Goal: Task Accomplishment & Management: Complete application form

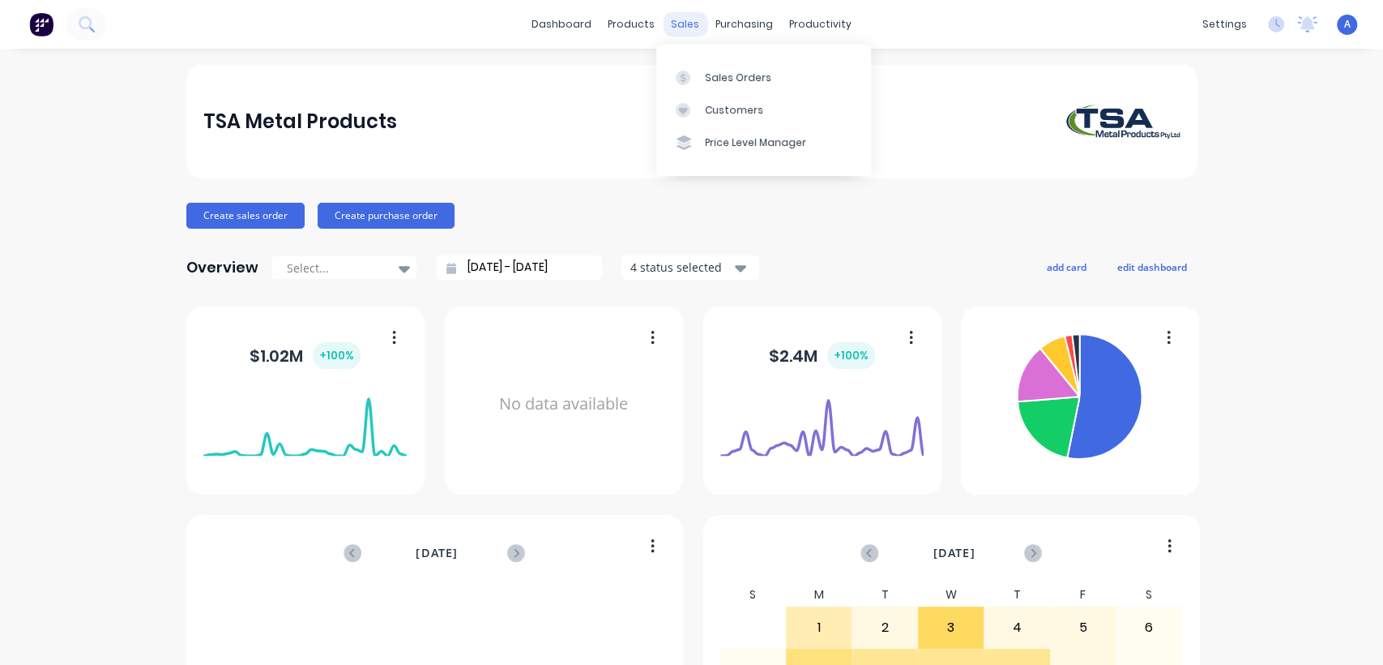
click at [680, 27] on div "sales" at bounding box center [685, 24] width 45 height 24
click at [721, 75] on div "Sales Orders" at bounding box center [738, 78] width 66 height 15
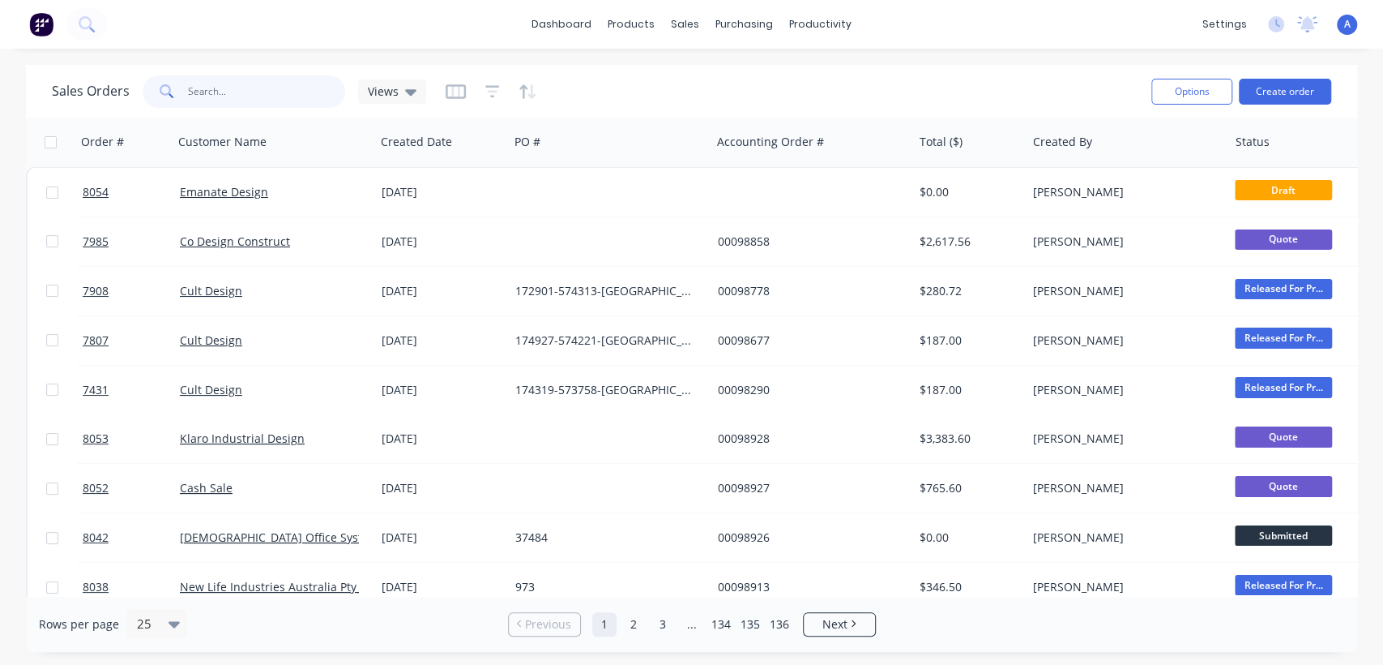
click at [227, 89] on input "text" at bounding box center [267, 91] width 158 height 32
type input "106823"
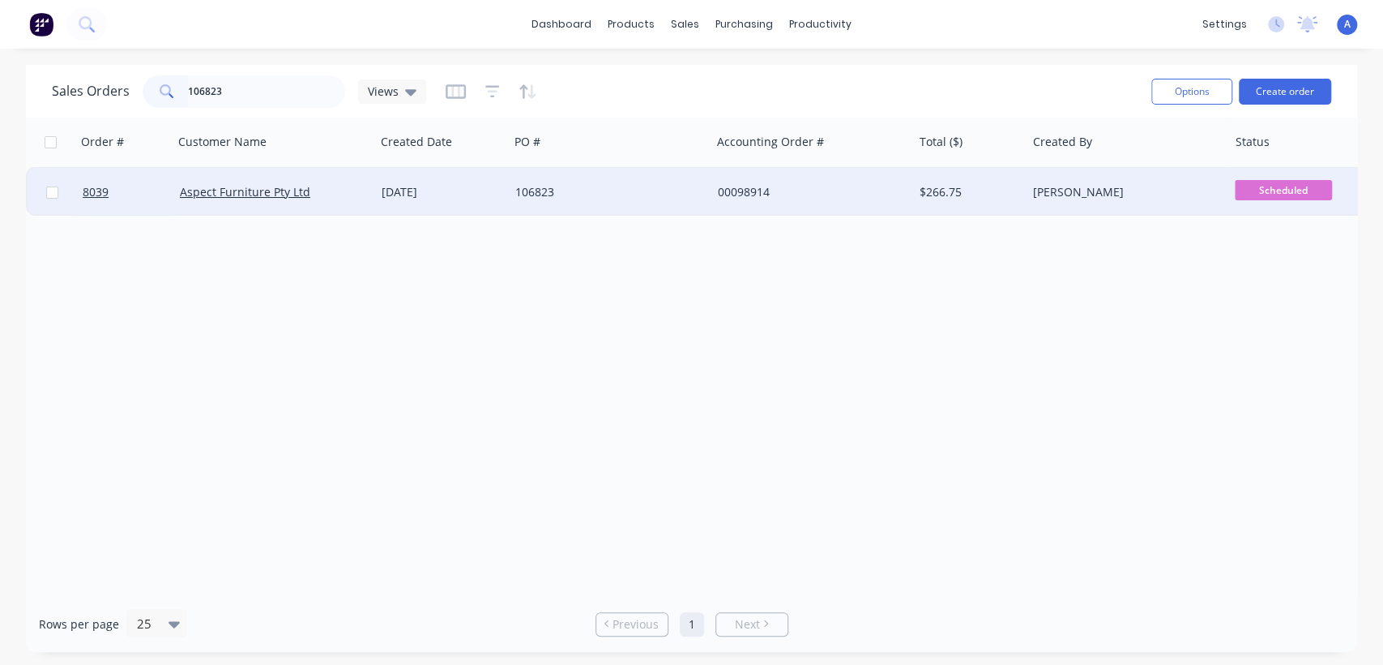
click at [383, 190] on div "[DATE]" at bounding box center [442, 192] width 121 height 16
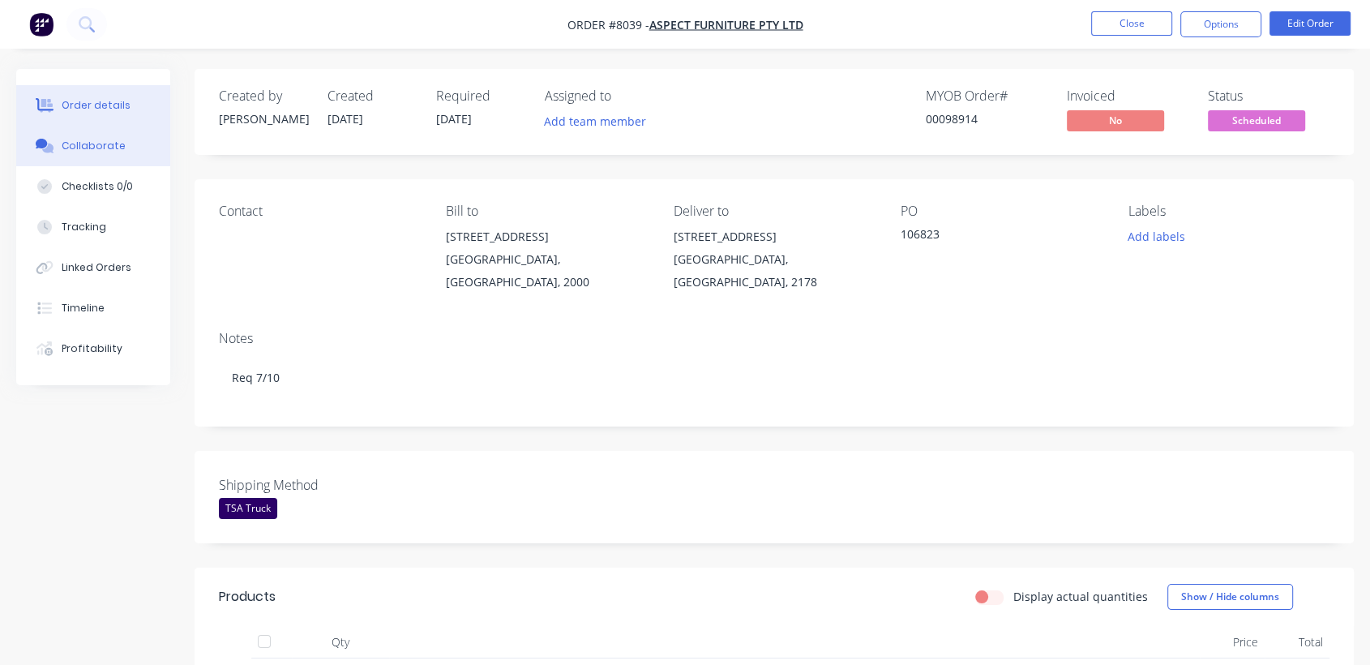
click at [111, 143] on div "Collaborate" at bounding box center [94, 146] width 64 height 15
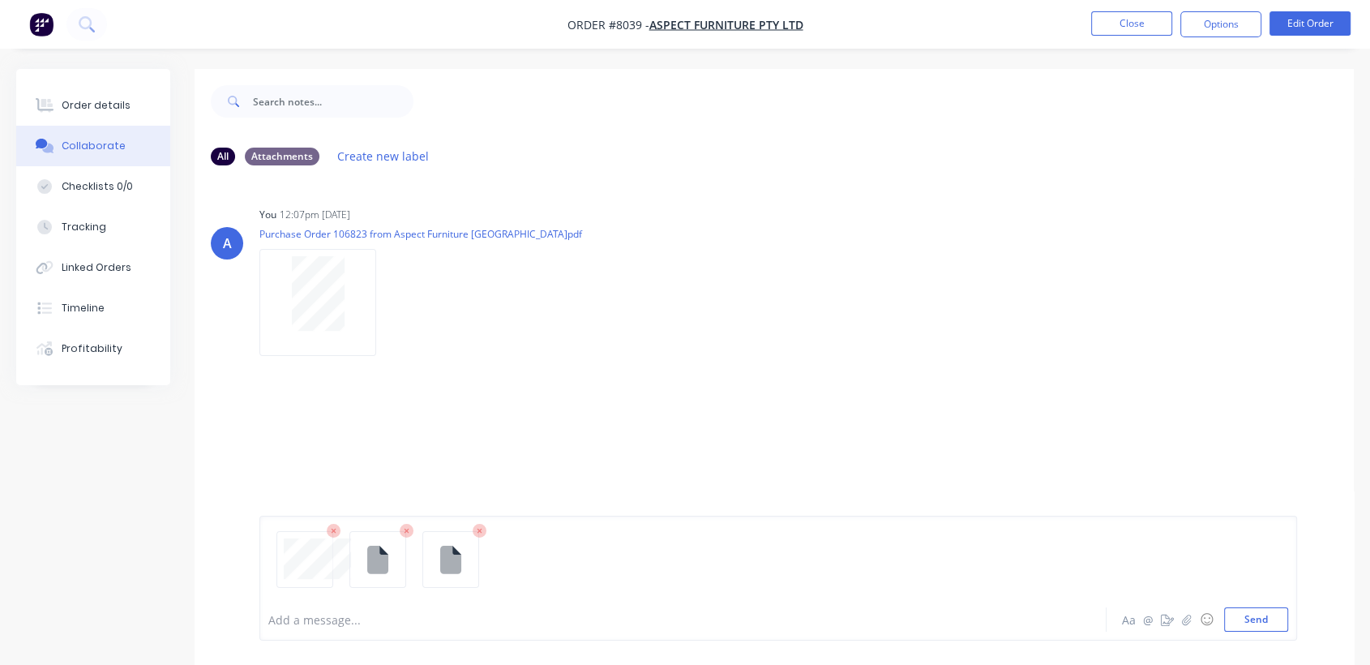
click at [339, 618] on div at bounding box center [651, 619] width 764 height 17
click at [1255, 616] on button "Send" at bounding box center [1256, 619] width 64 height 24
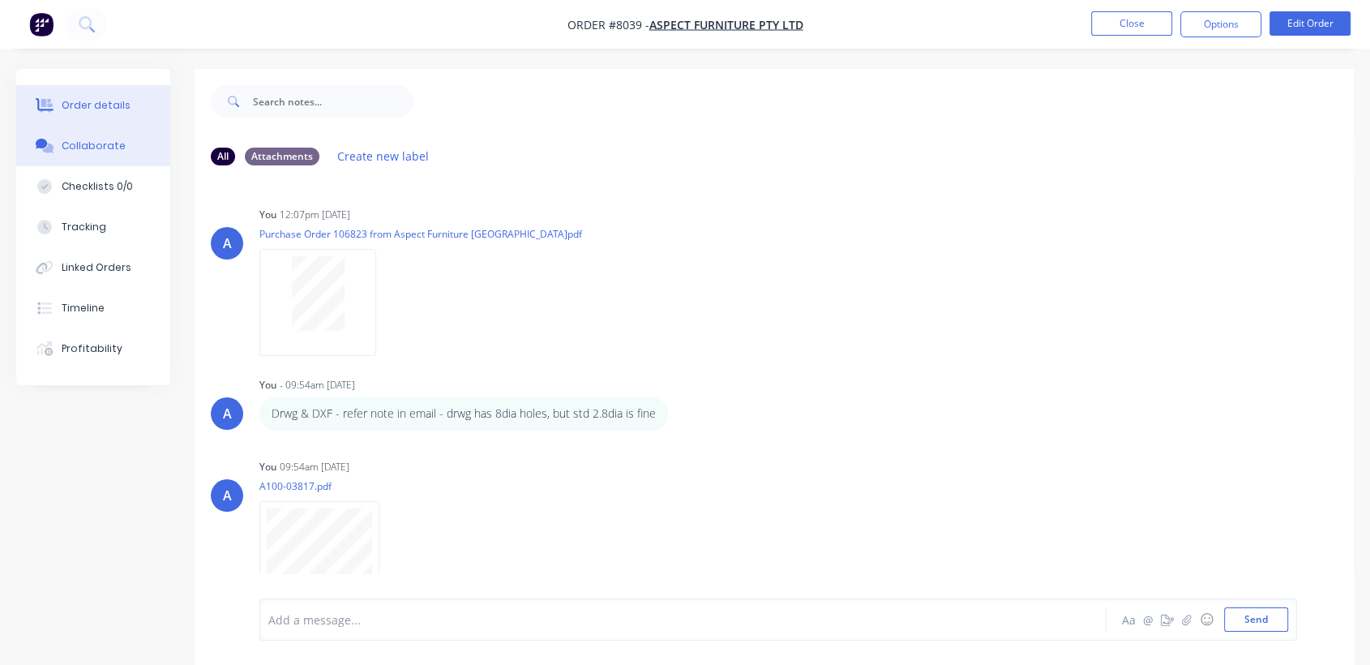
click at [90, 99] on div "Order details" at bounding box center [96, 105] width 69 height 15
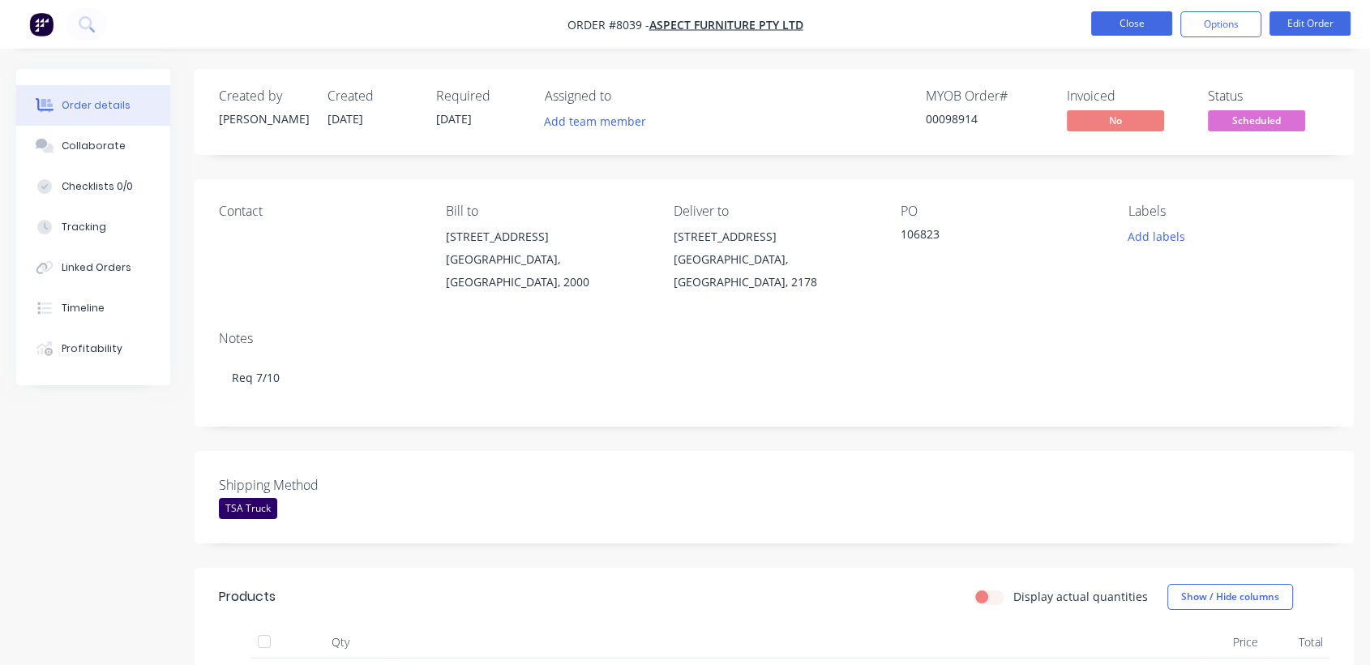
click at [1135, 31] on button "Close" at bounding box center [1131, 23] width 81 height 24
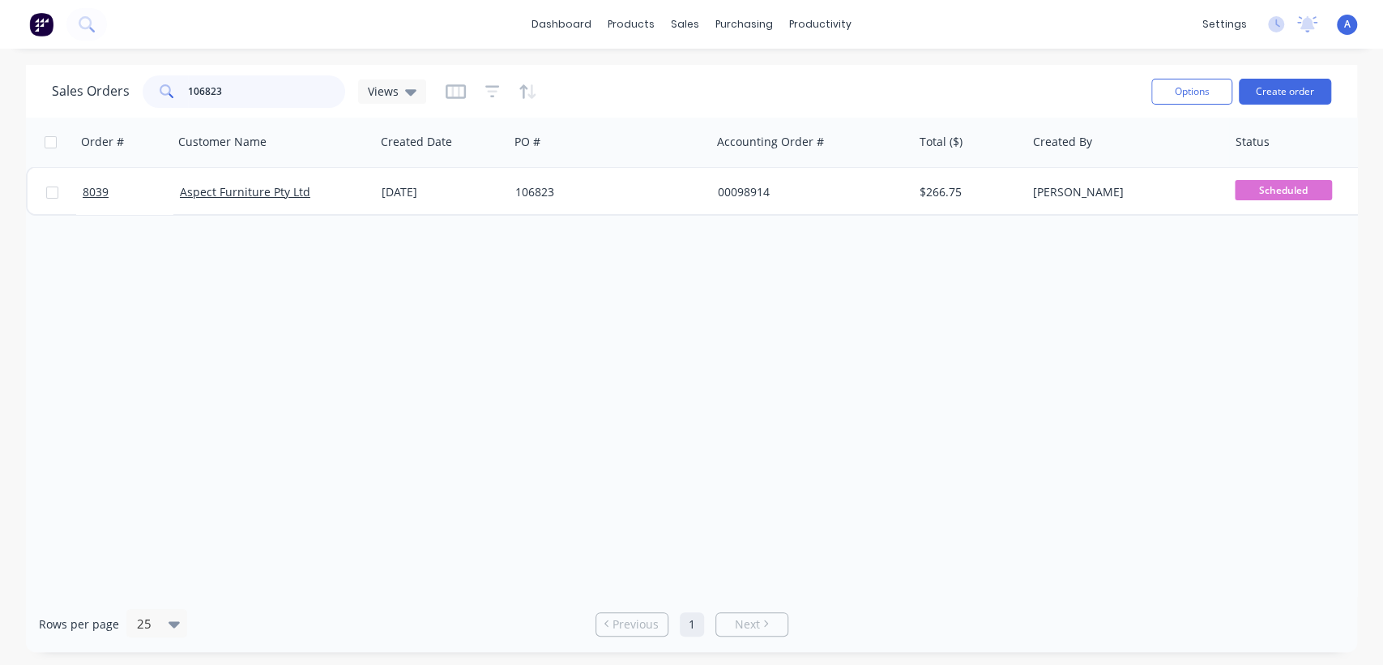
drag, startPoint x: 234, startPoint y: 87, endPoint x: 138, endPoint y: 82, distance: 96.6
click at [138, 82] on div "Sales Orders 106823 Views" at bounding box center [239, 91] width 374 height 32
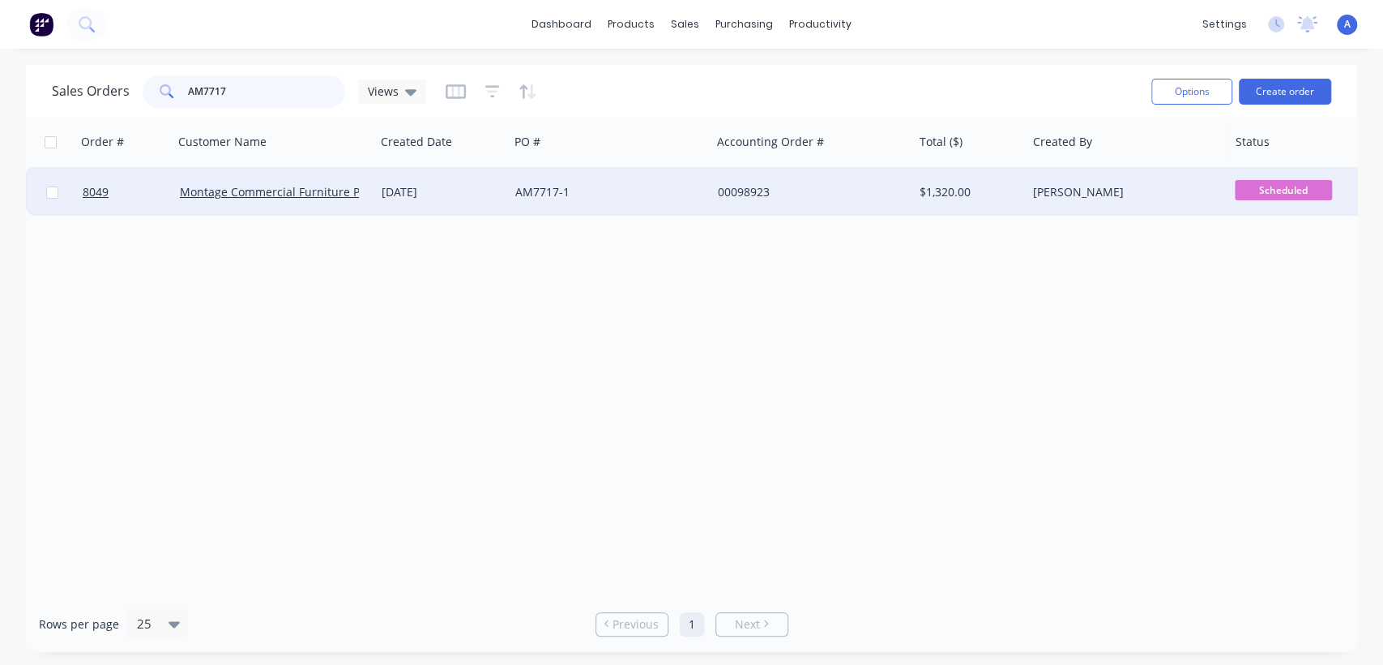
type input "AM7717"
click at [609, 184] on div "AM7717-1" at bounding box center [605, 192] width 180 height 16
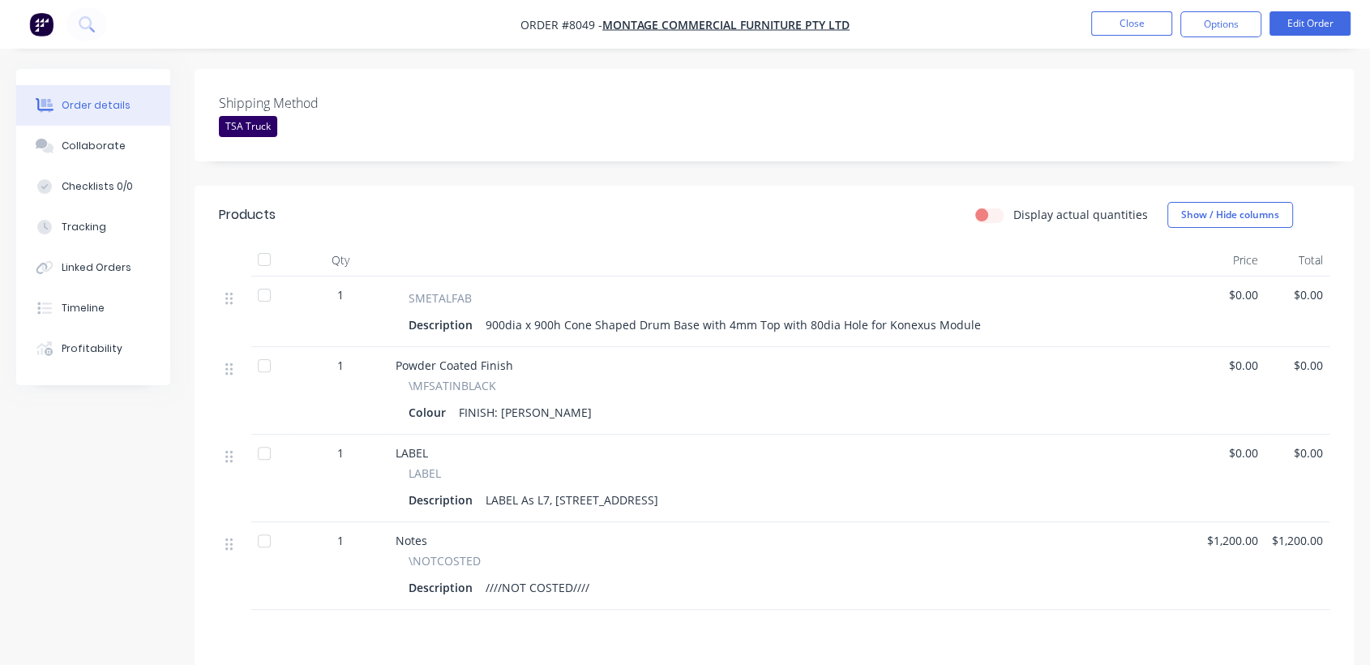
scroll to position [450, 0]
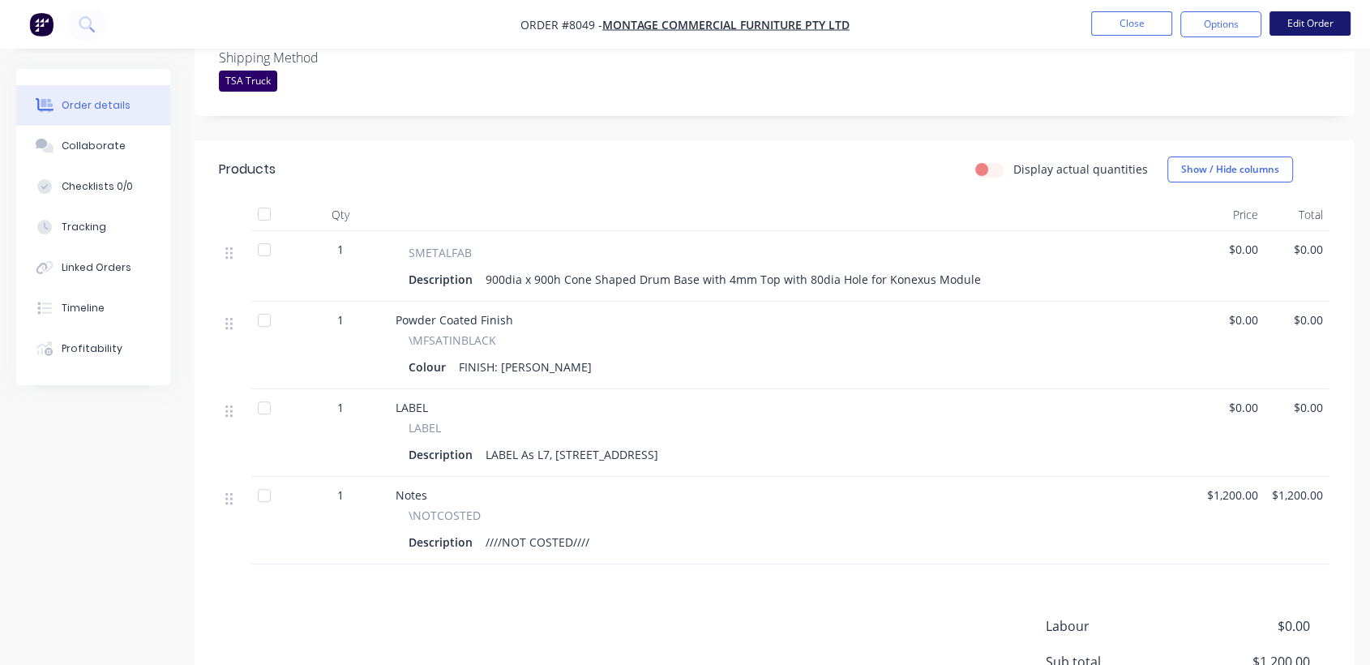
click at [1279, 27] on button "Edit Order" at bounding box center [1309, 23] width 81 height 24
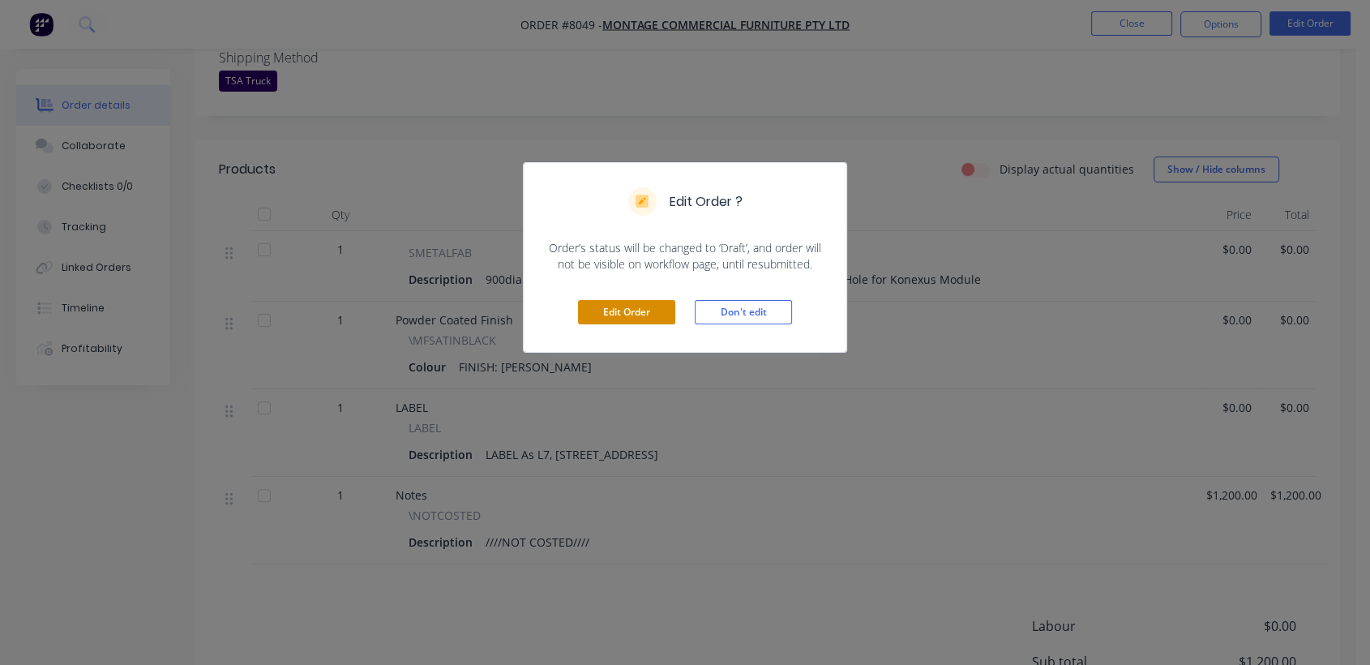
click at [626, 308] on button "Edit Order" at bounding box center [626, 312] width 97 height 24
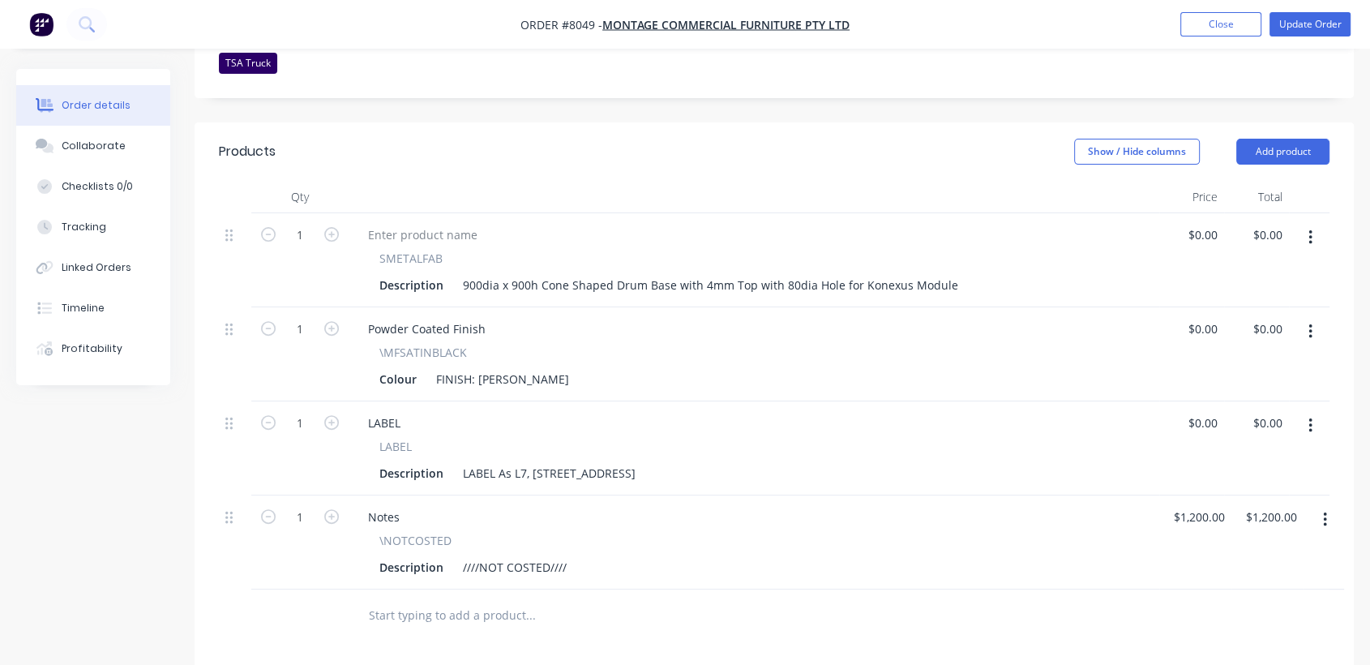
scroll to position [540, 0]
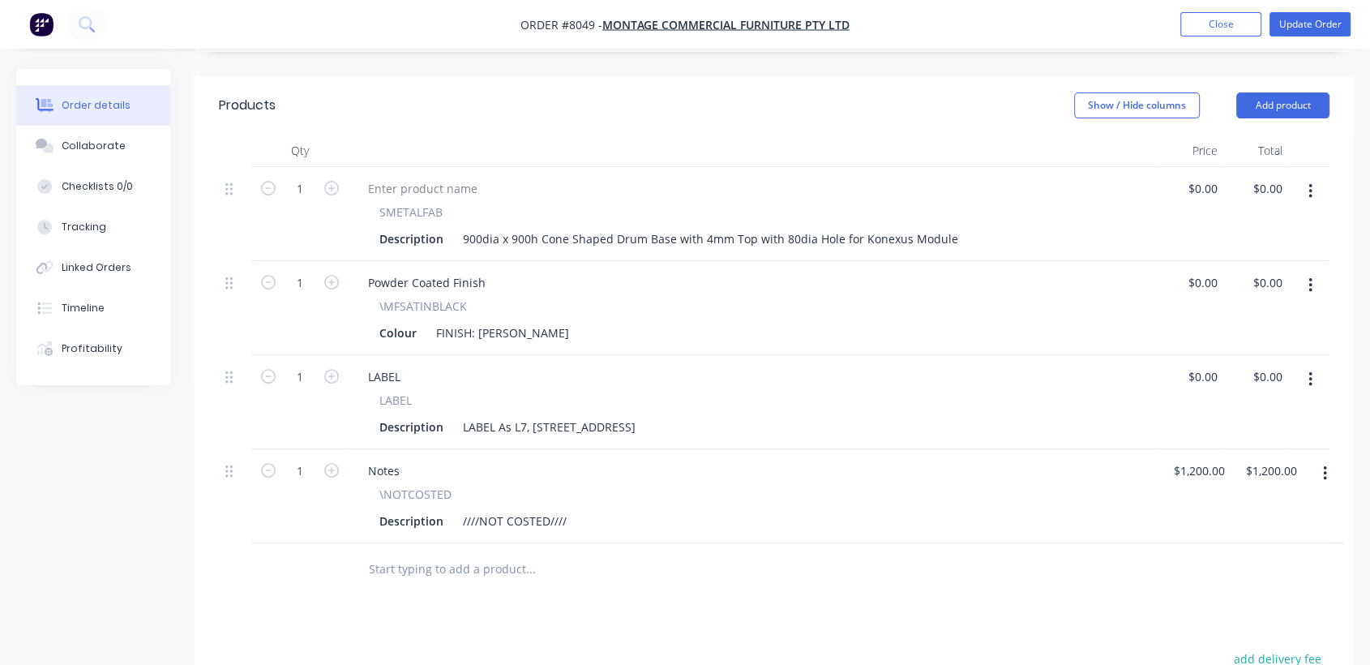
click at [443, 553] on input "text" at bounding box center [530, 569] width 324 height 32
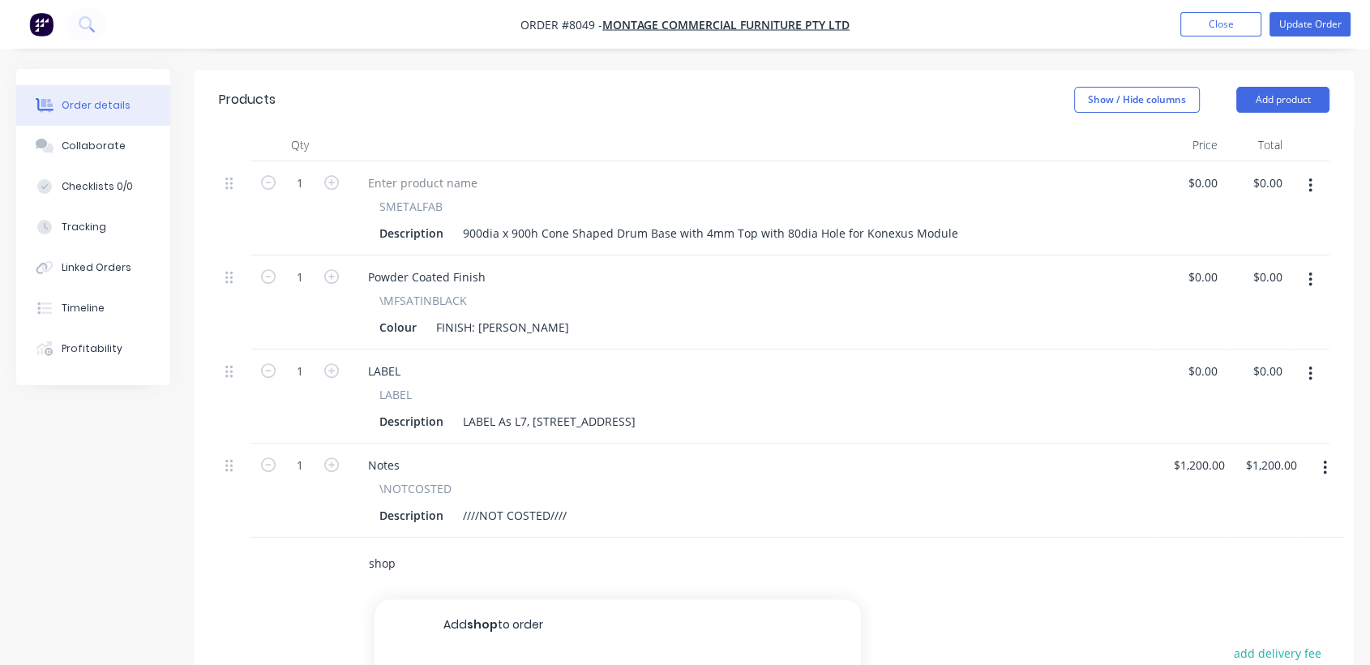
scroll to position [720, 0]
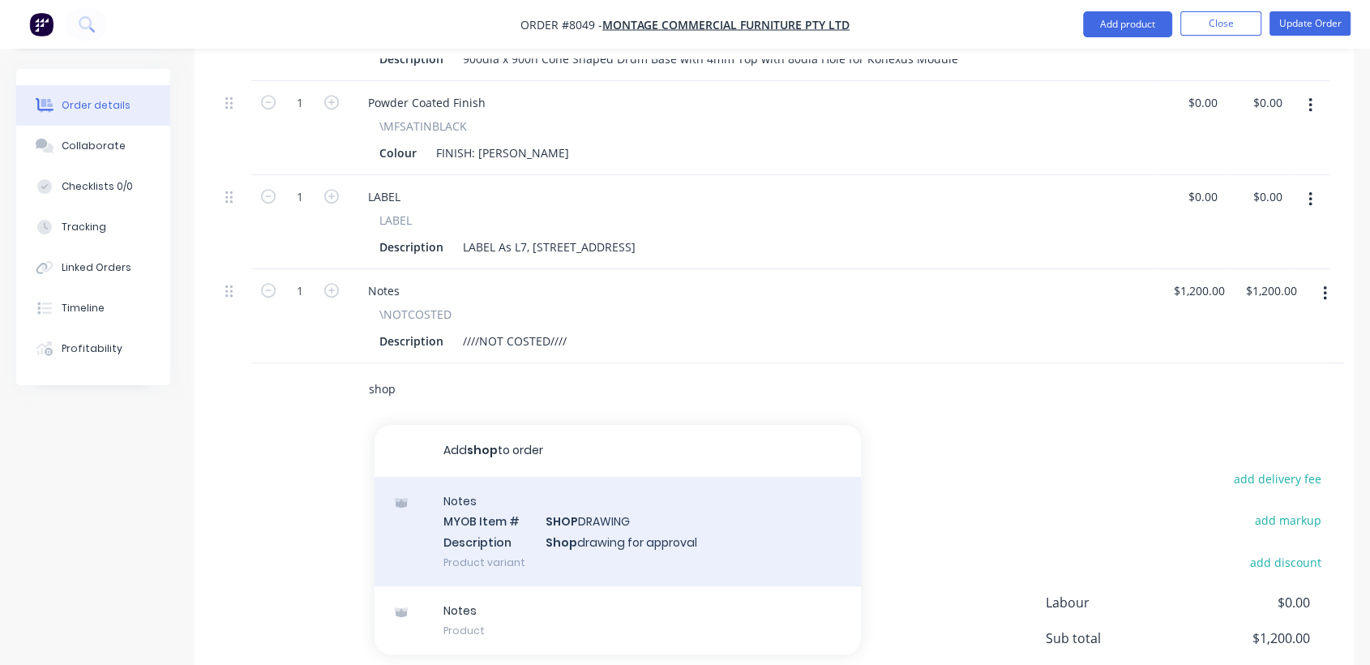
type input "shop"
click at [632, 490] on div "Notes MYOB Item # SHOP DRAWING Description Shop drawing for approval Product va…" at bounding box center [617, 531] width 486 height 109
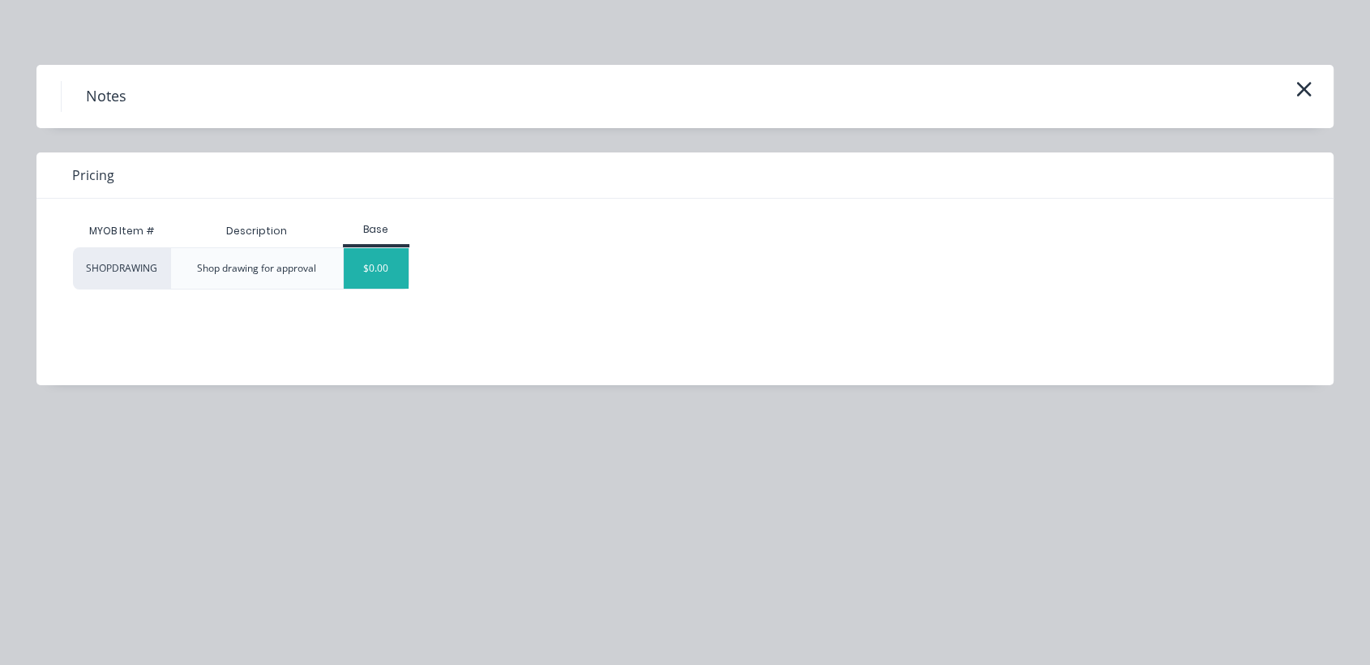
click at [384, 261] on div "$0.00" at bounding box center [377, 268] width 66 height 41
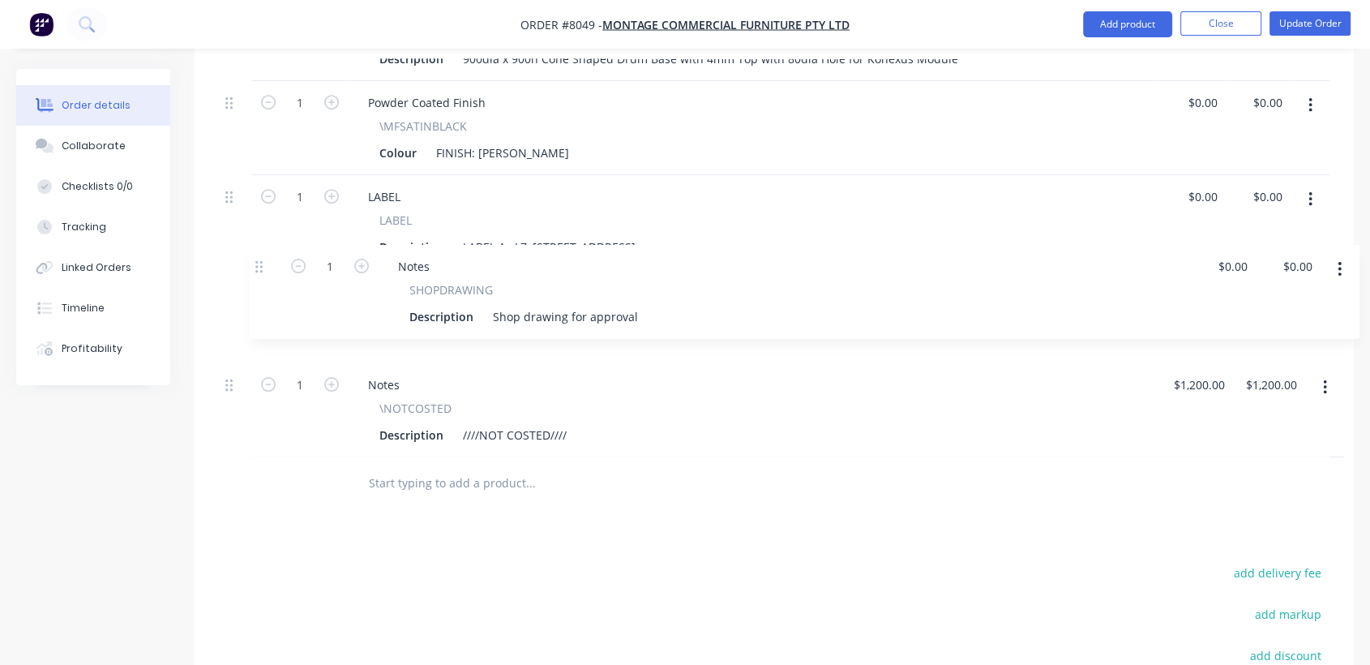
drag, startPoint x: 228, startPoint y: 340, endPoint x: 251, endPoint y: 246, distance: 97.7
click at [251, 246] on div "1 SMETALFAB Description 900dia x 900h Cone Shaped Drum Base with 4mm Top with 8…" at bounding box center [774, 222] width 1110 height 470
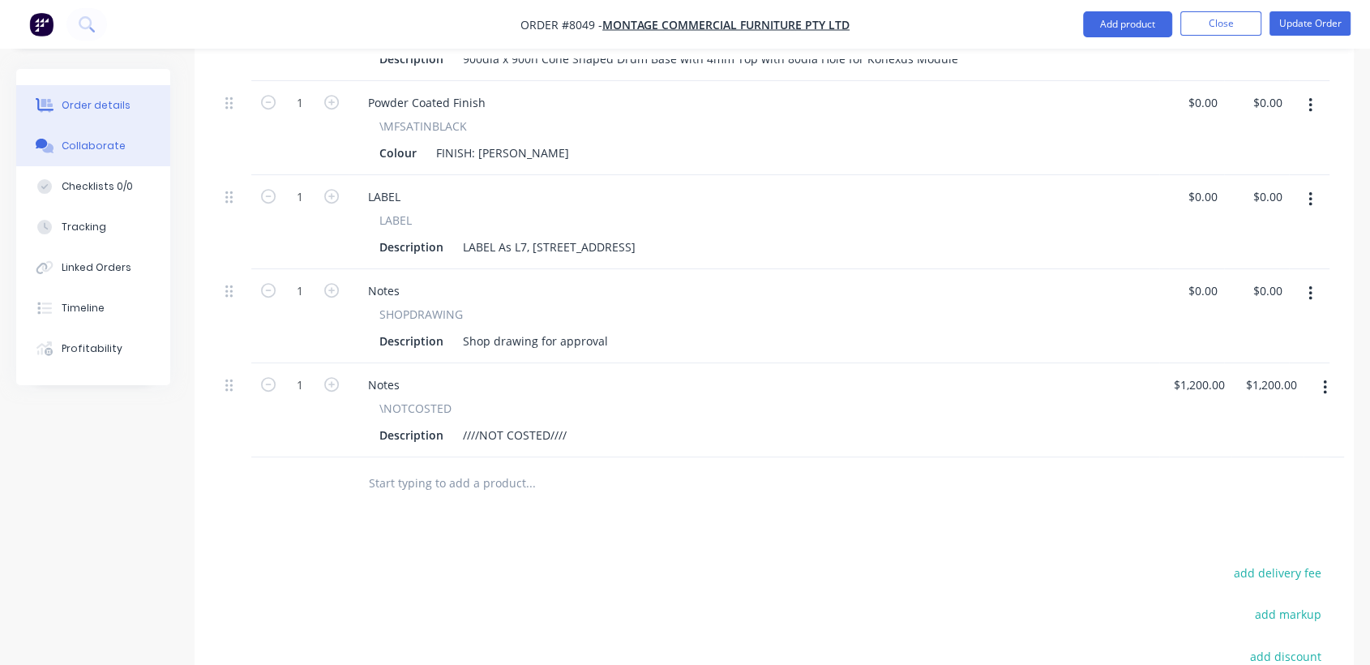
click at [96, 144] on div "Collaborate" at bounding box center [94, 146] width 64 height 15
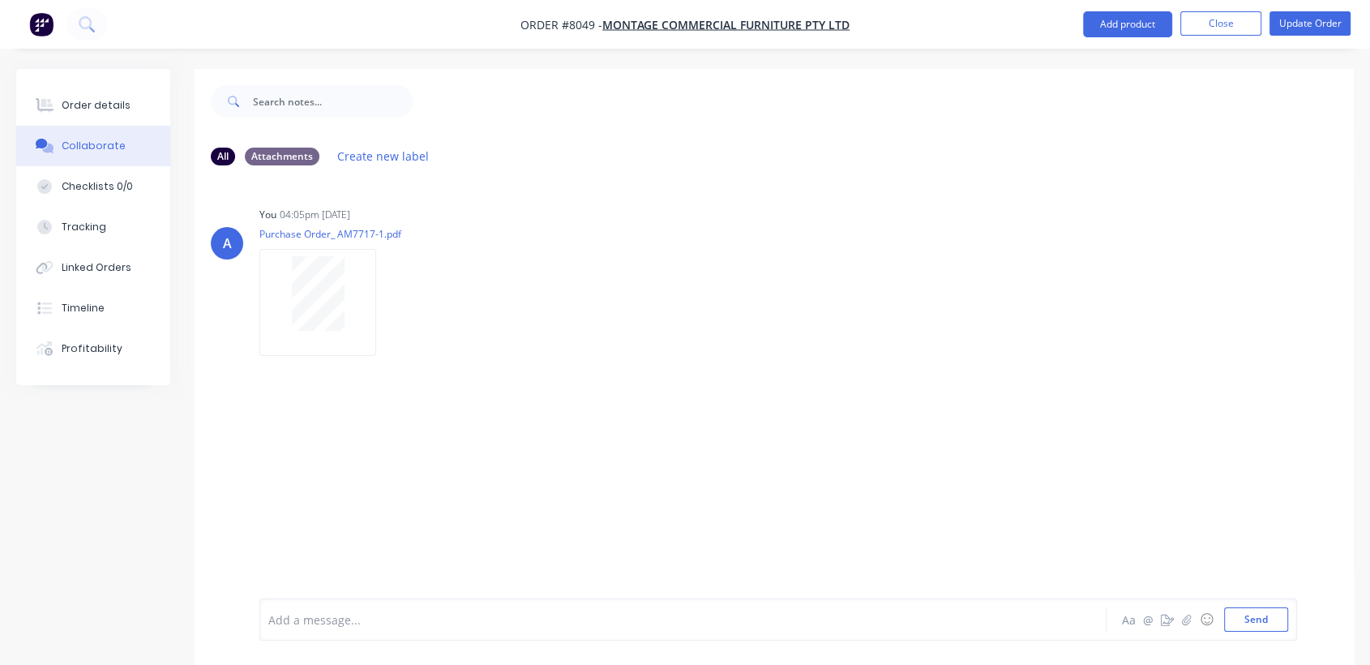
click at [329, 619] on div at bounding box center [651, 619] width 764 height 17
click at [1262, 624] on button "Send" at bounding box center [1256, 619] width 64 height 24
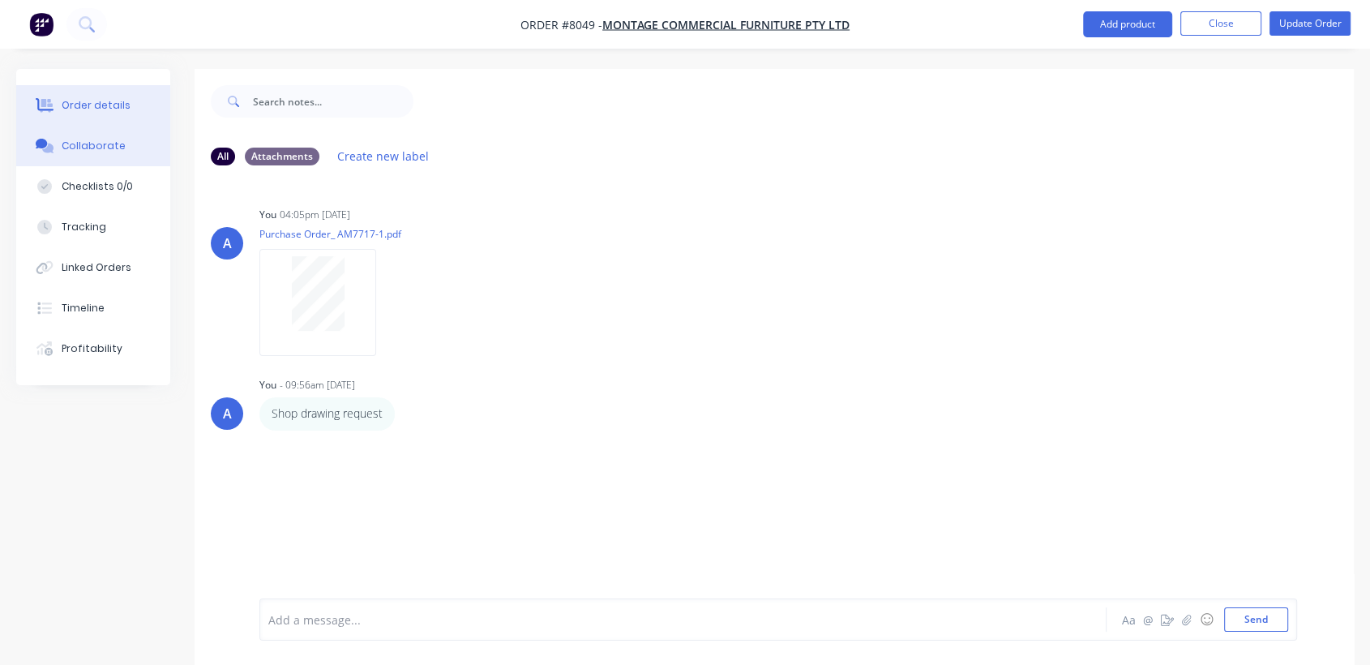
click at [95, 91] on button "Order details" at bounding box center [93, 105] width 154 height 41
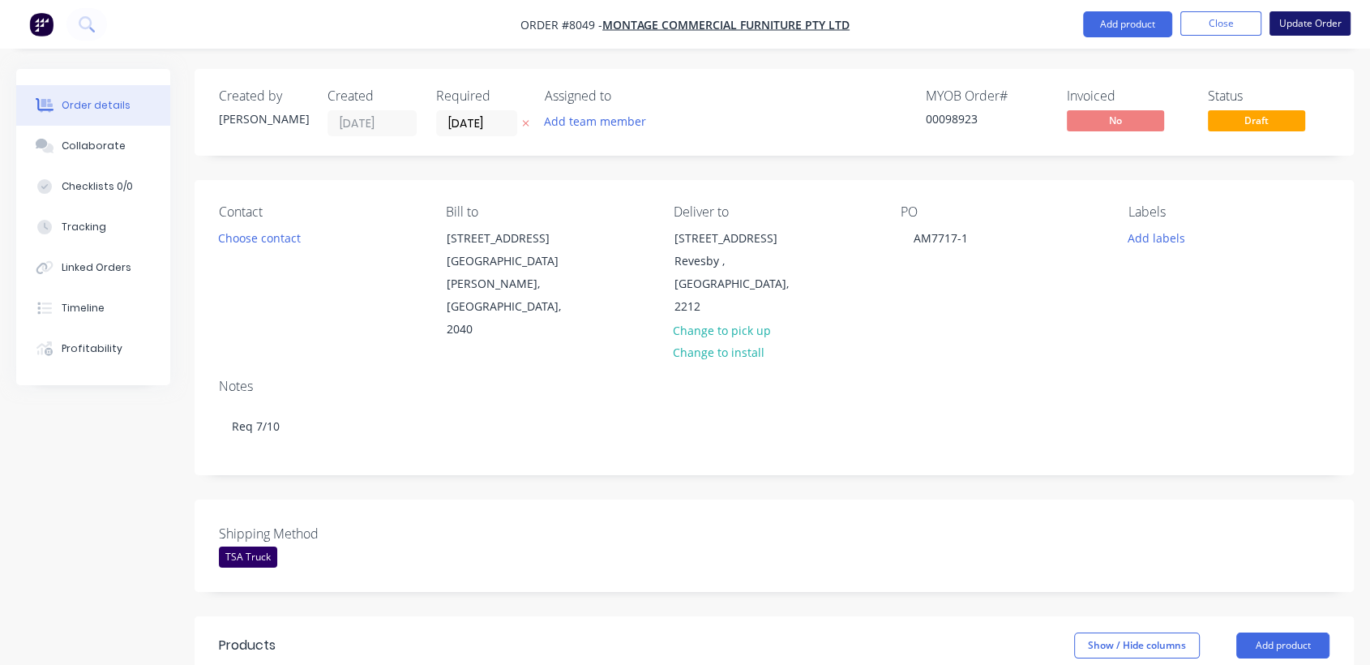
click at [1313, 20] on button "Update Order" at bounding box center [1309, 23] width 81 height 24
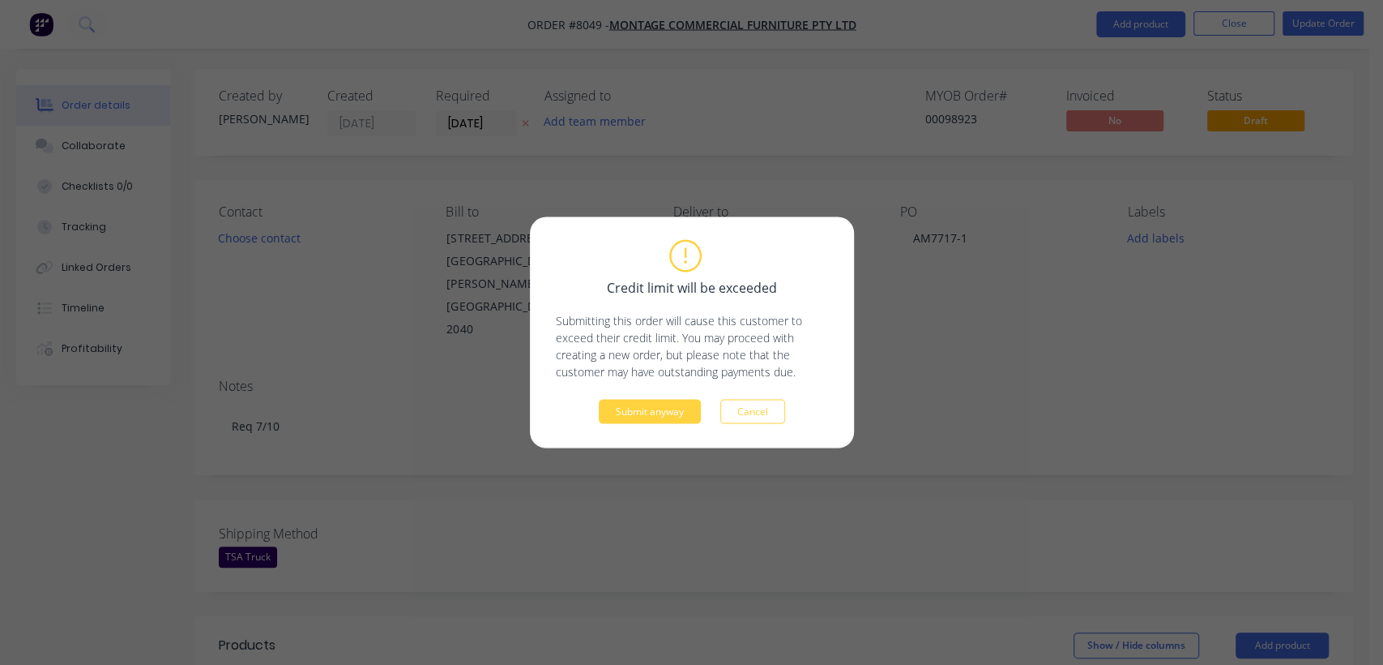
click at [646, 396] on div "Credit limit will be exceeded Submitting this order will cause this customer to…" at bounding box center [692, 333] width 272 height 182
click at [642, 407] on button "Submit anyway" at bounding box center [650, 412] width 102 height 24
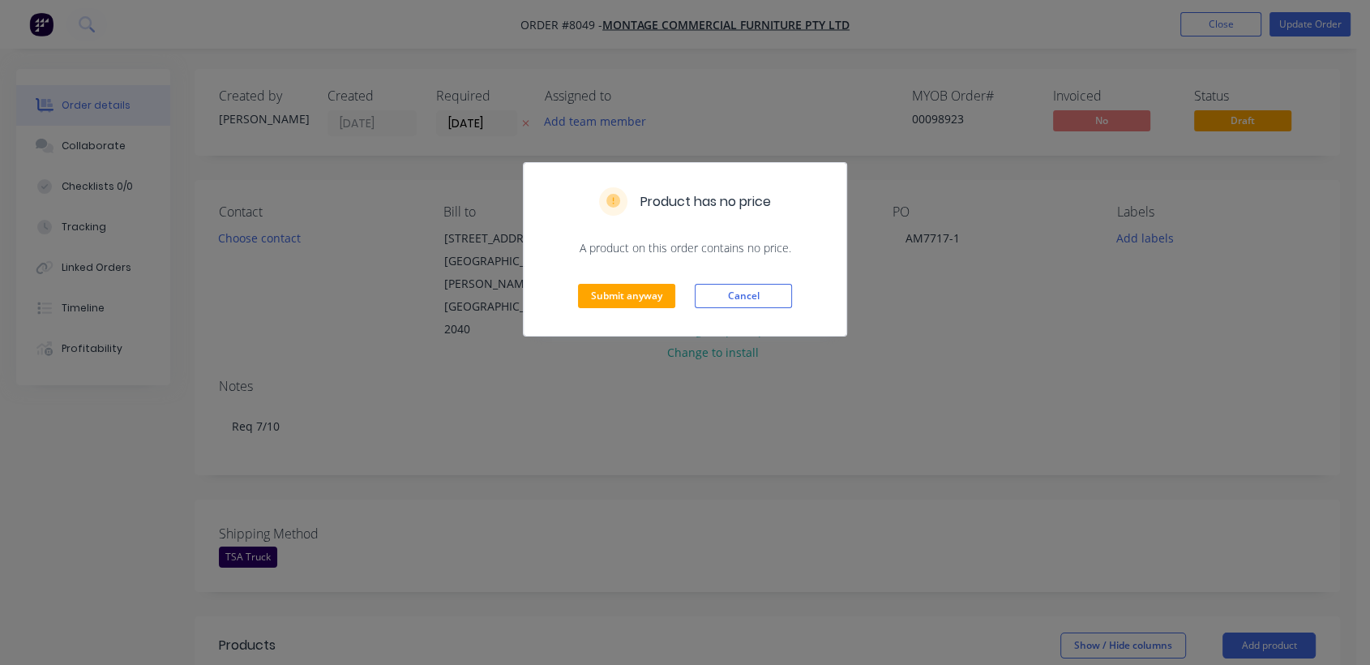
click at [609, 280] on div "Submit anyway Cancel" at bounding box center [685, 295] width 323 height 79
click at [620, 293] on button "Submit anyway" at bounding box center [626, 296] width 97 height 24
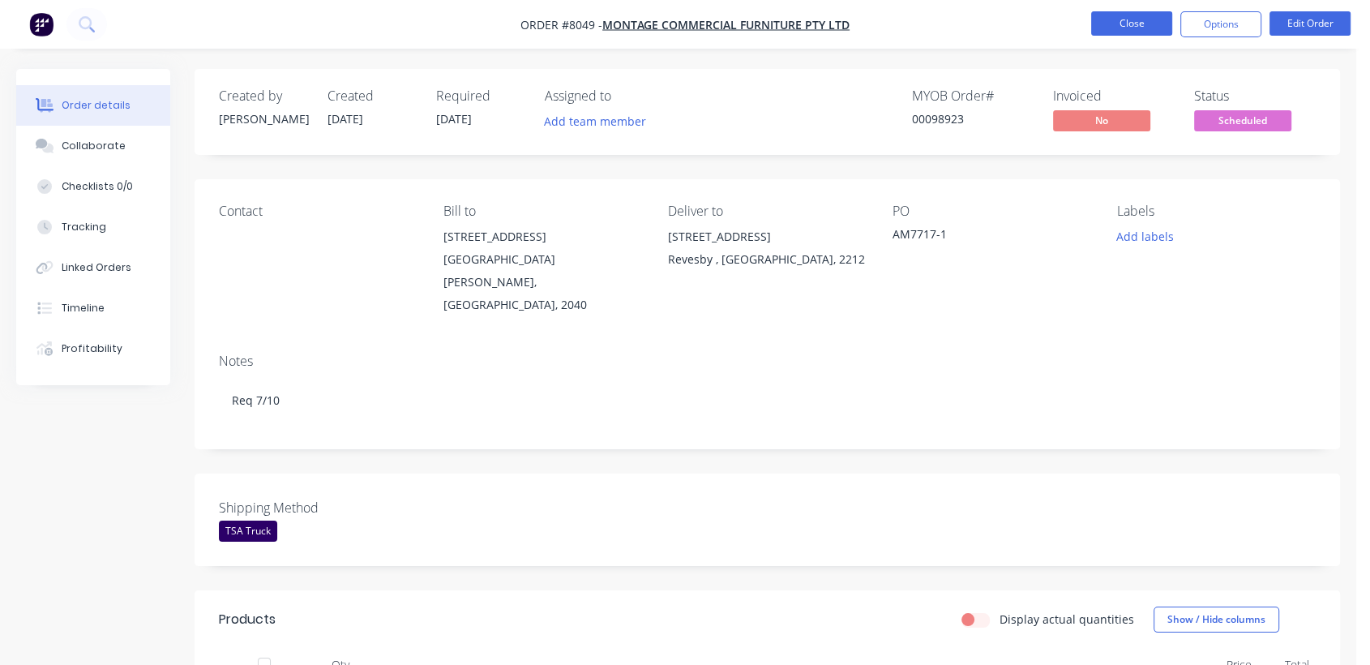
click at [1128, 15] on button "Close" at bounding box center [1131, 23] width 81 height 24
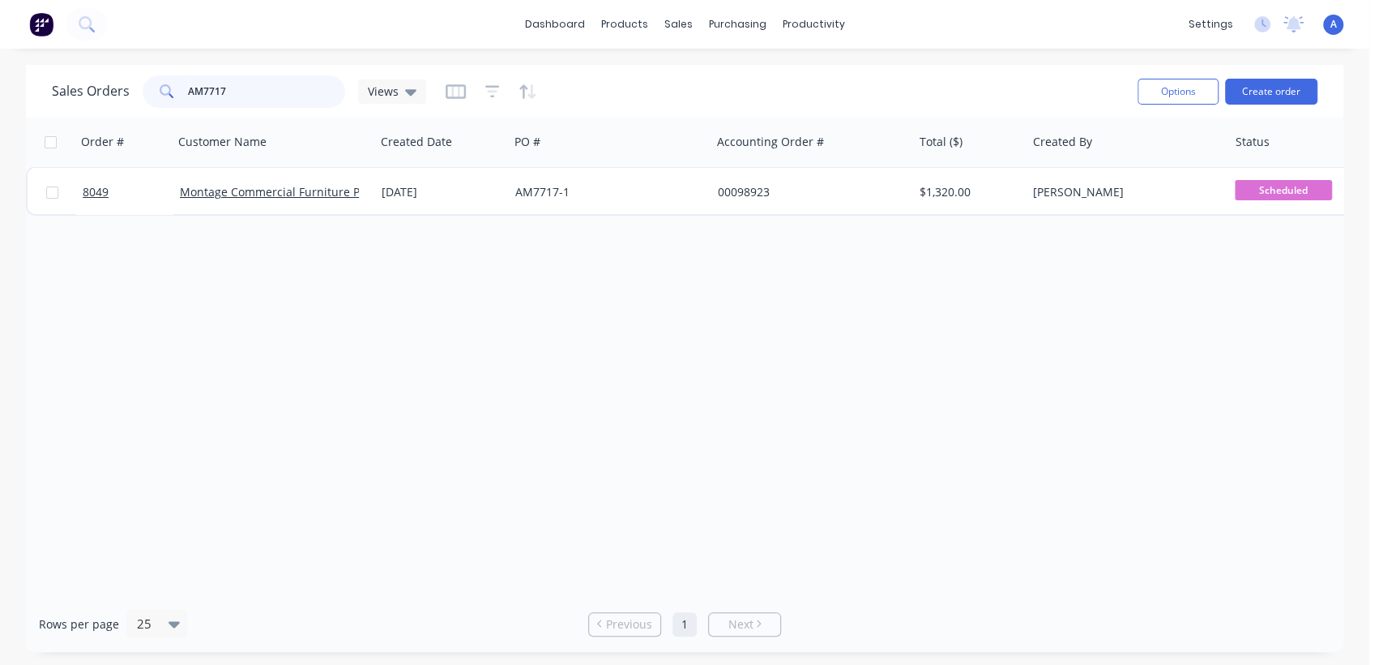
drag, startPoint x: 229, startPoint y: 92, endPoint x: 152, endPoint y: 86, distance: 77.3
click at [152, 86] on div "AM7717" at bounding box center [244, 91] width 203 height 32
type input "98858"
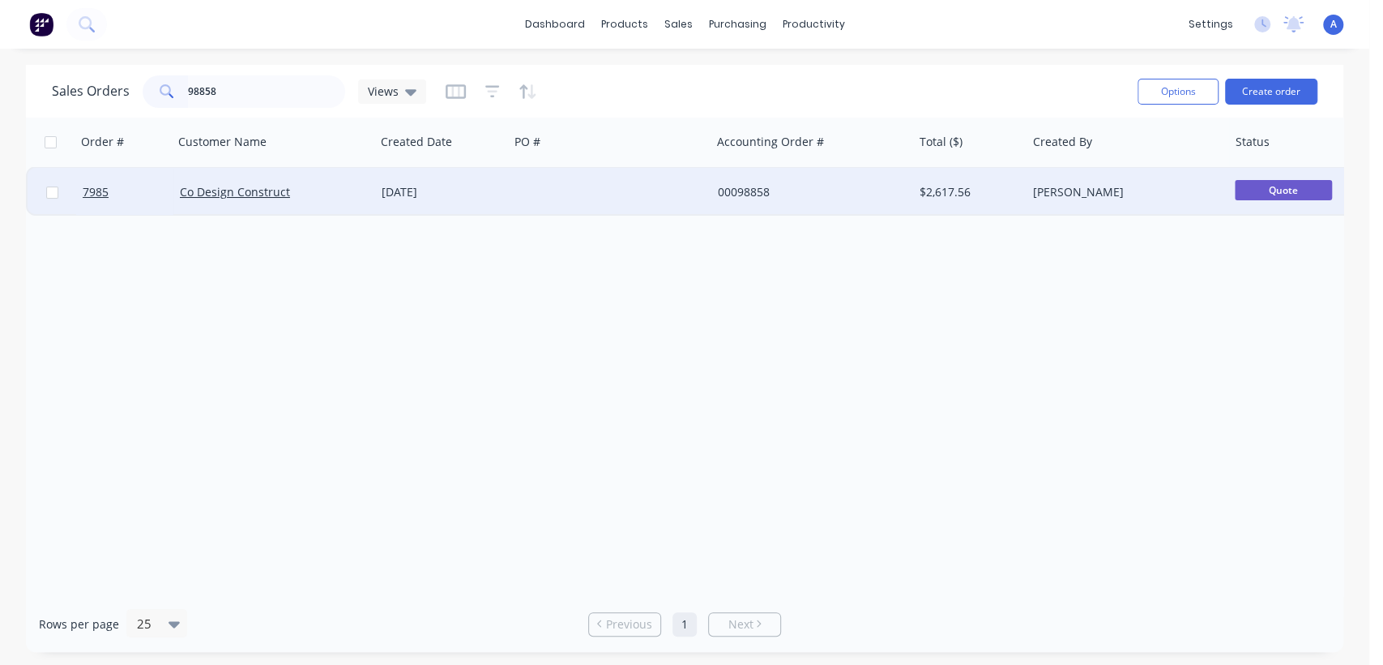
click at [567, 190] on div at bounding box center [610, 192] width 202 height 49
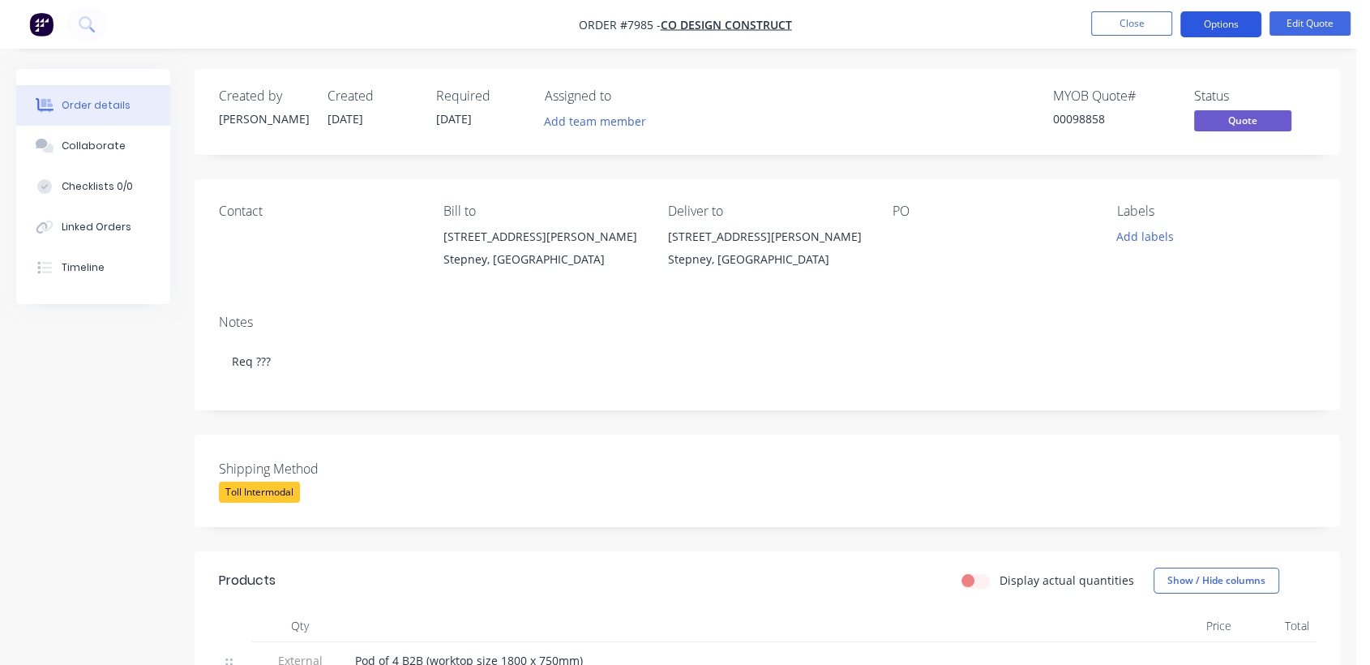
click at [1234, 32] on button "Options" at bounding box center [1220, 24] width 81 height 26
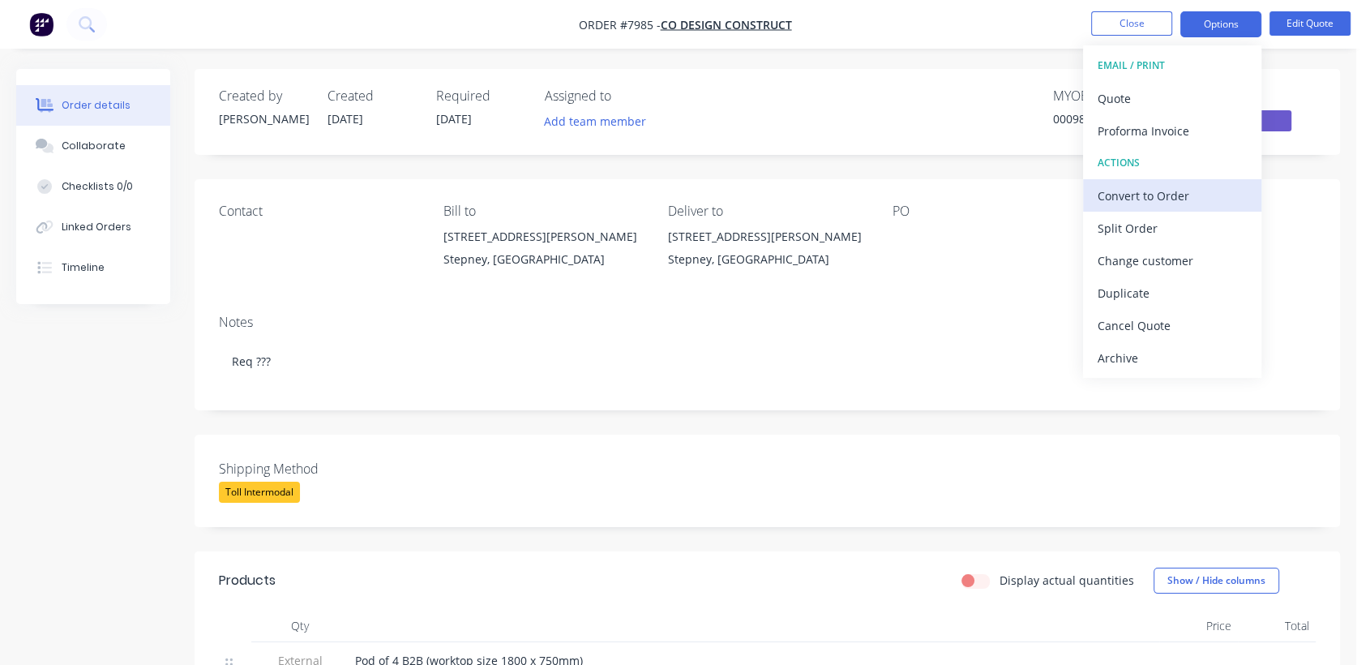
click at [1187, 189] on div "Convert to Order" at bounding box center [1171, 196] width 149 height 24
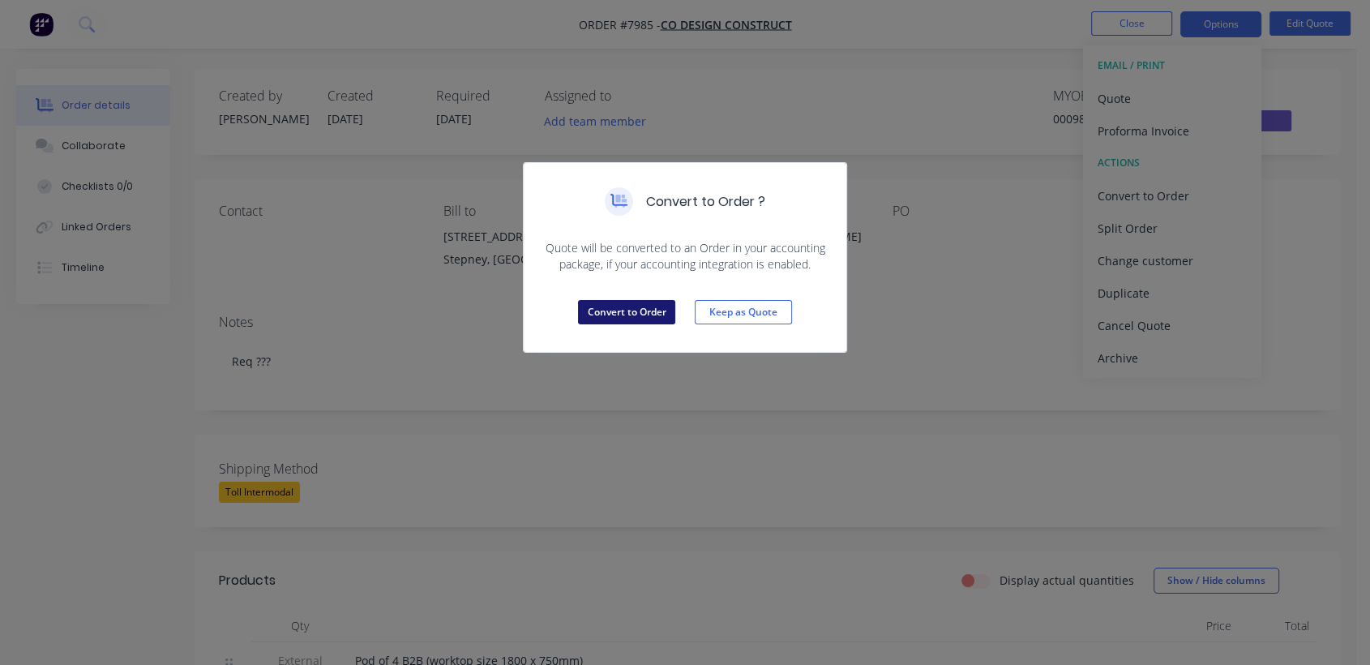
click at [614, 310] on button "Convert to Order" at bounding box center [626, 312] width 97 height 24
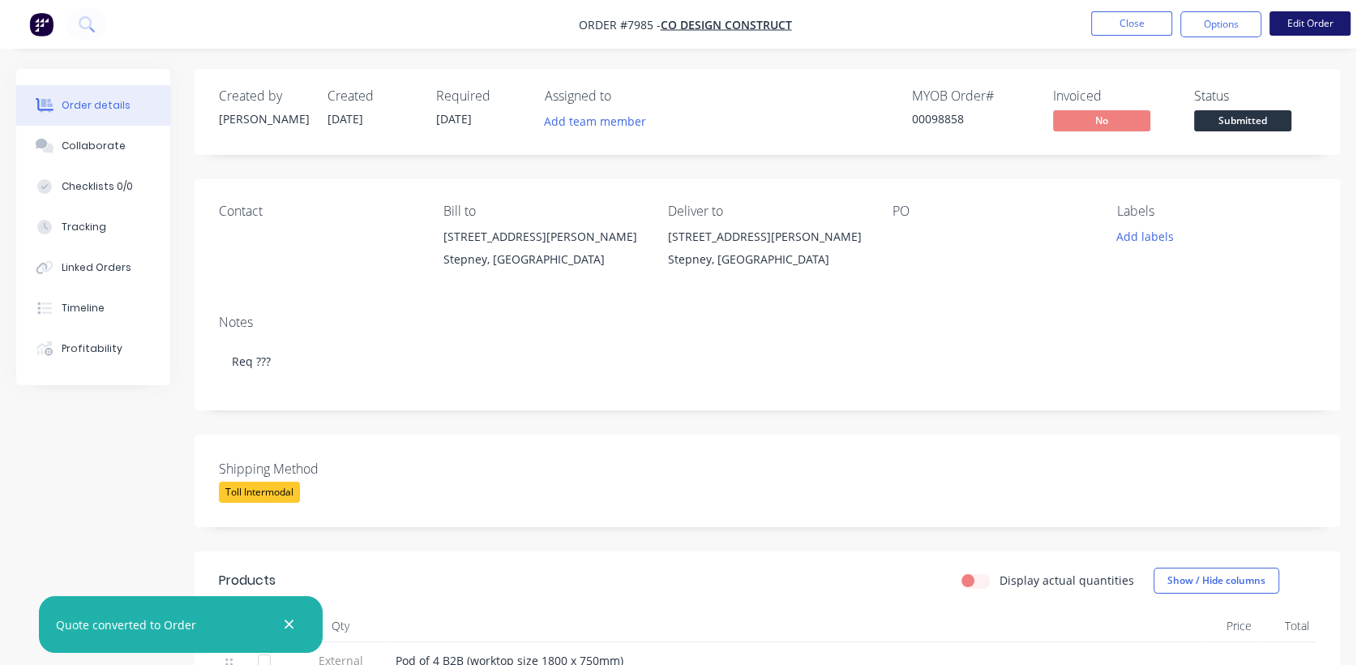
click at [1308, 27] on button "Edit Order" at bounding box center [1309, 23] width 81 height 24
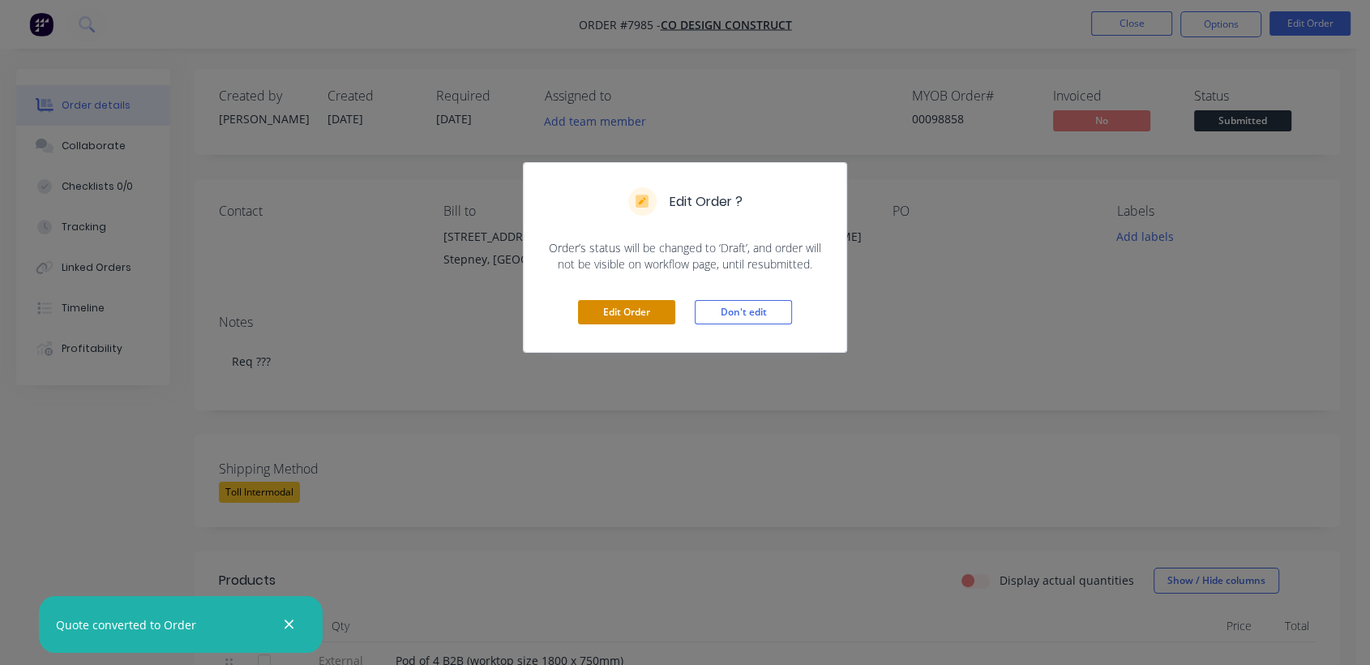
click at [647, 310] on button "Edit Order" at bounding box center [626, 312] width 97 height 24
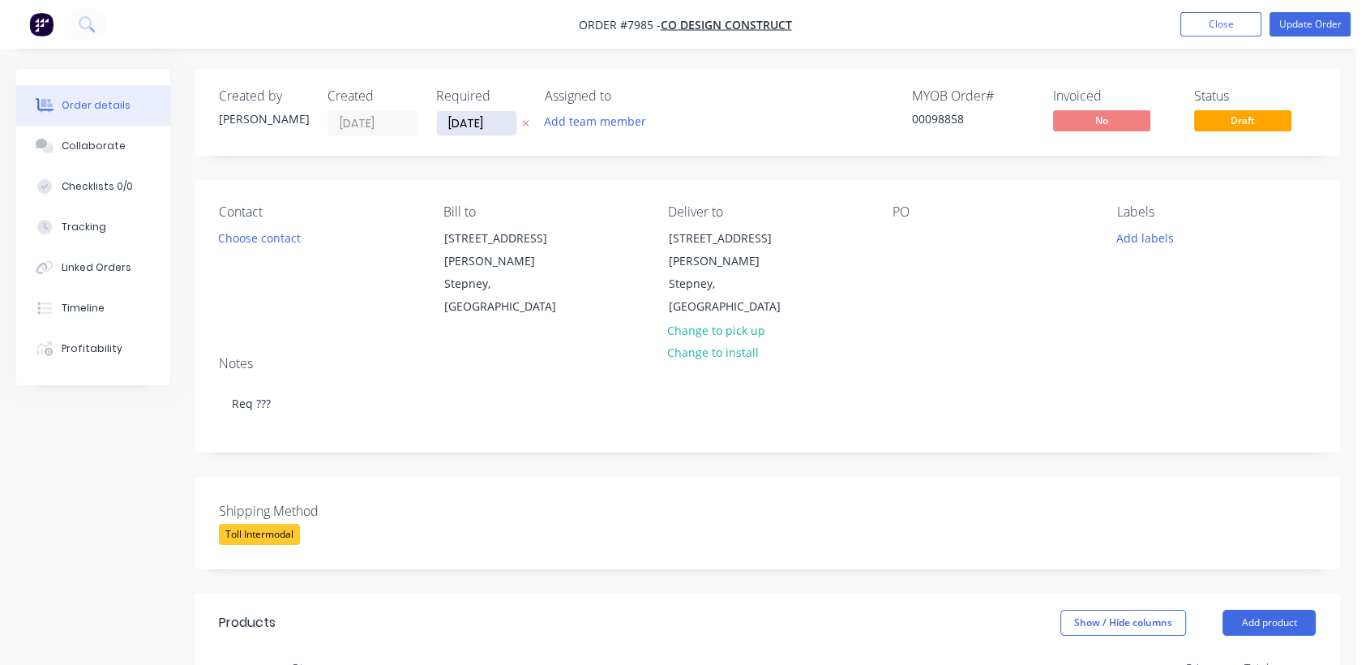
click at [507, 115] on input "[DATE]" at bounding box center [476, 123] width 79 height 24
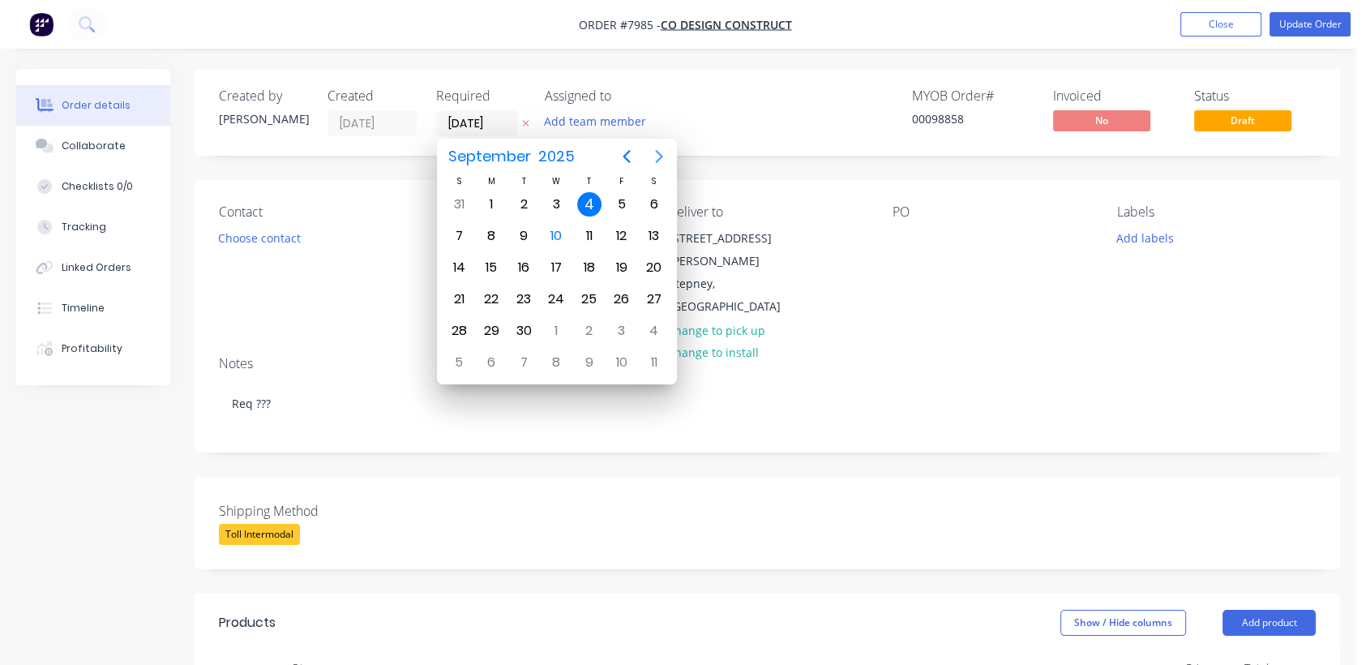
click at [659, 156] on icon "Next page" at bounding box center [658, 156] width 19 height 19
click at [625, 151] on icon "Previous page" at bounding box center [626, 156] width 19 height 19
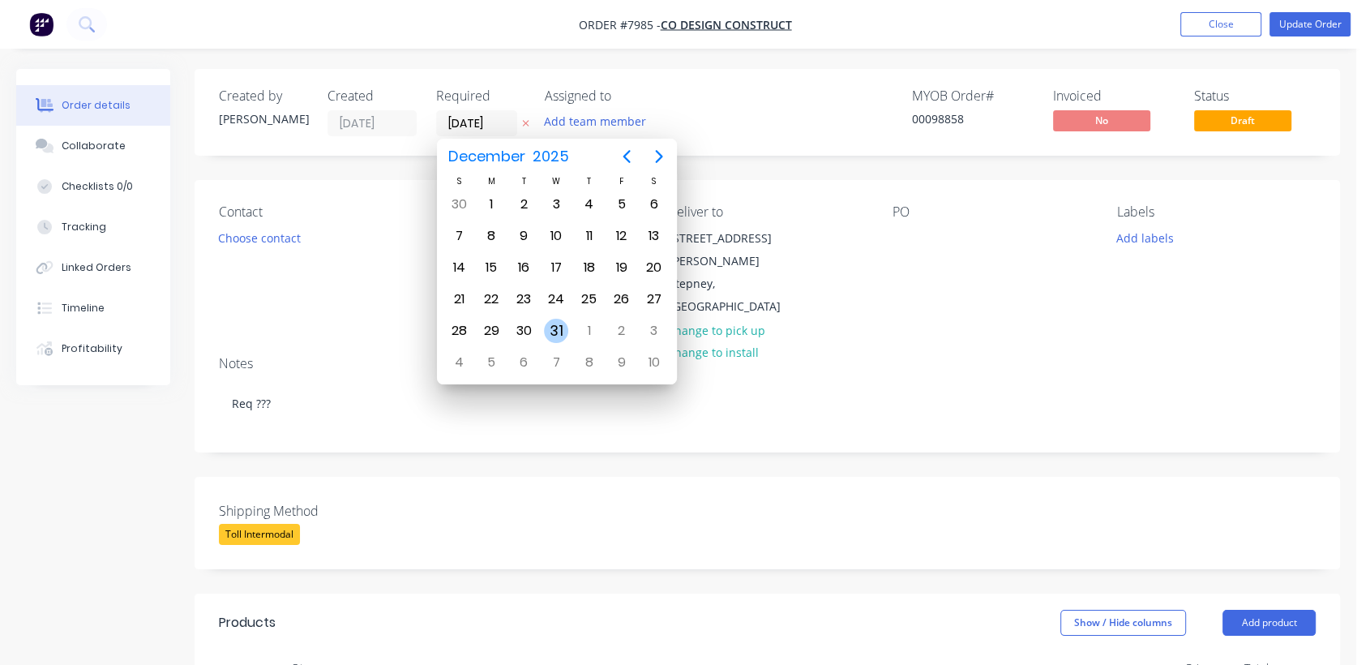
click at [548, 325] on div "31" at bounding box center [556, 331] width 24 height 24
type input "[DATE]"
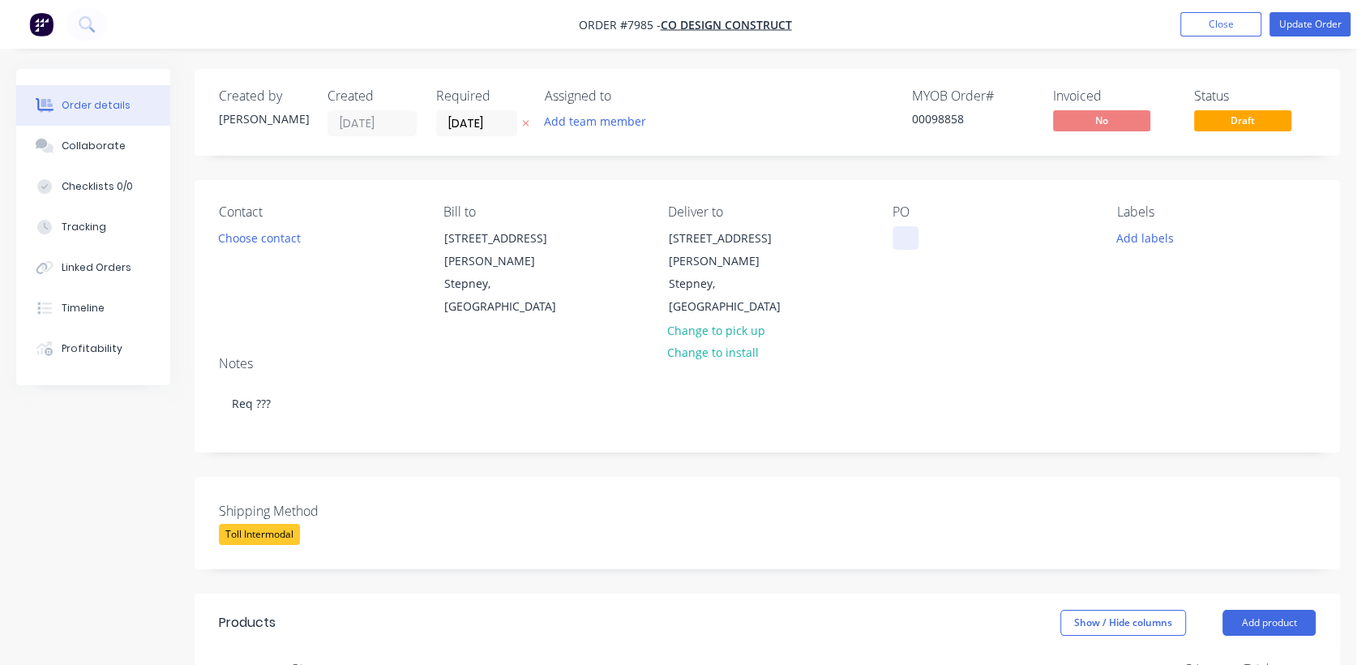
click at [904, 229] on div at bounding box center [905, 238] width 26 height 24
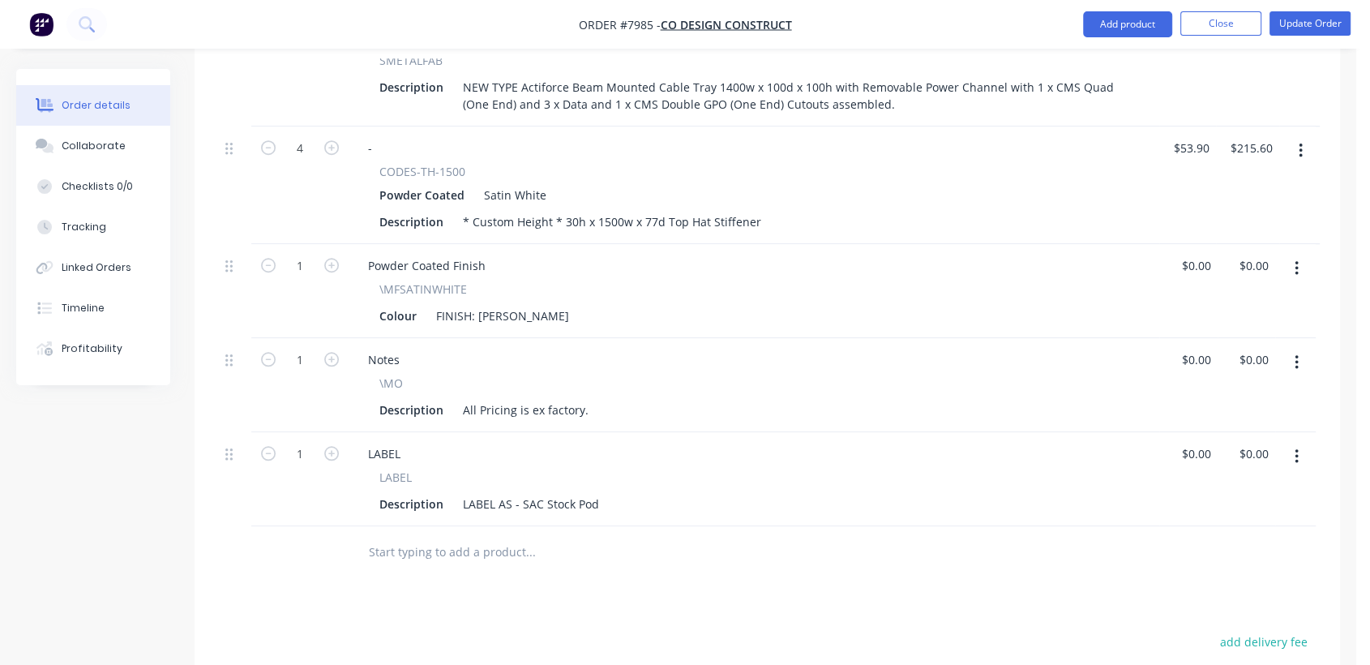
scroll to position [1260, 0]
drag, startPoint x: 583, startPoint y: 382, endPoint x: 473, endPoint y: 387, distance: 109.5
click at [473, 397] on div "All Pricing is ex factory." at bounding box center [525, 409] width 139 height 24
click at [510, 397] on div "All Pricing is ex factory." at bounding box center [525, 409] width 139 height 24
drag, startPoint x: 583, startPoint y: 382, endPoint x: 438, endPoint y: 417, distance: 148.4
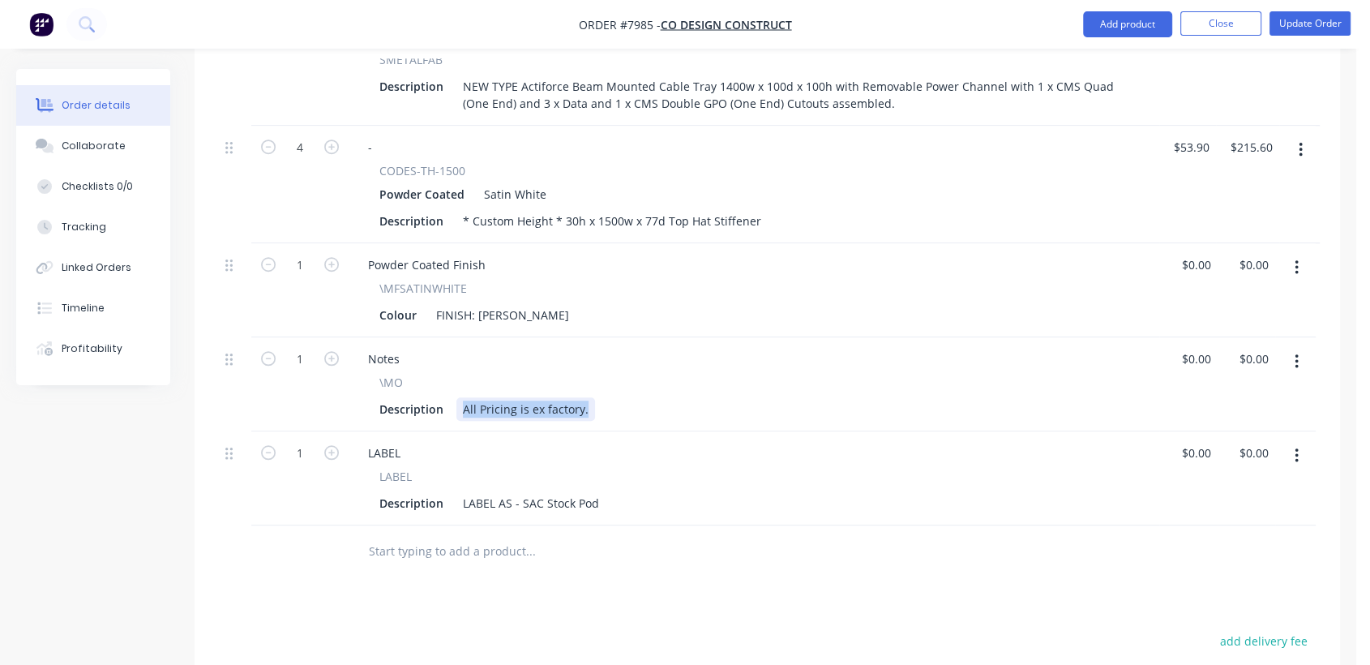
click at [454, 397] on div "Description All Pricing is ex factory." at bounding box center [750, 409] width 755 height 24
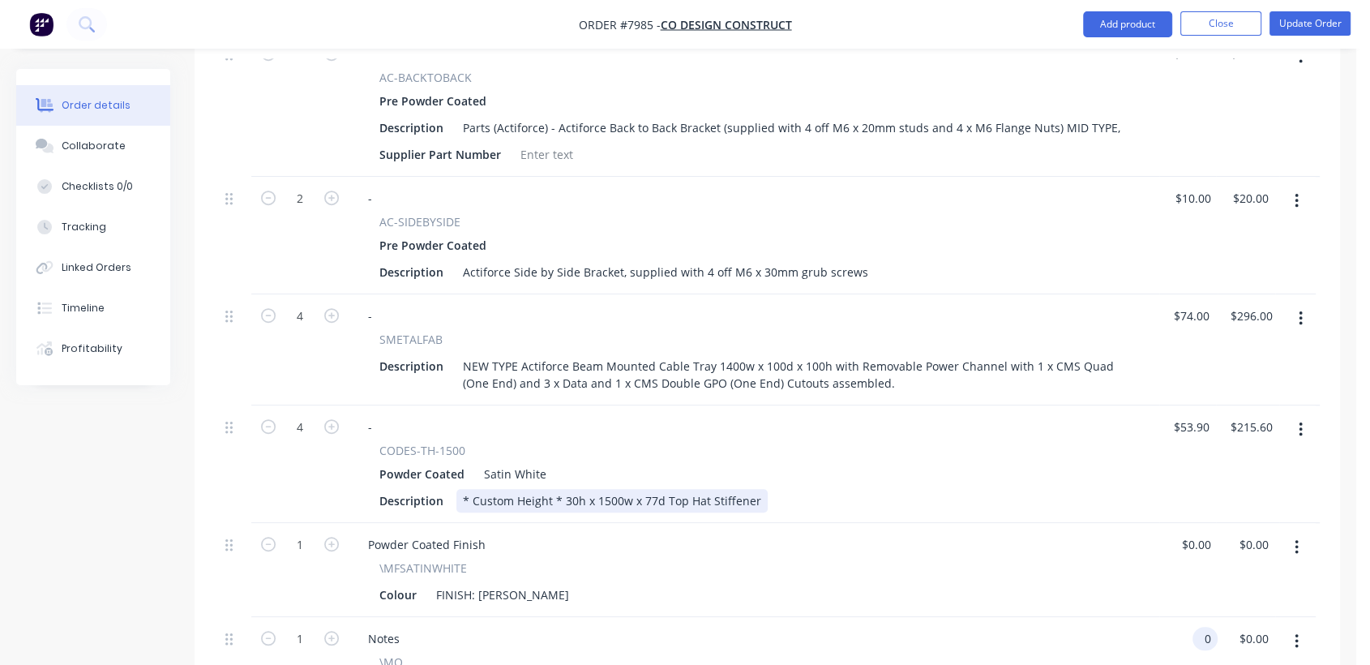
scroll to position [716, 0]
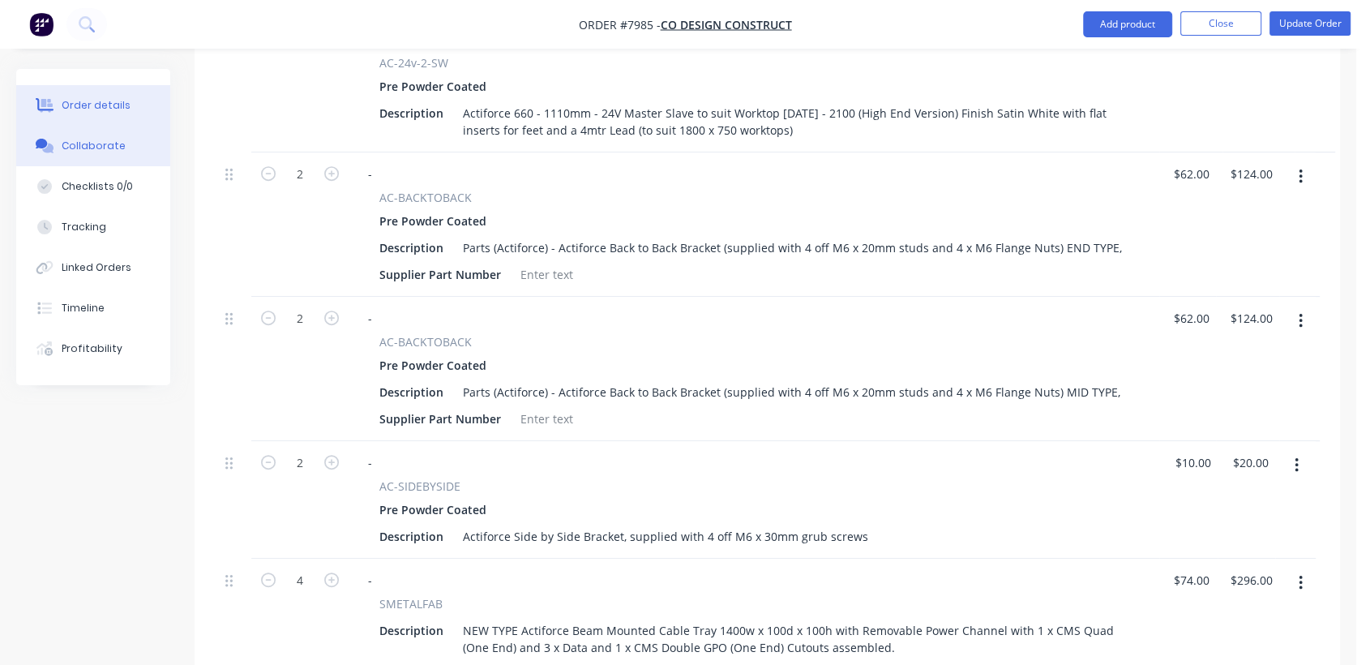
type input "$0.00"
click at [87, 150] on div "Collaborate" at bounding box center [94, 146] width 64 height 15
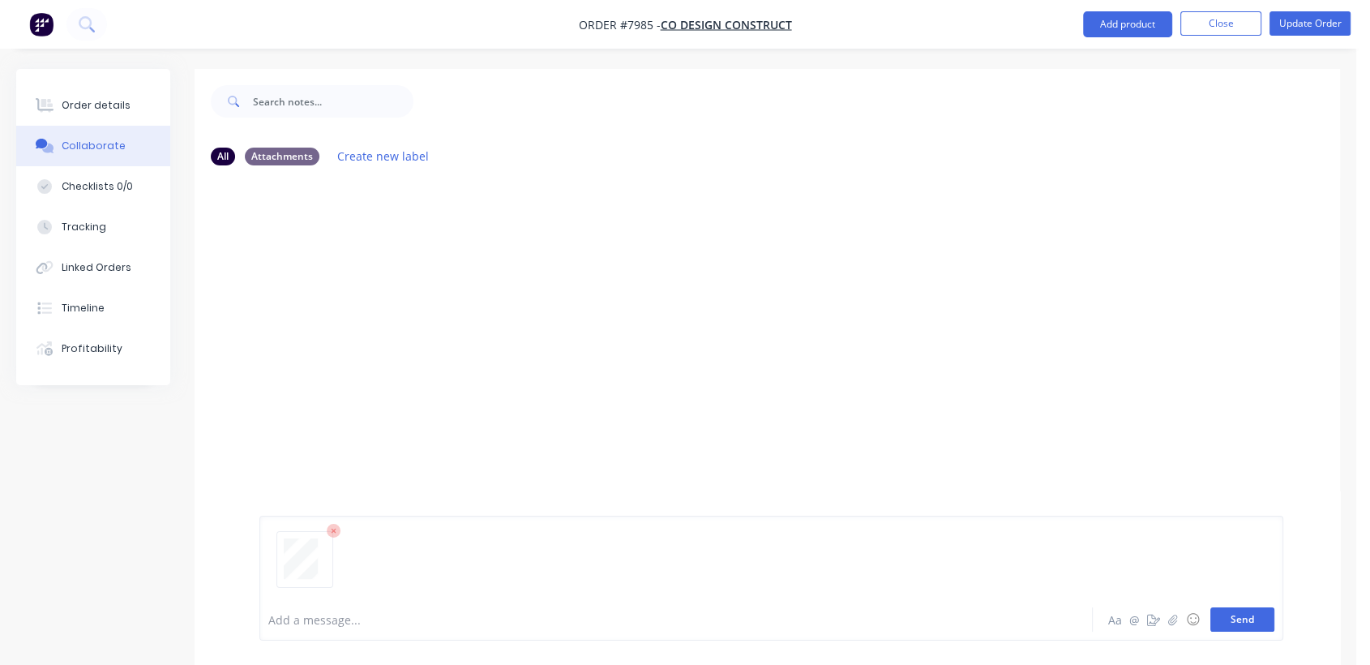
click at [1258, 614] on button "Send" at bounding box center [1242, 619] width 64 height 24
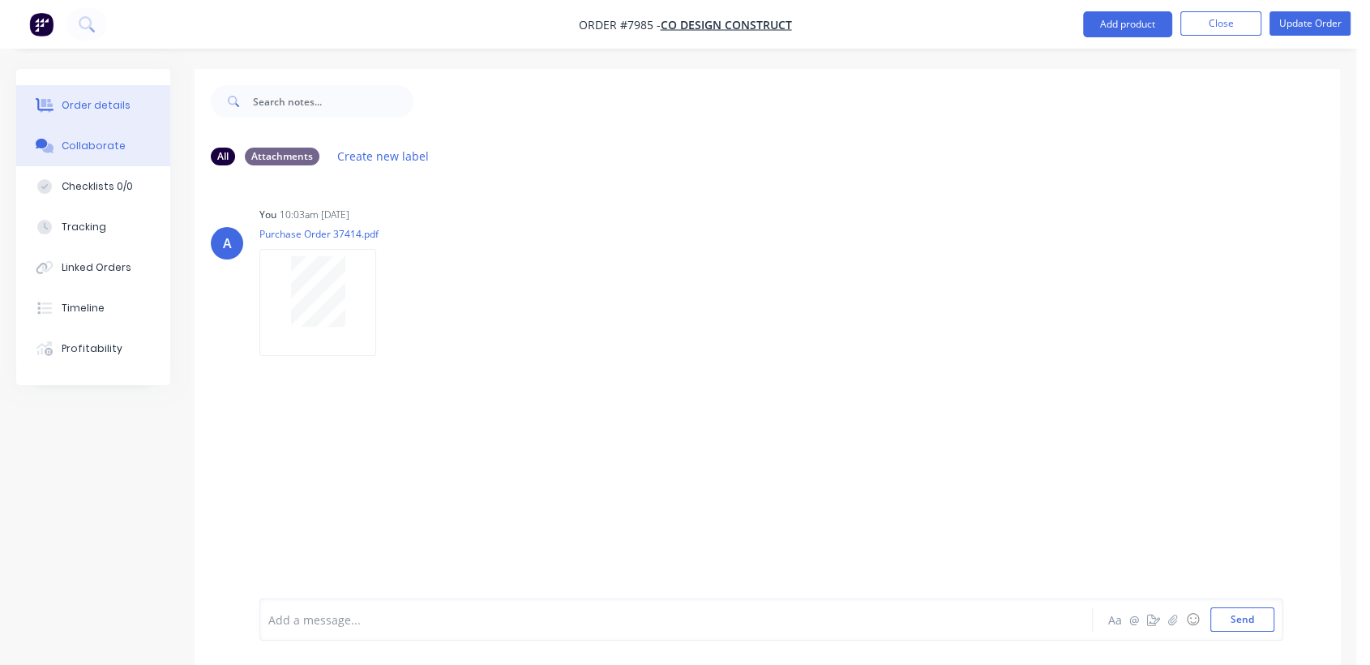
click at [101, 101] on div "Order details" at bounding box center [96, 105] width 69 height 15
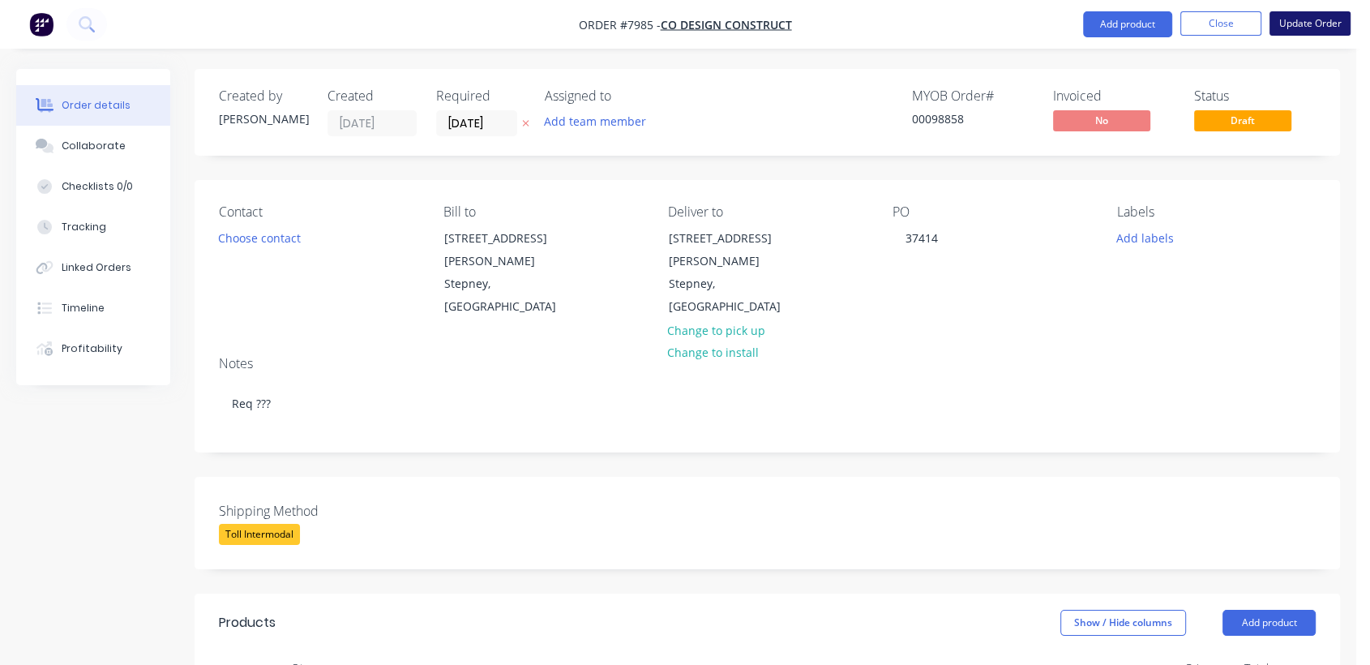
click at [1300, 19] on button "Update Order" at bounding box center [1309, 23] width 81 height 24
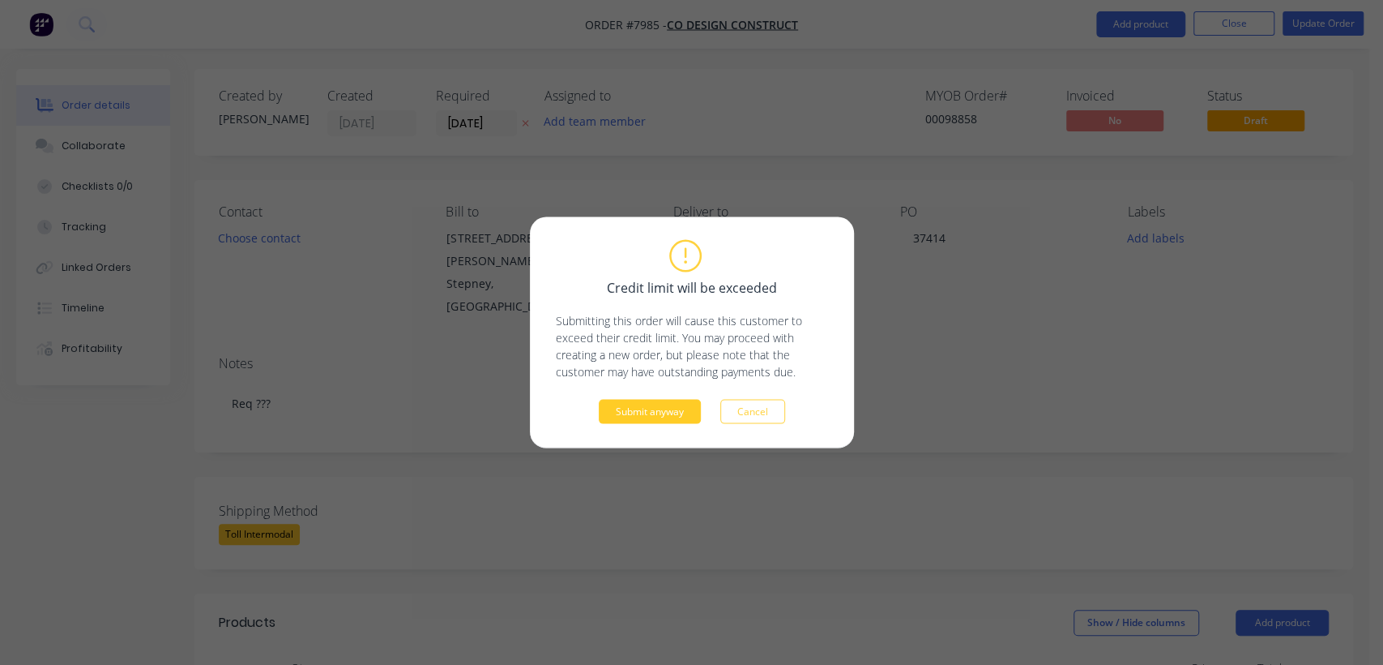
click at [656, 417] on button "Submit anyway" at bounding box center [650, 412] width 102 height 24
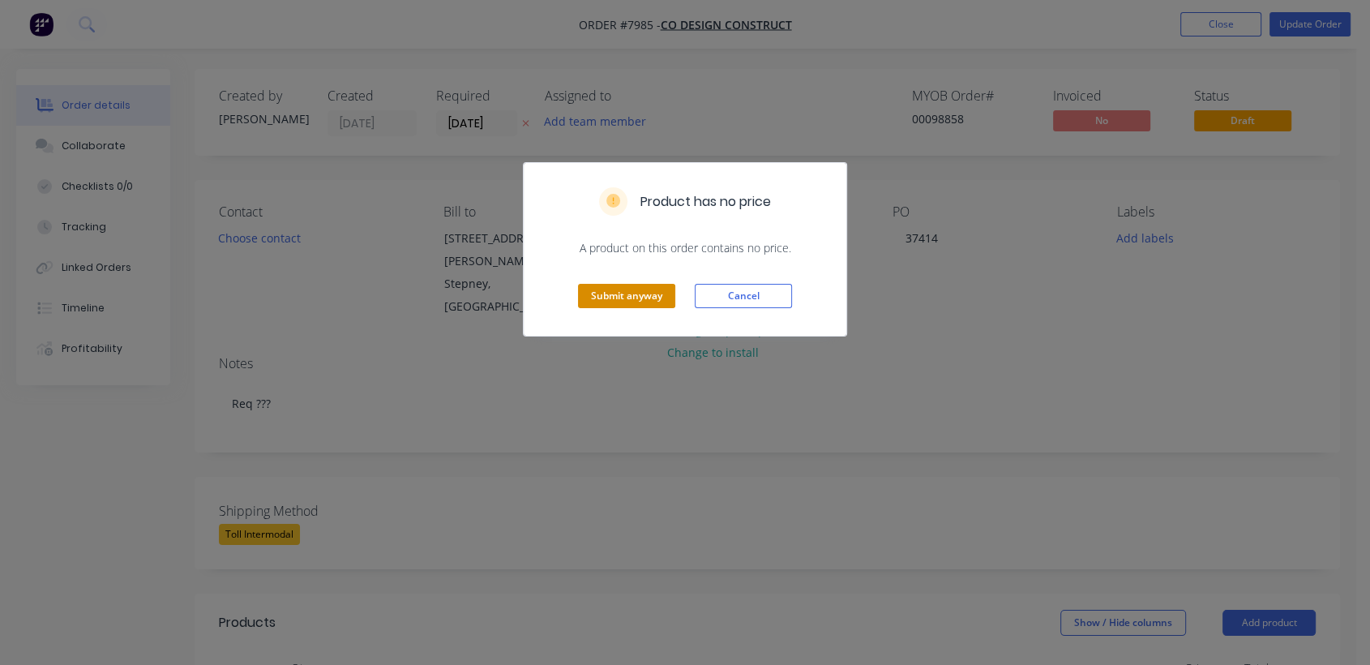
click at [625, 299] on button "Submit anyway" at bounding box center [626, 296] width 97 height 24
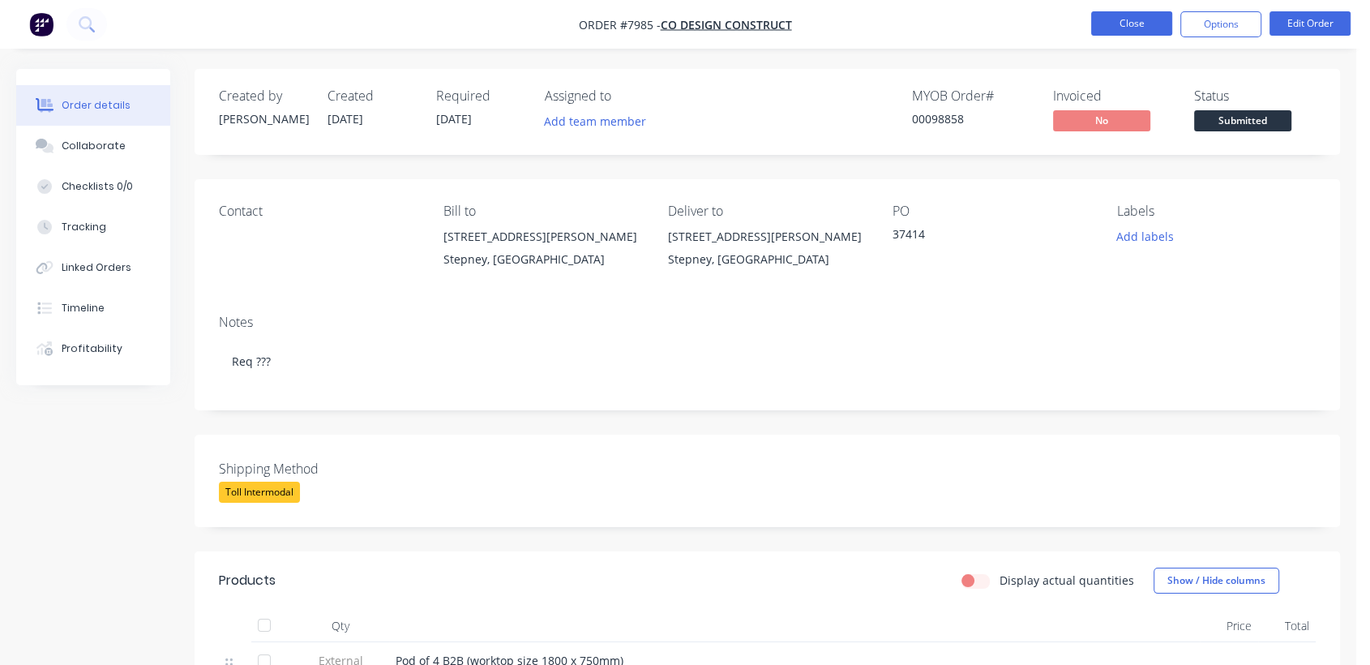
click at [1115, 22] on button "Close" at bounding box center [1131, 23] width 81 height 24
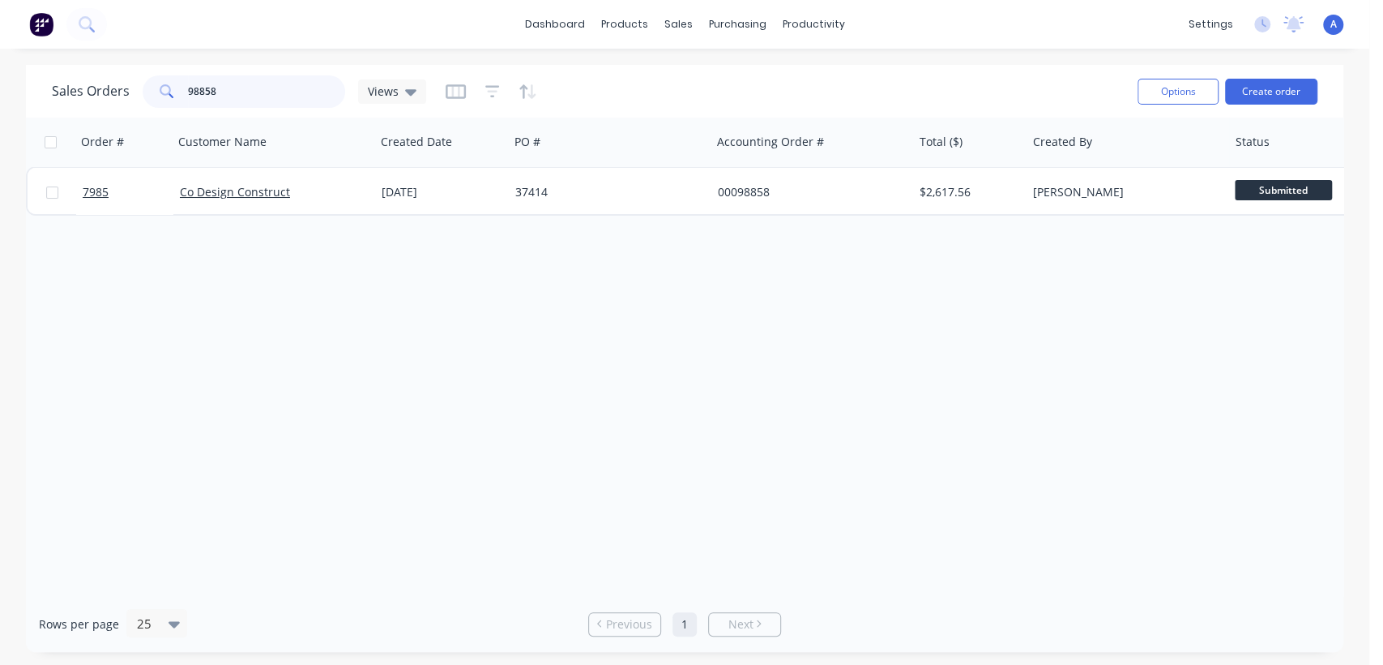
drag, startPoint x: 226, startPoint y: 93, endPoint x: 143, endPoint y: 95, distance: 83.5
click at [143, 94] on div "98858" at bounding box center [244, 91] width 203 height 32
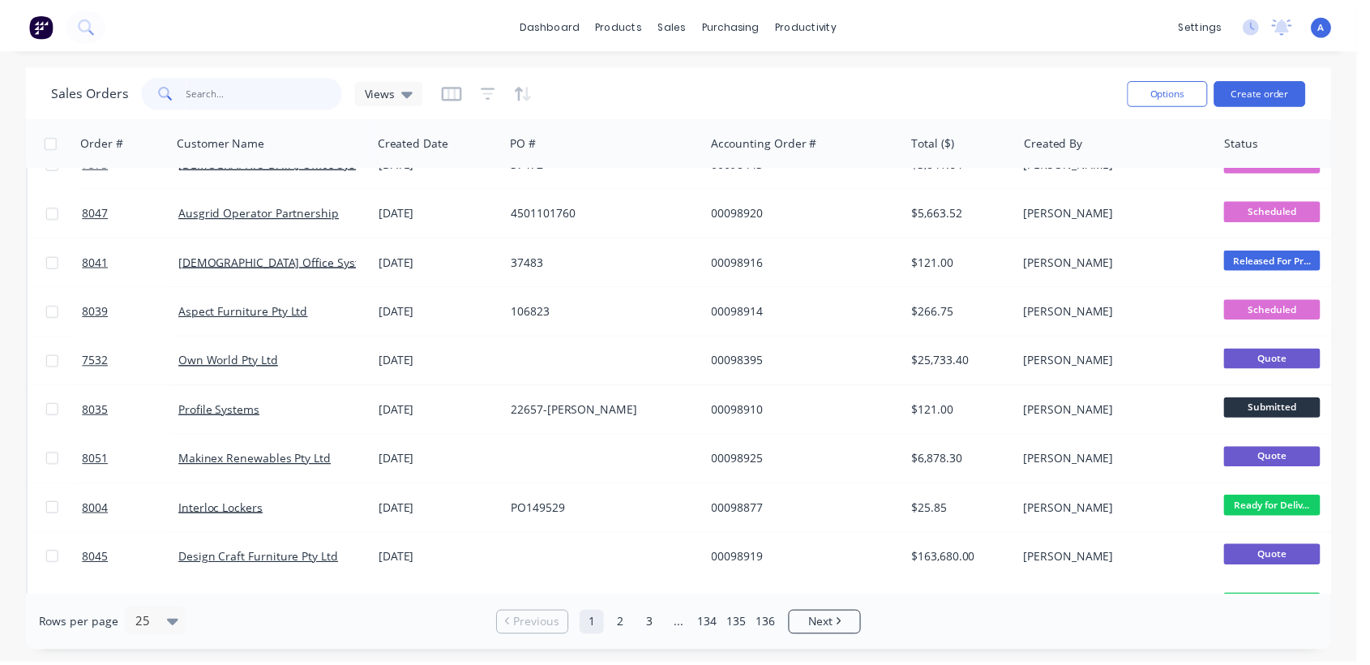
scroll to position [810, 0]
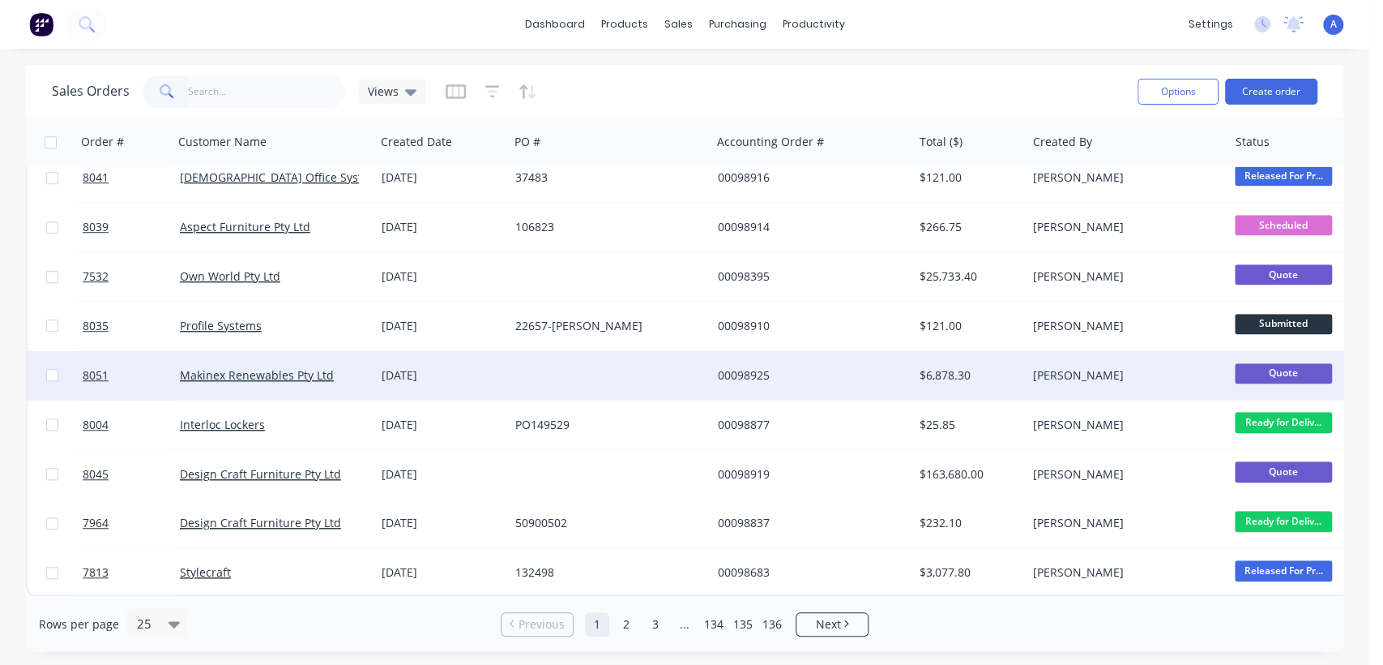
click at [580, 366] on div at bounding box center [610, 375] width 202 height 49
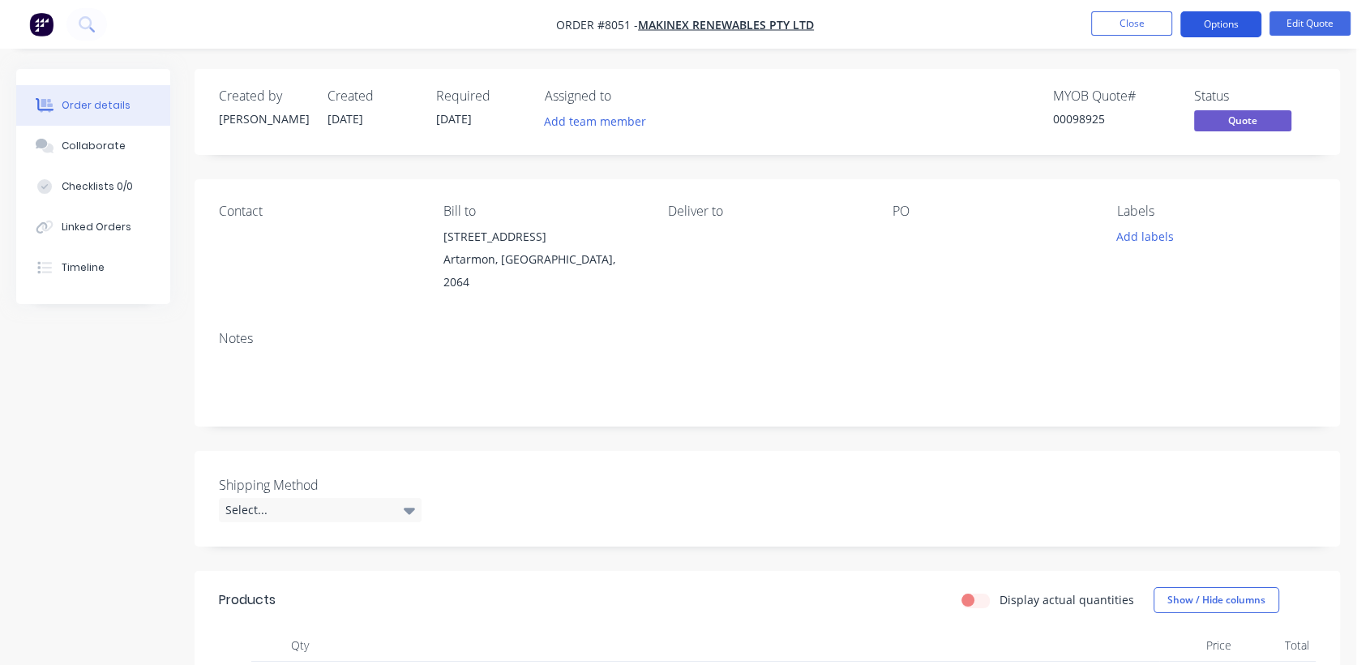
click at [1223, 28] on button "Options" at bounding box center [1220, 24] width 81 height 26
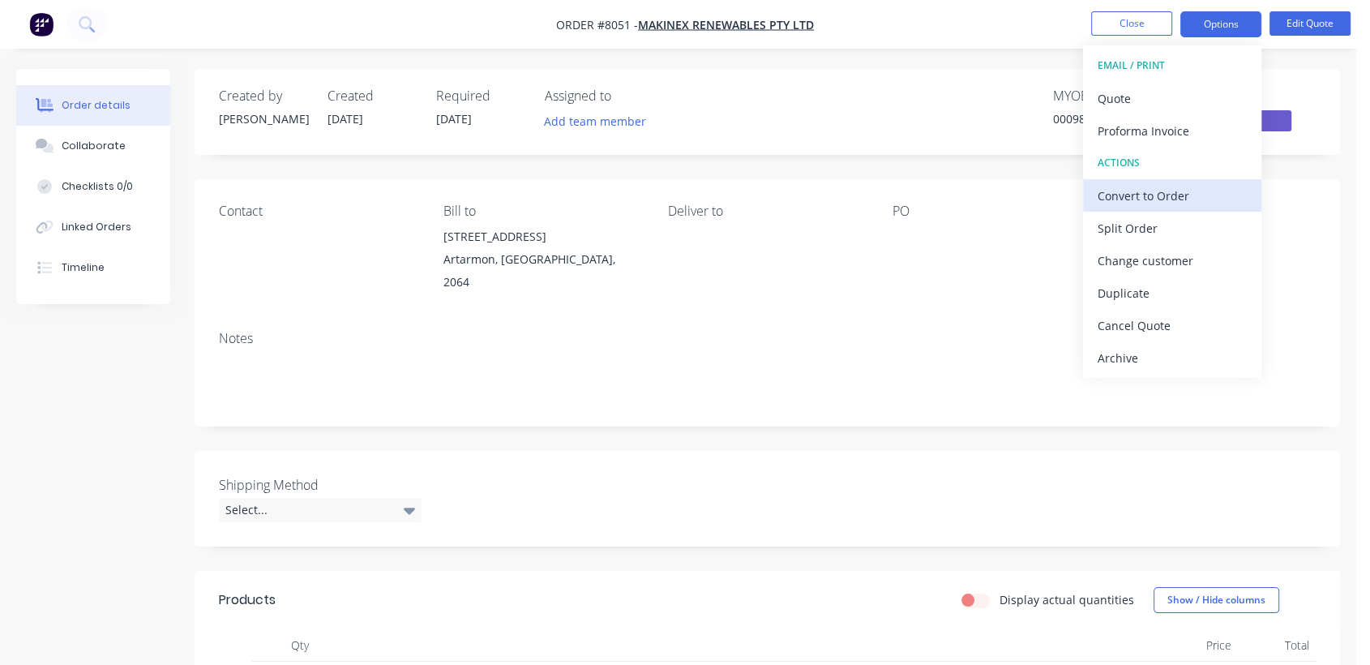
click at [1132, 189] on div "Convert to Order" at bounding box center [1171, 196] width 149 height 24
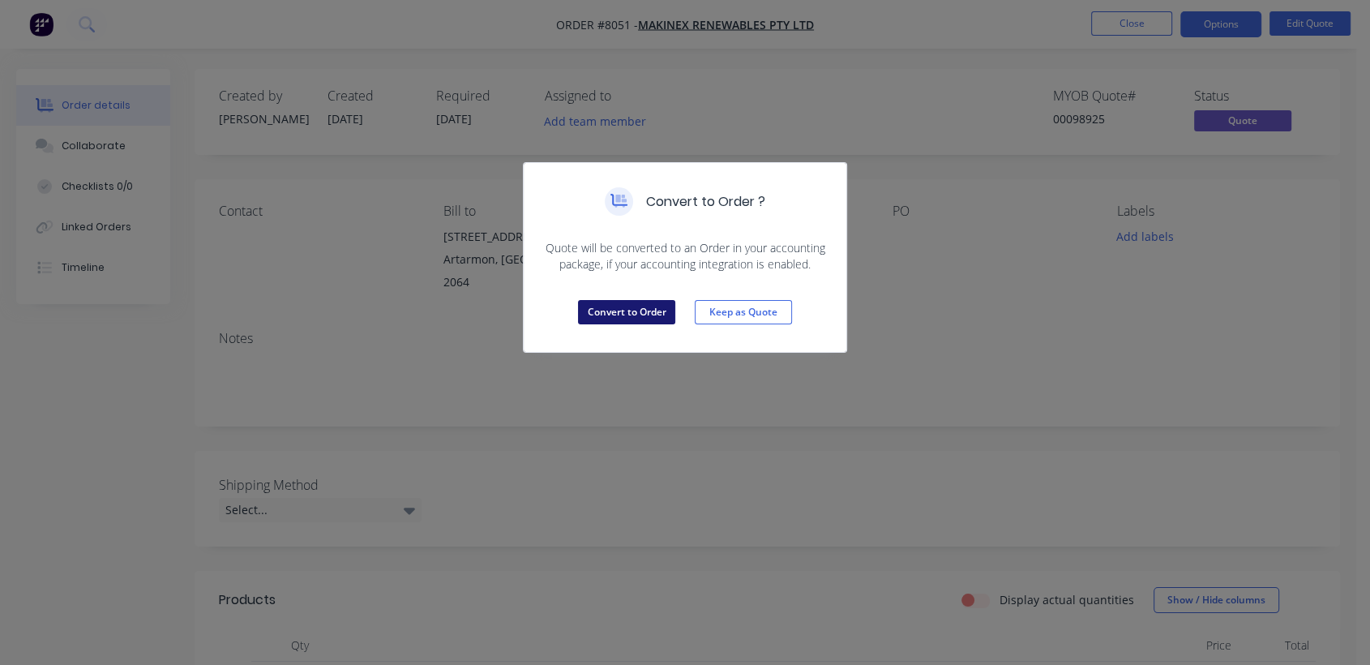
click at [620, 313] on button "Convert to Order" at bounding box center [626, 312] width 97 height 24
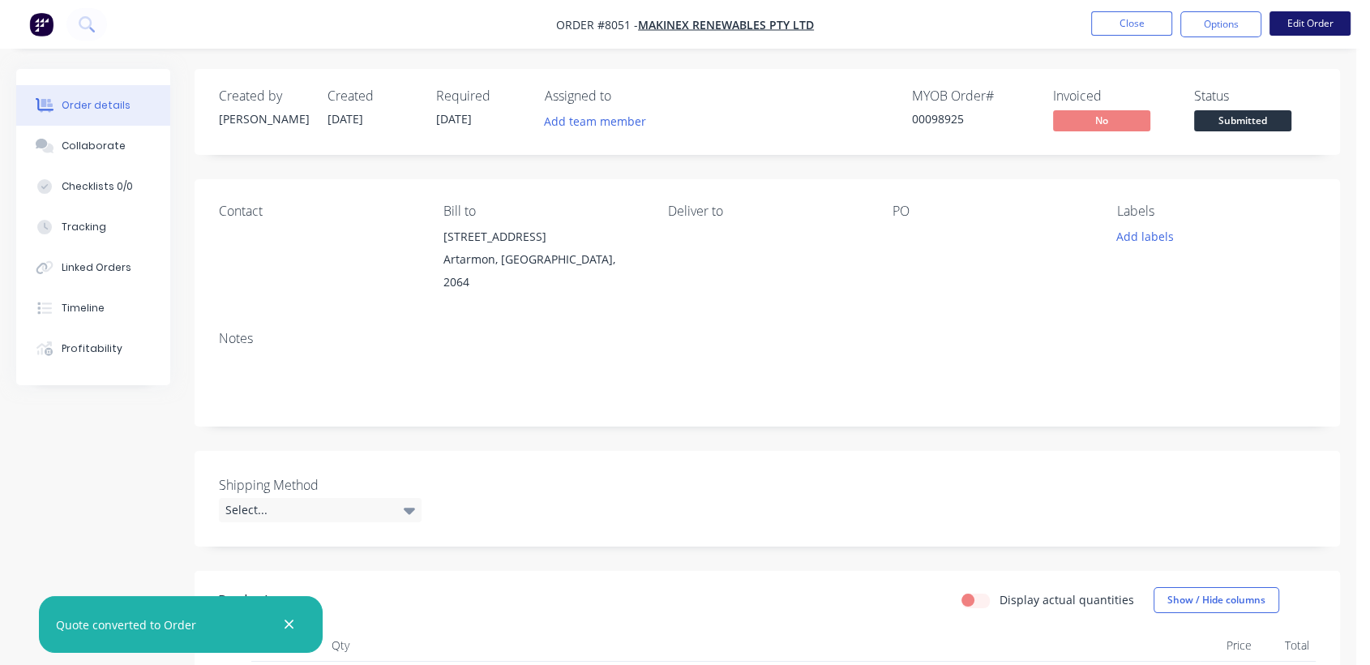
click at [1303, 25] on button "Edit Order" at bounding box center [1309, 23] width 81 height 24
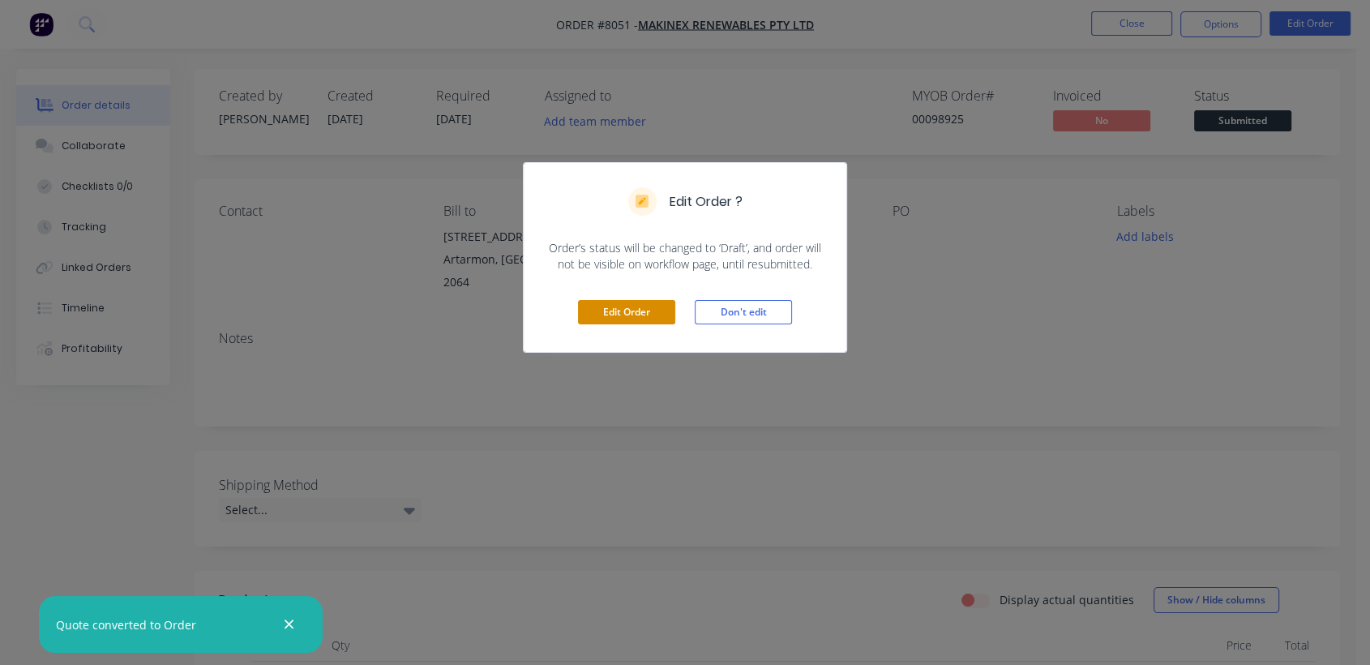
click at [617, 312] on button "Edit Order" at bounding box center [626, 312] width 97 height 24
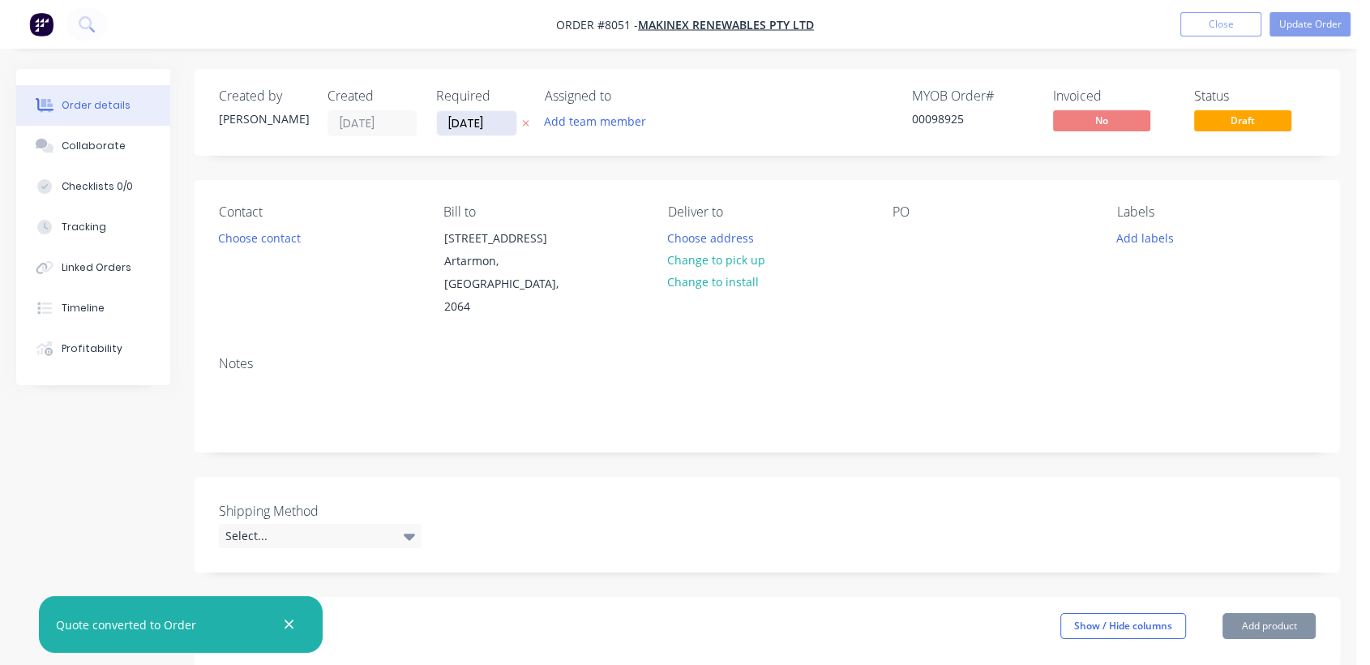
click at [493, 118] on input "[DATE]" at bounding box center [476, 123] width 79 height 24
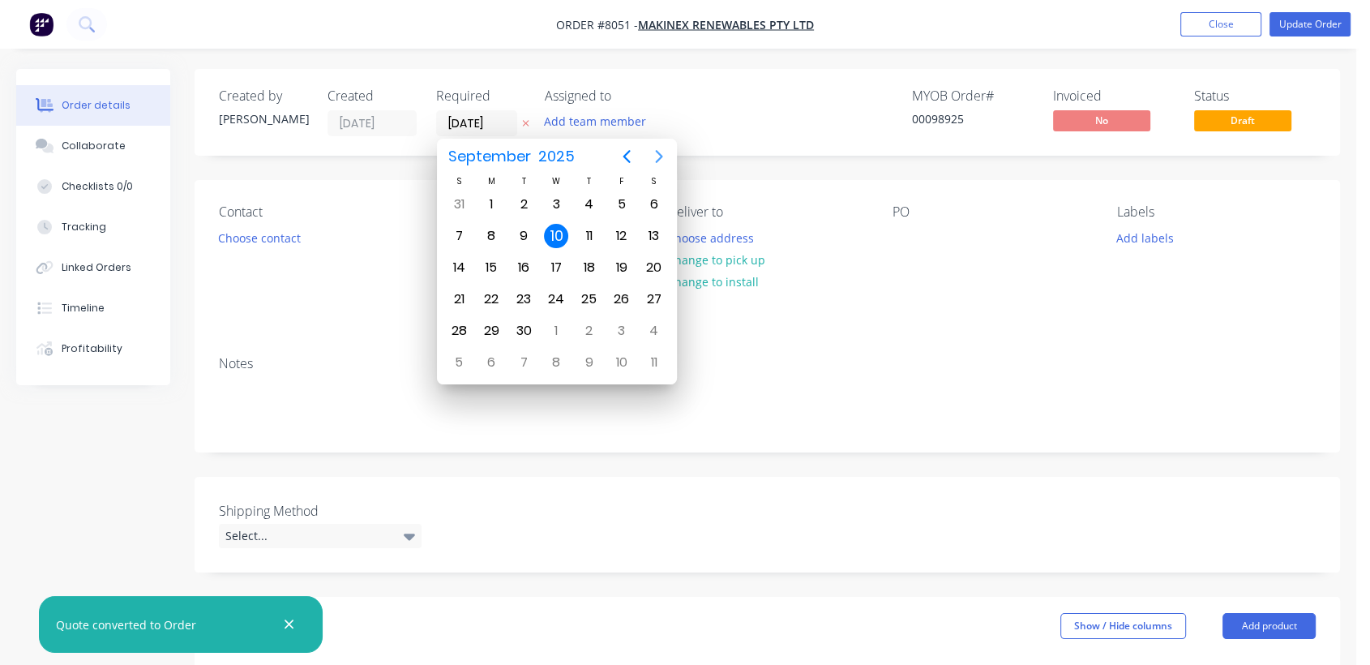
click at [661, 161] on icon "Next page" at bounding box center [658, 156] width 19 height 19
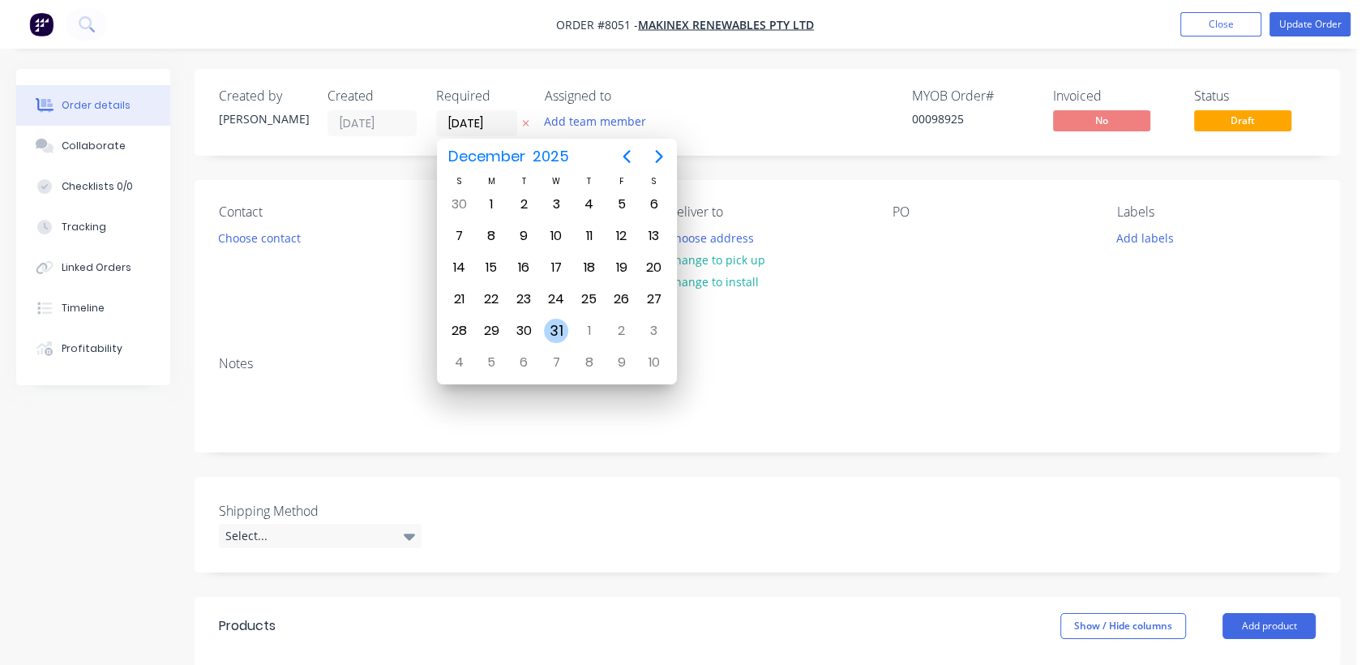
click at [550, 331] on div "31" at bounding box center [556, 331] width 24 height 24
type input "[DATE]"
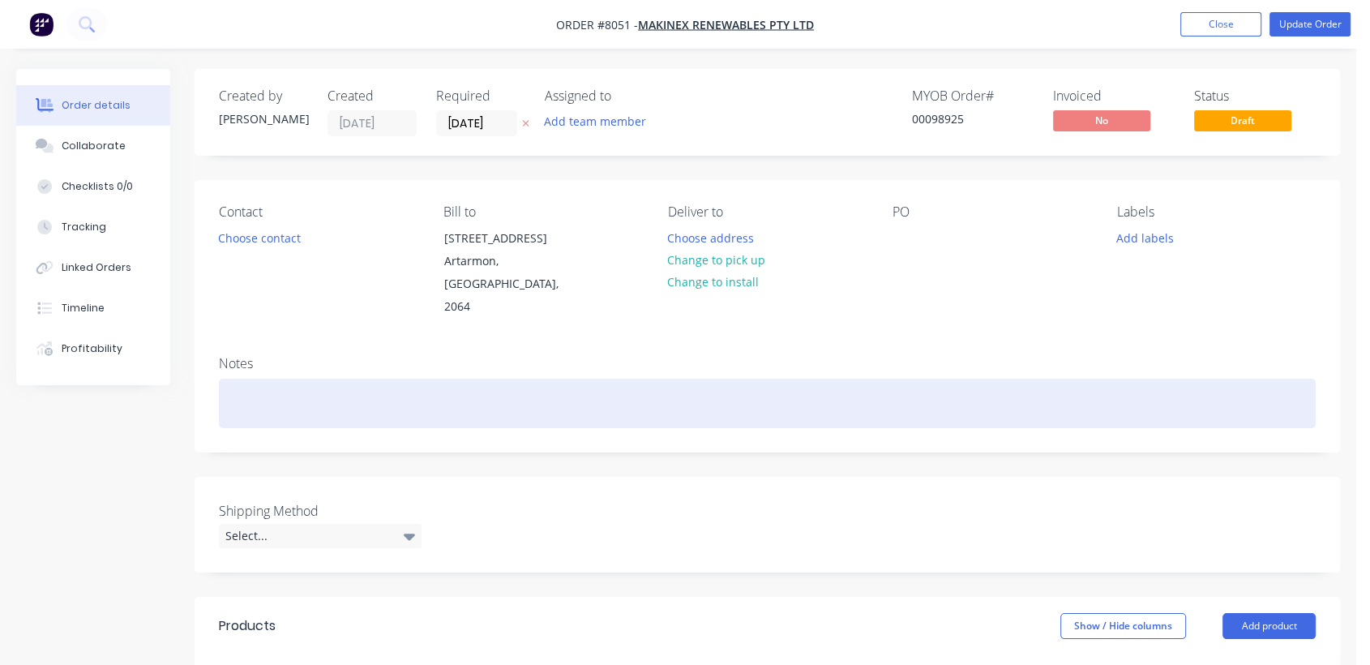
click at [271, 378] on div at bounding box center [767, 402] width 1097 height 49
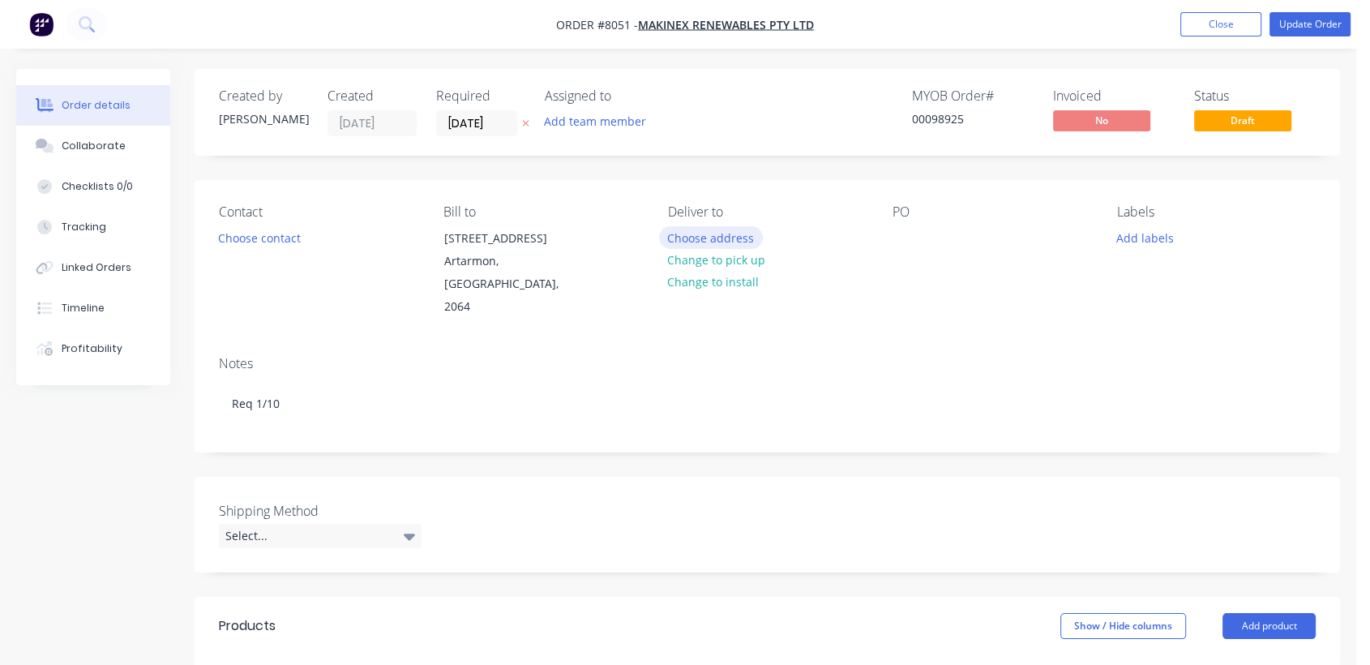
click at [695, 239] on button "Choose address" at bounding box center [711, 237] width 104 height 22
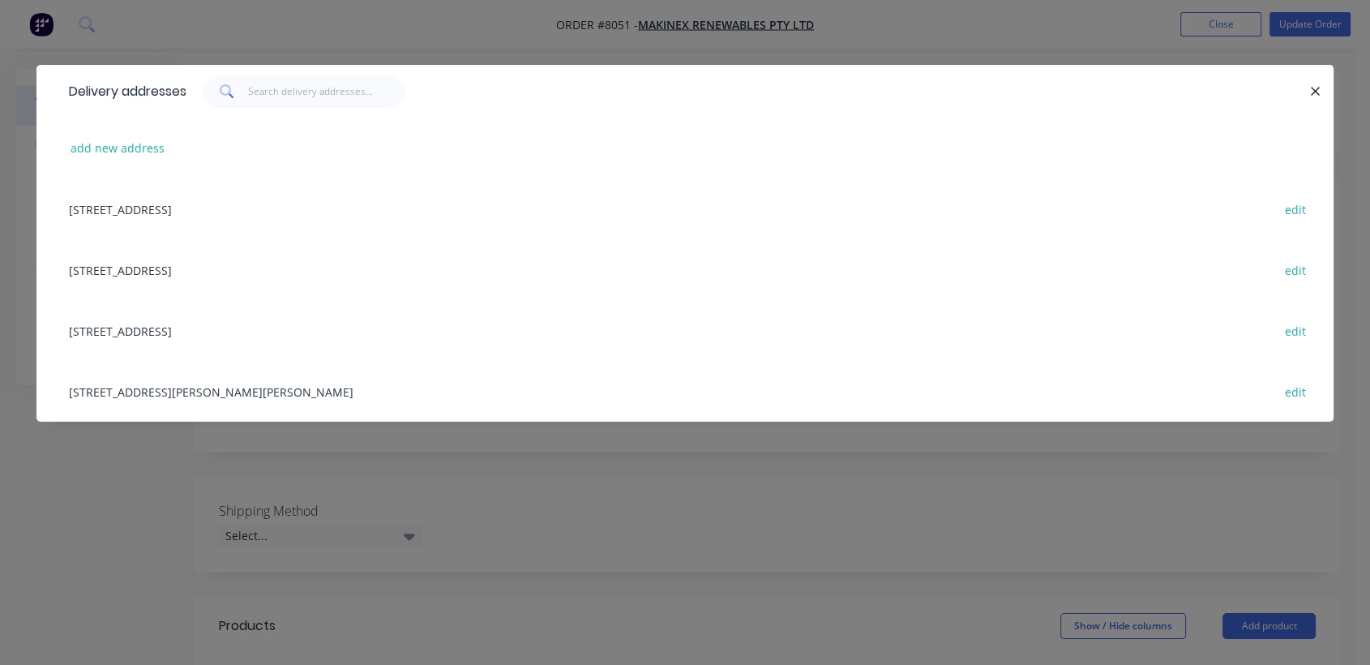
click at [225, 316] on div "[STREET_ADDRESS] edit" at bounding box center [685, 330] width 1248 height 61
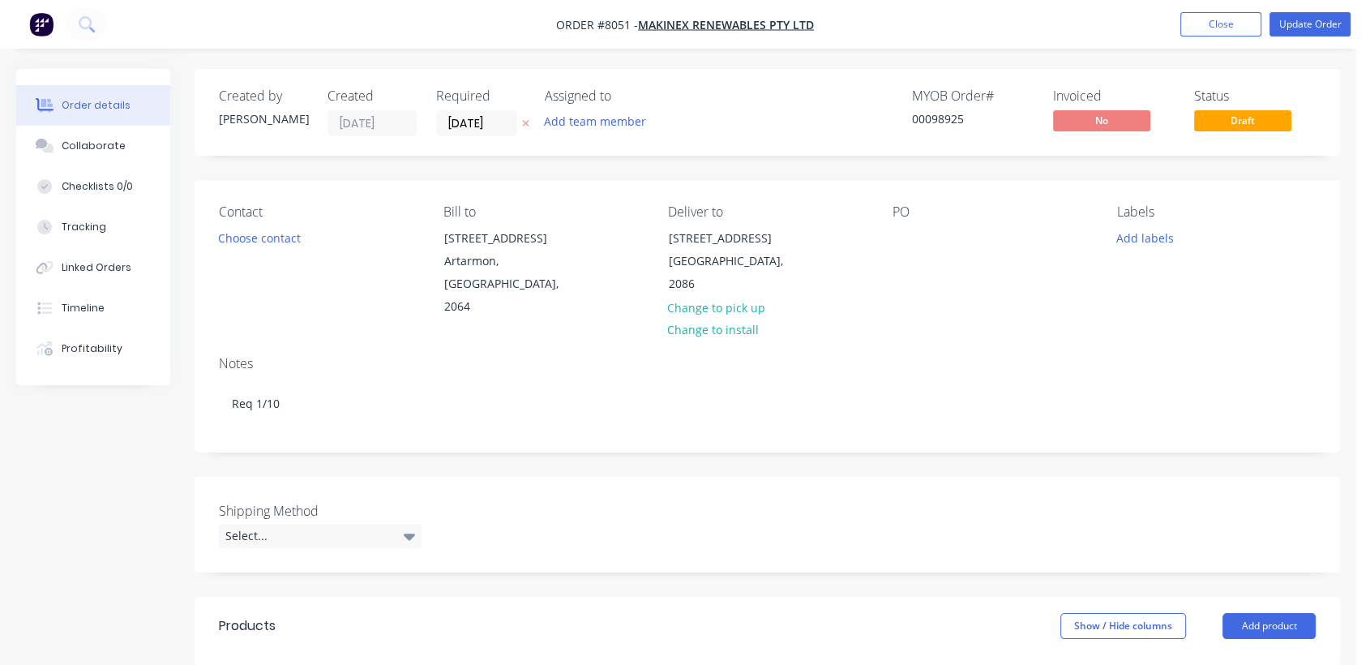
click at [866, 240] on div "Deliver to [STREET_ADDRESS] Change to pick up Change to install" at bounding box center [767, 261] width 199 height 114
click at [920, 235] on div "PO" at bounding box center [991, 261] width 199 height 114
click at [904, 233] on div at bounding box center [905, 238] width 26 height 24
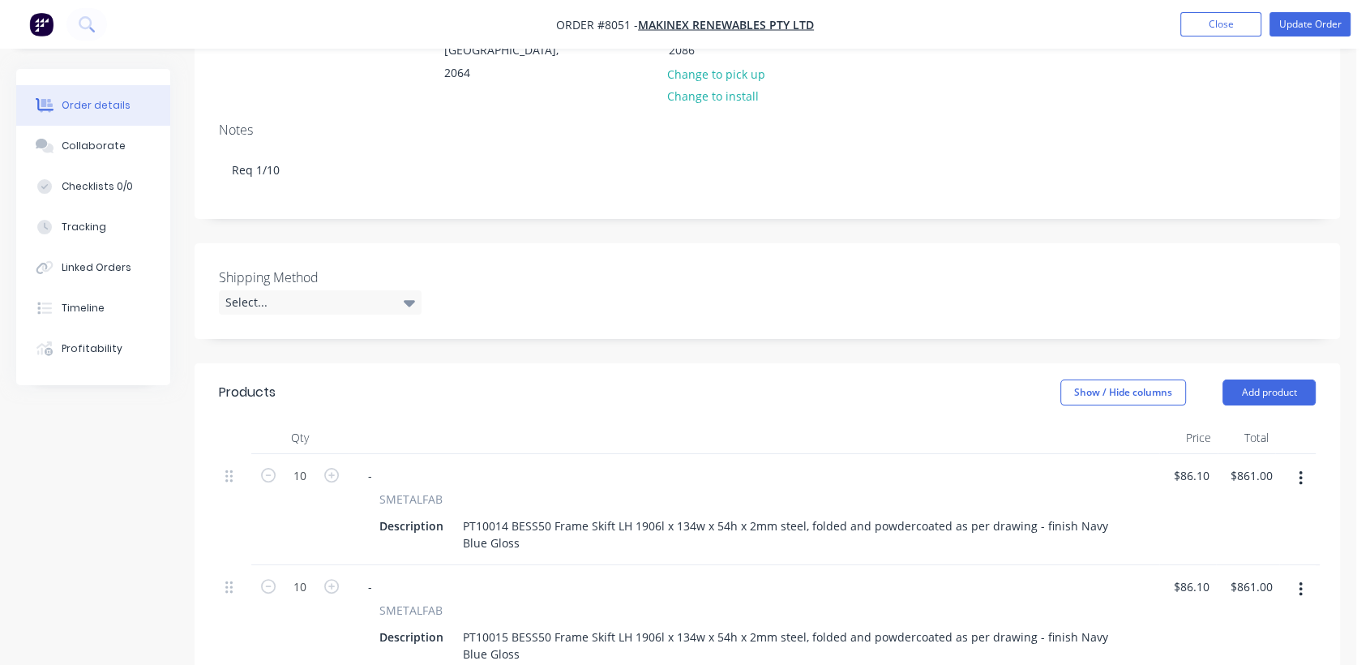
scroll to position [270, 0]
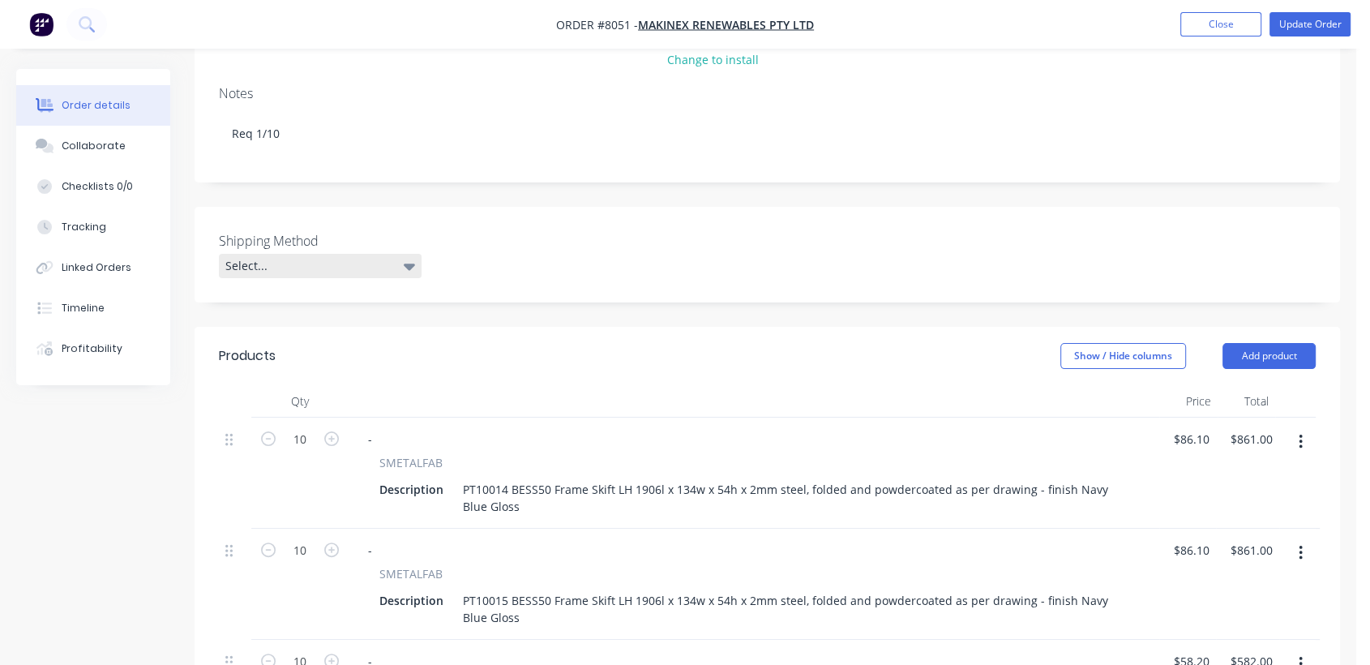
click at [330, 254] on div "Select..." at bounding box center [320, 266] width 203 height 24
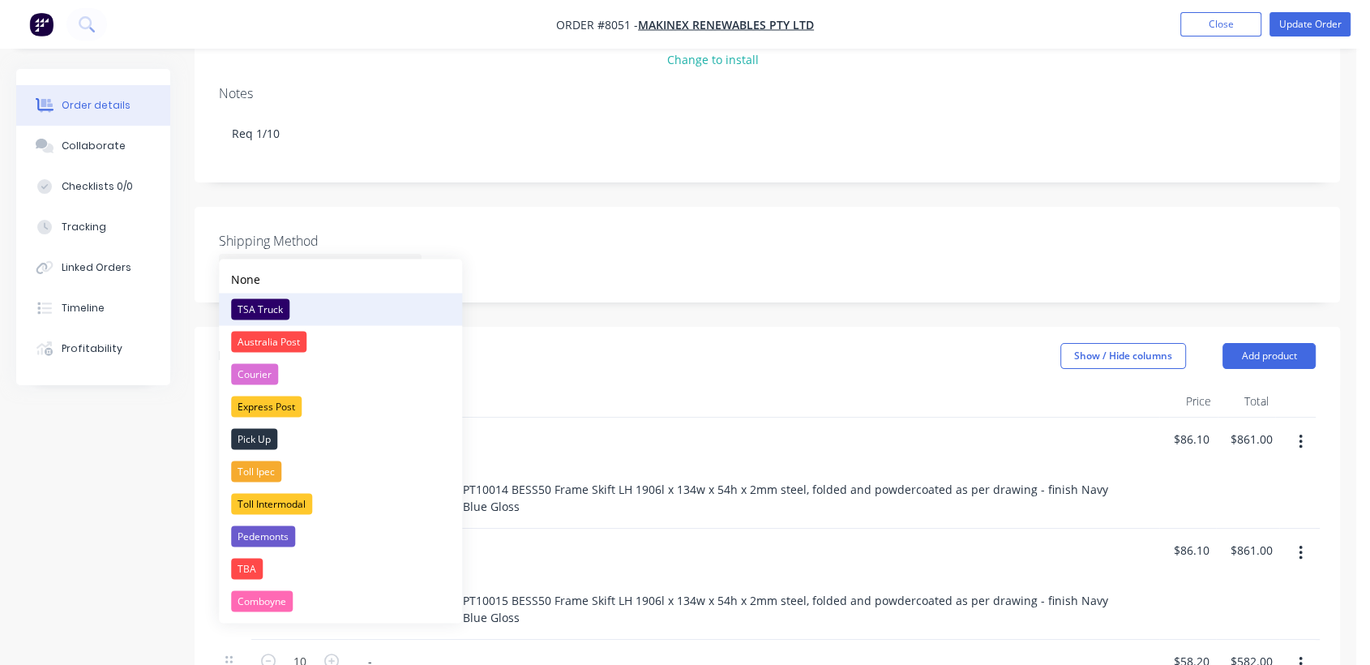
click at [282, 297] on button "TSA Truck" at bounding box center [340, 309] width 243 height 32
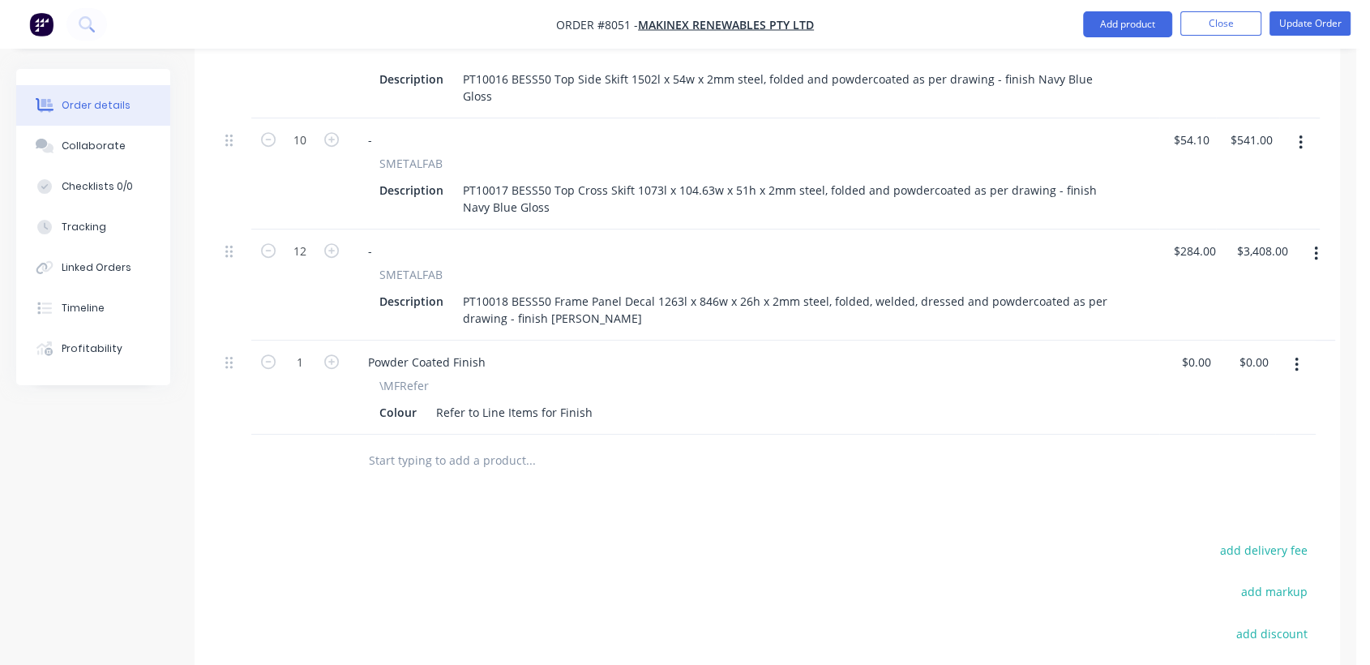
scroll to position [900, 0]
click at [483, 443] on input "text" at bounding box center [530, 459] width 324 height 32
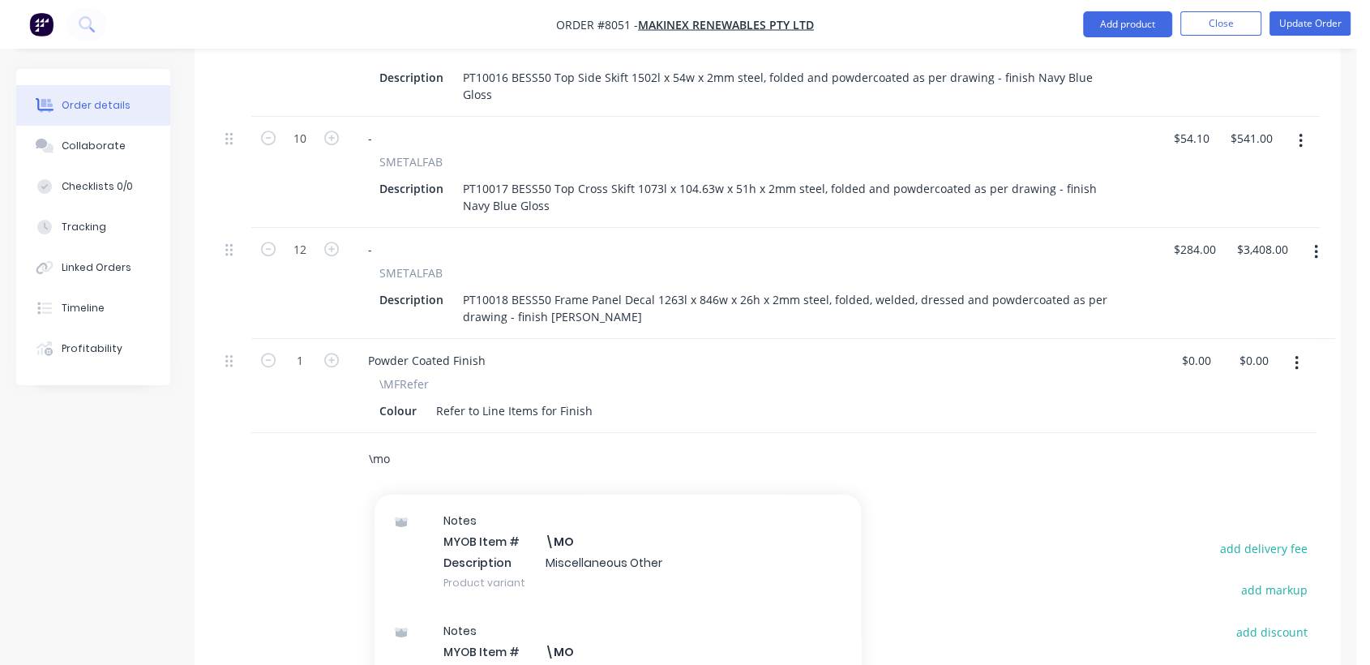
scroll to position [270, 0]
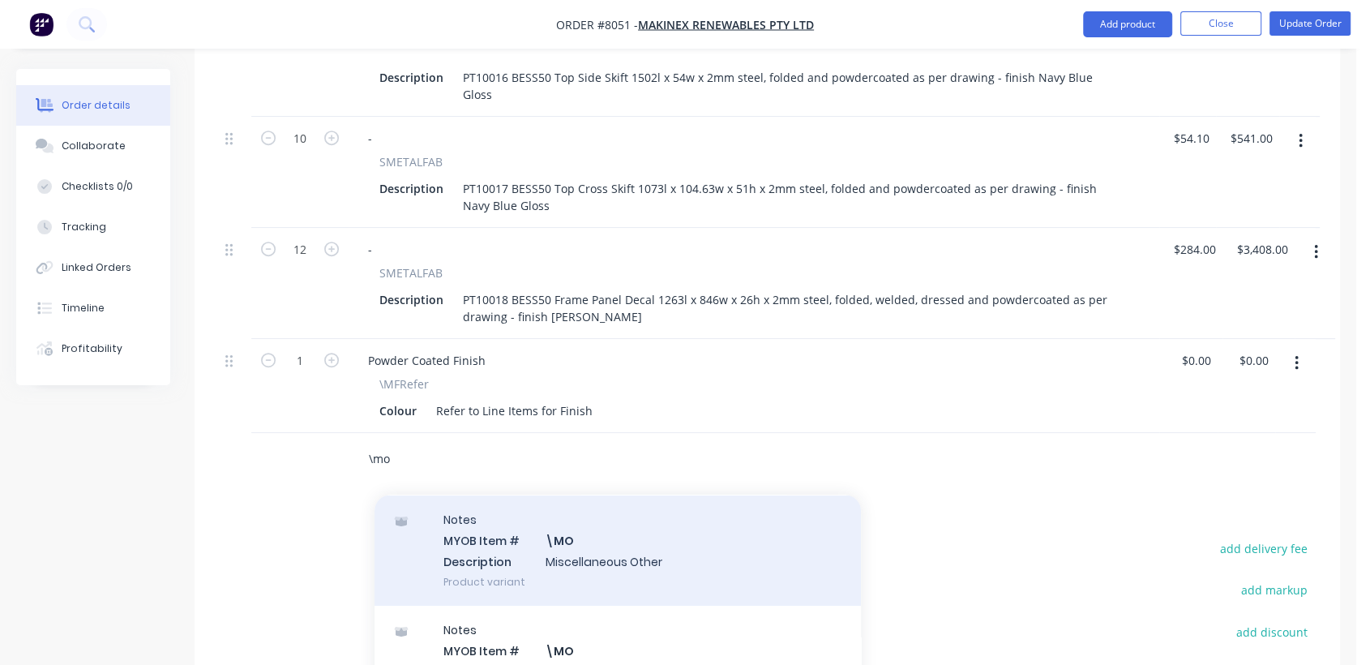
type input "\mo"
click at [621, 518] on div "Notes MYOB Item # \MO Description Miscellaneous Other Product variant" at bounding box center [617, 549] width 486 height 109
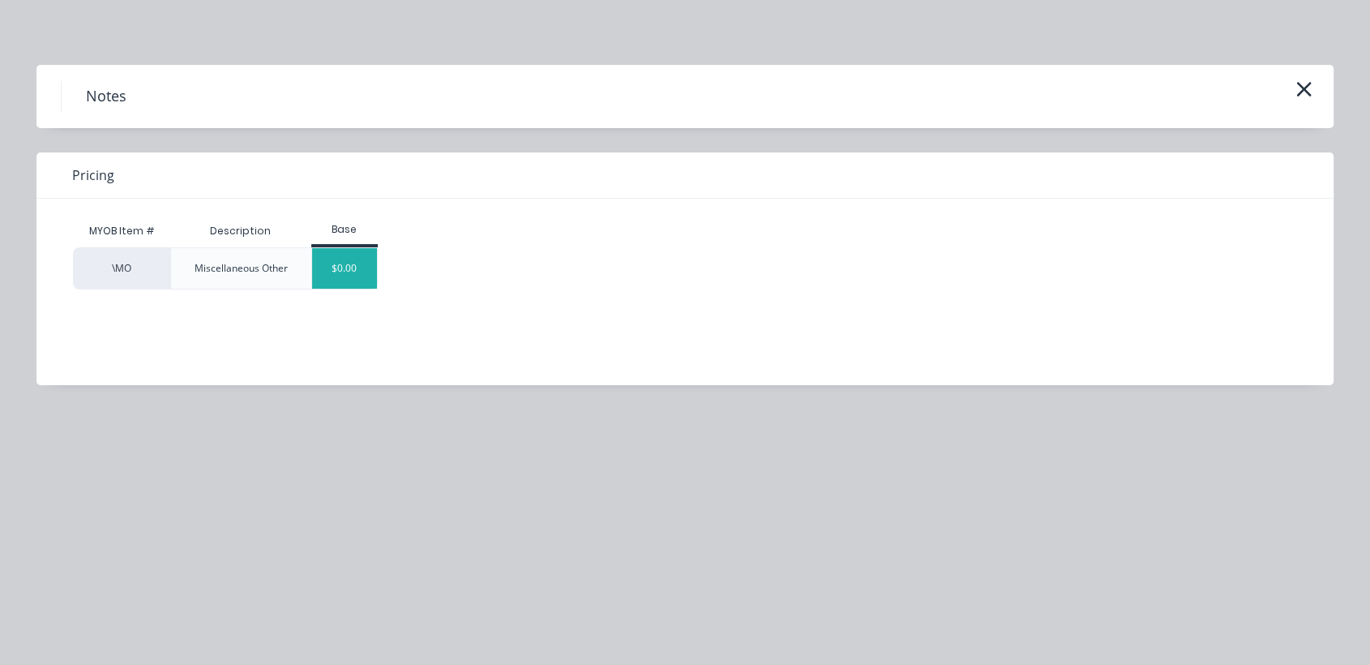
click at [348, 267] on div "$0.00" at bounding box center [345, 268] width 66 height 41
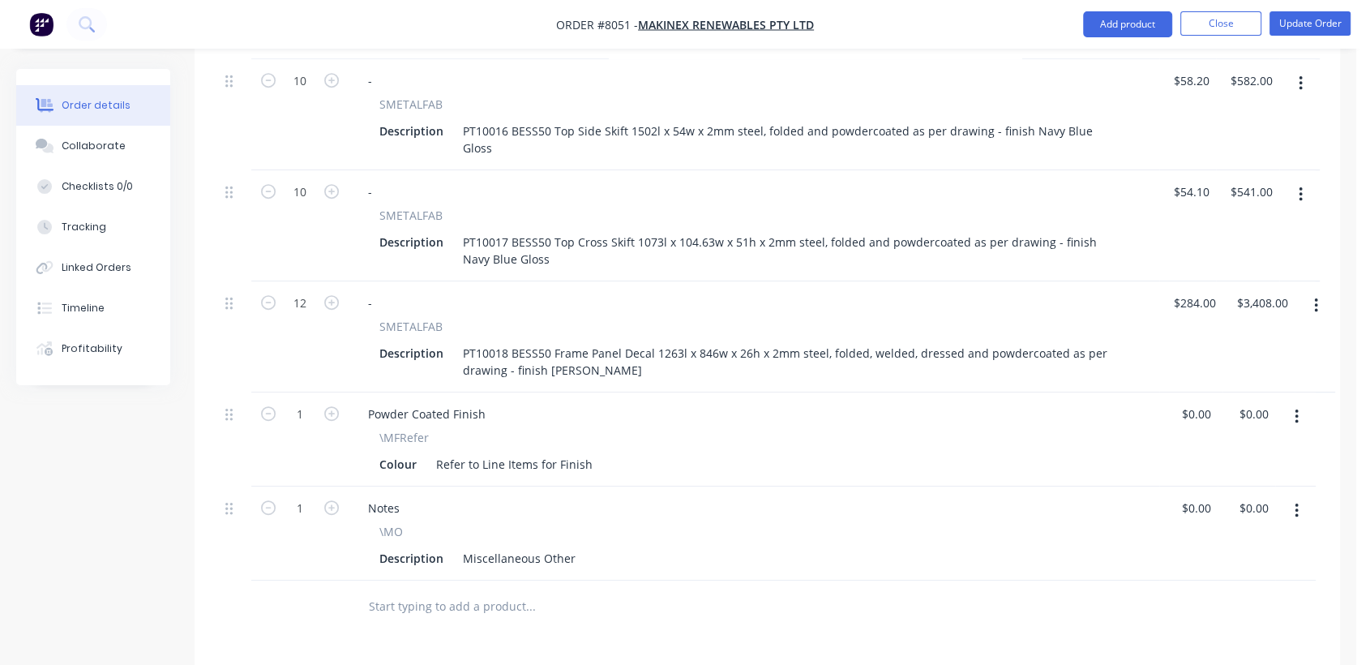
scroll to position [1152, 0]
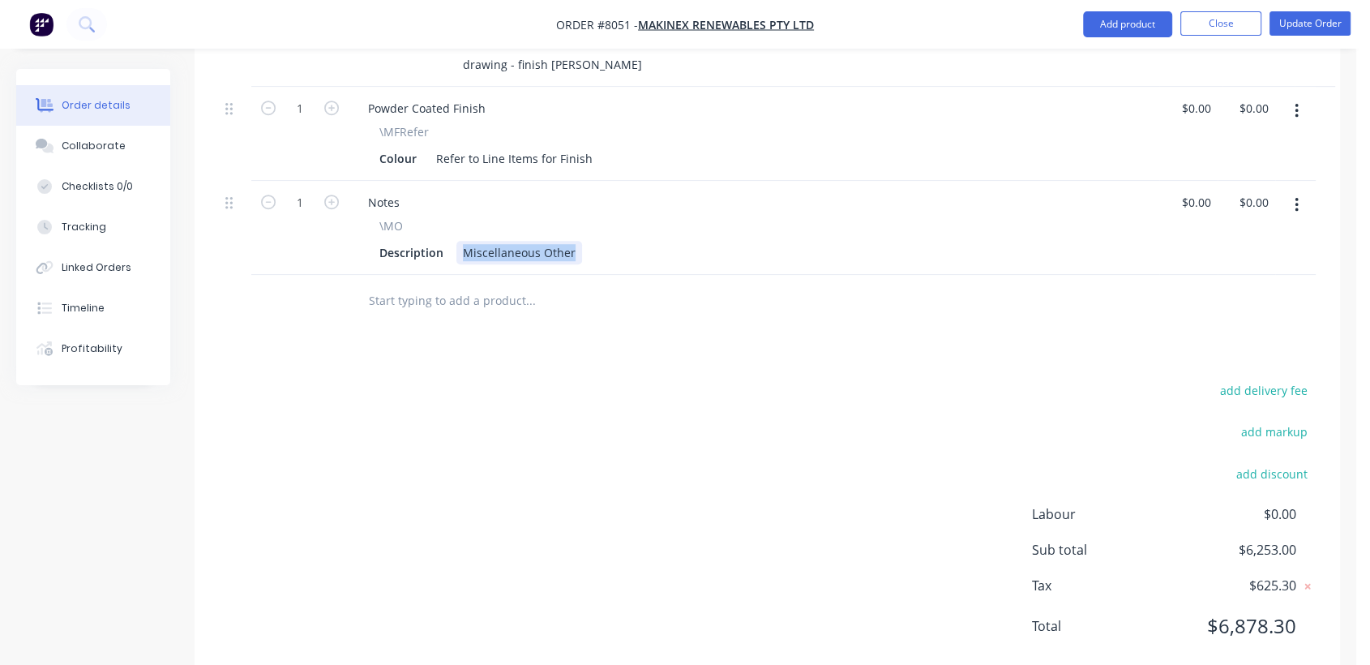
drag, startPoint x: 458, startPoint y: 209, endPoint x: 622, endPoint y: 242, distance: 167.7
type input "$0.00"
click at [93, 152] on div "Collaborate" at bounding box center [94, 146] width 64 height 15
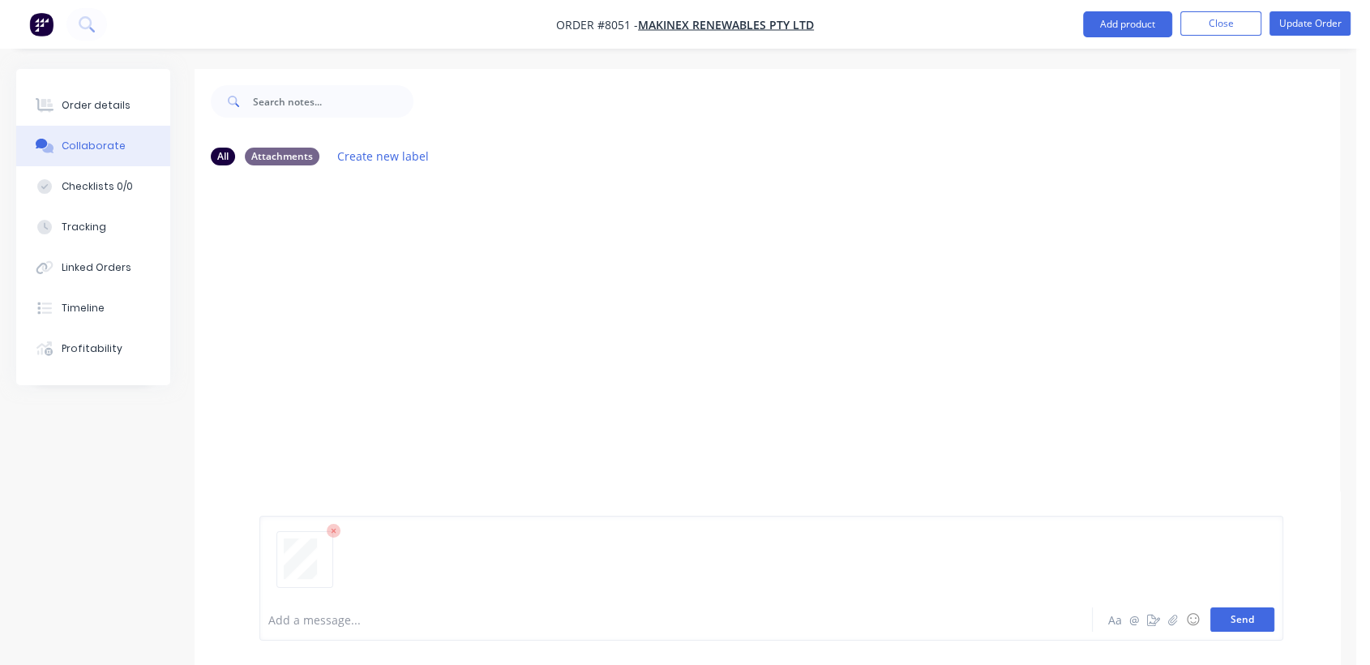
click at [1258, 614] on button "Send" at bounding box center [1242, 619] width 64 height 24
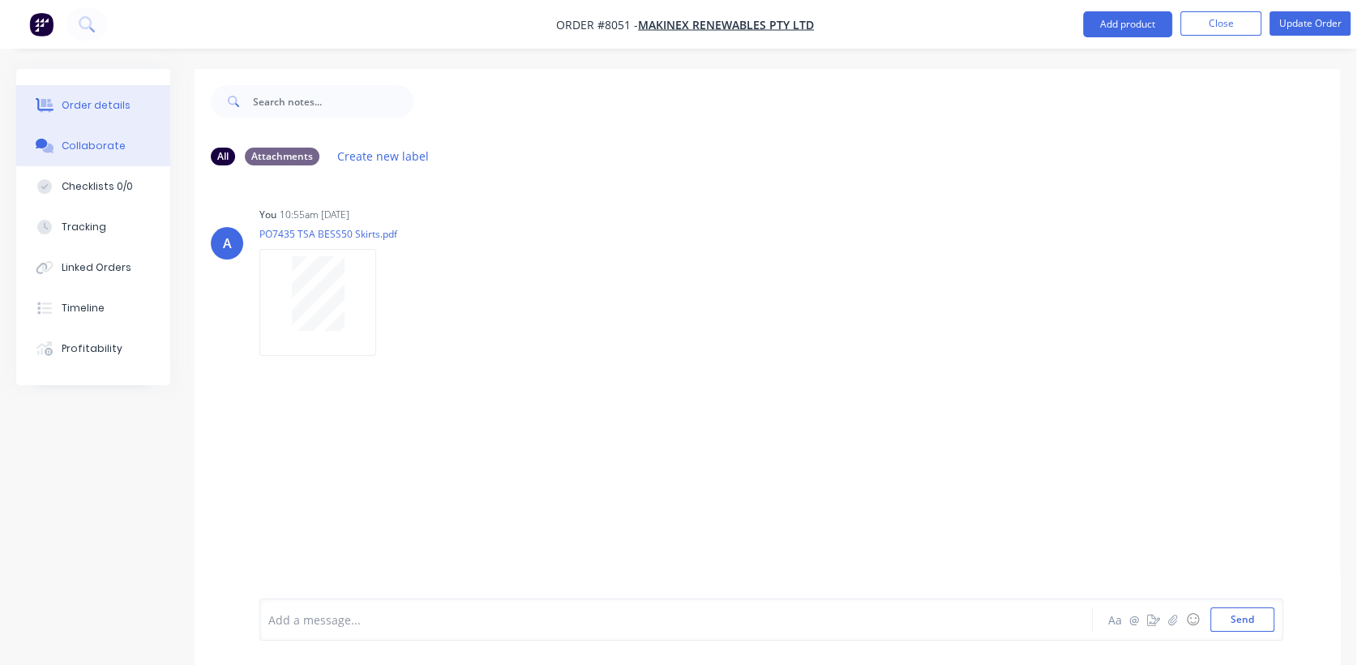
click at [100, 101] on div "Order details" at bounding box center [96, 105] width 69 height 15
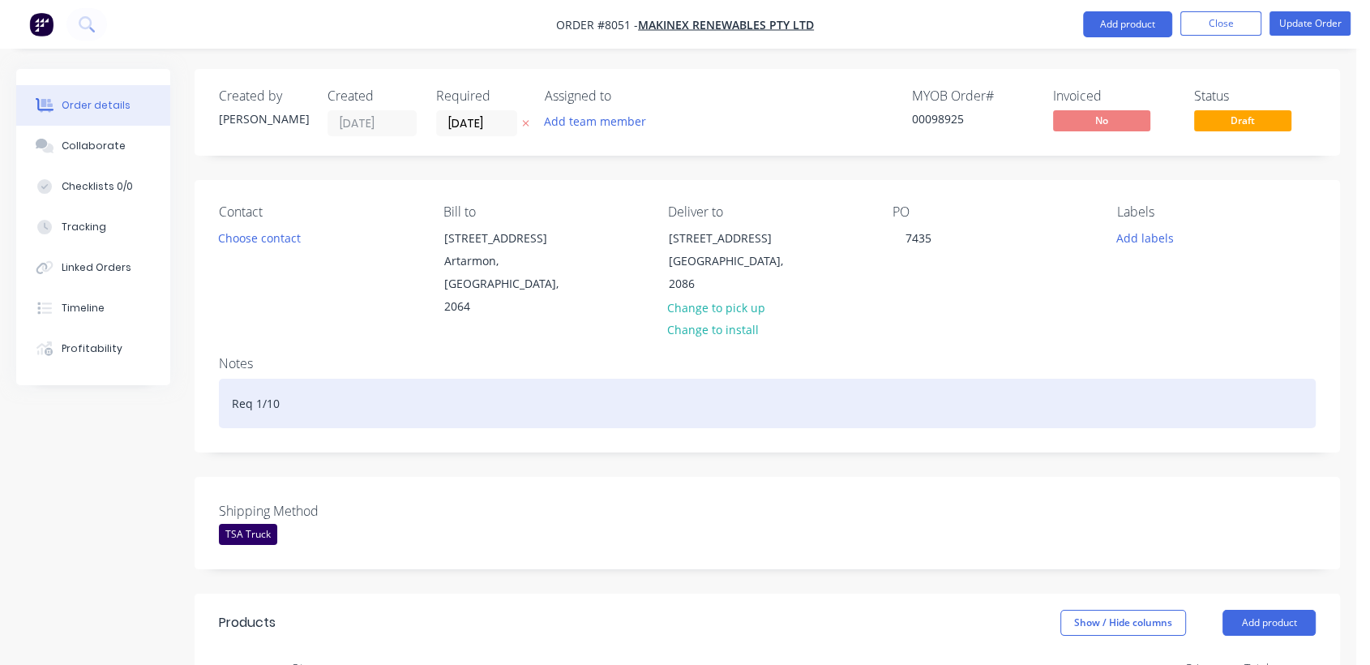
click at [289, 379] on div "Req 1/10" at bounding box center [767, 402] width 1097 height 49
drag, startPoint x: 464, startPoint y: 379, endPoint x: 283, endPoint y: 374, distance: 181.6
click at [283, 378] on div "Req 1/10 - advised 15 w/days when quoted" at bounding box center [767, 402] width 1097 height 49
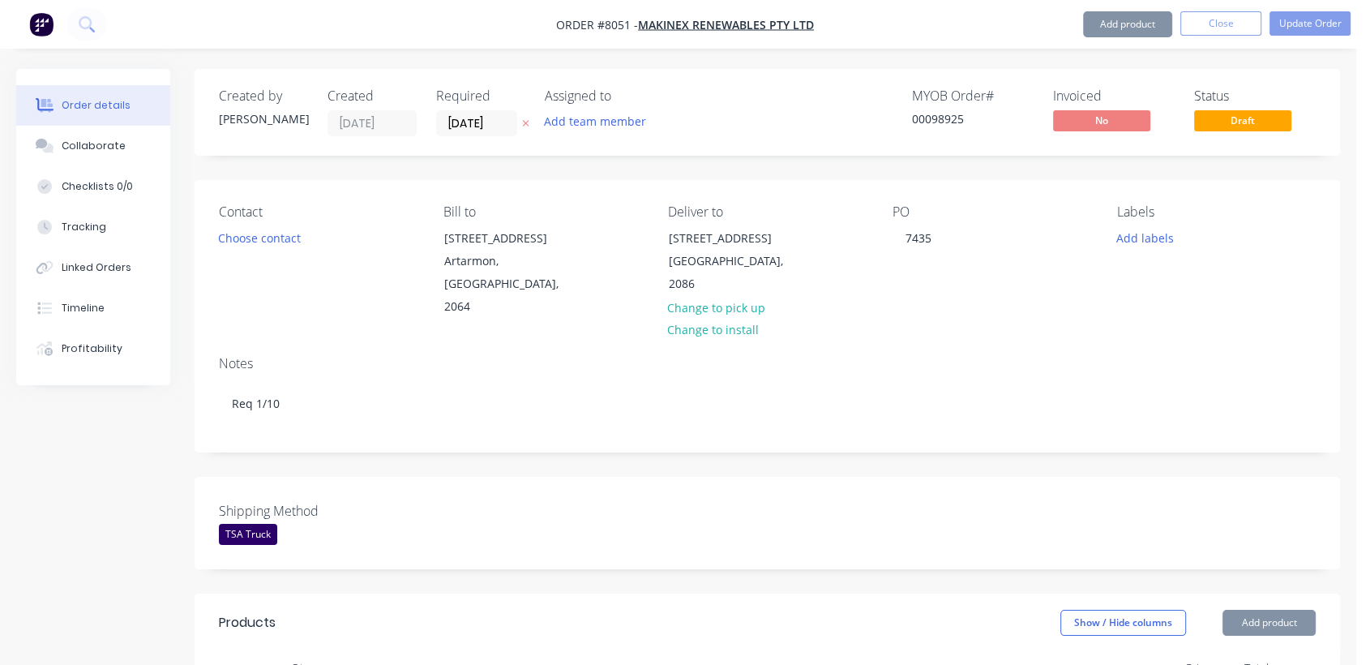
drag, startPoint x: 579, startPoint y: 483, endPoint x: 602, endPoint y: 479, distance: 23.9
click at [578, 483] on div "Shipping Method TSA Truck" at bounding box center [767, 523] width 1145 height 92
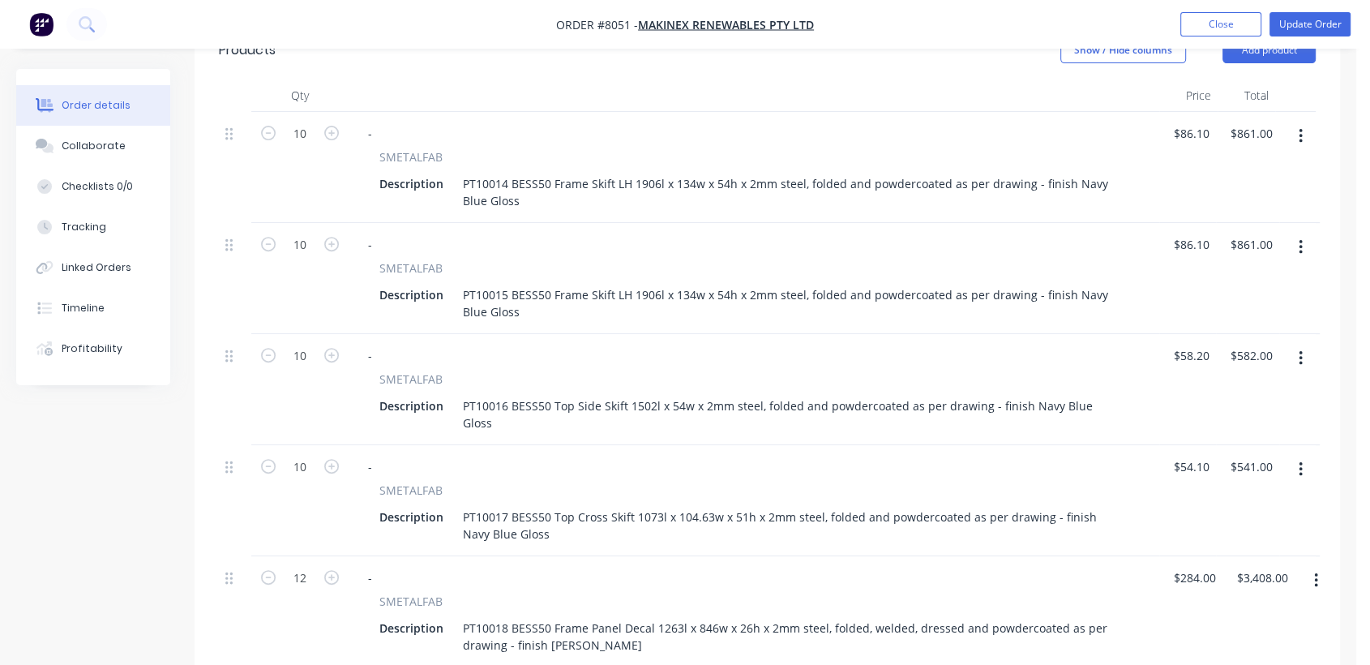
scroll to position [540, 0]
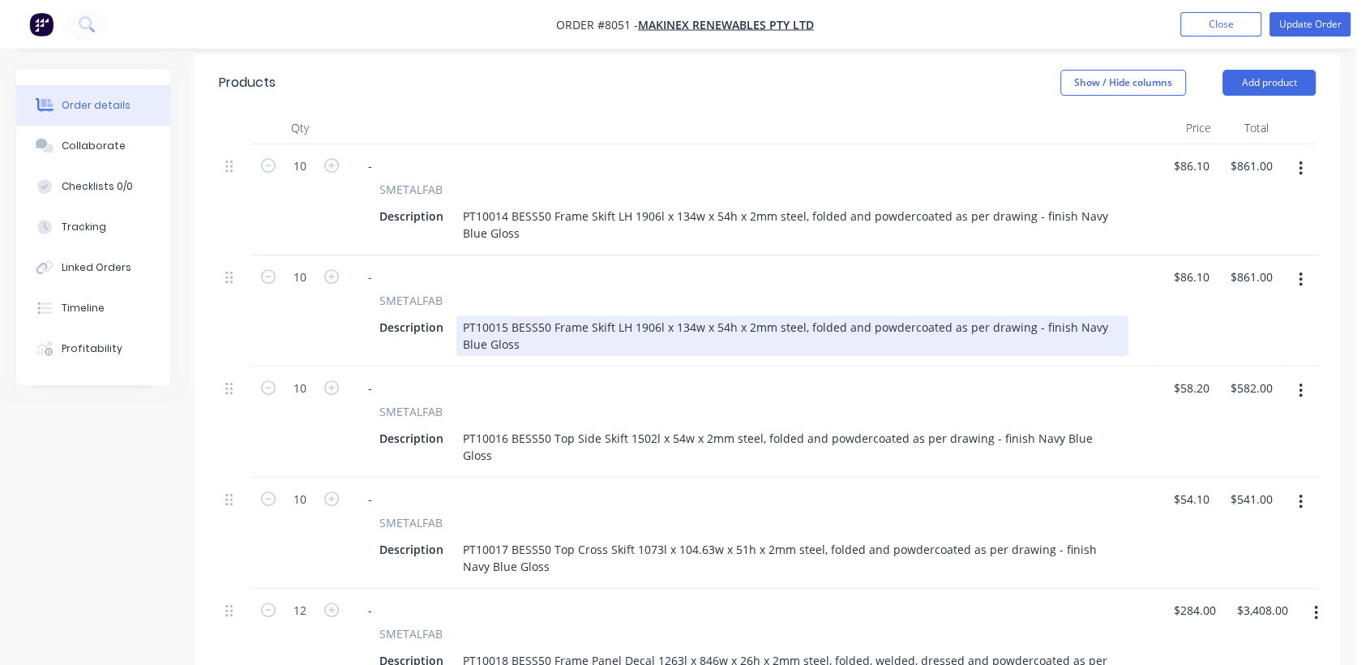
click at [621, 315] on div "PT10015 BESS50 Frame Skift LH 1906l x 134w x 54h x 2mm steel, folded and powder…" at bounding box center [792, 335] width 672 height 41
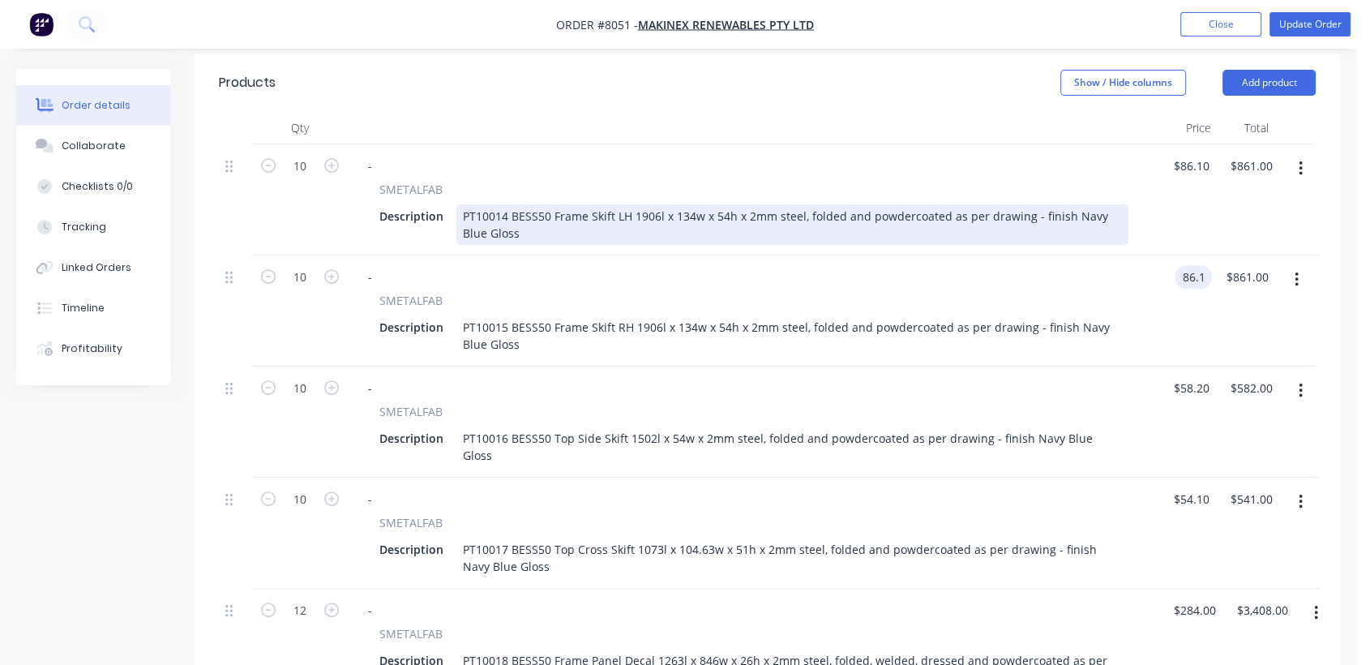
type input "$86.10"
click at [609, 204] on div "PT10014 BESS50 Frame Skift LH 1906l x 134w x 54h x 2mm steel, folded and powder…" at bounding box center [792, 224] width 672 height 41
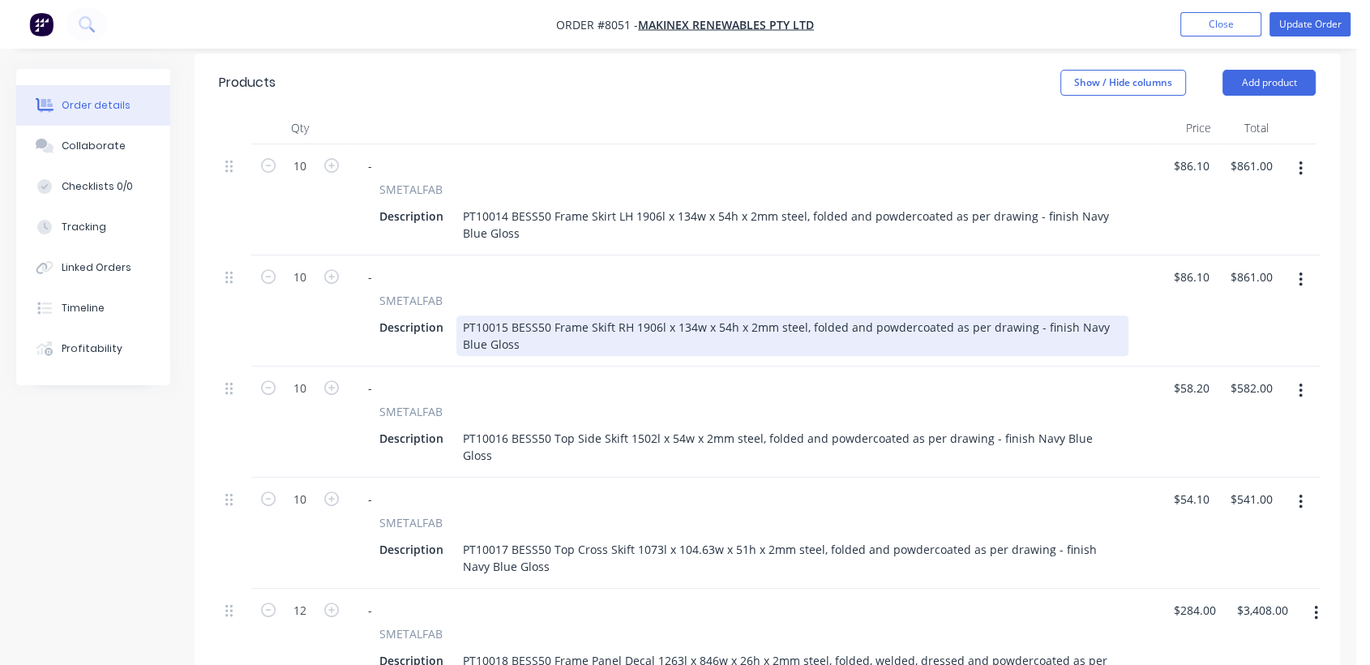
click at [609, 315] on div "PT10015 BESS50 Frame Skift RH 1906l x 134w x 54h x 2mm steel, folded and powder…" at bounding box center [792, 335] width 672 height 41
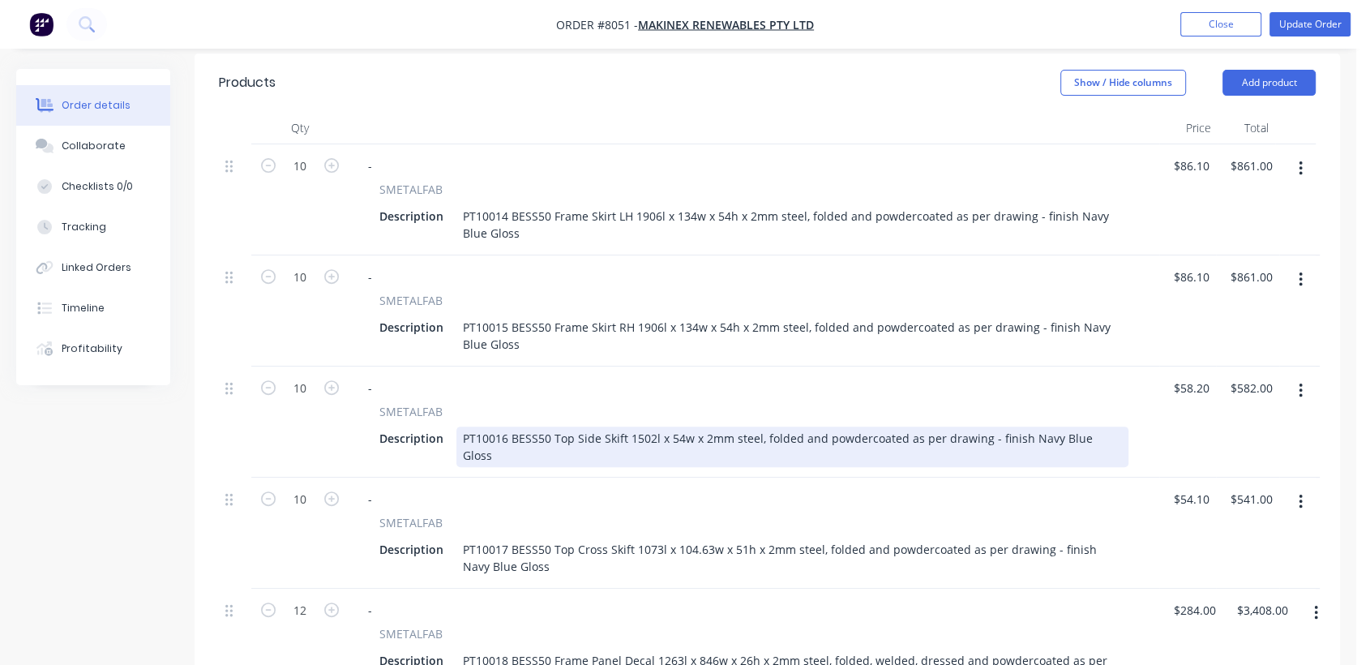
click at [620, 426] on div "PT10016 BESS50 Top Side Skift 1502l x 54w x 2mm steel, folded and powdercoated …" at bounding box center [792, 446] width 672 height 41
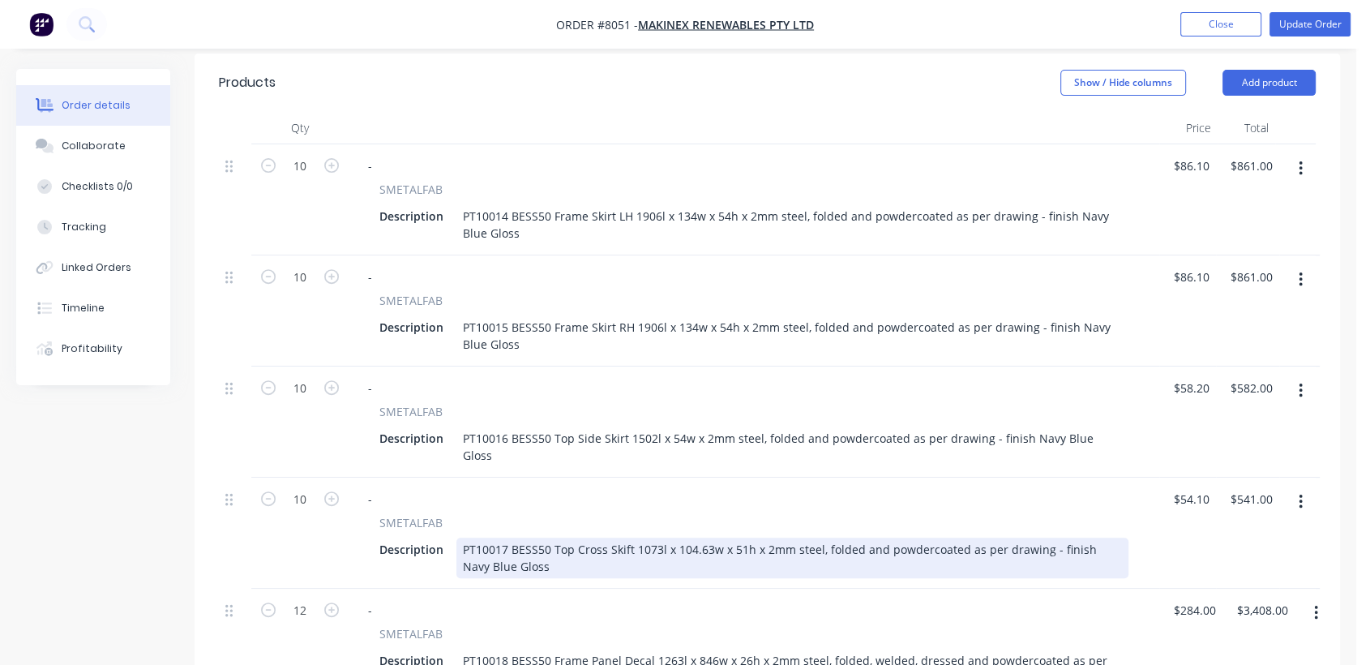
click at [625, 537] on div "PT10017 BESS50 Top Cross Skift 1073l x 104.63w x 51h x 2mm steel, folded and po…" at bounding box center [792, 557] width 672 height 41
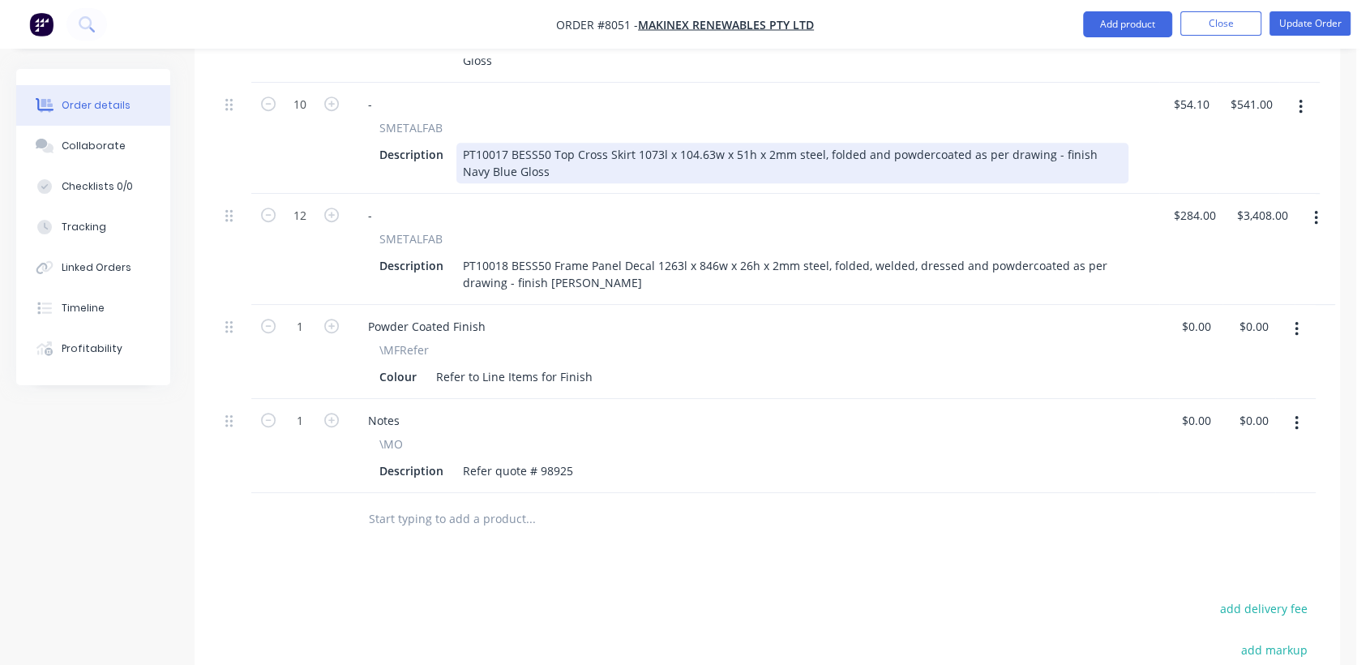
scroll to position [990, 0]
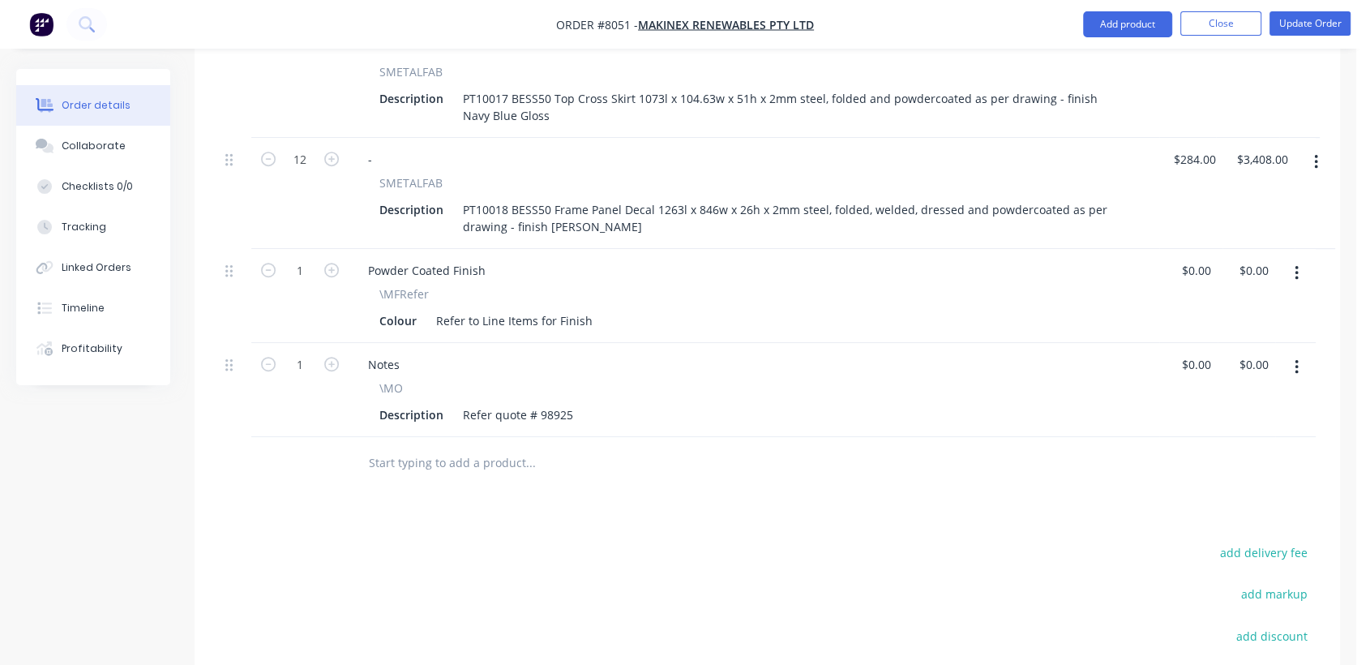
click at [547, 468] on div "Products Show / Hide columns Add product Qty Price Total 10 - SMETALFAB Descrip…" at bounding box center [767, 223] width 1145 height 1240
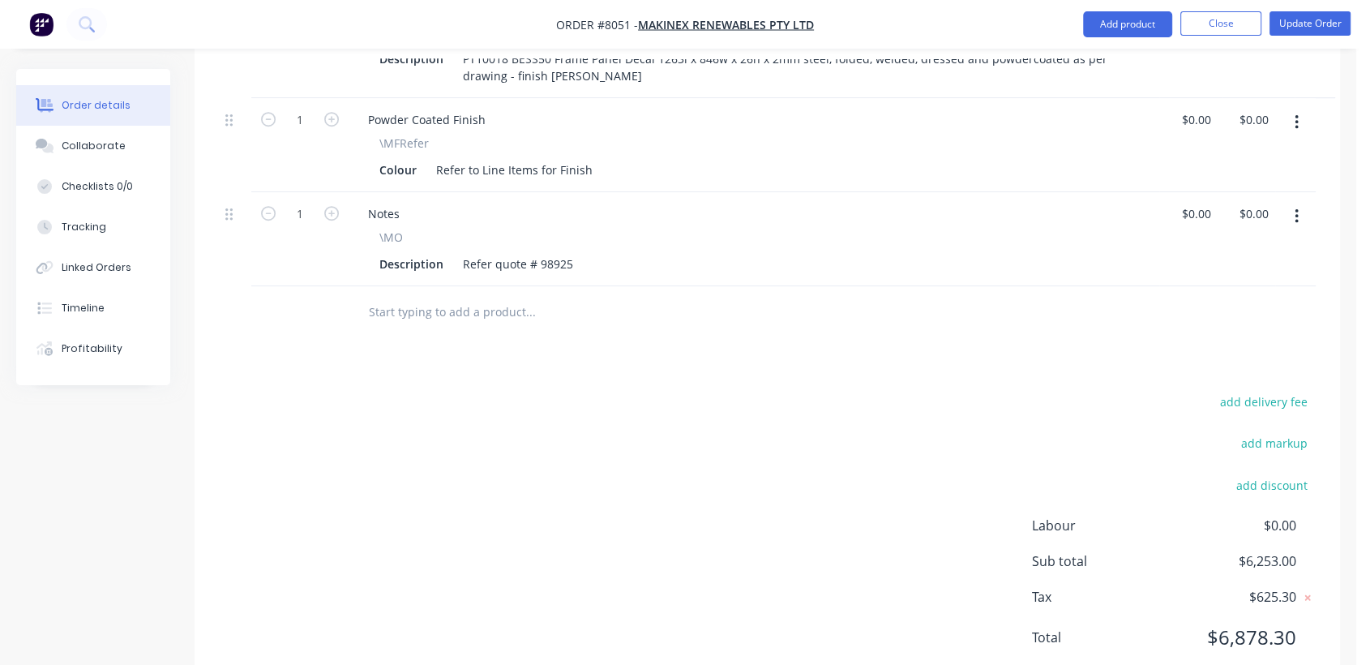
scroll to position [1152, 0]
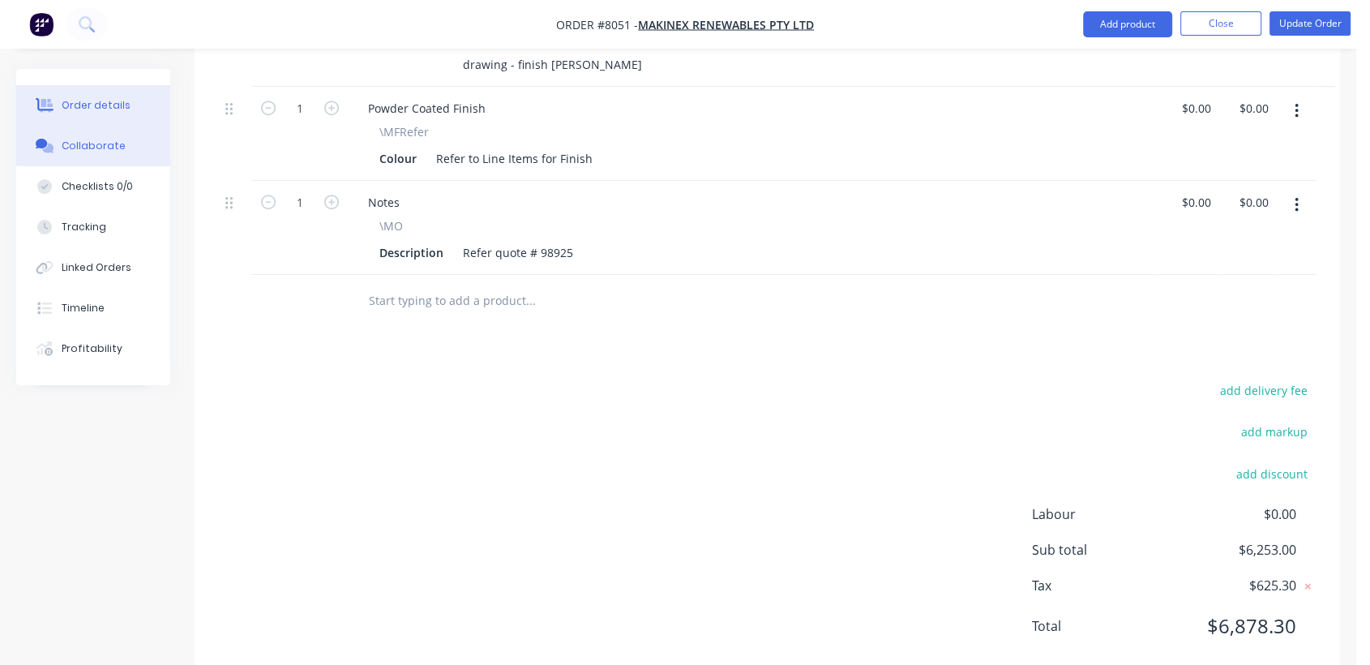
click at [83, 144] on div "Collaborate" at bounding box center [94, 146] width 64 height 15
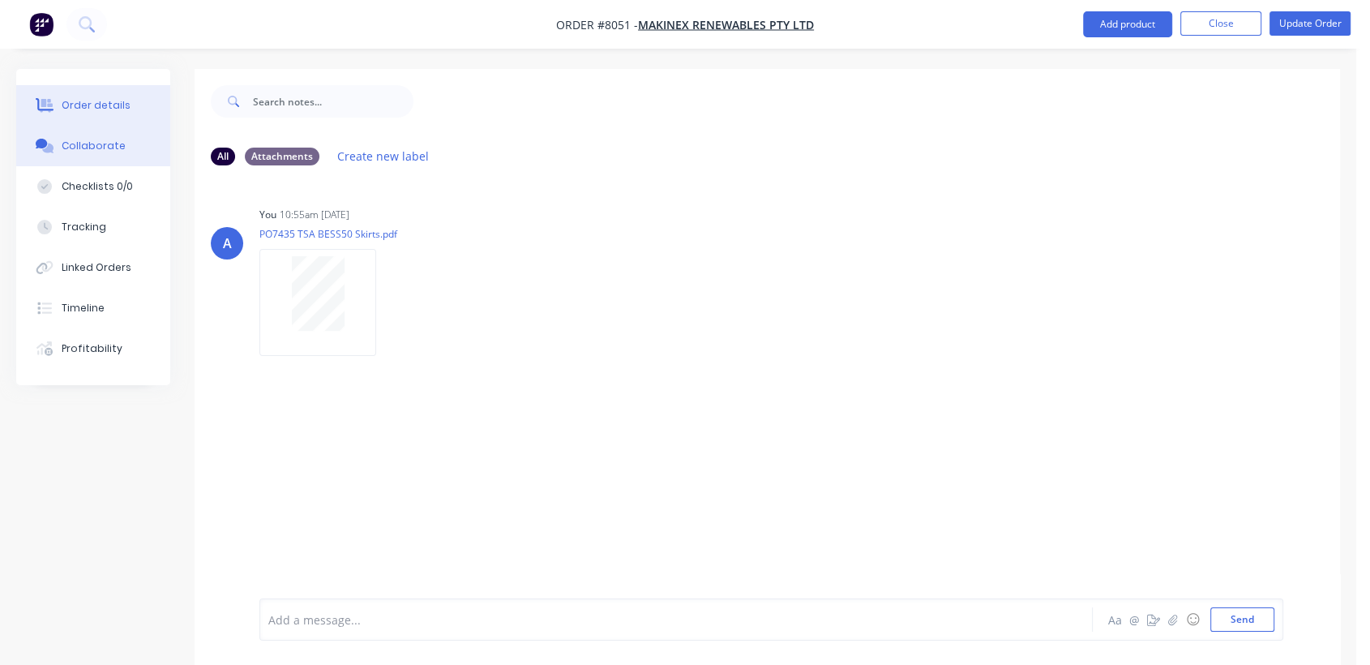
click at [90, 101] on div "Order details" at bounding box center [96, 105] width 69 height 15
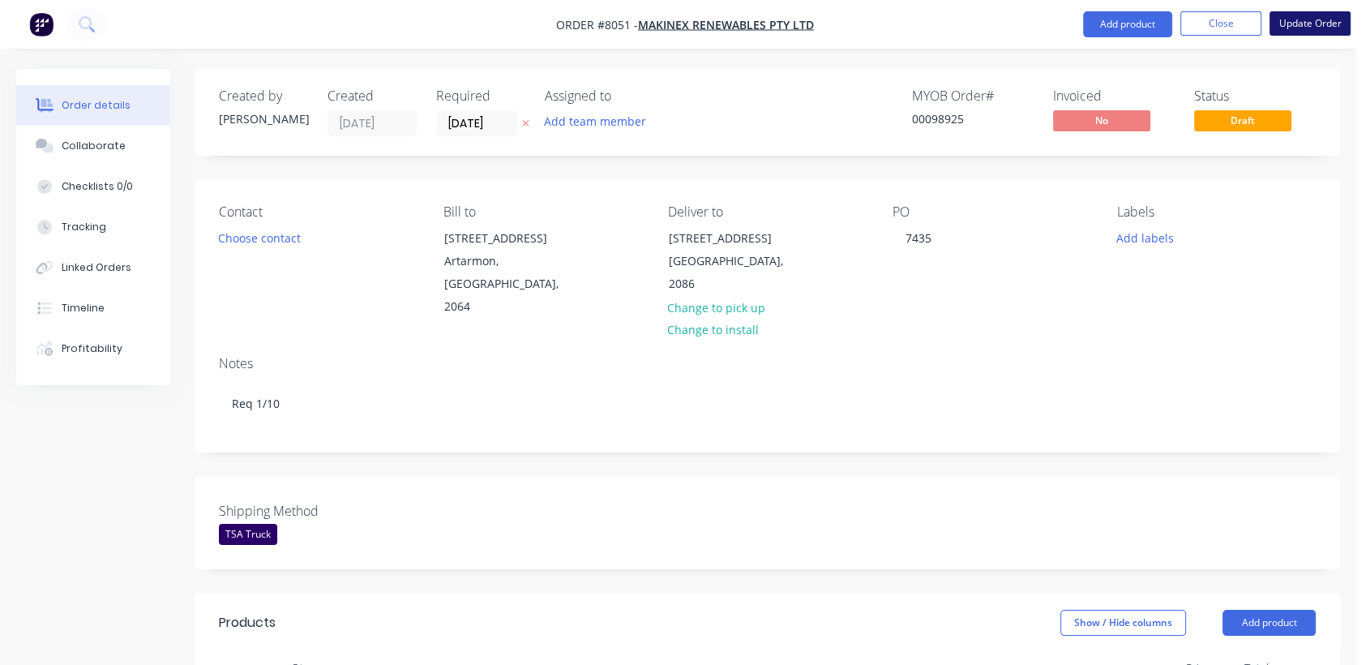
click at [1310, 25] on button "Update Order" at bounding box center [1309, 23] width 81 height 24
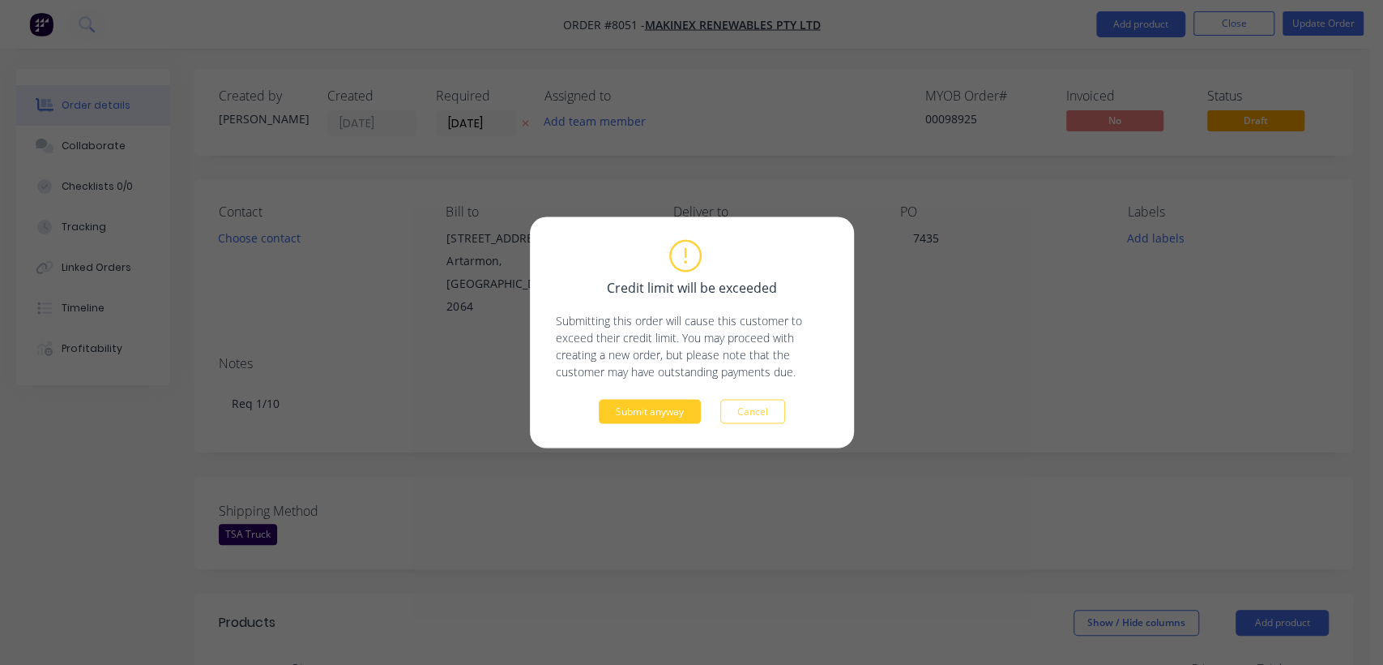
click at [661, 414] on button "Submit anyway" at bounding box center [650, 412] width 102 height 24
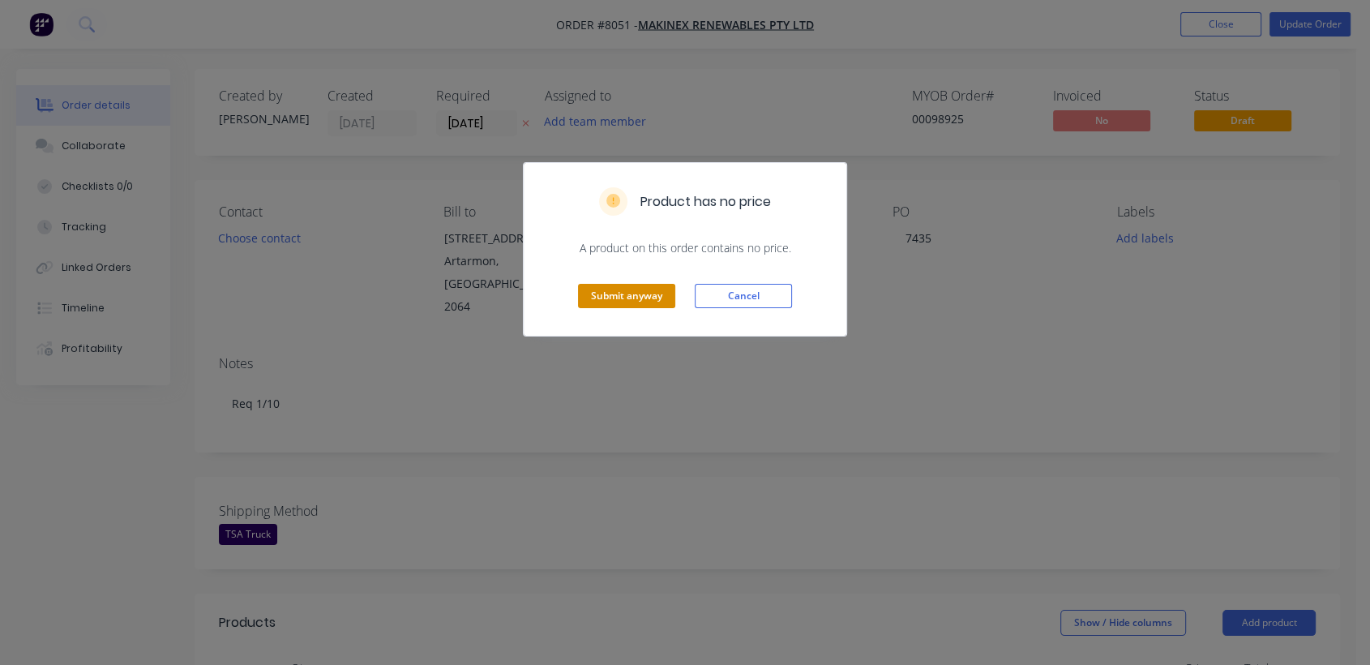
click at [616, 289] on button "Submit anyway" at bounding box center [626, 296] width 97 height 24
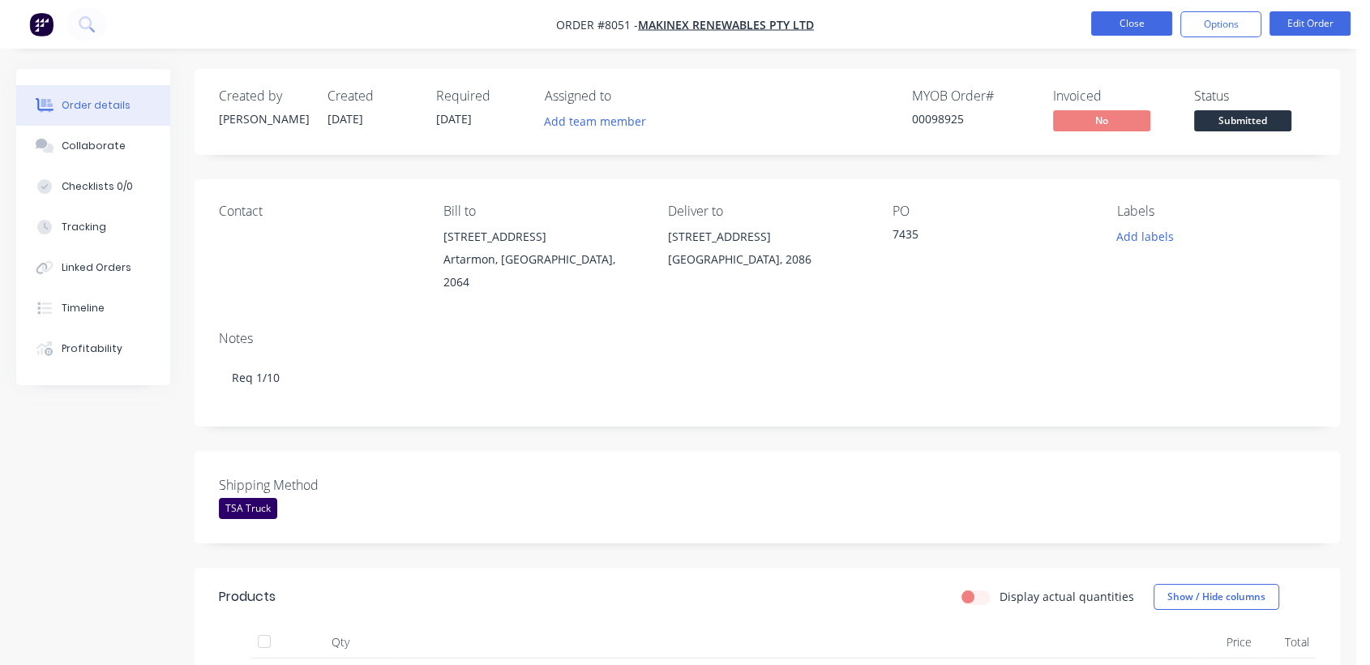
click at [1128, 11] on button "Close" at bounding box center [1131, 23] width 81 height 24
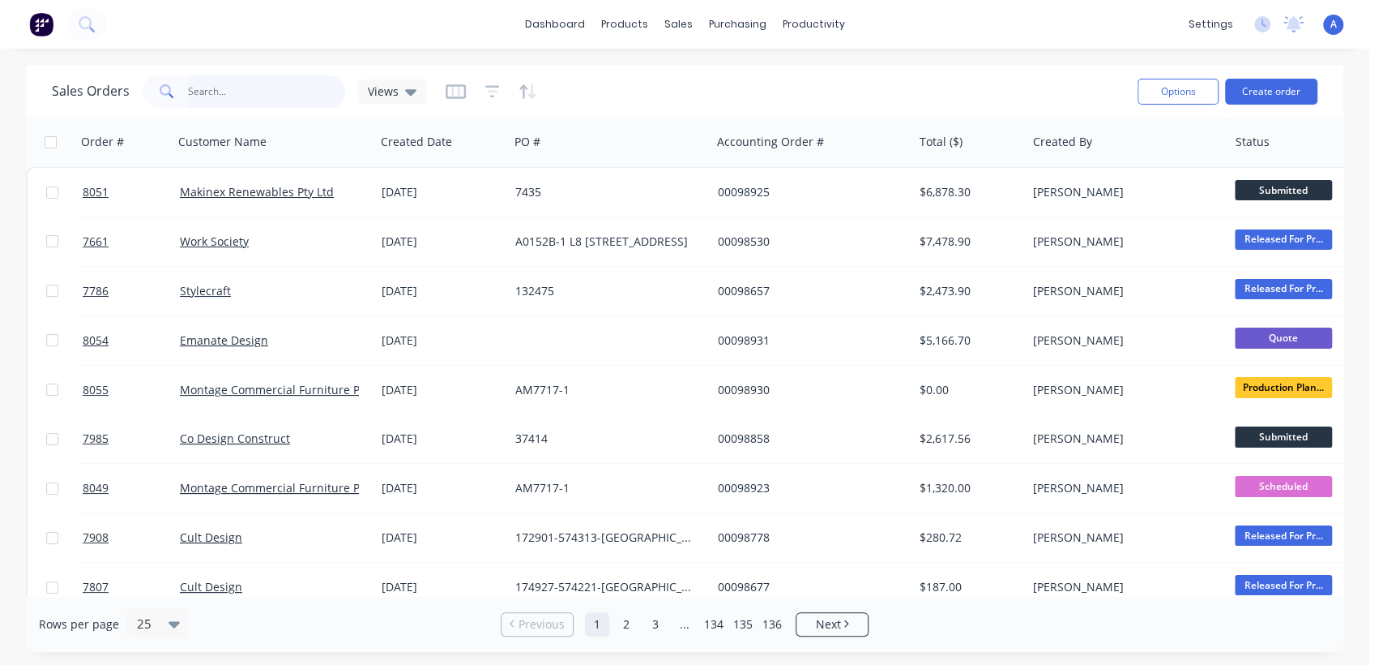
click at [221, 87] on input "text" at bounding box center [267, 91] width 158 height 32
type input "98905"
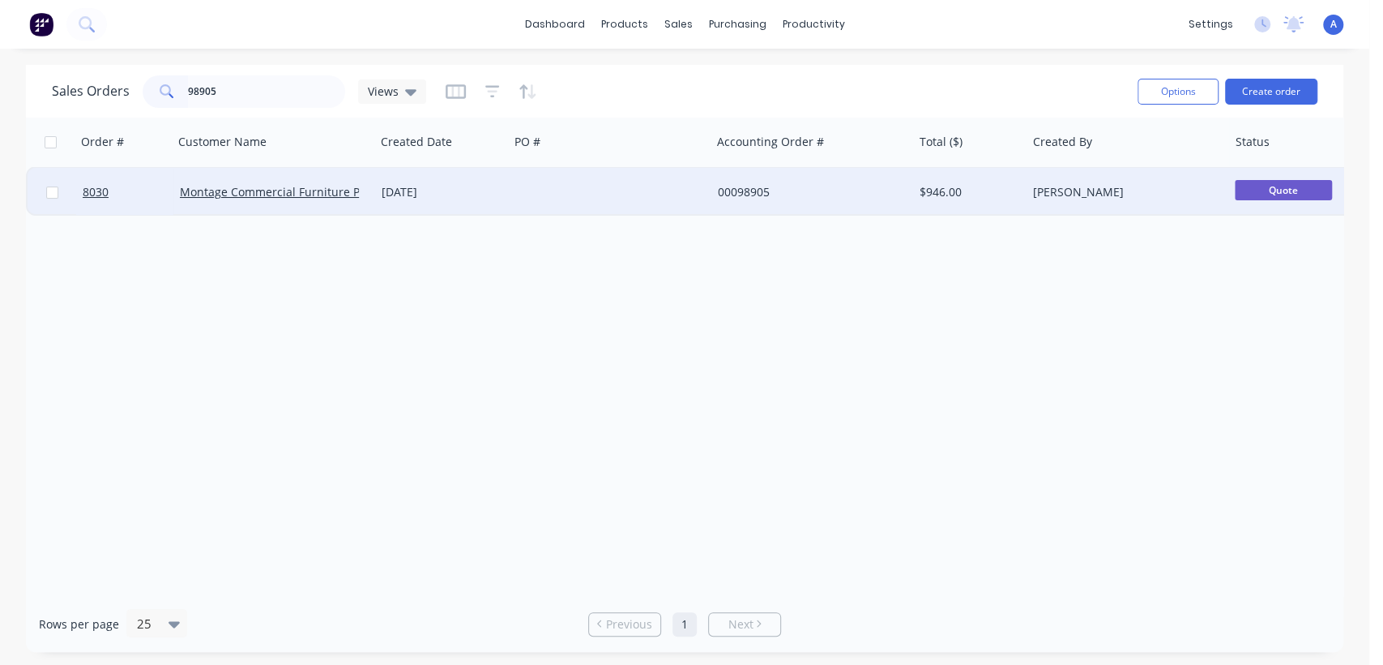
click at [567, 193] on div at bounding box center [610, 192] width 202 height 49
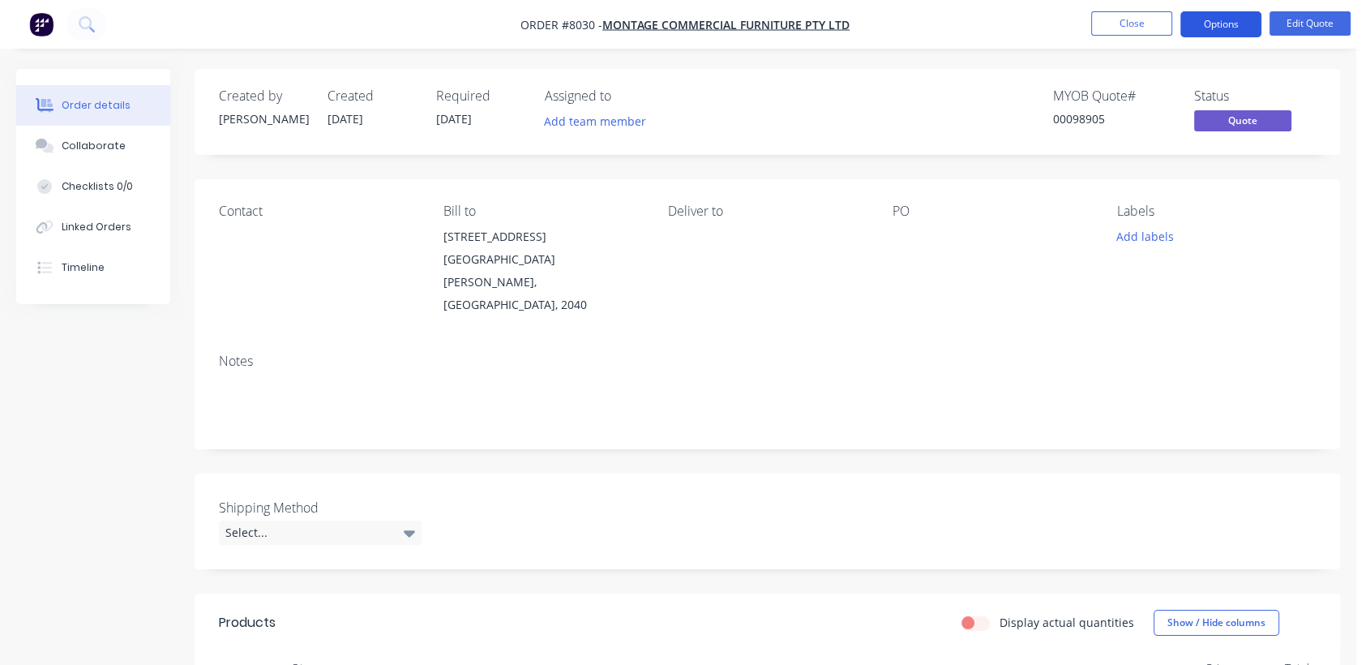
click at [1234, 20] on button "Options" at bounding box center [1220, 24] width 81 height 26
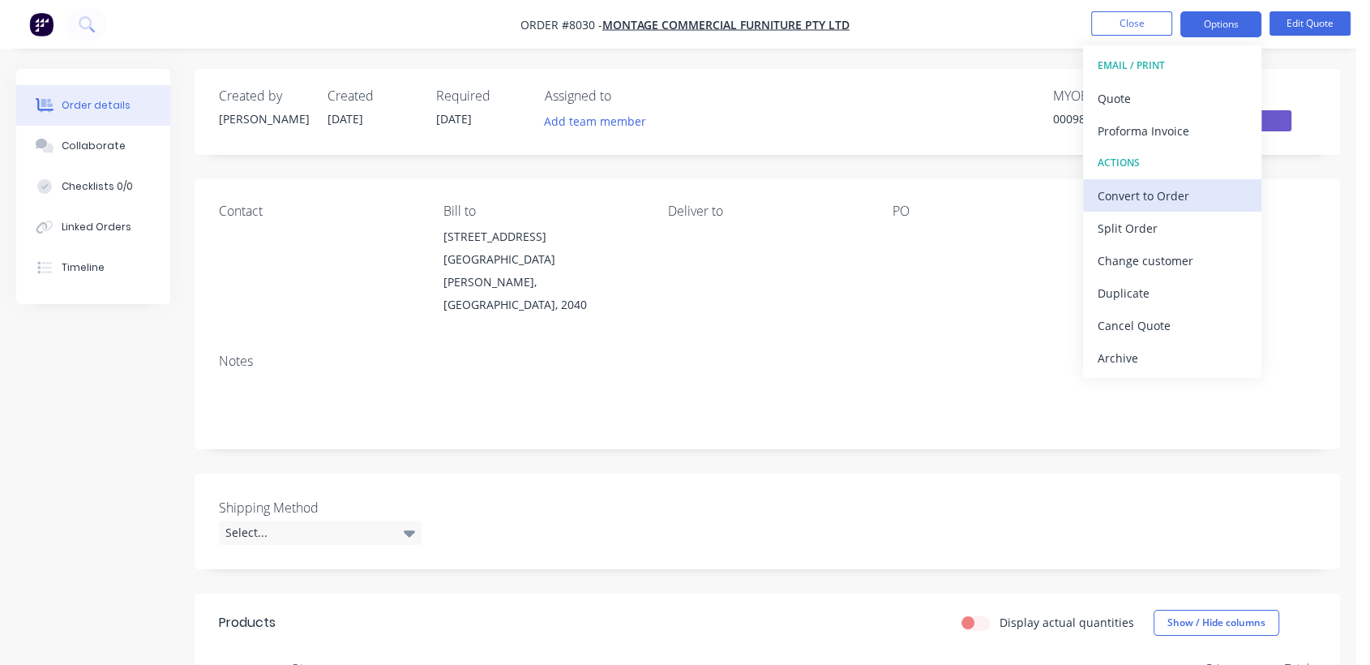
click at [1195, 185] on div "Convert to Order" at bounding box center [1171, 196] width 149 height 24
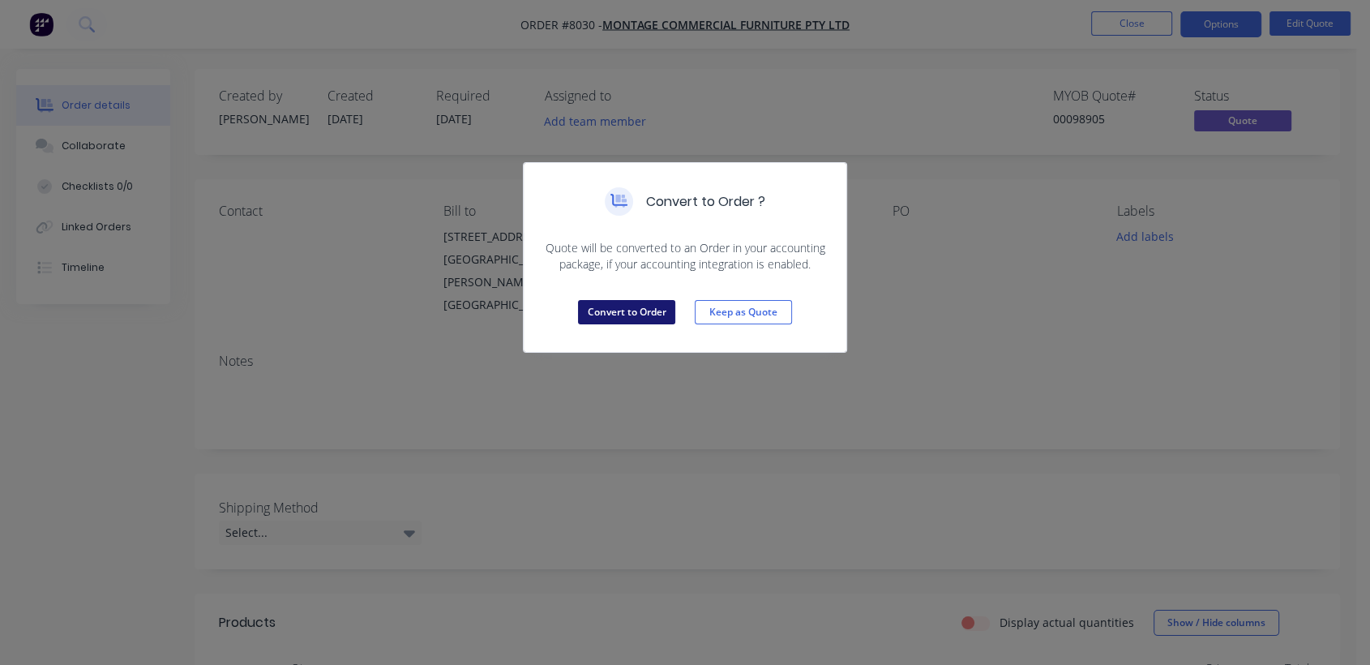
click at [634, 300] on button "Convert to Order" at bounding box center [626, 312] width 97 height 24
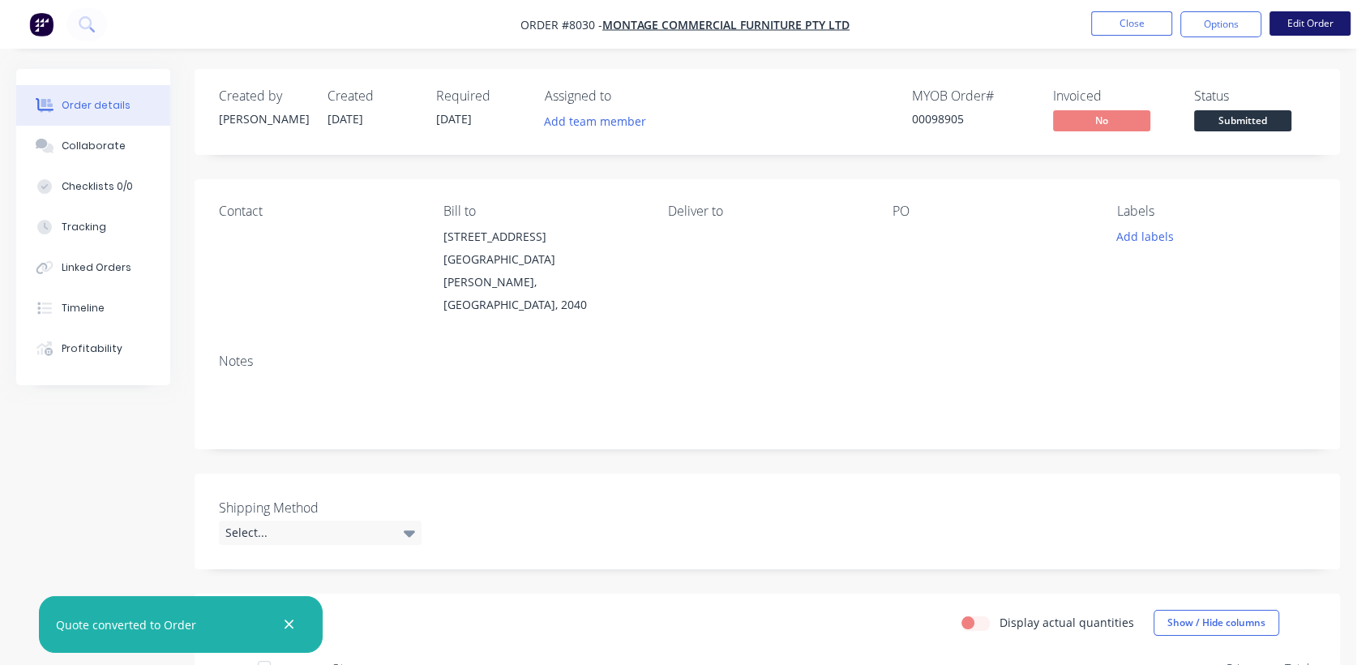
click at [1319, 24] on button "Edit Order" at bounding box center [1309, 23] width 81 height 24
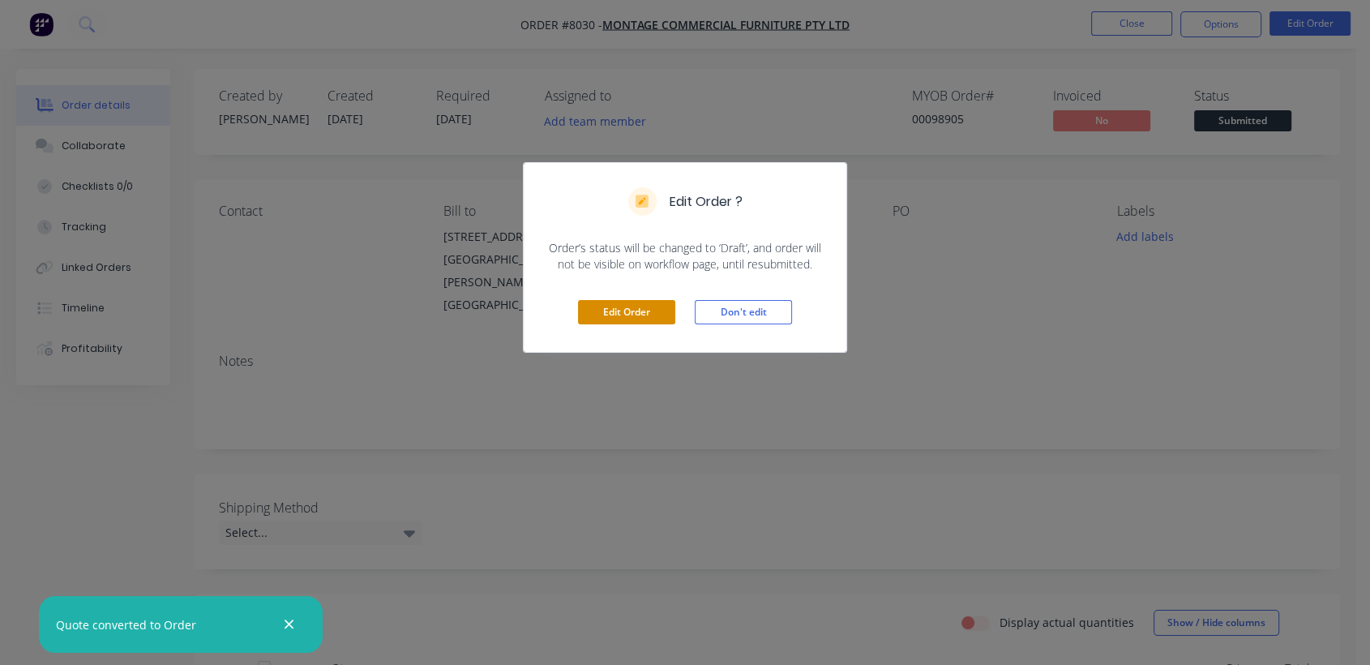
click at [651, 313] on button "Edit Order" at bounding box center [626, 312] width 97 height 24
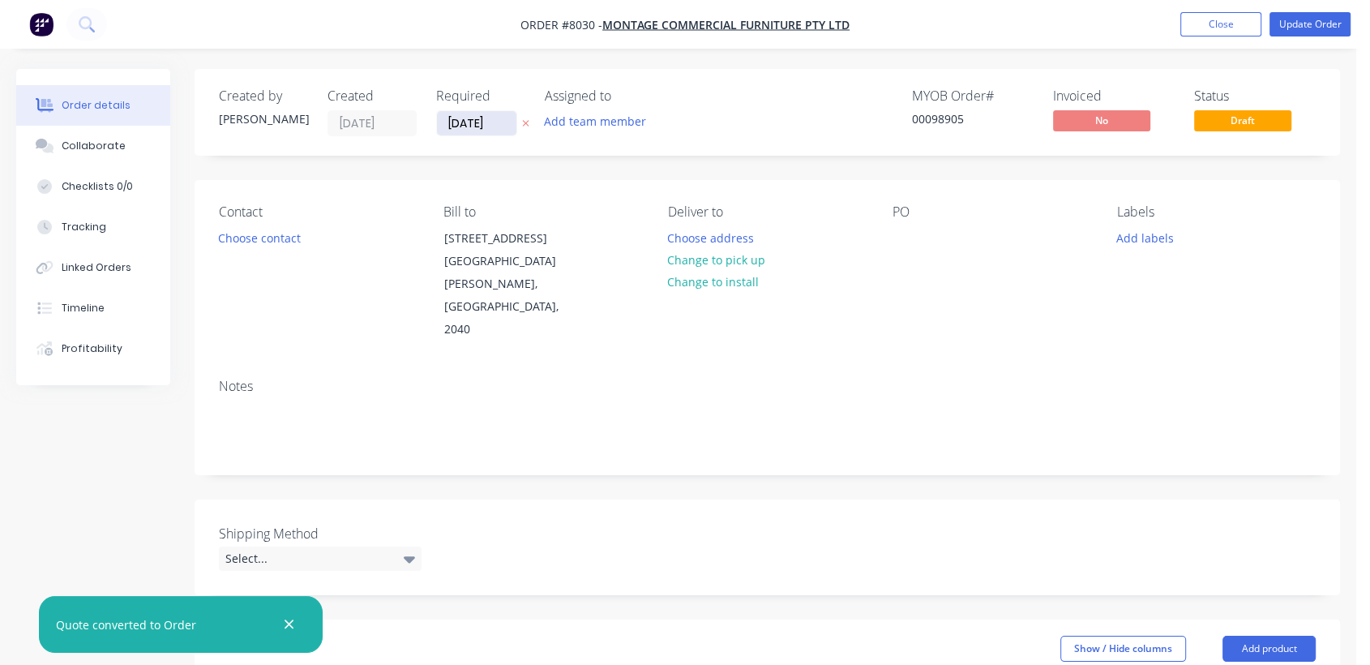
click at [505, 119] on input "[DATE]" at bounding box center [476, 123] width 79 height 24
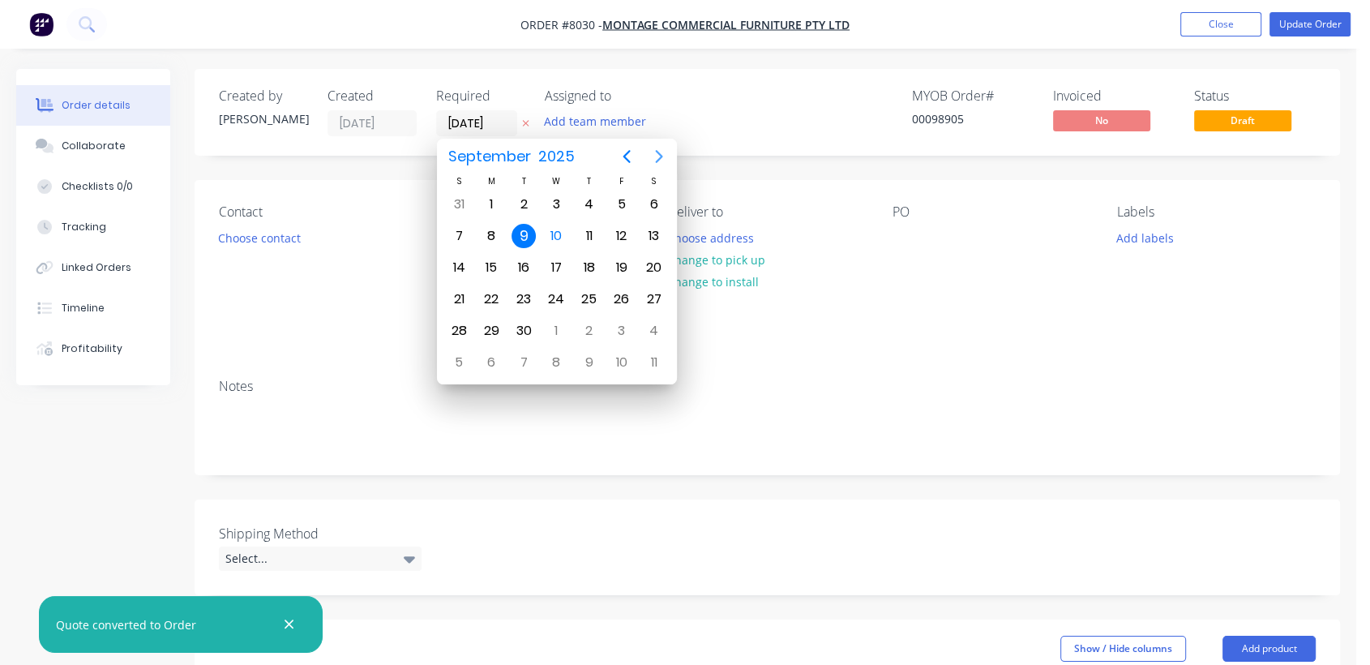
click at [652, 154] on icon "Next page" at bounding box center [658, 156] width 19 height 19
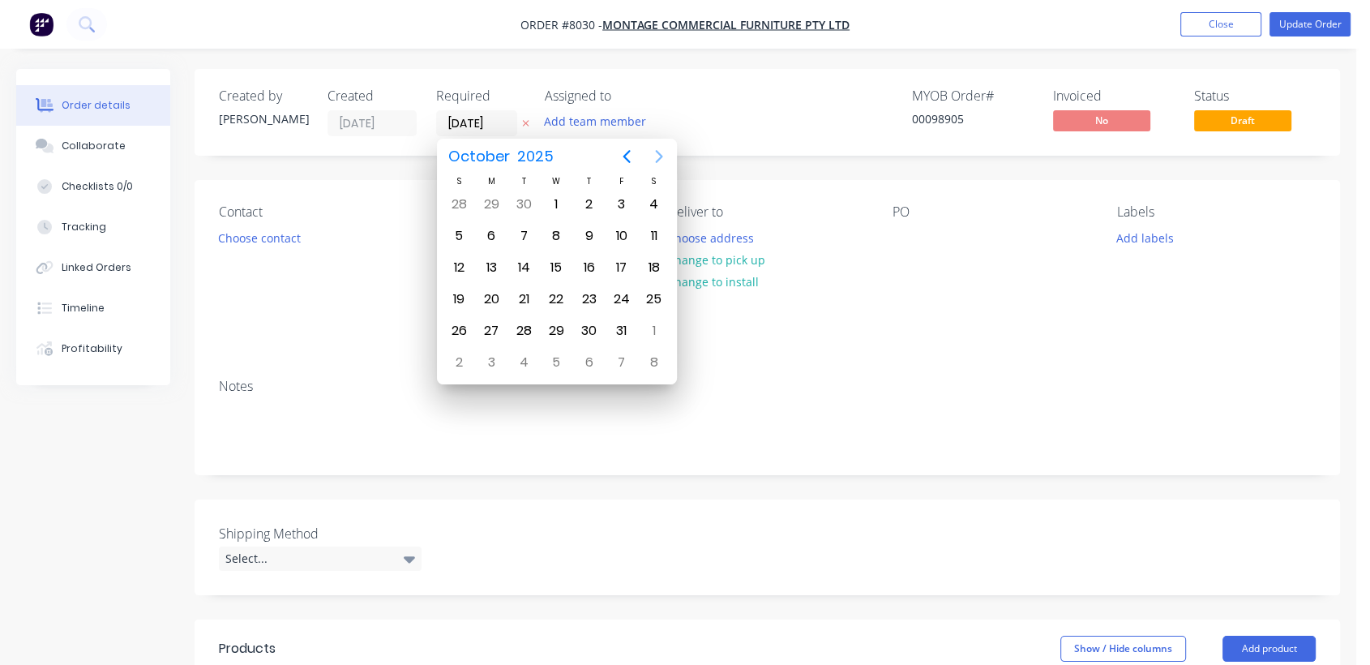
click at [652, 154] on icon "Next page" at bounding box center [658, 156] width 19 height 19
click at [552, 326] on div "31" at bounding box center [556, 331] width 24 height 24
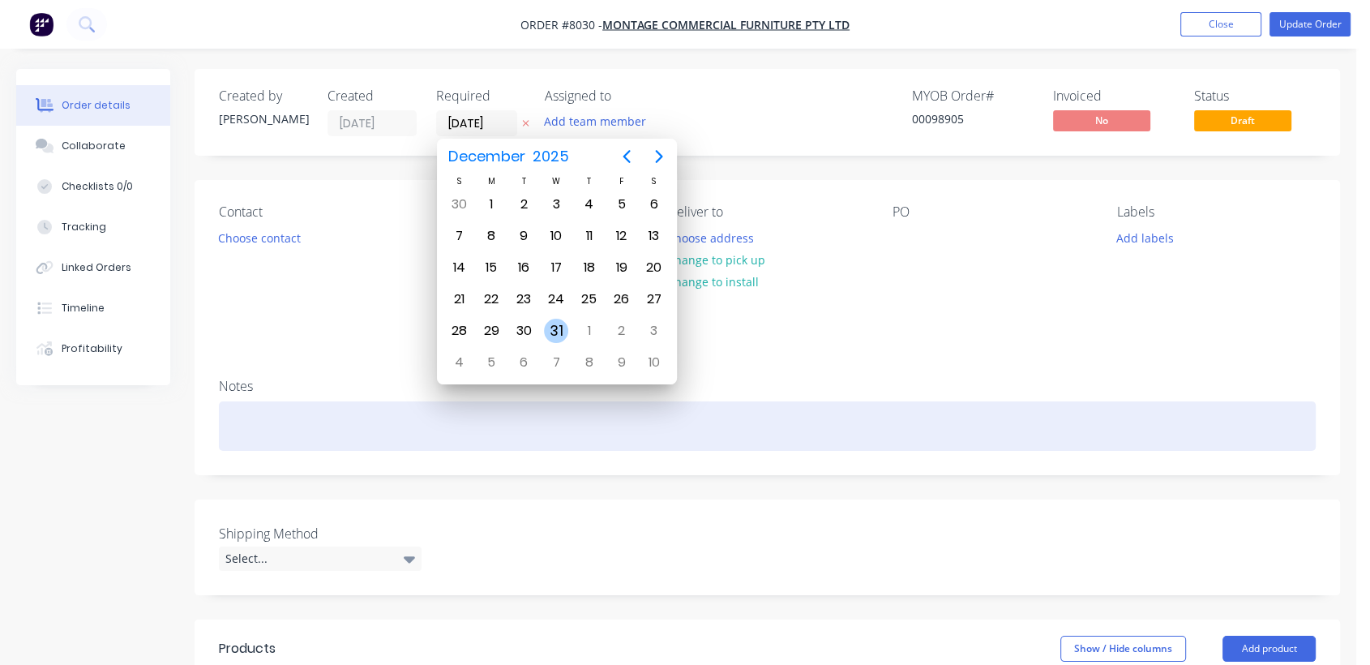
type input "[DATE]"
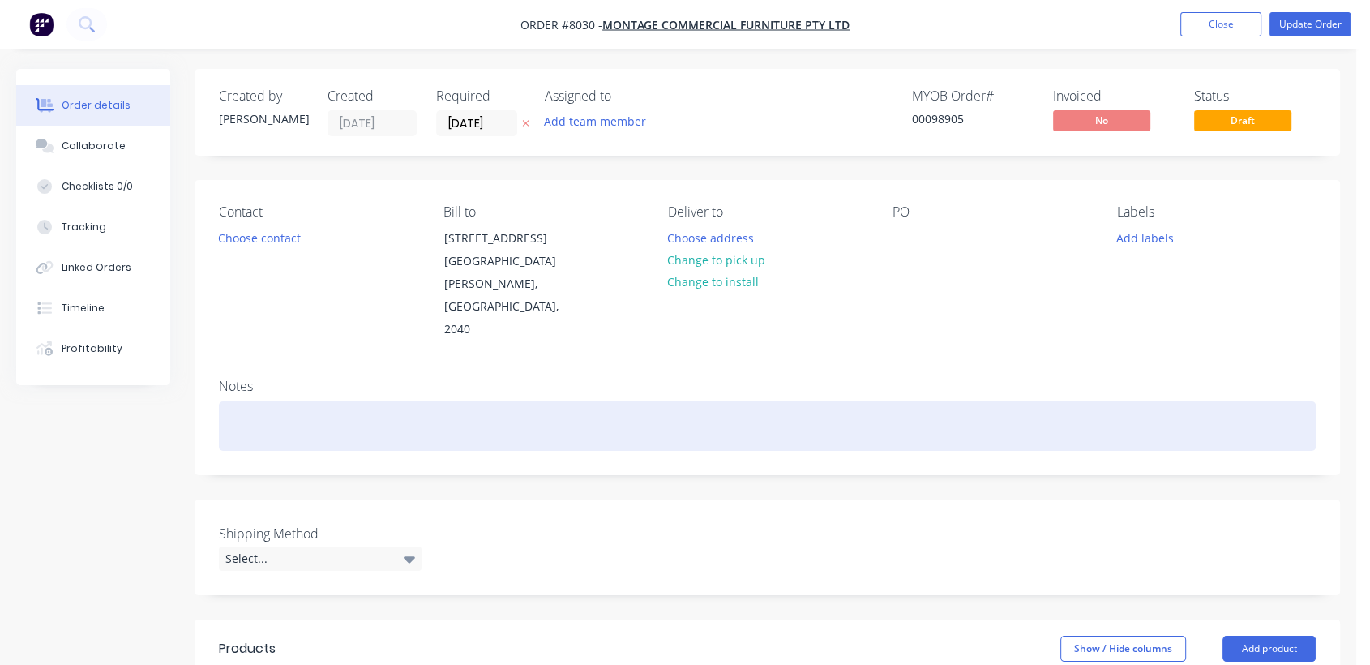
click at [279, 401] on div at bounding box center [767, 425] width 1097 height 49
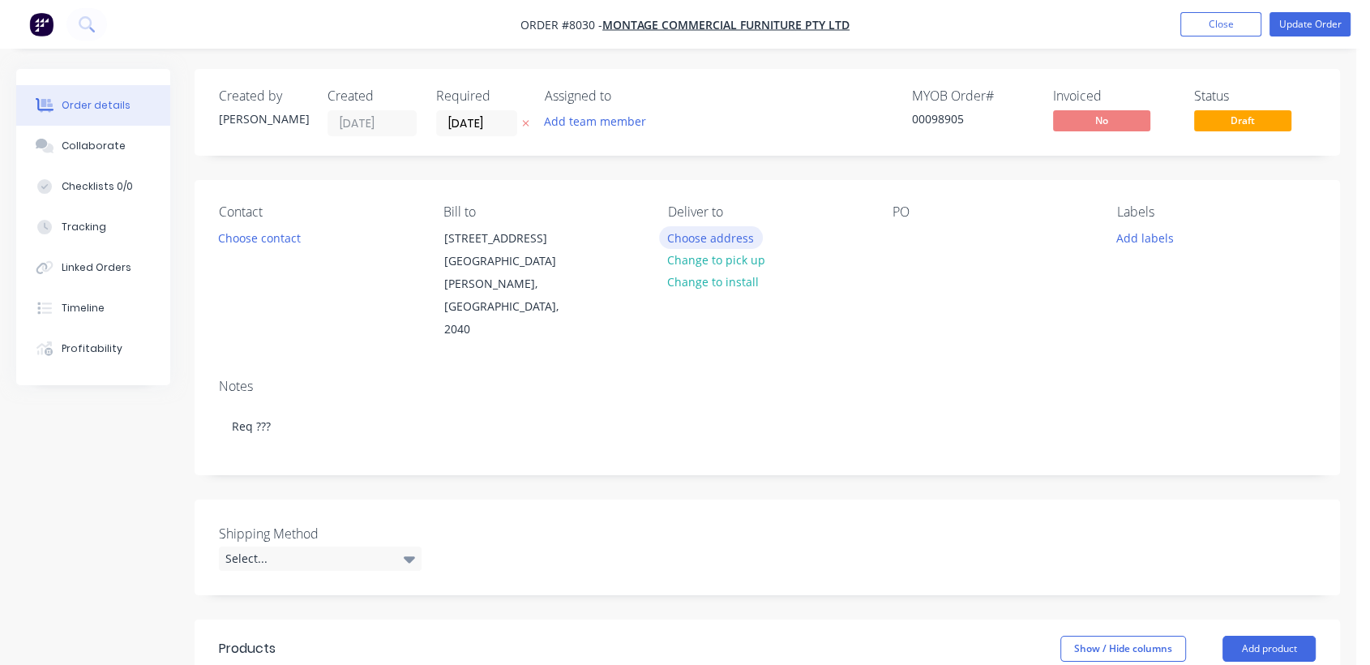
click at [700, 232] on button "Choose address" at bounding box center [711, 237] width 104 height 22
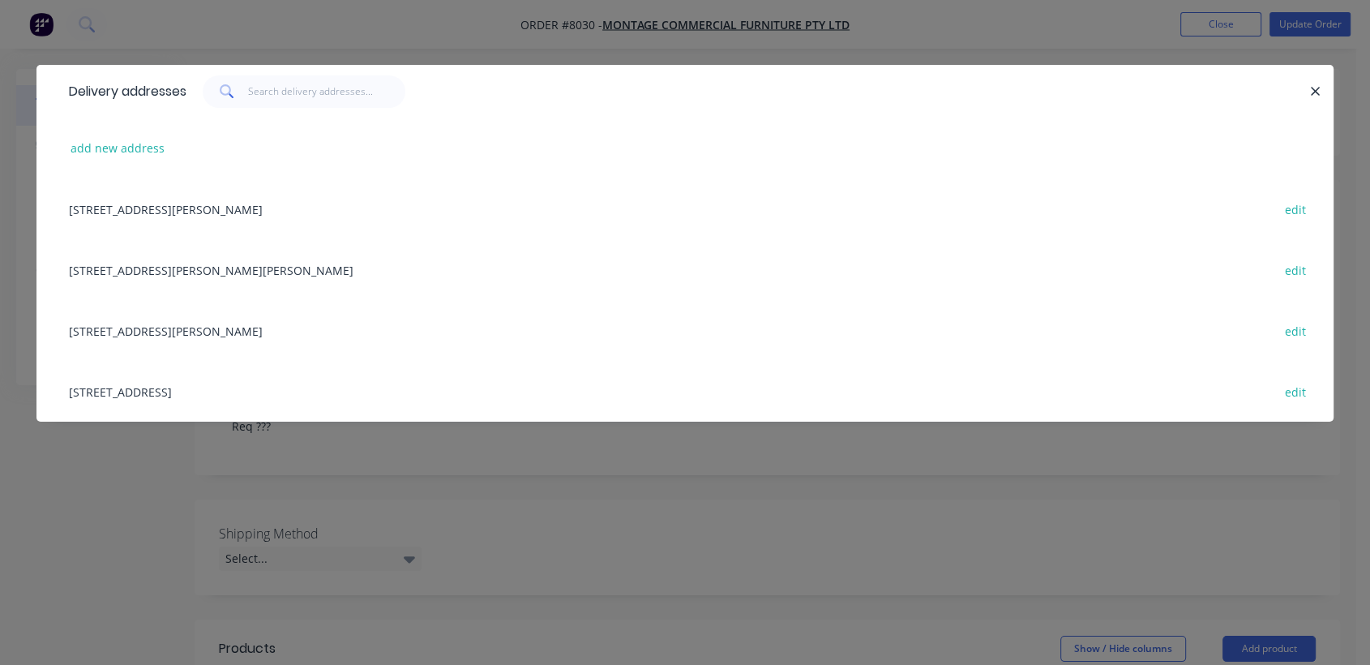
click at [259, 387] on div "[STREET_ADDRESS] edit" at bounding box center [685, 391] width 1248 height 61
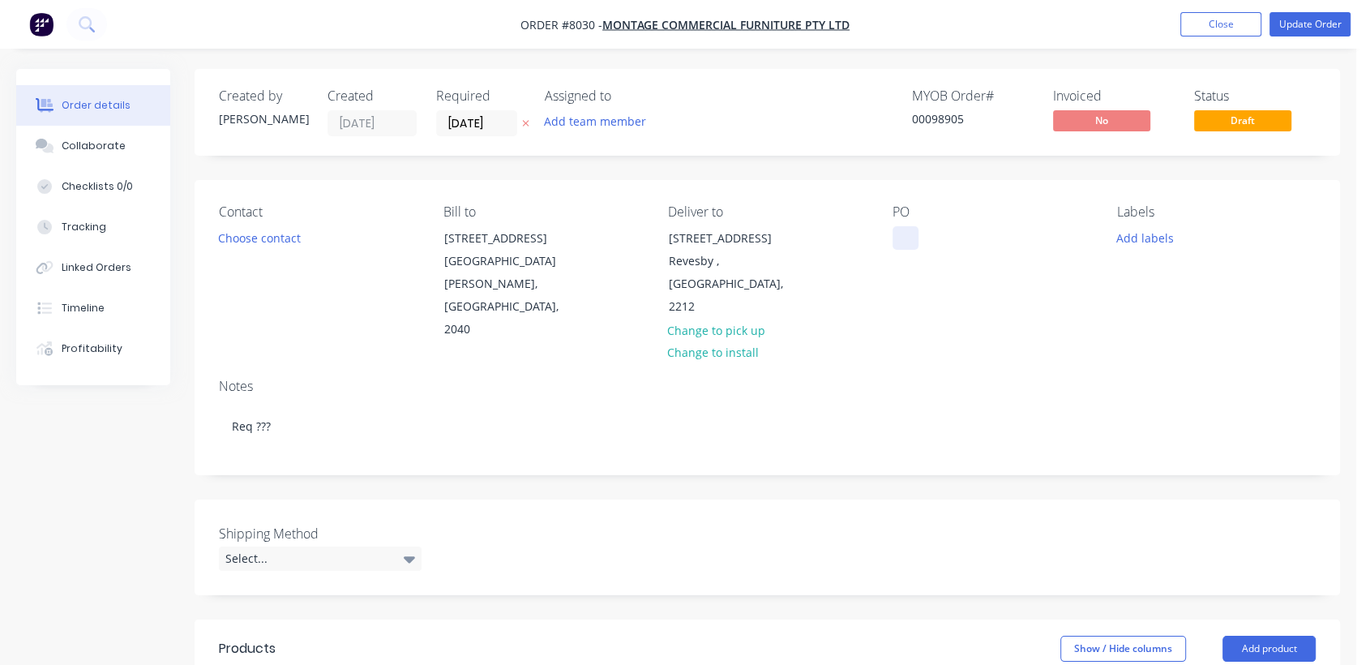
click at [898, 234] on div at bounding box center [905, 238] width 26 height 24
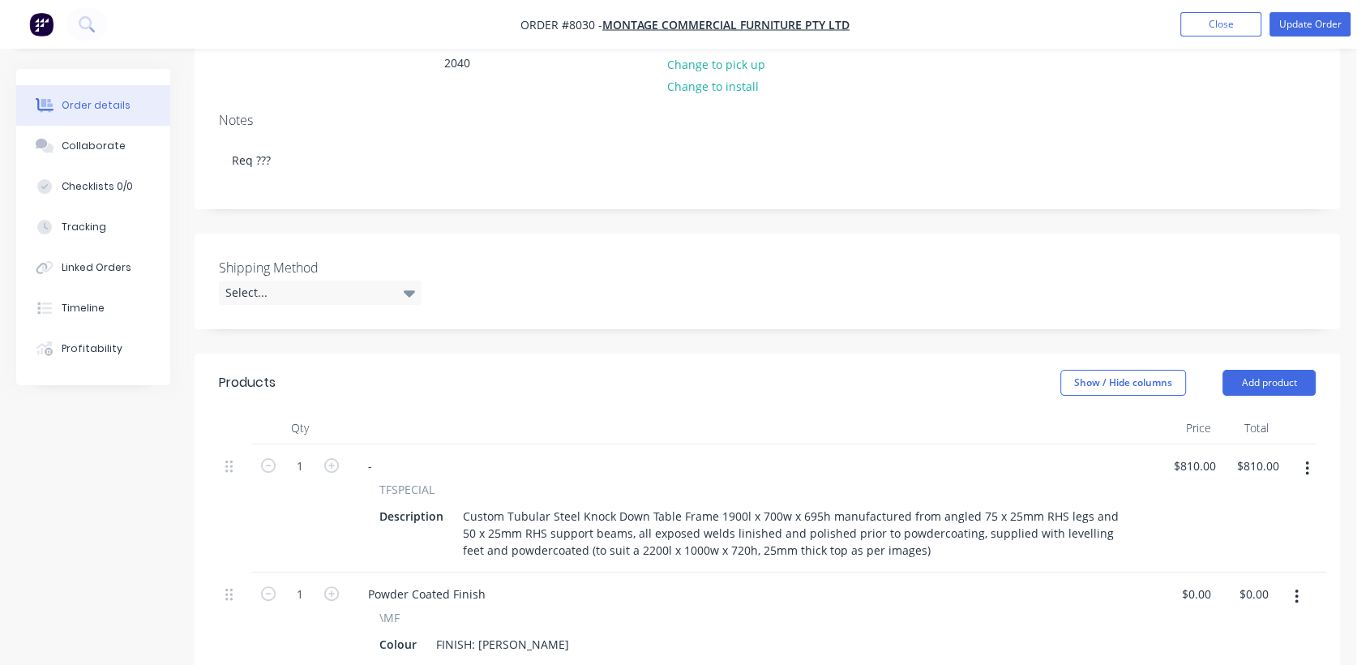
scroll to position [270, 0]
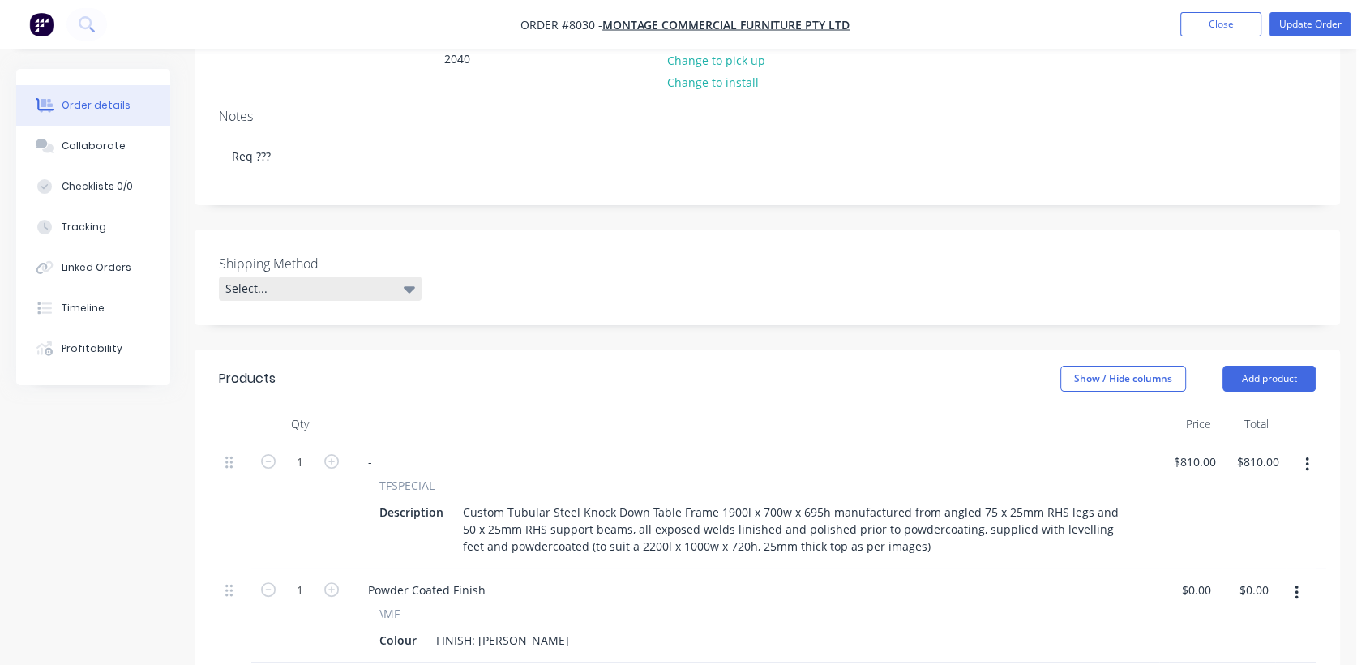
click at [365, 276] on div "Select..." at bounding box center [320, 288] width 203 height 24
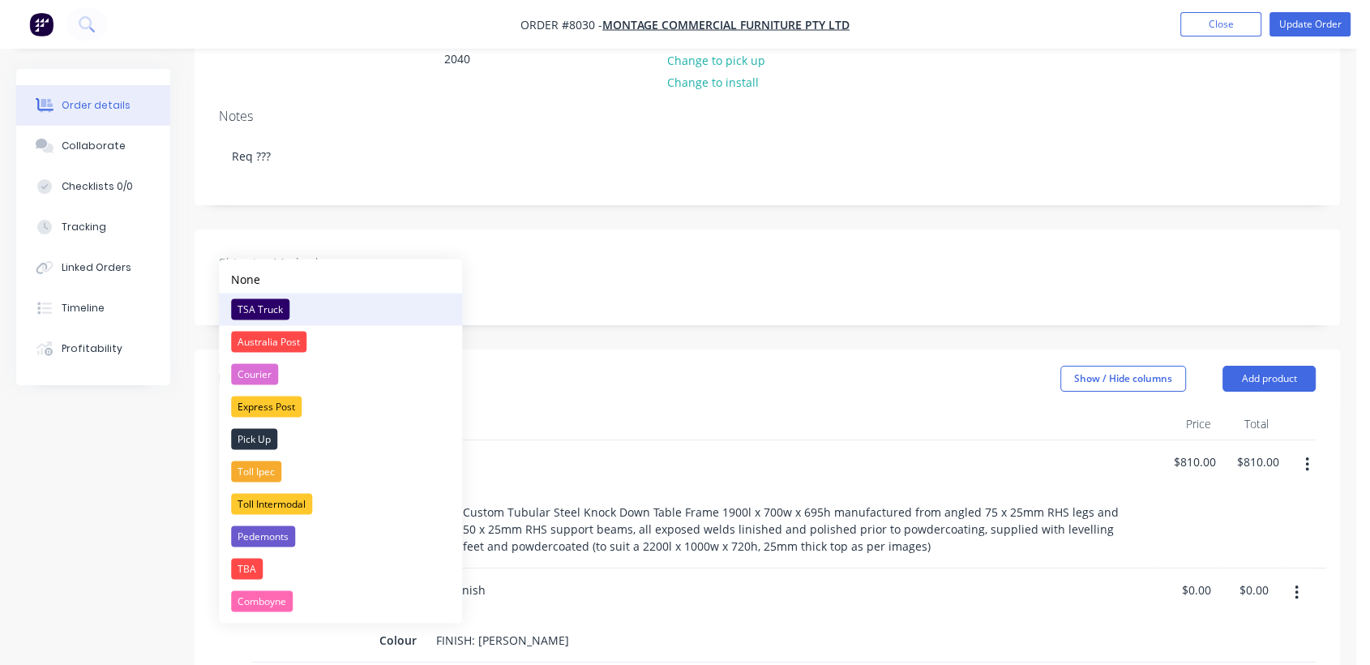
click at [266, 306] on div "TSA Truck" at bounding box center [260, 308] width 58 height 21
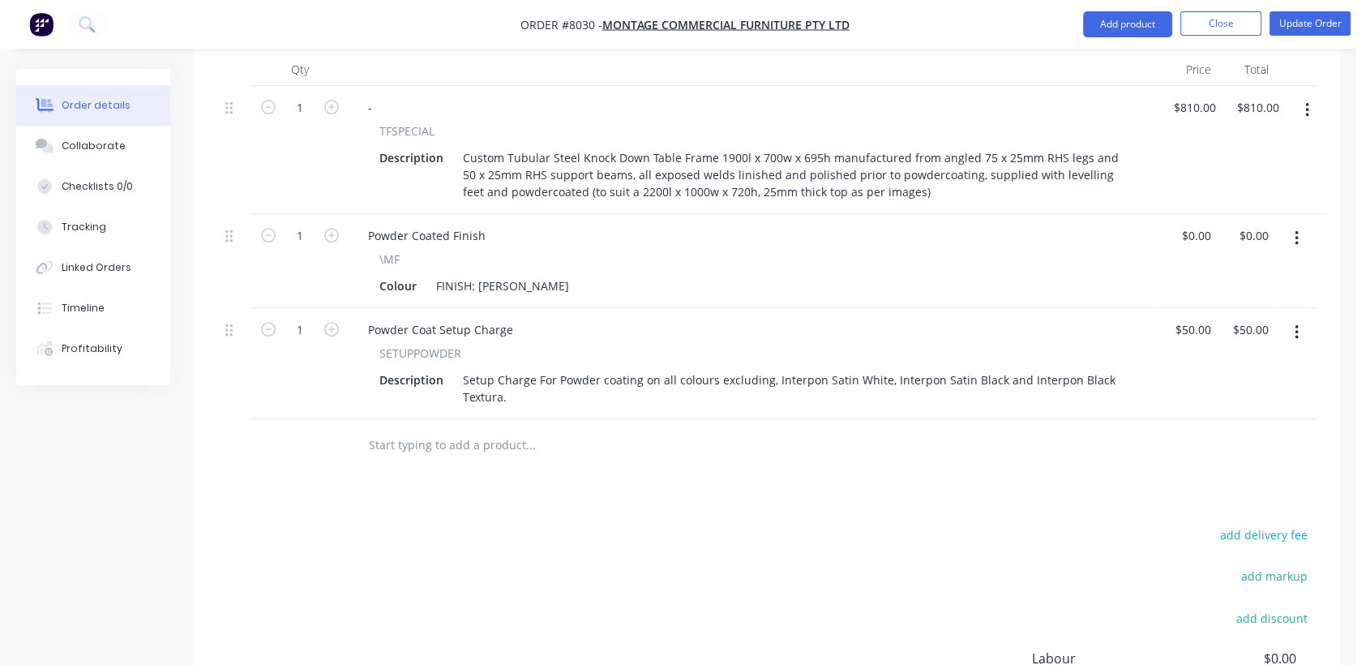
scroll to position [630, 0]
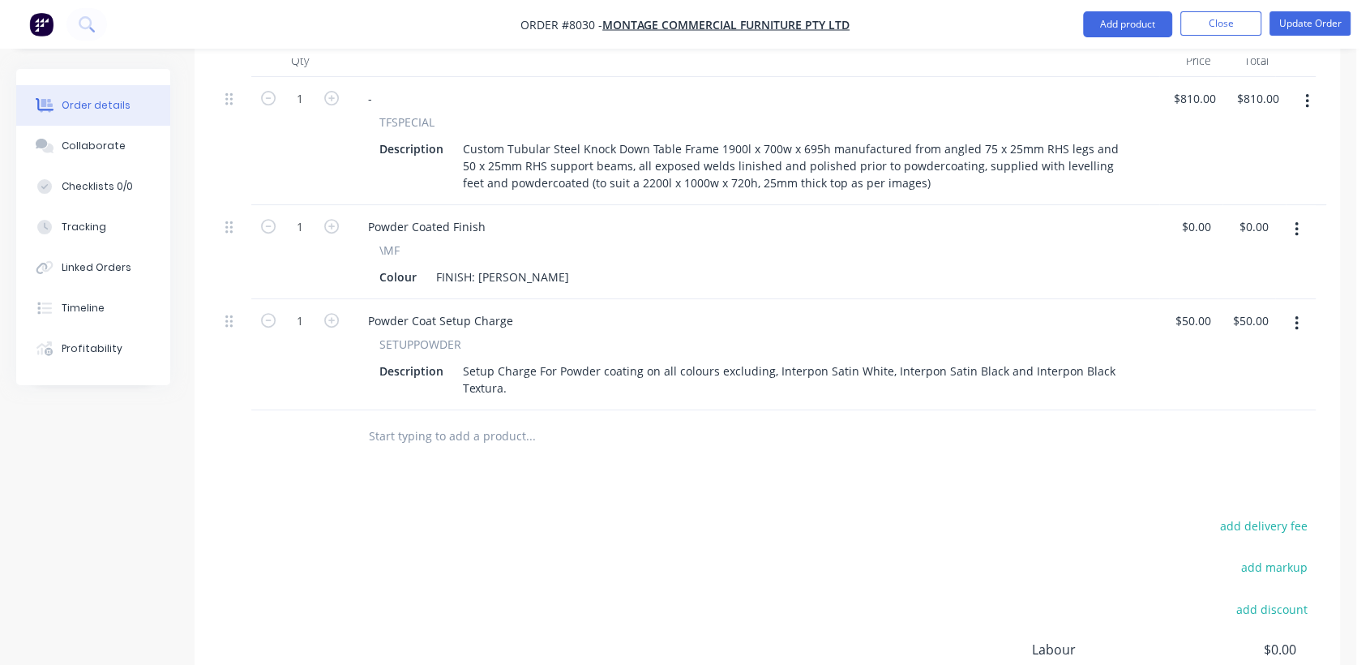
click at [447, 420] on input "text" at bounding box center [530, 436] width 324 height 32
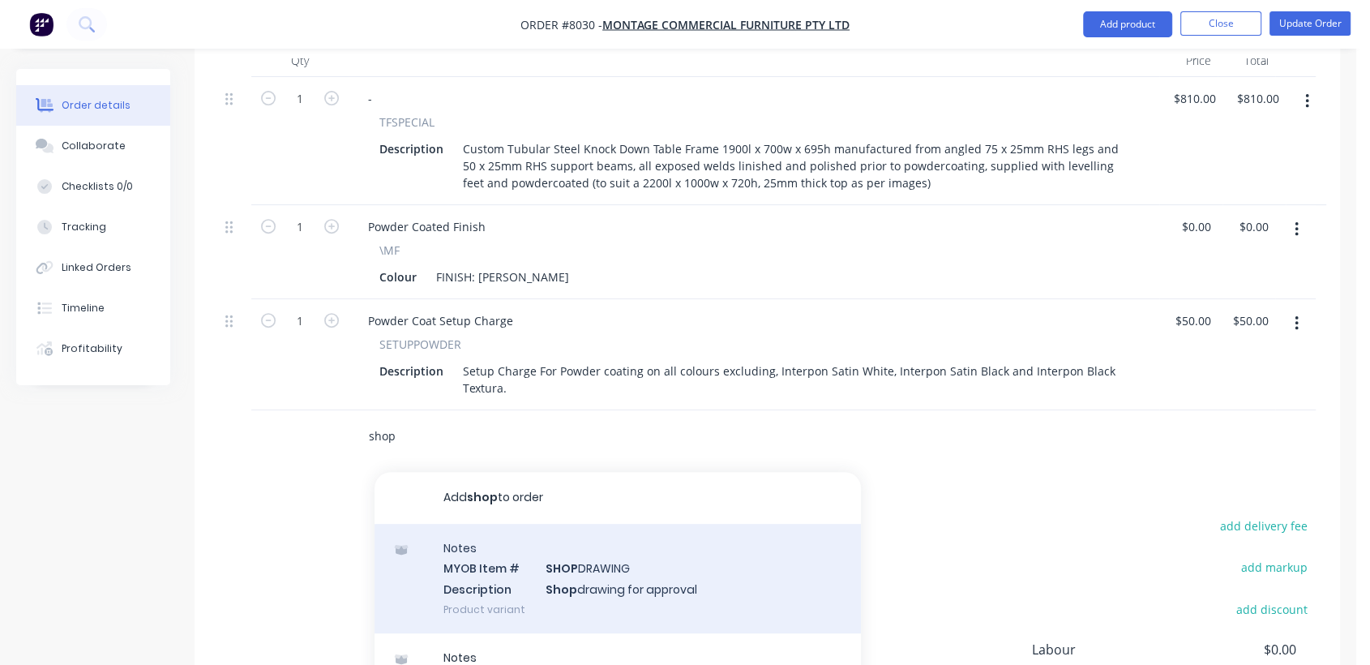
type input "shop"
click at [622, 524] on div "Notes MYOB Item # SHOP DRAWING Description Shop drawing for approval Product va…" at bounding box center [617, 578] width 486 height 109
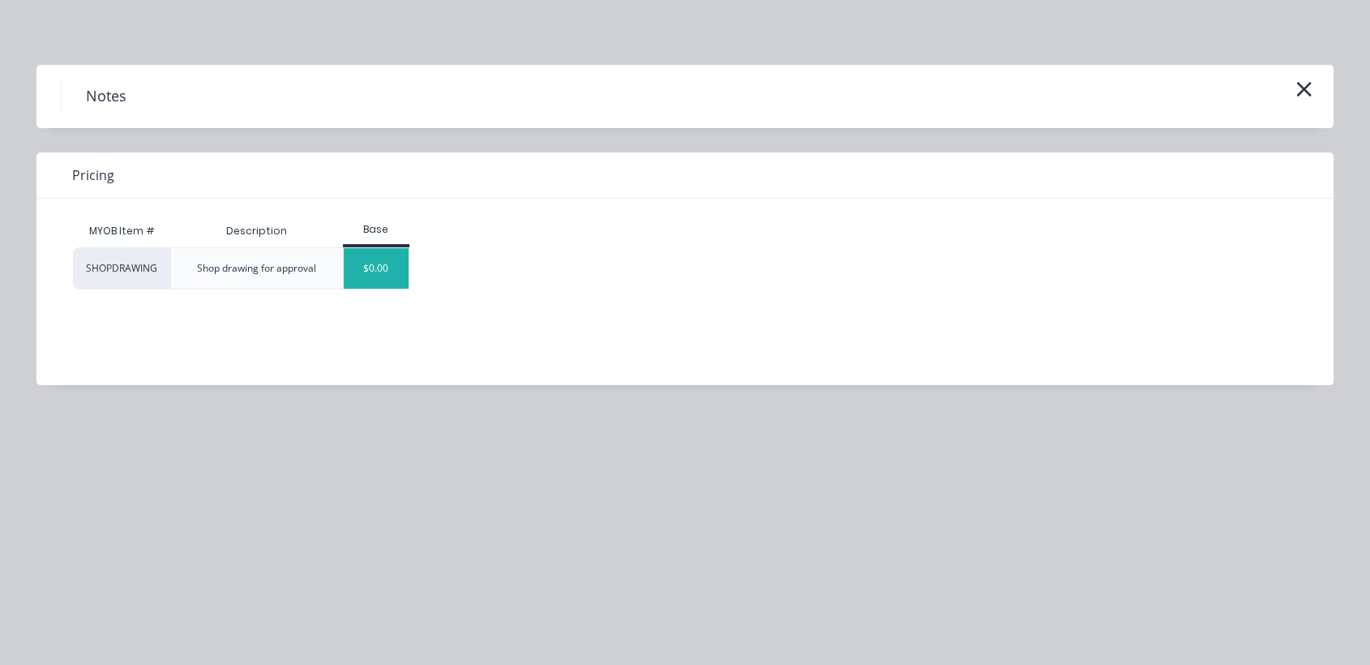
click at [396, 268] on div "$0.00" at bounding box center [377, 268] width 66 height 41
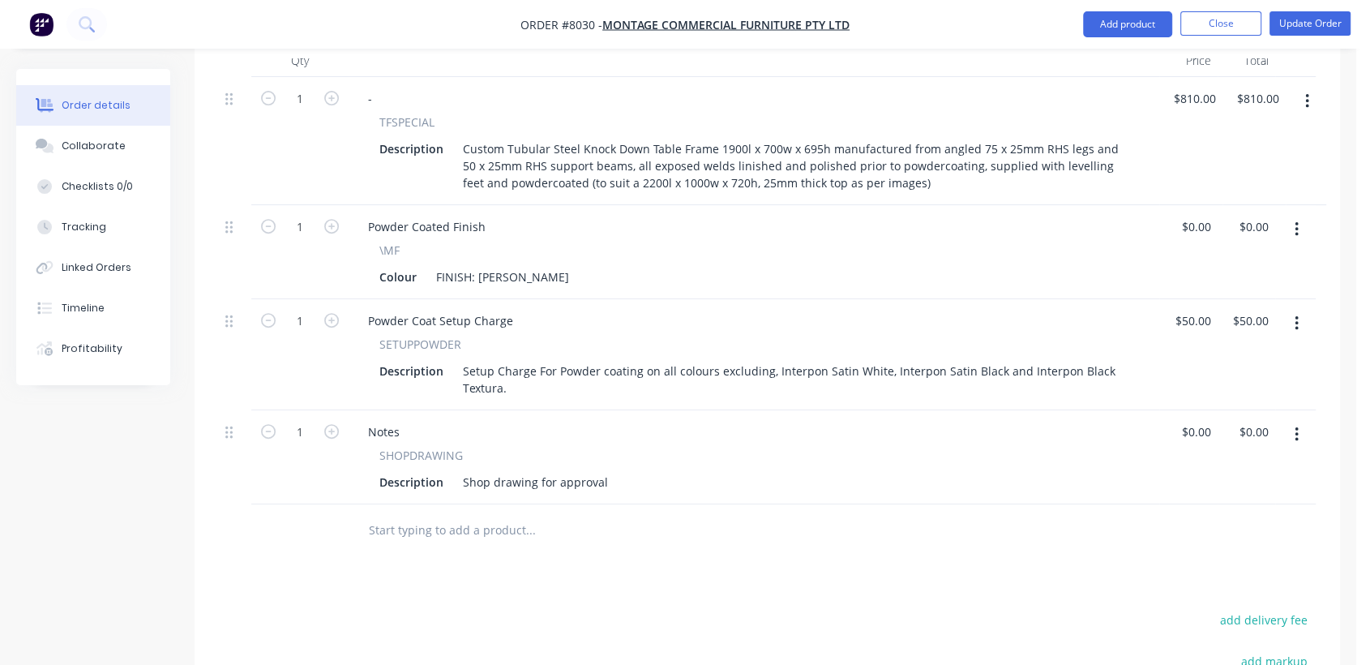
click at [474, 514] on input "text" at bounding box center [530, 530] width 324 height 32
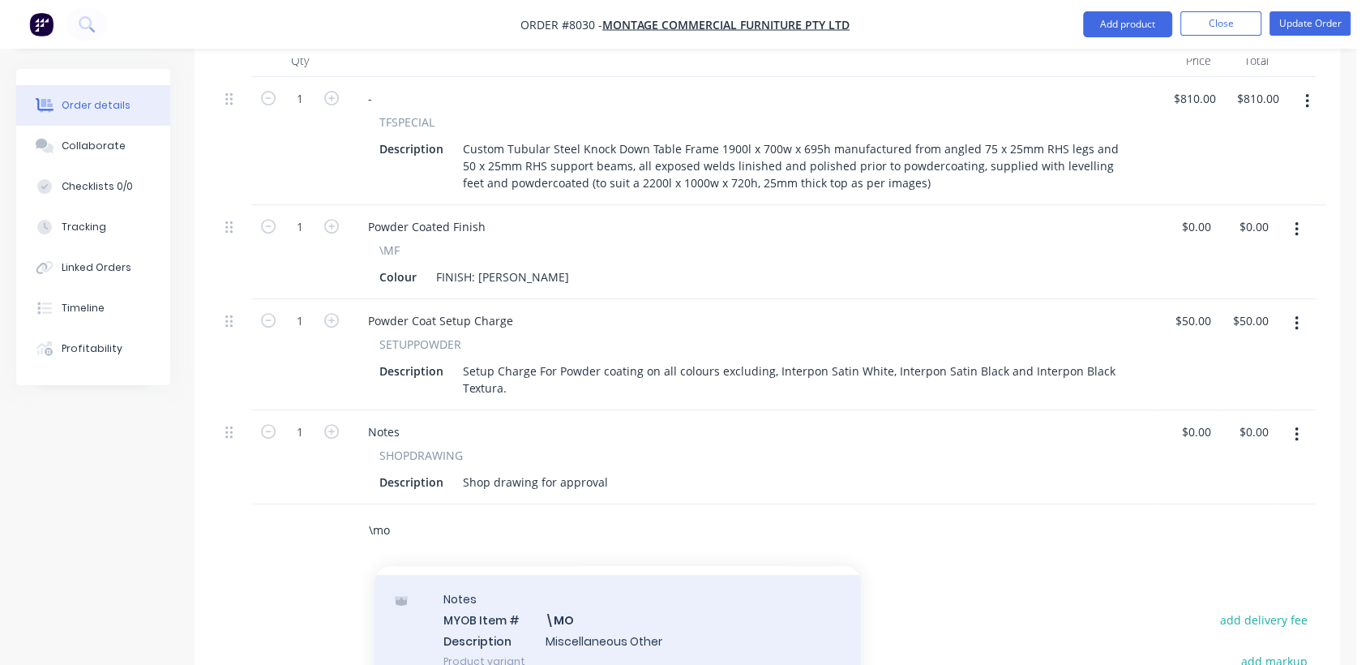
scroll to position [270, 0]
type input "\mo"
click at [612, 567] on div "Notes MYOB Item # \MO Description Miscellaneous Other Product variant" at bounding box center [617, 621] width 486 height 109
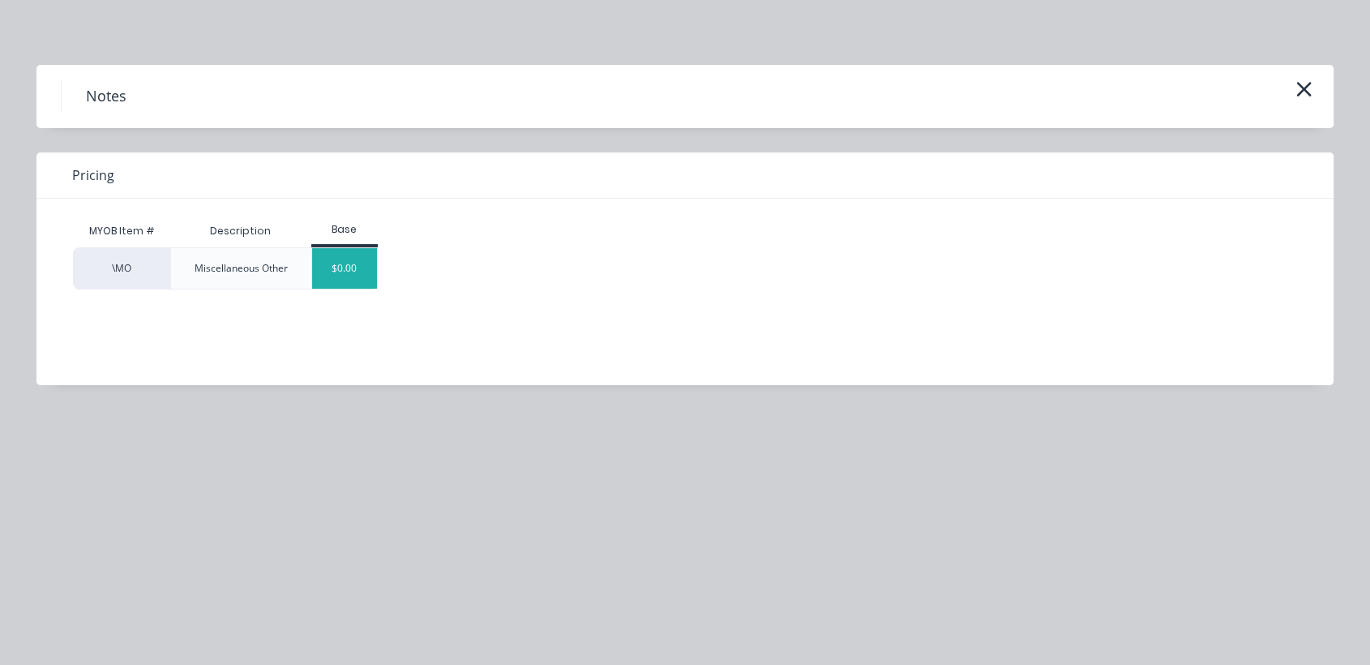
click at [367, 265] on div "$0.00" at bounding box center [345, 268] width 66 height 41
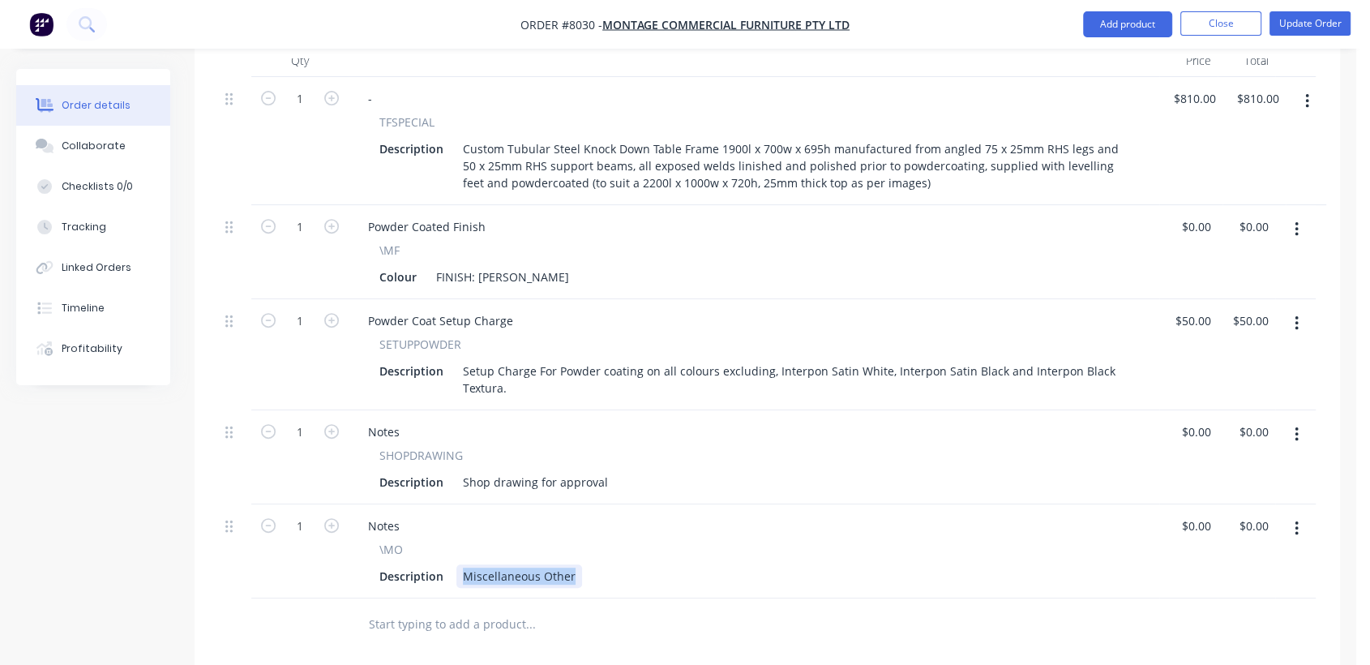
drag, startPoint x: 460, startPoint y: 528, endPoint x: 639, endPoint y: 567, distance: 183.3
click at [639, 567] on div "Qty Price Total 1 - TFSPECIAL Description Custom Tubular Steel Knock Down Table…" at bounding box center [767, 348] width 1145 height 606
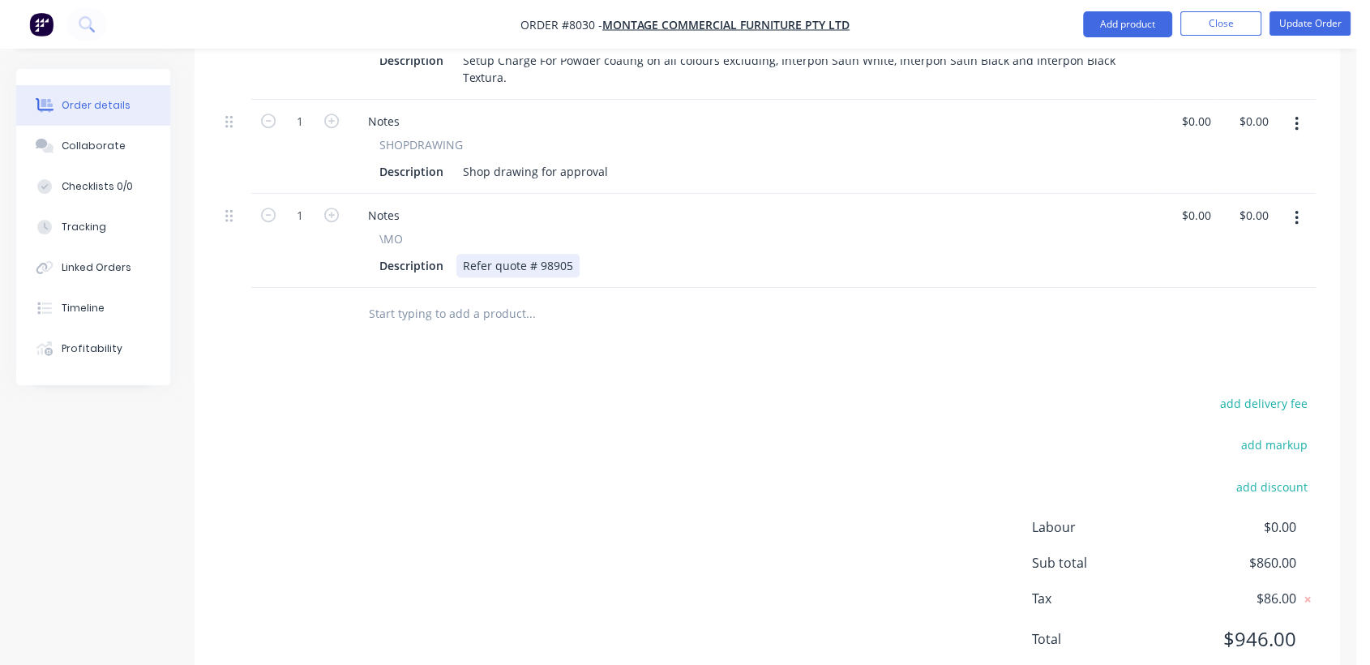
scroll to position [947, 0]
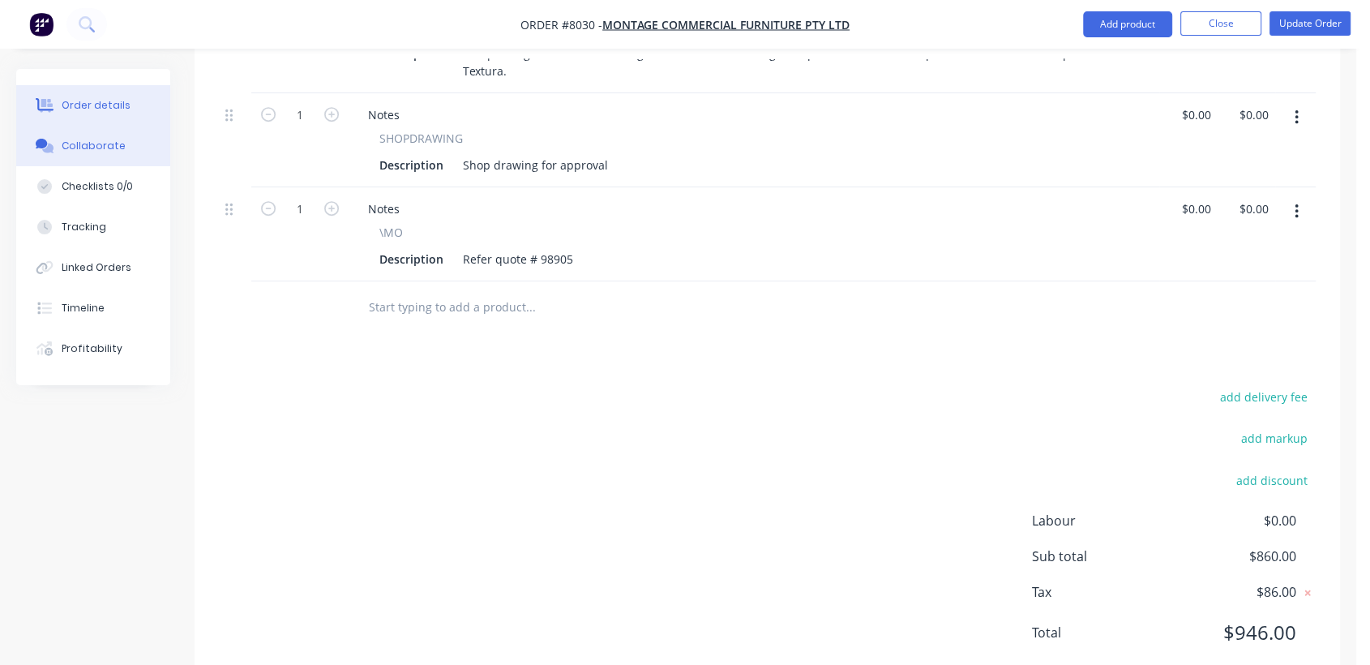
click at [105, 135] on button "Collaborate" at bounding box center [93, 146] width 154 height 41
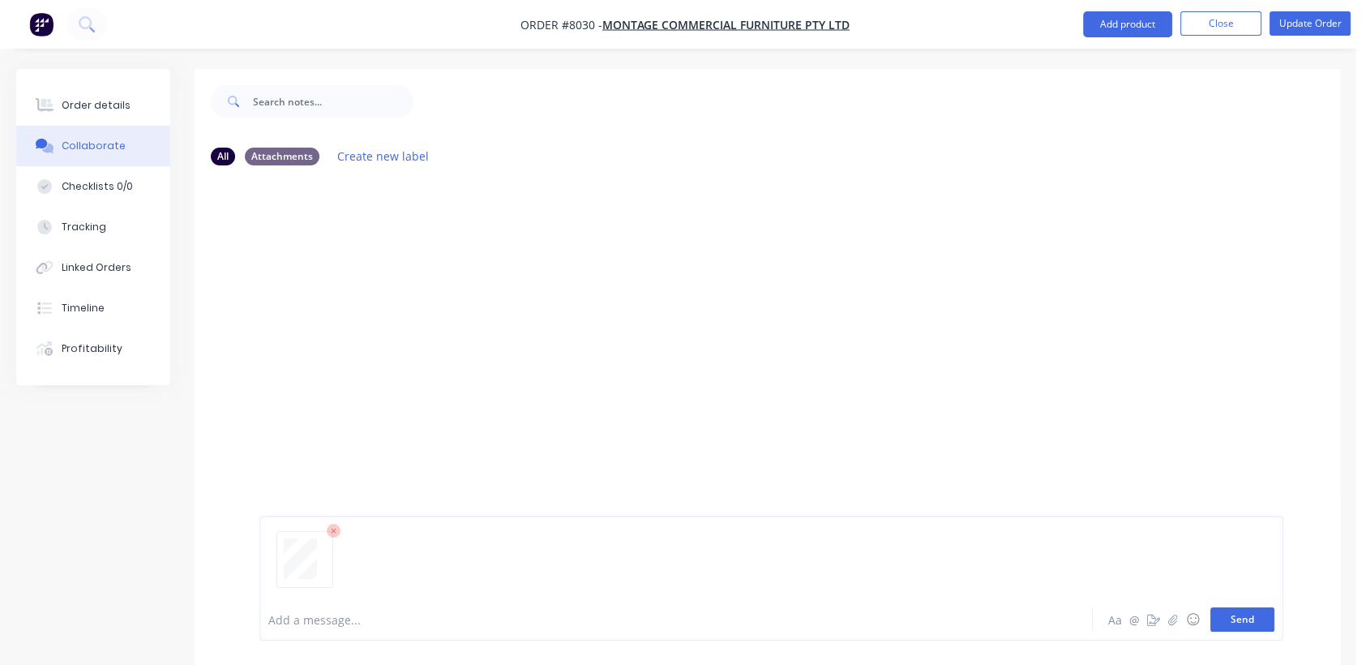
click at [1225, 614] on button "Send" at bounding box center [1242, 619] width 64 height 24
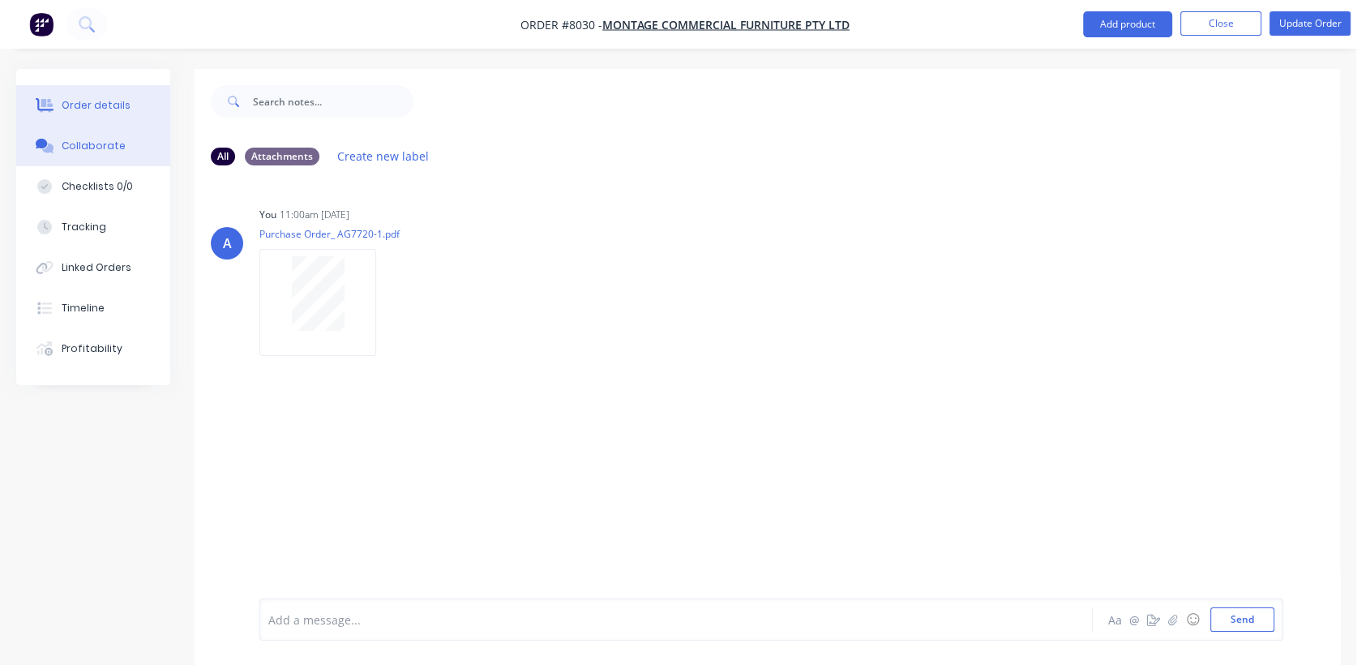
click at [96, 98] on div "Order details" at bounding box center [96, 105] width 69 height 15
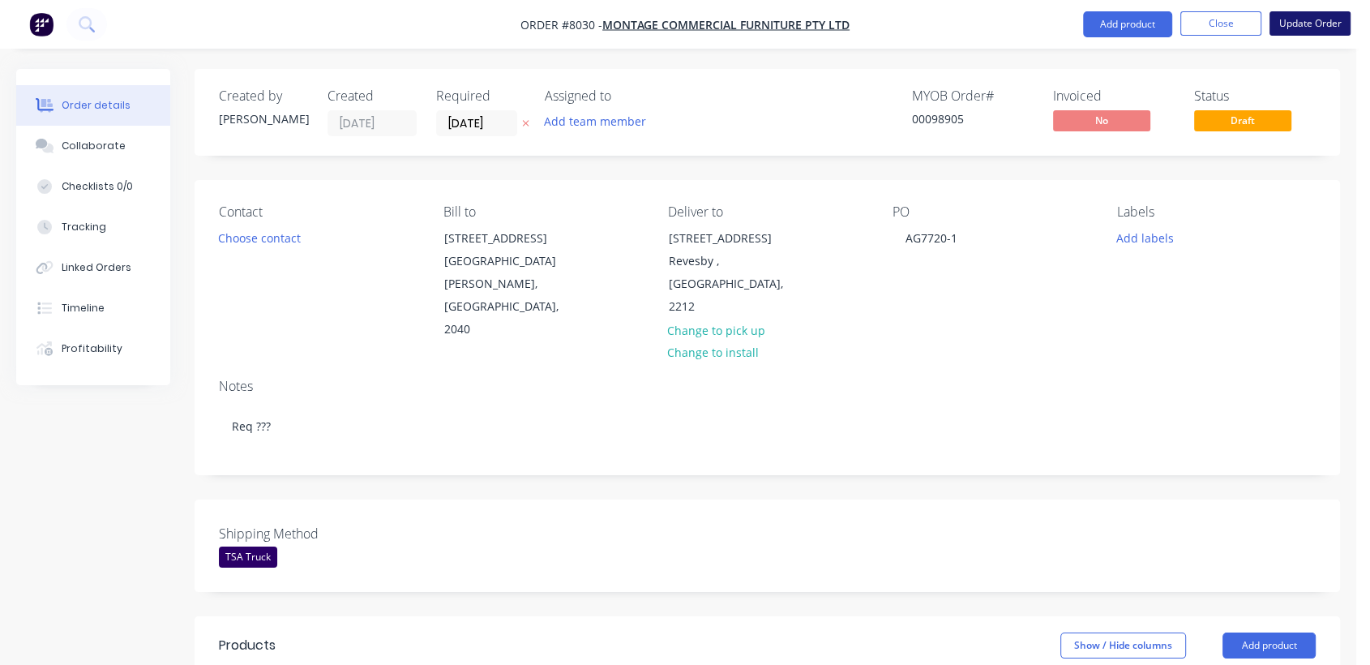
click at [1325, 25] on button "Update Order" at bounding box center [1309, 23] width 81 height 24
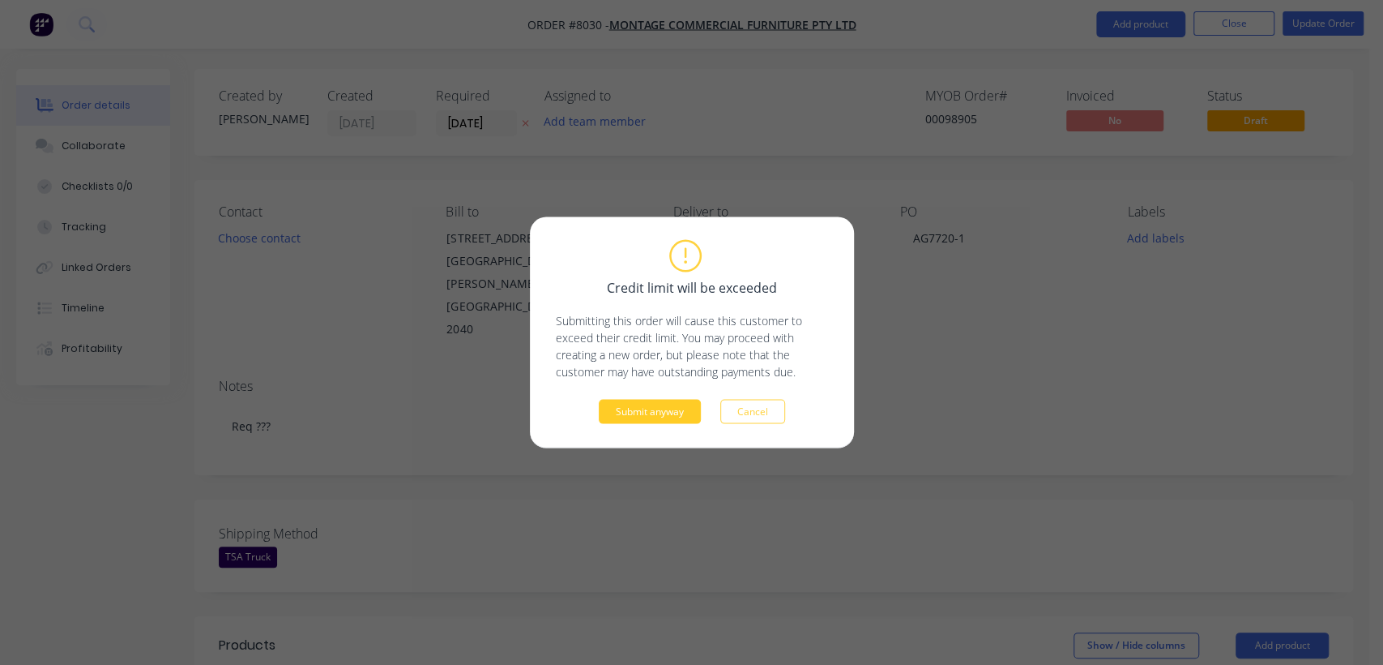
click at [637, 414] on button "Submit anyway" at bounding box center [650, 412] width 102 height 24
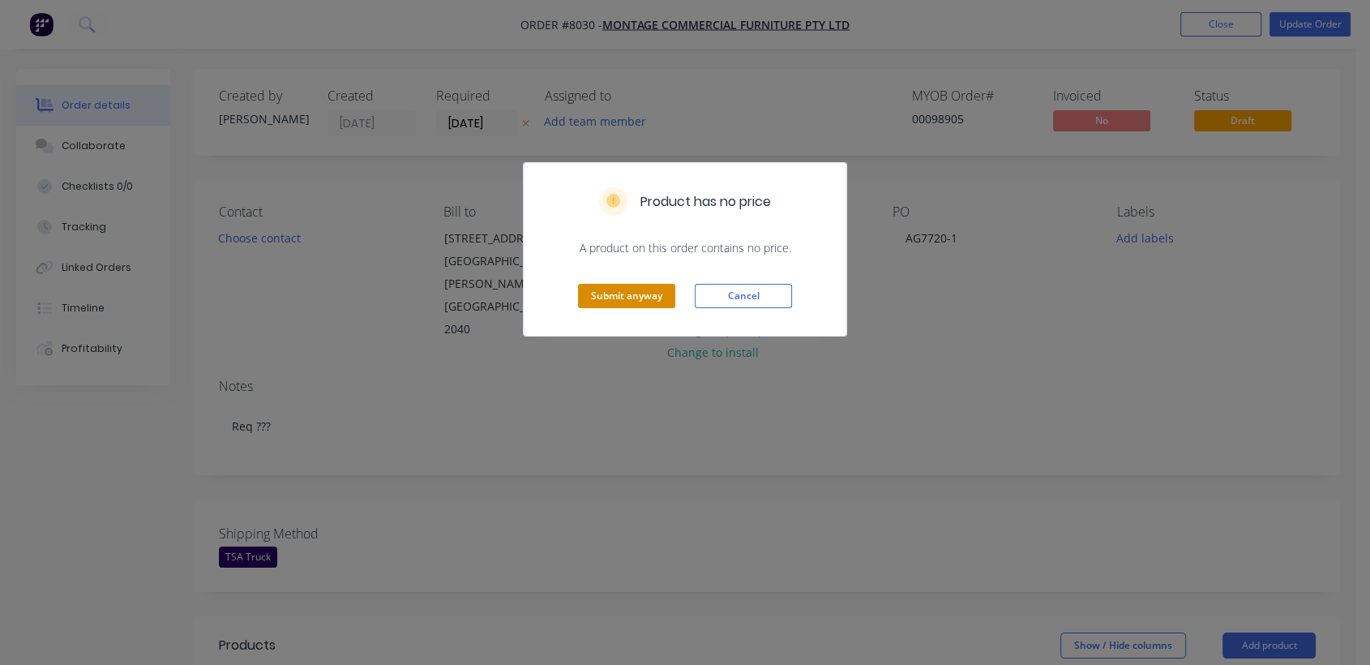
click at [634, 293] on button "Submit anyway" at bounding box center [626, 296] width 97 height 24
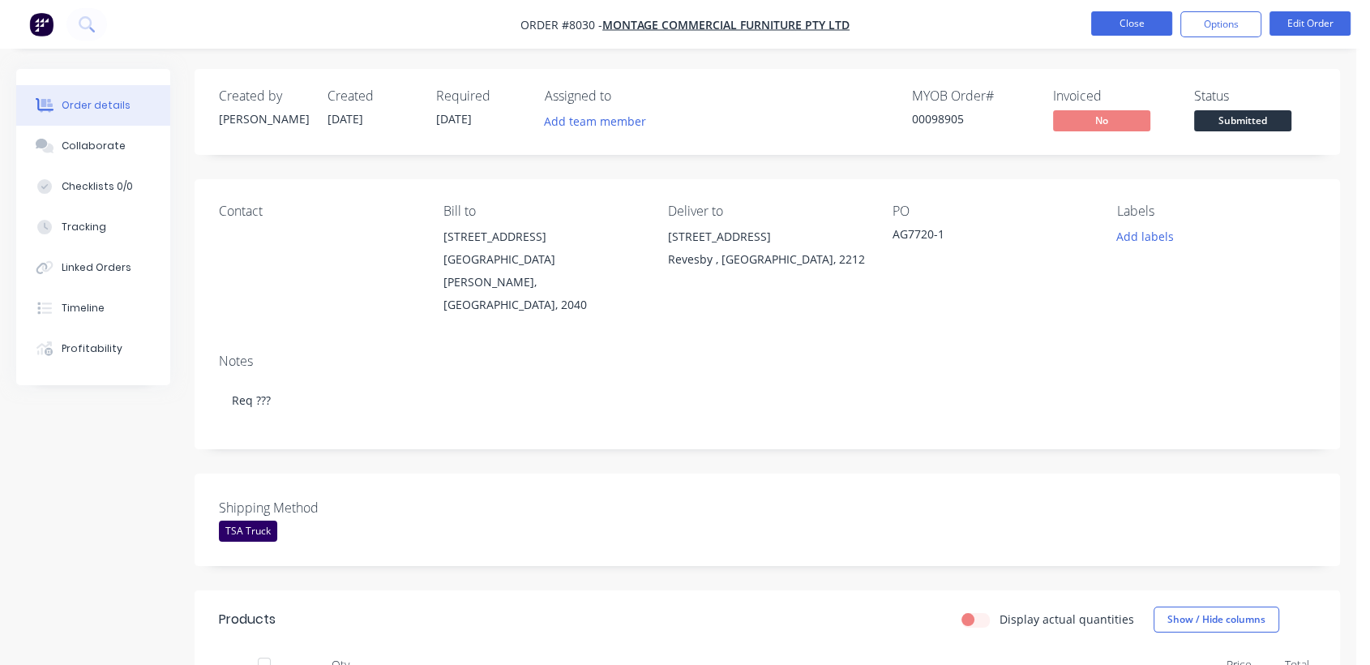
click at [1148, 24] on button "Close" at bounding box center [1131, 23] width 81 height 24
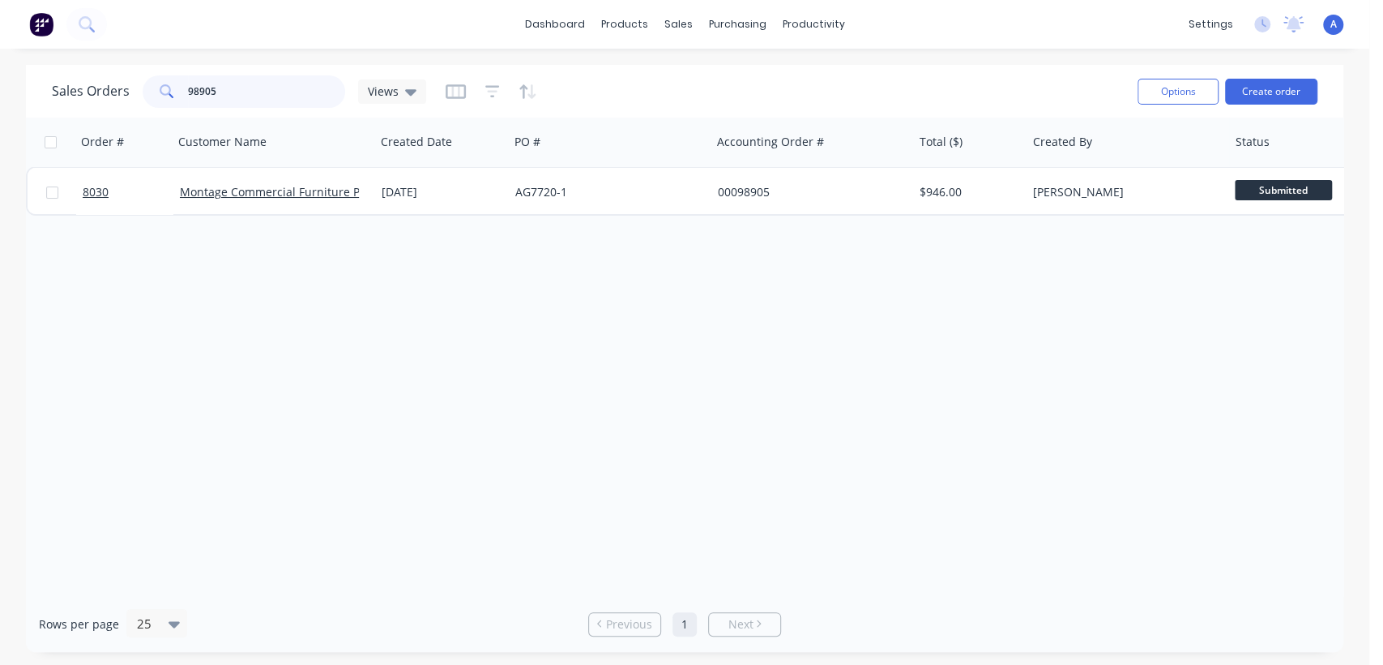
drag, startPoint x: 229, startPoint y: 92, endPoint x: 153, endPoint y: 79, distance: 76.5
click at [153, 79] on div "98905" at bounding box center [244, 91] width 203 height 32
type input "6061"
click at [488, 90] on icon "button" at bounding box center [492, 91] width 11 height 2
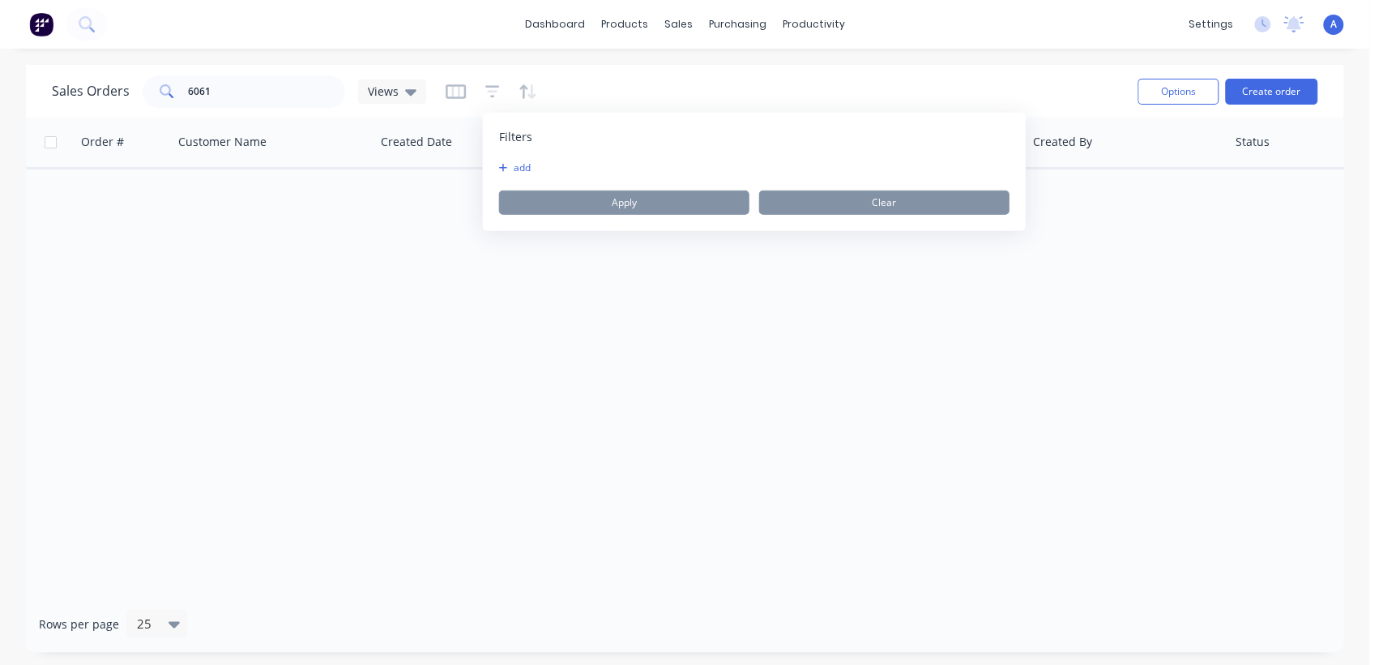
click at [514, 170] on button "add" at bounding box center [519, 167] width 41 height 13
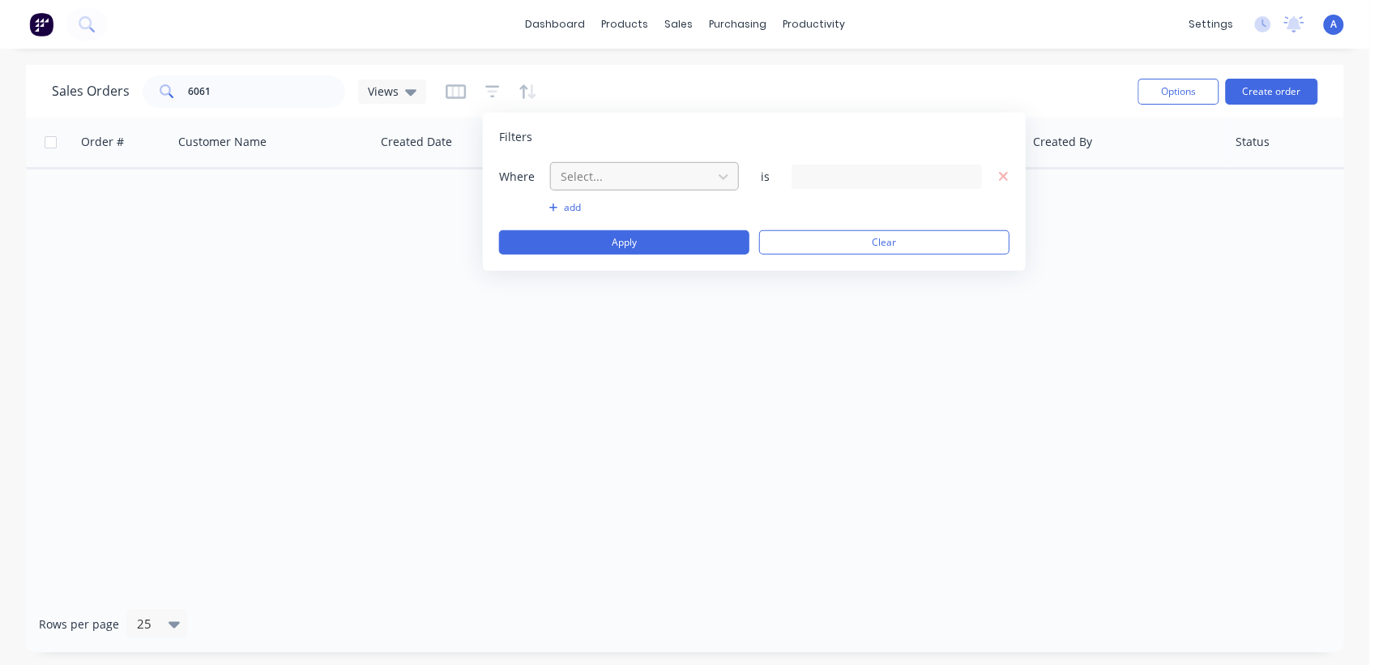
click at [682, 168] on div at bounding box center [631, 176] width 145 height 20
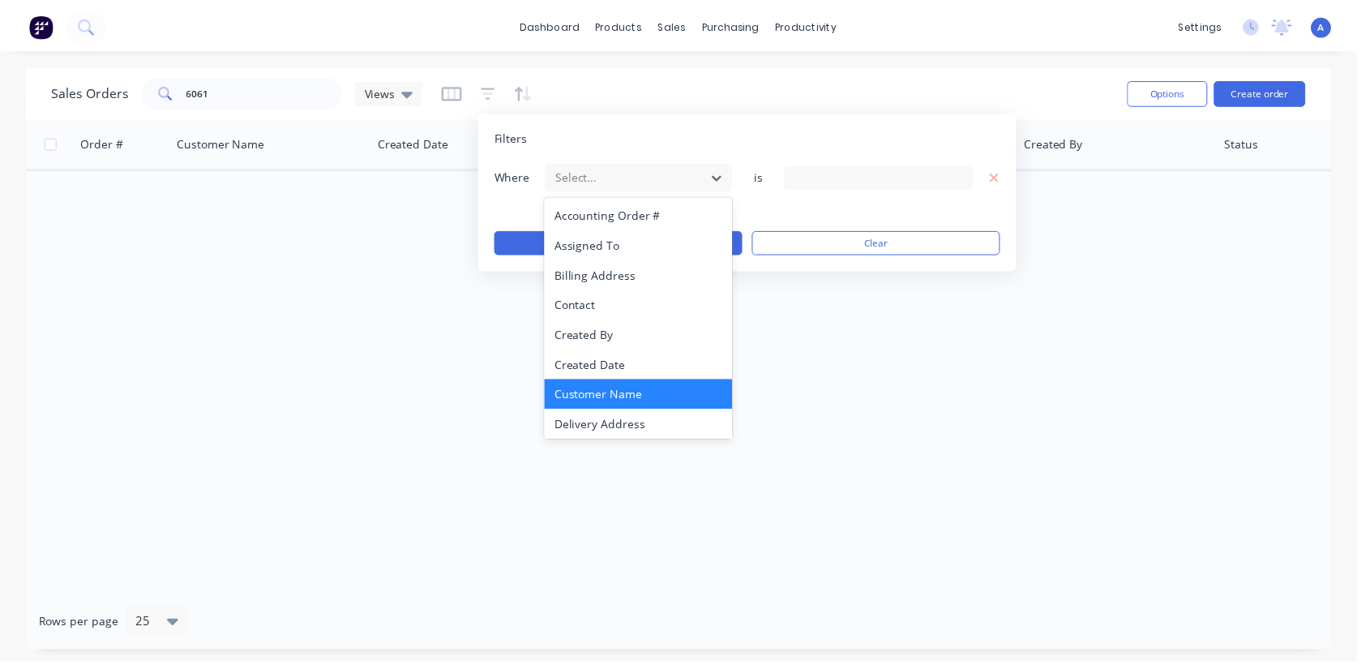
scroll to position [422, 0]
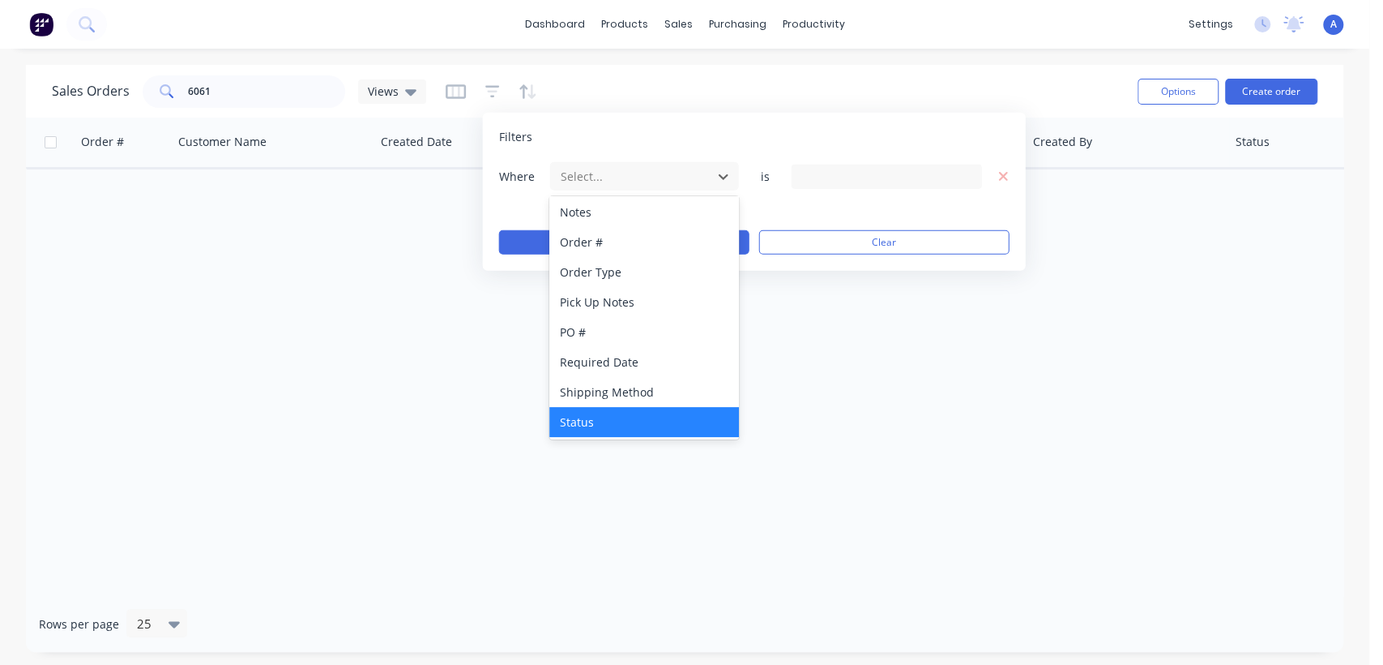
click at [614, 420] on div "Status" at bounding box center [643, 422] width 189 height 30
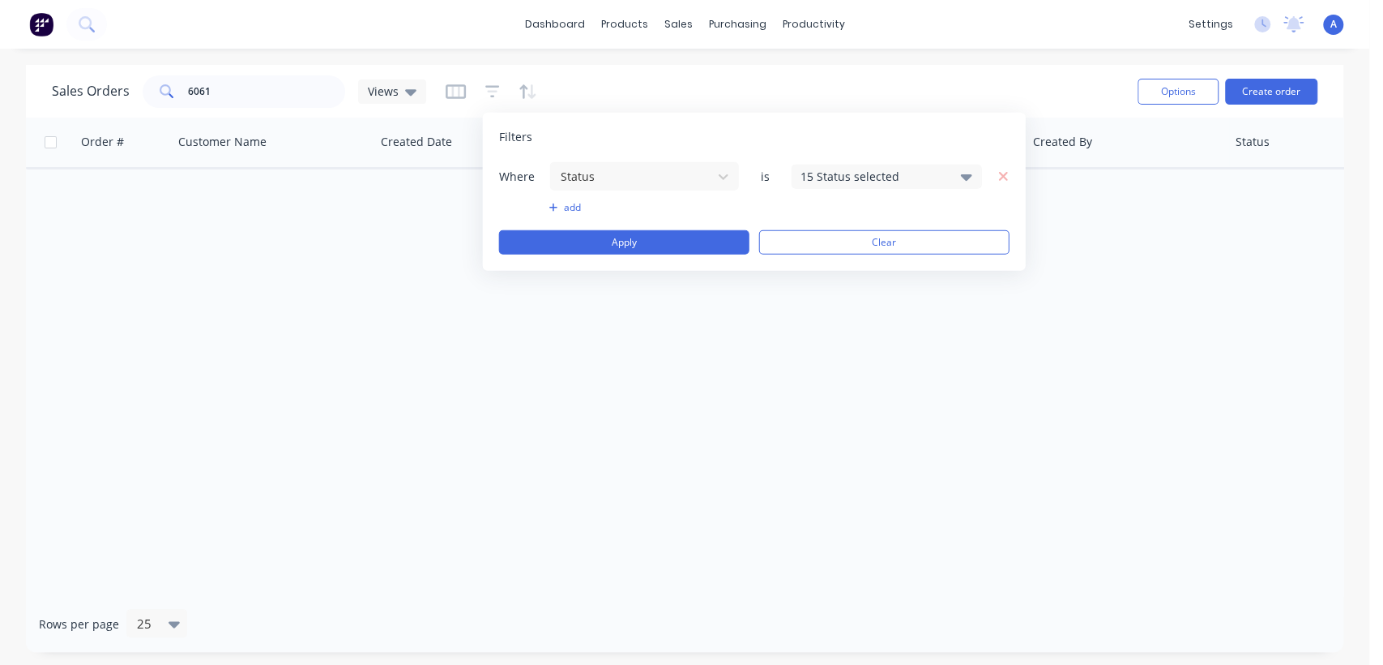
click at [922, 178] on div "15 Status selected" at bounding box center [874, 176] width 147 height 17
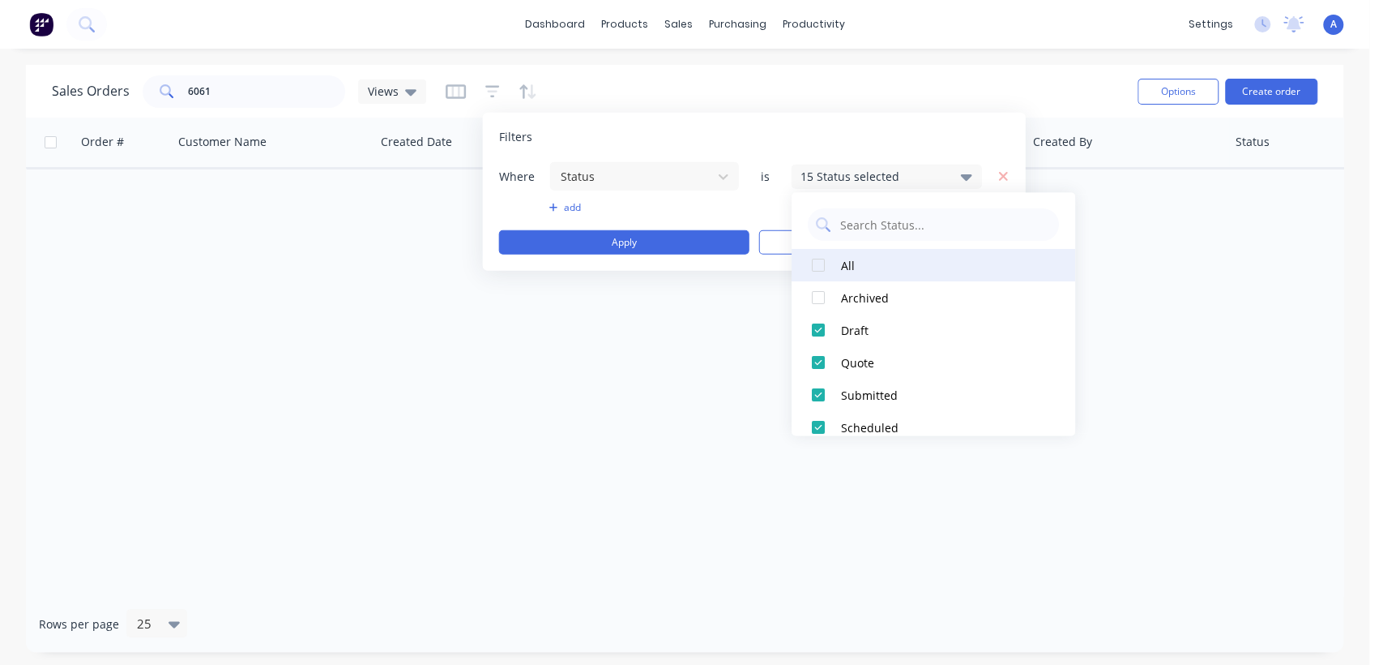
click at [813, 261] on div at bounding box center [818, 265] width 32 height 32
click at [644, 344] on div "Order # Customer Name Created Date PO # Accounting Order # Total ($) Created By…" at bounding box center [685, 357] width 1318 height 478
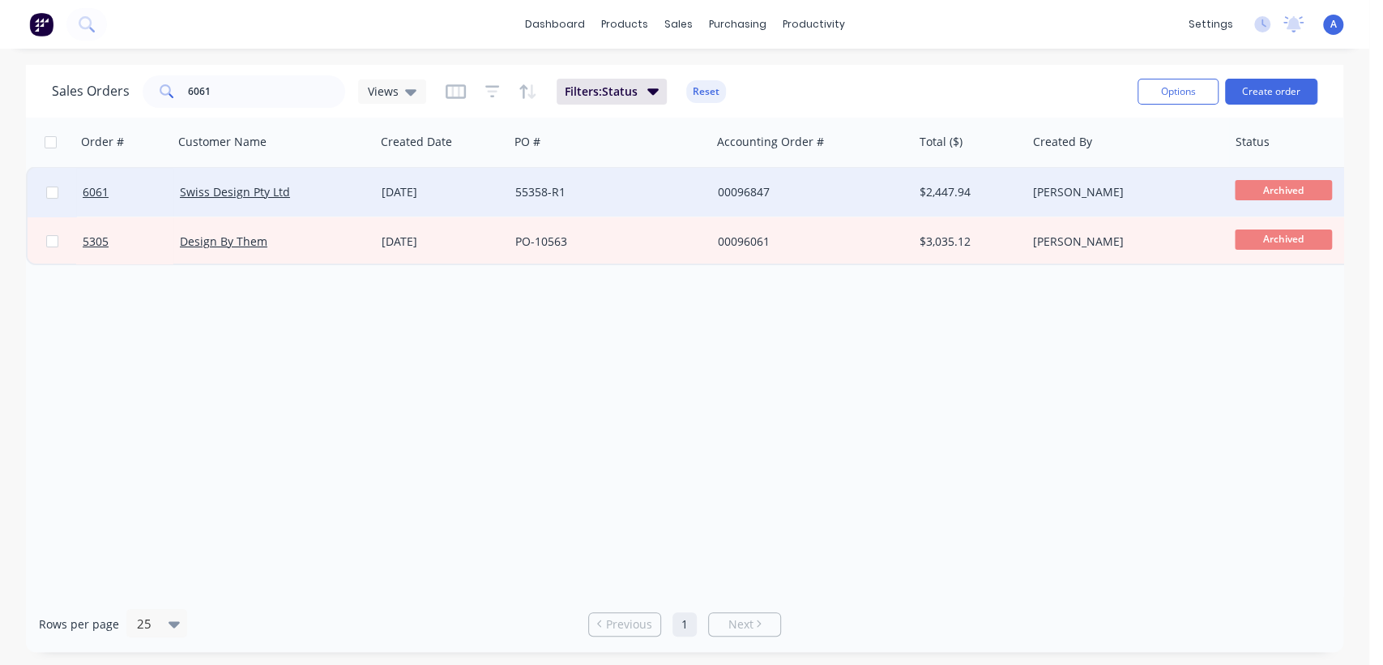
click at [500, 182] on div "[DATE]" at bounding box center [442, 192] width 134 height 49
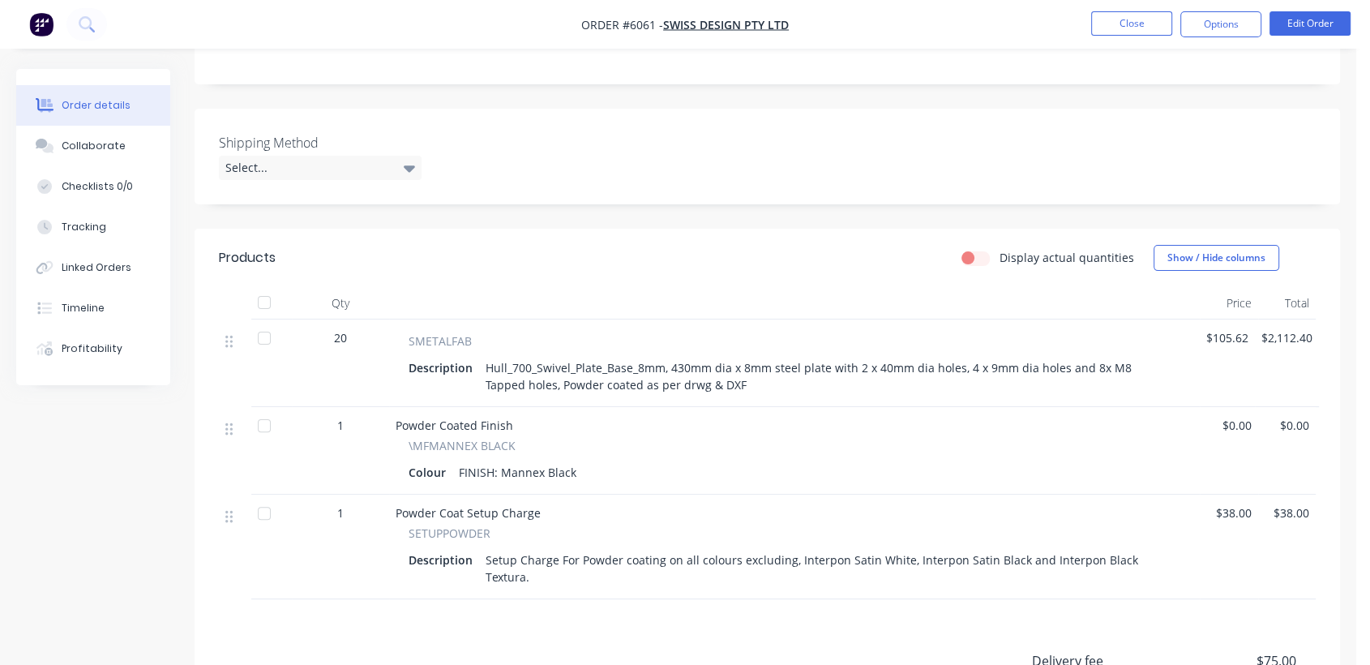
scroll to position [360, 0]
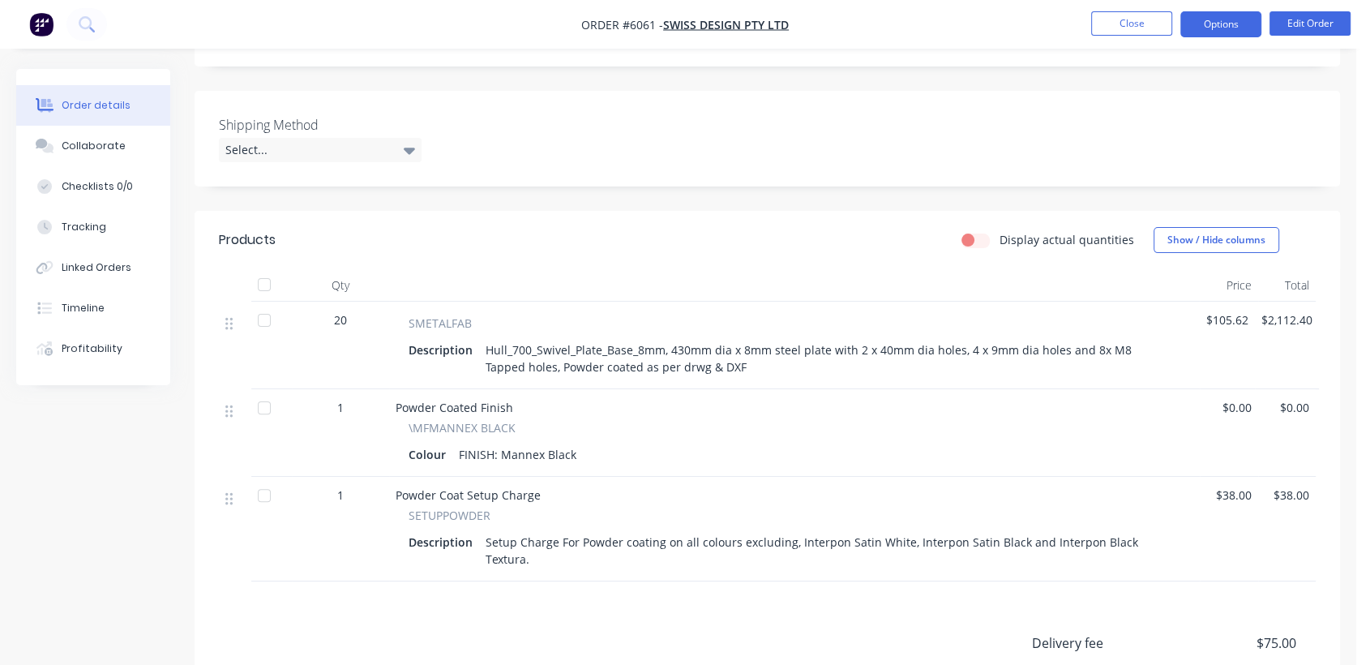
click at [1206, 28] on button "Options" at bounding box center [1220, 24] width 81 height 26
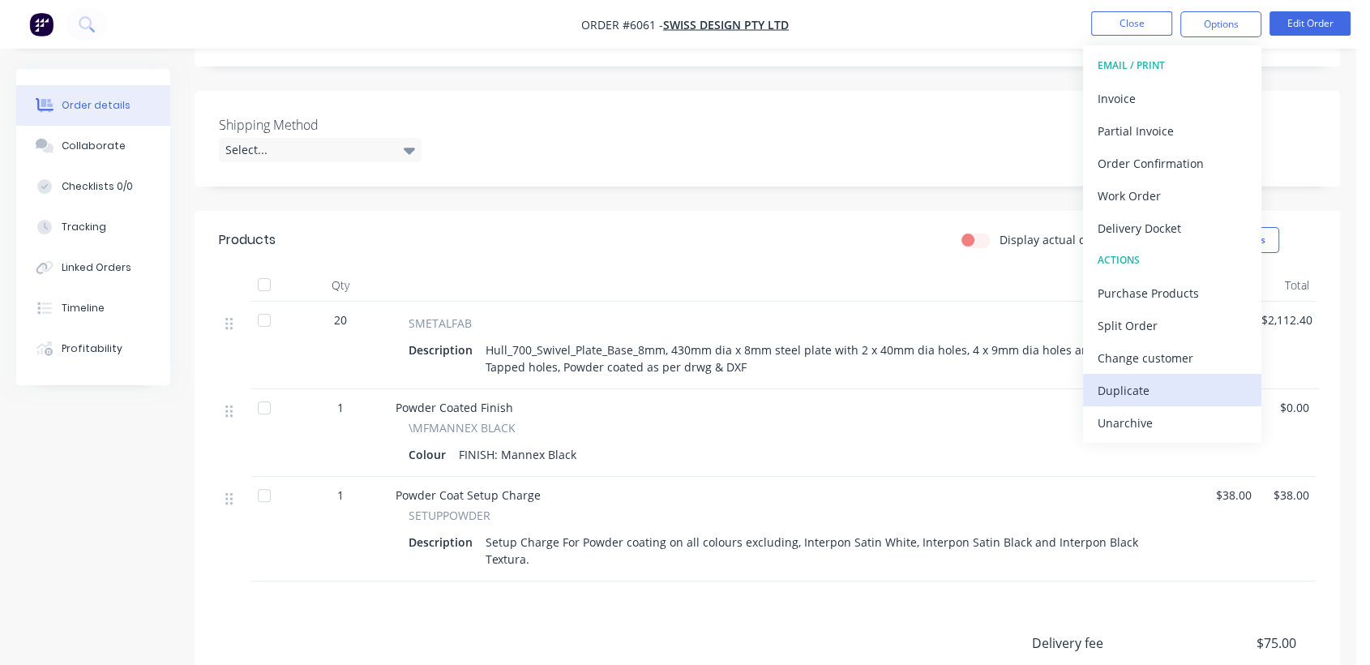
click at [1123, 383] on div "Duplicate" at bounding box center [1171, 390] width 149 height 24
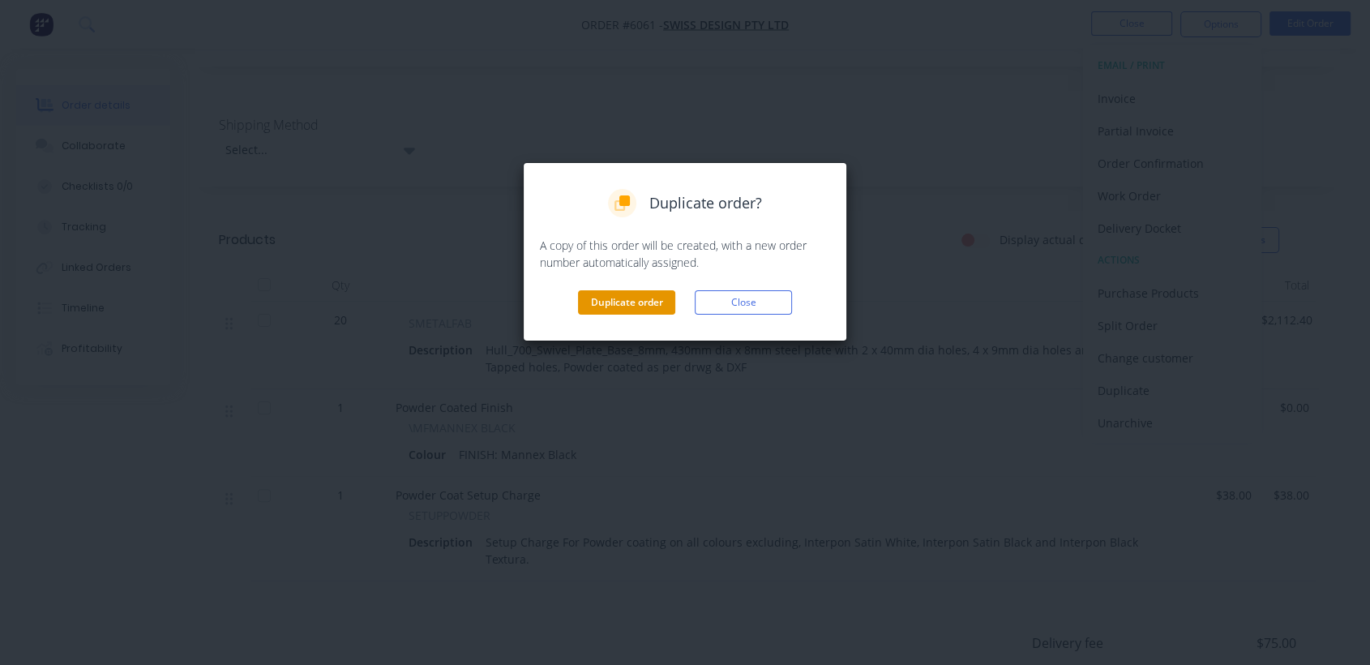
click at [644, 297] on button "Duplicate order" at bounding box center [626, 302] width 97 height 24
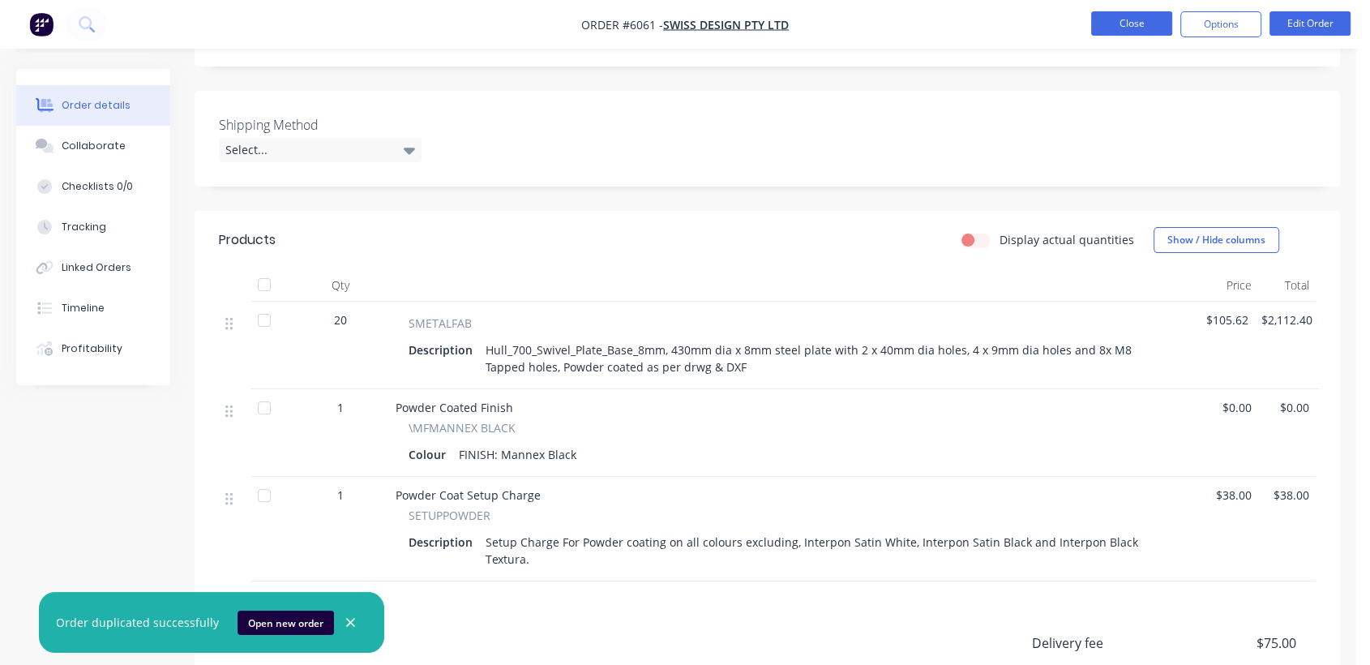
click at [1122, 22] on button "Close" at bounding box center [1131, 23] width 81 height 24
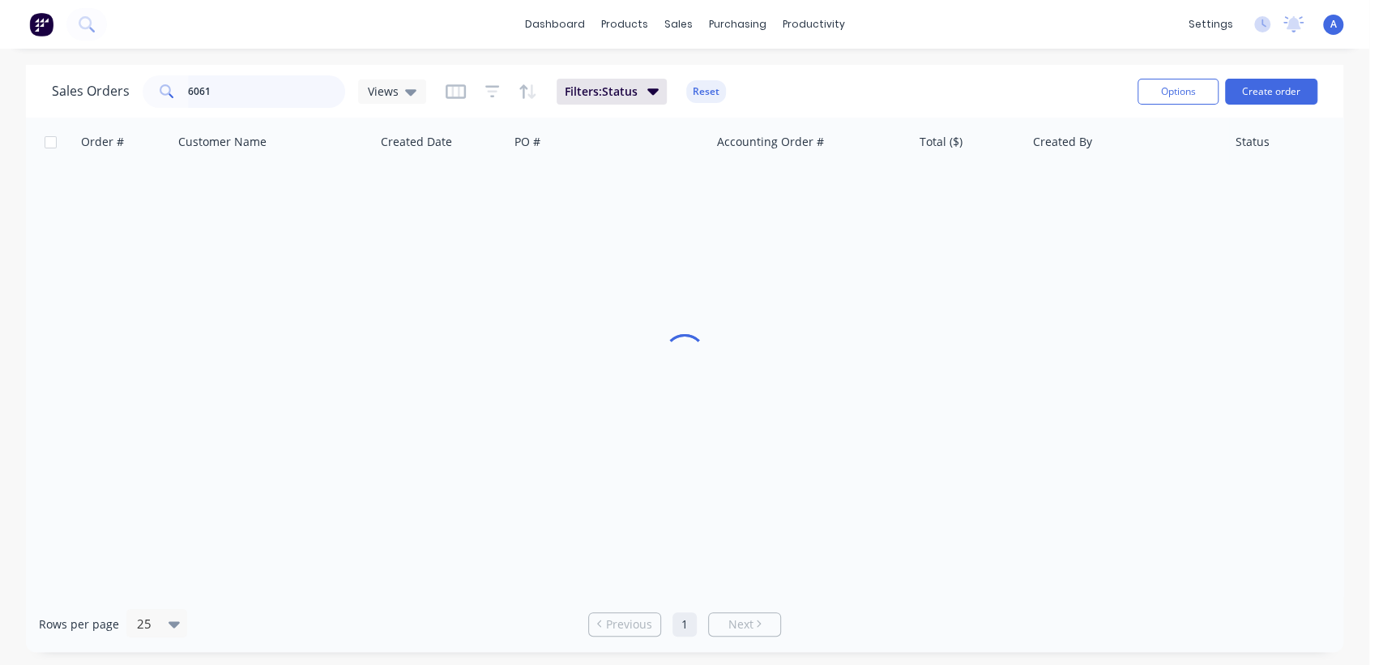
drag, startPoint x: 233, startPoint y: 86, endPoint x: 170, endPoint y: 78, distance: 63.7
click at [171, 78] on div "6061" at bounding box center [244, 91] width 203 height 32
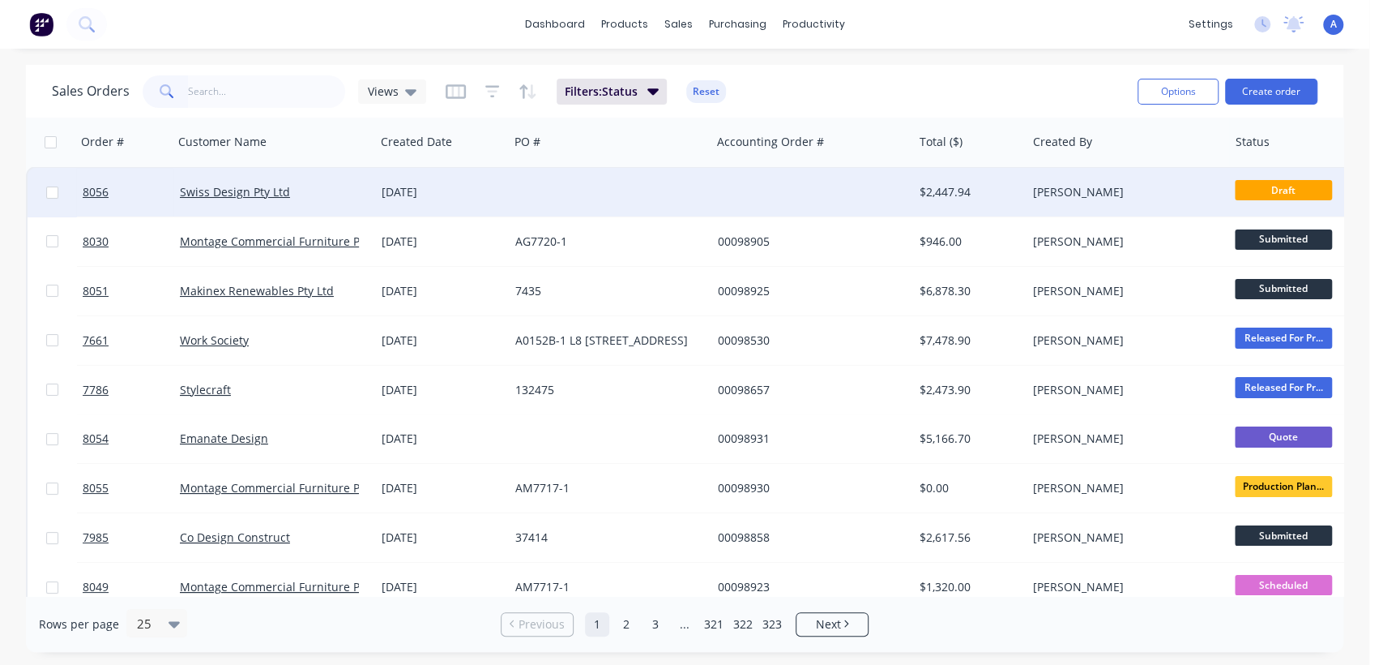
click at [608, 188] on div at bounding box center [610, 192] width 202 height 49
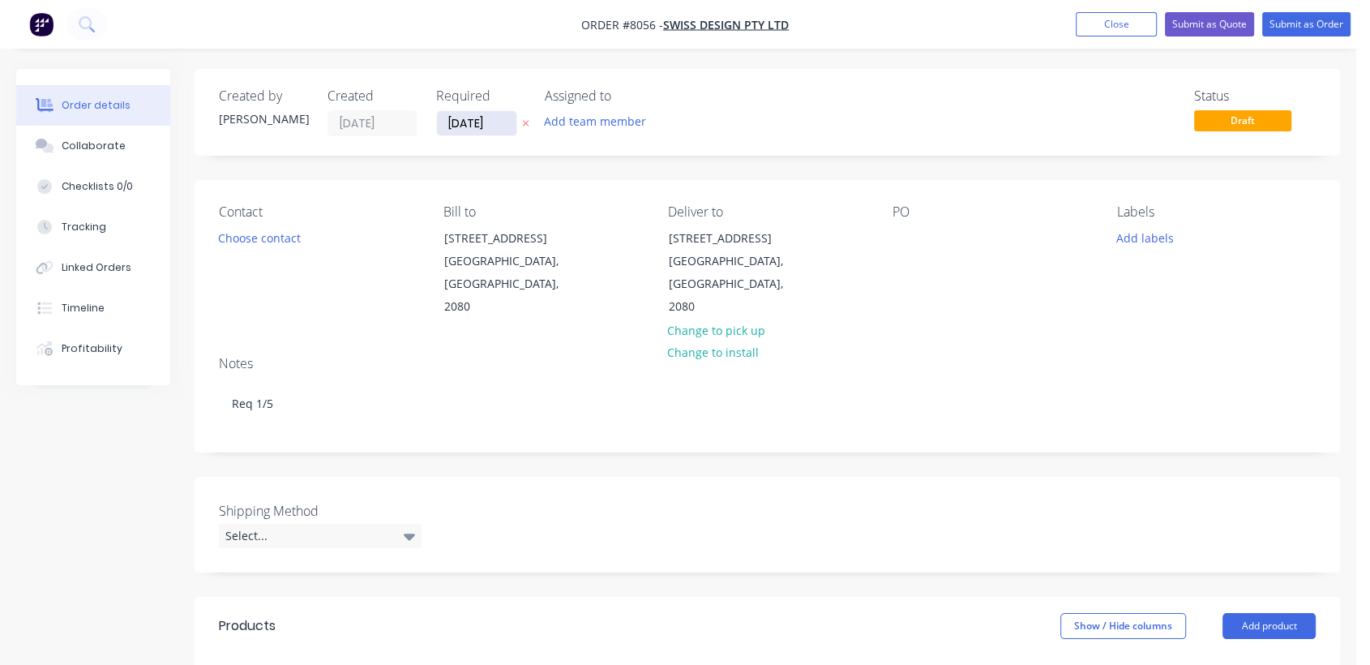
click at [495, 122] on input "[DATE]" at bounding box center [476, 123] width 79 height 24
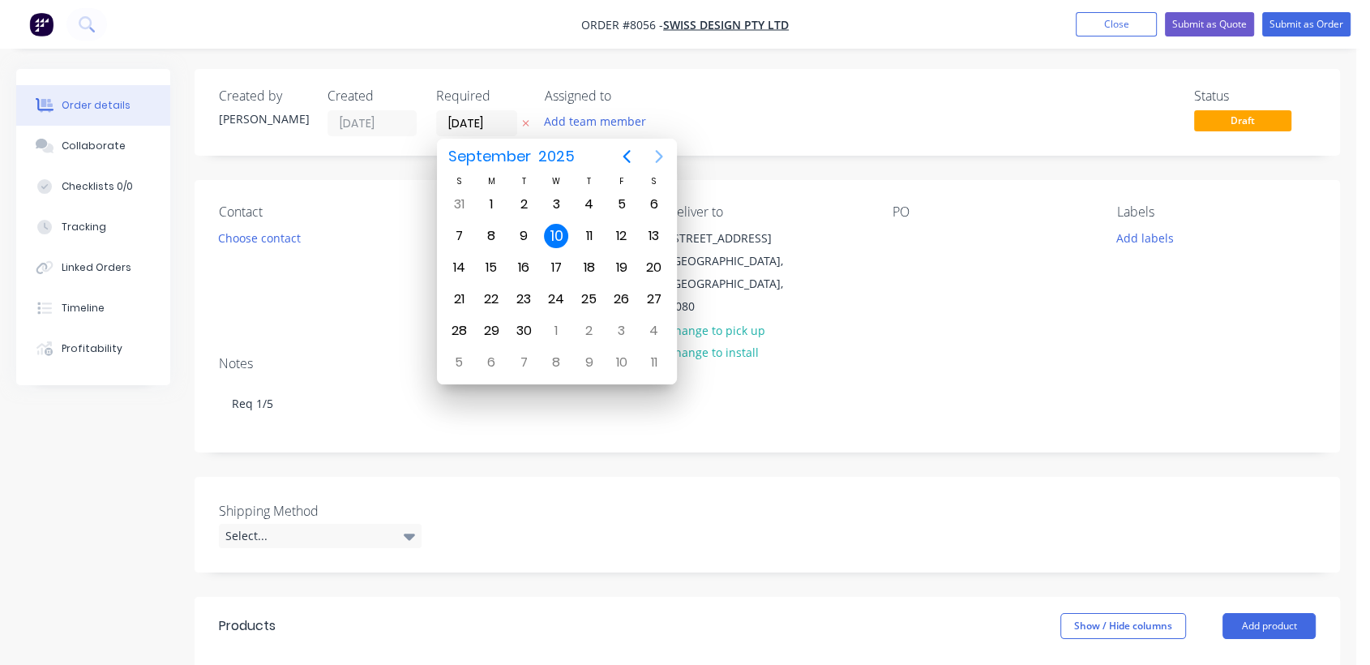
click at [649, 156] on icon "Next page" at bounding box center [658, 156] width 19 height 19
click at [649, 157] on icon "Next page" at bounding box center [658, 156] width 19 height 19
click at [545, 332] on div "31" at bounding box center [556, 331] width 24 height 24
type input "[DATE]"
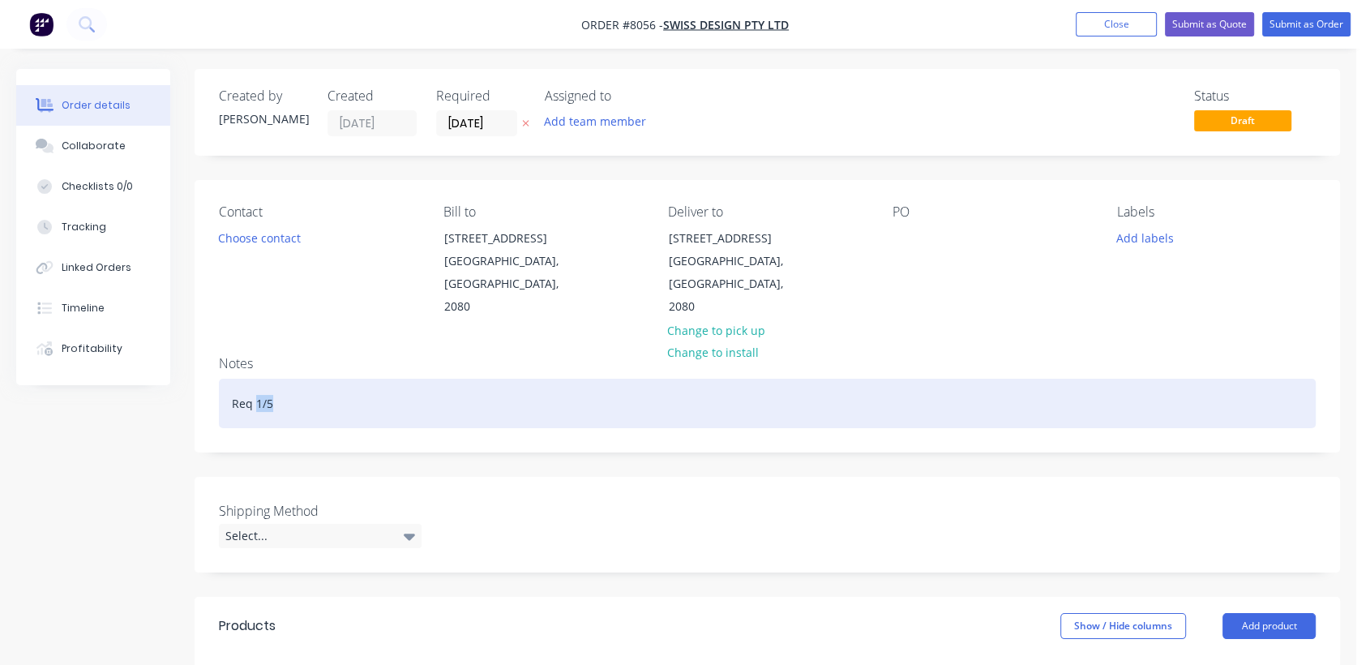
drag, startPoint x: 279, startPoint y: 380, endPoint x: 258, endPoint y: 378, distance: 21.1
click at [258, 378] on div "Req 1/5" at bounding box center [767, 402] width 1097 height 49
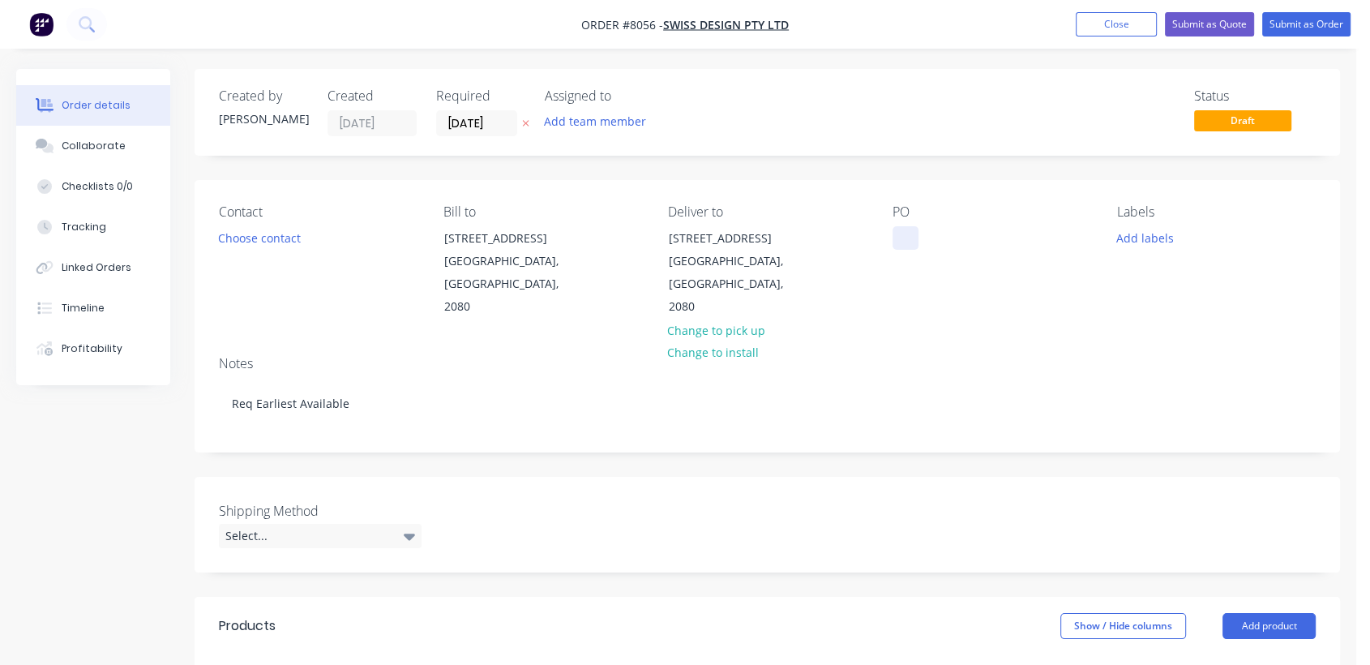
click at [906, 231] on div at bounding box center [905, 238] width 26 height 24
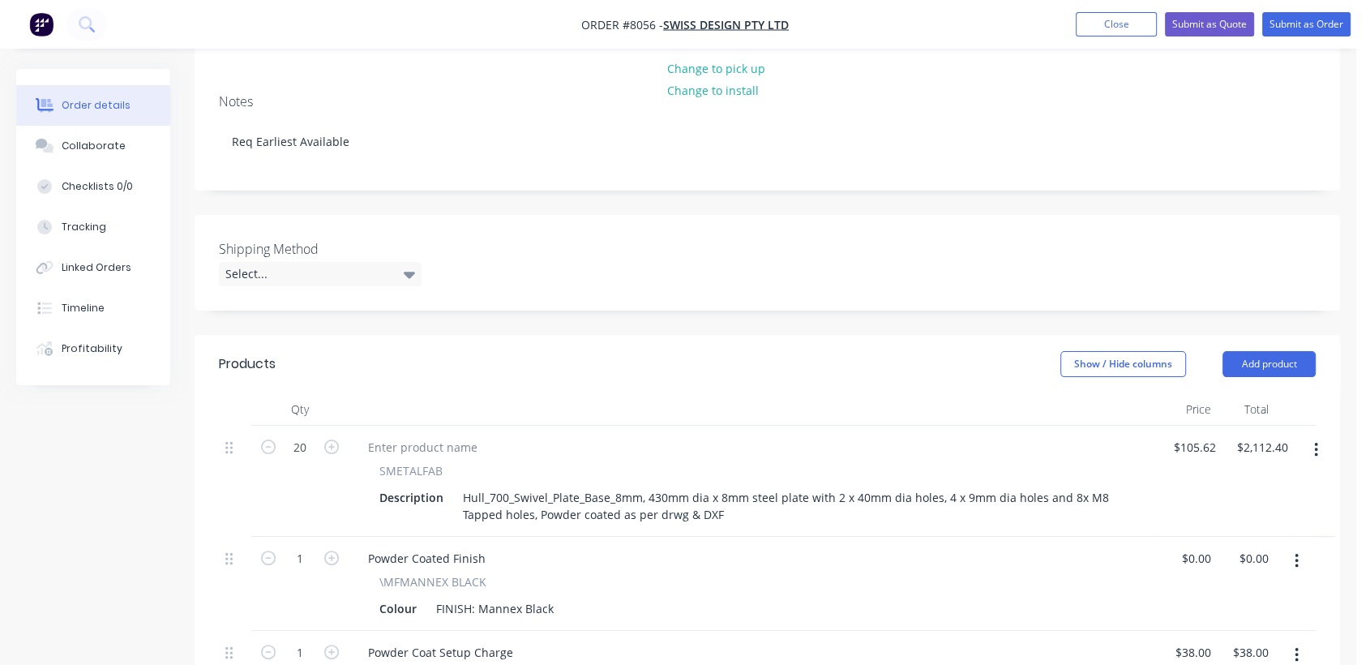
scroll to position [270, 0]
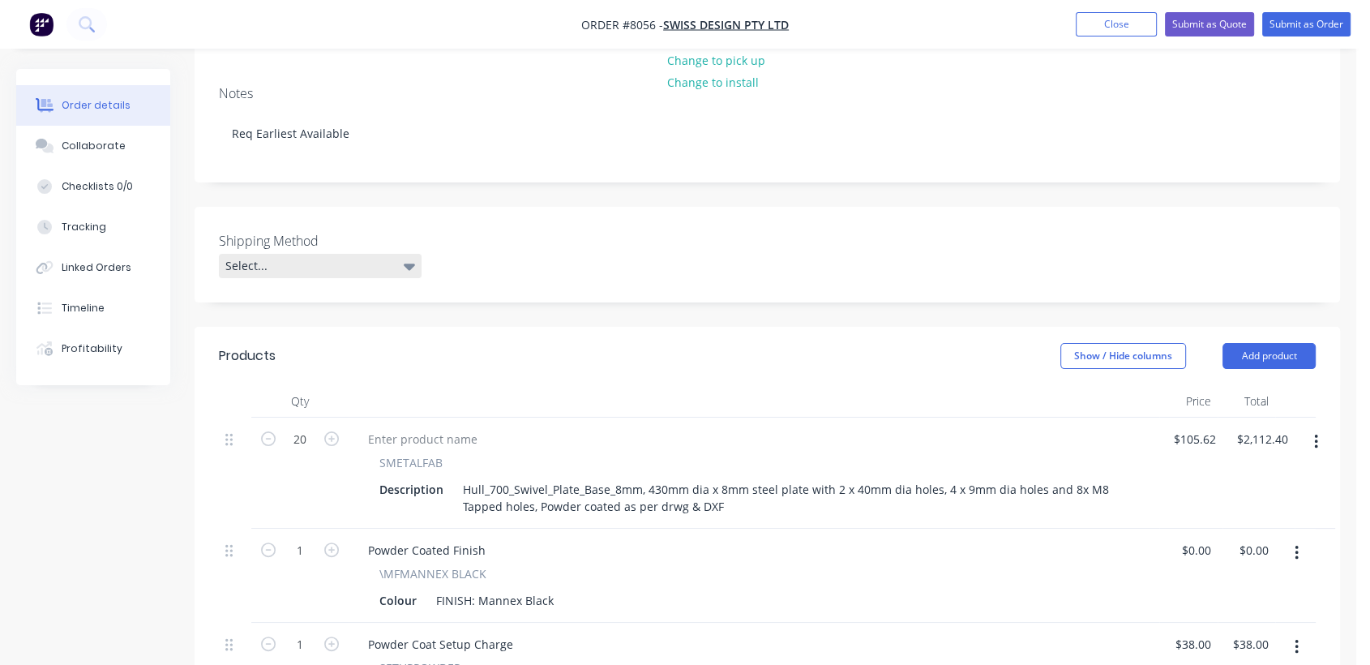
click at [303, 254] on div "Select..." at bounding box center [320, 266] width 203 height 24
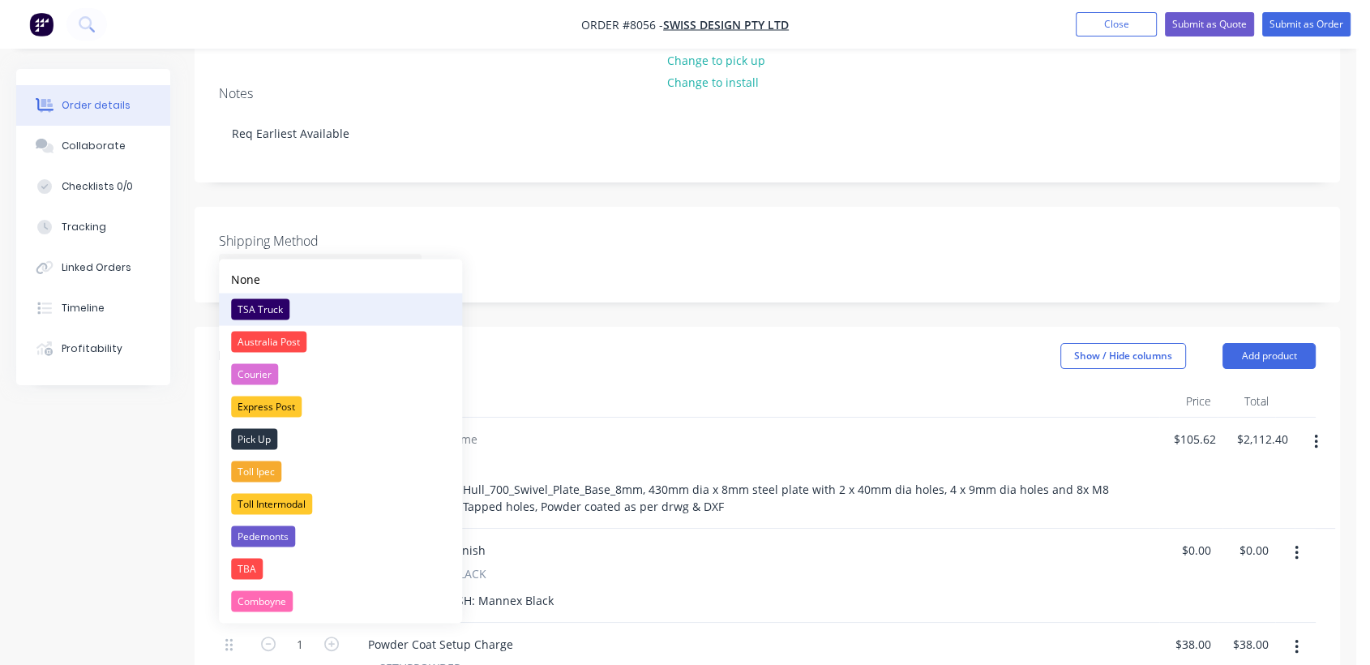
click at [277, 308] on div "TSA Truck" at bounding box center [260, 308] width 58 height 21
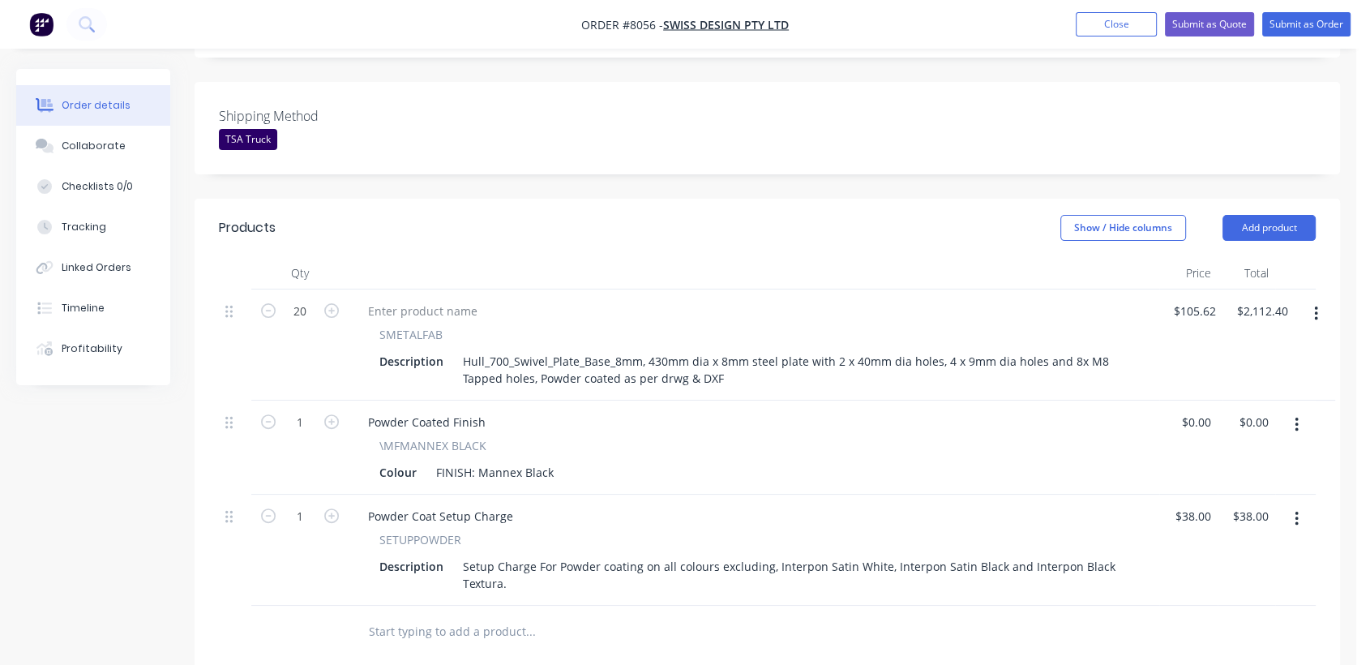
scroll to position [450, 0]
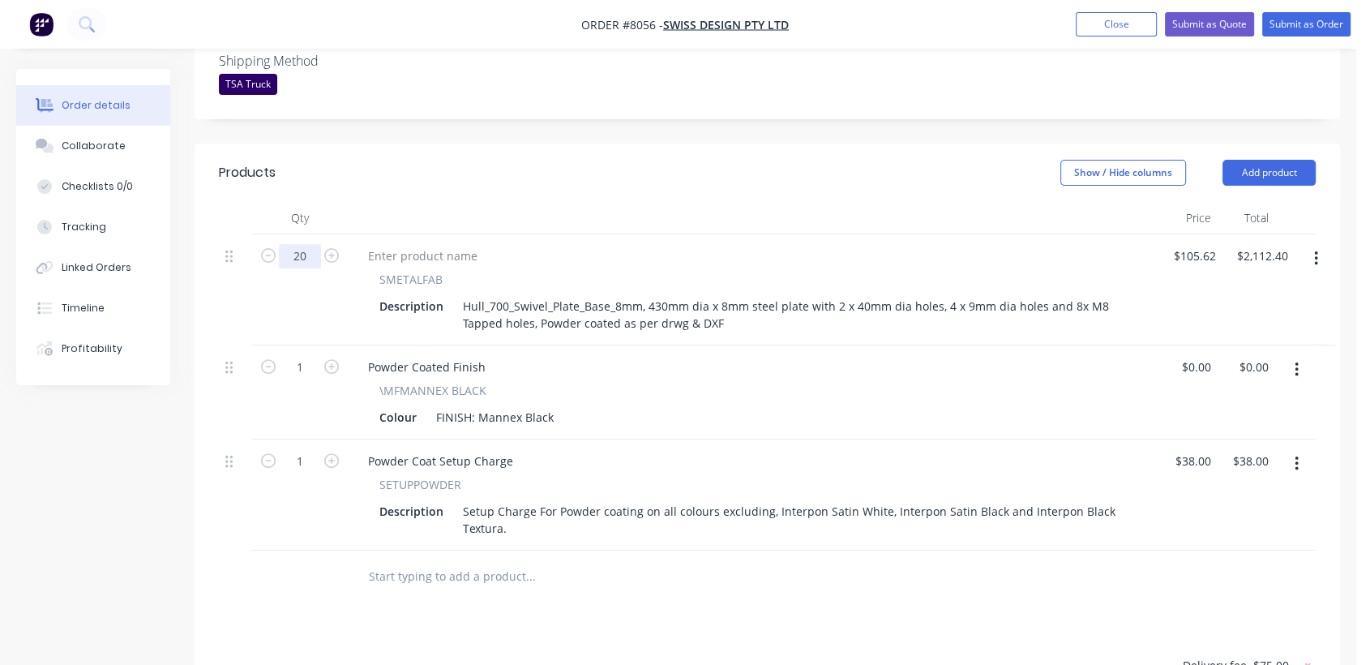
click at [310, 244] on input "20" at bounding box center [300, 256] width 42 height 24
type input "10"
type input "$1,056.20"
click at [476, 560] on input "text" at bounding box center [530, 576] width 324 height 32
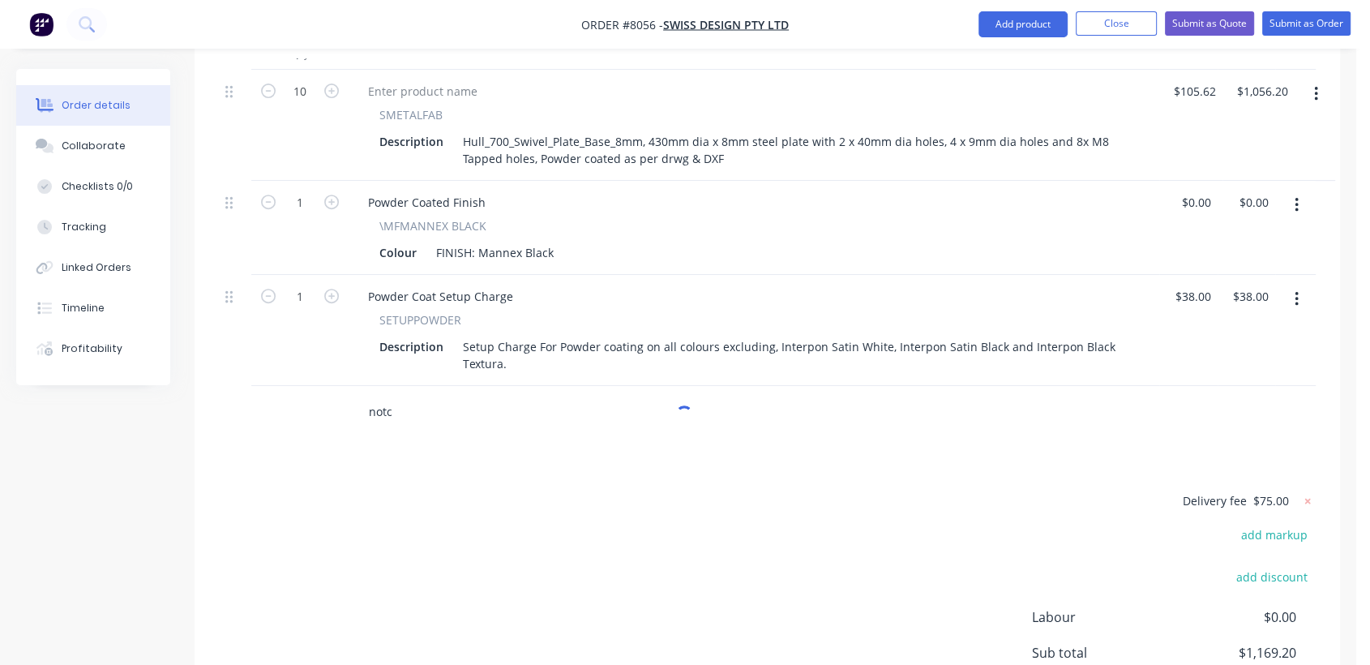
scroll to position [630, 0]
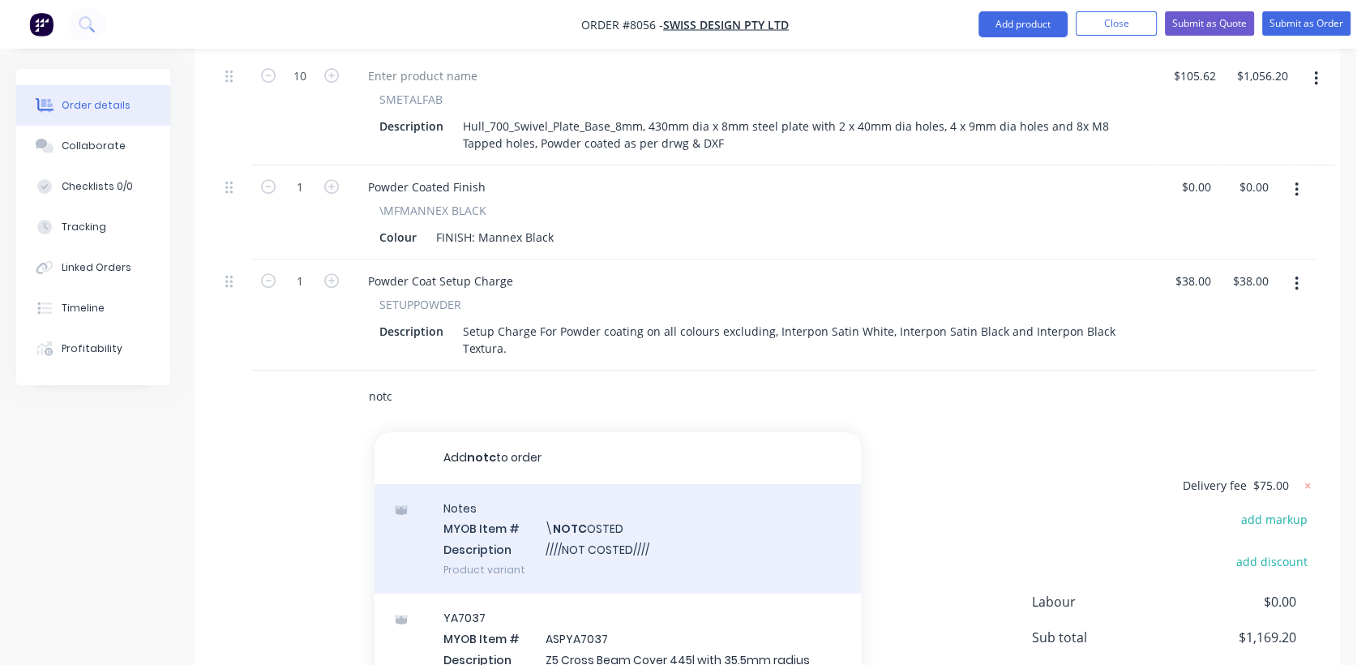
type input "notc"
click at [577, 508] on div "Notes MYOB Item # \ NOTC OSTED Description ////NOT COSTED//// Product variant" at bounding box center [617, 538] width 486 height 109
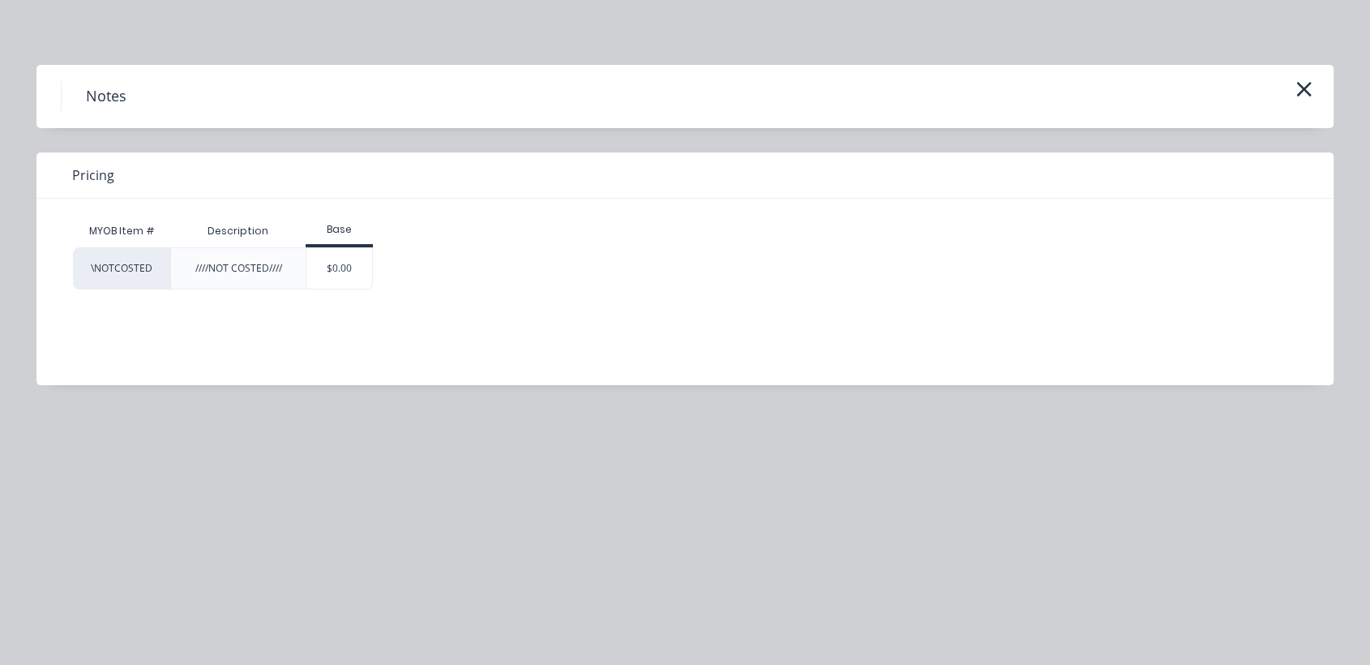
click at [348, 279] on div "$0.00" at bounding box center [339, 268] width 66 height 41
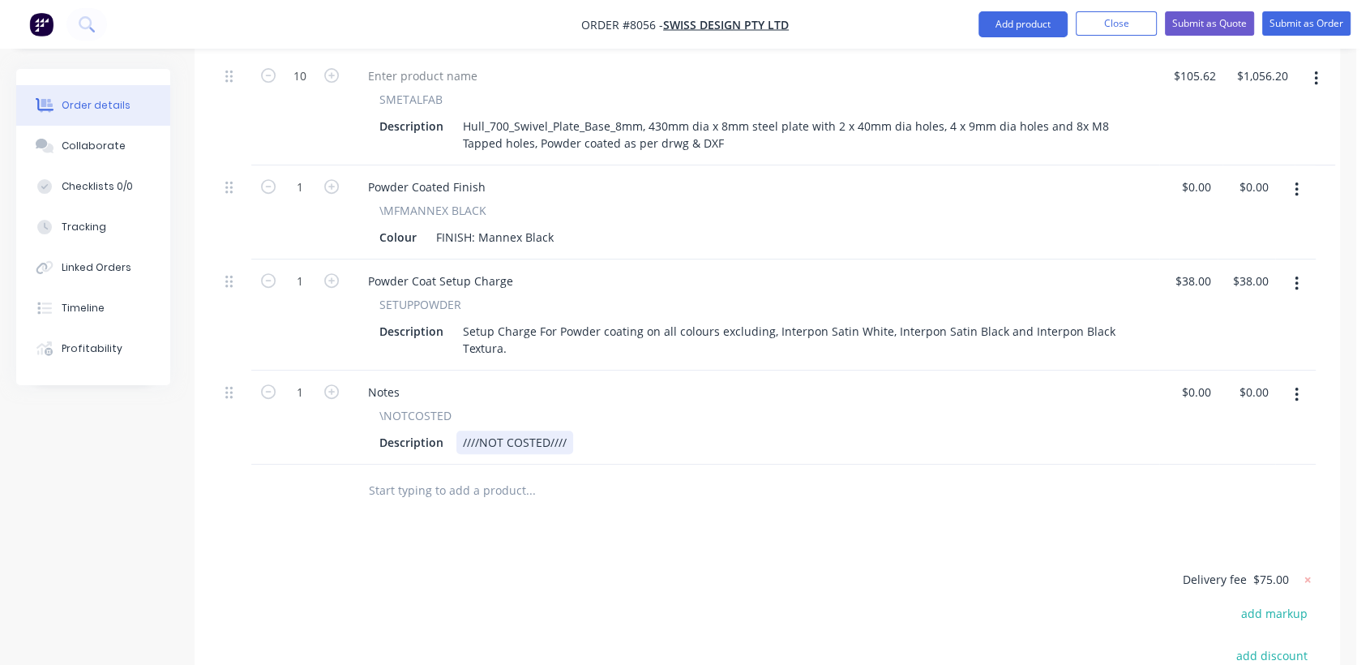
click at [567, 430] on div "////NOT COSTED////" at bounding box center [514, 442] width 117 height 24
type input "$0.00"
click at [91, 144] on div "Collaborate" at bounding box center [94, 146] width 64 height 15
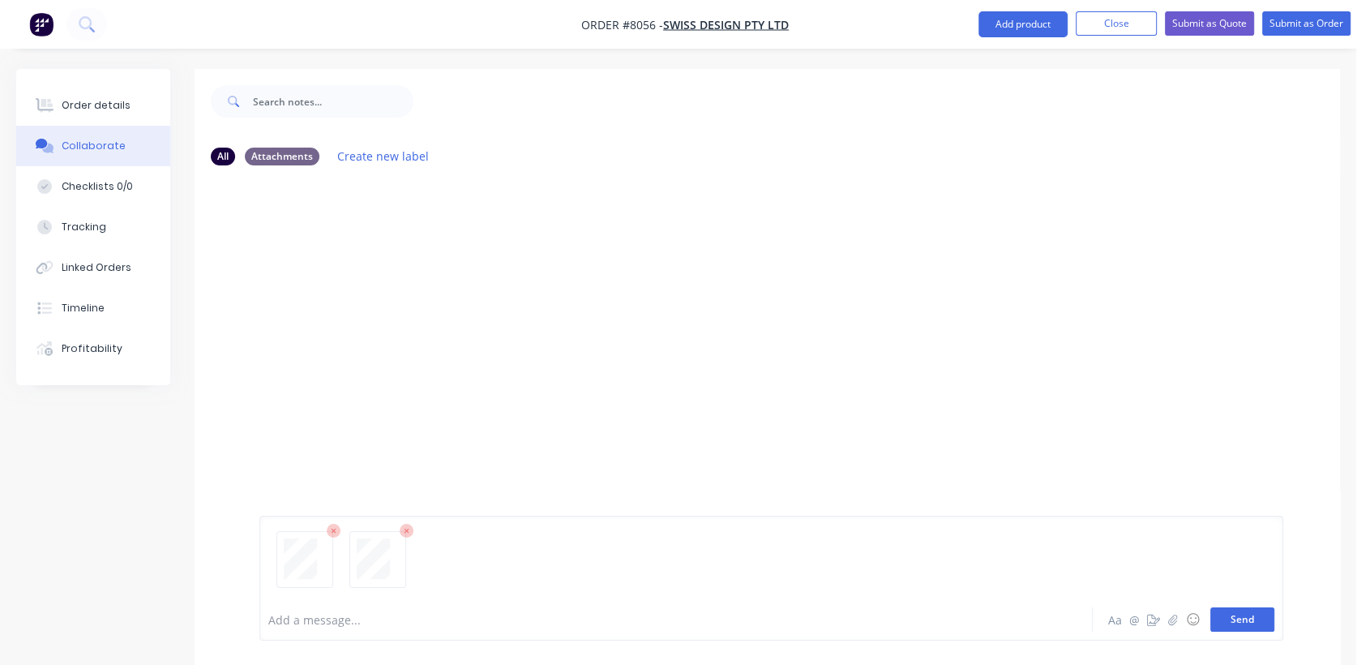
click at [1257, 611] on button "Send" at bounding box center [1242, 619] width 64 height 24
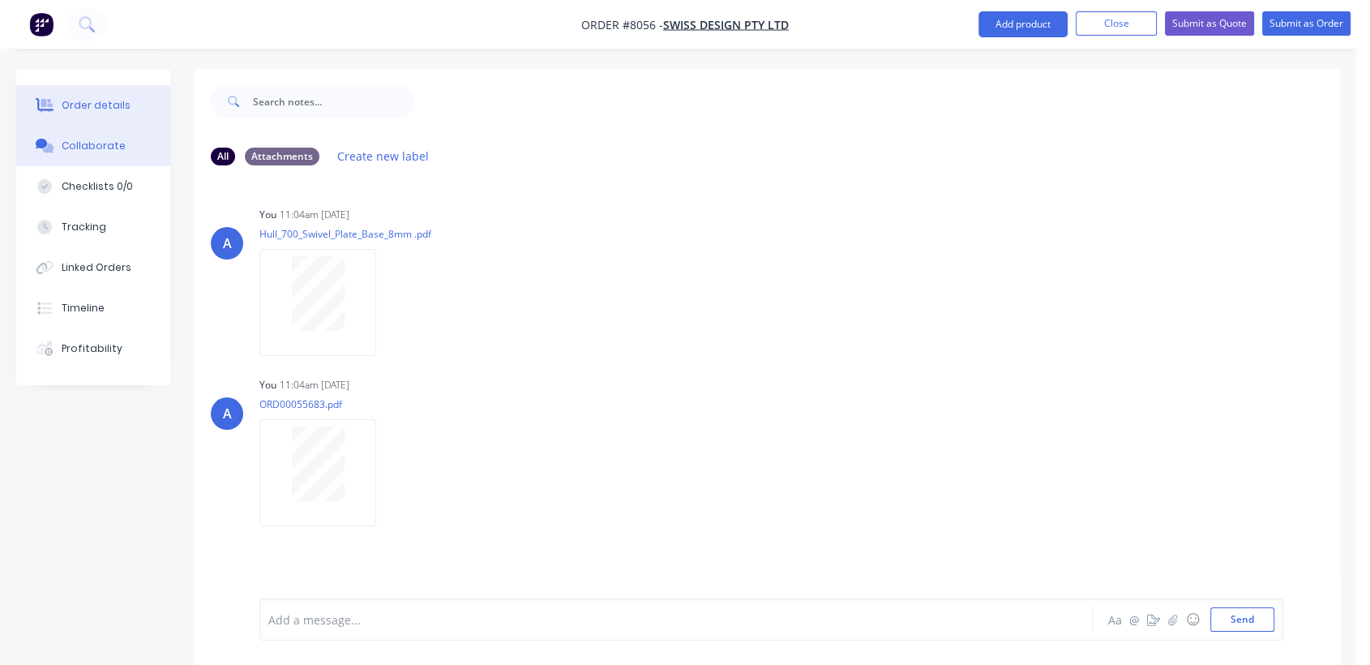
click at [97, 103] on div "Order details" at bounding box center [96, 105] width 69 height 15
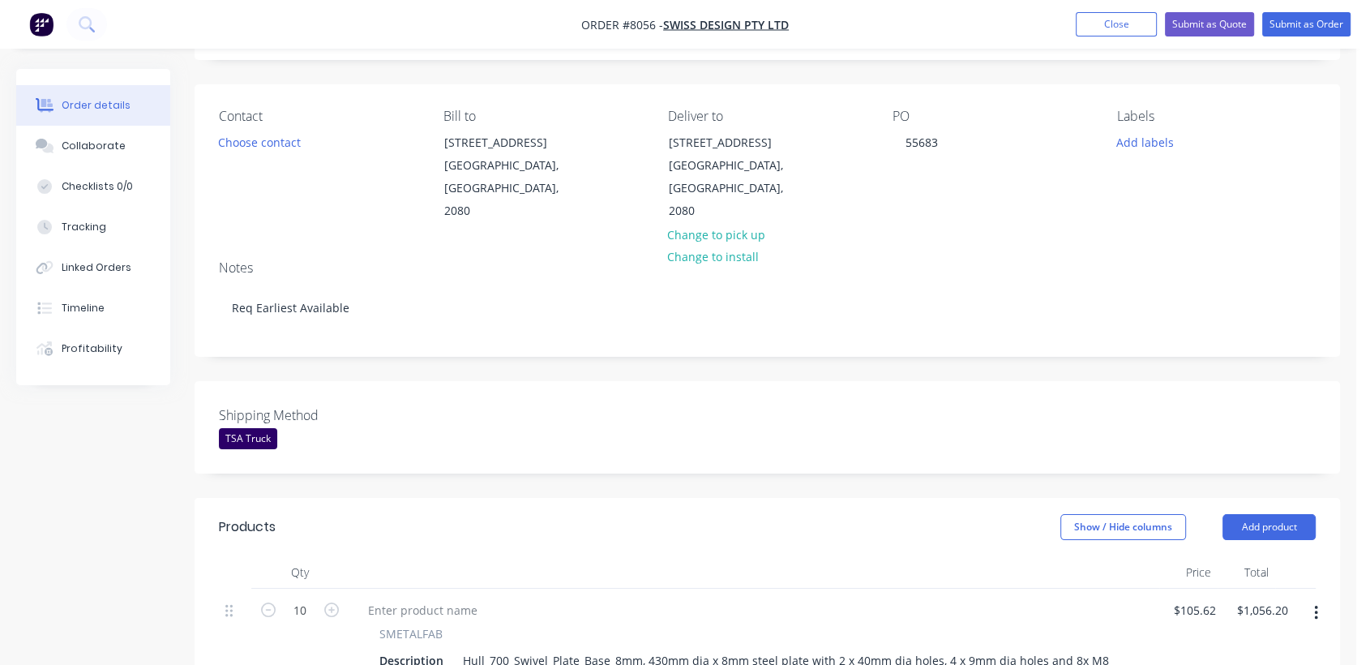
scroll to position [540, 0]
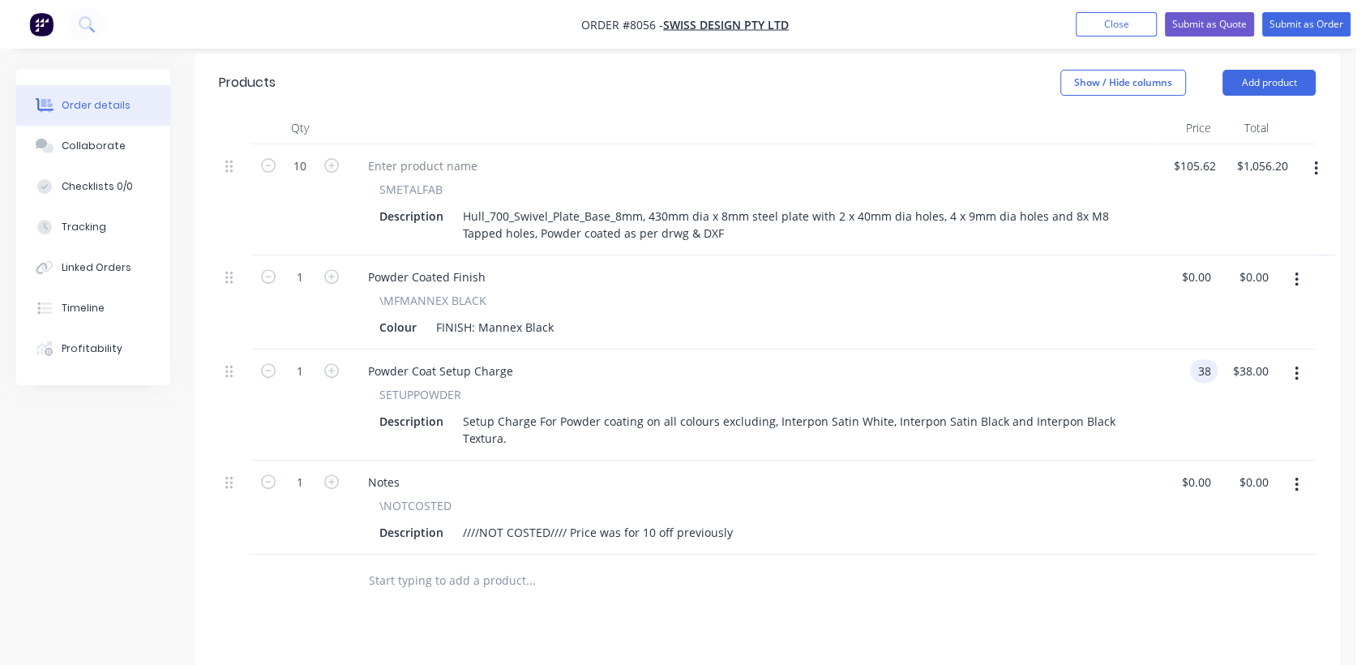
click at [1203, 359] on input "38" at bounding box center [1206, 371] width 21 height 24
type input "$50.00"
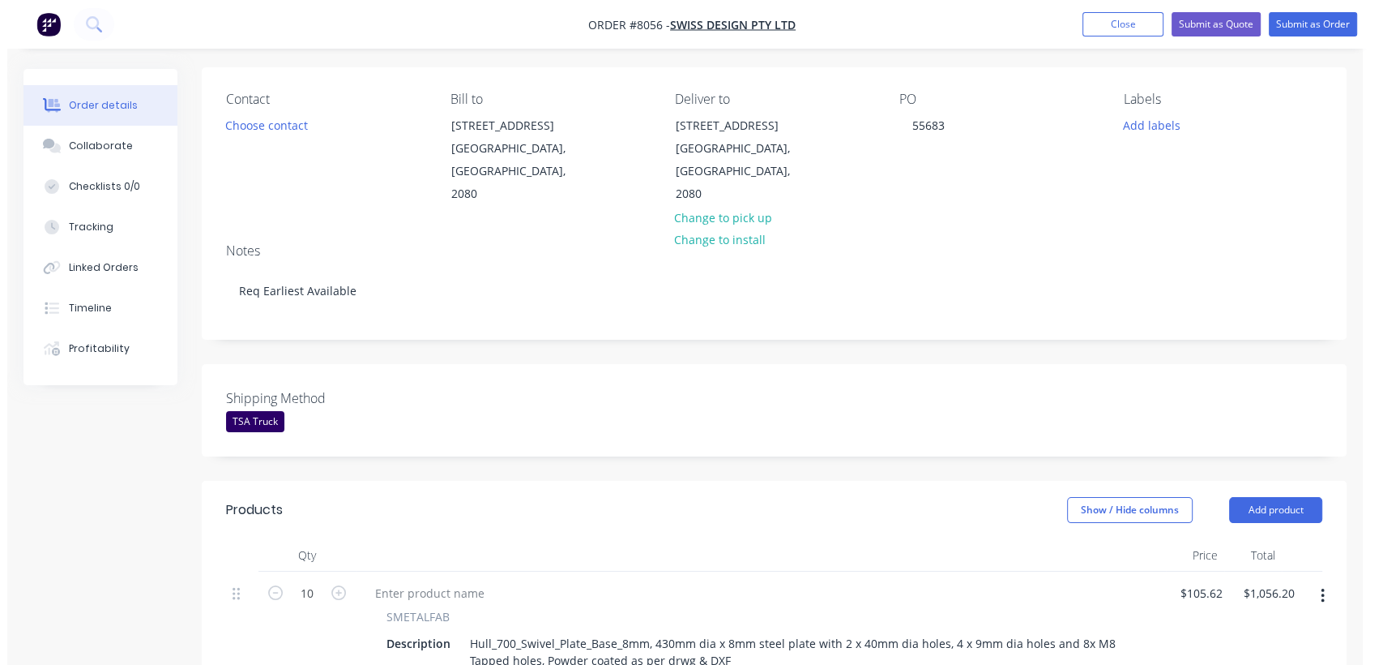
scroll to position [0, 0]
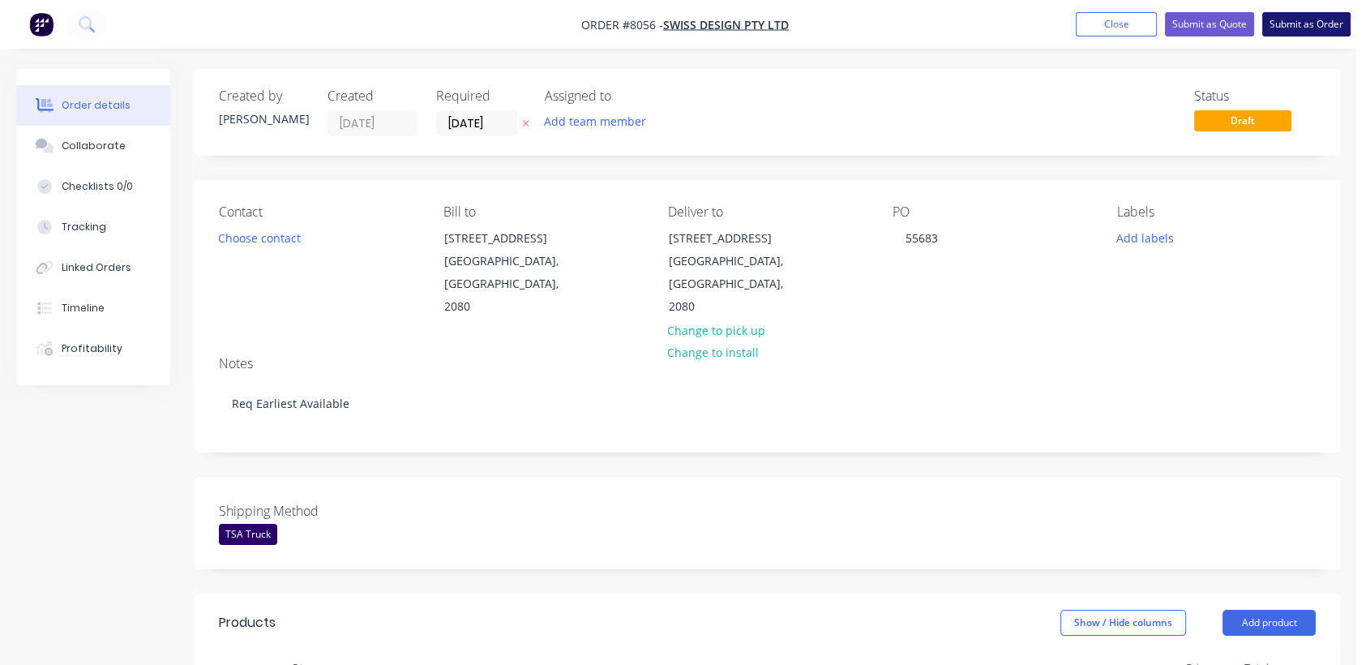
type input "$50.00"
click at [1308, 16] on button "Submit as Order" at bounding box center [1306, 24] width 88 height 24
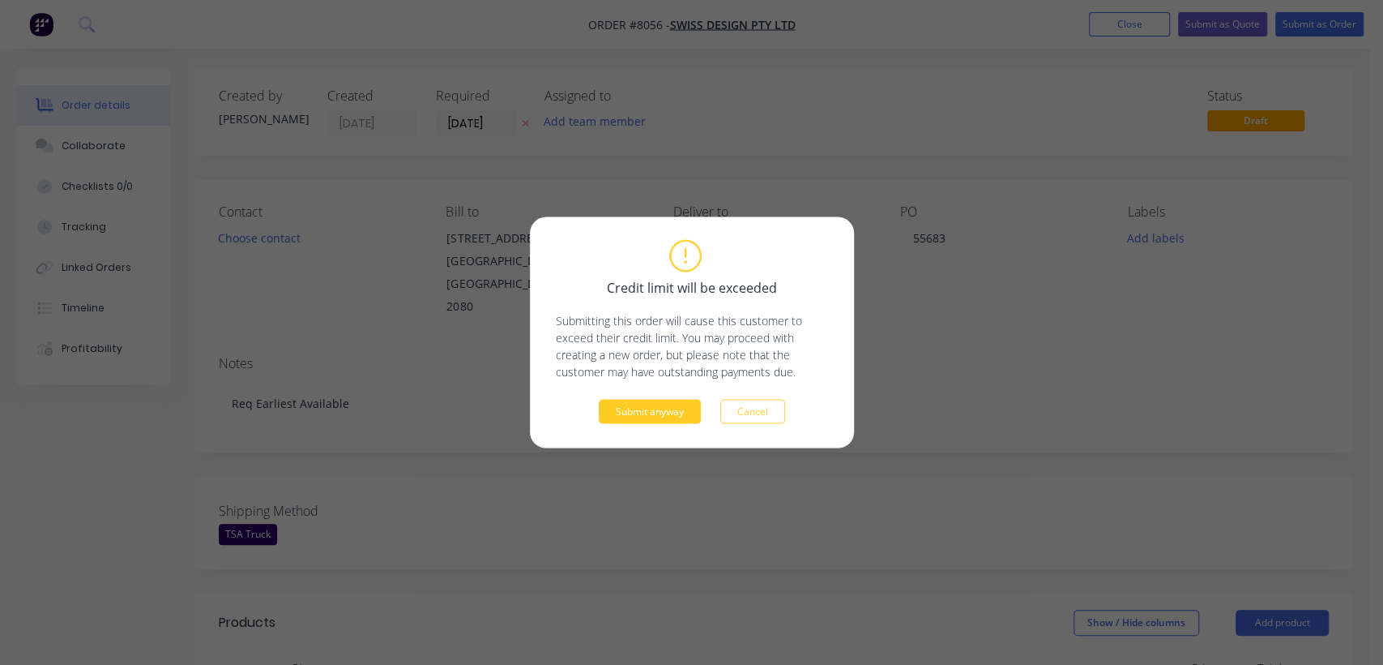
click at [677, 408] on button "Submit anyway" at bounding box center [650, 412] width 102 height 24
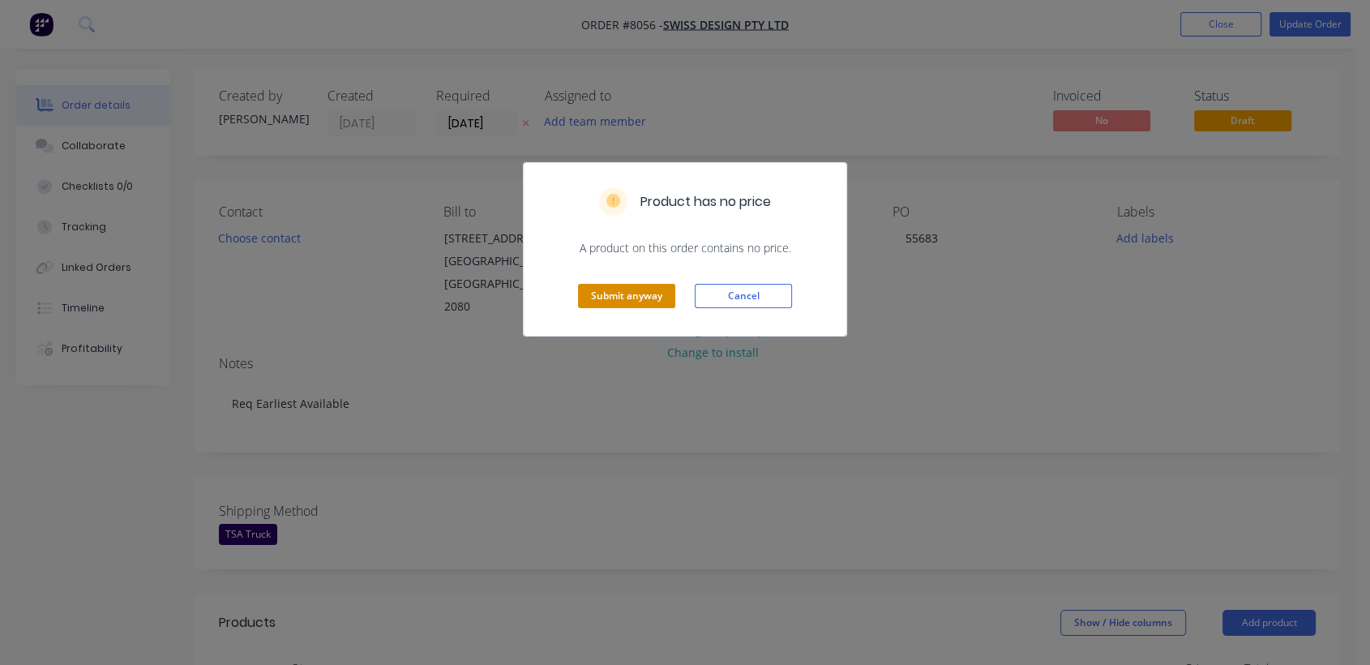
click at [630, 297] on button "Submit anyway" at bounding box center [626, 296] width 97 height 24
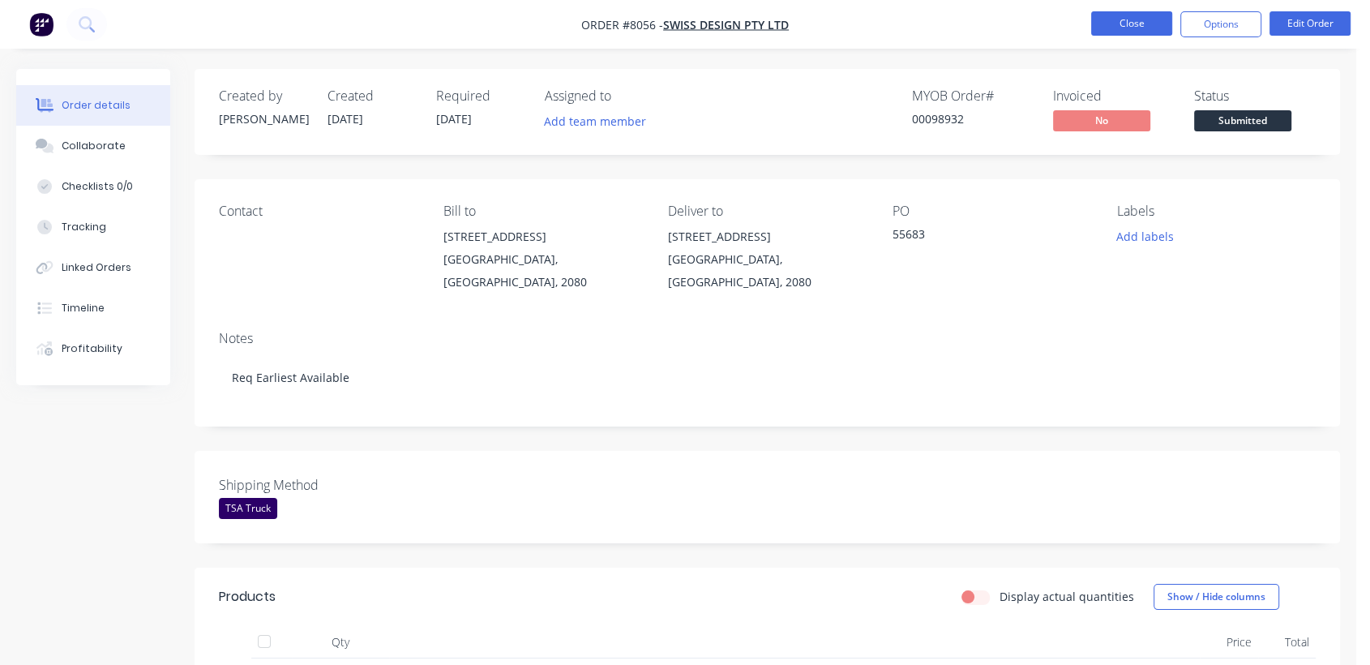
click at [1135, 23] on button "Close" at bounding box center [1131, 23] width 81 height 24
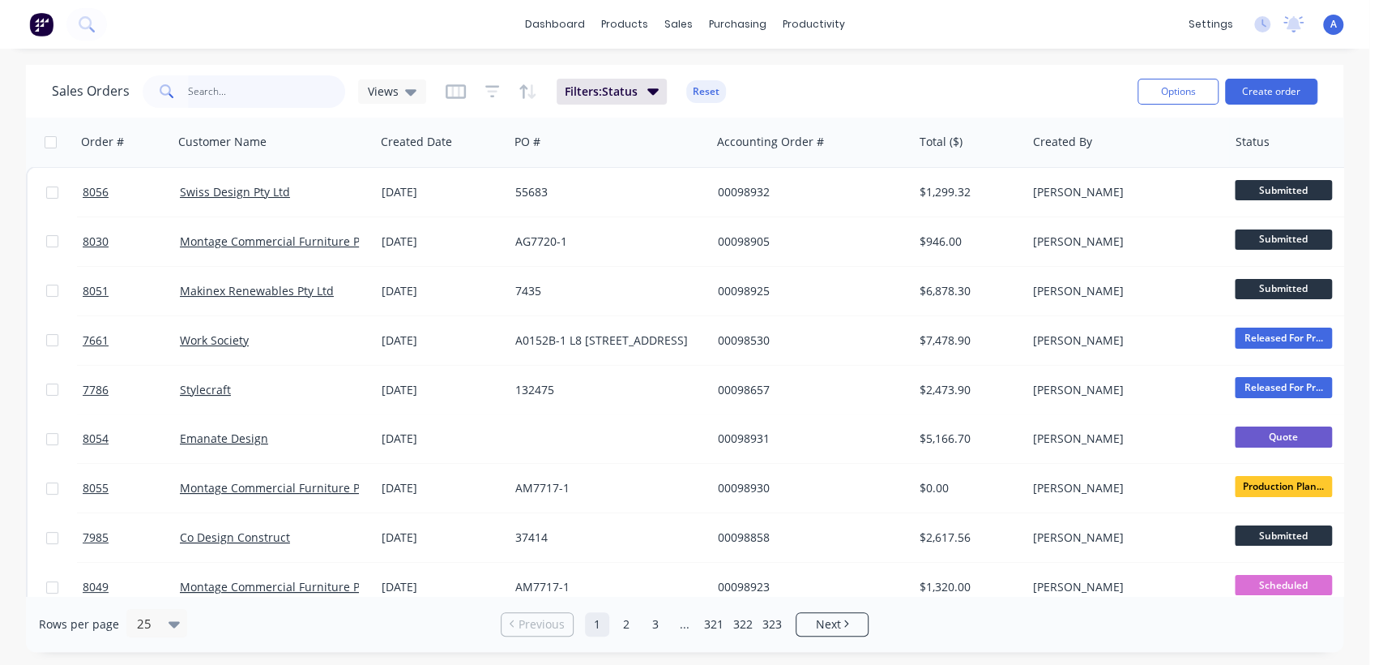
click at [237, 92] on input "text" at bounding box center [267, 91] width 158 height 32
type input "8851"
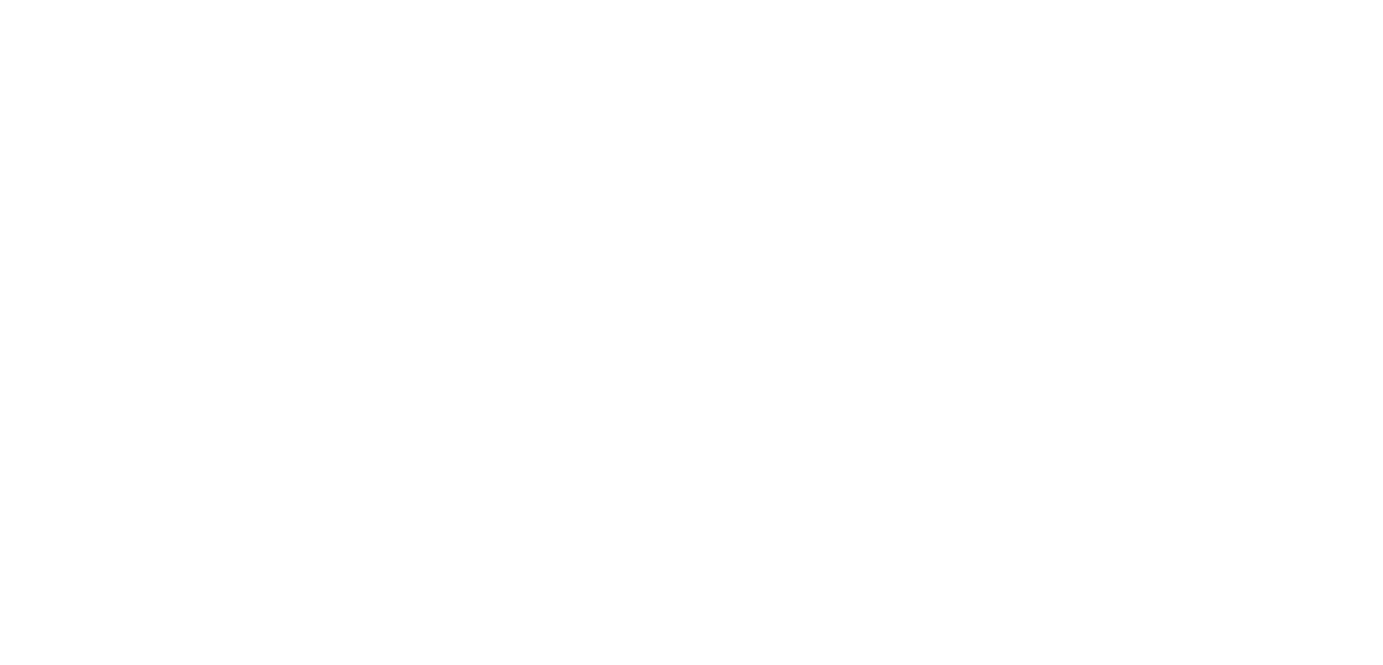
click at [597, 0] on html at bounding box center [691, 0] width 1383 height 0
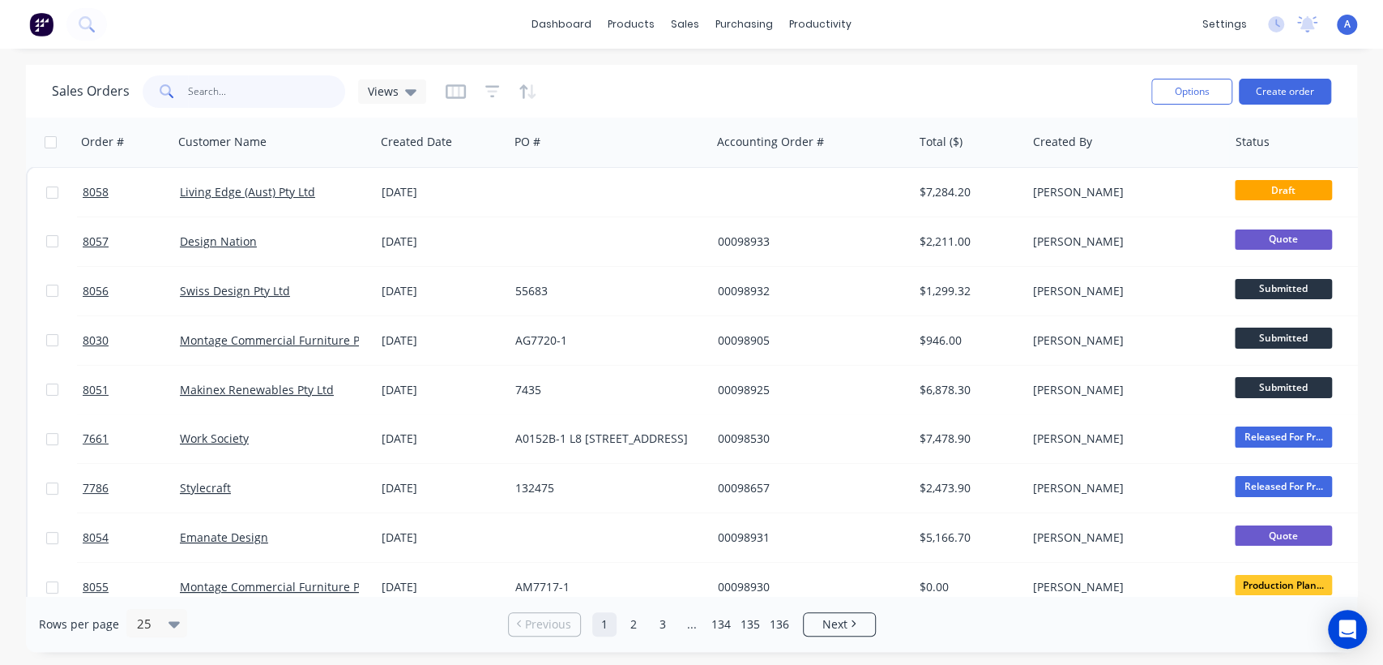
click at [275, 87] on input "text" at bounding box center [267, 91] width 158 height 32
type input "8851"
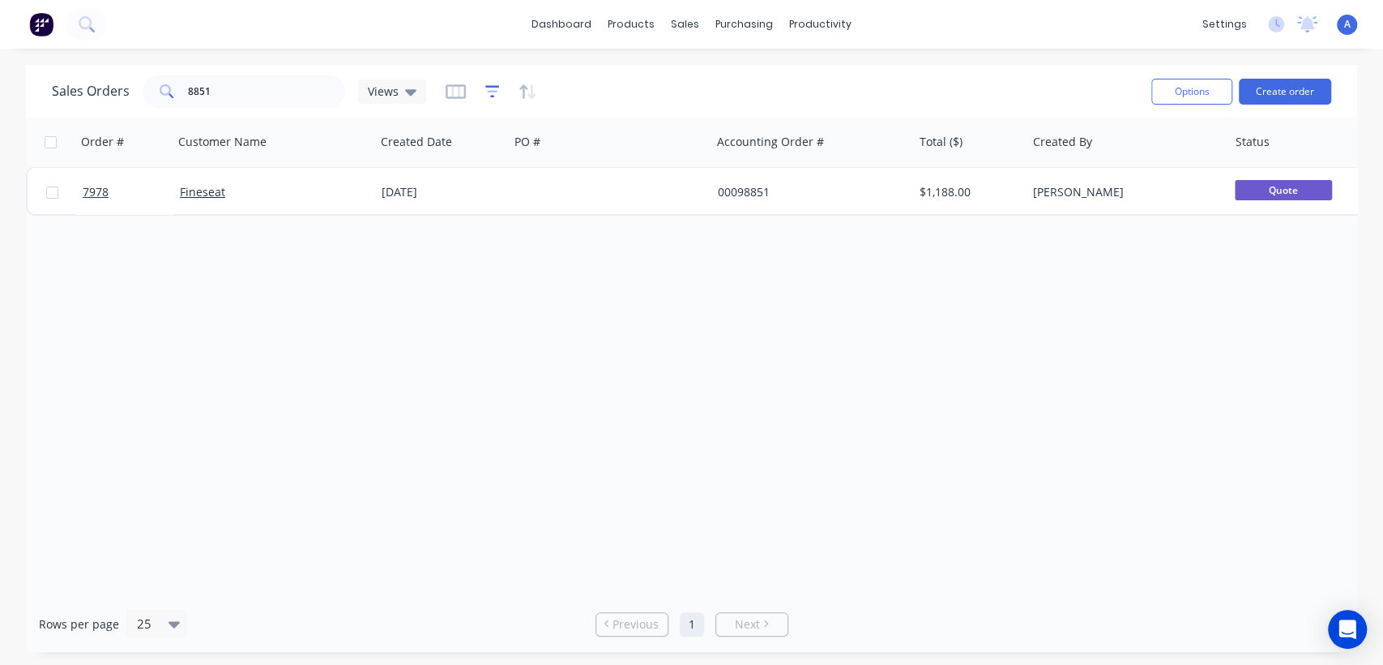
click at [492, 86] on icon "button" at bounding box center [492, 91] width 15 height 12
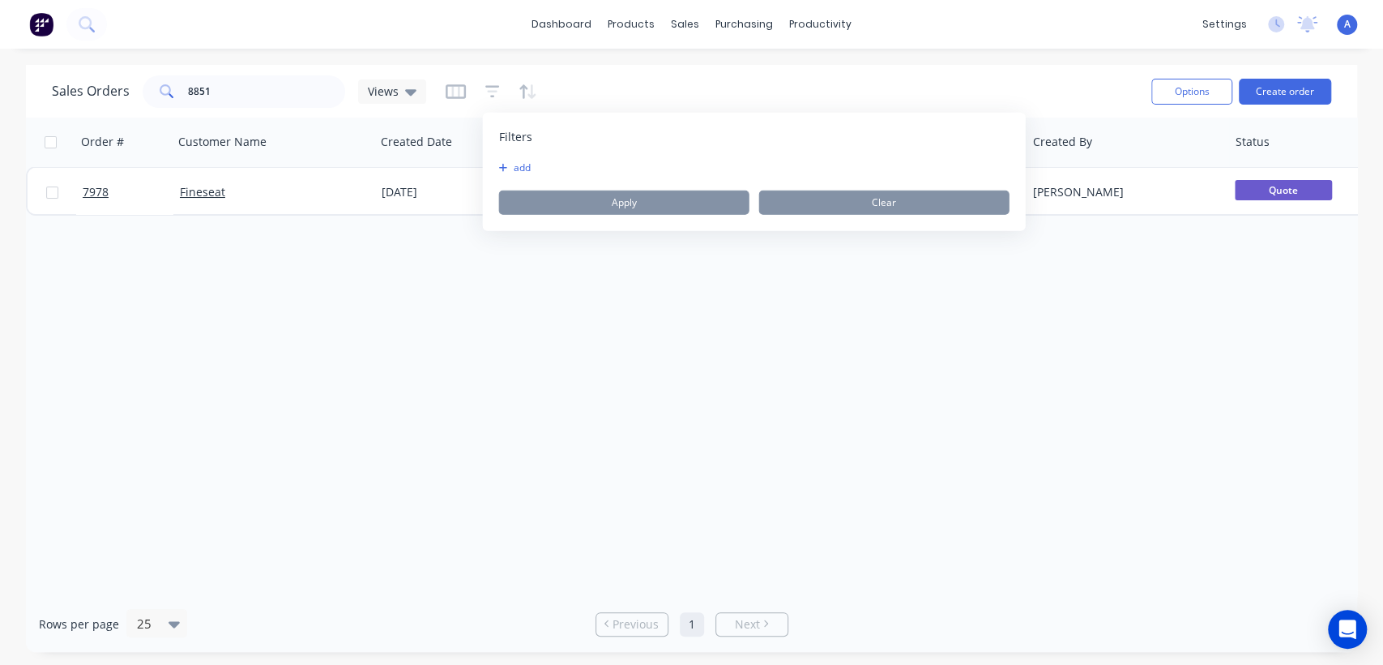
click at [520, 164] on button "add" at bounding box center [519, 167] width 41 height 13
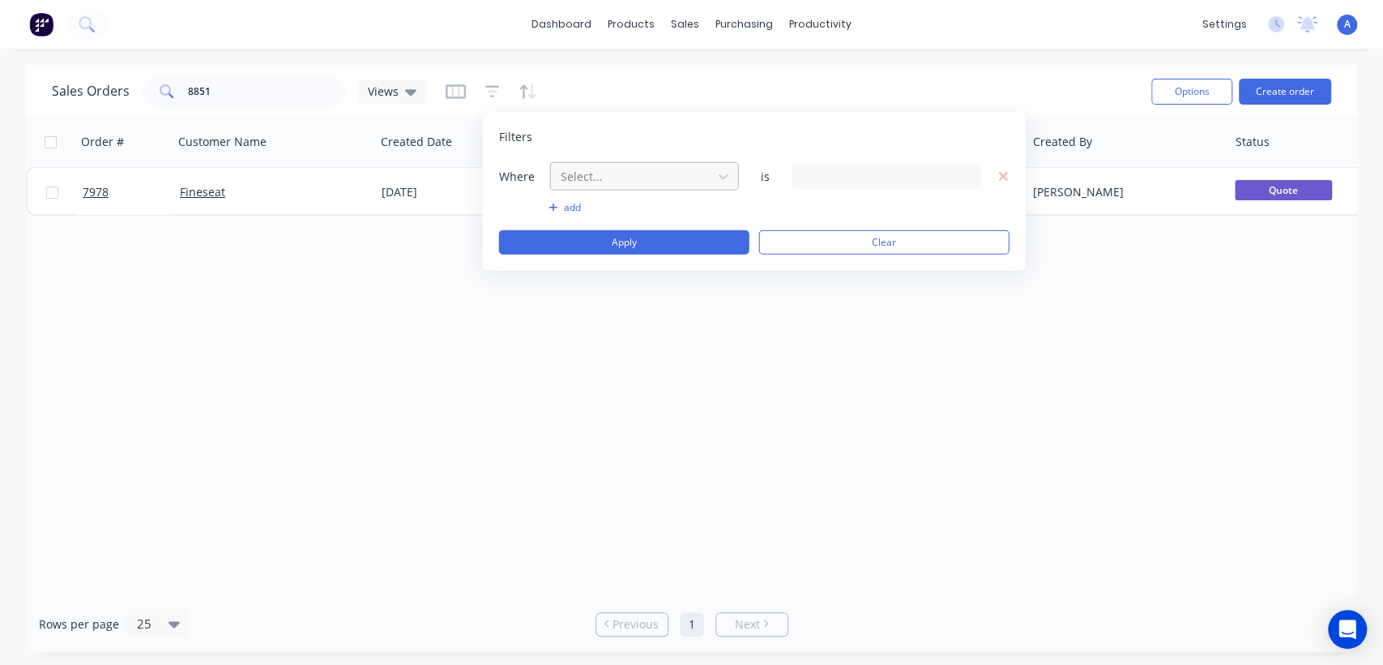
click at [638, 172] on div at bounding box center [631, 176] width 145 height 20
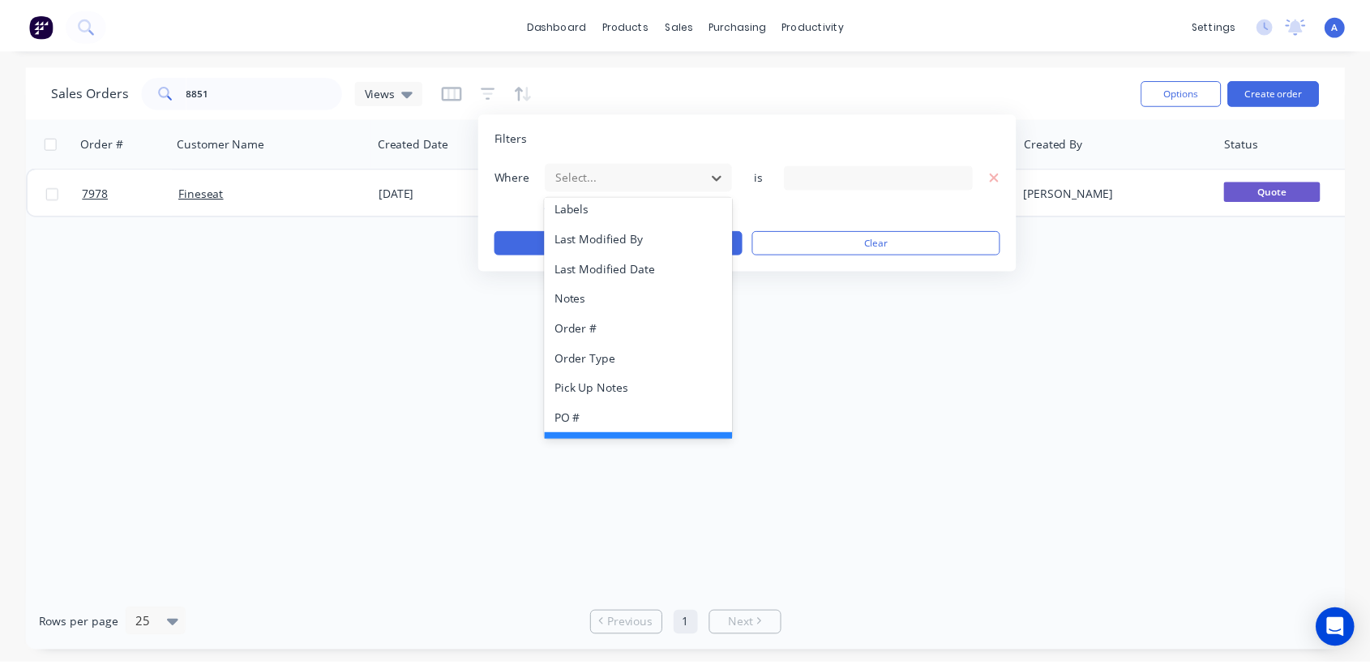
scroll to position [422, 0]
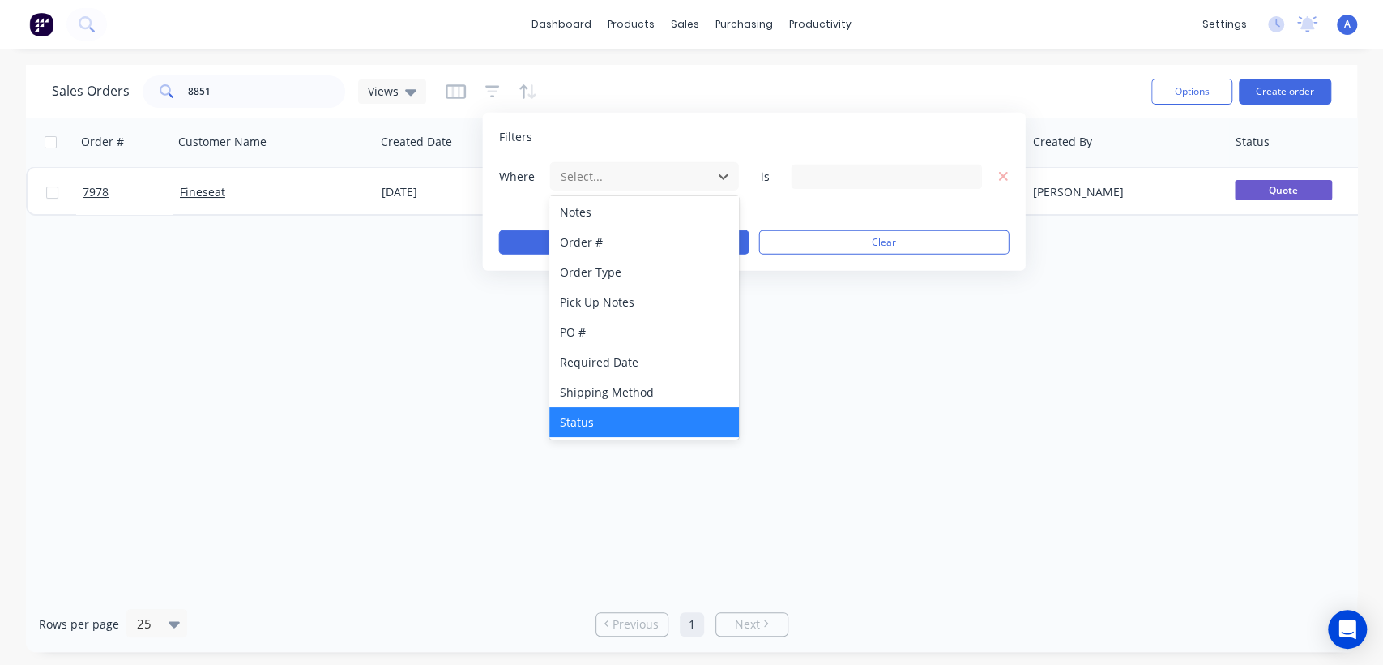
click at [619, 413] on div "Status" at bounding box center [643, 422] width 189 height 30
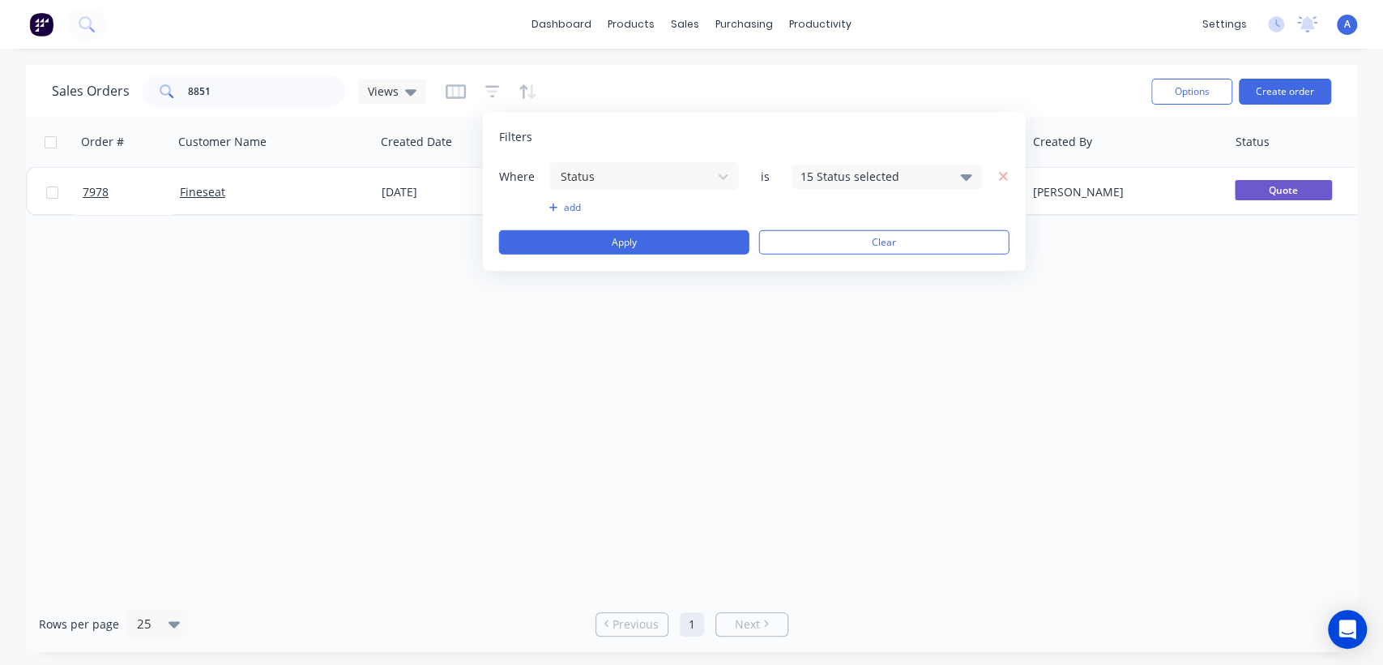
click at [857, 172] on div "15 Status selected" at bounding box center [874, 176] width 147 height 17
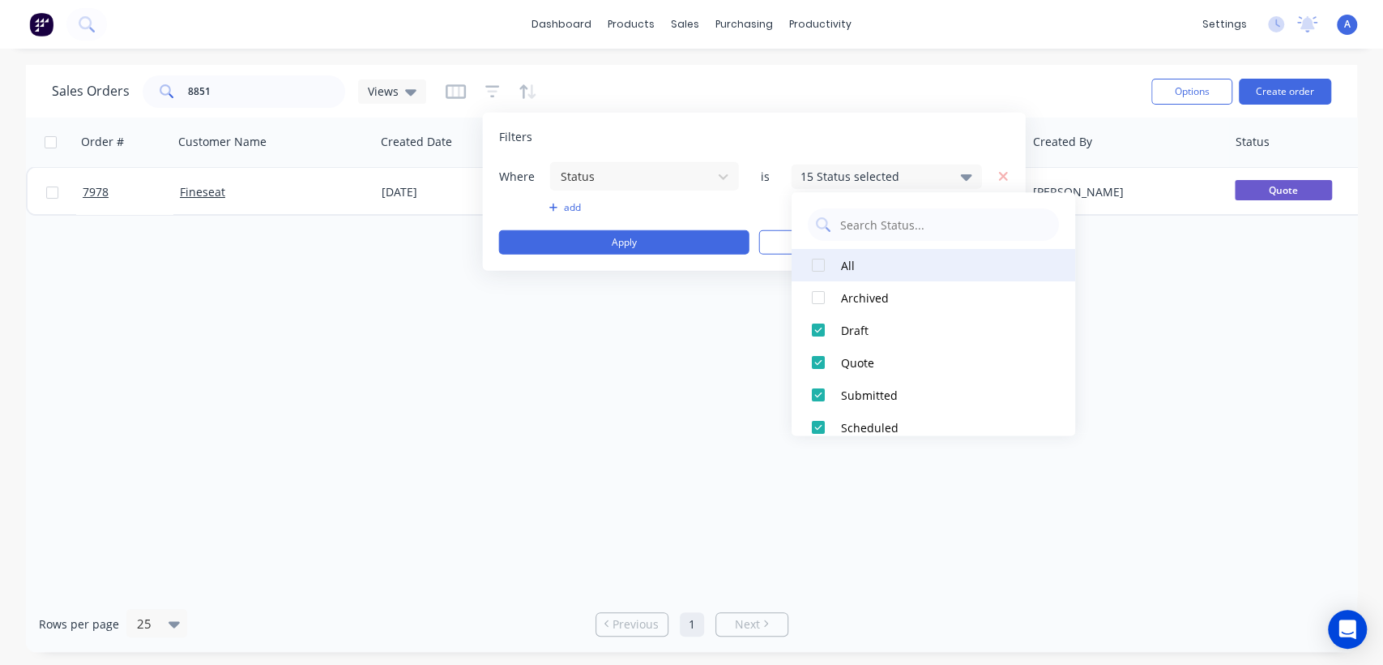
click at [818, 263] on div at bounding box center [818, 265] width 32 height 32
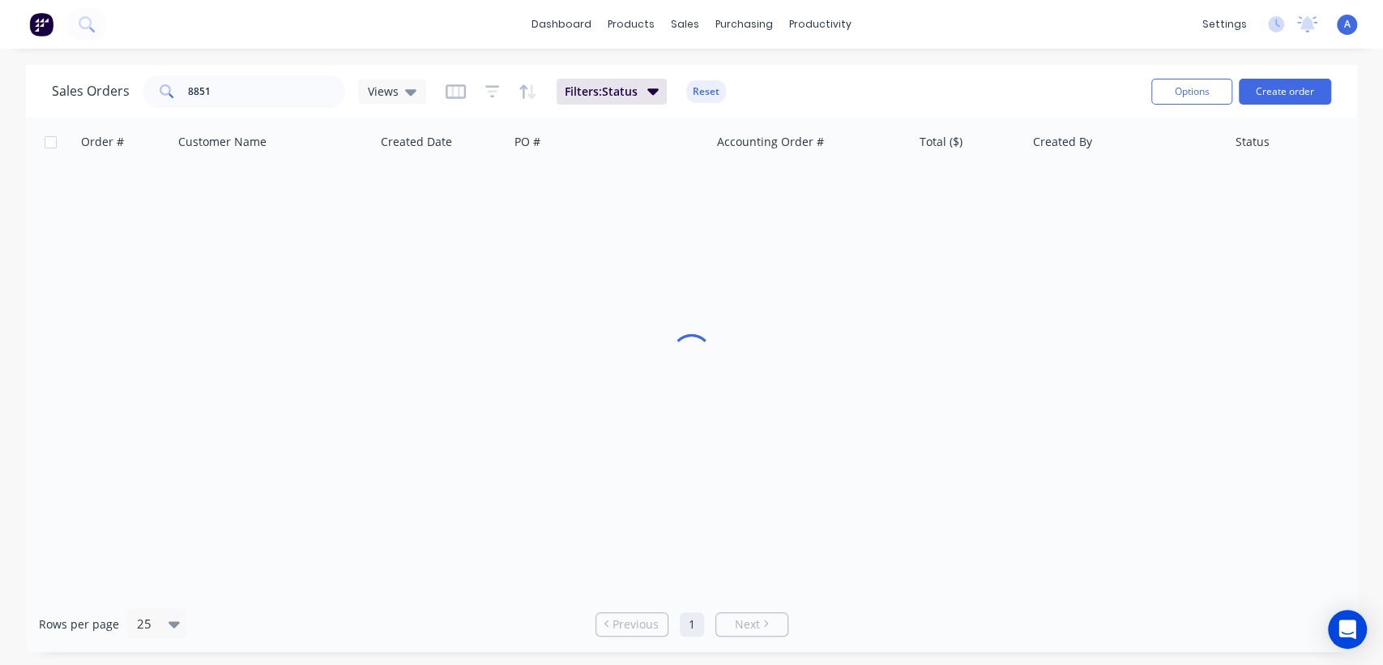
click at [1000, 482] on div "Order # Customer Name Created Date PO # Accounting Order # Total ($) Created By…" at bounding box center [692, 357] width 1332 height 478
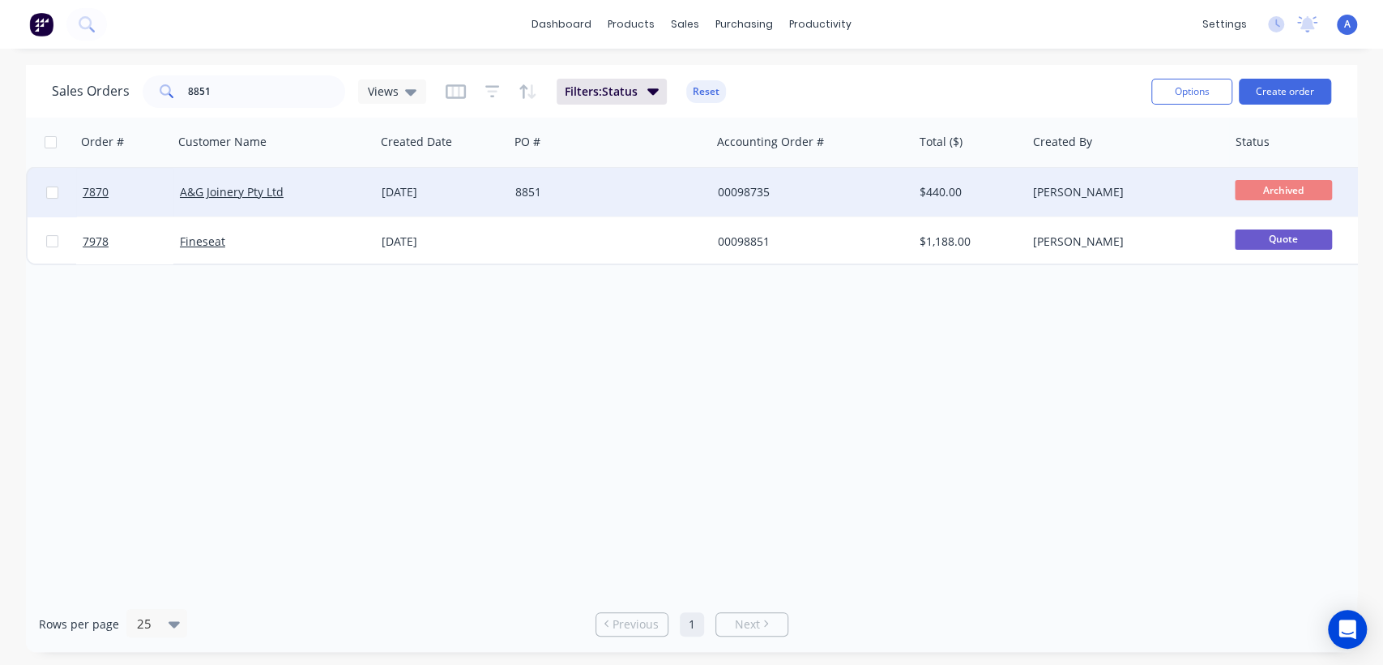
click at [661, 188] on div "8851" at bounding box center [605, 192] width 180 height 16
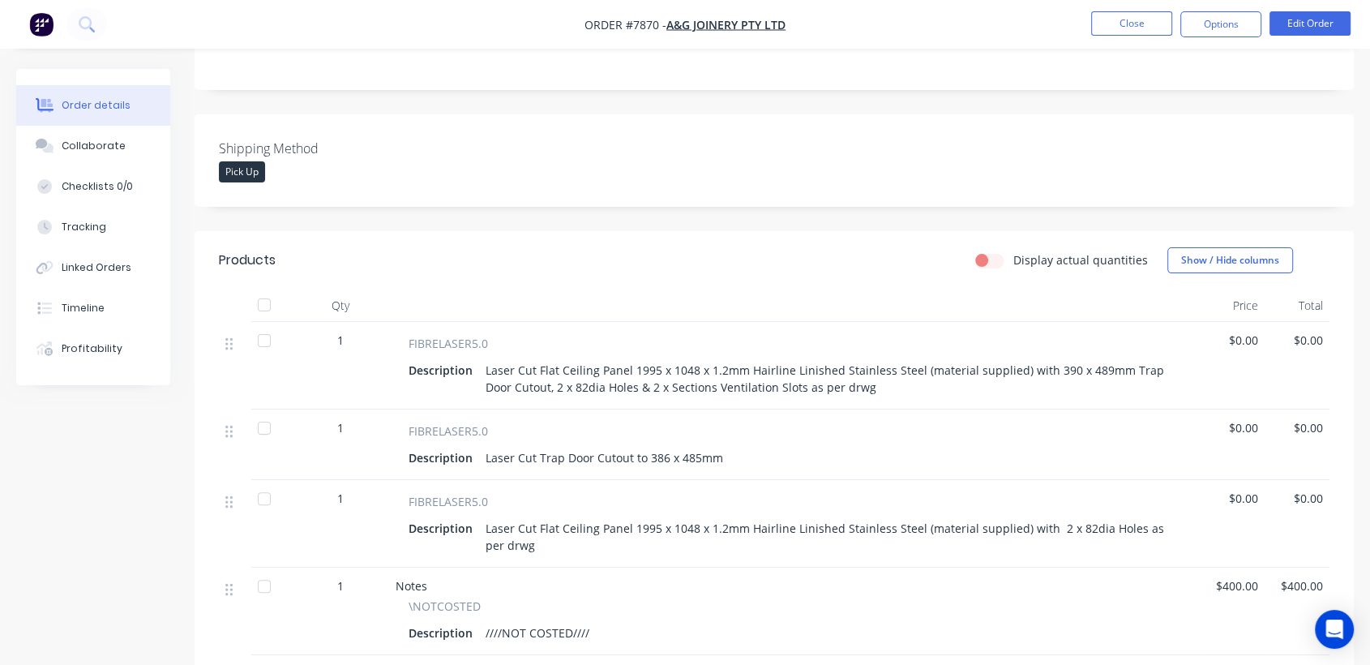
scroll to position [360, 0]
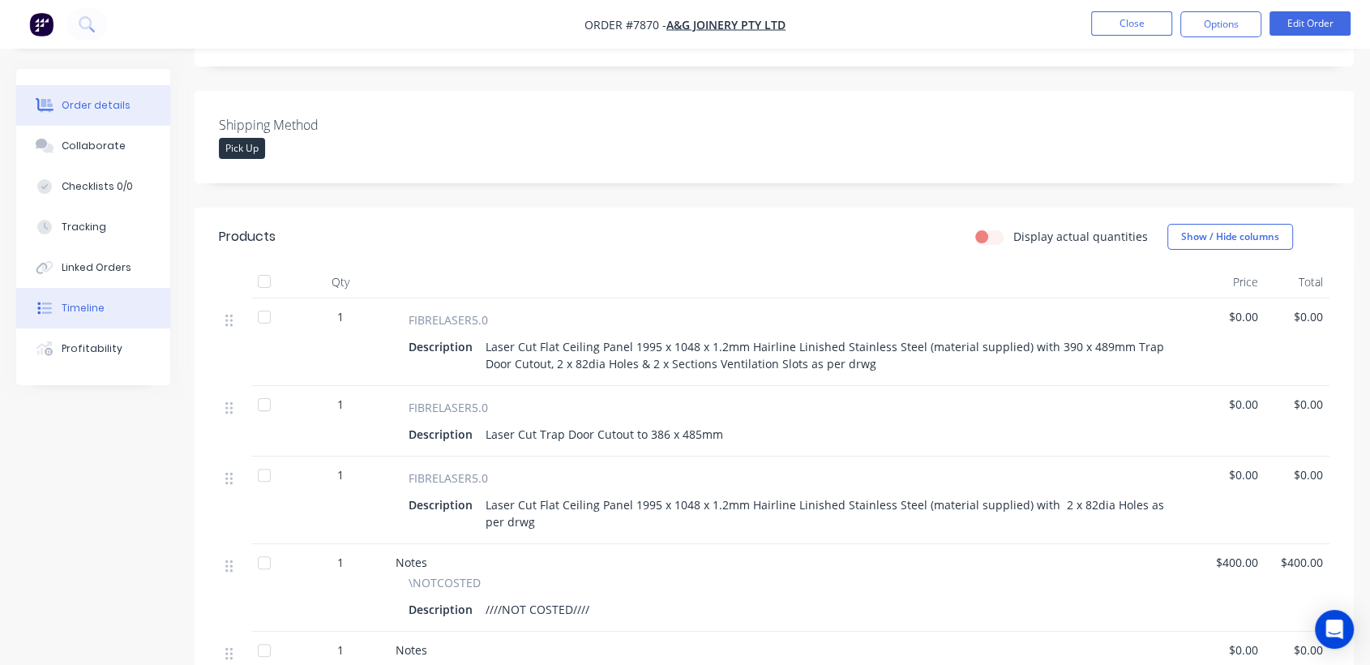
click at [100, 309] on div "Timeline" at bounding box center [83, 308] width 43 height 15
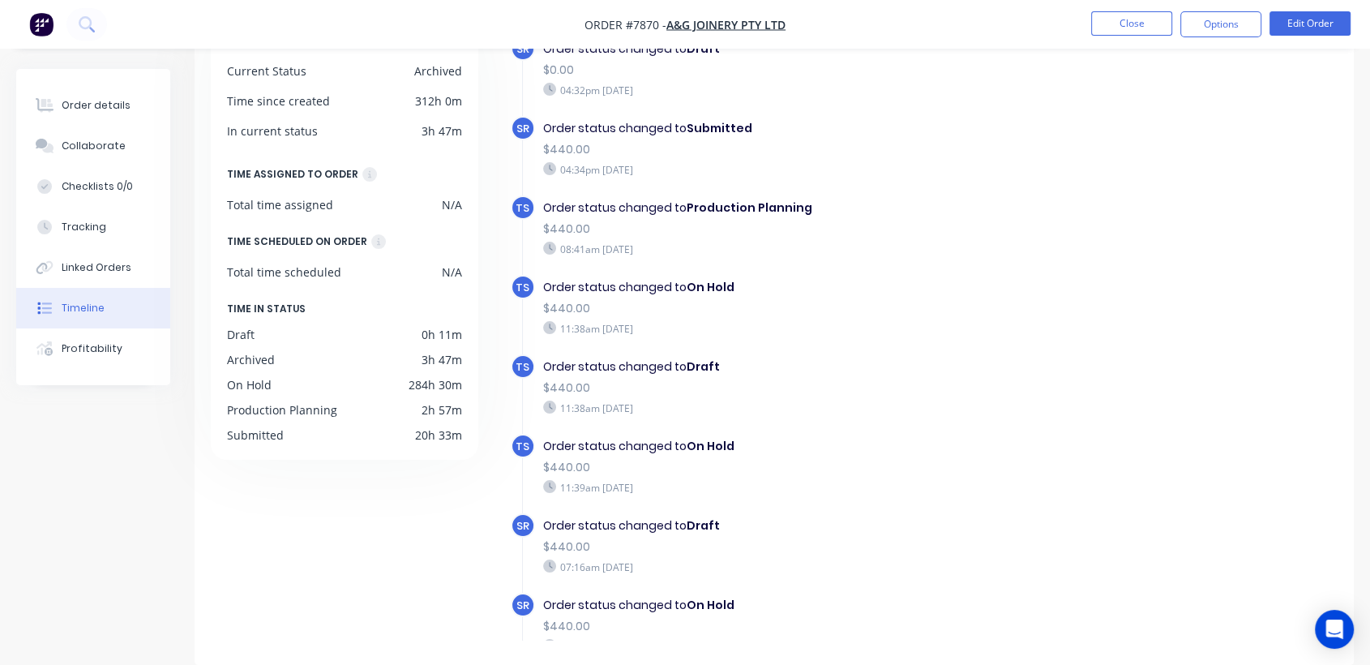
scroll to position [180, 0]
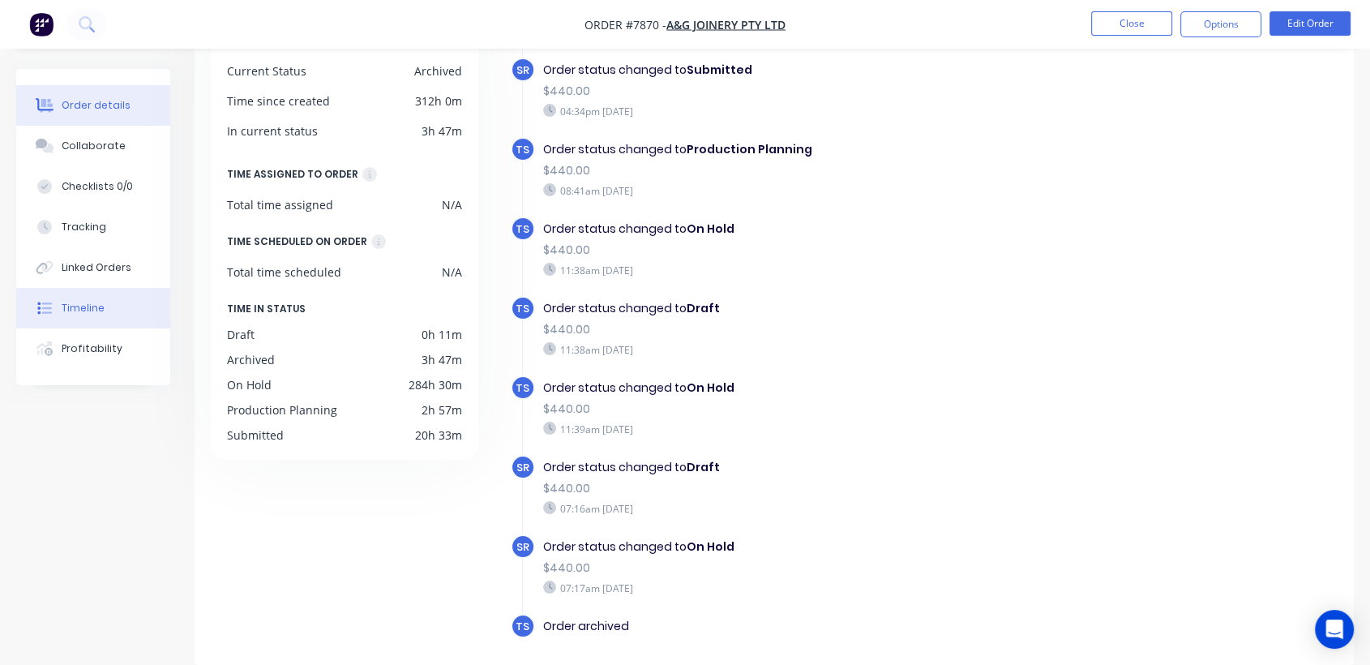
click at [121, 104] on div "Order details" at bounding box center [96, 105] width 69 height 15
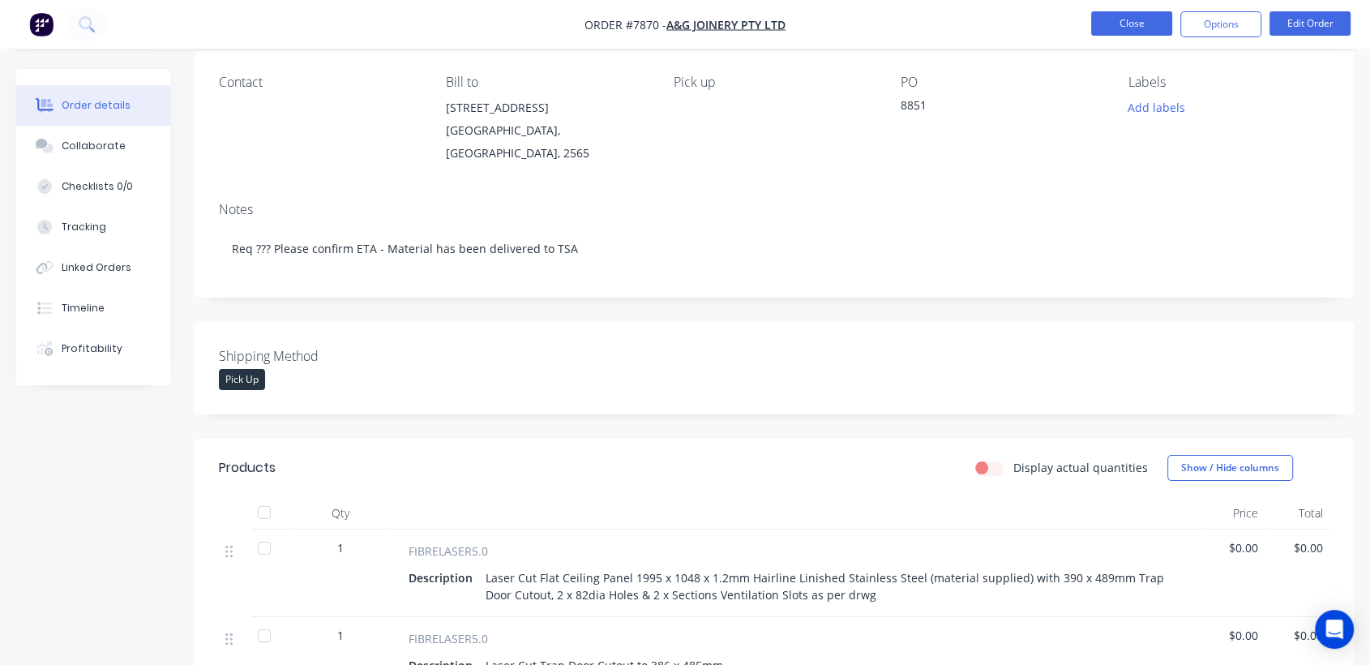
click at [1113, 20] on button "Close" at bounding box center [1131, 23] width 81 height 24
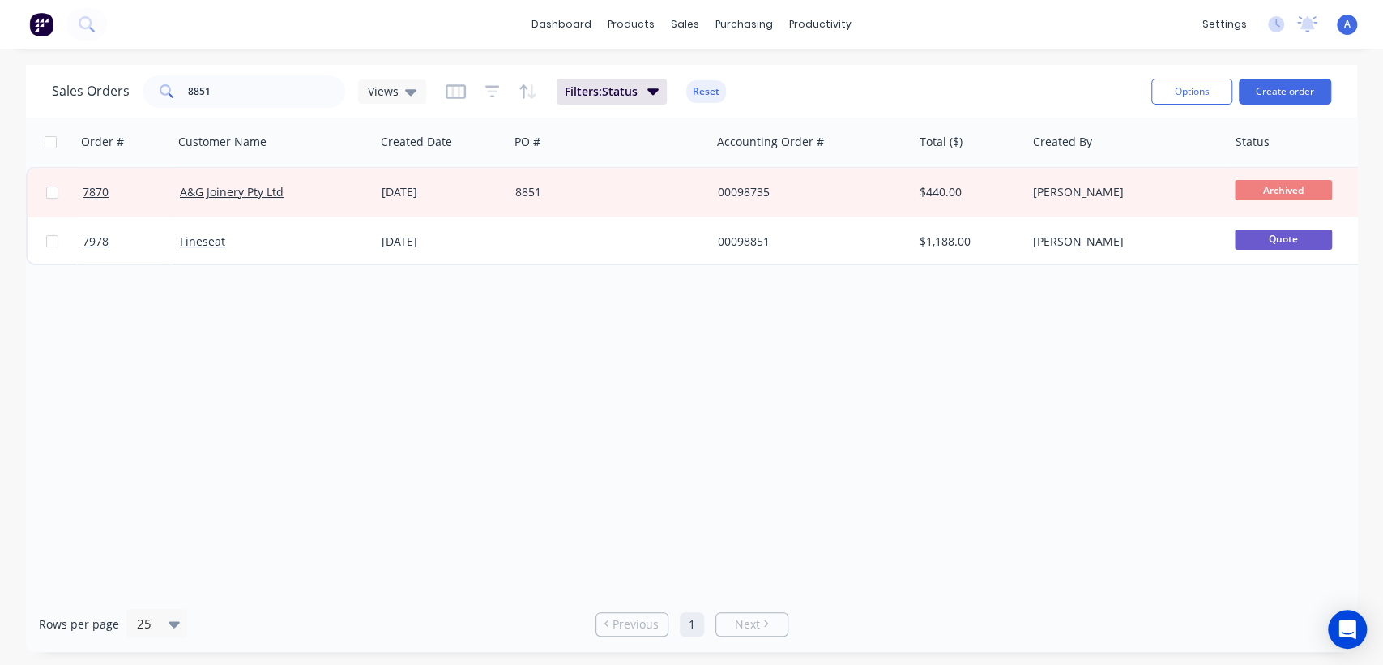
click at [706, 94] on button "Reset" at bounding box center [706, 91] width 40 height 23
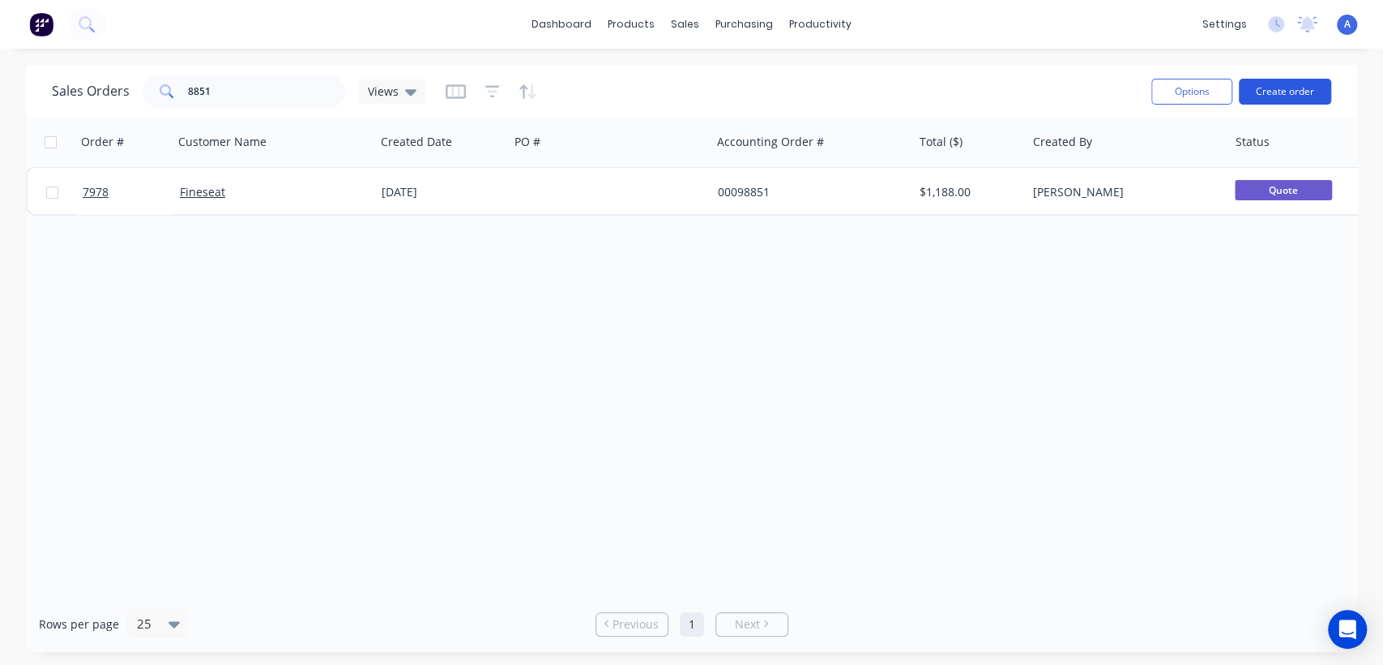
click at [1288, 89] on button "Create order" at bounding box center [1285, 92] width 92 height 26
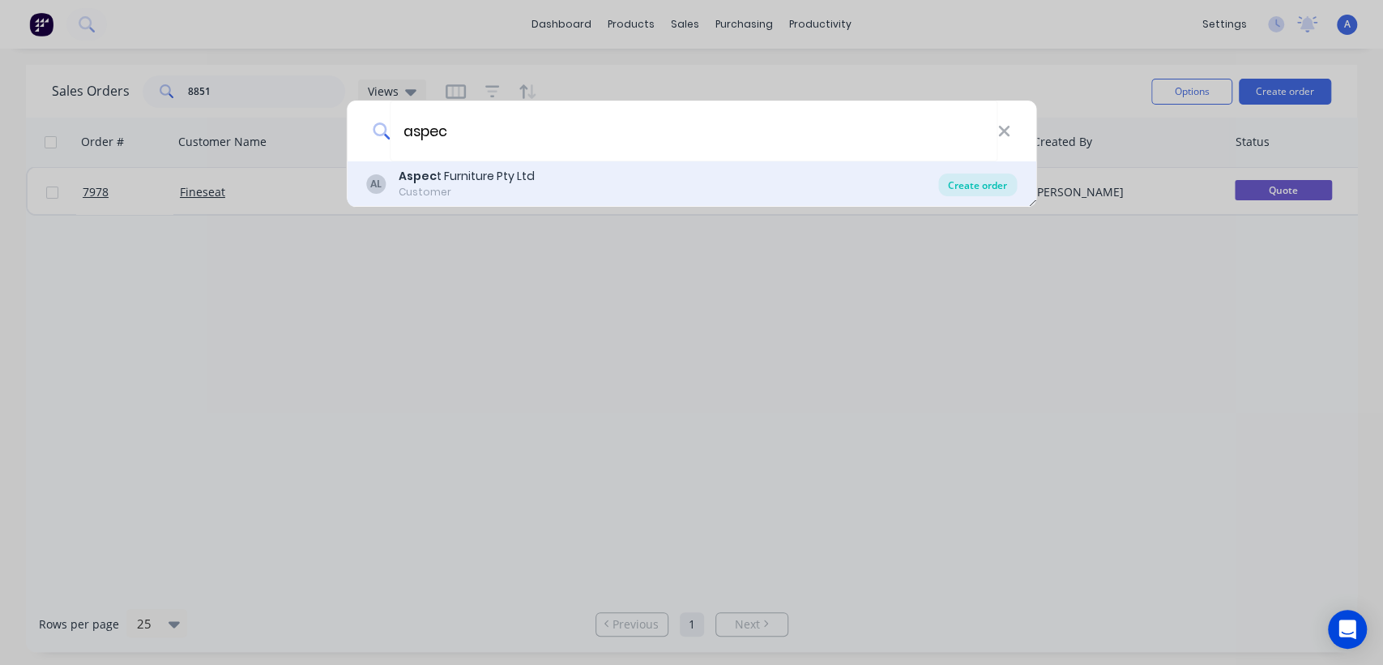
type input "aspec"
click at [985, 183] on div "Create order" at bounding box center [978, 184] width 79 height 23
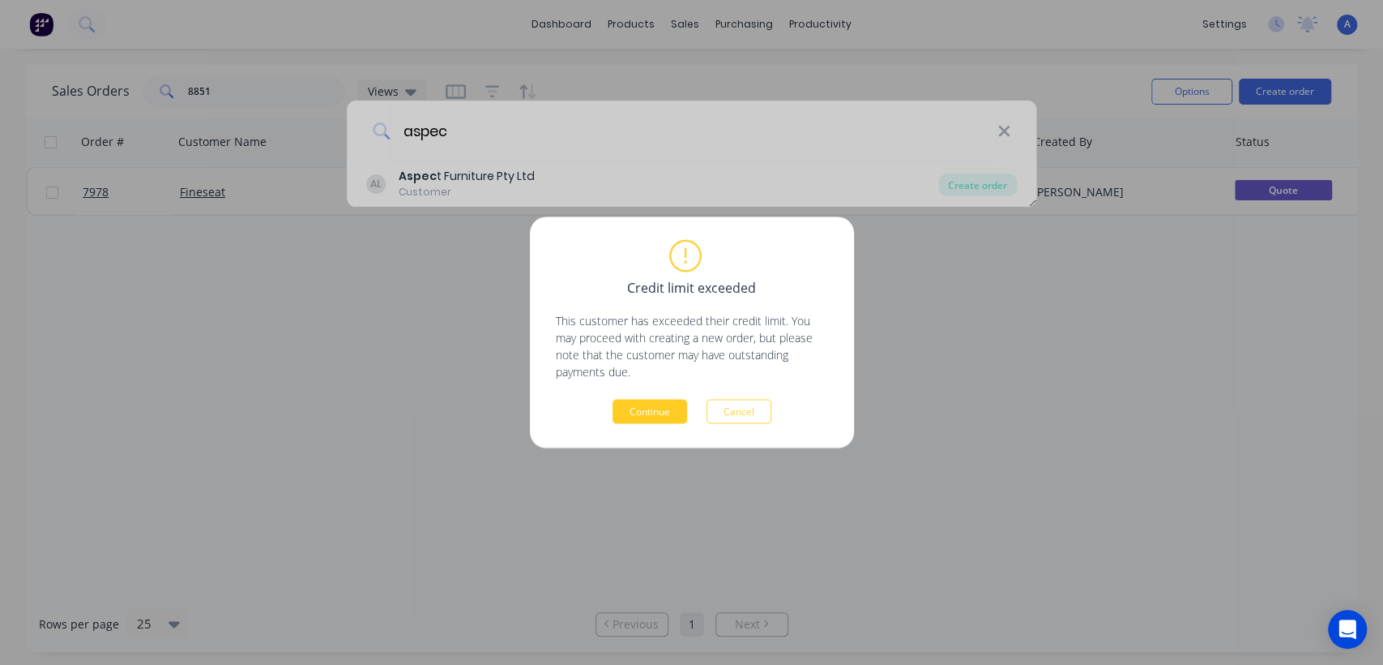
click at [648, 401] on button "Continue" at bounding box center [650, 412] width 75 height 24
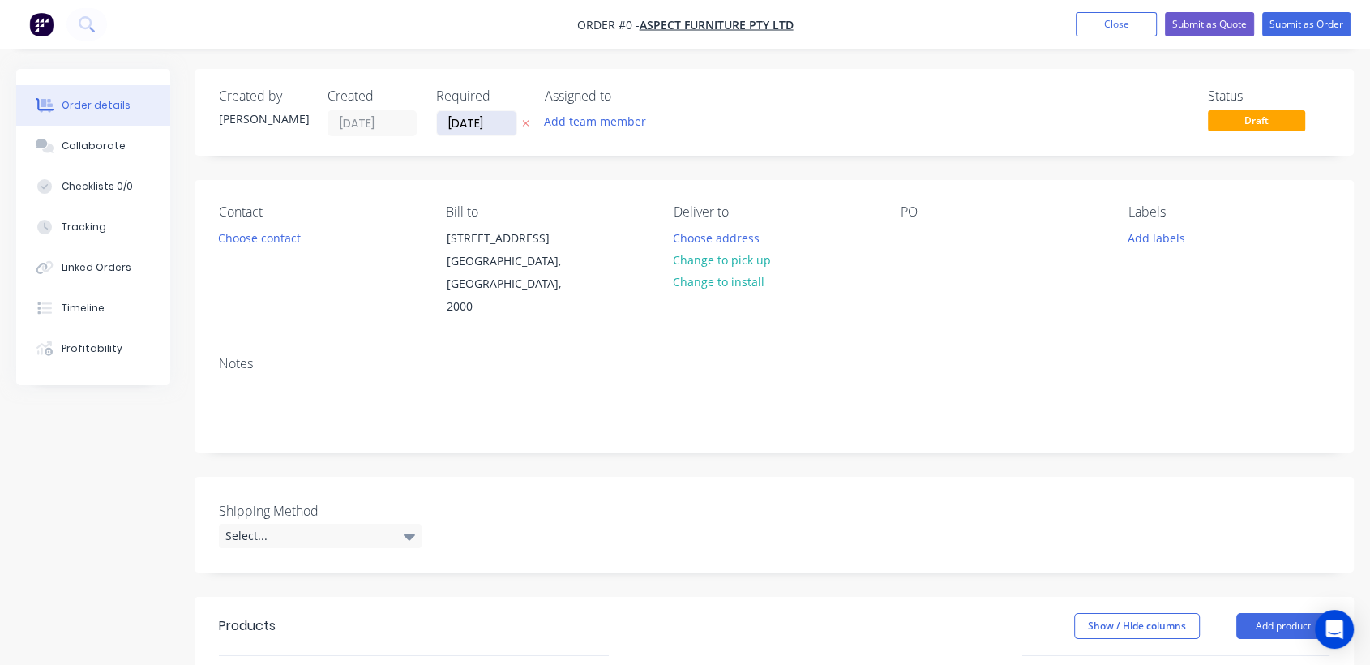
click at [506, 114] on input "[DATE]" at bounding box center [476, 123] width 79 height 24
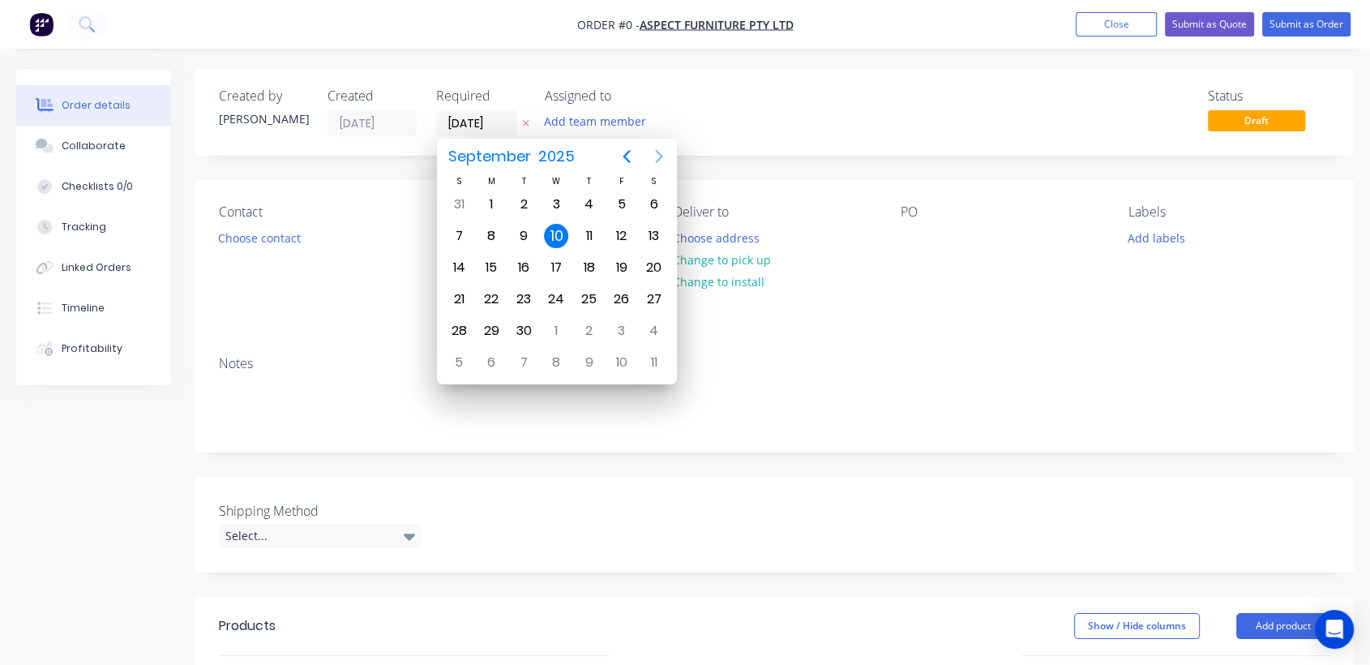
click at [655, 156] on icon "Next page" at bounding box center [658, 156] width 19 height 19
click at [555, 326] on div "31" at bounding box center [556, 331] width 24 height 24
type input "[DATE]"
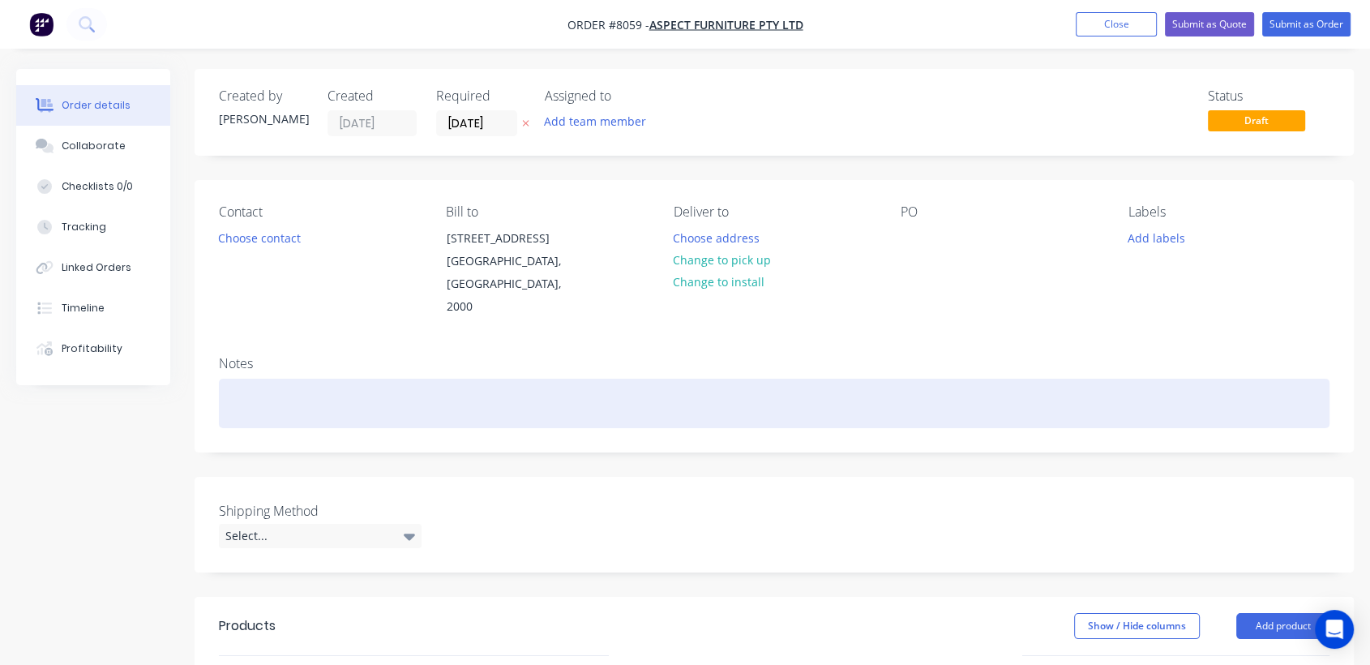
click at [252, 378] on div at bounding box center [774, 402] width 1110 height 49
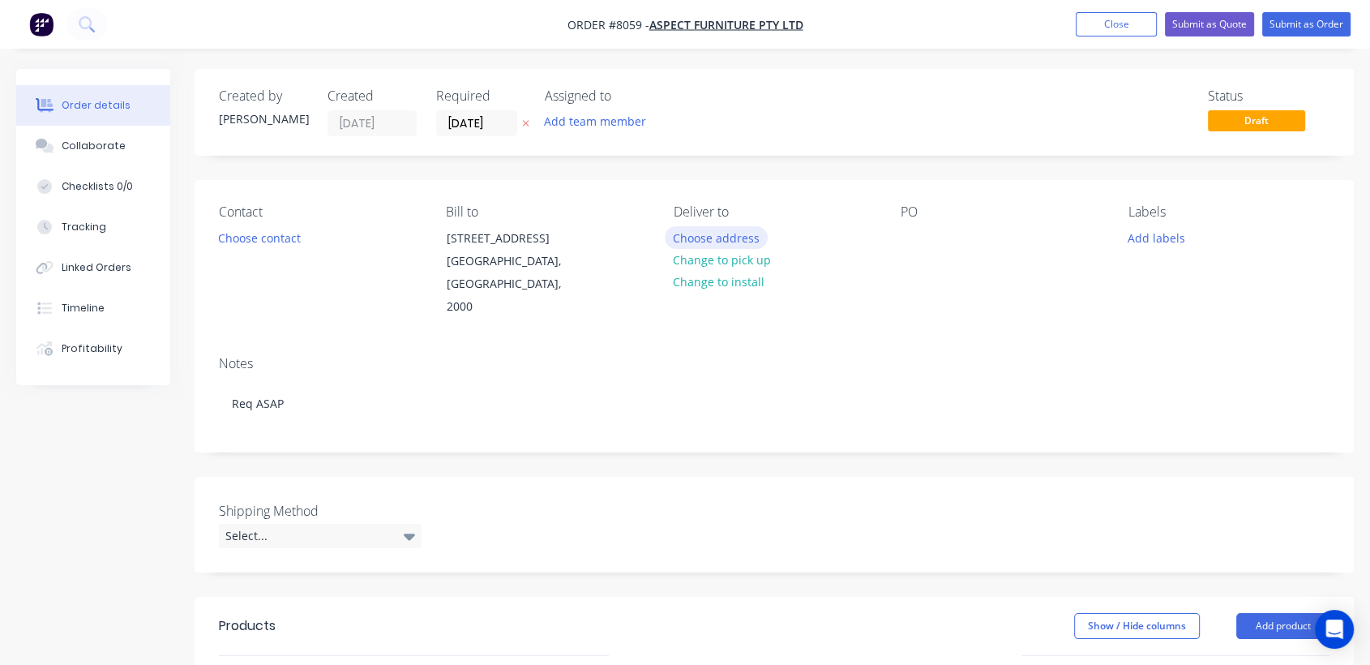
click at [746, 232] on button "Choose address" at bounding box center [717, 237] width 104 height 22
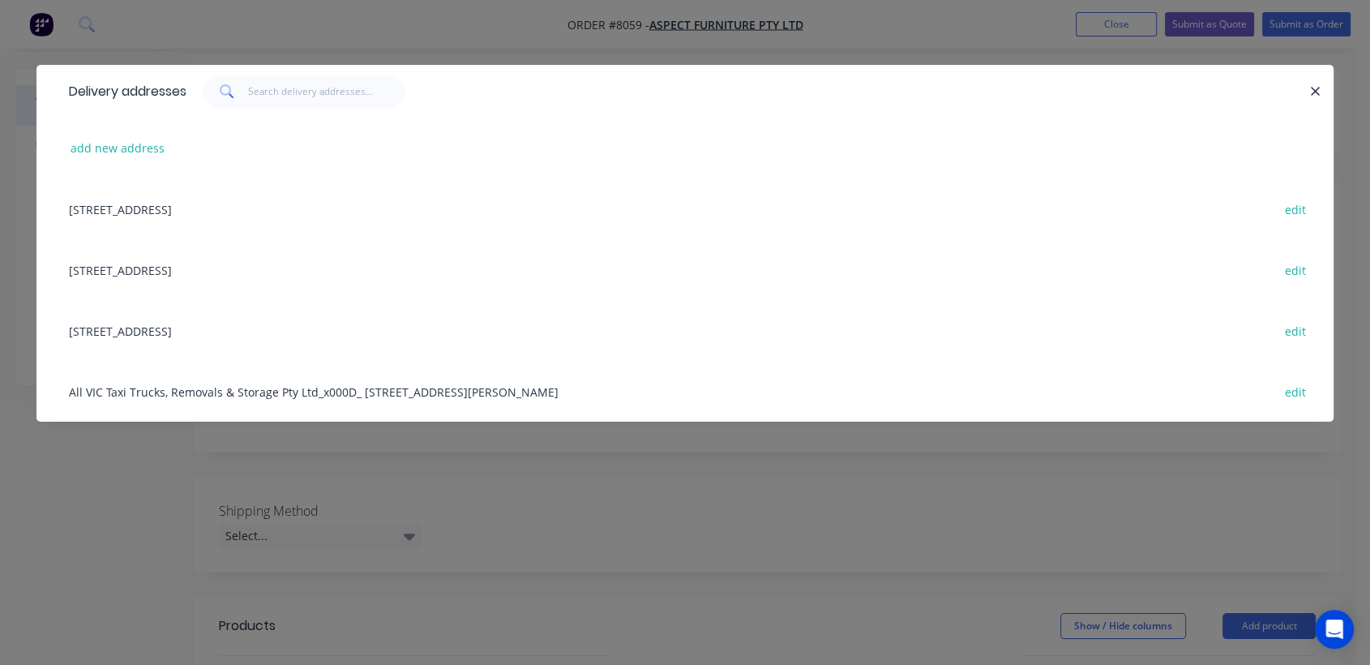
click at [220, 267] on div "7A Sepia Road, Kemps Creek, New South Wales, Australia, 2178 edit" at bounding box center [685, 269] width 1248 height 61
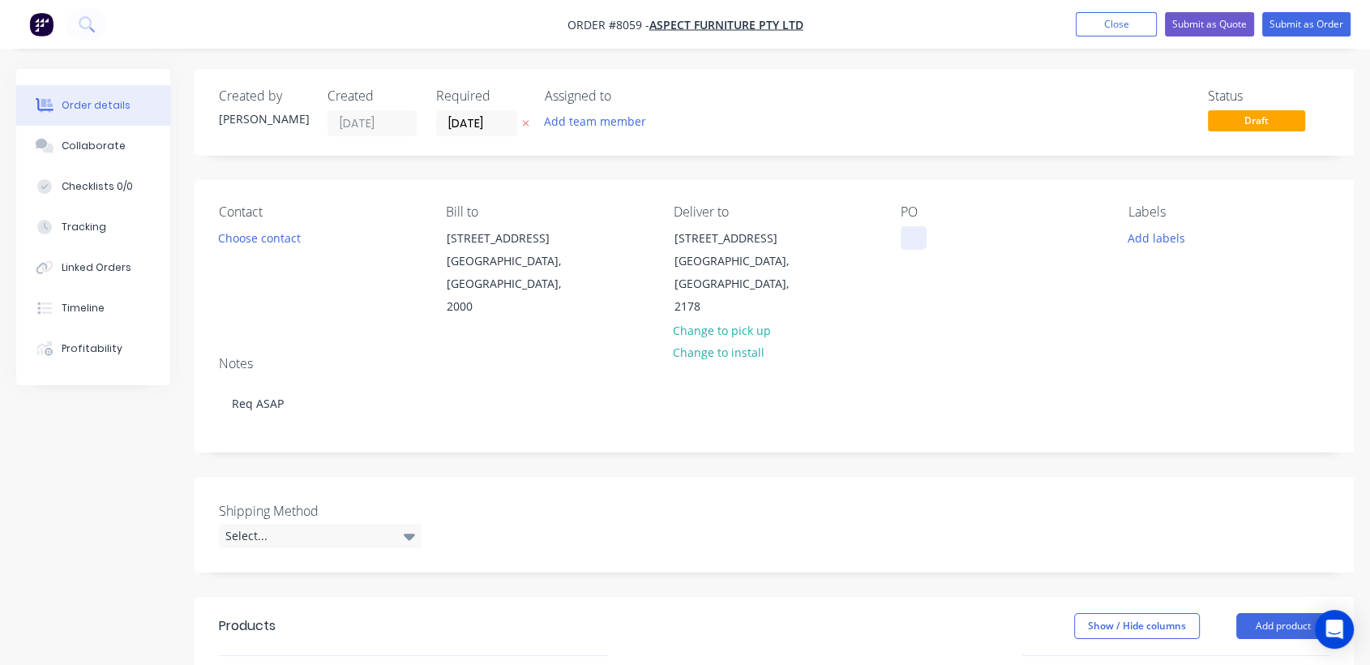
click at [918, 235] on div at bounding box center [913, 238] width 26 height 24
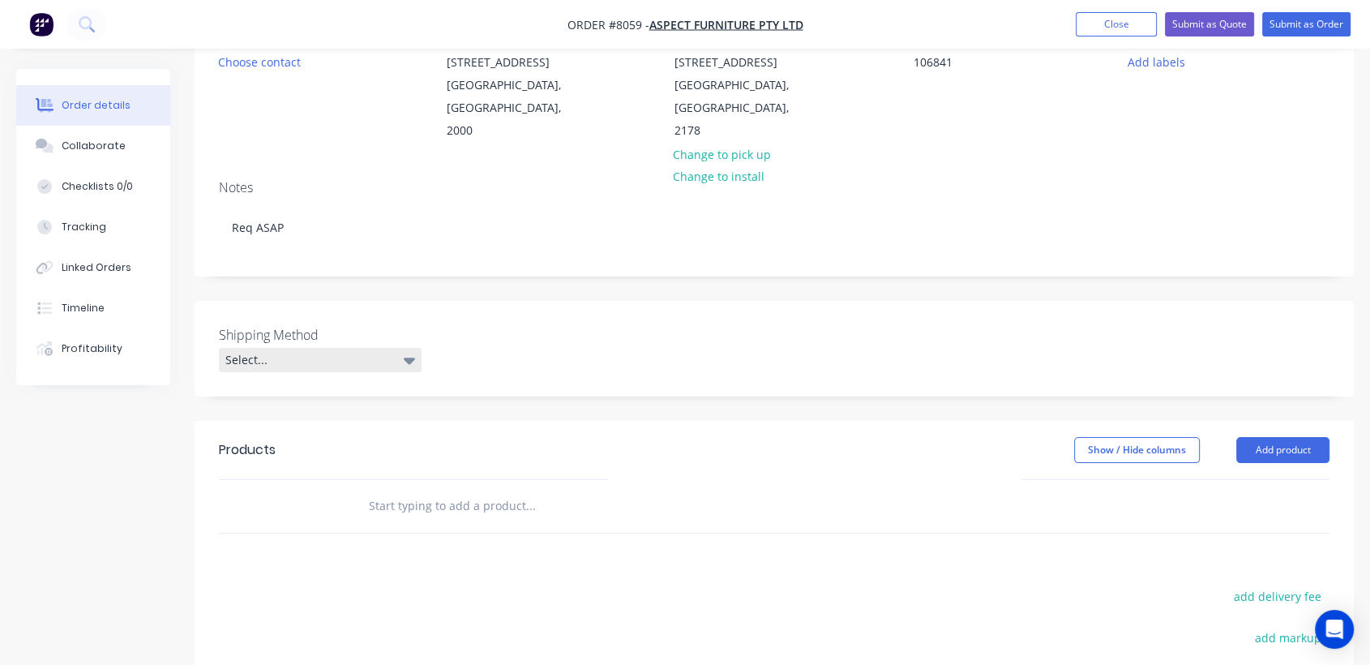
scroll to position [180, 0]
click at [267, 344] on div "Select..." at bounding box center [320, 356] width 203 height 24
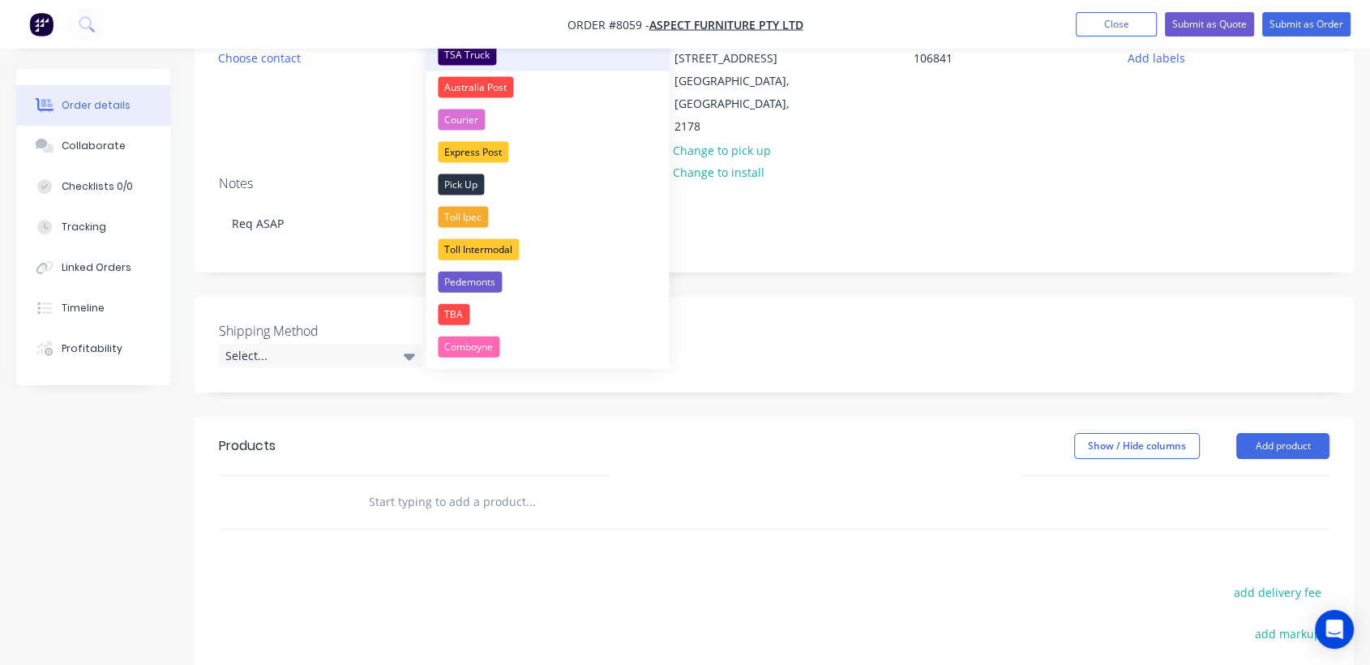
click at [490, 53] on div "TSA Truck" at bounding box center [467, 55] width 58 height 21
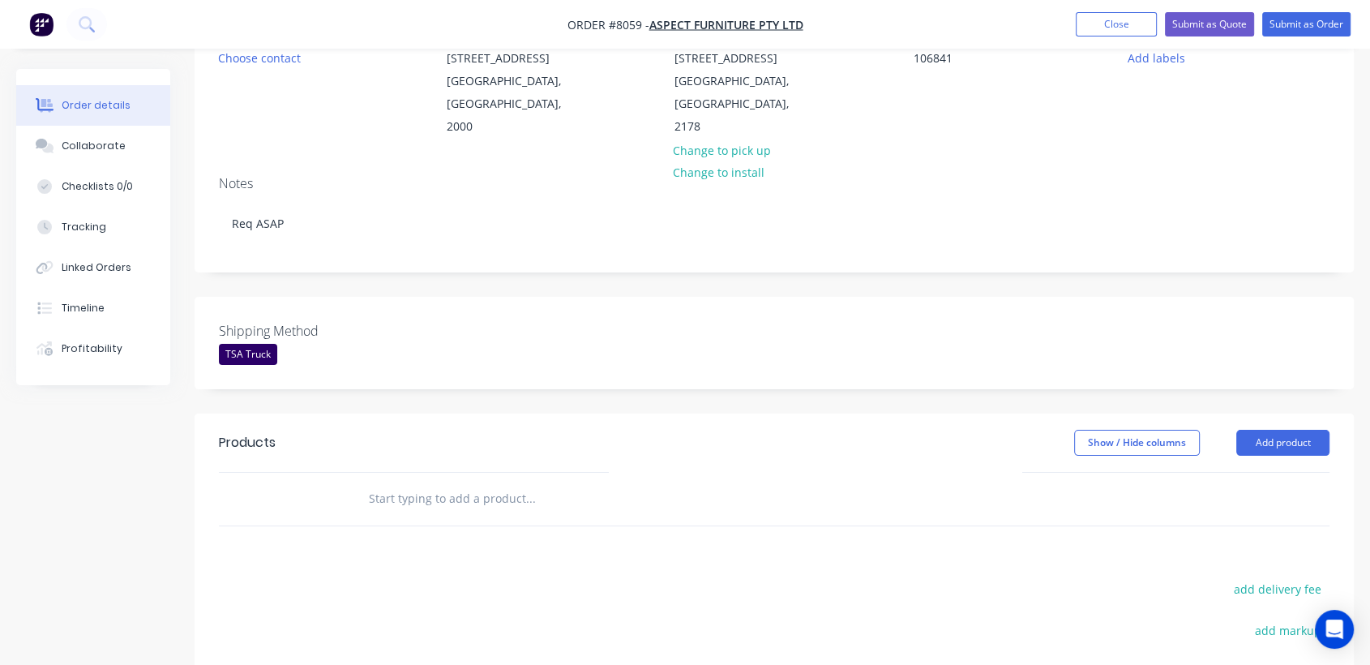
click at [468, 482] on input "text" at bounding box center [530, 498] width 324 height 32
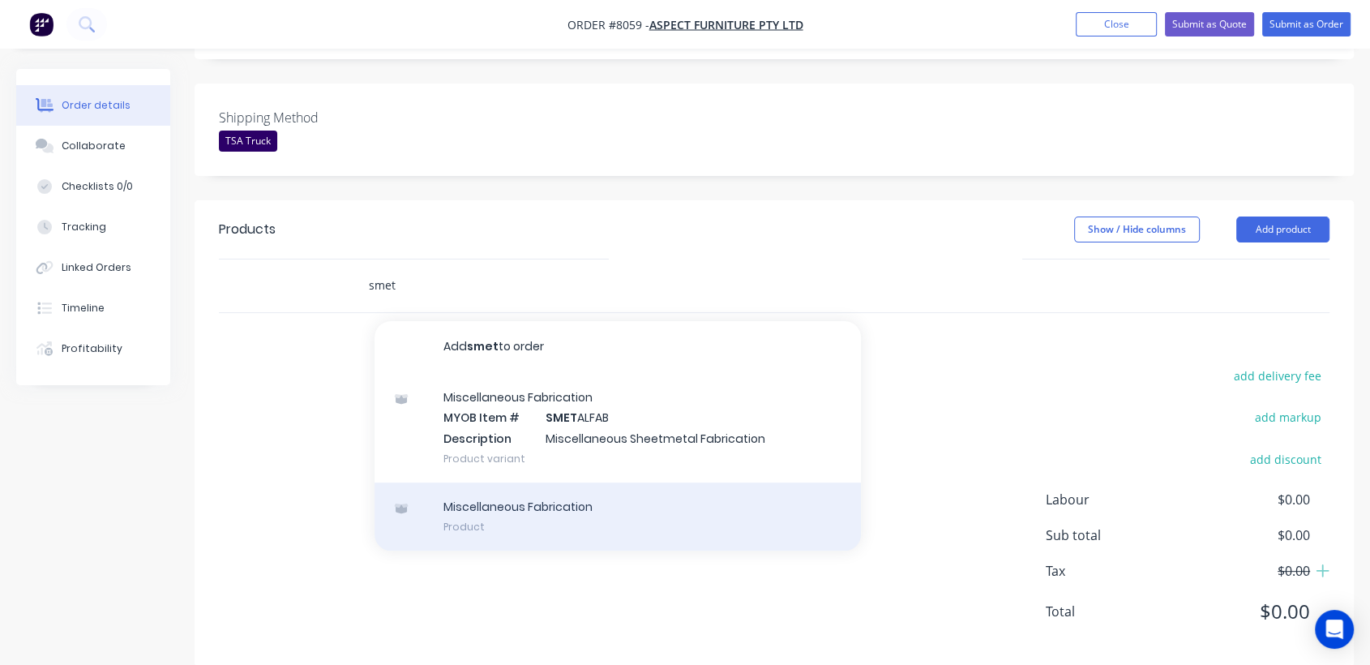
scroll to position [396, 0]
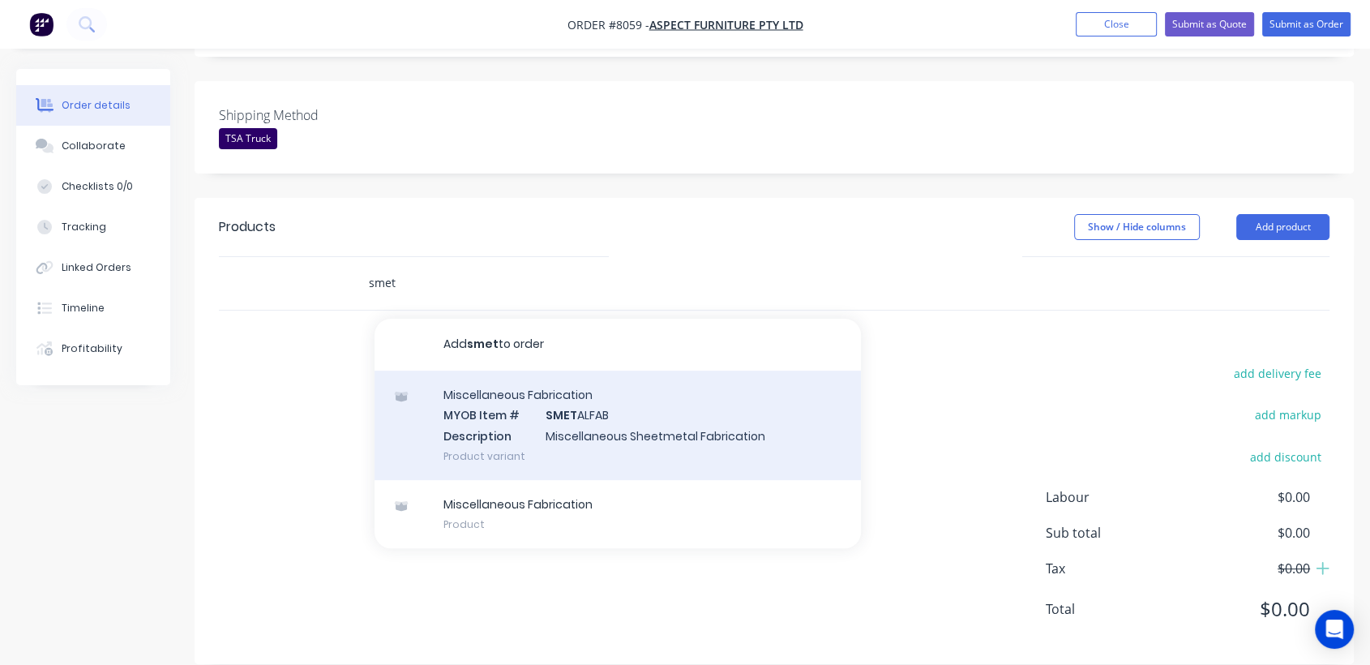
type input "smet"
click at [595, 403] on div "Miscellaneous Fabrication MYOB Item # SMET ALFAB Description Miscellaneous Shee…" at bounding box center [617, 424] width 486 height 109
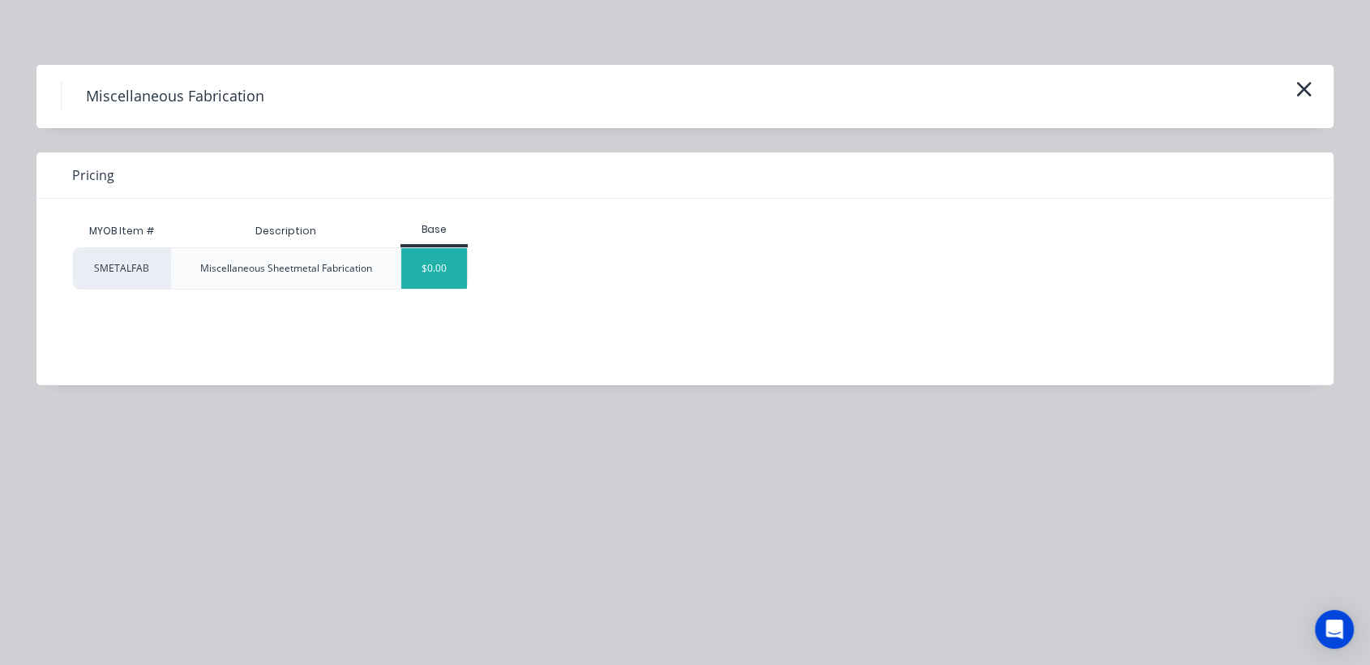
click at [441, 267] on div "$0.00" at bounding box center [434, 268] width 66 height 41
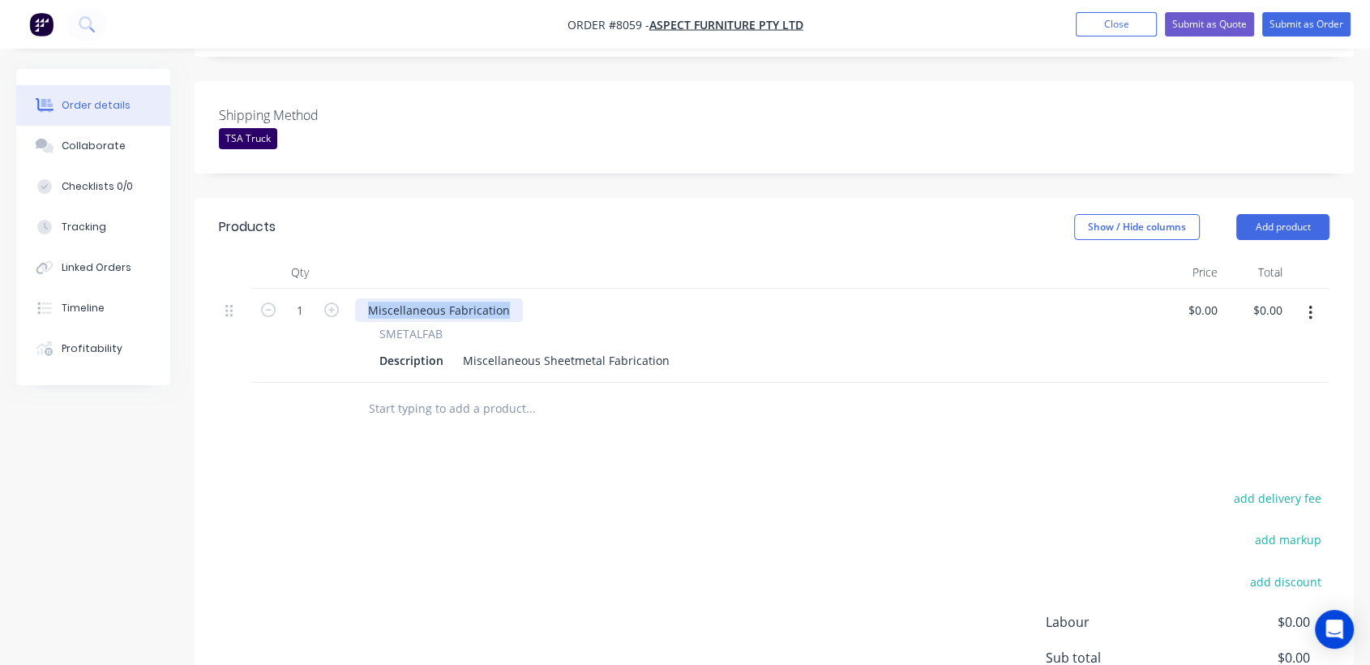
drag, startPoint x: 515, startPoint y: 282, endPoint x: 372, endPoint y: 265, distance: 143.7
click at [372, 289] on div "Miscellaneous Fabrication SMETALFAB Description Miscellaneous Sheetmetal Fabric…" at bounding box center [753, 336] width 810 height 94
click at [310, 298] on input "1" at bounding box center [300, 310] width 42 height 24
type input "50"
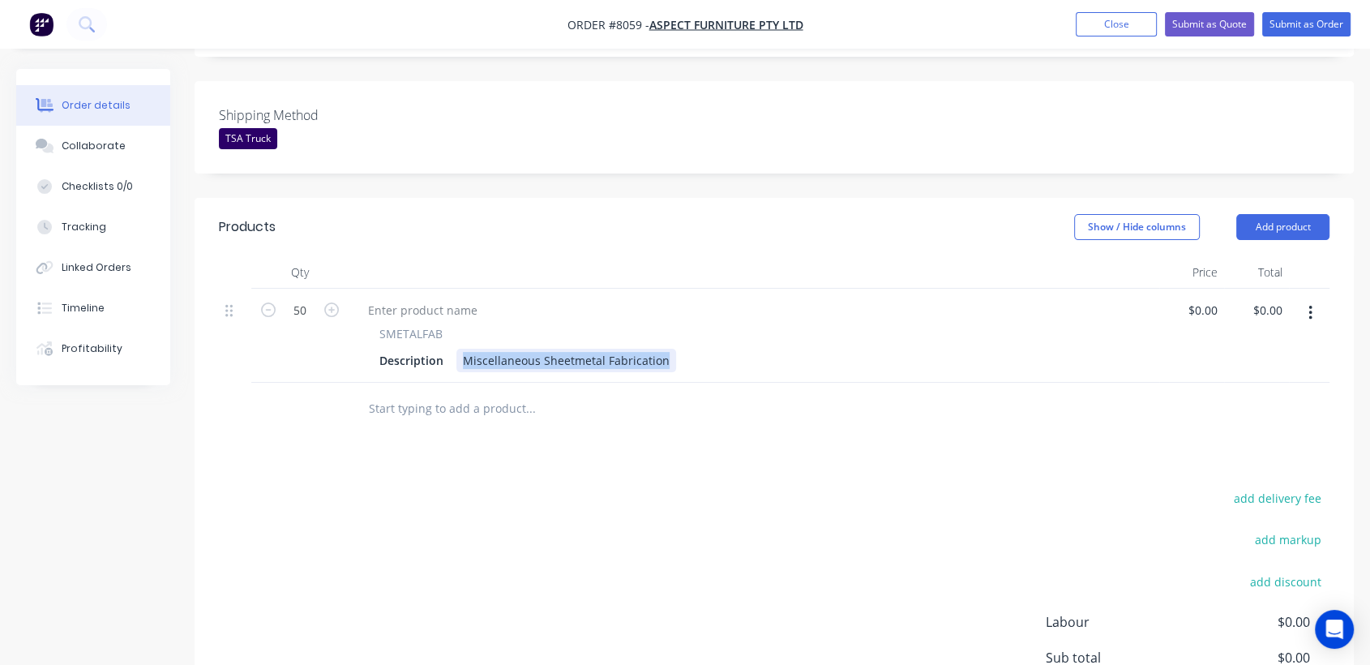
drag, startPoint x: 458, startPoint y: 332, endPoint x: 699, endPoint y: 360, distance: 242.3
click at [699, 360] on div "Qty Price Total 50 SMETALFAB Description Miscellaneous Sheetmetal Fabrication $…" at bounding box center [774, 345] width 1159 height 179
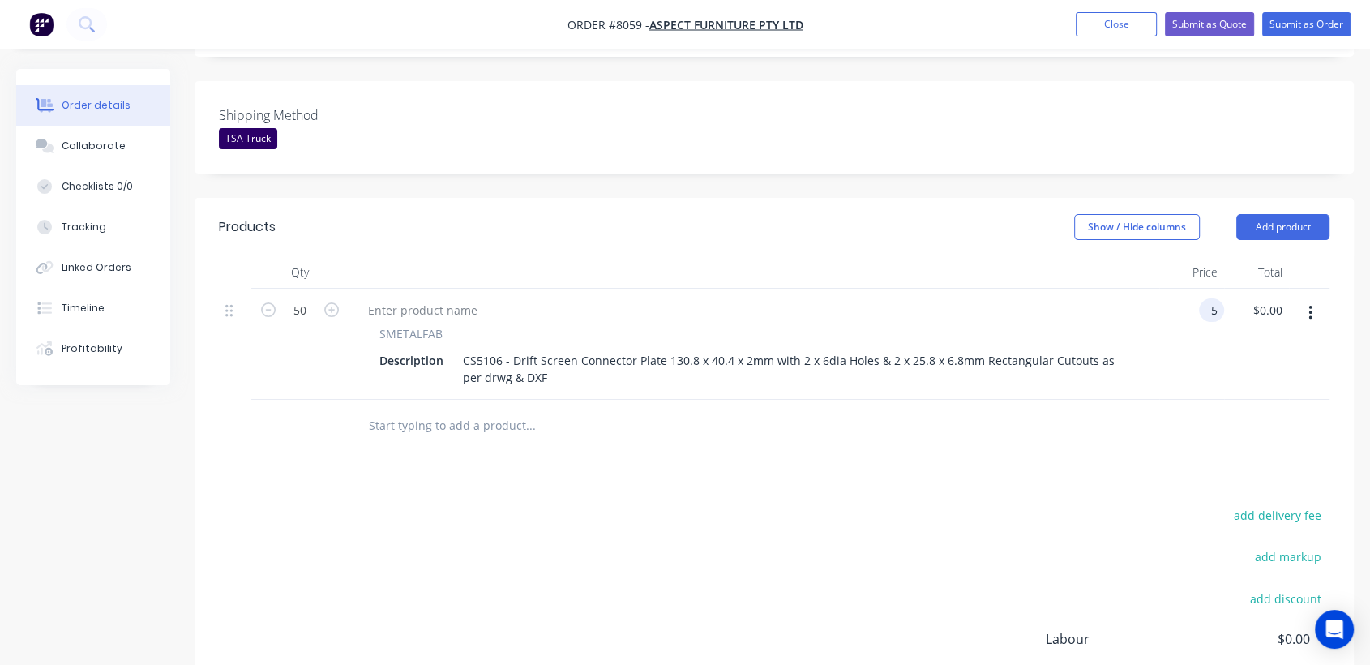
type input "$5.00"
type input "$250.00"
click at [464, 409] on input "text" at bounding box center [530, 425] width 324 height 32
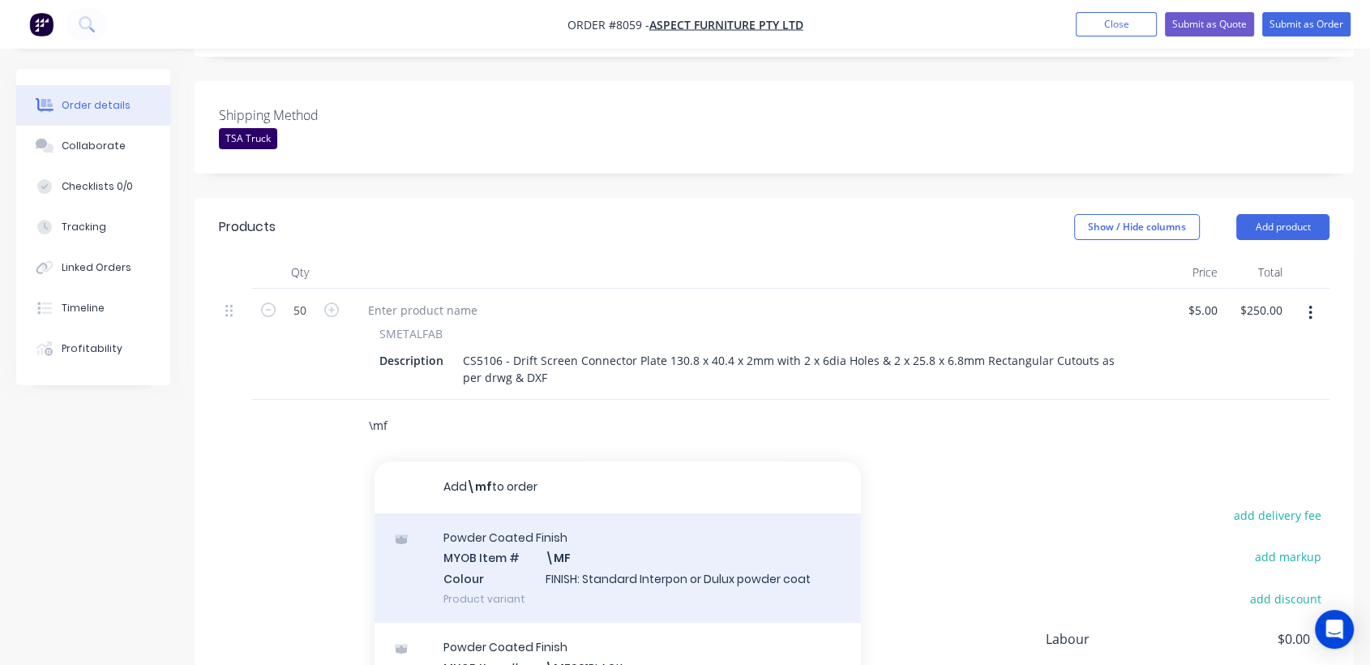
type input "\mf"
click at [586, 546] on div "Powder Coated Finish MYOB Item # \MF Colour FINISH: Standard Interpon or Dulux …" at bounding box center [617, 567] width 486 height 109
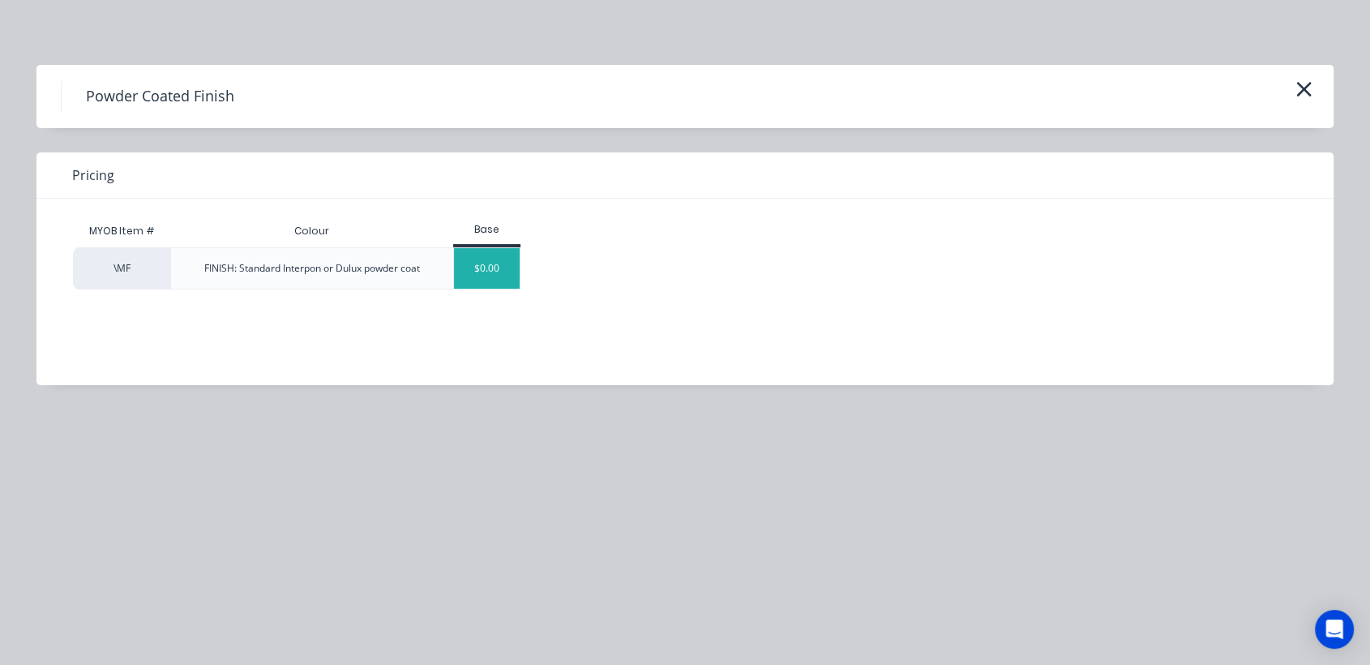
click at [498, 277] on div "$0.00" at bounding box center [487, 268] width 66 height 41
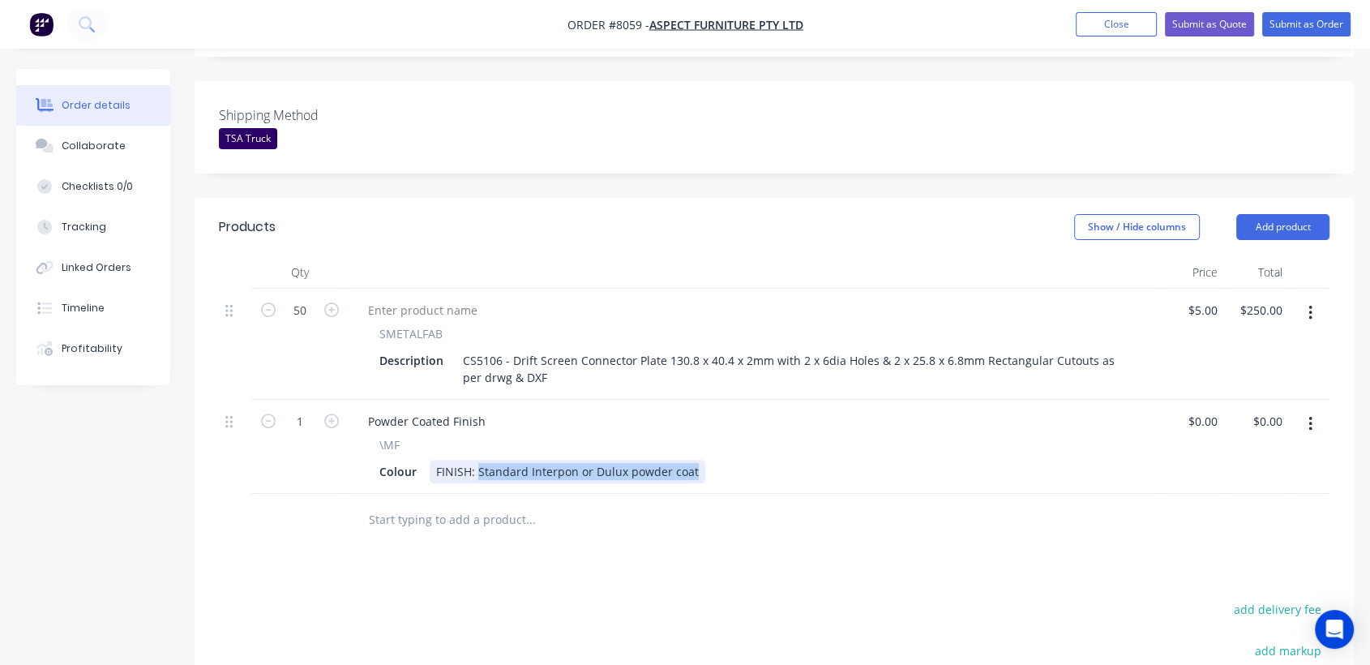
drag, startPoint x: 692, startPoint y: 447, endPoint x: 479, endPoint y: 446, distance: 213.2
click at [479, 460] on div "FINISH: Standard Interpon or Dulux powder coat" at bounding box center [568, 472] width 276 height 24
type input "$0.00"
click at [468, 503] on input "text" at bounding box center [530, 519] width 324 height 32
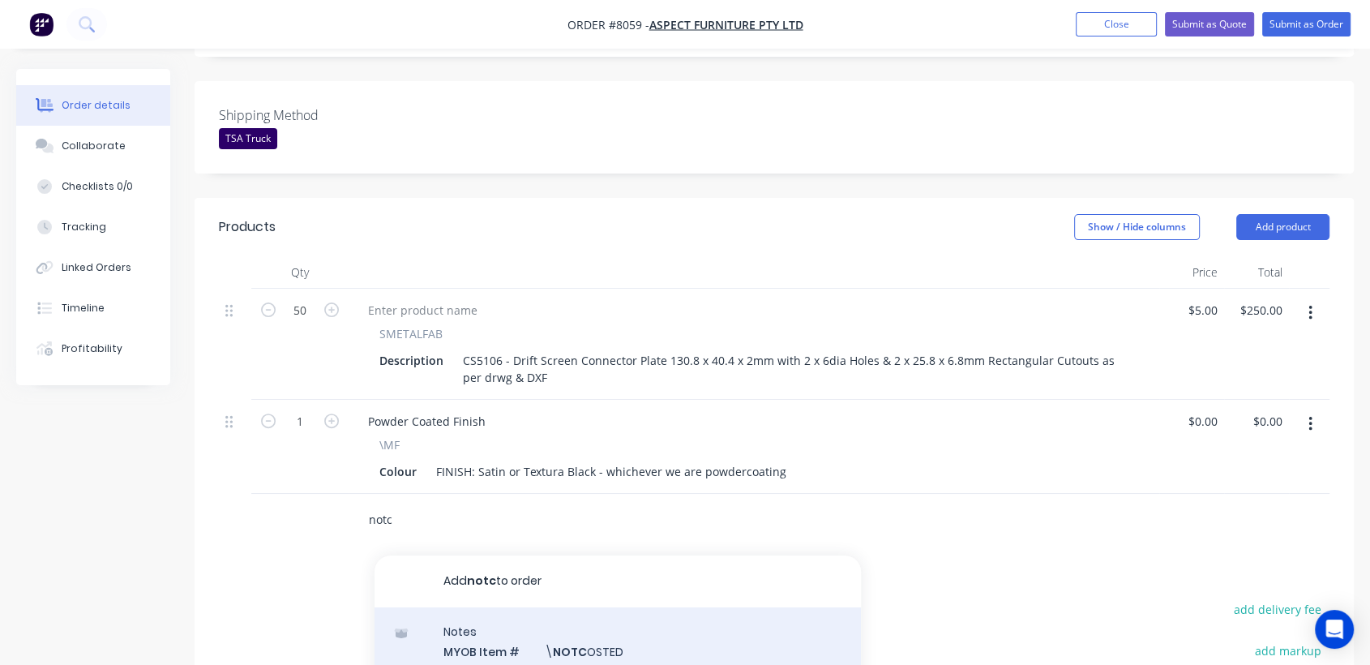
type input "notc"
click at [621, 620] on div "Notes MYOB Item # \ NOTC OSTED Description ////NOT COSTED//// Product variant" at bounding box center [617, 661] width 486 height 109
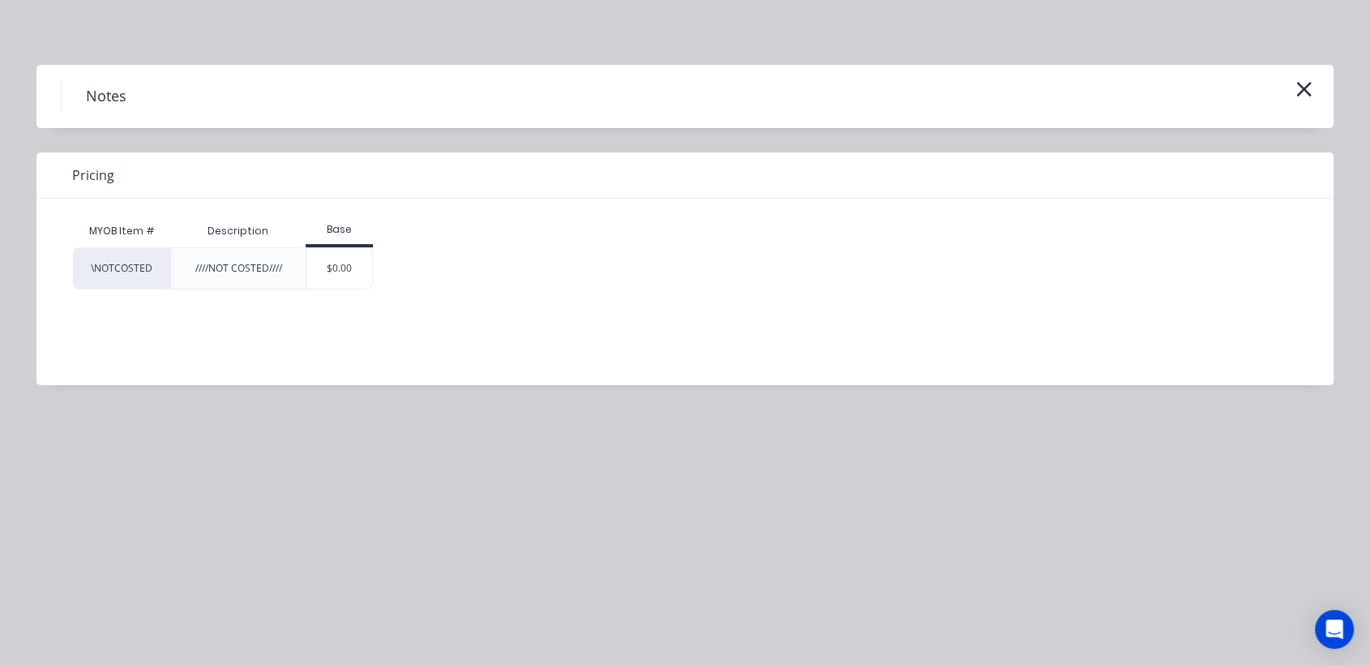
drag, startPoint x: 365, startPoint y: 268, endPoint x: 502, endPoint y: 336, distance: 152.6
click at [364, 269] on div "$0.00" at bounding box center [339, 268] width 66 height 41
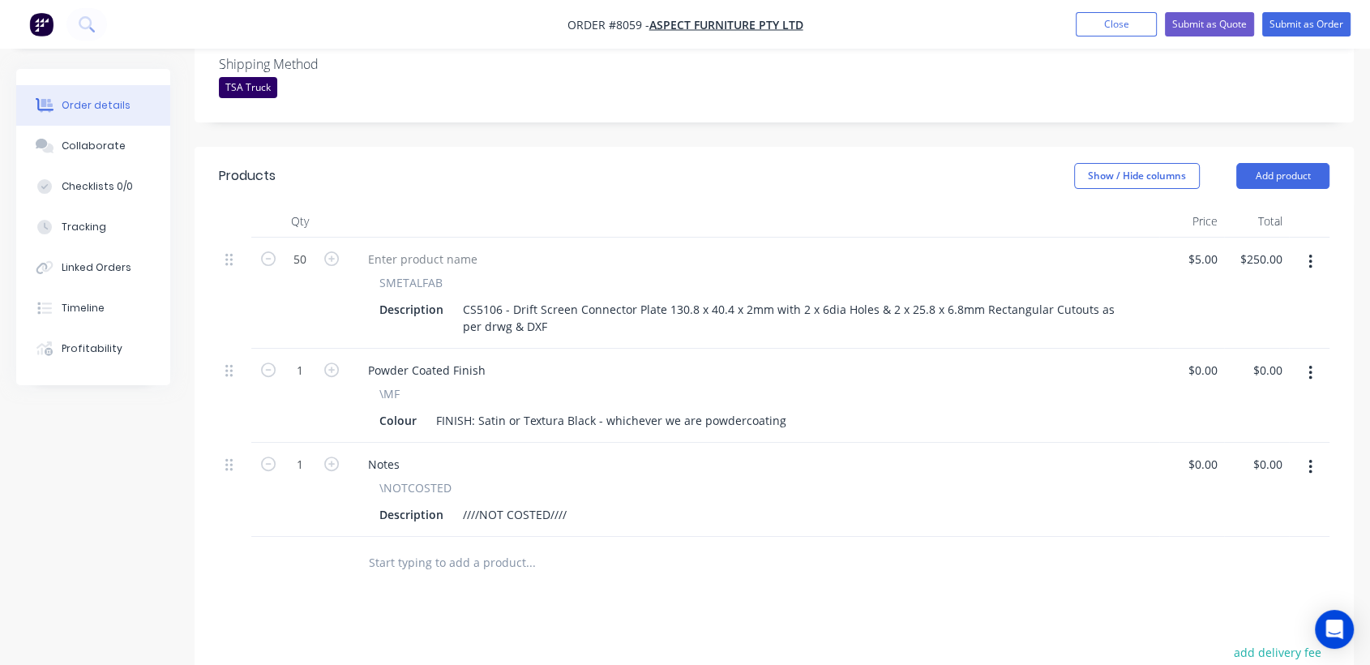
scroll to position [485, 0]
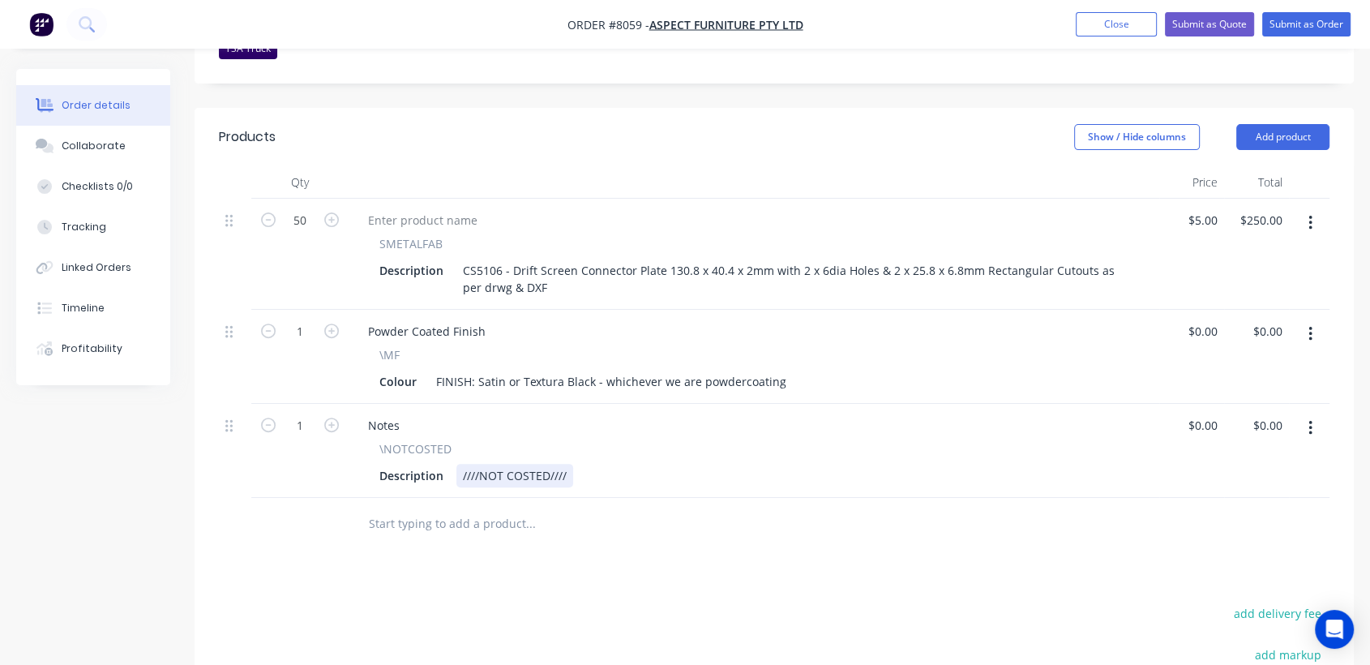
click at [570, 464] on div "////NOT COSTED////" at bounding box center [514, 476] width 117 height 24
type input "$0.00"
click at [98, 142] on div "Collaborate" at bounding box center [94, 146] width 64 height 15
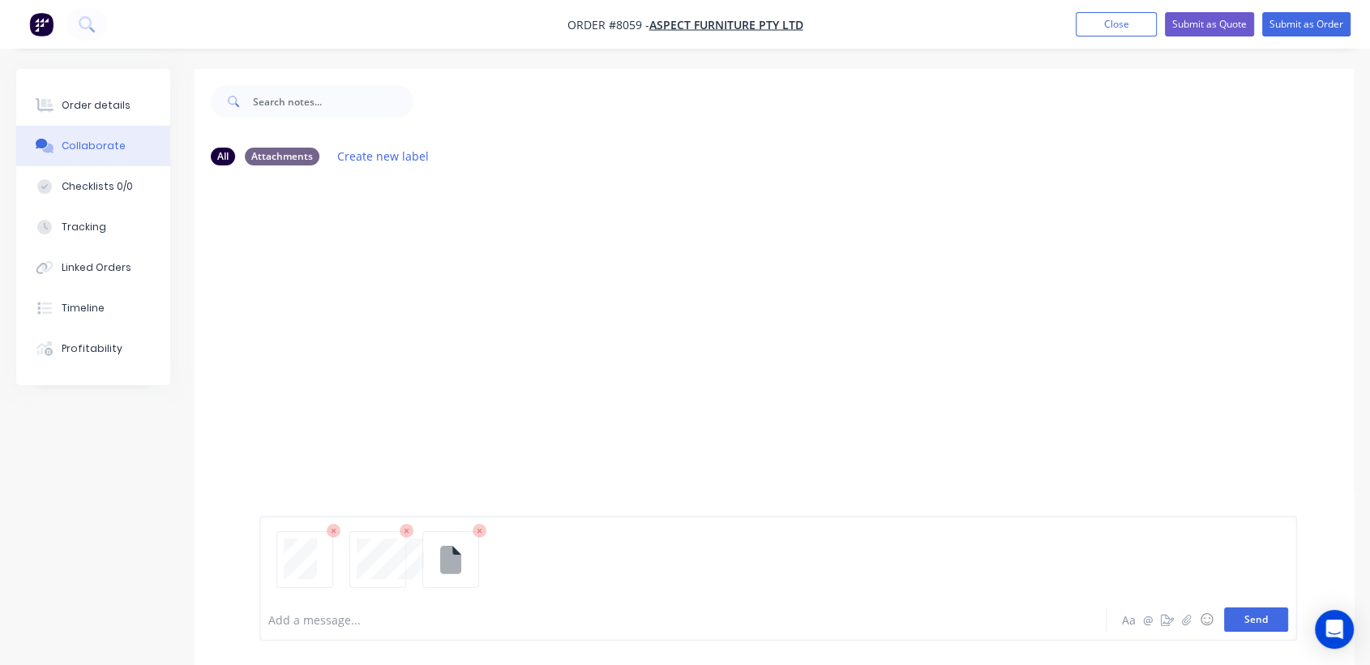
click at [1240, 619] on button "Send" at bounding box center [1256, 619] width 64 height 24
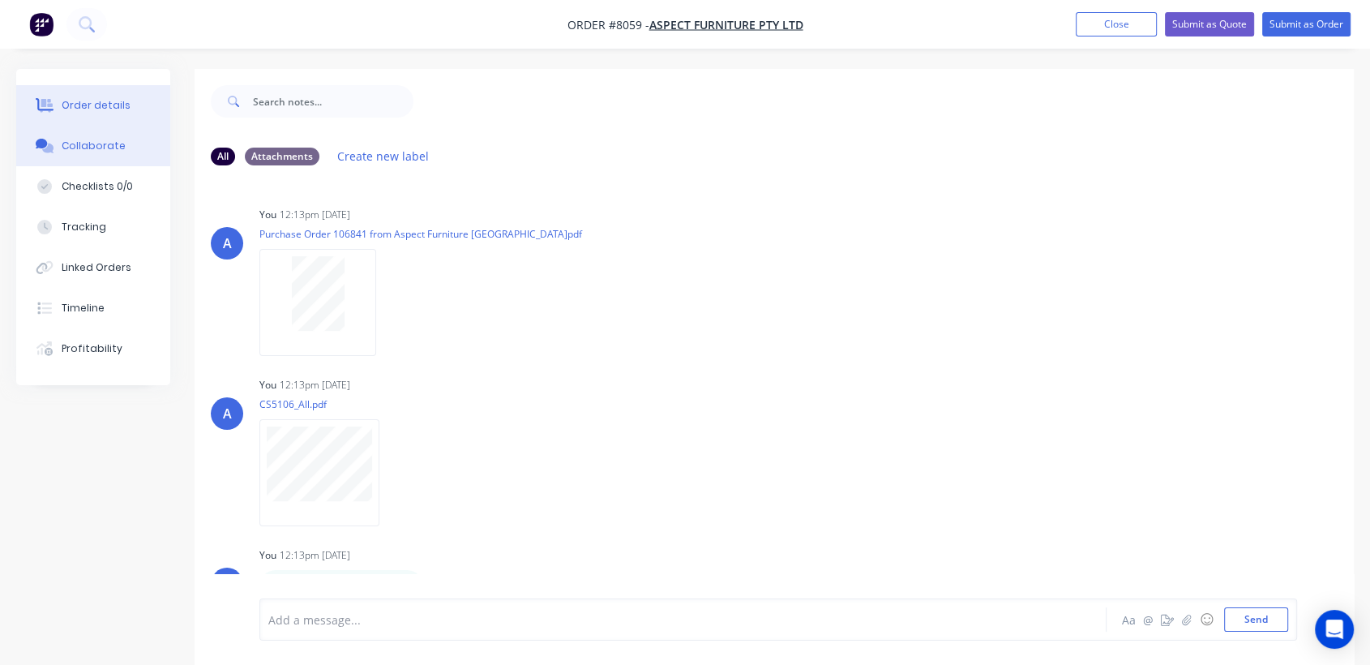
click at [110, 96] on button "Order details" at bounding box center [93, 105] width 154 height 41
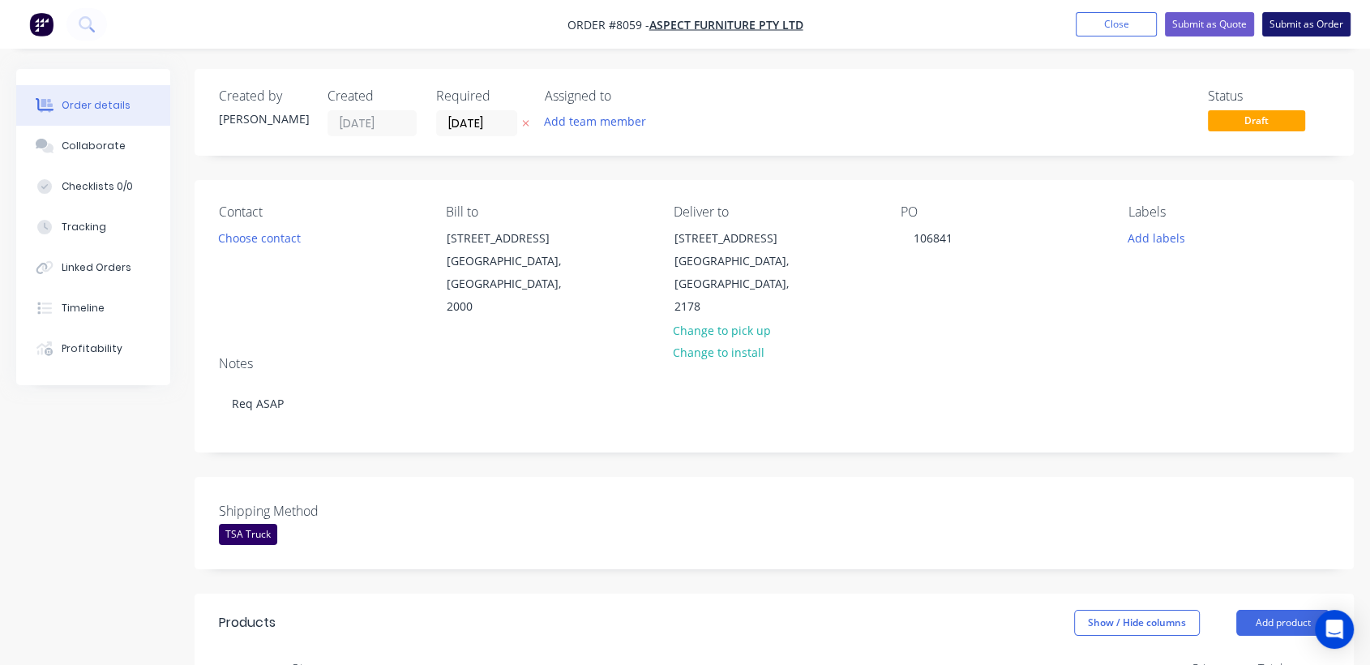
click at [1302, 18] on button "Submit as Order" at bounding box center [1306, 24] width 88 height 24
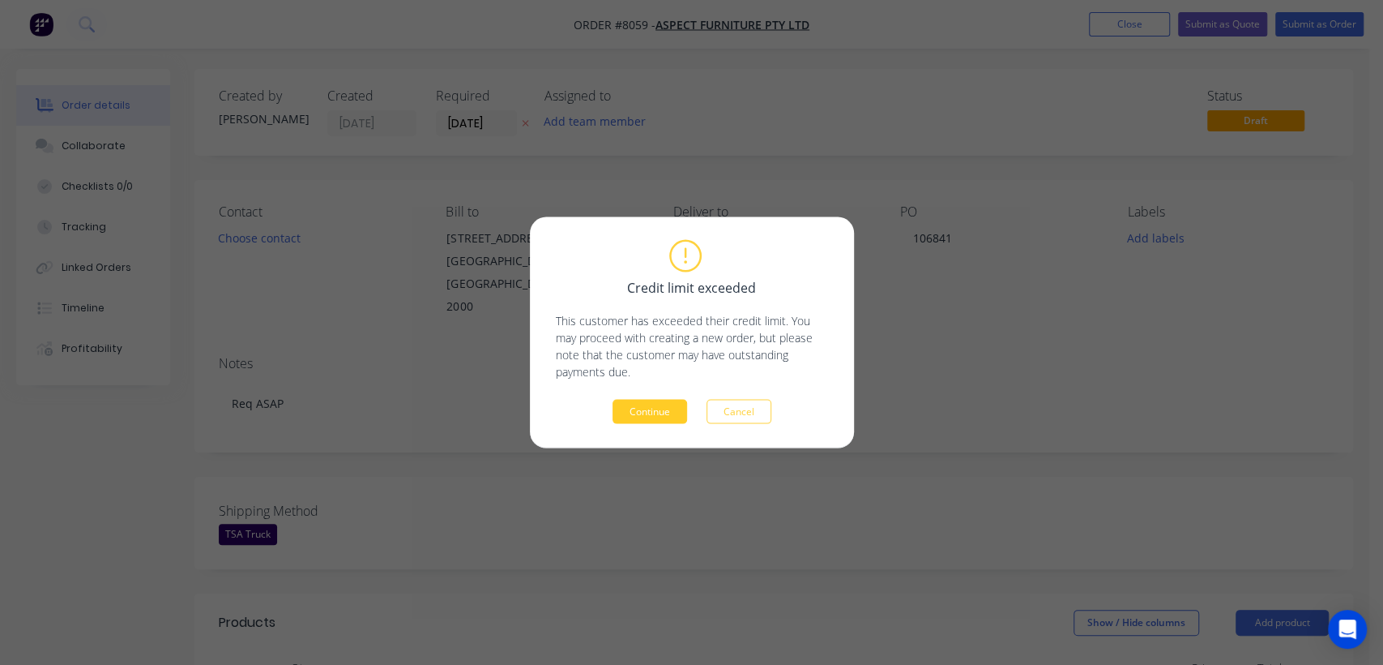
click at [648, 417] on button "Continue" at bounding box center [650, 412] width 75 height 24
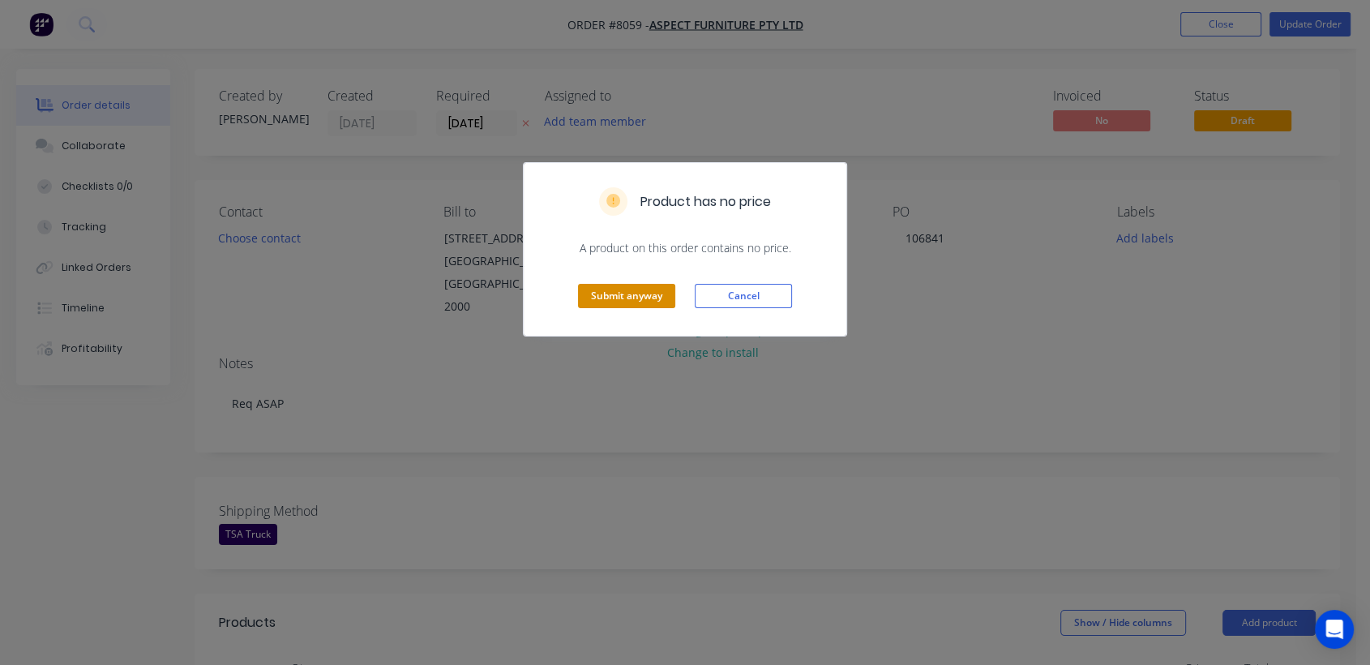
click at [614, 303] on button "Submit anyway" at bounding box center [626, 296] width 97 height 24
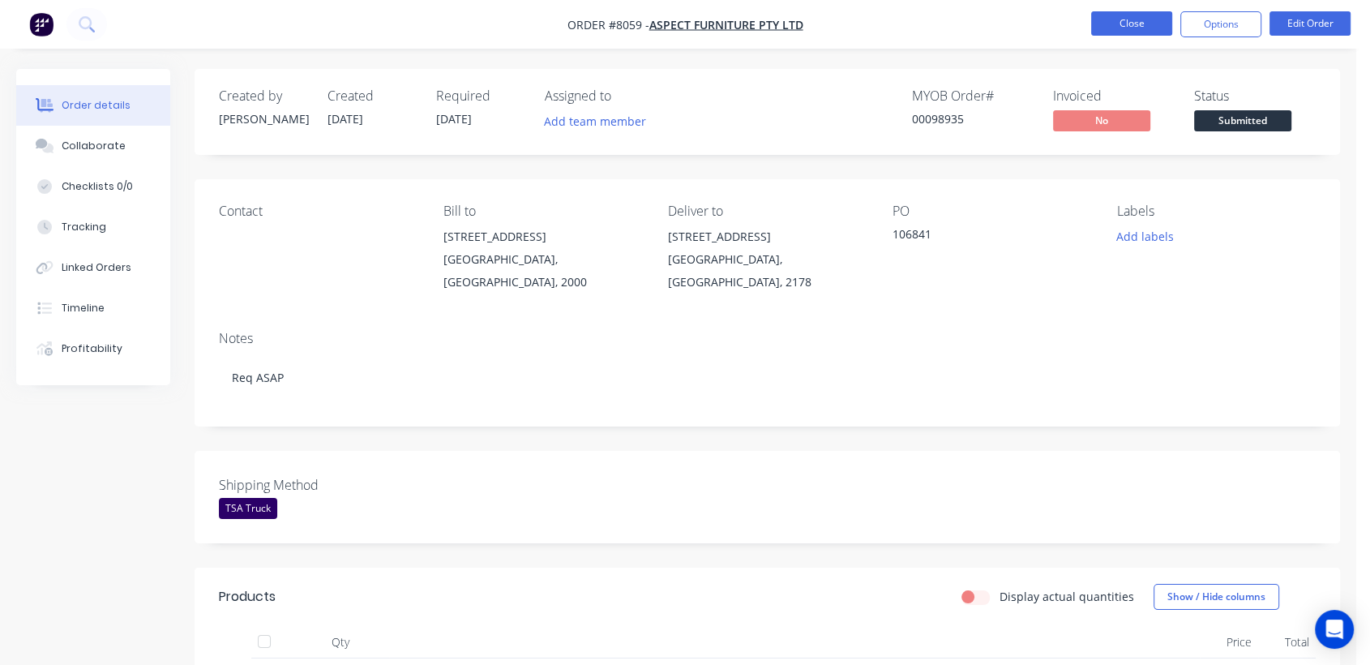
click at [1120, 19] on button "Close" at bounding box center [1131, 23] width 81 height 24
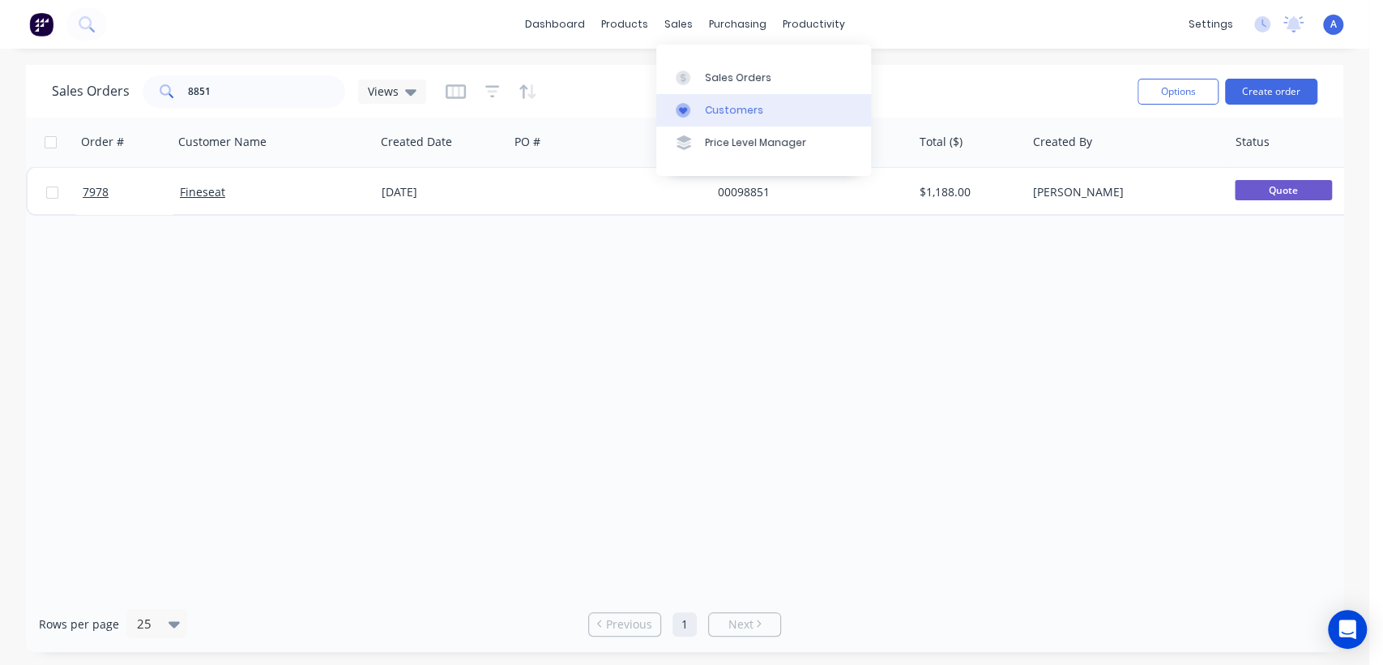
click at [729, 105] on div "Customers" at bounding box center [734, 110] width 58 height 15
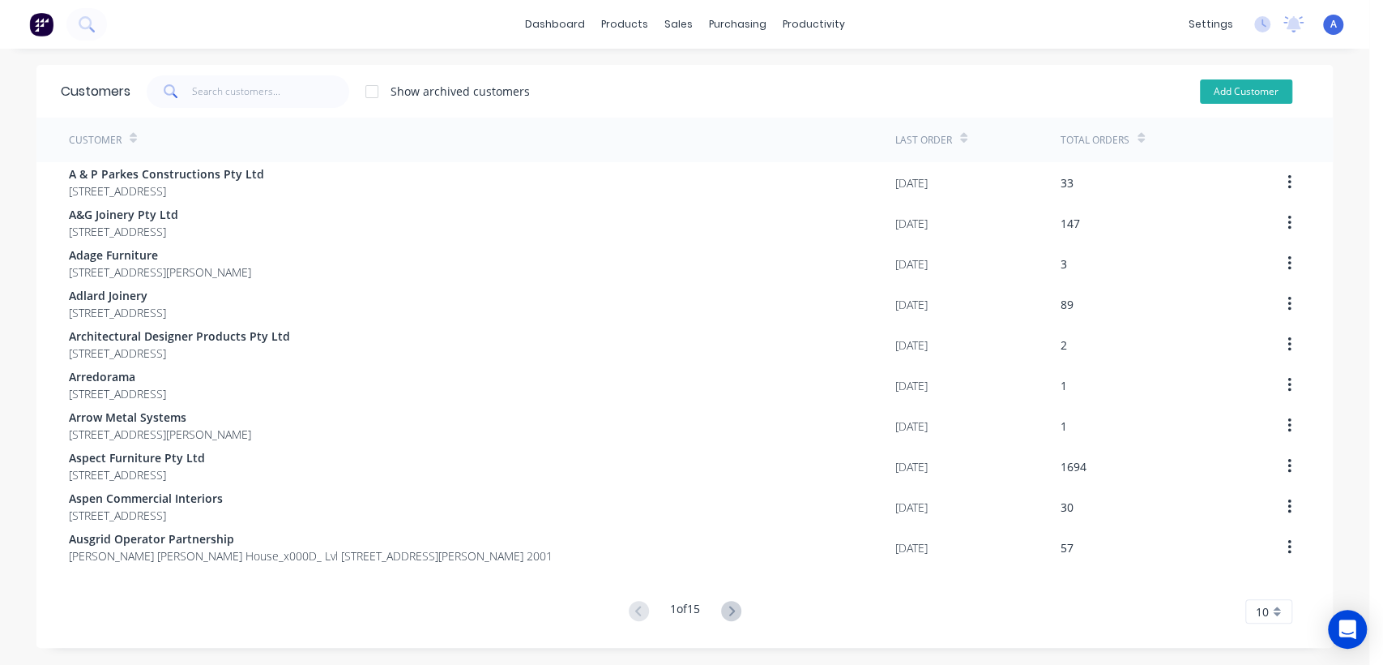
click at [1234, 85] on button "Add Customer" at bounding box center [1246, 91] width 92 height 24
select select "AU"
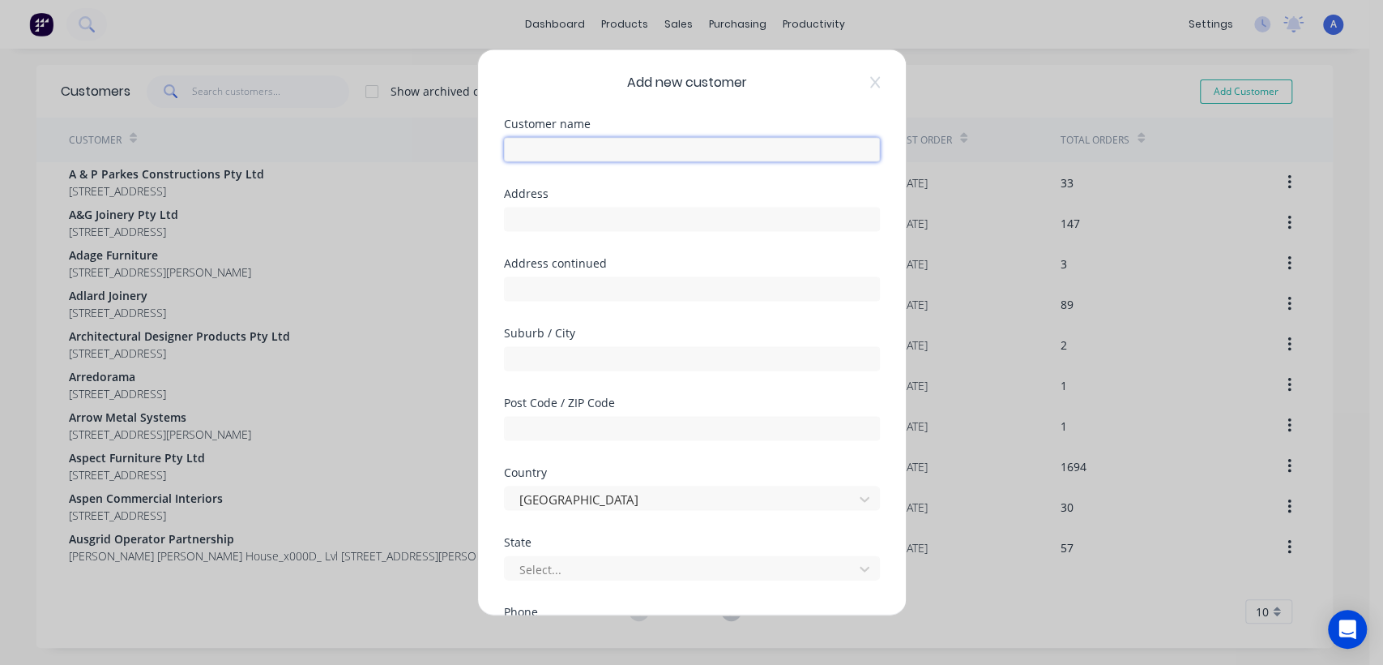
click at [629, 148] on input "text" at bounding box center [692, 150] width 376 height 24
click at [629, 148] on input "Trendline Group" at bounding box center [692, 150] width 376 height 24
type input "Trendline Group Pty Ltd"
type input "8 Phoebe Cres"
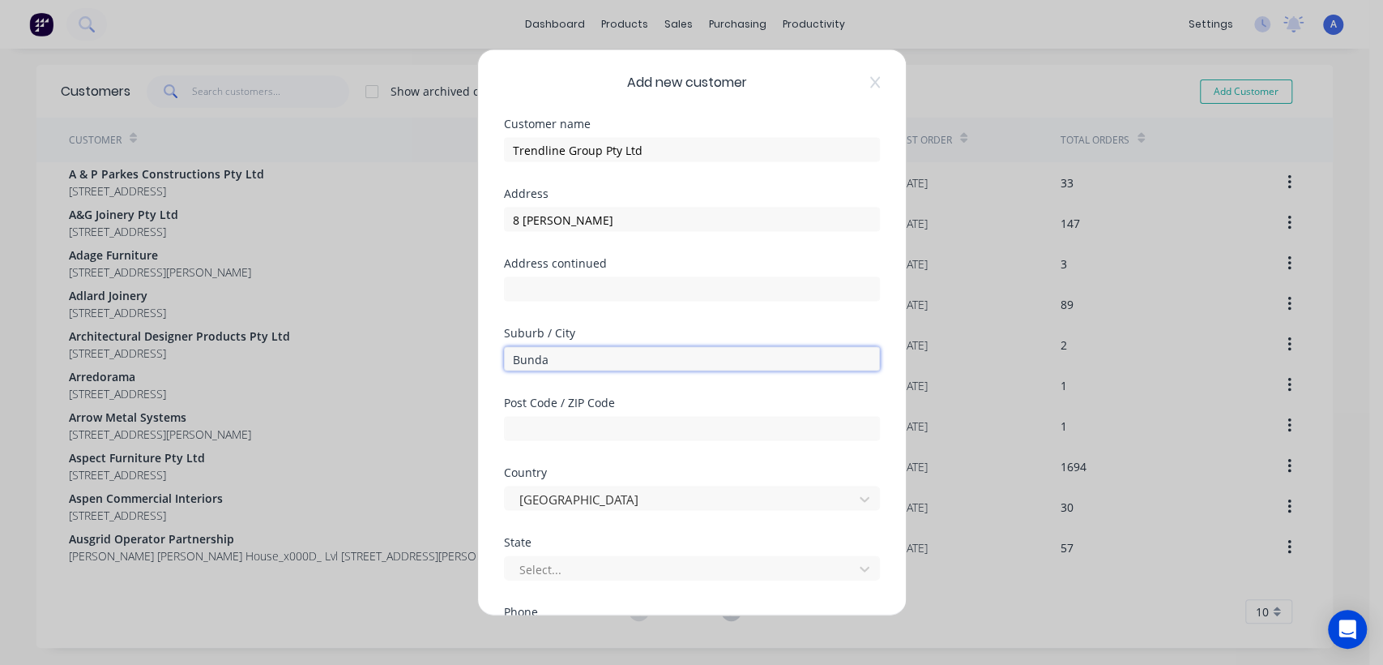
type input "Bundaberg"
click at [548, 429] on input "text" at bounding box center [692, 429] width 376 height 24
type input "4670"
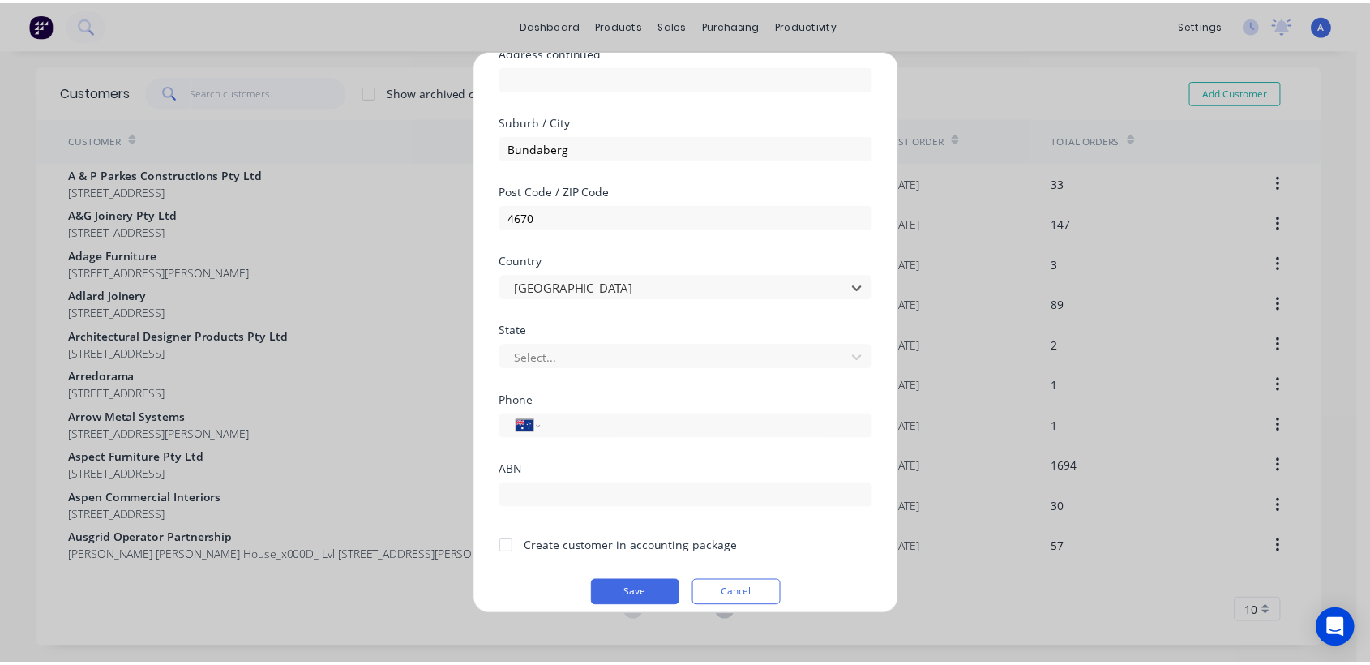
scroll to position [226, 0]
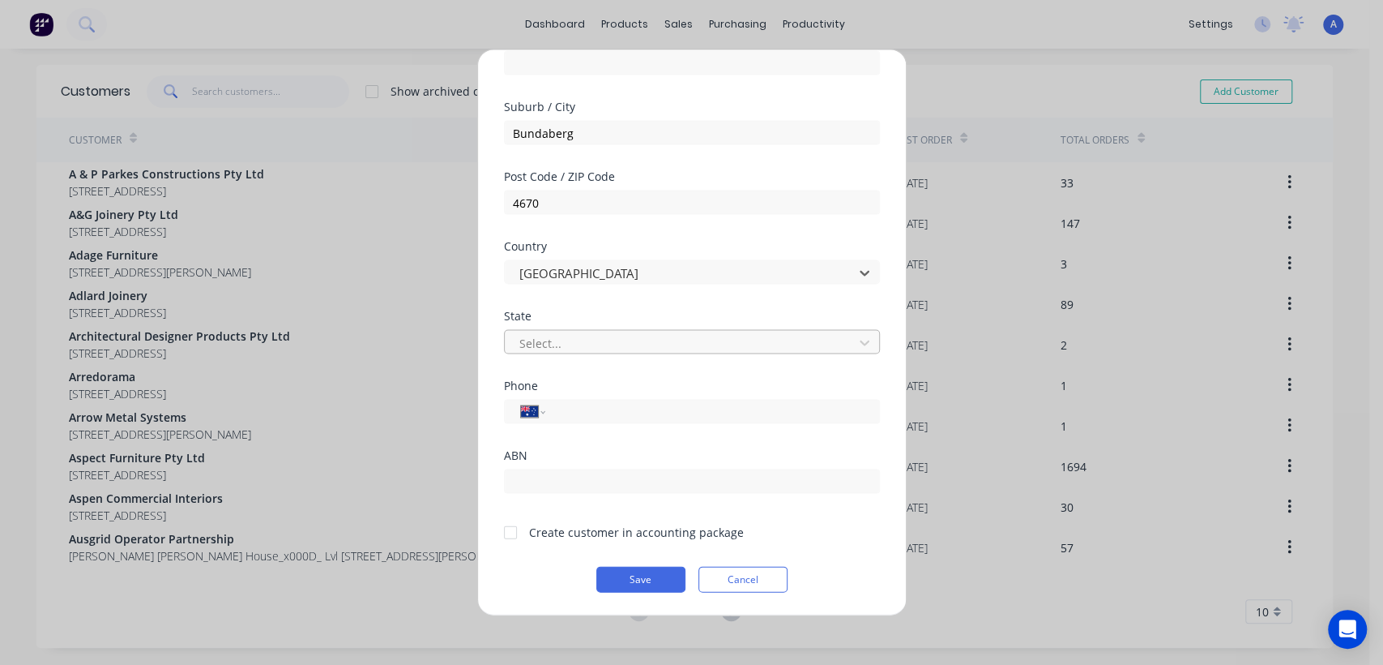
click at [531, 333] on div at bounding box center [681, 342] width 327 height 20
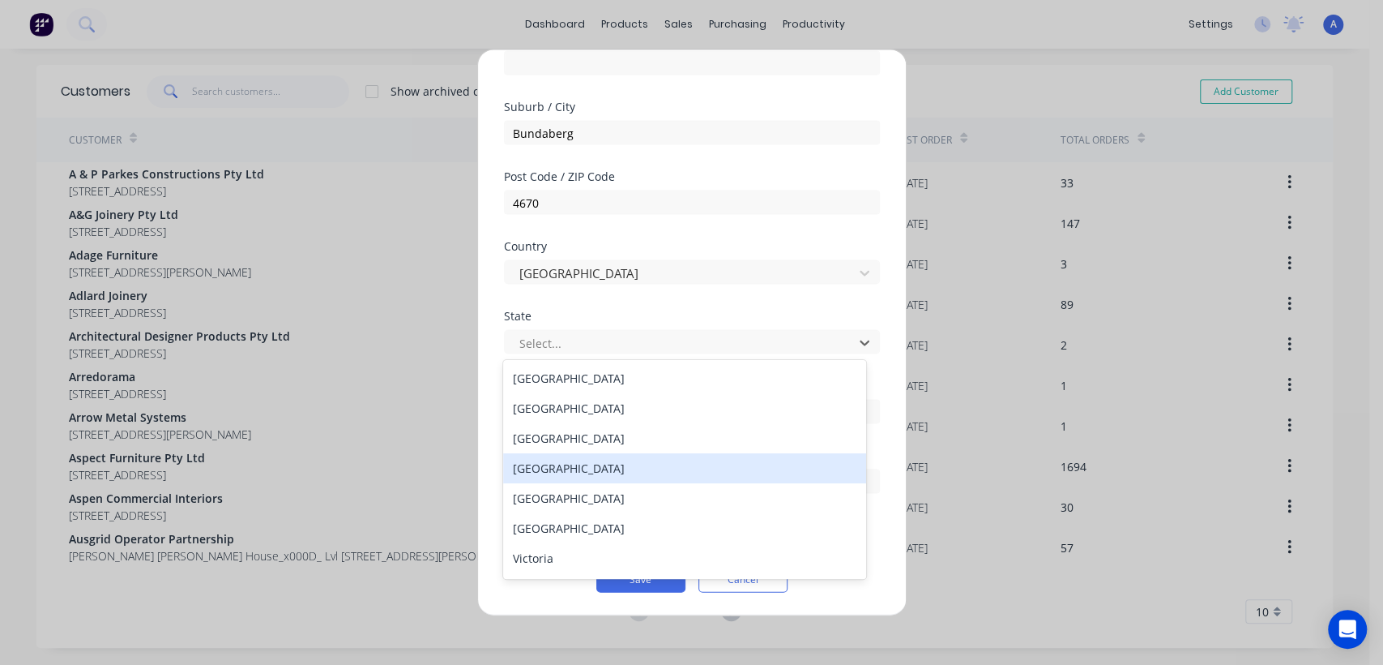
click at [547, 460] on div "Queensland" at bounding box center [684, 468] width 362 height 30
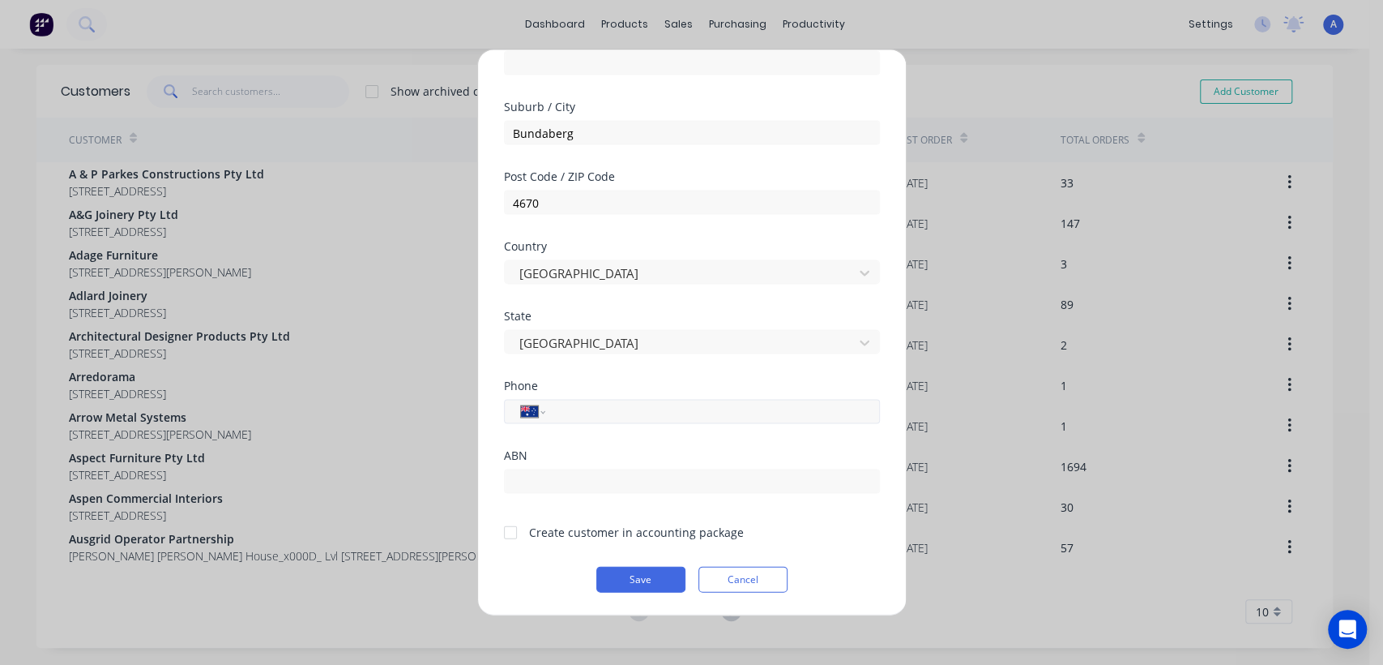
click at [579, 410] on input "tel" at bounding box center [710, 411] width 306 height 19
type input "1300 920 891"
click at [568, 485] on input "text" at bounding box center [692, 481] width 376 height 24
type input "79866051246"
click at [513, 535] on div at bounding box center [510, 531] width 32 height 32
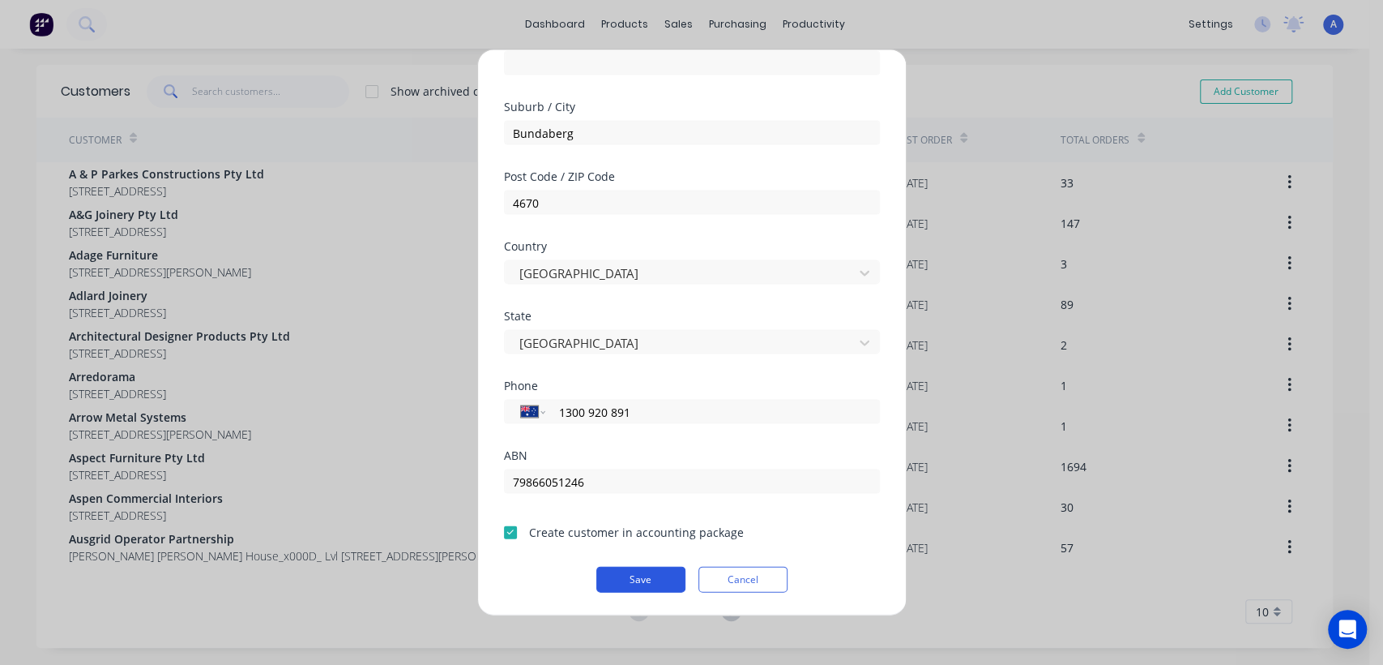
click at [638, 576] on button "Save" at bounding box center [641, 580] width 89 height 26
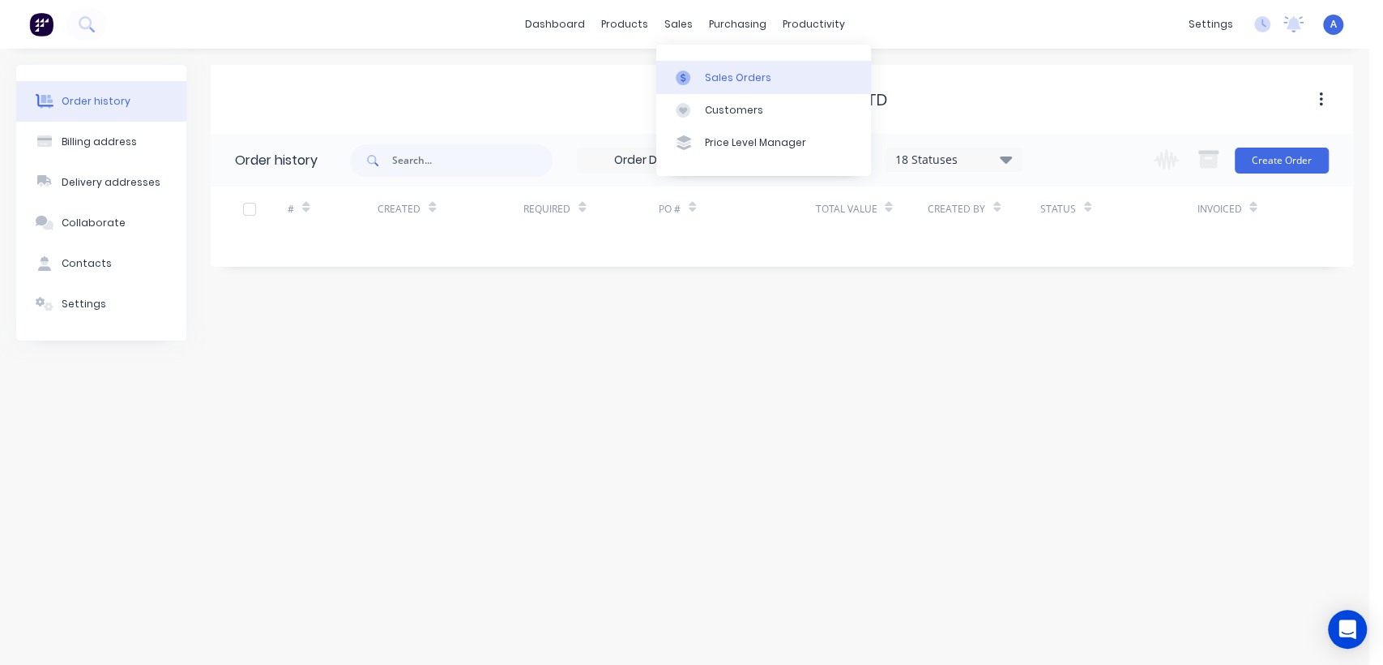
click at [707, 71] on div "Sales Orders" at bounding box center [738, 78] width 66 height 15
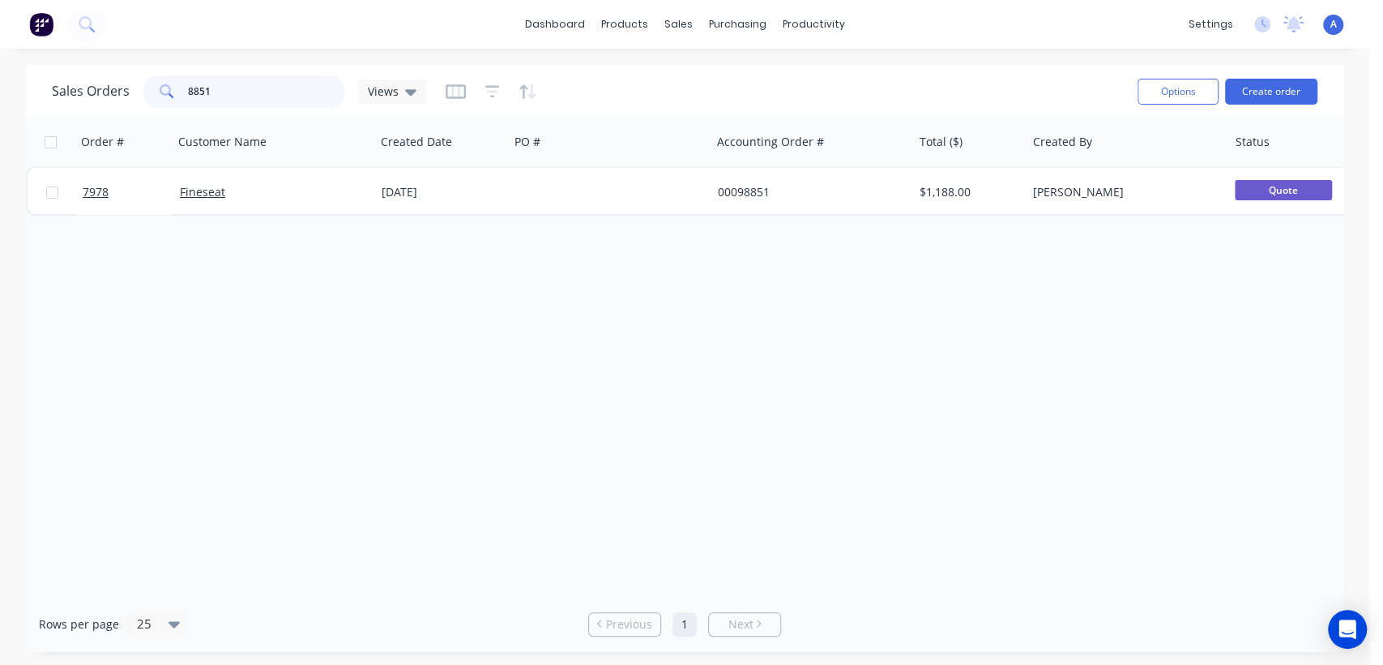
drag, startPoint x: 216, startPoint y: 95, endPoint x: 163, endPoint y: 88, distance: 54.0
click at [165, 88] on div "8851" at bounding box center [244, 91] width 203 height 32
type input "98927"
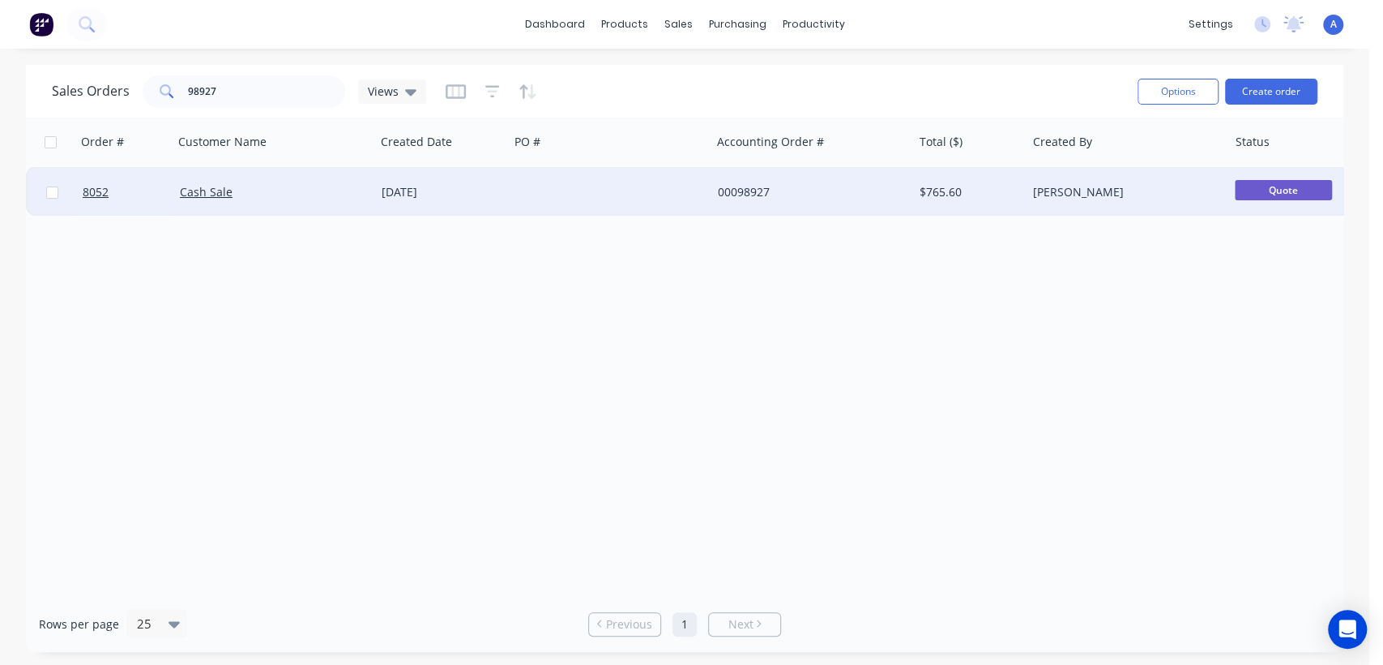
click at [678, 200] on div at bounding box center [610, 192] width 202 height 49
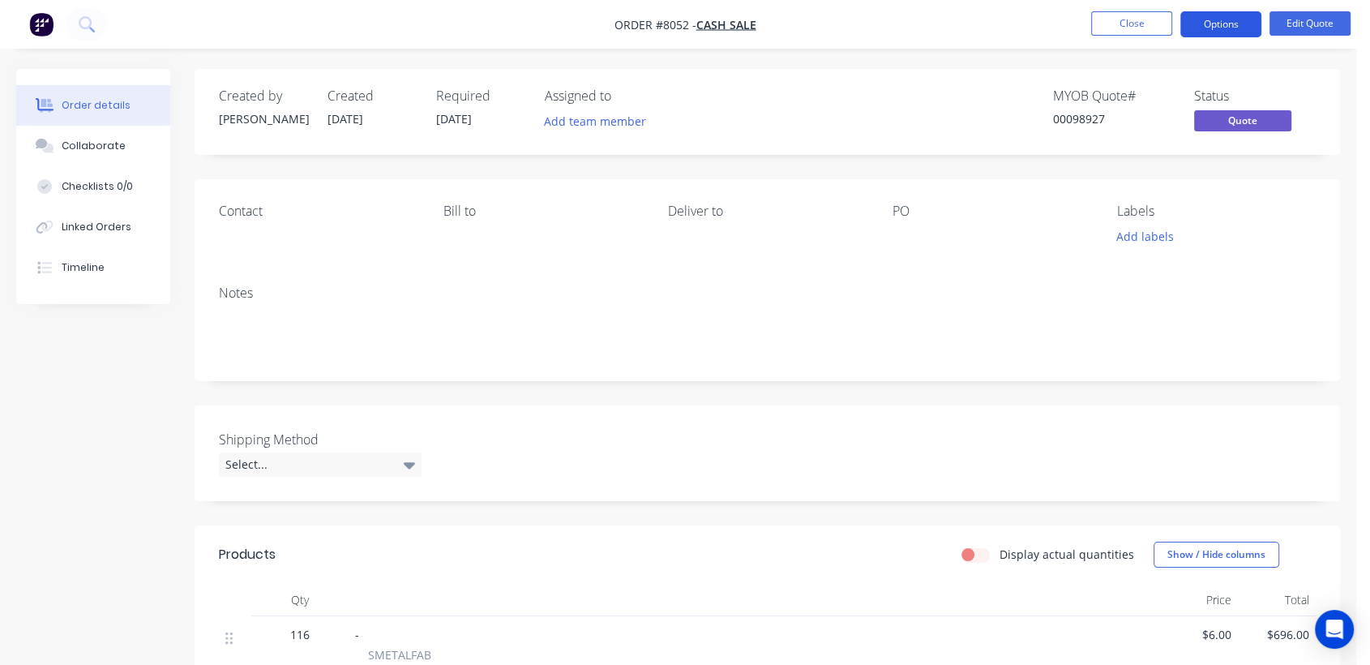
click at [1225, 24] on button "Options" at bounding box center [1220, 24] width 81 height 26
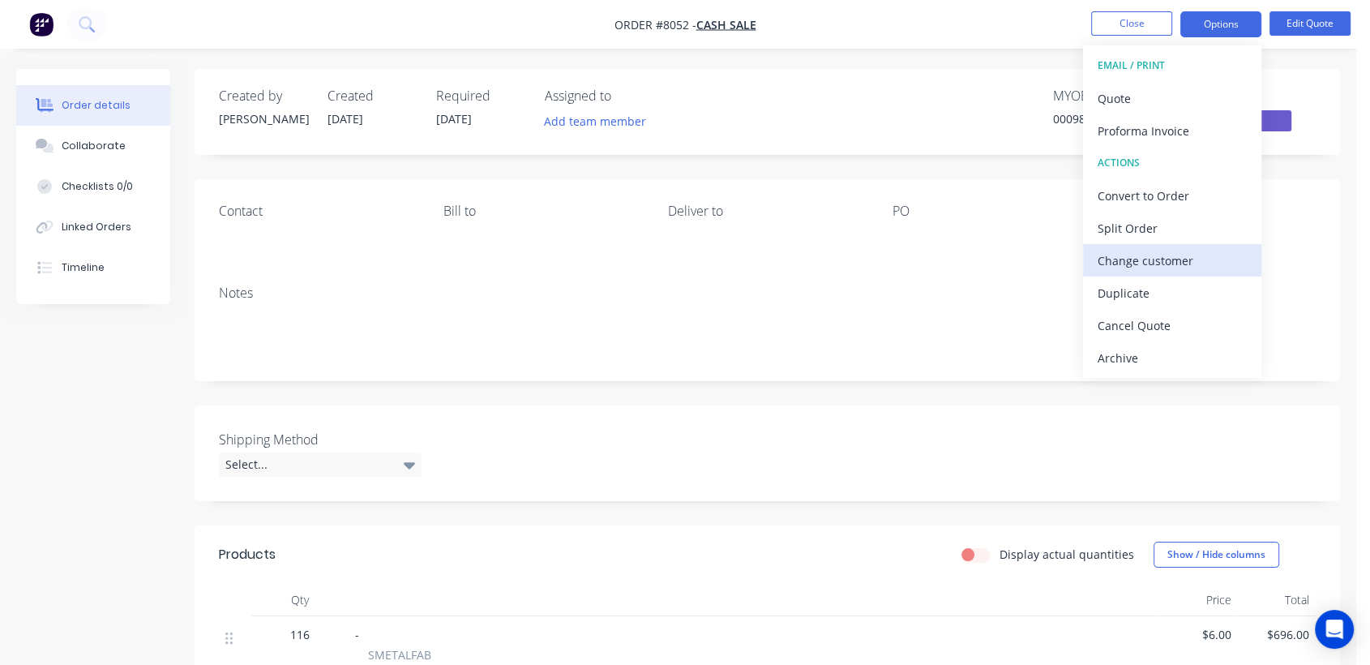
click at [1161, 259] on div "Change customer" at bounding box center [1171, 261] width 149 height 24
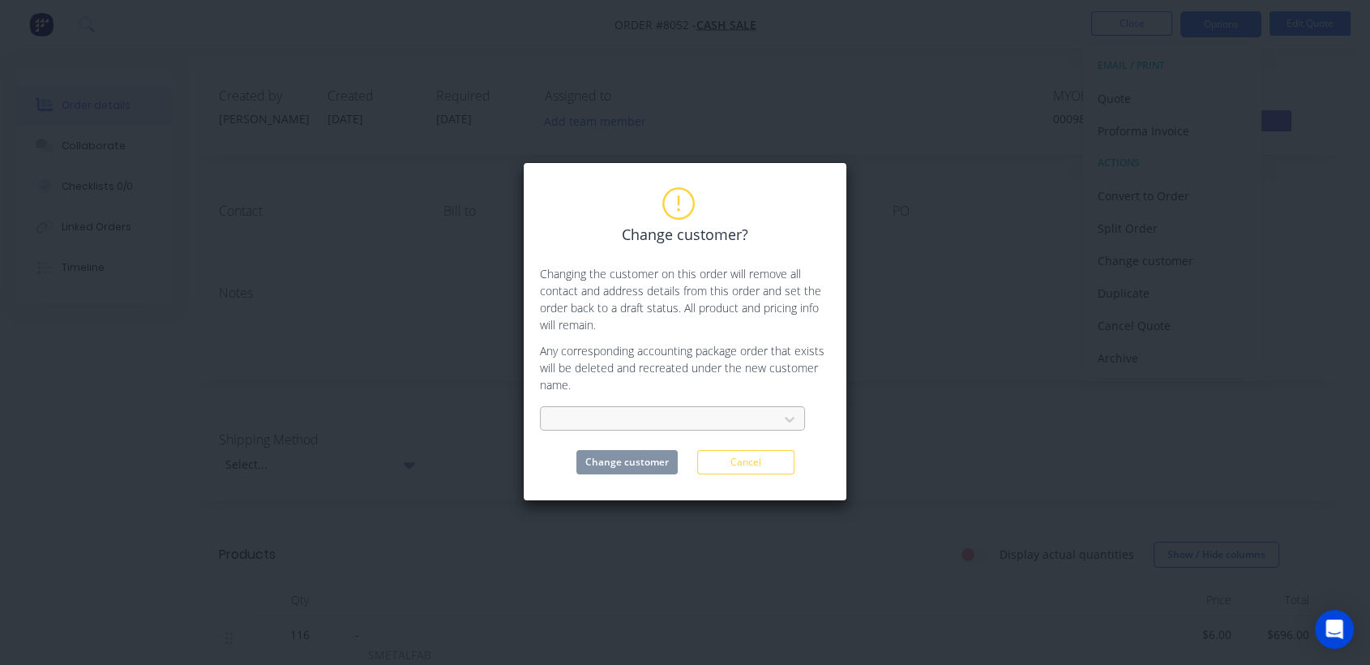
click at [649, 415] on div at bounding box center [662, 419] width 216 height 20
type input "tren"
click at [660, 455] on div "Trendline Group Pty Ltd" at bounding box center [672, 455] width 265 height 30
click at [651, 459] on button "Change customer" at bounding box center [626, 462] width 101 height 24
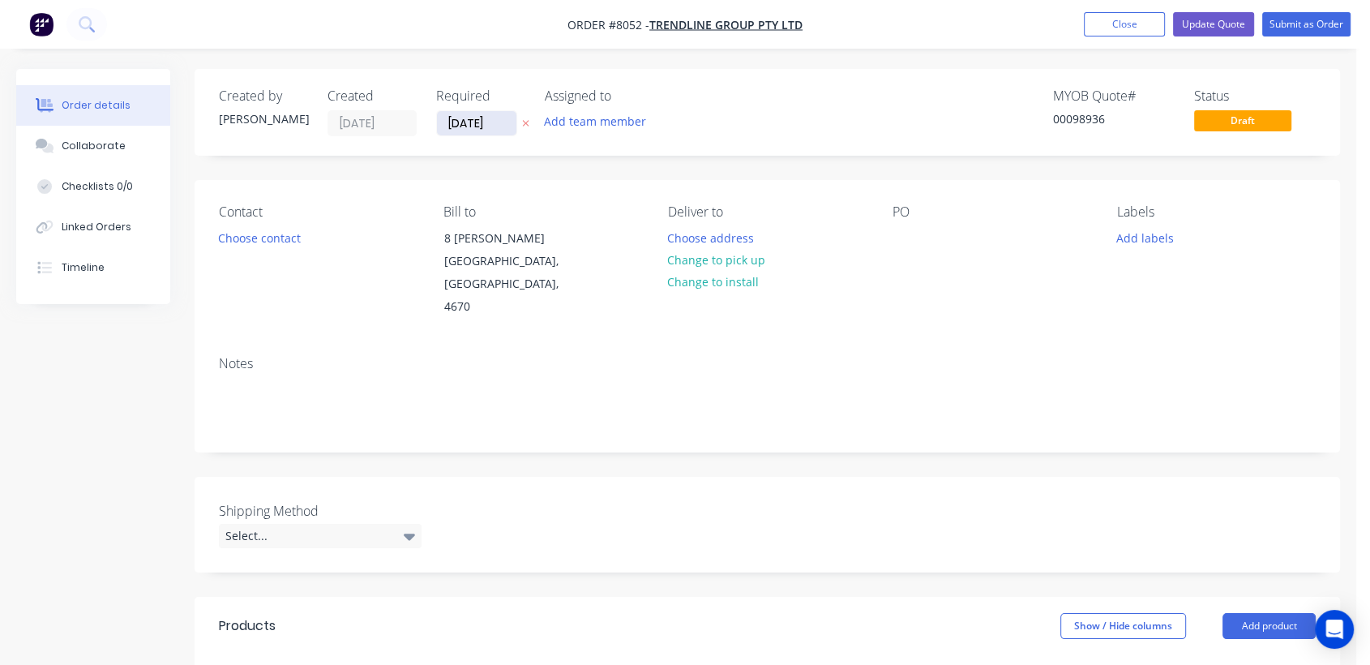
click at [509, 120] on input "[DATE]" at bounding box center [476, 123] width 79 height 24
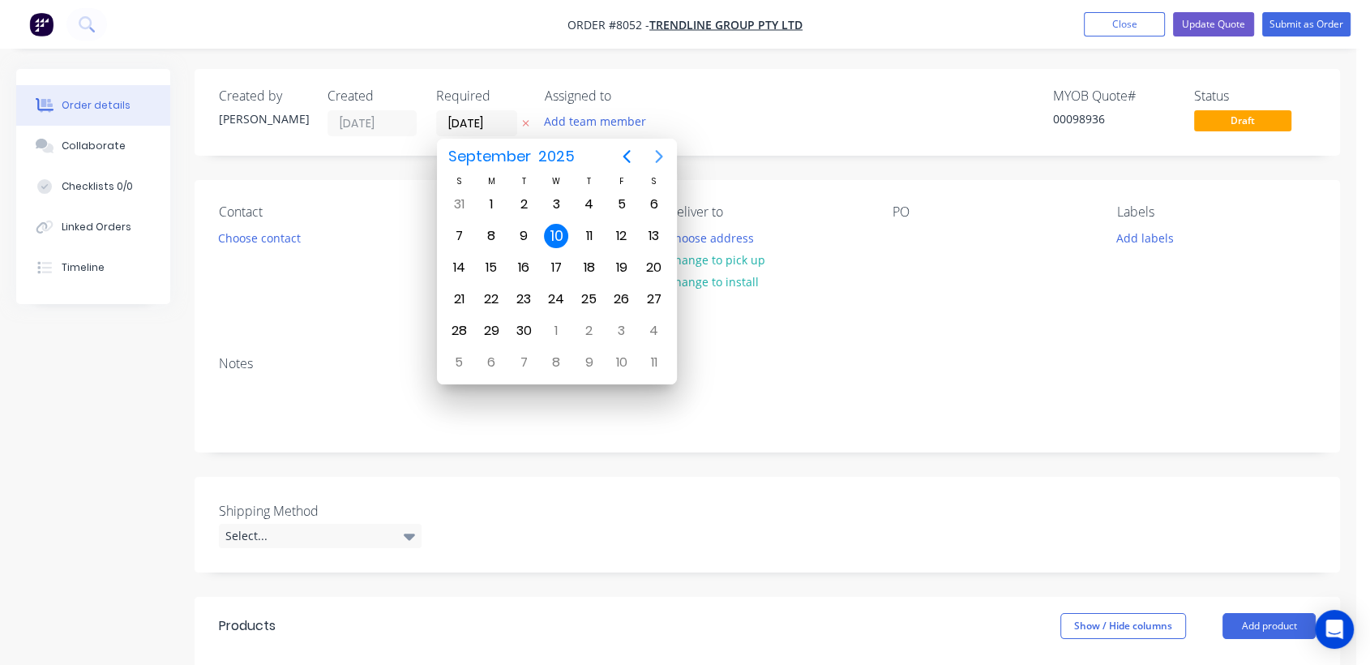
click at [653, 151] on icon "Next page" at bounding box center [658, 156] width 19 height 19
click at [562, 326] on div "31" at bounding box center [556, 331] width 24 height 24
type input "[DATE]"
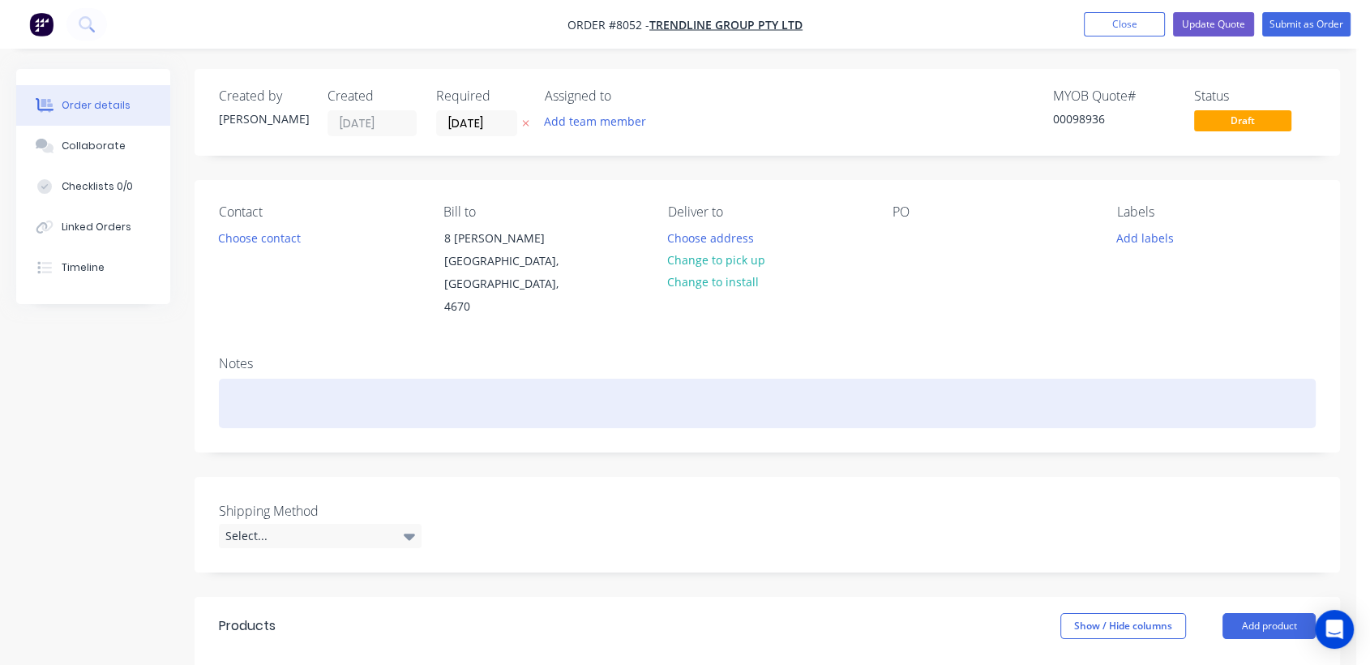
click at [312, 384] on div at bounding box center [767, 402] width 1097 height 49
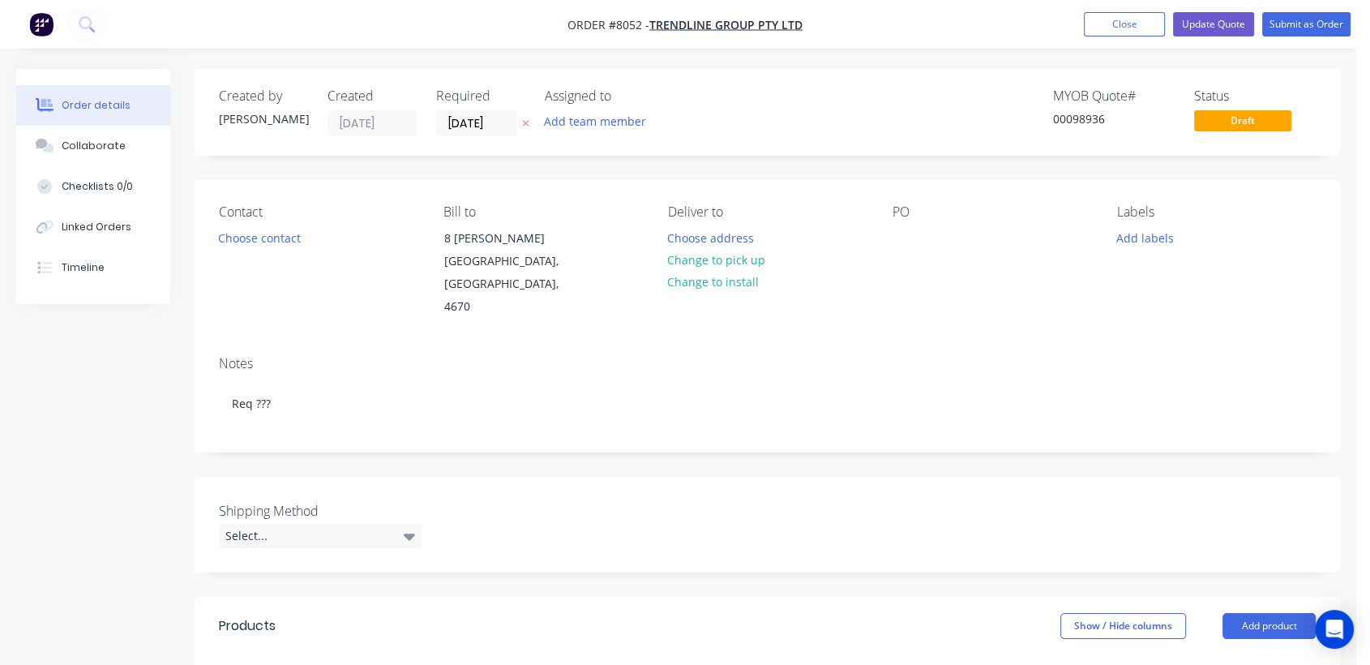
drag, startPoint x: 748, startPoint y: 256, endPoint x: 800, endPoint y: 252, distance: 52.0
click at [747, 256] on button "Change to pick up" at bounding box center [716, 260] width 115 height 22
click at [908, 235] on div at bounding box center [905, 238] width 26 height 24
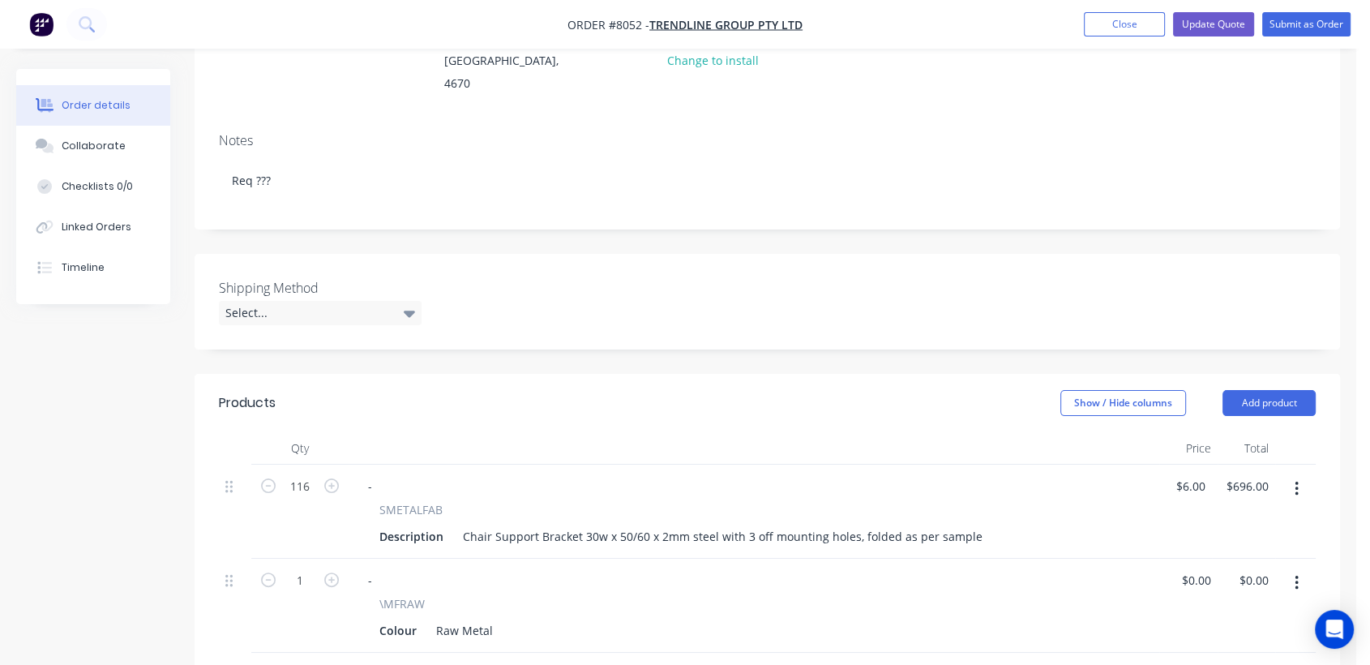
scroll to position [270, 0]
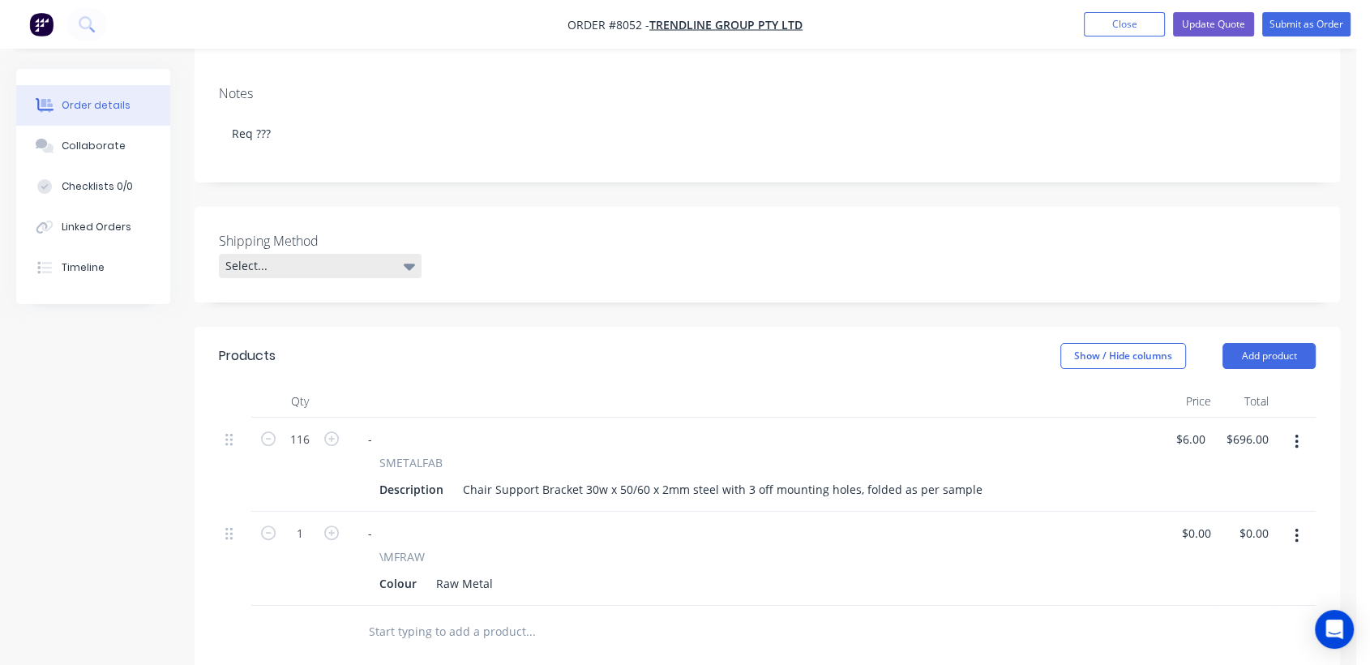
click at [306, 254] on div "Select..." at bounding box center [320, 266] width 203 height 24
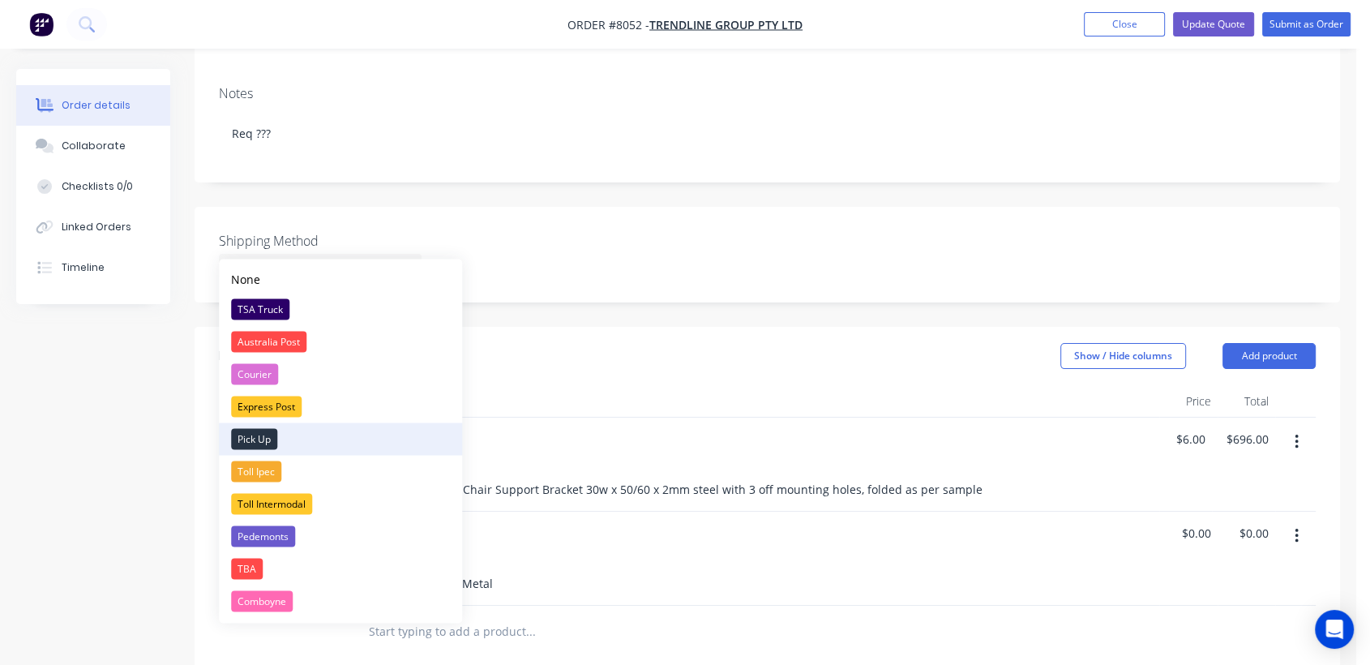
click at [272, 434] on div "Pick Up" at bounding box center [254, 438] width 46 height 21
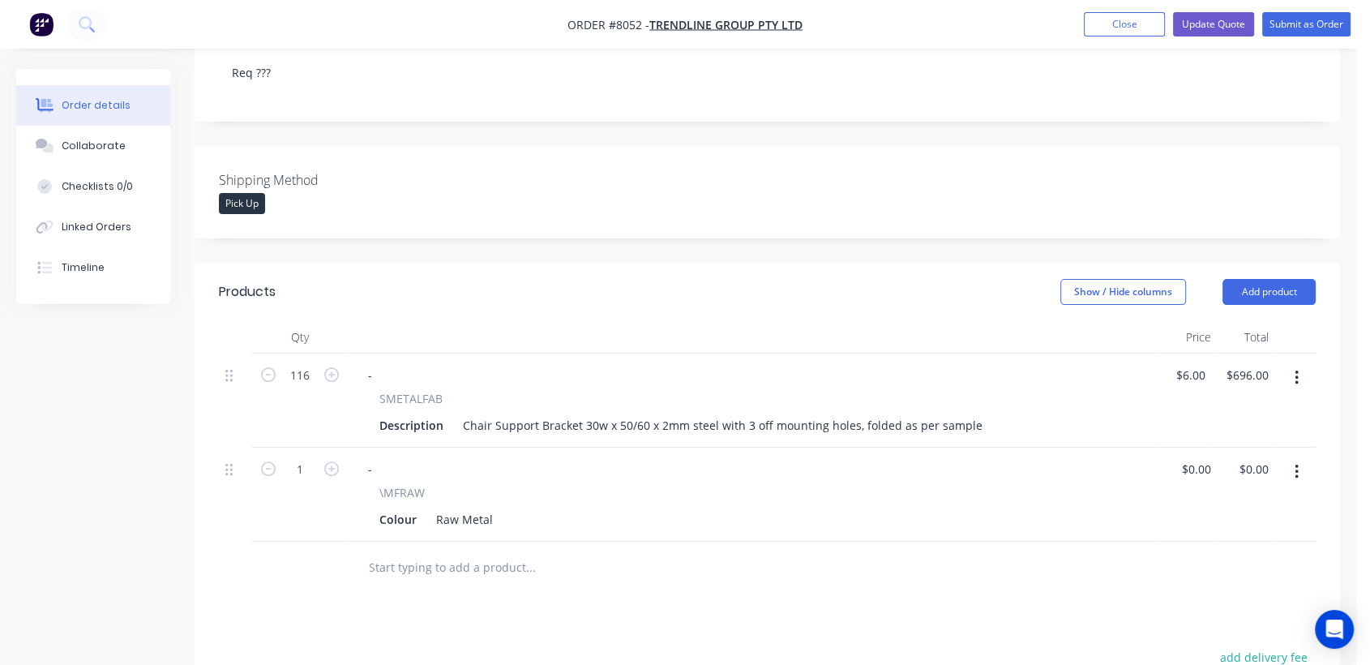
scroll to position [450, 0]
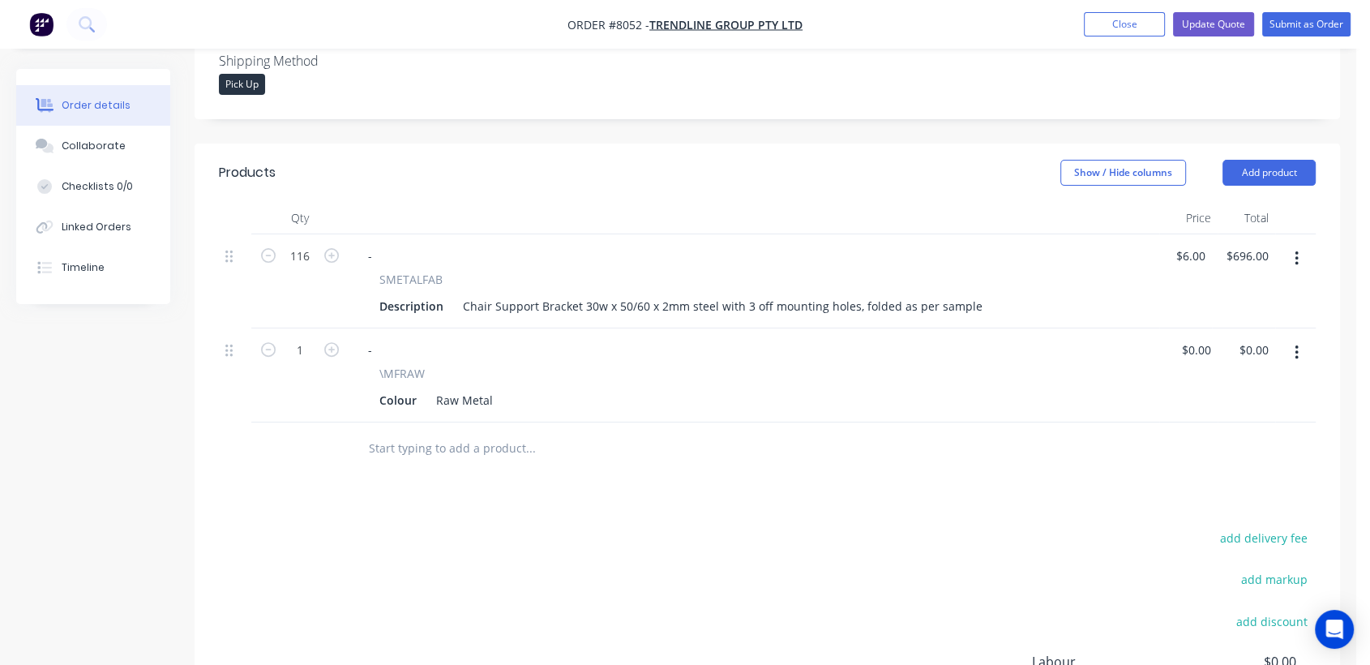
click at [434, 437] on input "text" at bounding box center [530, 448] width 324 height 32
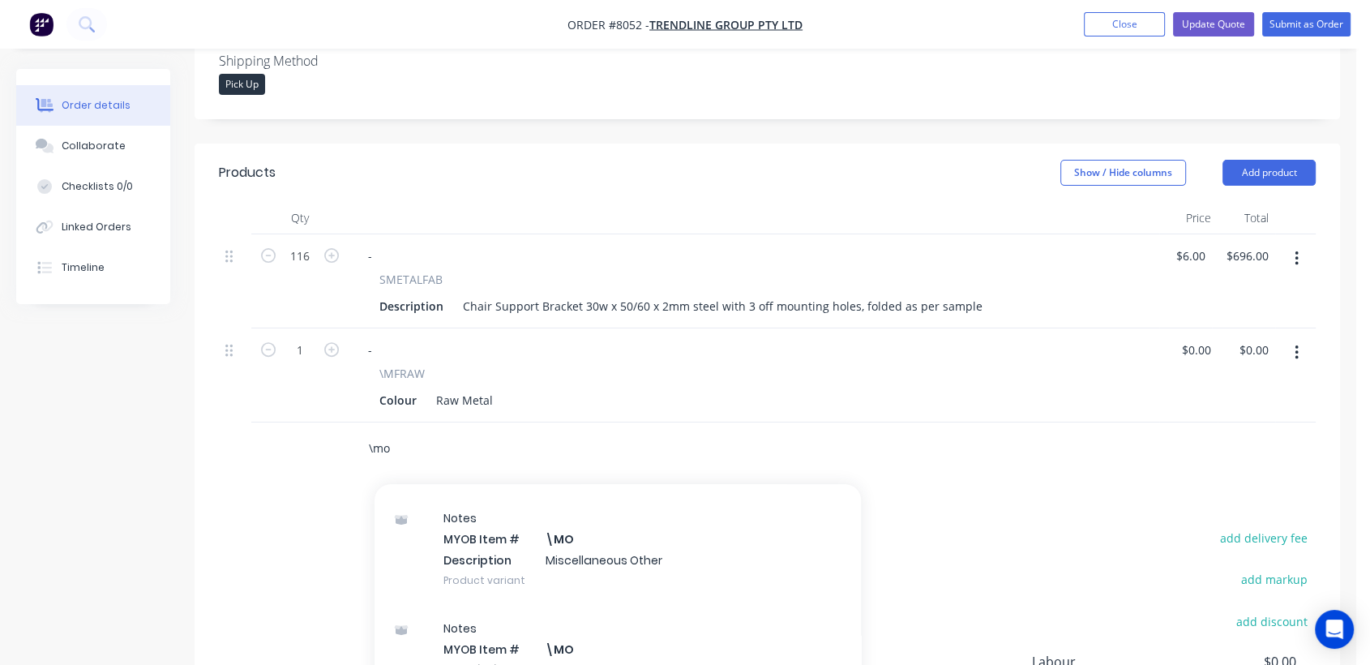
scroll to position [270, 0]
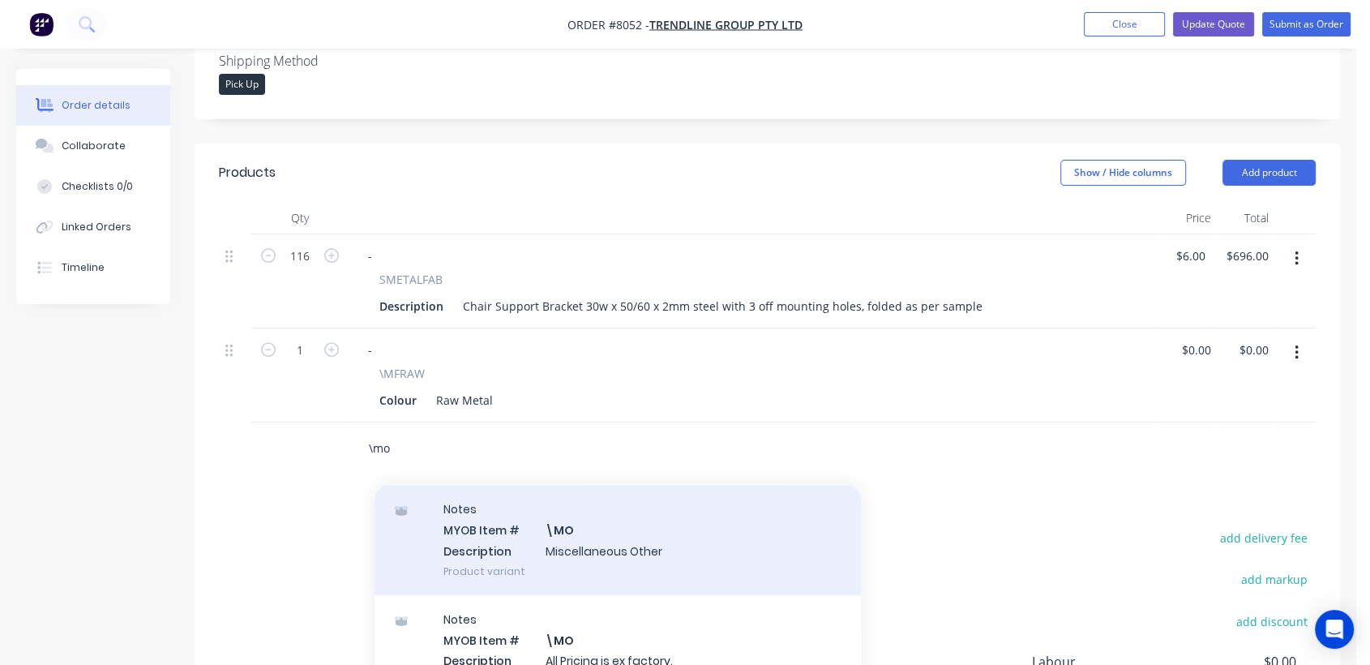
type input "\mo"
click at [592, 524] on div "Notes MYOB Item # \MO Description Miscellaneous Other Product variant" at bounding box center [617, 539] width 486 height 109
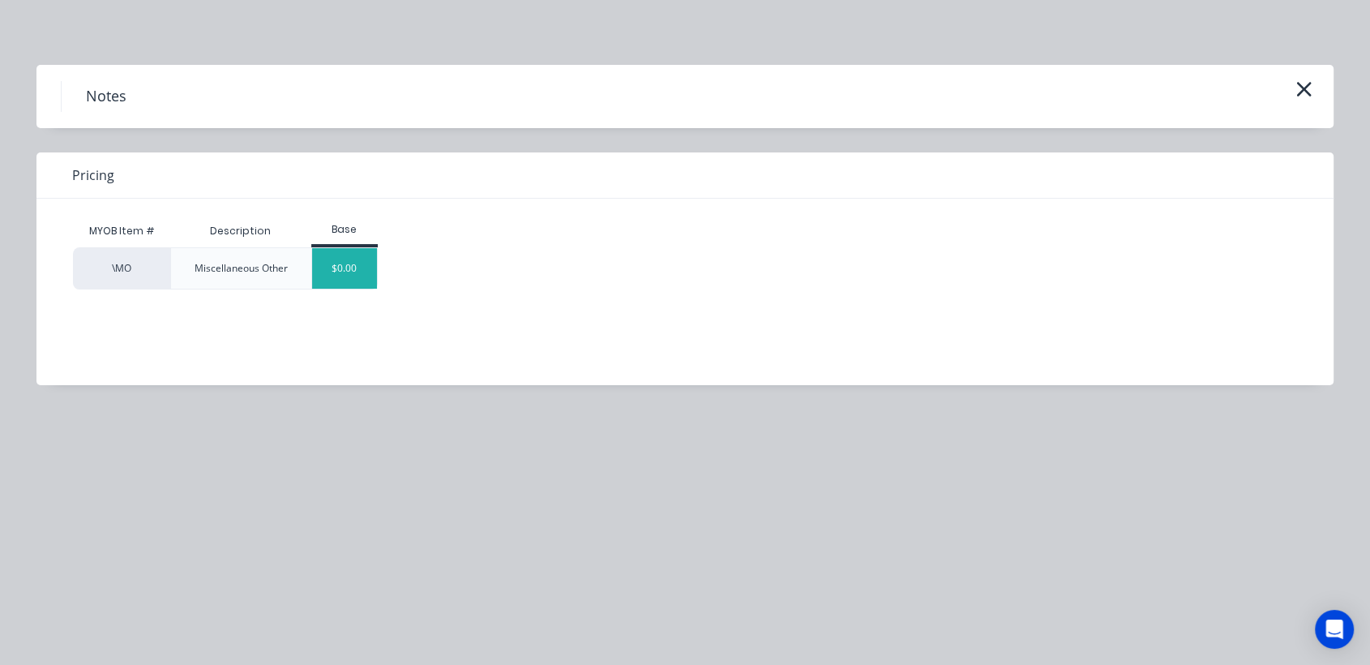
click at [350, 265] on div "$0.00" at bounding box center [345, 268] width 66 height 41
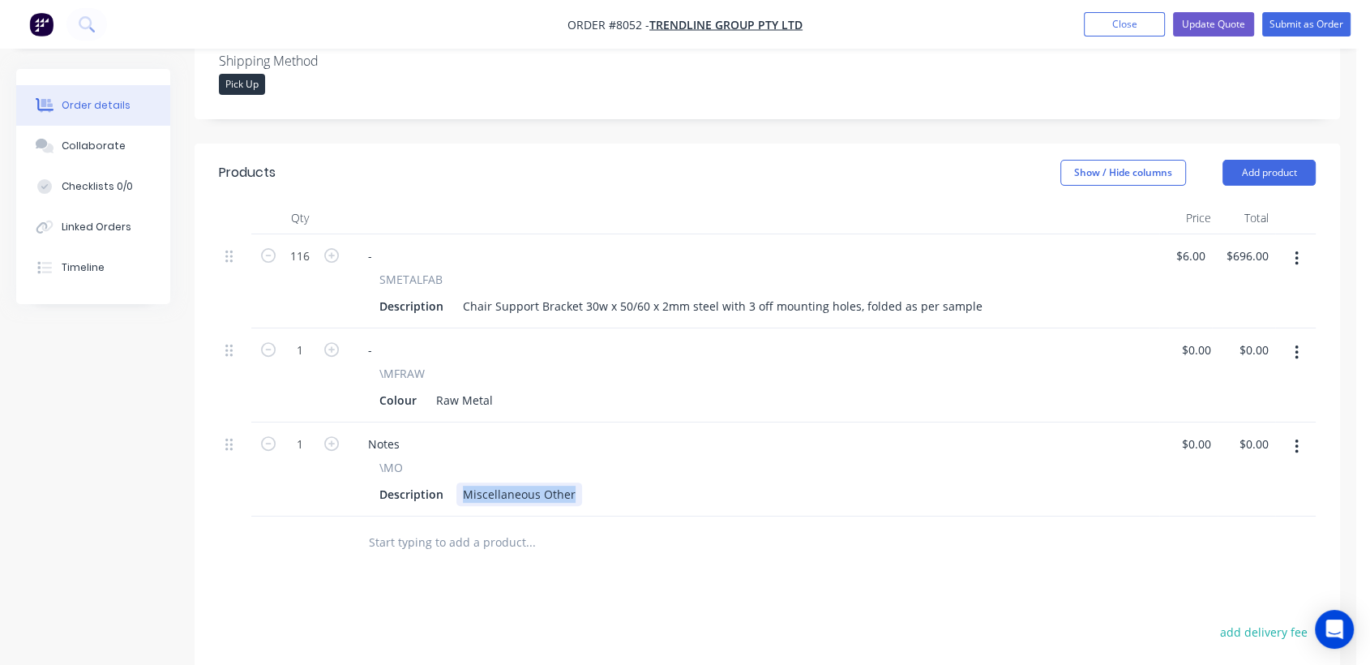
drag, startPoint x: 460, startPoint y: 473, endPoint x: 601, endPoint y: 494, distance: 141.8
click at [601, 494] on div "Qty Price Total 116 - SMETALFAB Description Chair Support Bracket 30w x 50/60 x…" at bounding box center [767, 385] width 1145 height 367
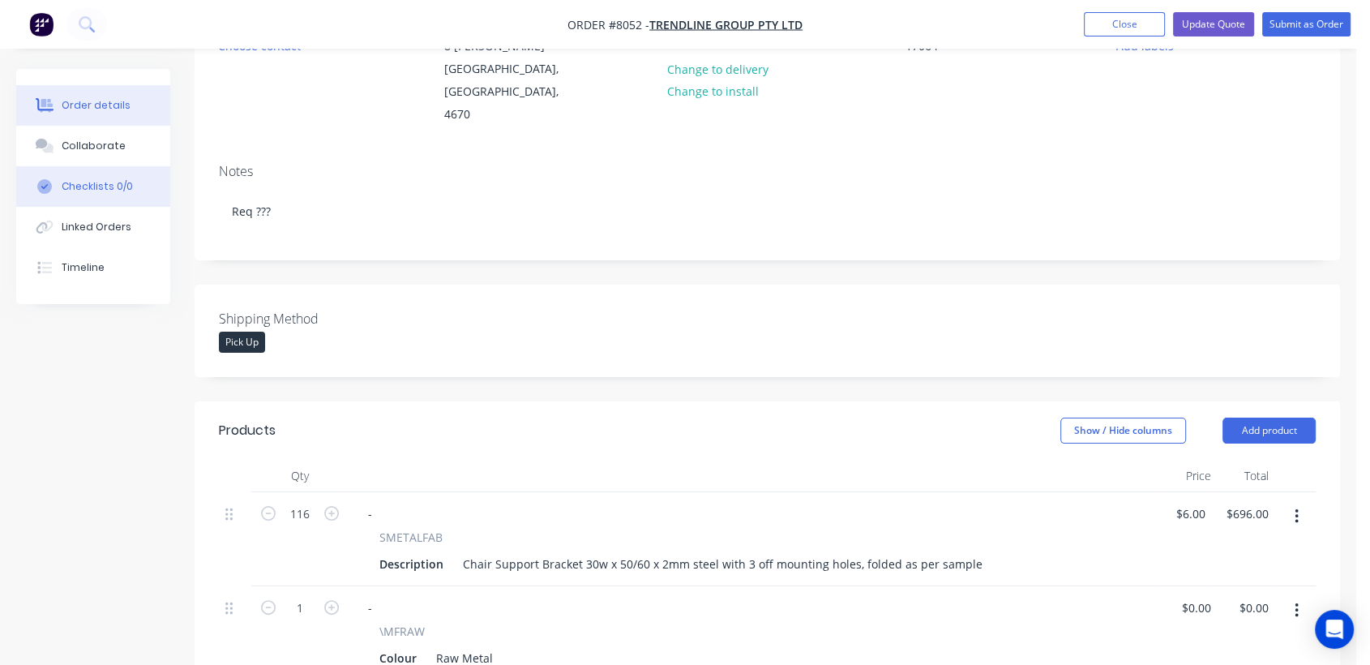
scroll to position [169, 0]
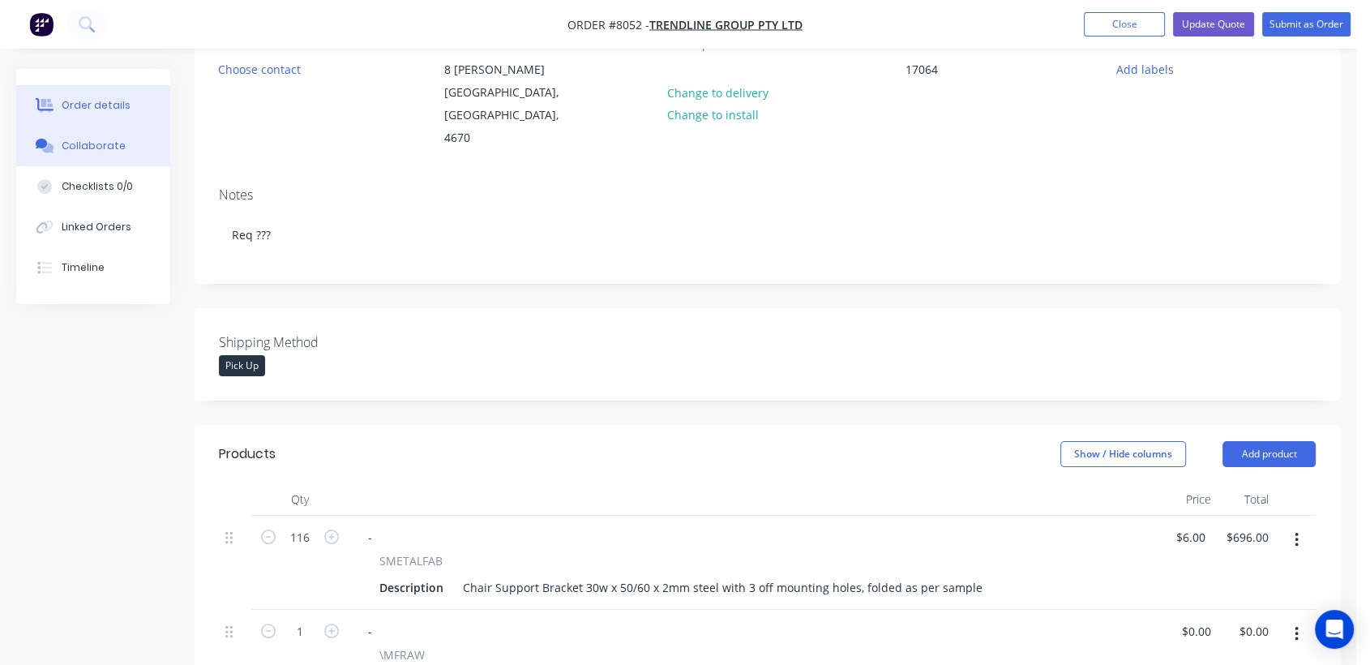
type input "$0.00"
click at [96, 143] on div "Collaborate" at bounding box center [94, 146] width 64 height 15
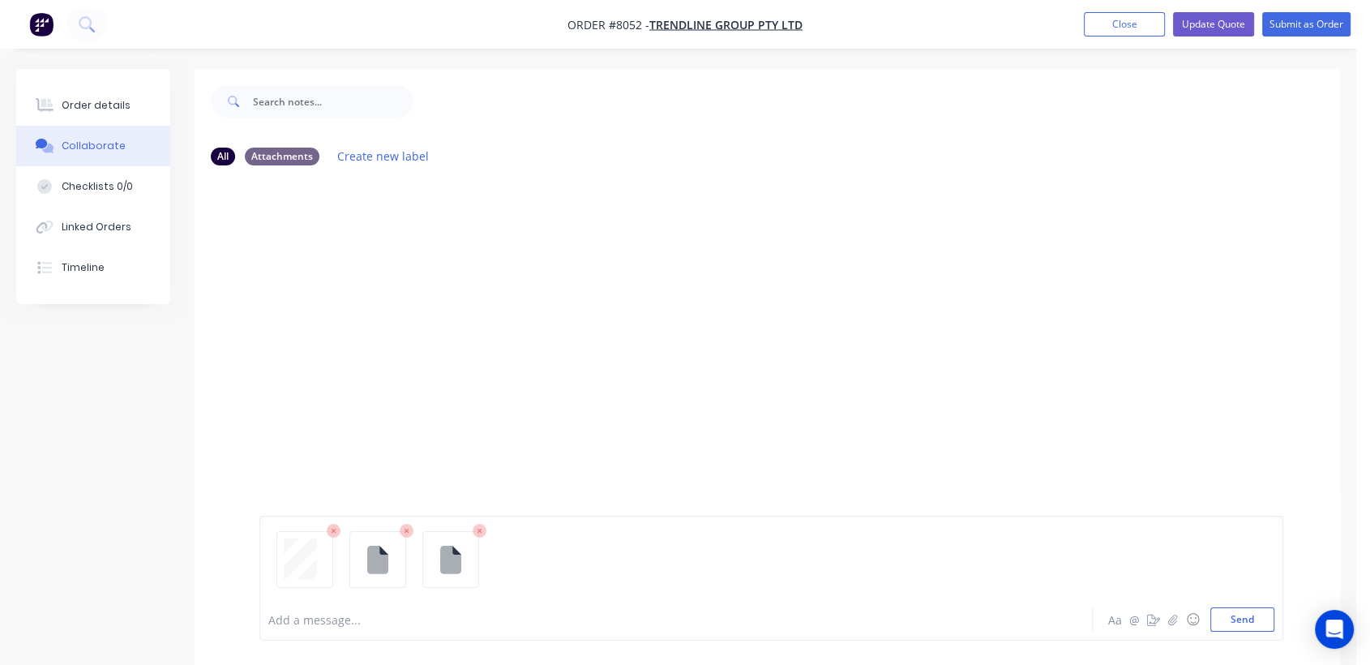
drag, startPoint x: 1251, startPoint y: 626, endPoint x: 897, endPoint y: 437, distance: 401.4
click at [1251, 625] on button "Send" at bounding box center [1242, 619] width 64 height 24
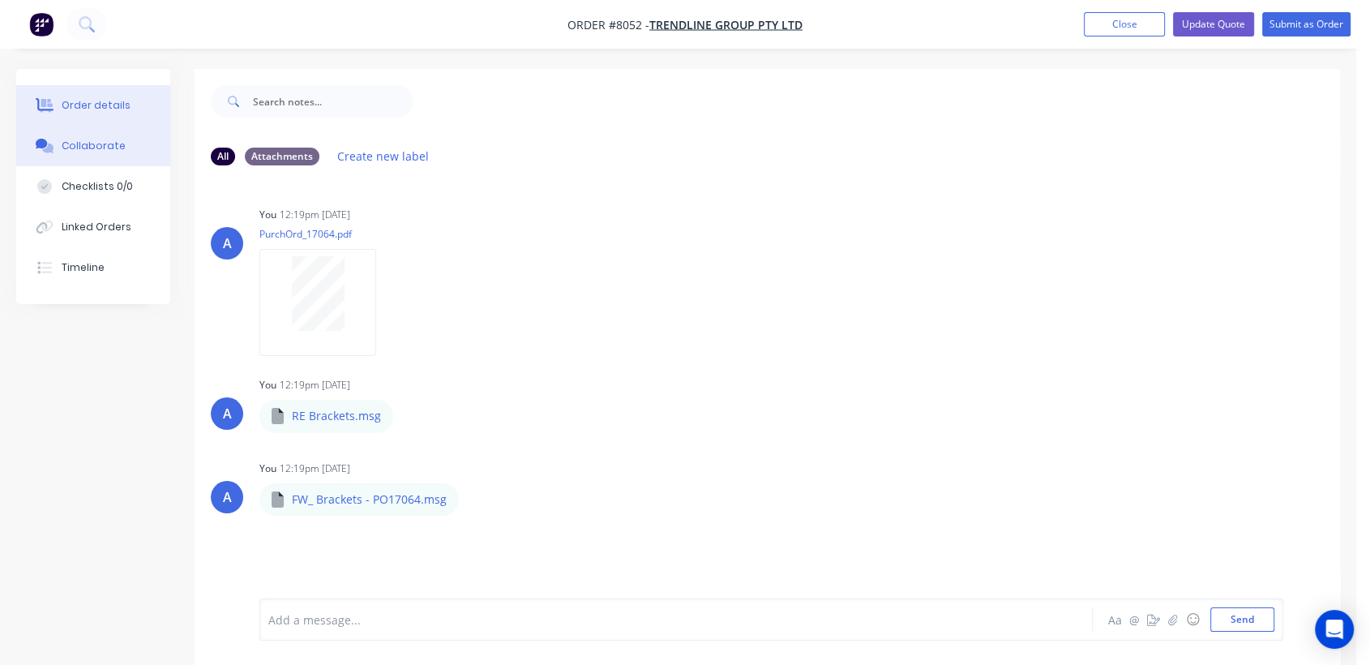
click at [91, 92] on button "Order details" at bounding box center [93, 105] width 154 height 41
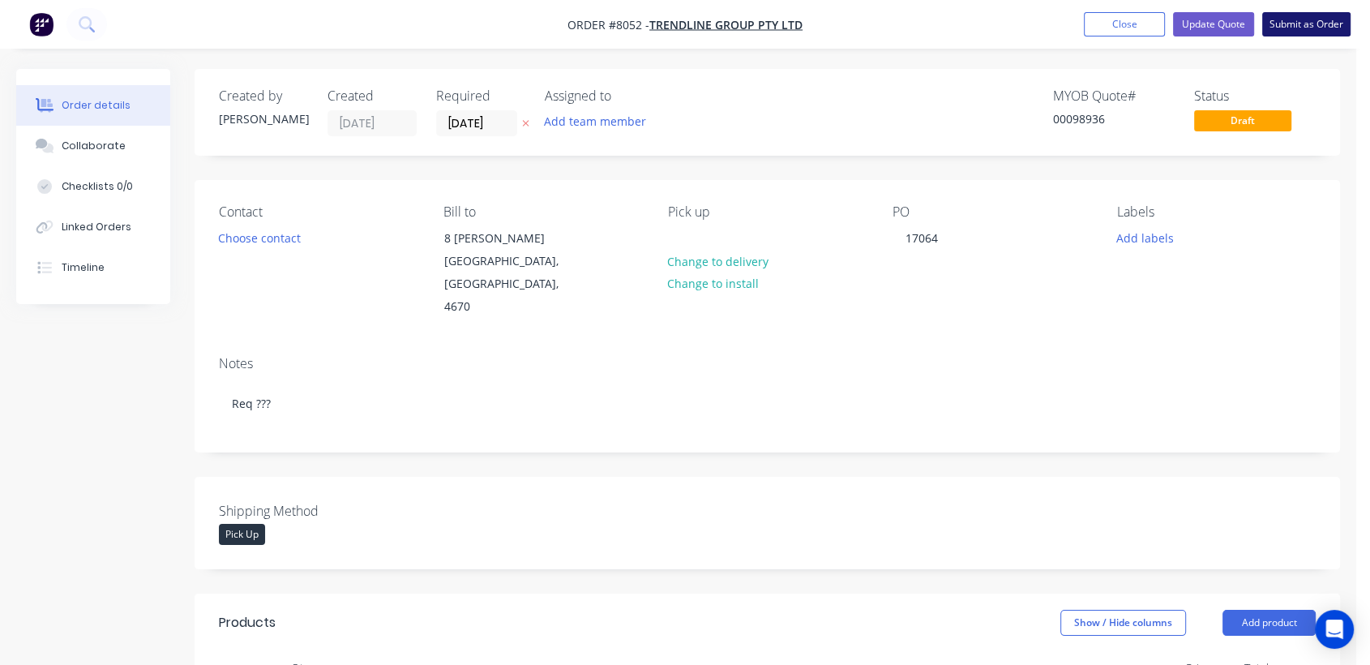
click at [1311, 24] on button "Submit as Order" at bounding box center [1306, 24] width 88 height 24
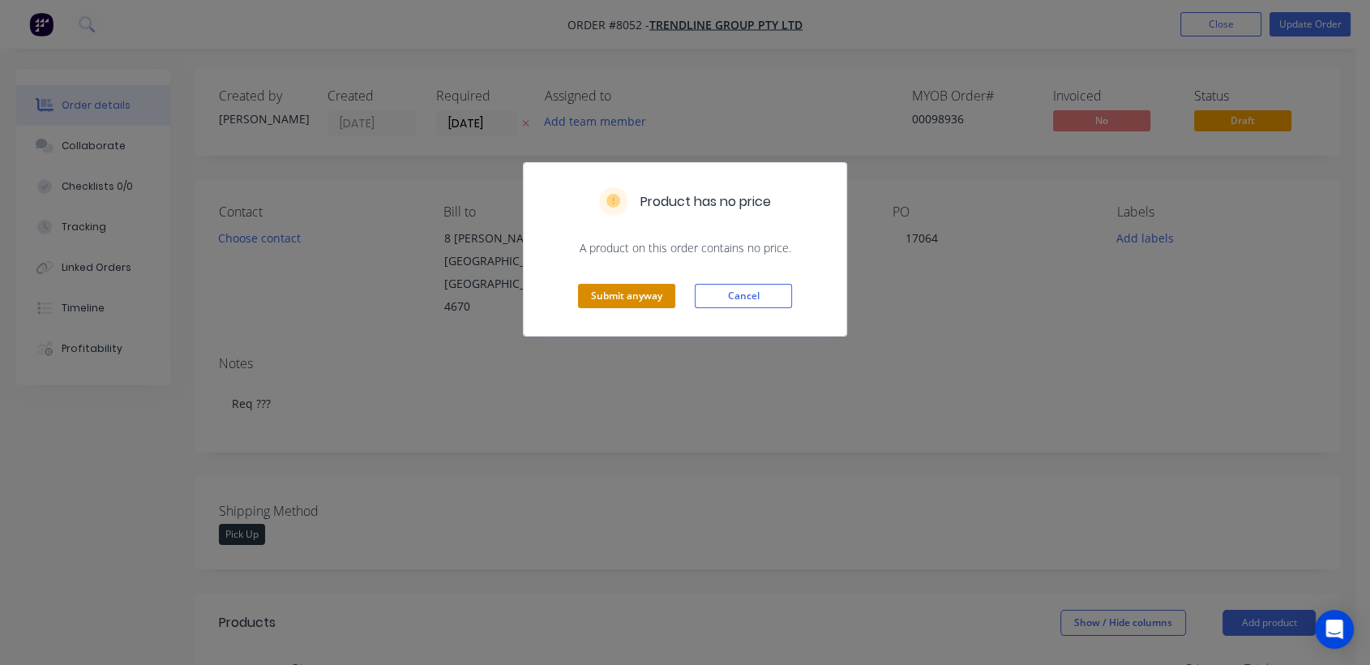
click at [629, 288] on button "Submit anyway" at bounding box center [626, 296] width 97 height 24
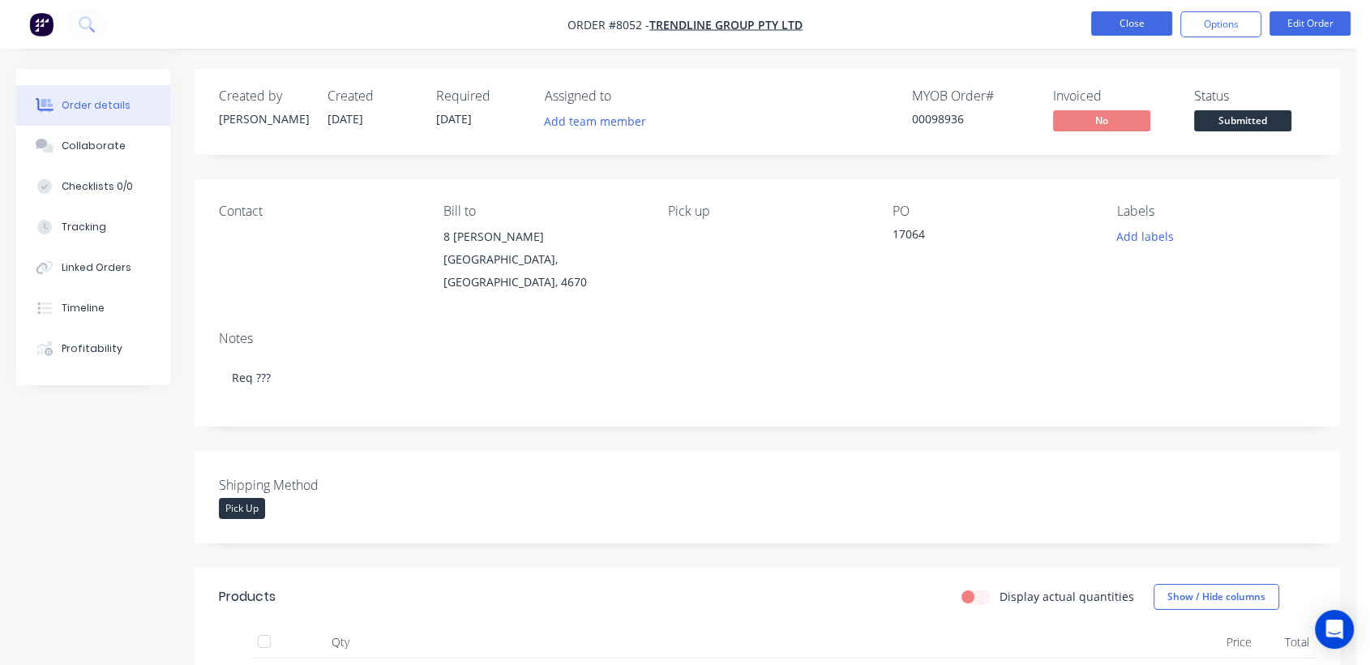
click at [1133, 19] on button "Close" at bounding box center [1131, 23] width 81 height 24
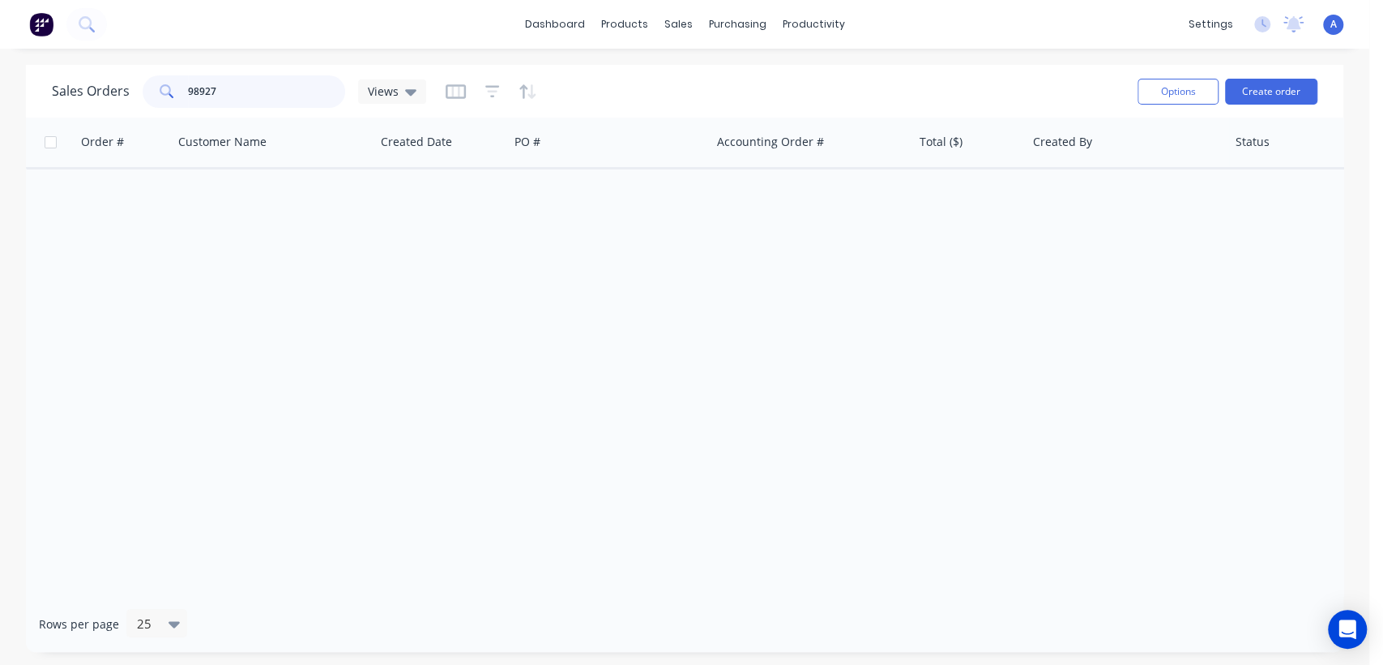
drag, startPoint x: 219, startPoint y: 87, endPoint x: 169, endPoint y: 77, distance: 50.4
click at [169, 77] on div "98927" at bounding box center [244, 91] width 203 height 32
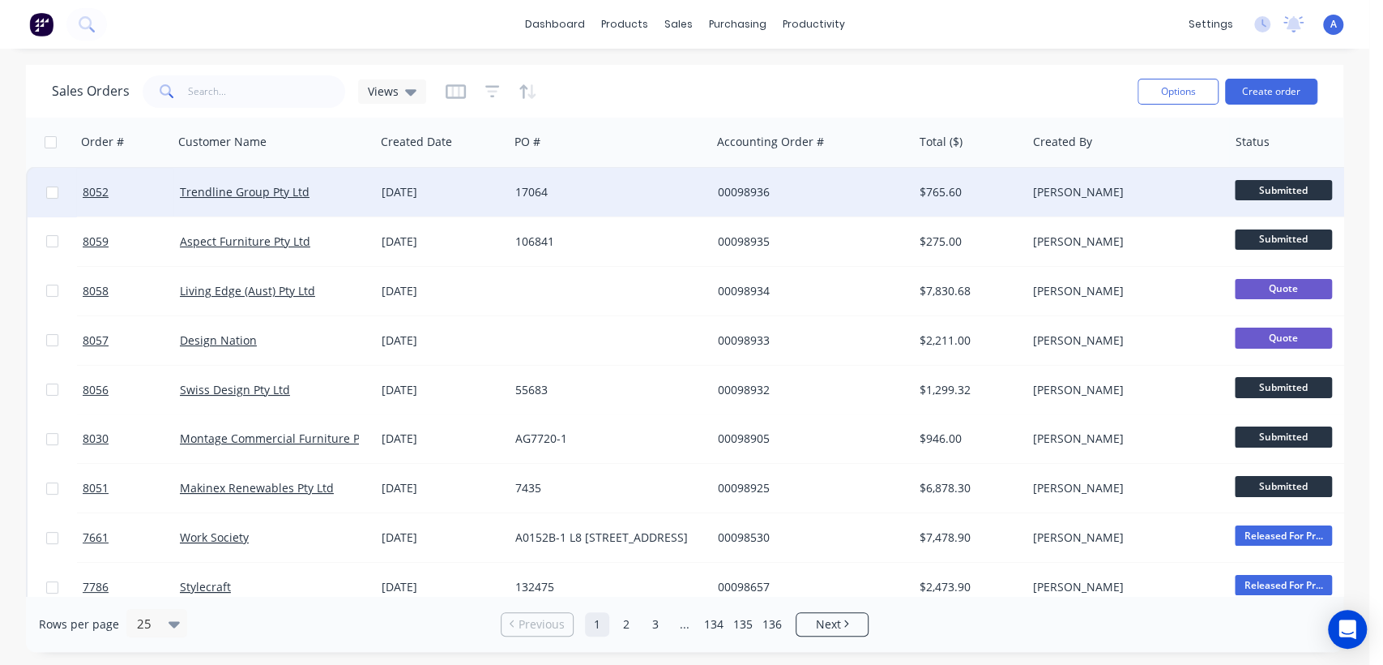
click at [666, 197] on div "17064" at bounding box center [605, 192] width 180 height 16
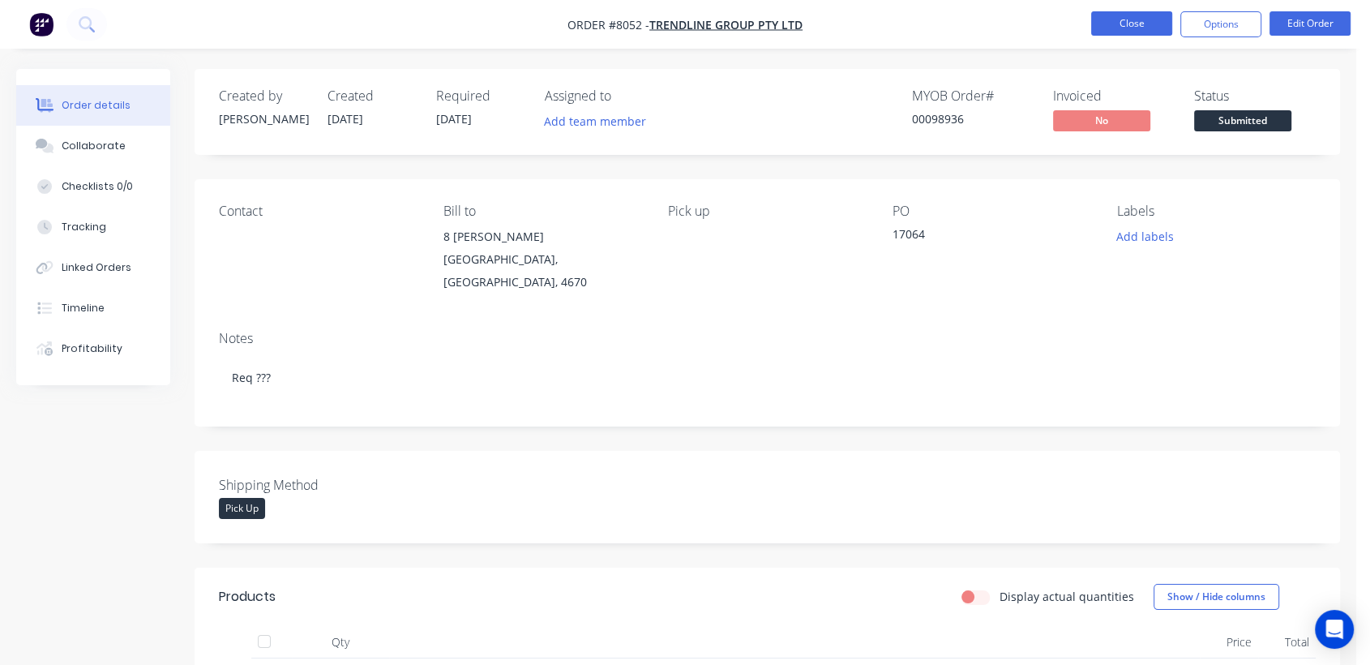
click at [1140, 16] on button "Close" at bounding box center [1131, 23] width 81 height 24
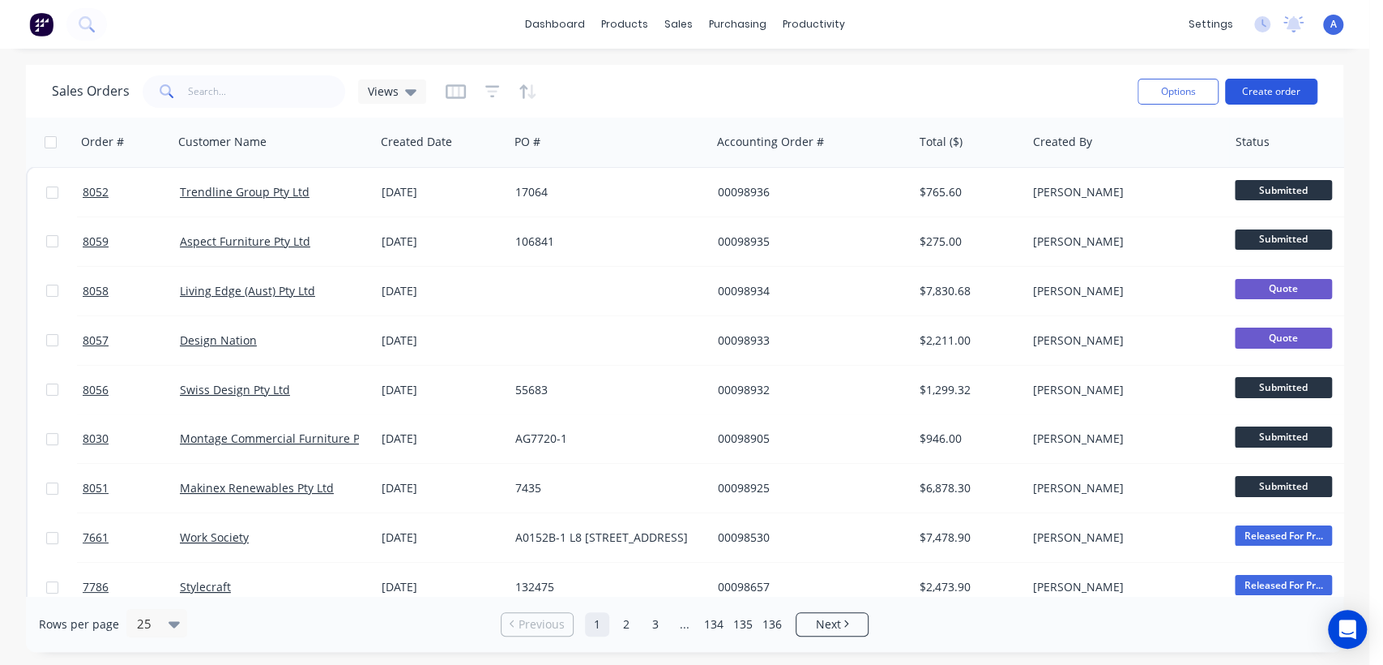
click at [1292, 85] on button "Create order" at bounding box center [1271, 92] width 92 height 26
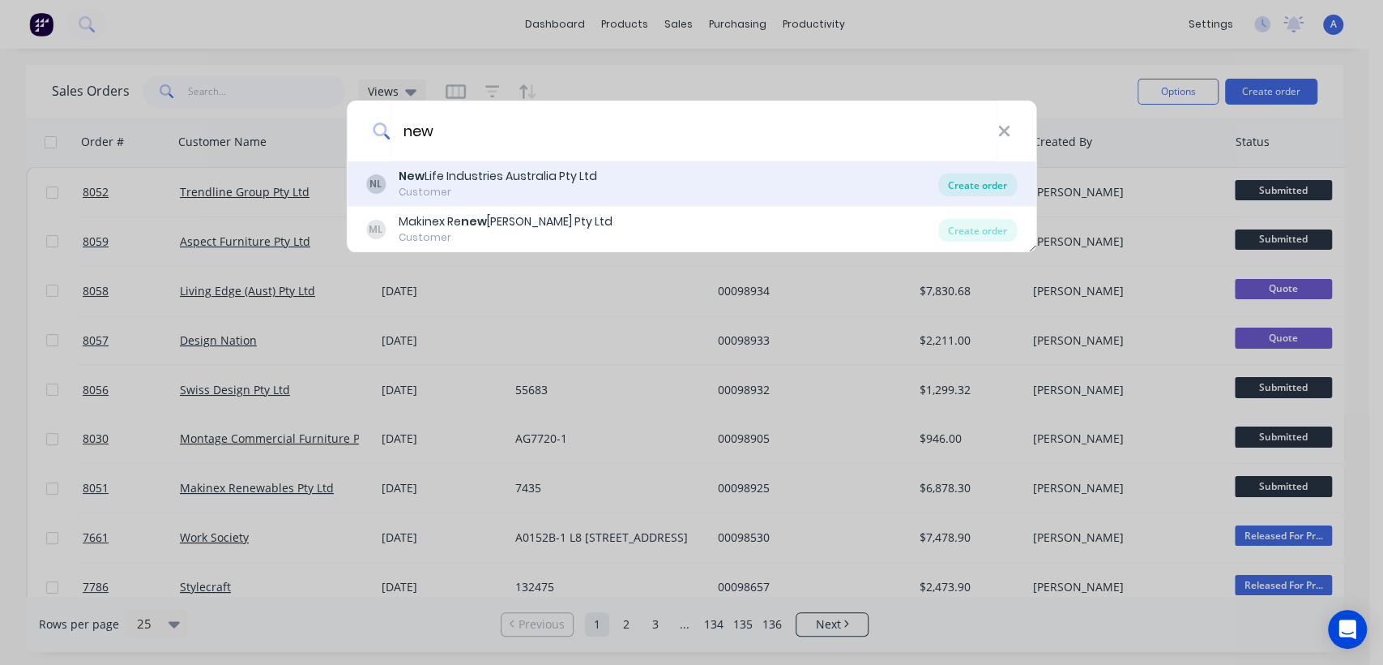
type input "new"
click at [963, 177] on div "Create order" at bounding box center [978, 184] width 79 height 23
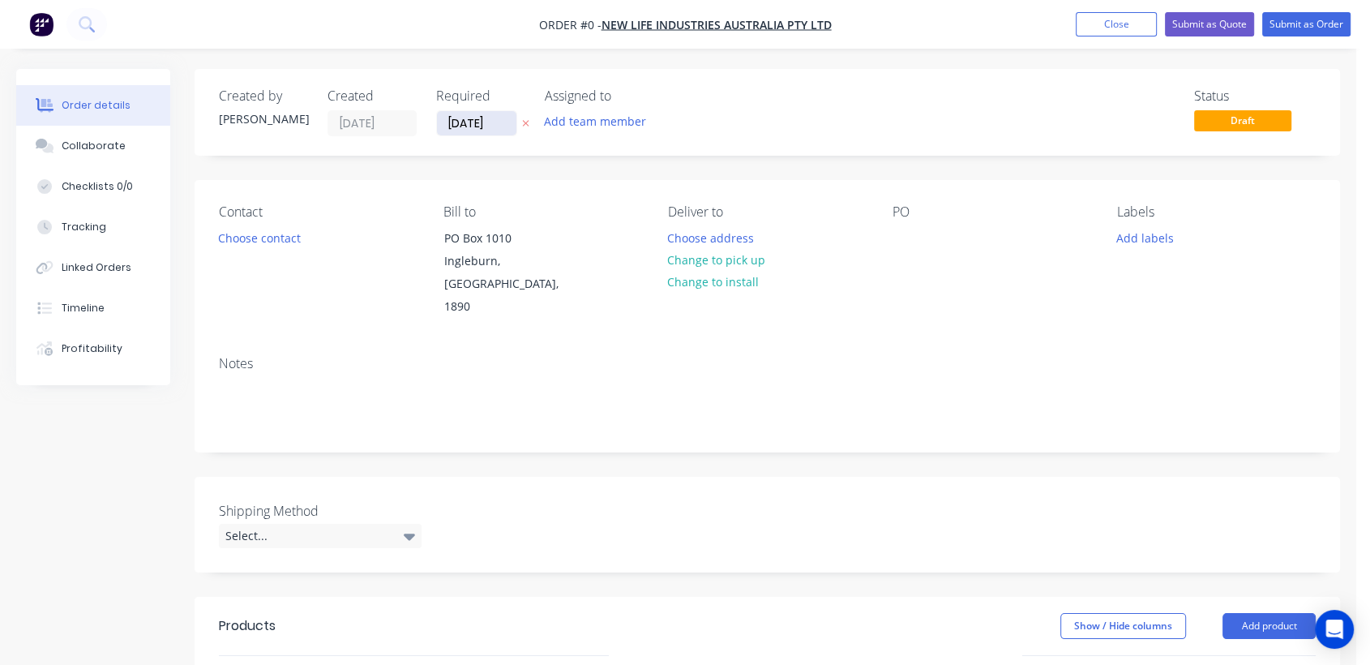
click at [493, 119] on input "[DATE]" at bounding box center [476, 123] width 79 height 24
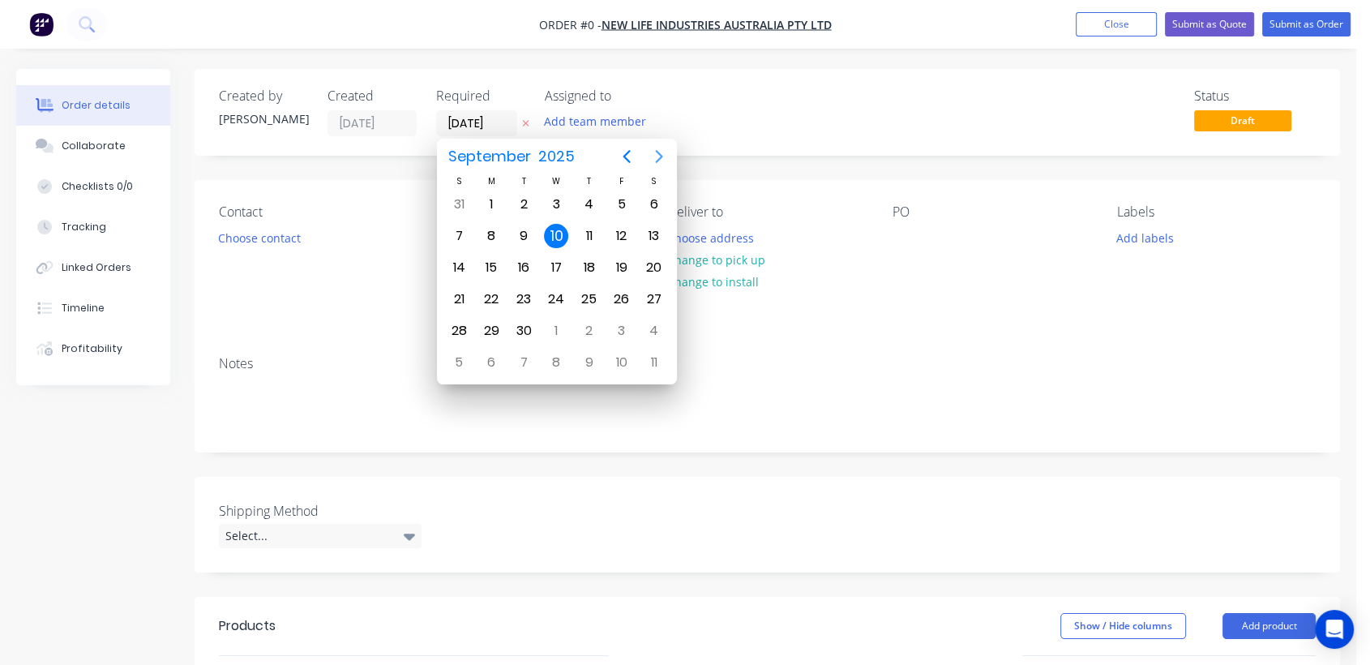
click at [659, 157] on icon "Next page" at bounding box center [658, 156] width 19 height 19
click at [655, 155] on icon "Next page" at bounding box center [658, 156] width 19 height 19
click at [554, 327] on div "31" at bounding box center [556, 331] width 24 height 24
type input "[DATE]"
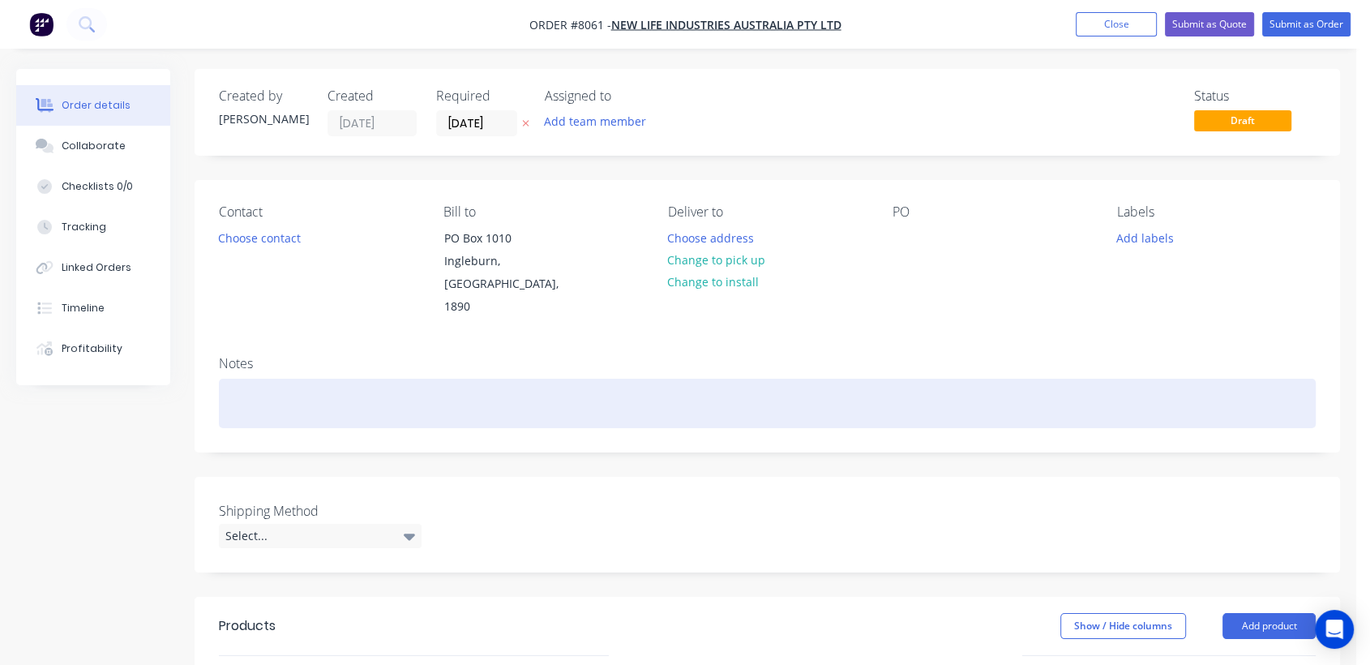
click at [290, 383] on div at bounding box center [767, 402] width 1097 height 49
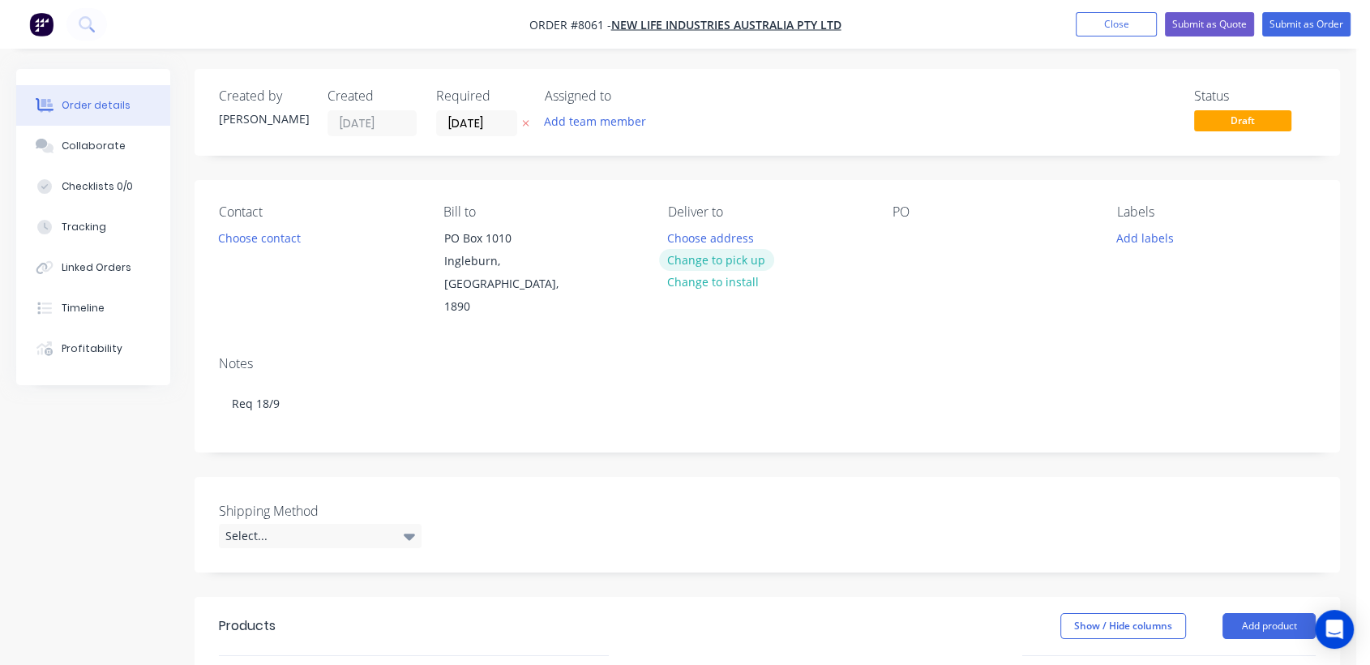
click at [759, 255] on button "Change to pick up" at bounding box center [716, 260] width 115 height 22
click at [906, 244] on div at bounding box center [905, 238] width 26 height 24
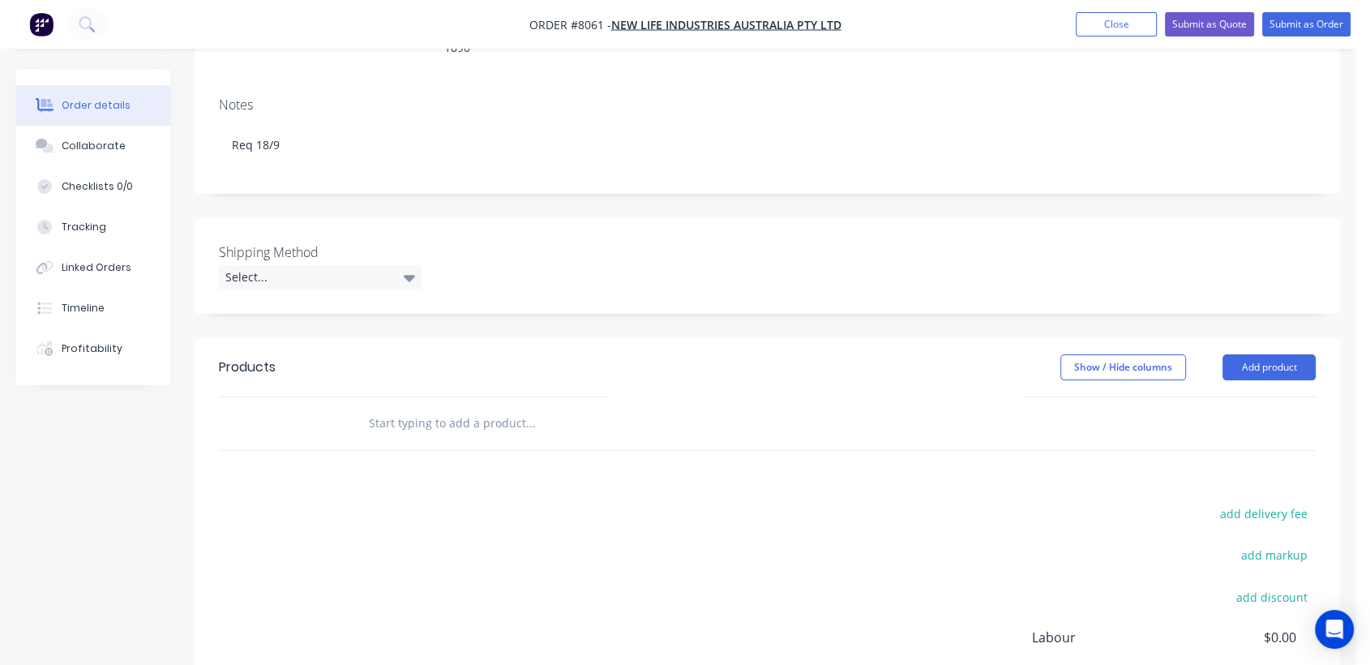
scroll to position [270, 0]
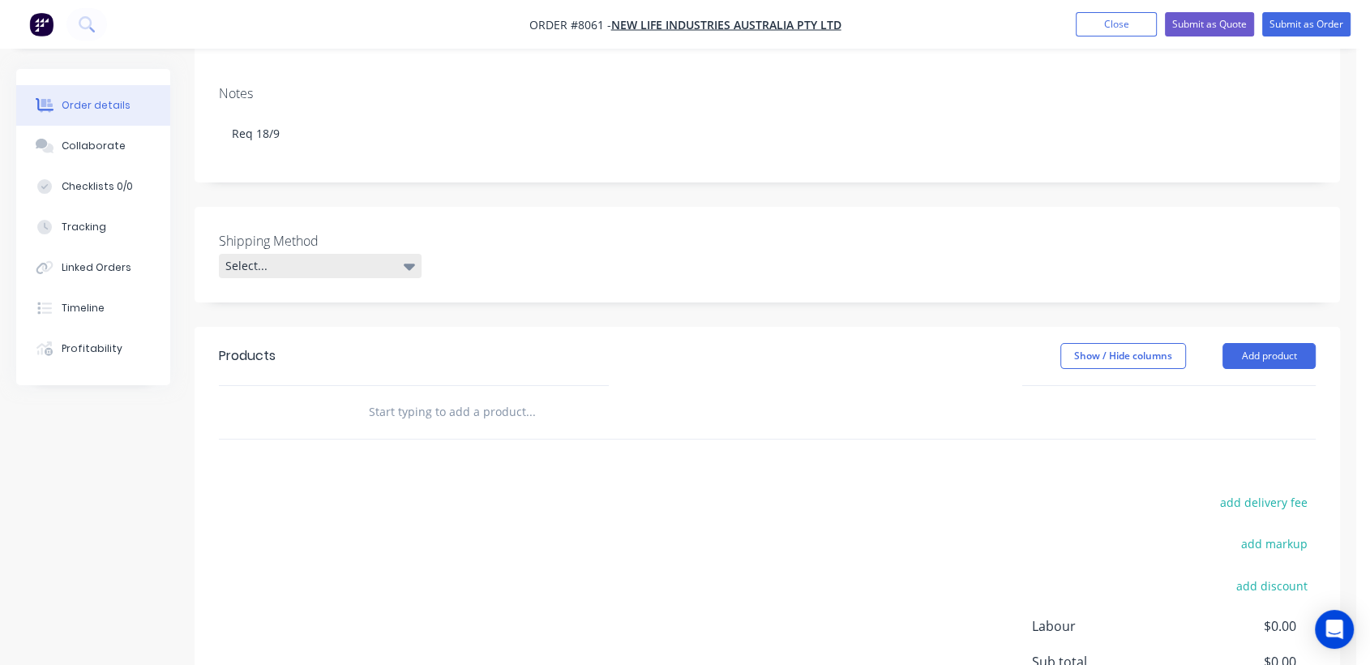
click at [261, 254] on div "Select..." at bounding box center [320, 266] width 203 height 24
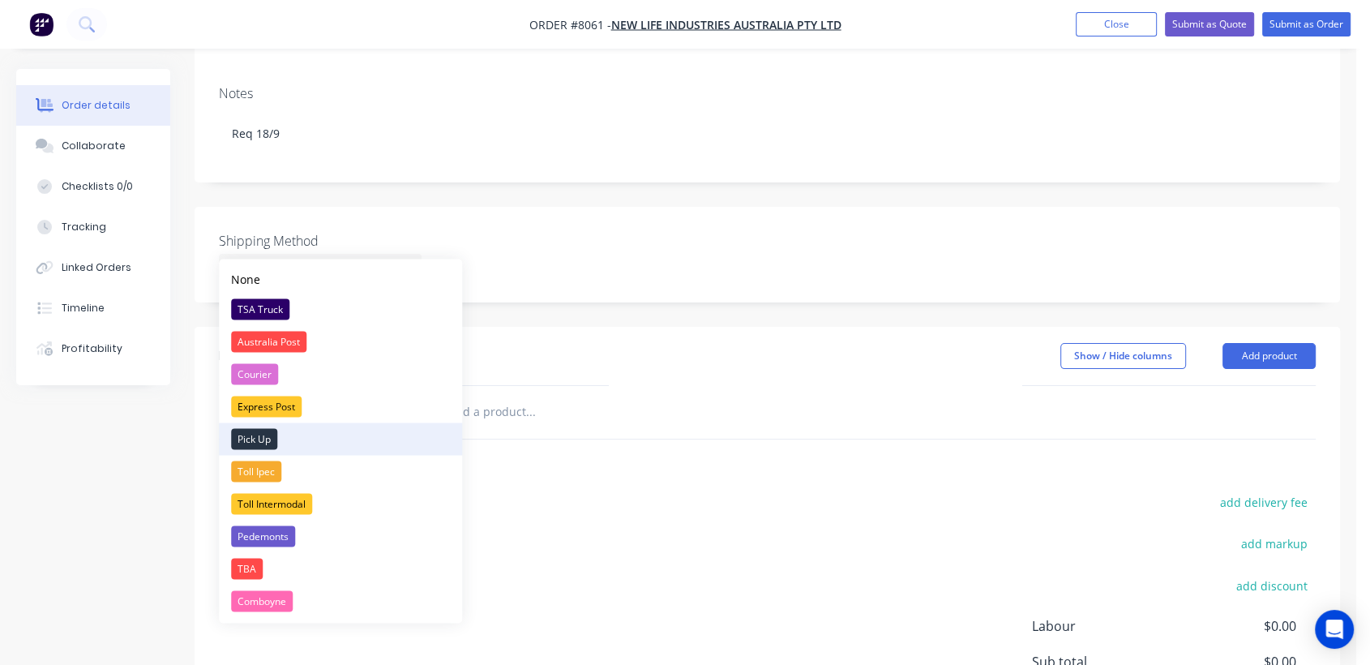
click at [259, 436] on div "Pick Up" at bounding box center [254, 438] width 46 height 21
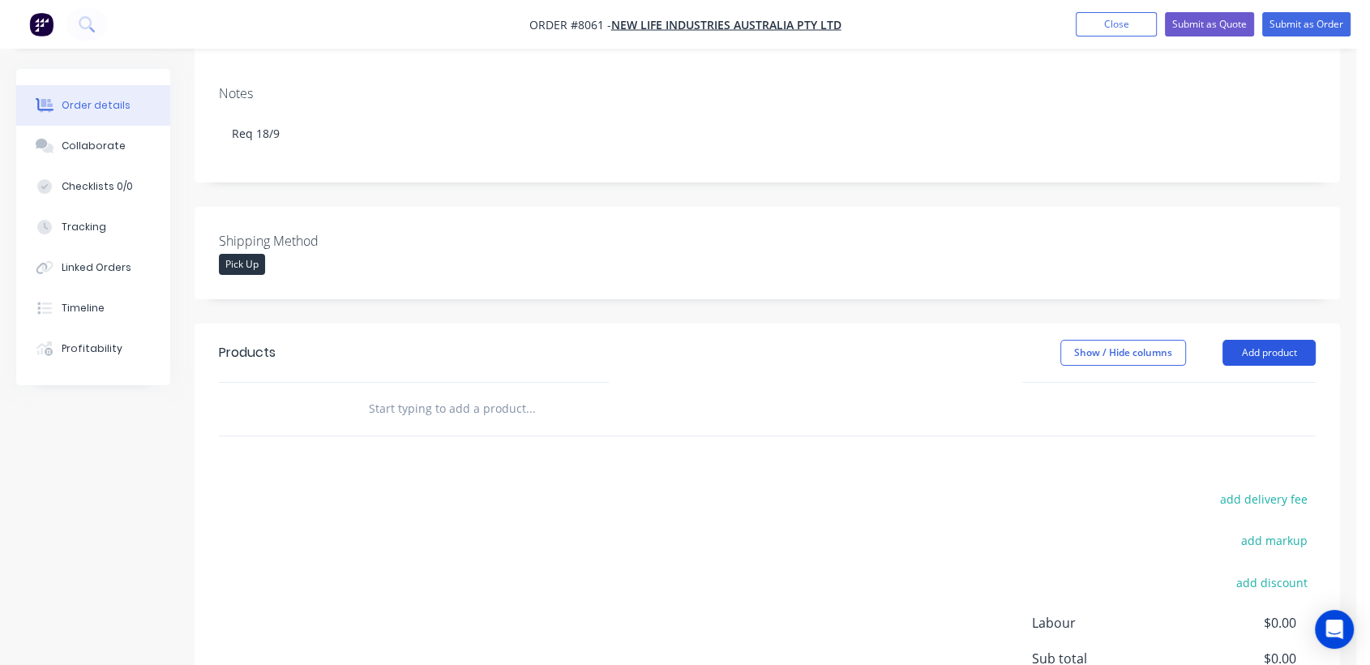
click at [1284, 340] on button "Add product" at bounding box center [1268, 353] width 93 height 26
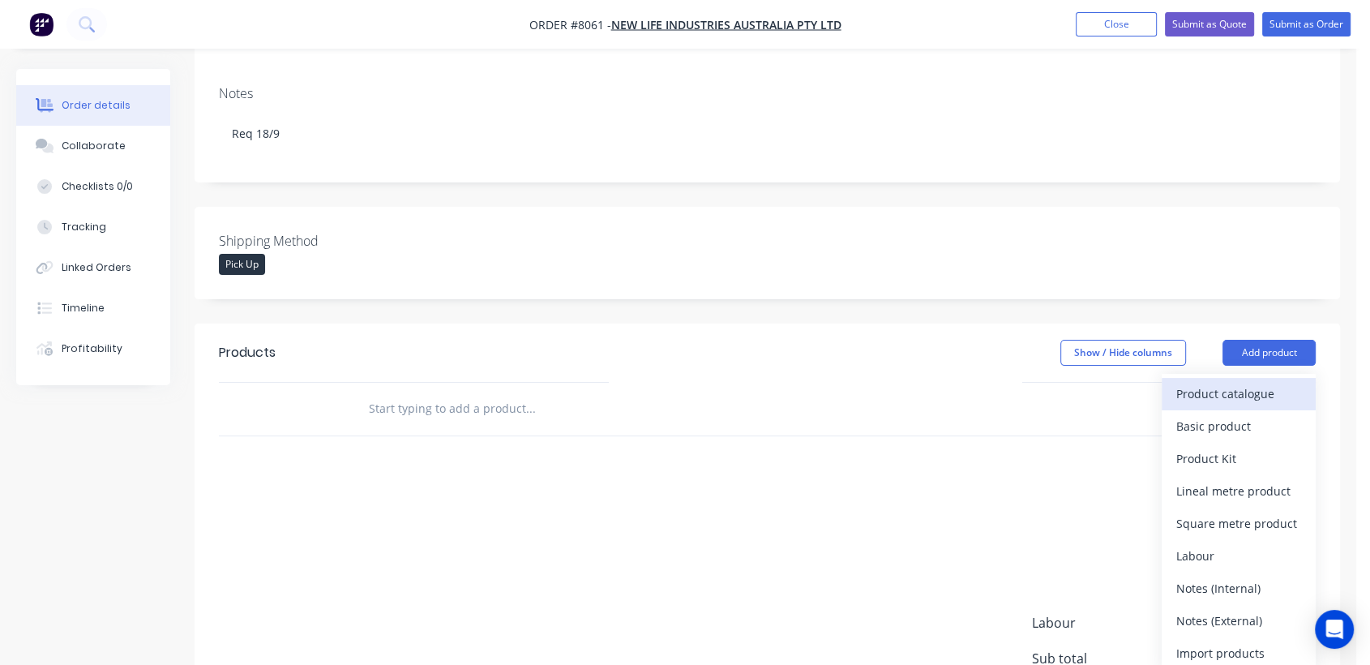
click at [1191, 382] on div "Product catalogue" at bounding box center [1238, 394] width 125 height 24
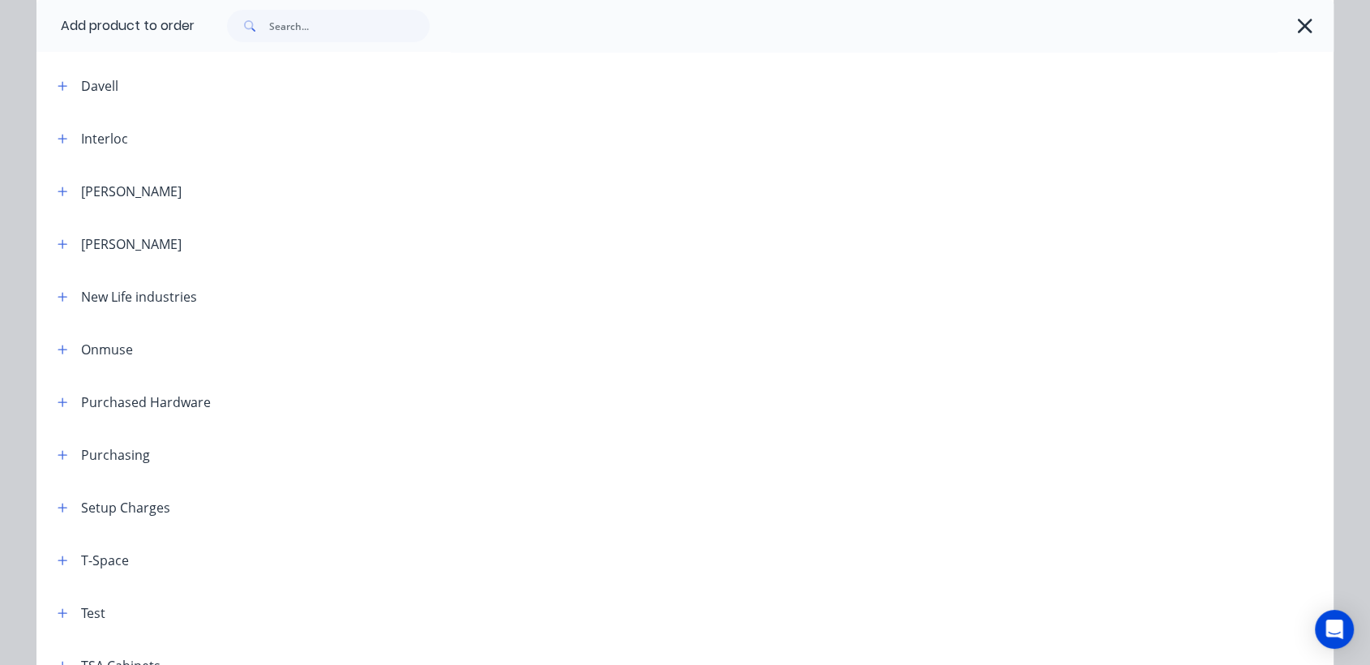
scroll to position [630, 0]
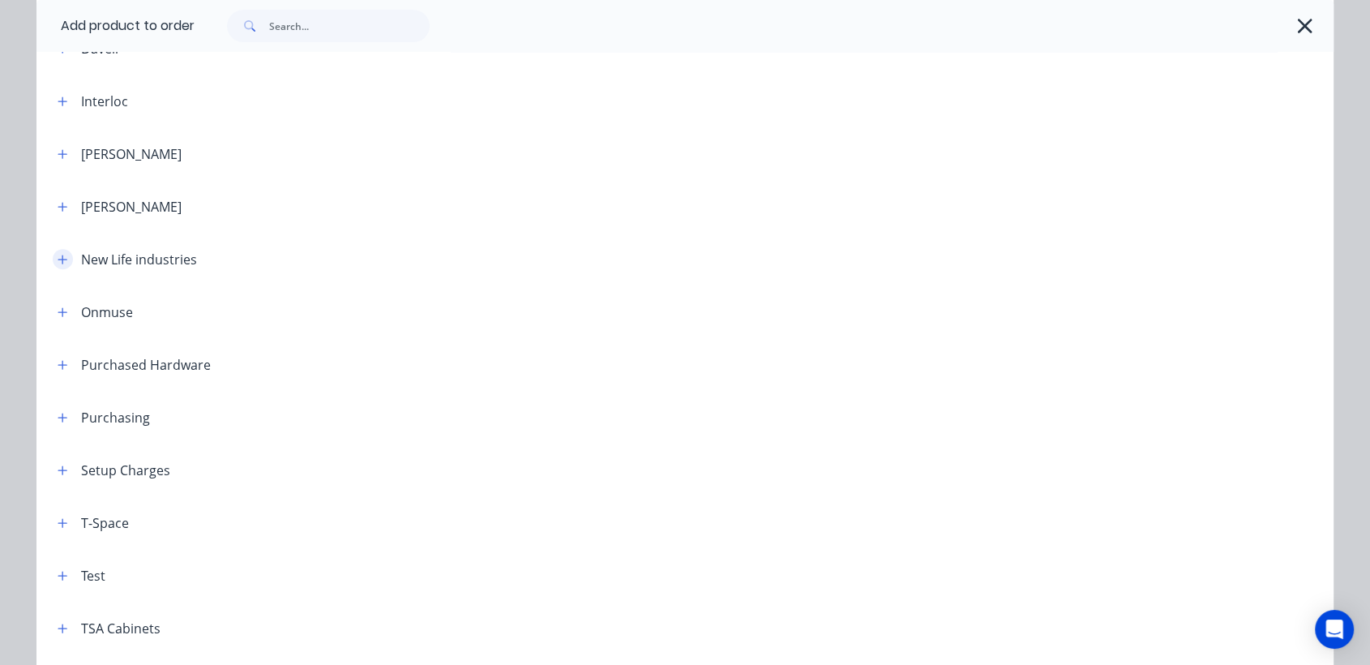
click at [58, 257] on icon "button" at bounding box center [63, 259] width 10 height 11
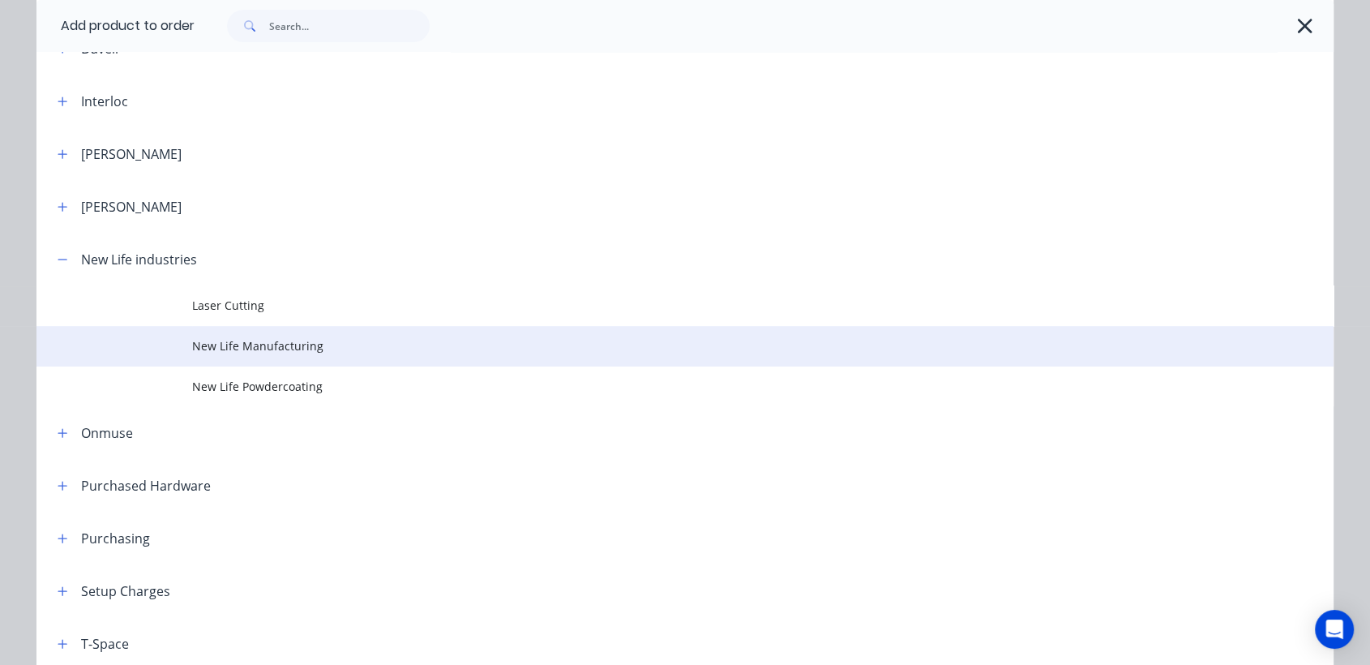
click at [282, 340] on span "New Life Manufacturing" at bounding box center [648, 345] width 913 height 17
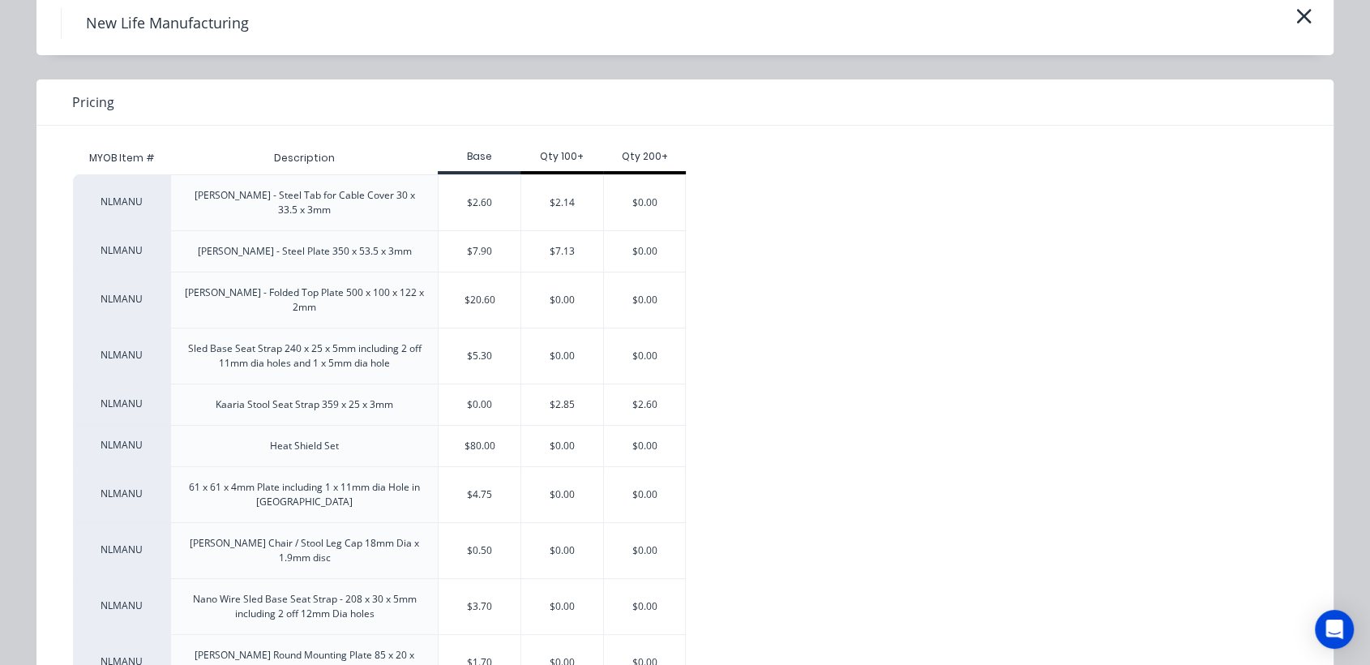
scroll to position [0, 0]
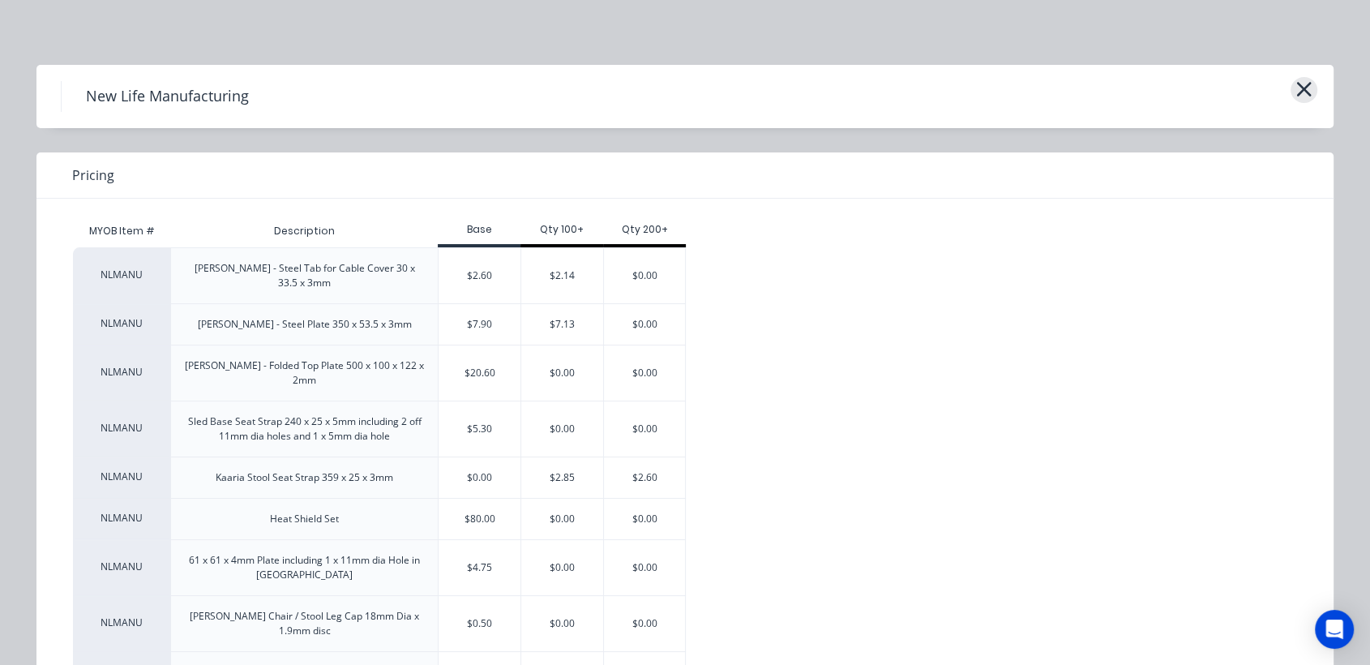
click at [1298, 92] on icon "button" at bounding box center [1303, 89] width 17 height 23
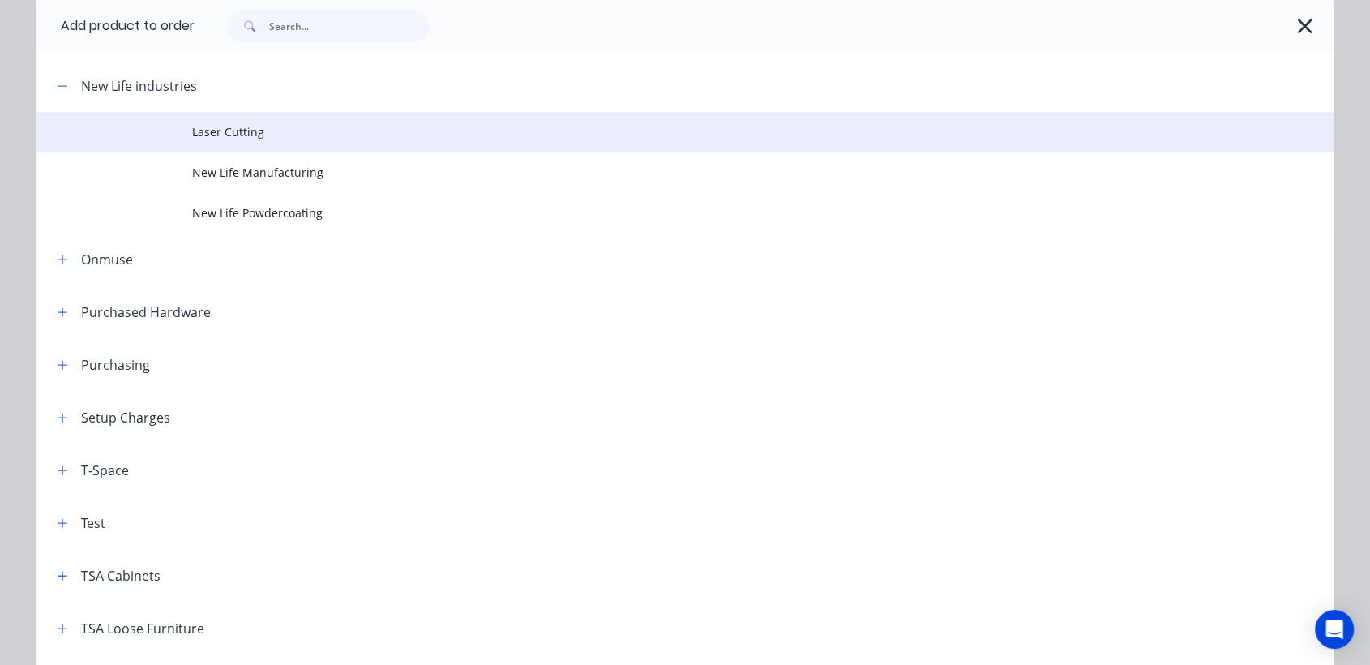
scroll to position [772, 0]
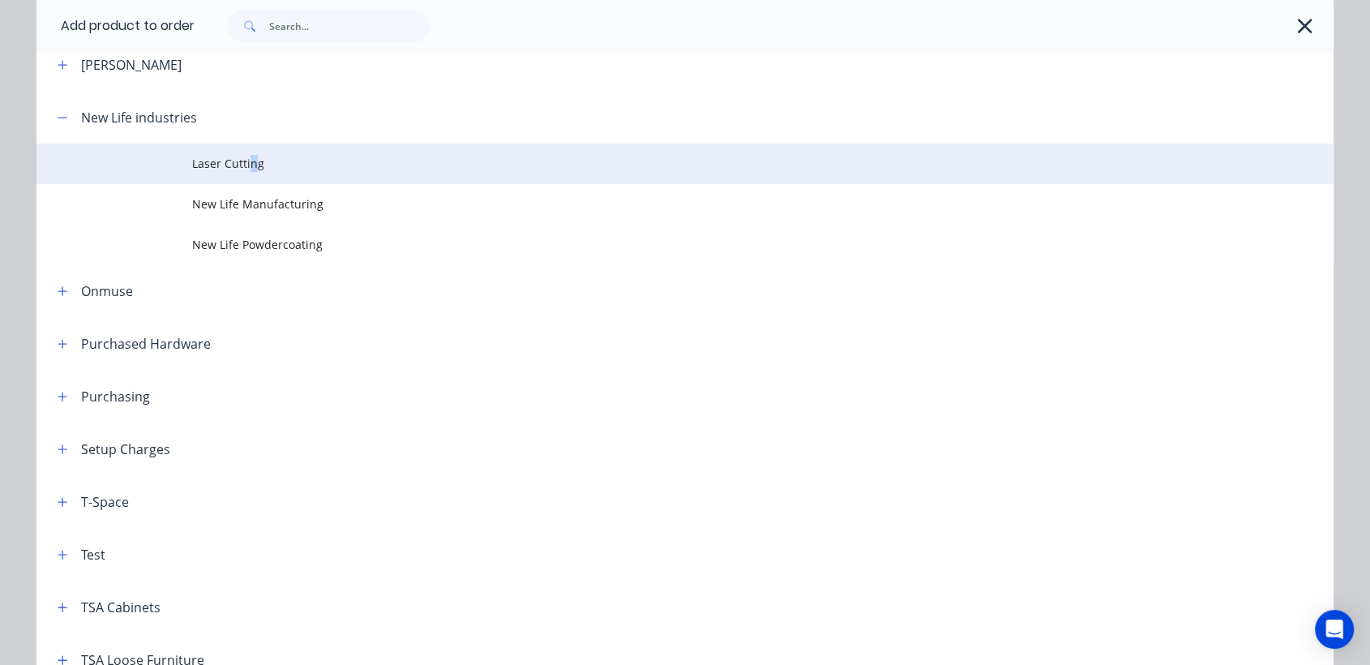
click at [245, 155] on span "Laser Cutting" at bounding box center [648, 163] width 913 height 17
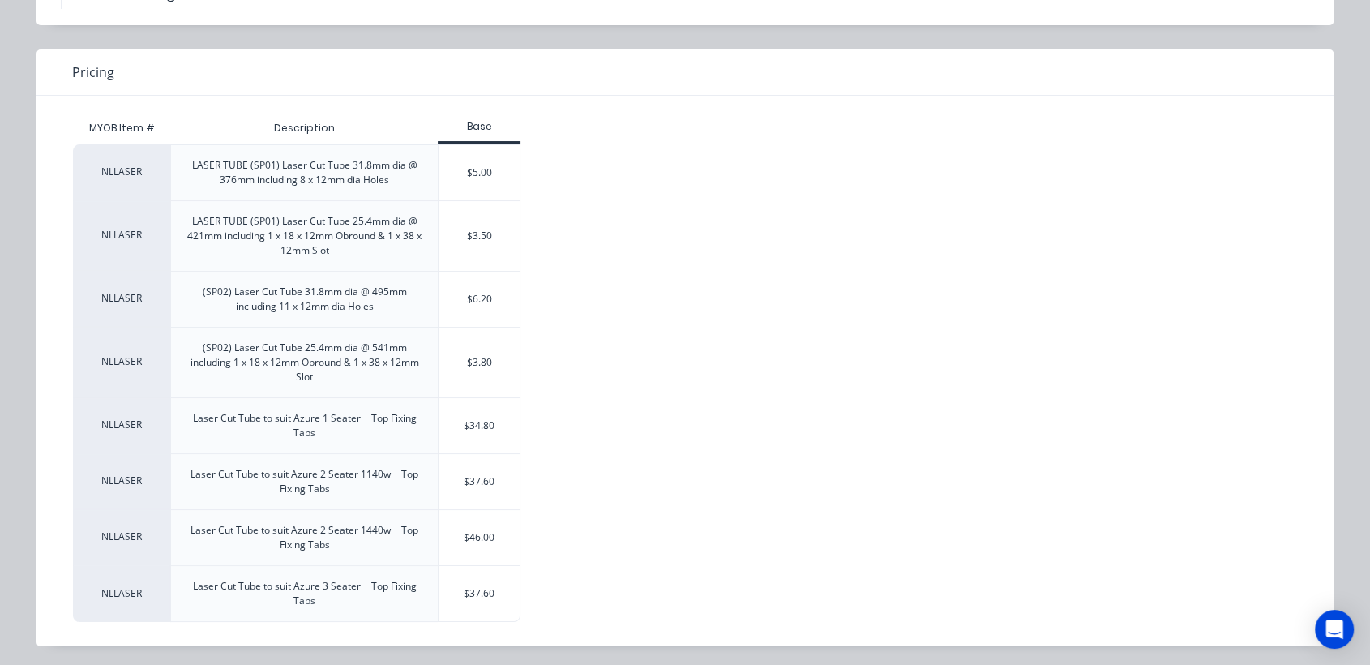
scroll to position [105, 0]
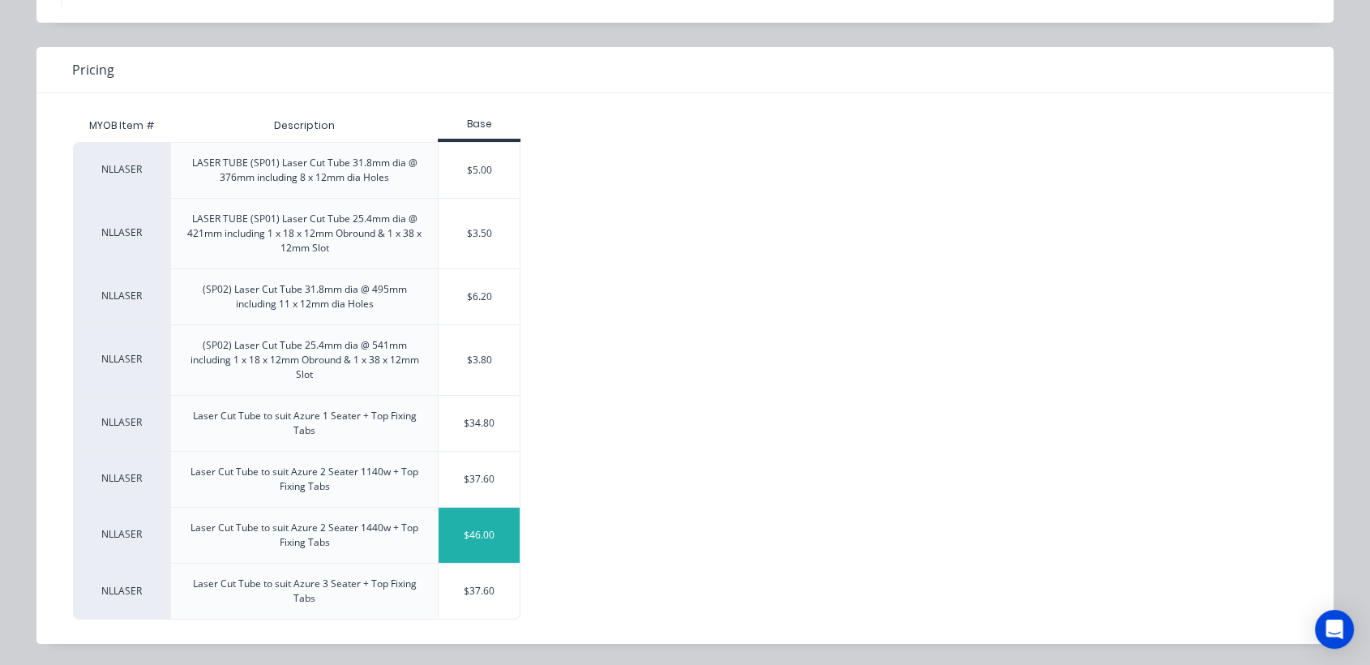
click at [485, 534] on div "$46.00" at bounding box center [478, 534] width 81 height 55
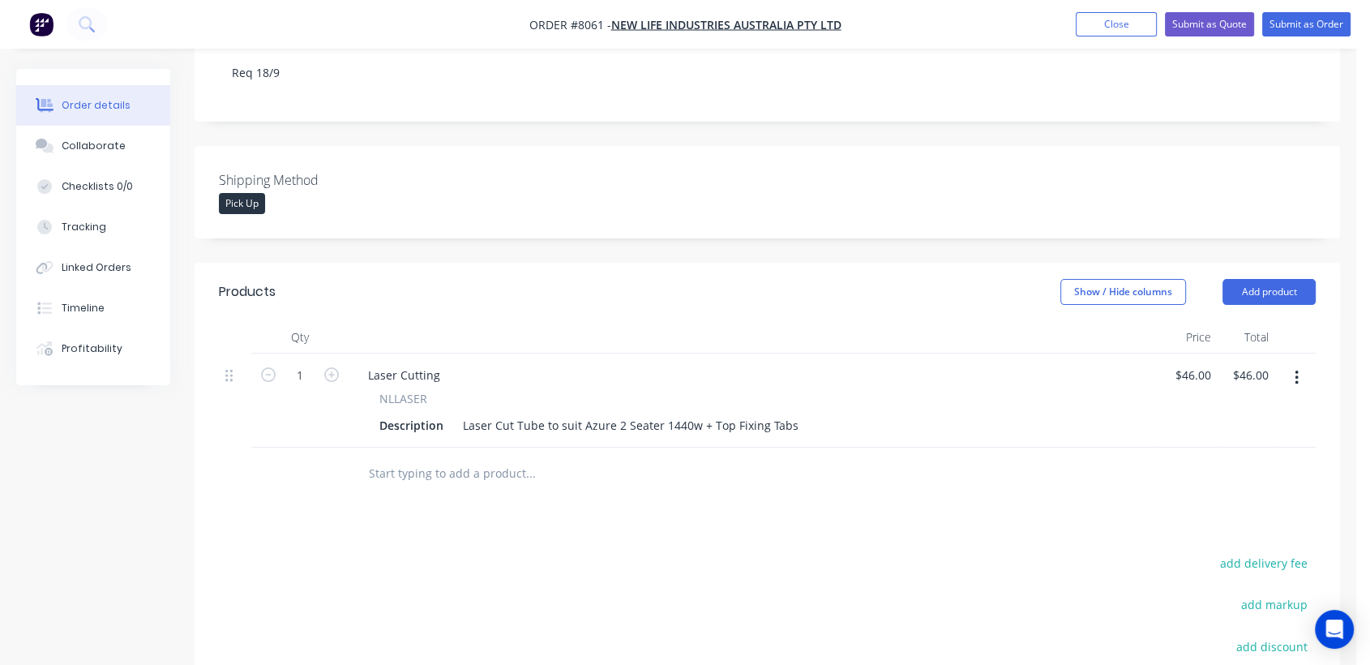
scroll to position [360, 0]
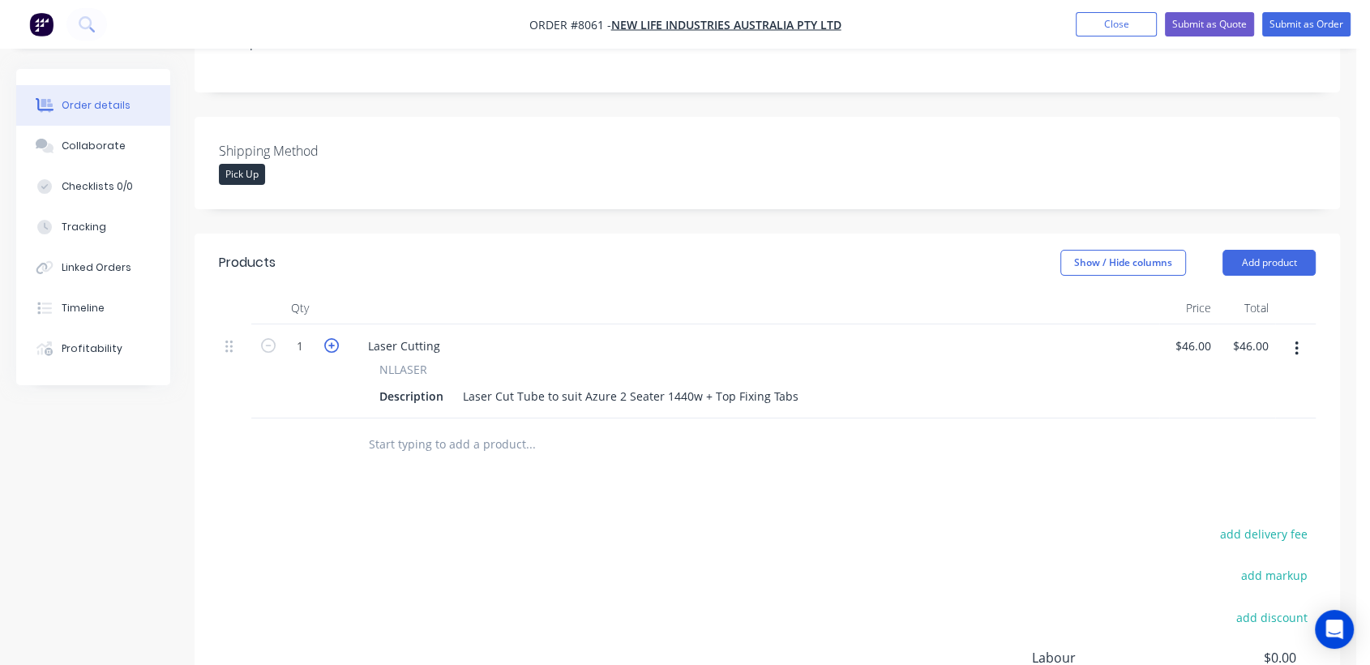
click at [331, 338] on icon "button" at bounding box center [331, 345] width 15 height 15
type input "2"
type input "$92.00"
click at [331, 338] on icon "button" at bounding box center [331, 345] width 15 height 15
type input "3"
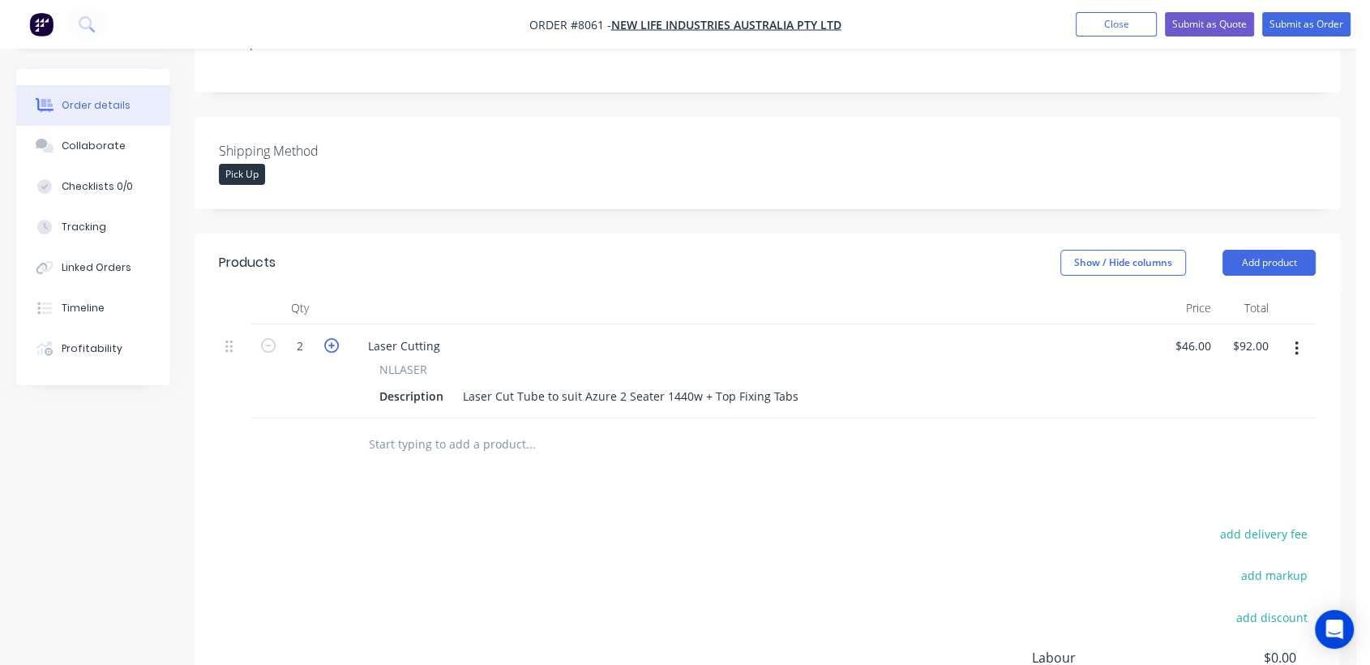
type input "$138.00"
click at [331, 338] on icon "button" at bounding box center [331, 345] width 15 height 15
type input "4"
type input "$184.00"
click at [331, 338] on icon "button" at bounding box center [331, 345] width 15 height 15
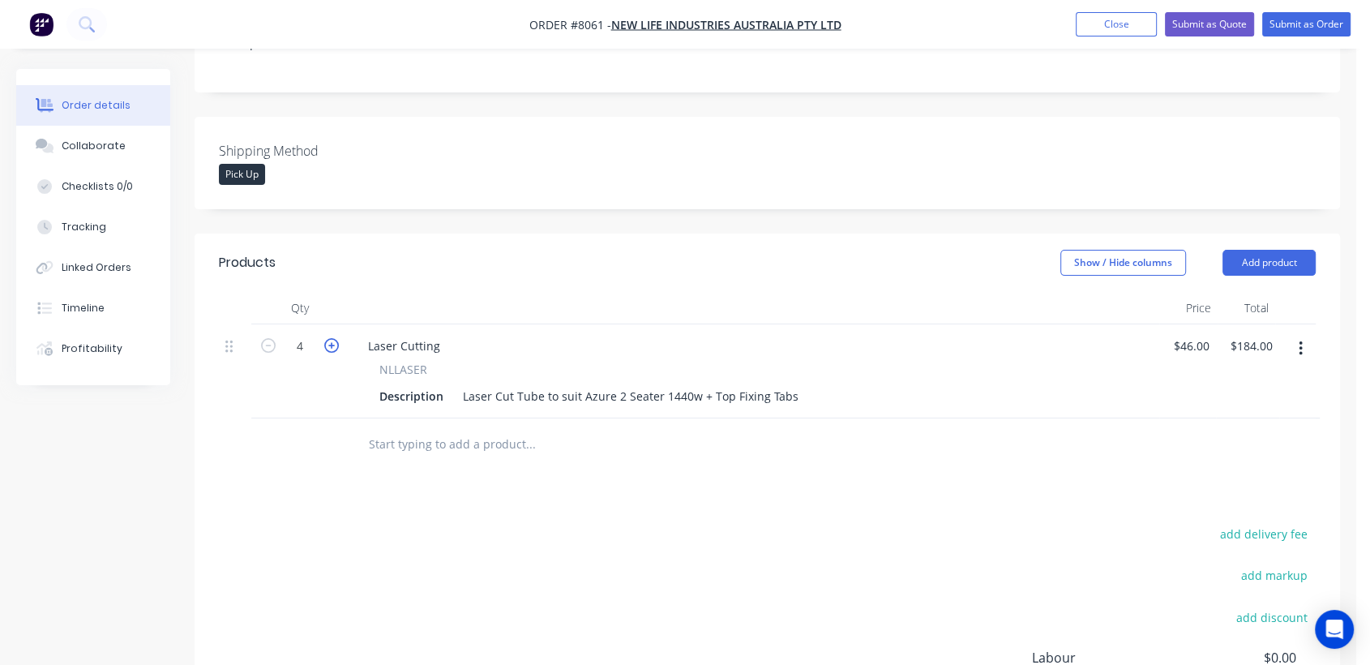
type input "5"
type input "$230.00"
click at [1205, 334] on input "46" at bounding box center [1201, 346] width 21 height 24
type input "$52.00"
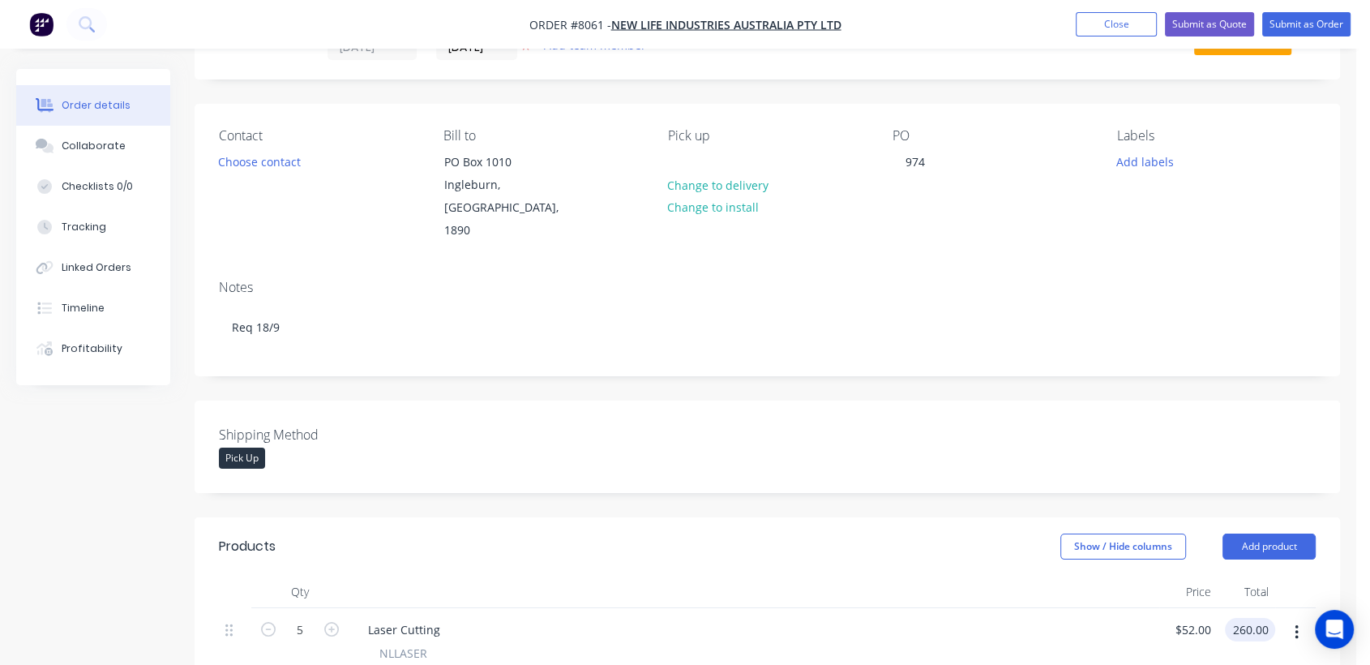
scroll to position [71, 0]
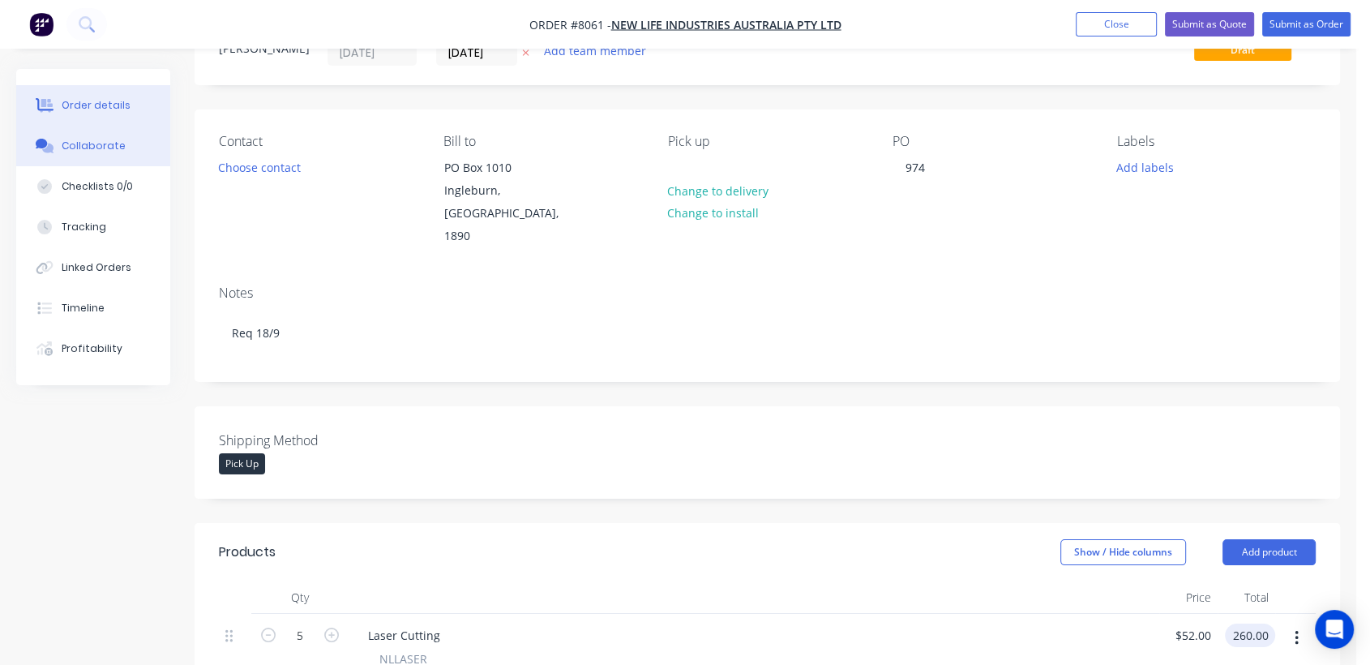
type input "$260.00"
click at [72, 144] on div "Collaborate" at bounding box center [94, 146] width 64 height 15
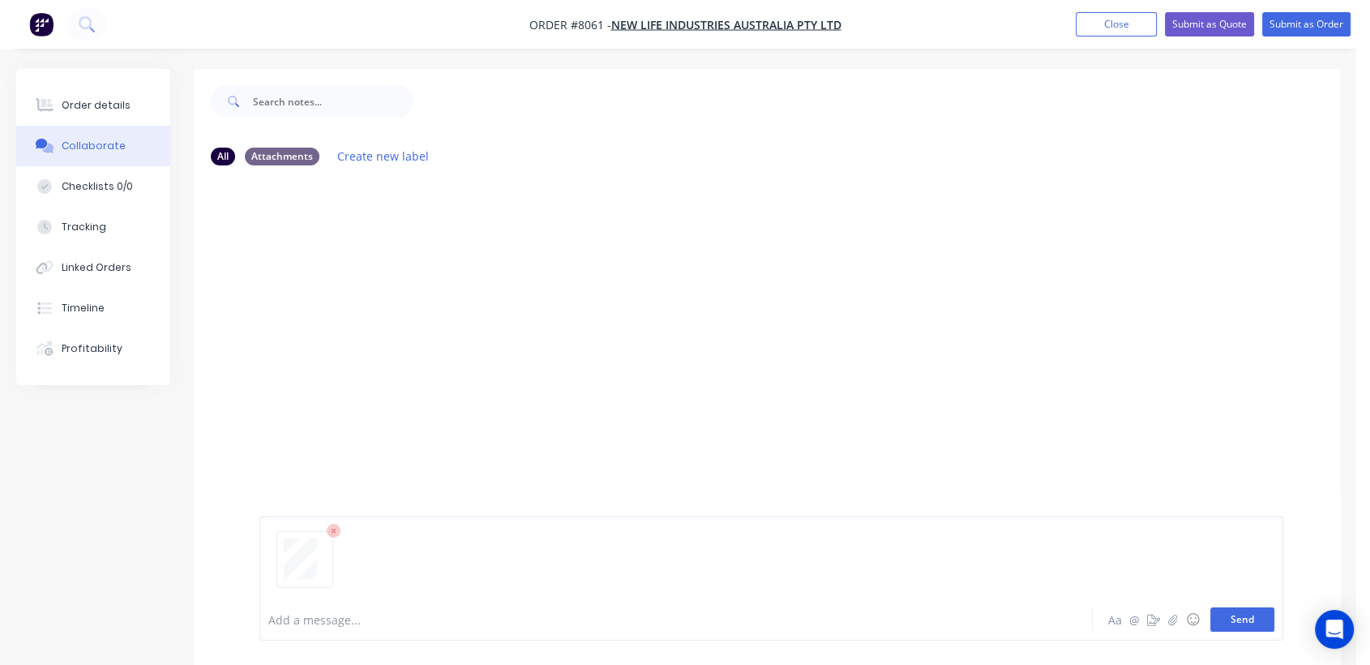
click at [1243, 622] on button "Send" at bounding box center [1242, 619] width 64 height 24
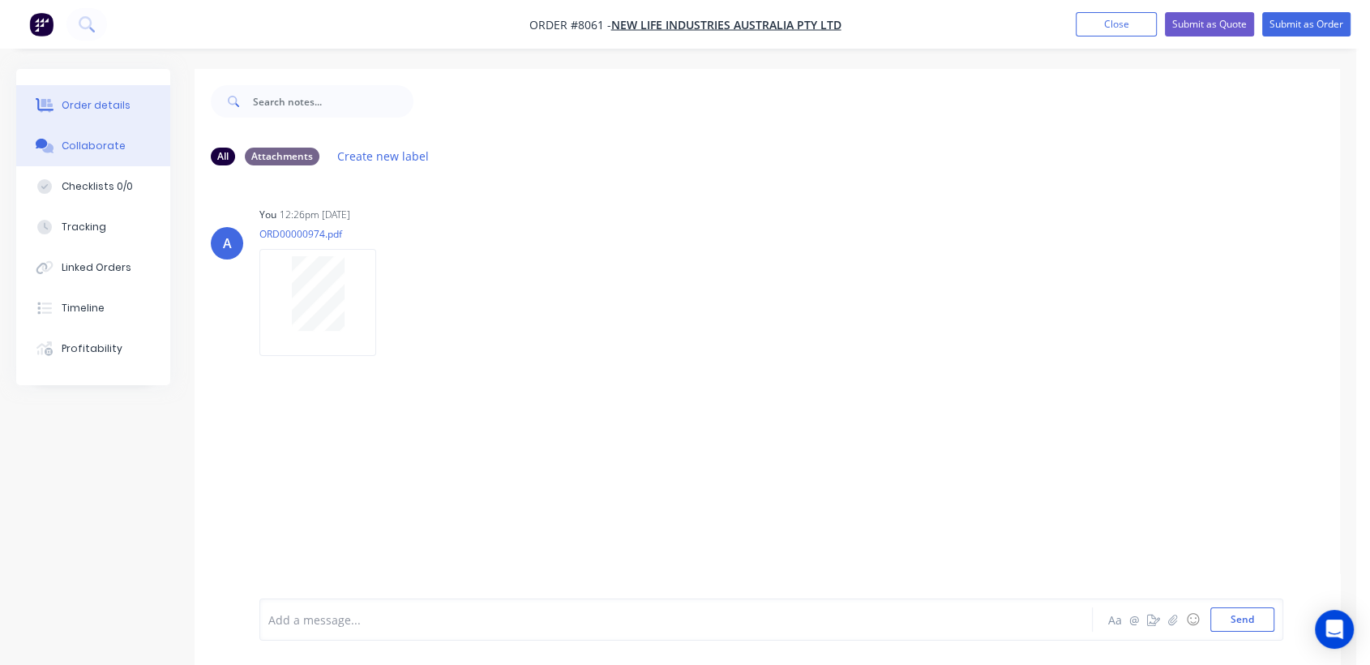
click at [135, 101] on button "Order details" at bounding box center [93, 105] width 154 height 41
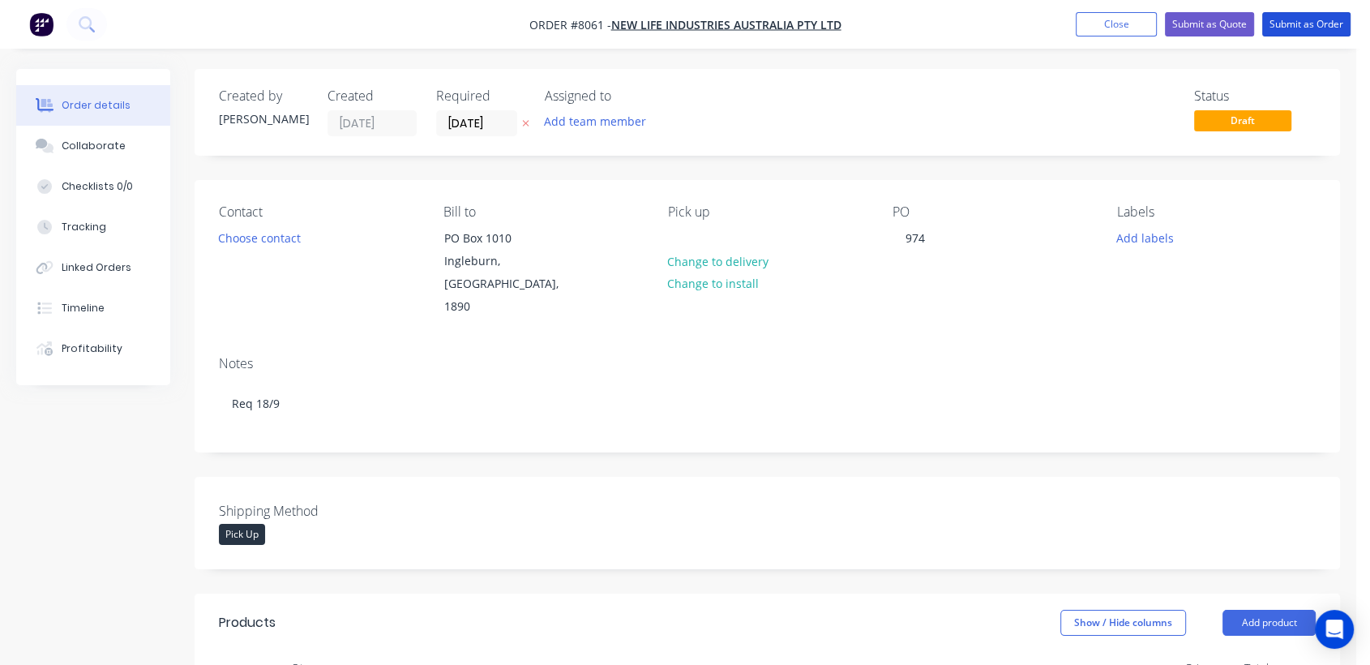
drag, startPoint x: 1323, startPoint y: 22, endPoint x: 772, endPoint y: 92, distance: 555.6
click at [1321, 22] on button "Submit as Order" at bounding box center [1306, 24] width 88 height 24
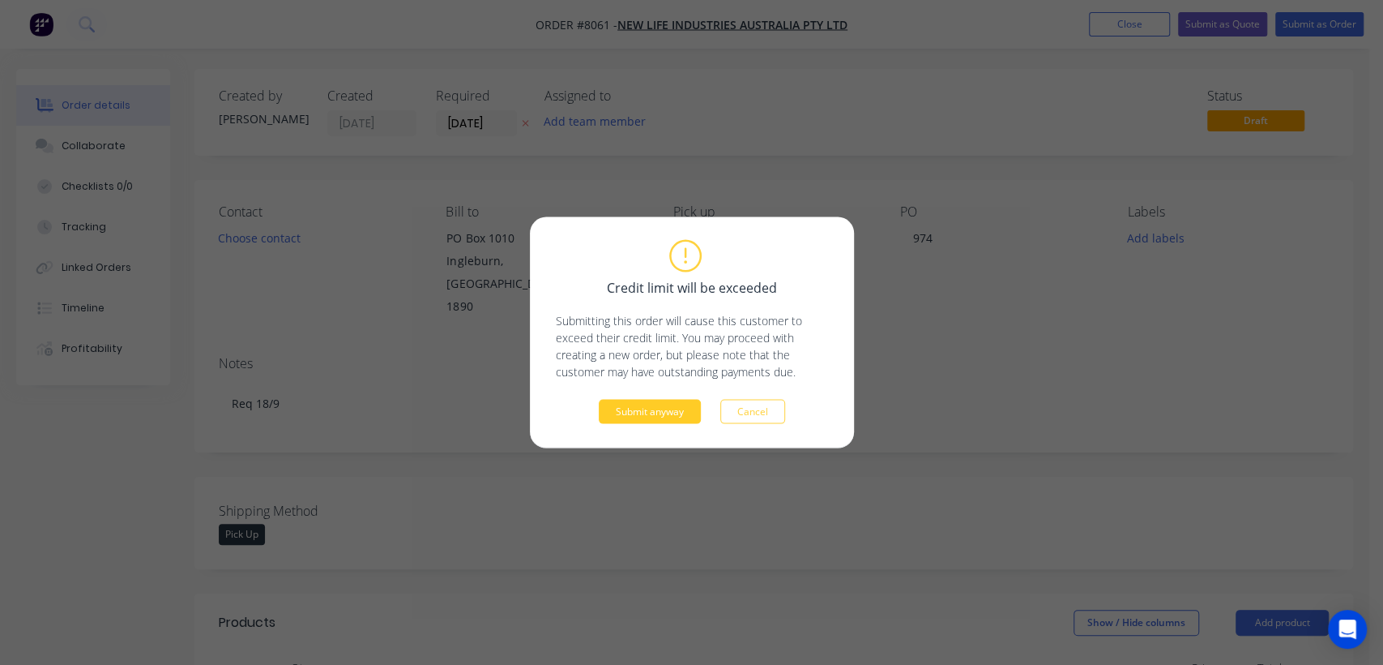
click at [638, 404] on button "Submit anyway" at bounding box center [650, 412] width 102 height 24
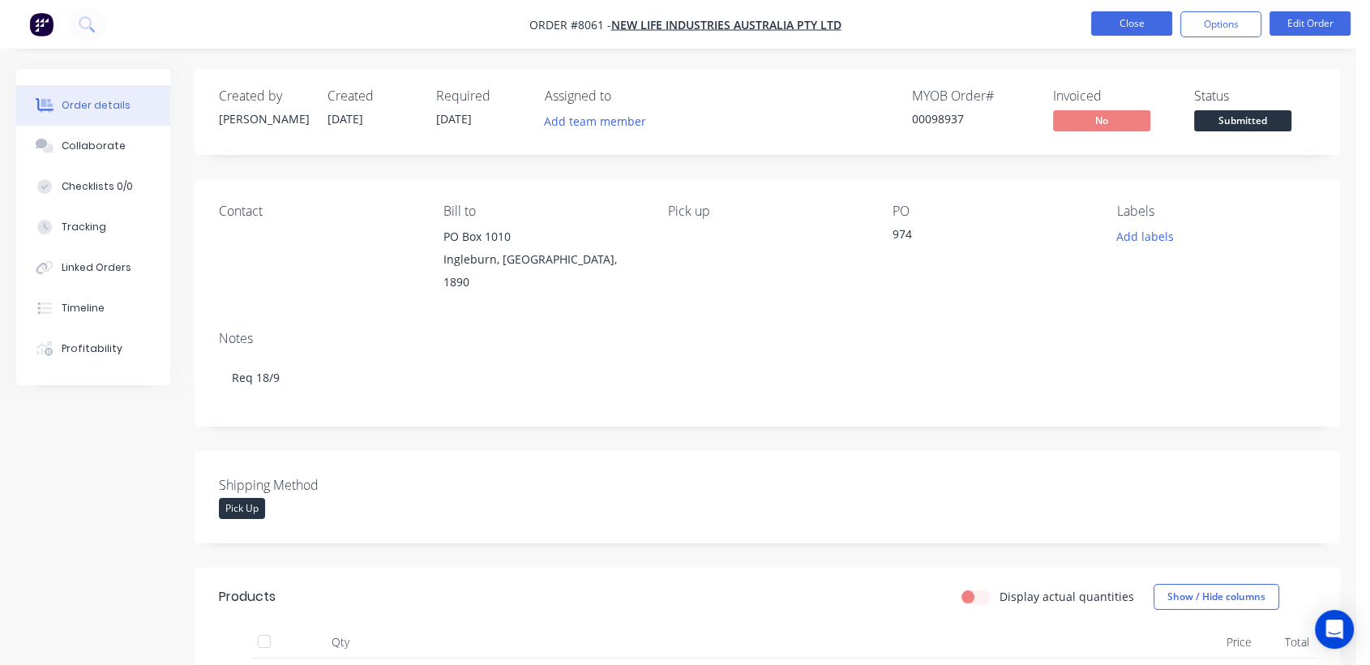
click at [1155, 11] on button "Close" at bounding box center [1131, 23] width 81 height 24
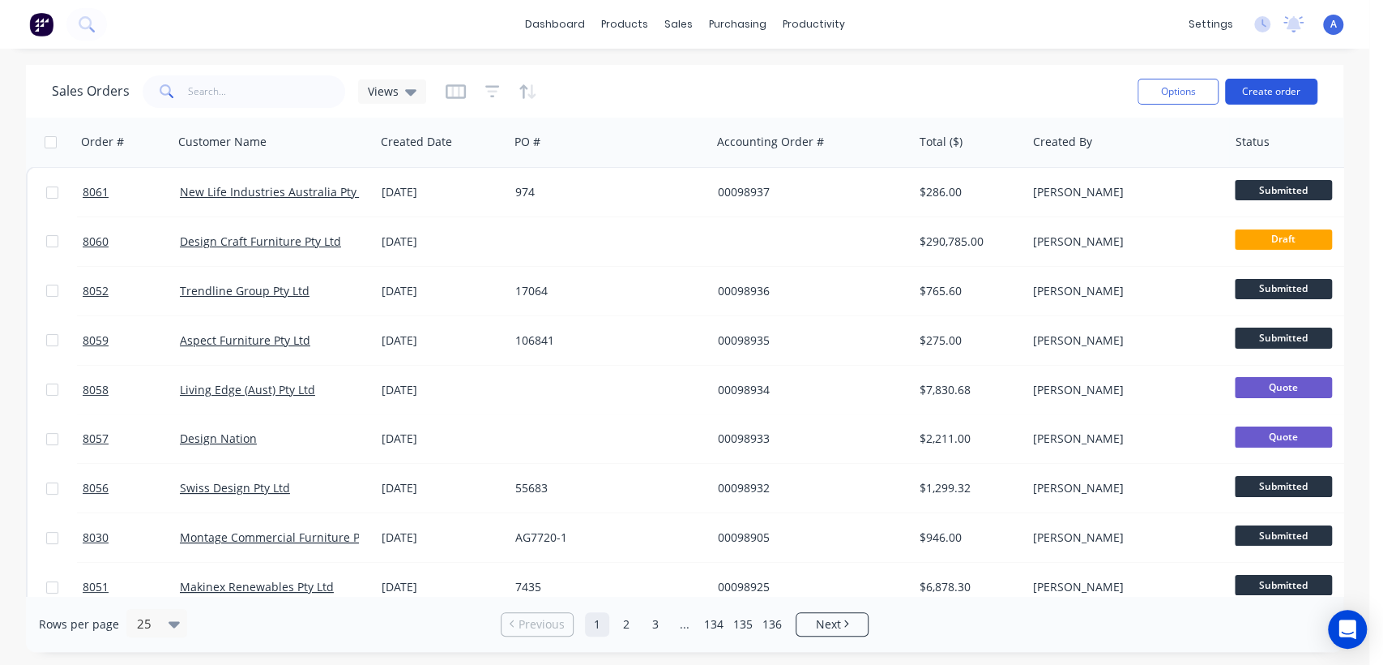
click at [1262, 85] on button "Create order" at bounding box center [1271, 92] width 92 height 26
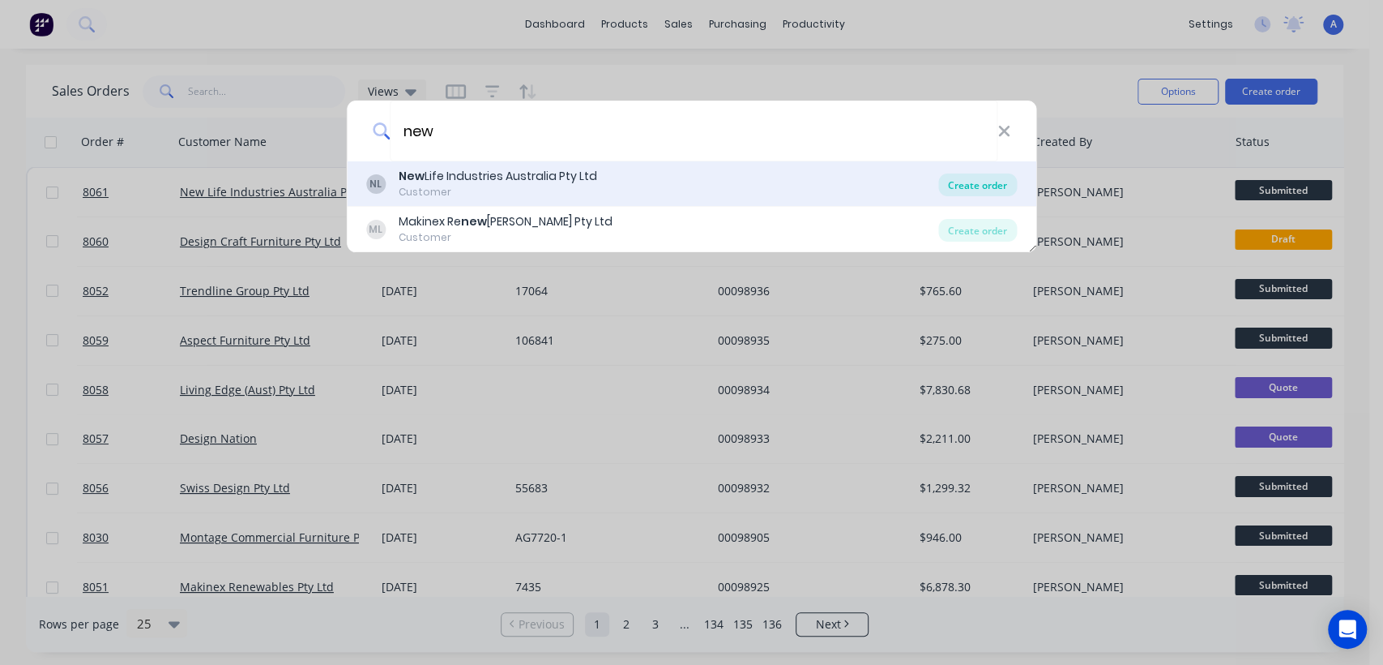
type input "new"
click at [962, 178] on div "Create order" at bounding box center [978, 184] width 79 height 23
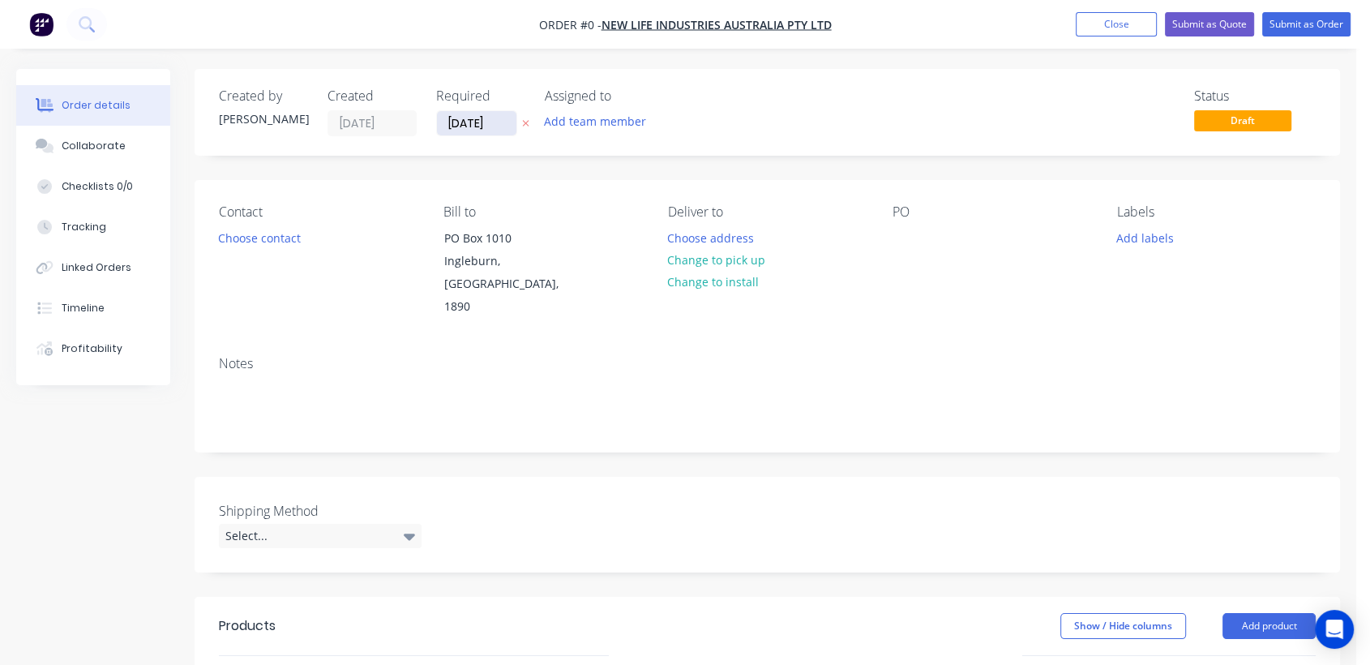
click at [506, 121] on input "[DATE]" at bounding box center [476, 123] width 79 height 24
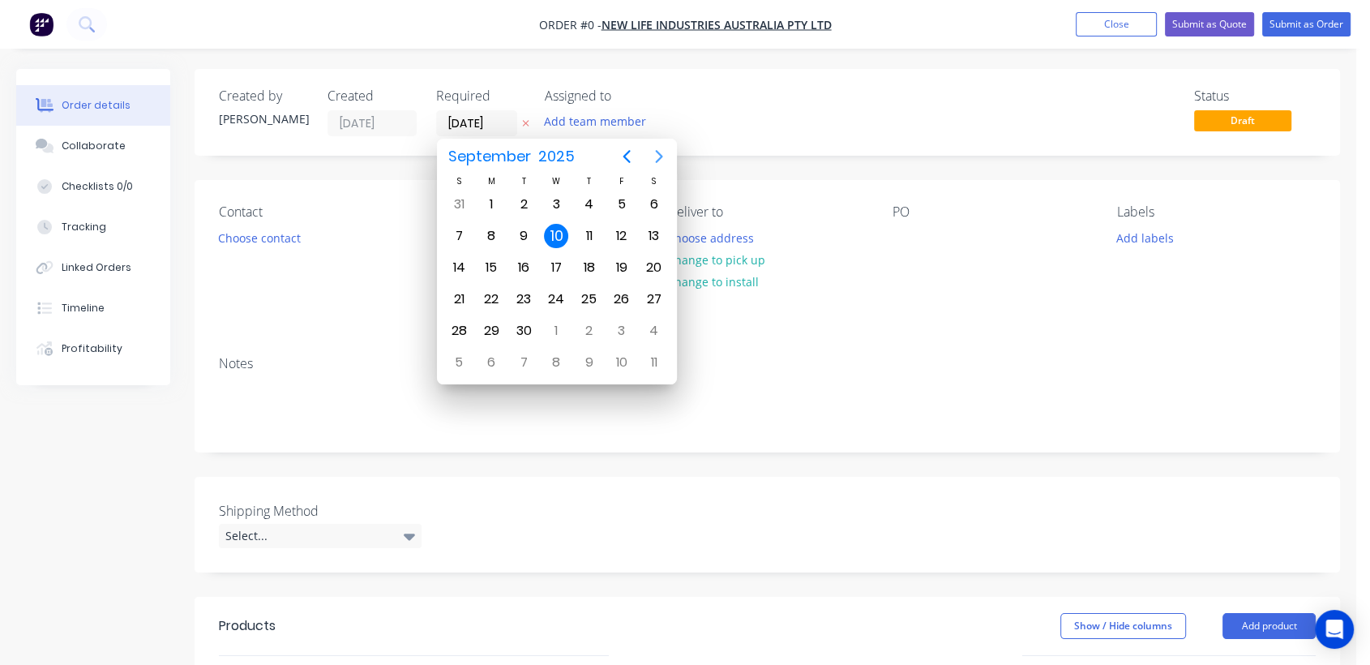
click at [655, 155] on icon "Next page" at bounding box center [658, 156] width 19 height 19
drag, startPoint x: 558, startPoint y: 324, endPoint x: 463, endPoint y: 351, distance: 99.3
click at [558, 324] on div "31" at bounding box center [556, 331] width 24 height 24
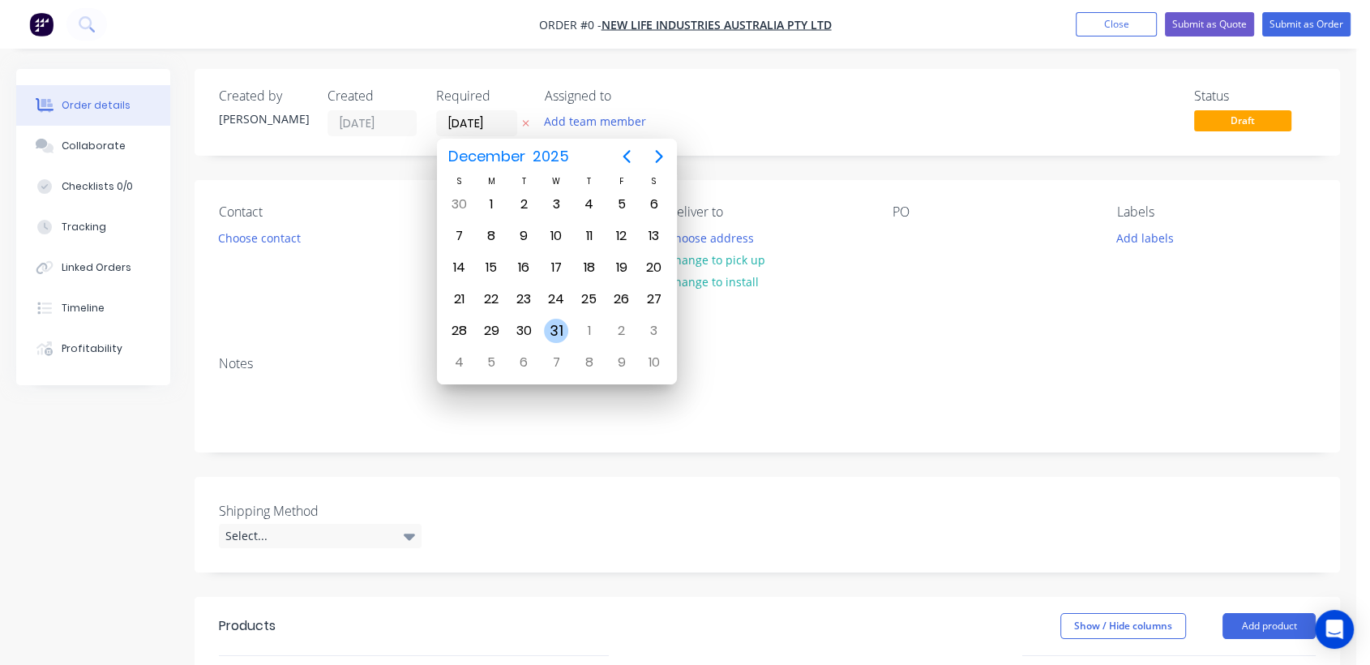
type input "[DATE]"
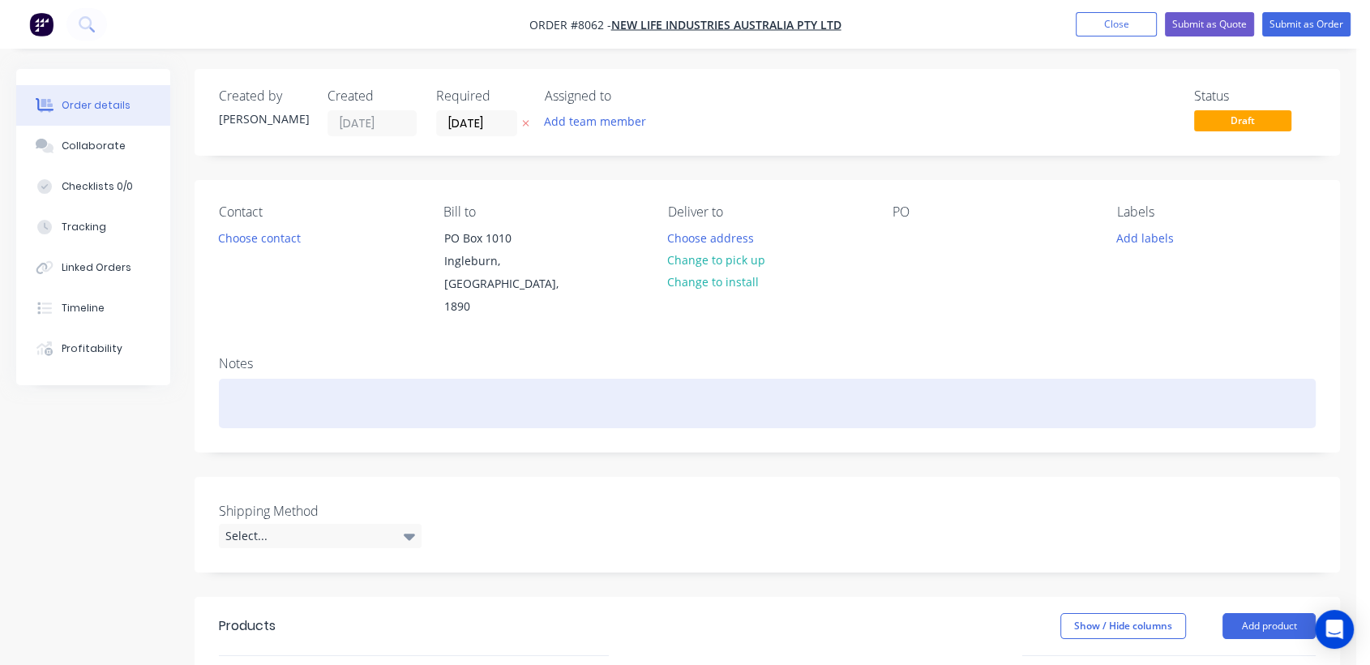
click at [247, 378] on div at bounding box center [767, 402] width 1097 height 49
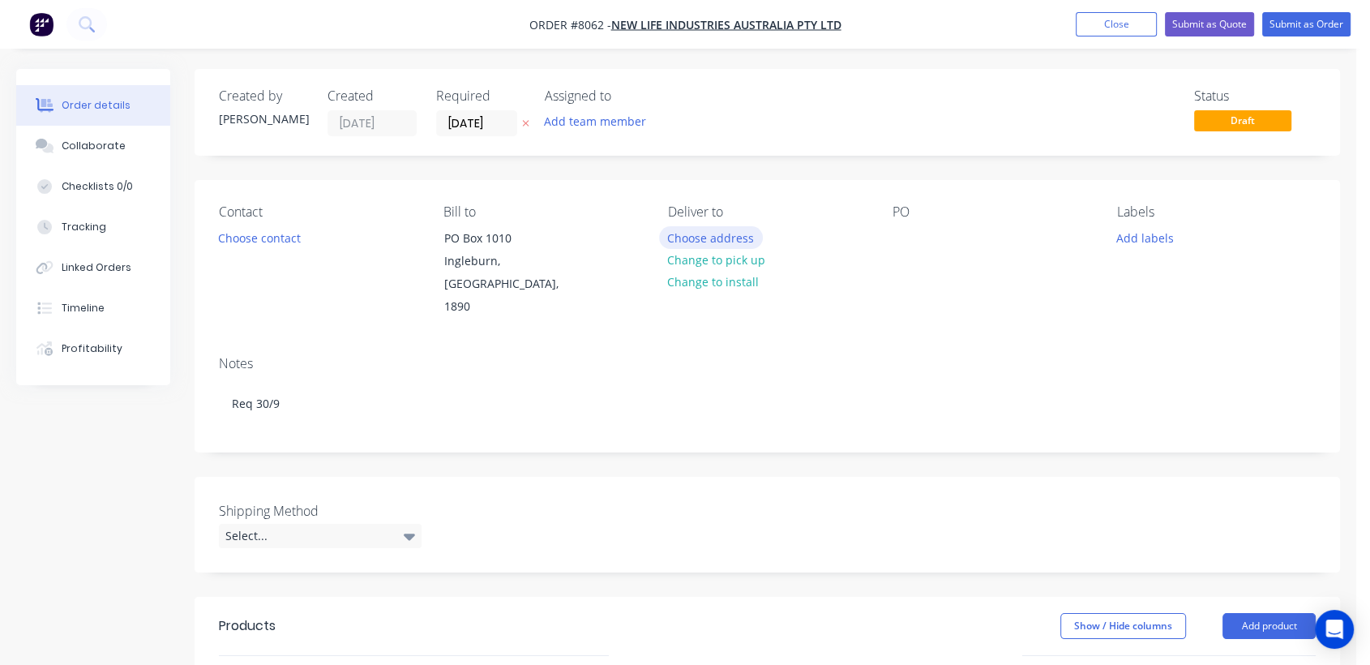
click at [731, 234] on button "Choose address" at bounding box center [711, 237] width 104 height 22
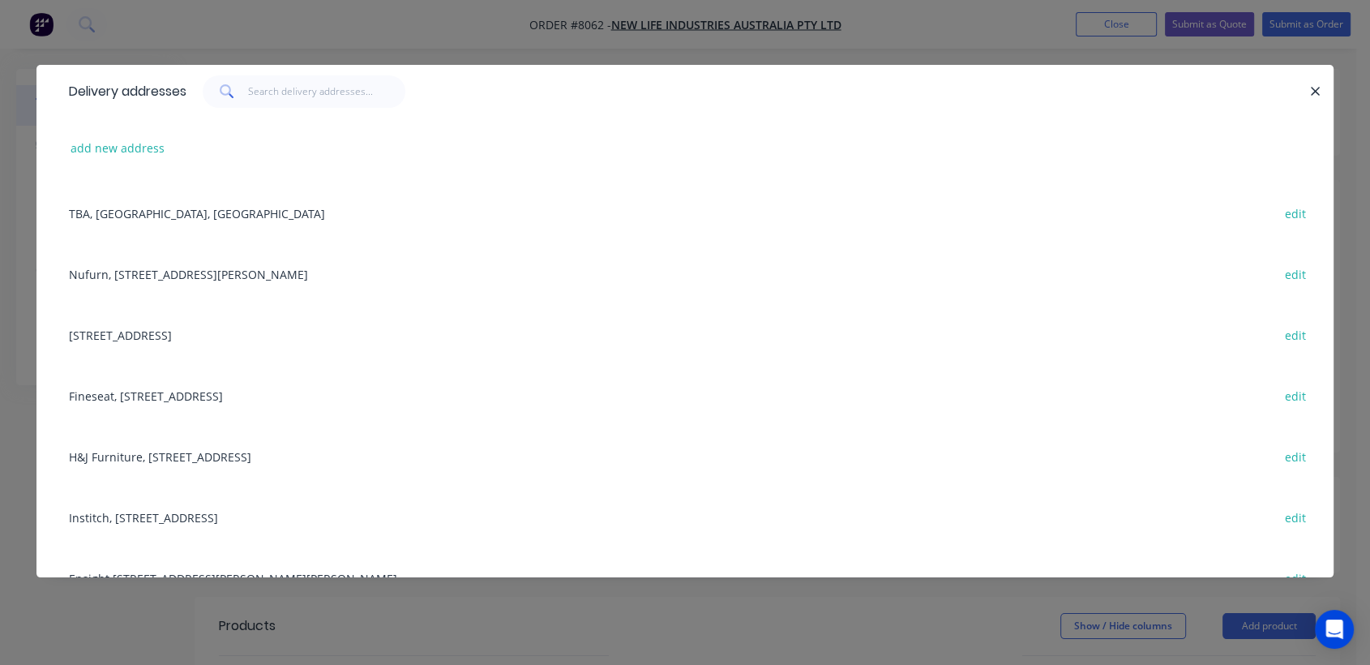
scroll to position [450, 0]
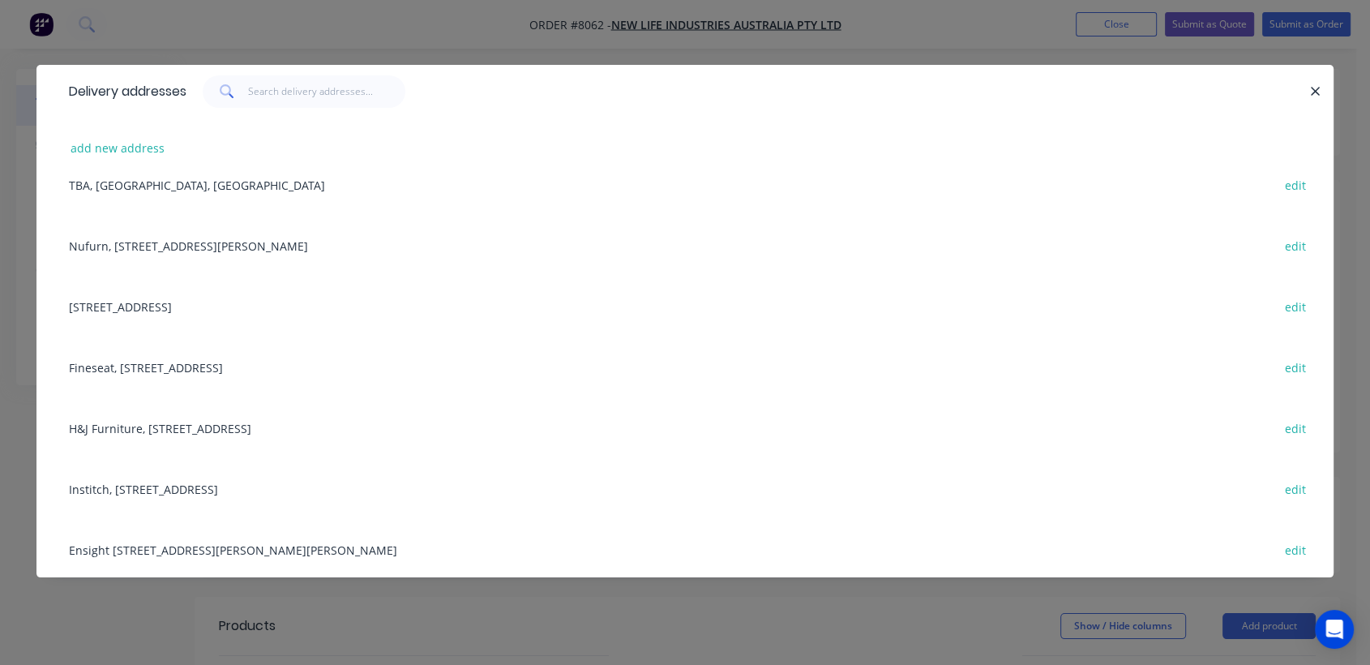
click at [130, 366] on div "Fineseat, 36 Bessemer St, Blacktown, New South Wales, Australia, 2148 edit" at bounding box center [685, 366] width 1248 height 61
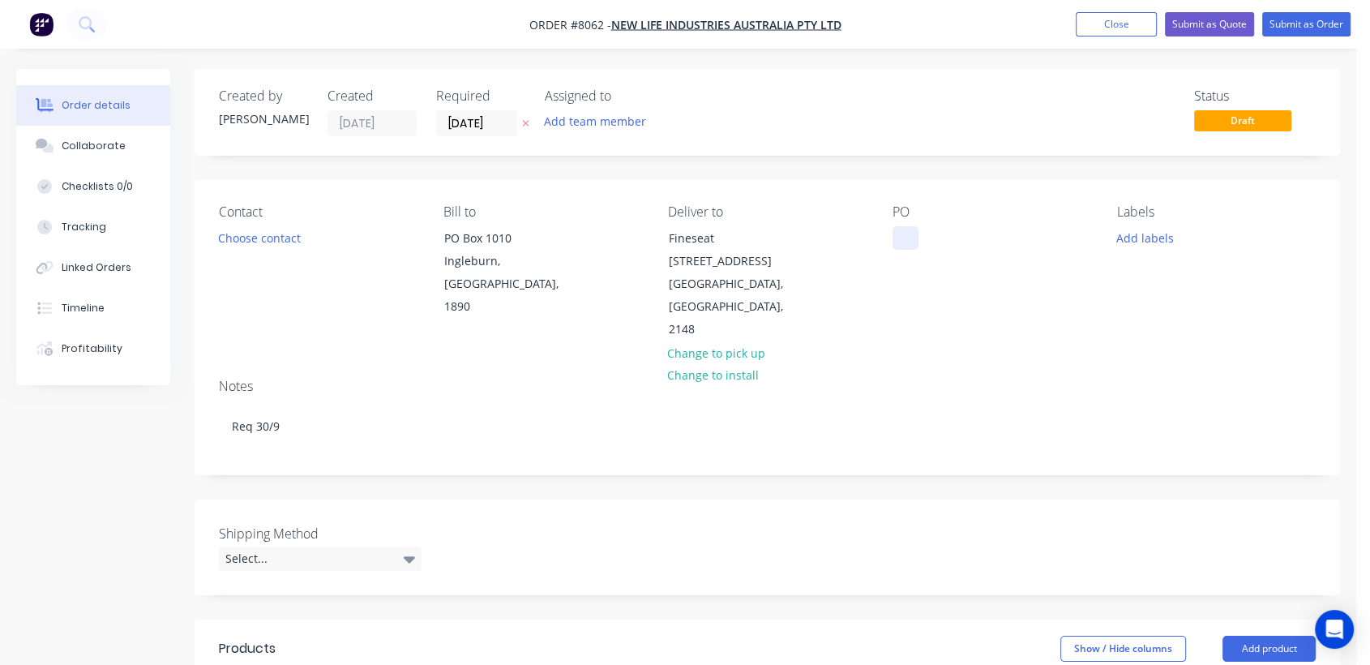
click at [897, 229] on div at bounding box center [905, 238] width 26 height 24
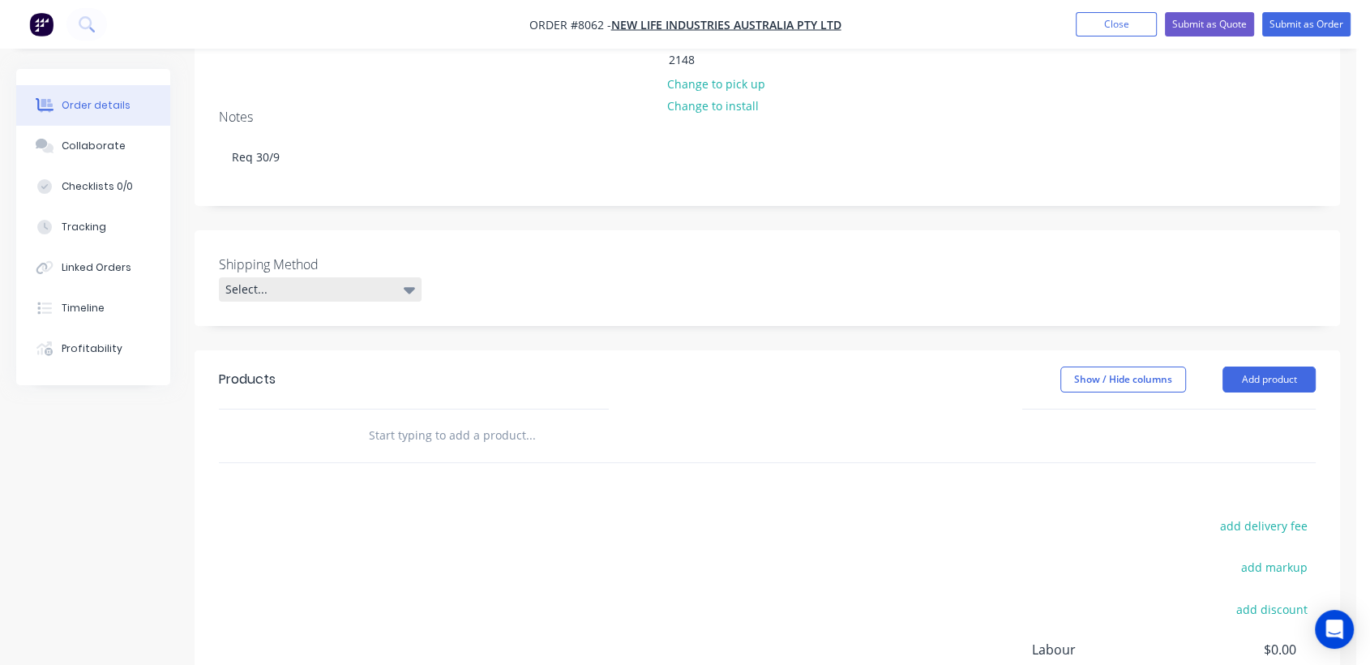
scroll to position [270, 0]
click at [311, 276] on div "Select..." at bounding box center [320, 288] width 203 height 24
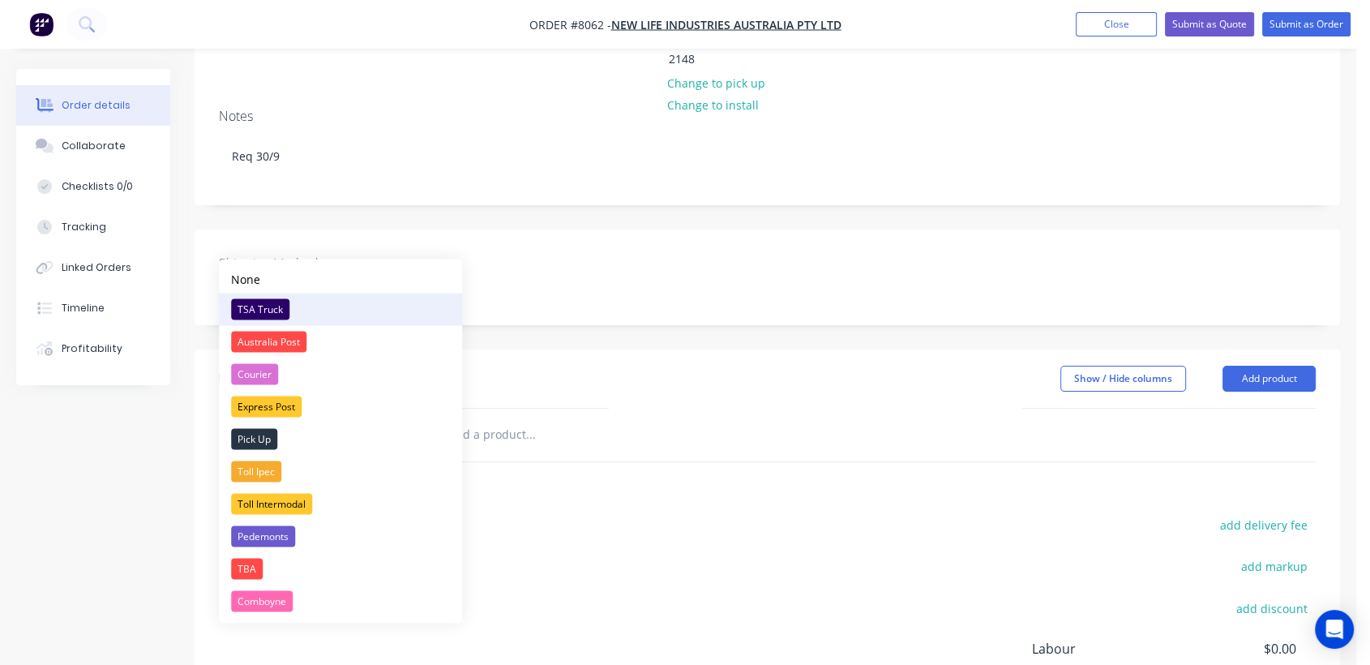
click at [280, 307] on div "TSA Truck" at bounding box center [260, 308] width 58 height 21
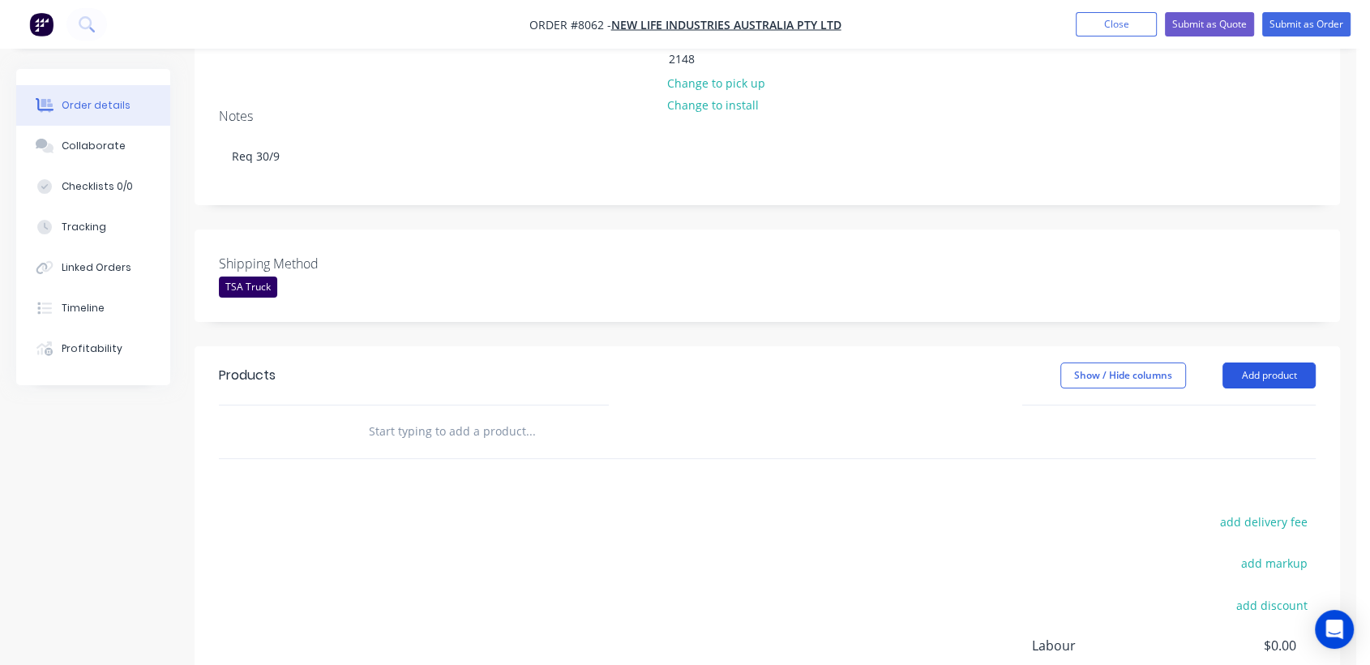
click at [1266, 362] on button "Add product" at bounding box center [1268, 375] width 93 height 26
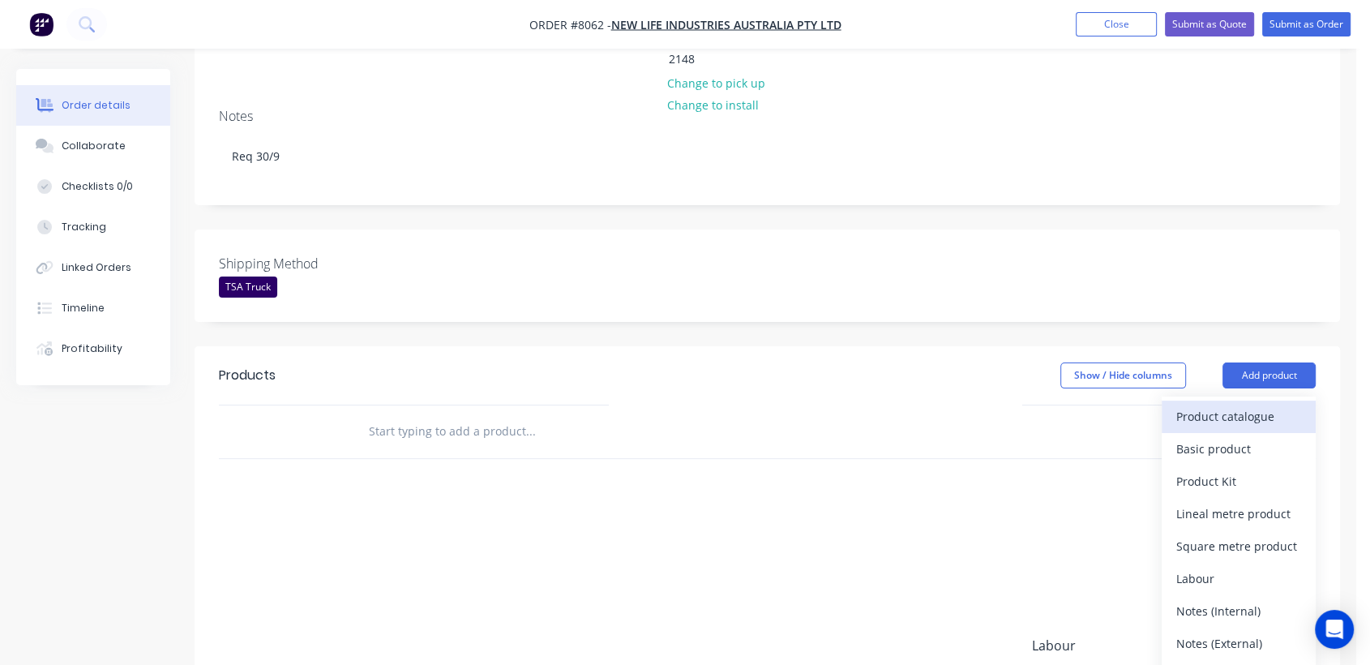
click at [1211, 404] on div "Product catalogue" at bounding box center [1238, 416] width 125 height 24
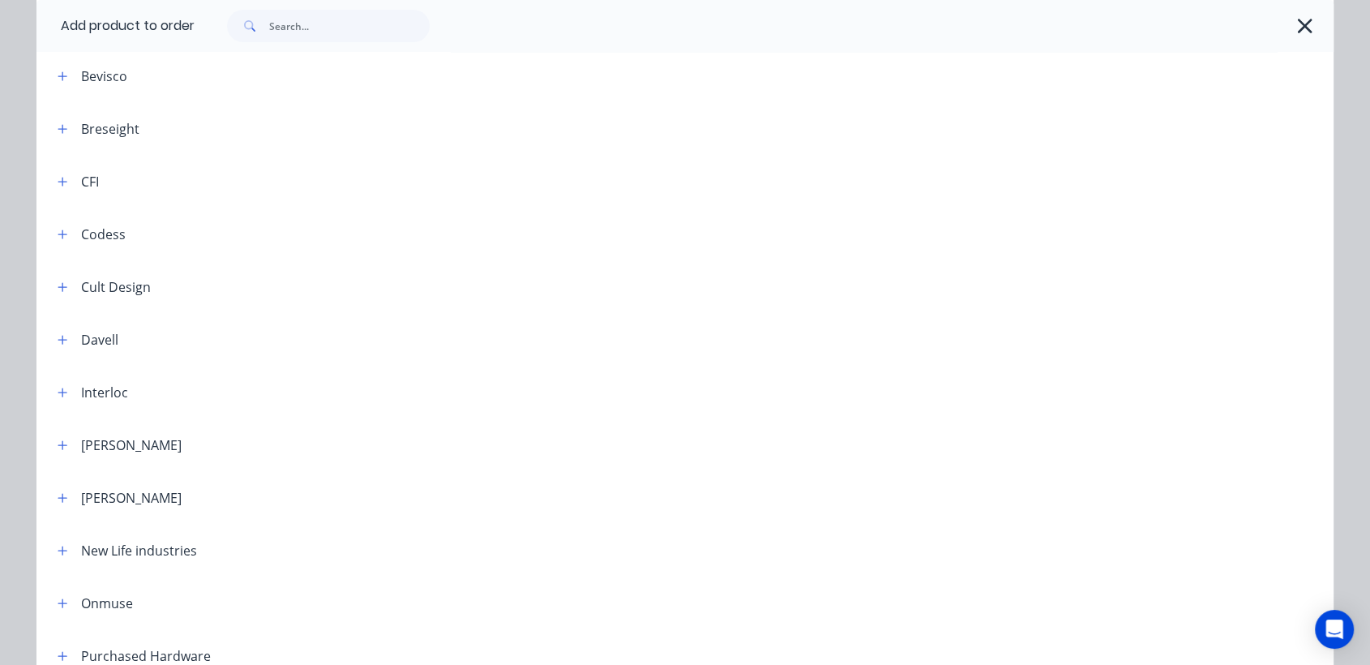
scroll to position [450, 0]
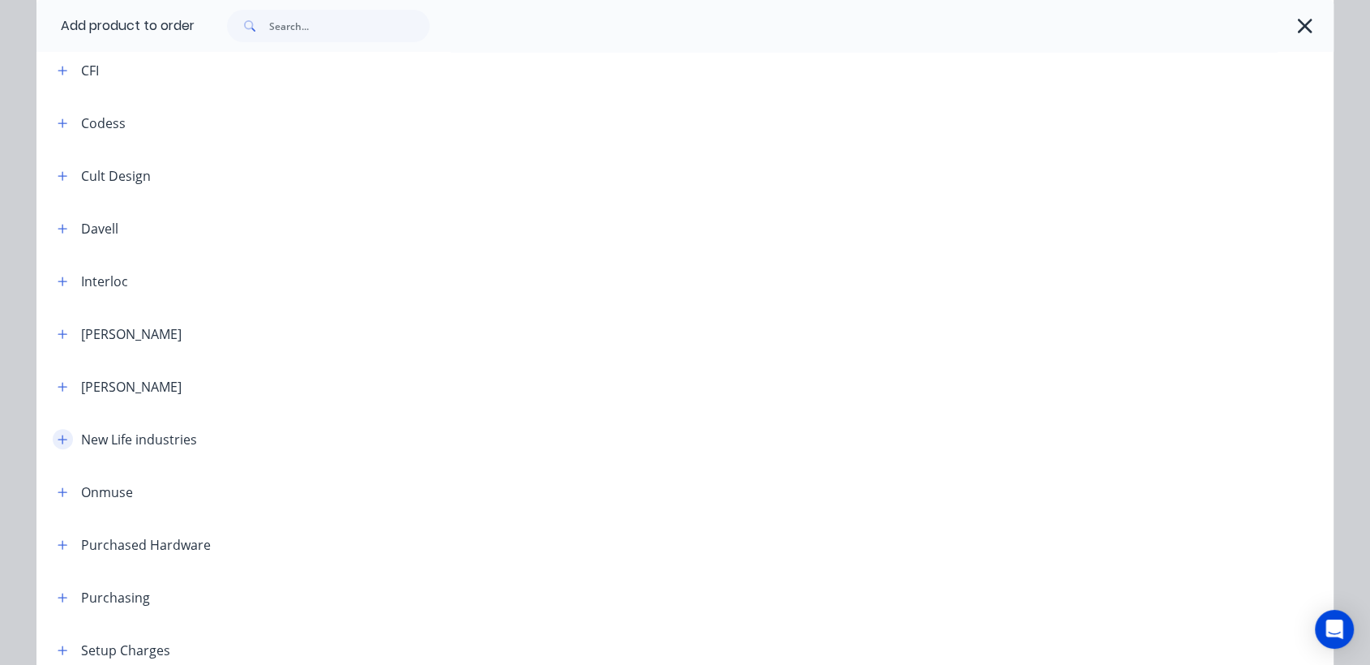
click at [58, 443] on icon "button" at bounding box center [63, 439] width 10 height 11
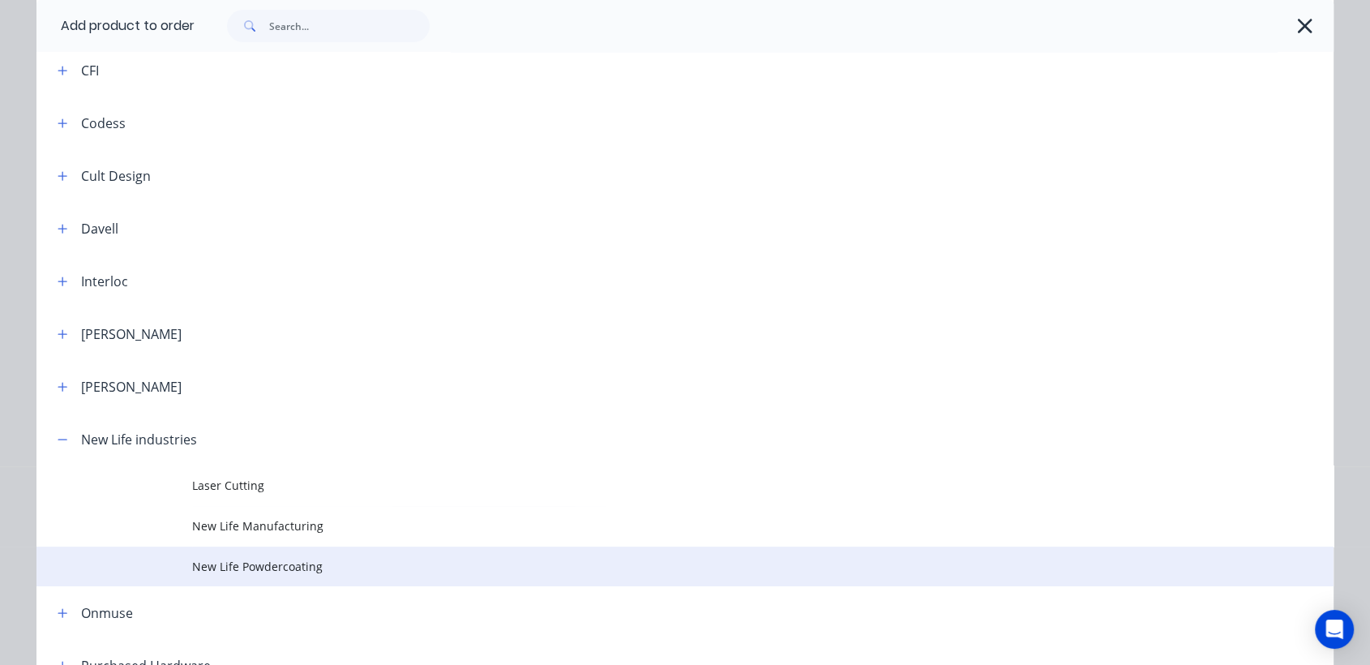
click at [282, 556] on td "New Life Powdercoating" at bounding box center [762, 566] width 1141 height 41
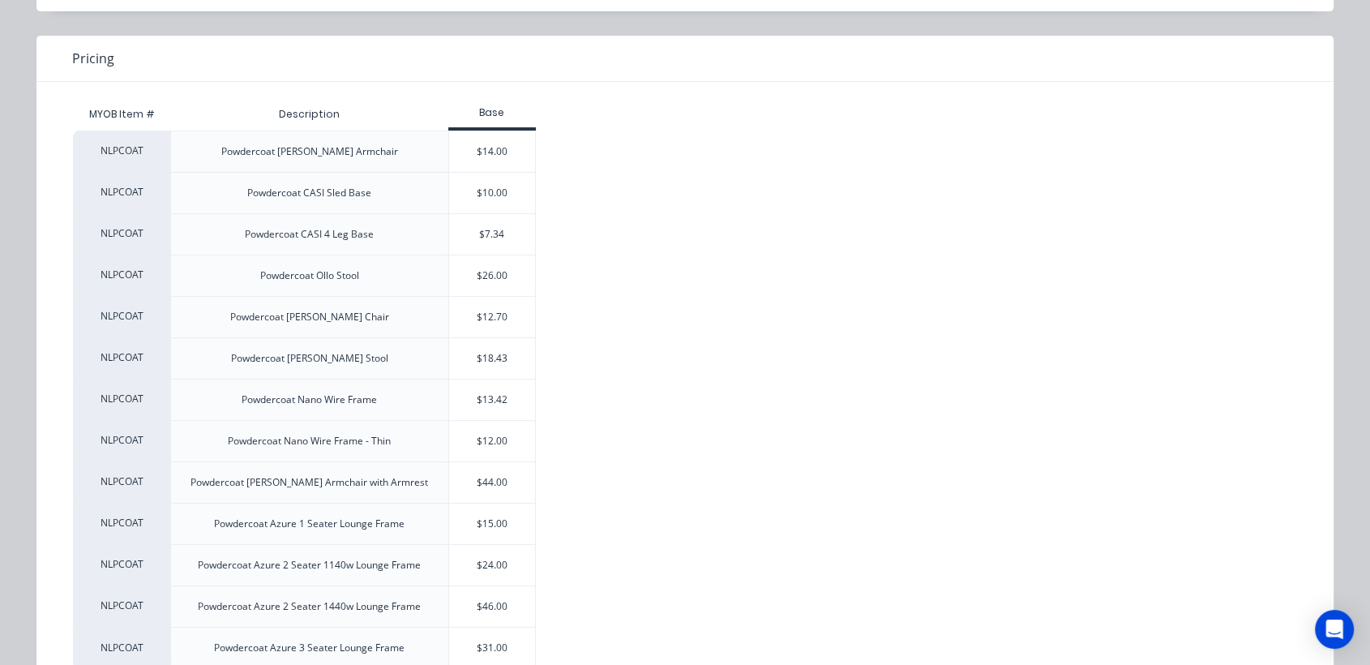
scroll to position [166, 0]
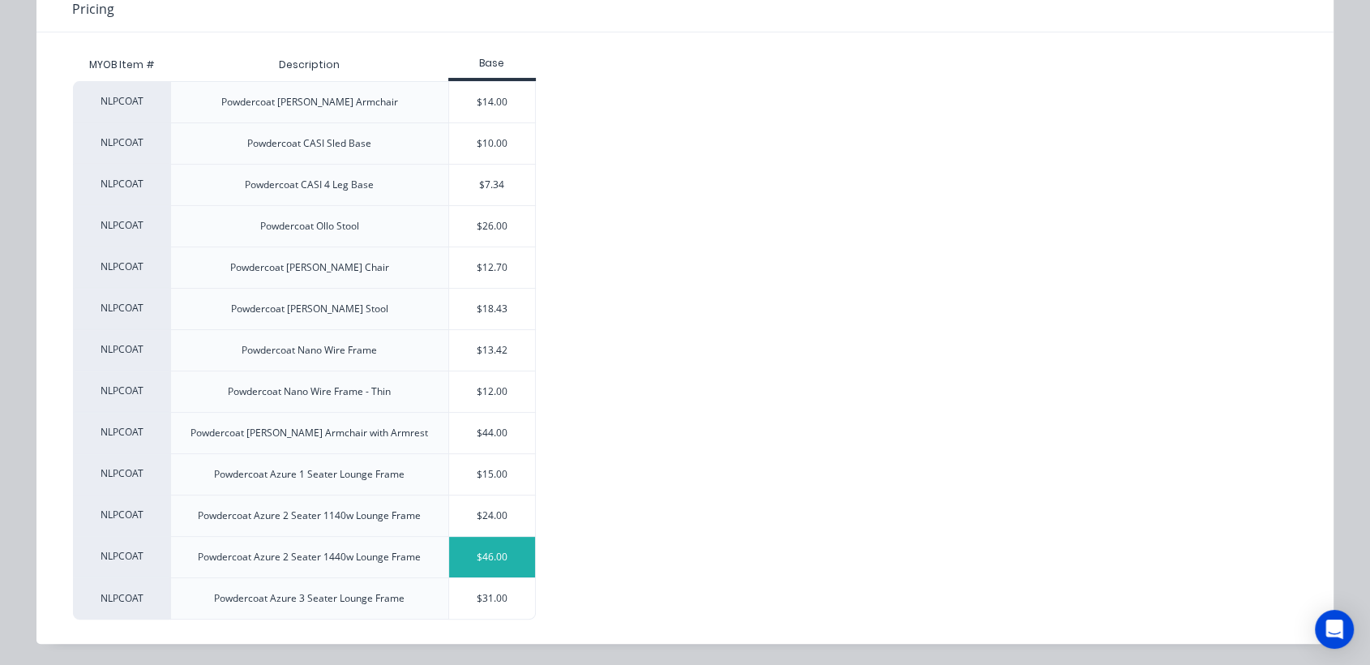
click at [485, 549] on div "$46.00" at bounding box center [492, 557] width 87 height 41
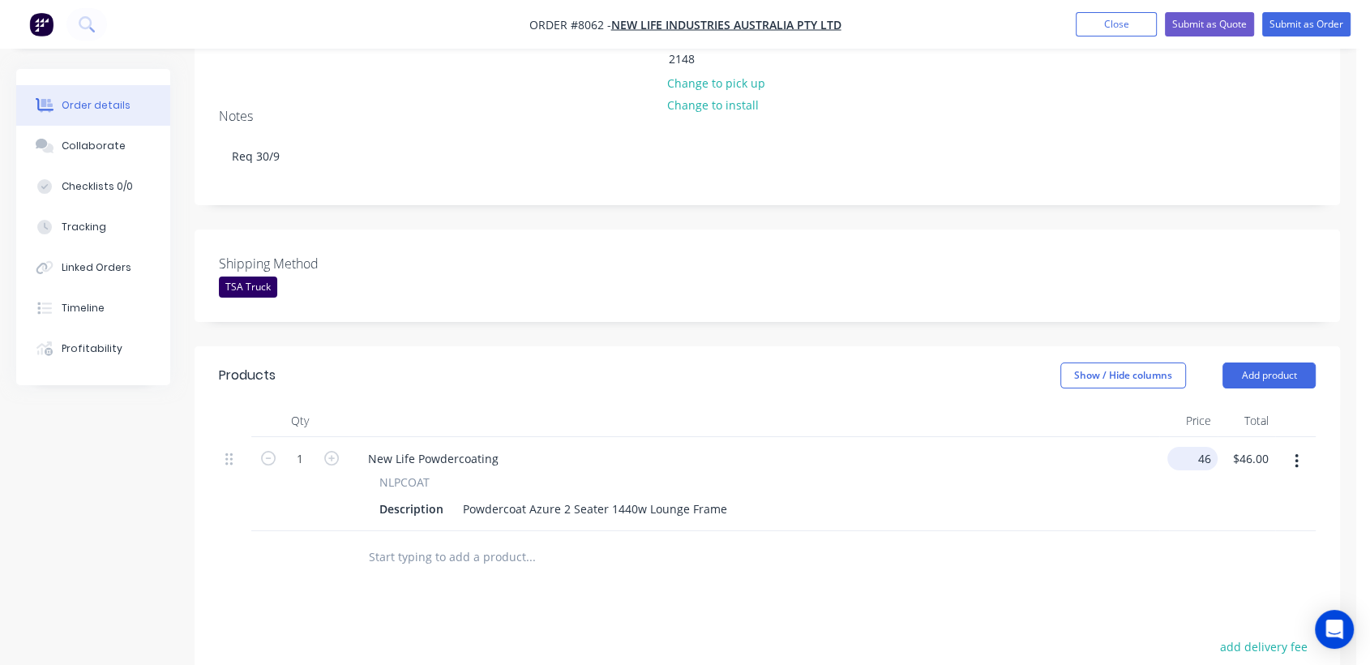
click at [1200, 447] on input "46" at bounding box center [1196, 459] width 44 height 24
type input "$52.00"
click at [331, 451] on icon "button" at bounding box center [331, 458] width 15 height 15
type input "2"
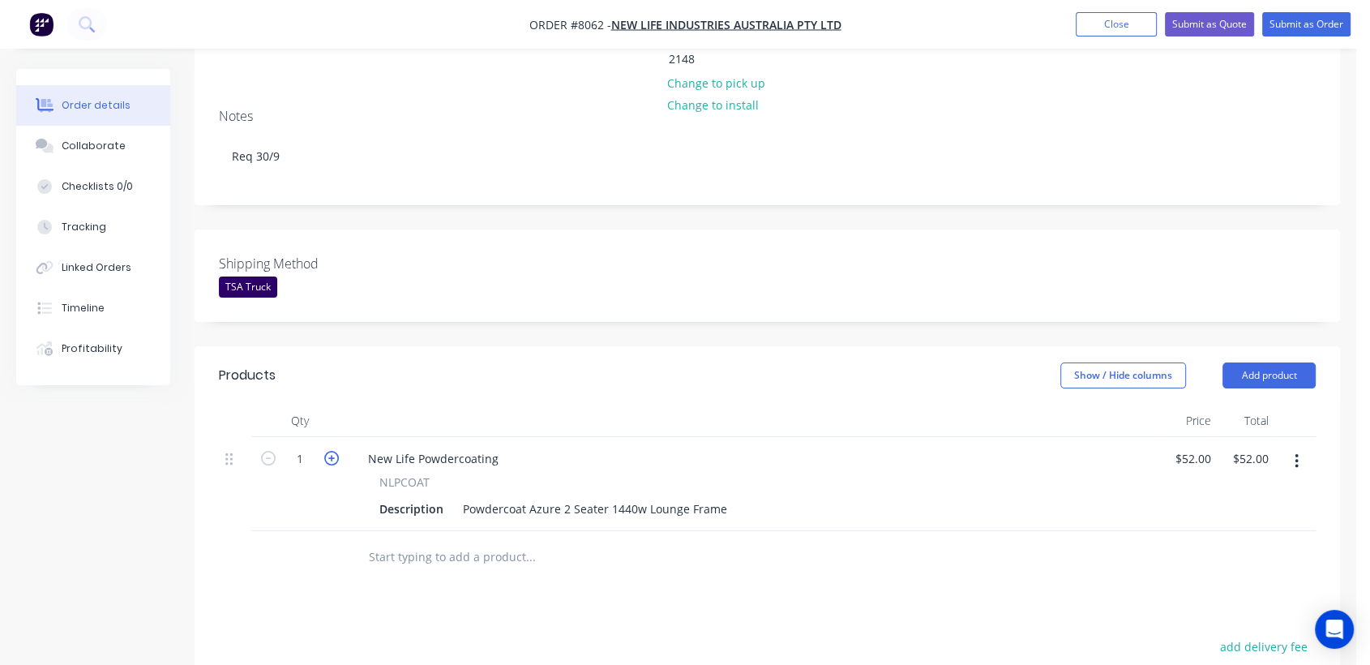
type input "$104.00"
click at [331, 451] on icon "button" at bounding box center [331, 458] width 15 height 15
type input "3"
type input "$156.00"
click at [331, 451] on icon "button" at bounding box center [331, 458] width 15 height 15
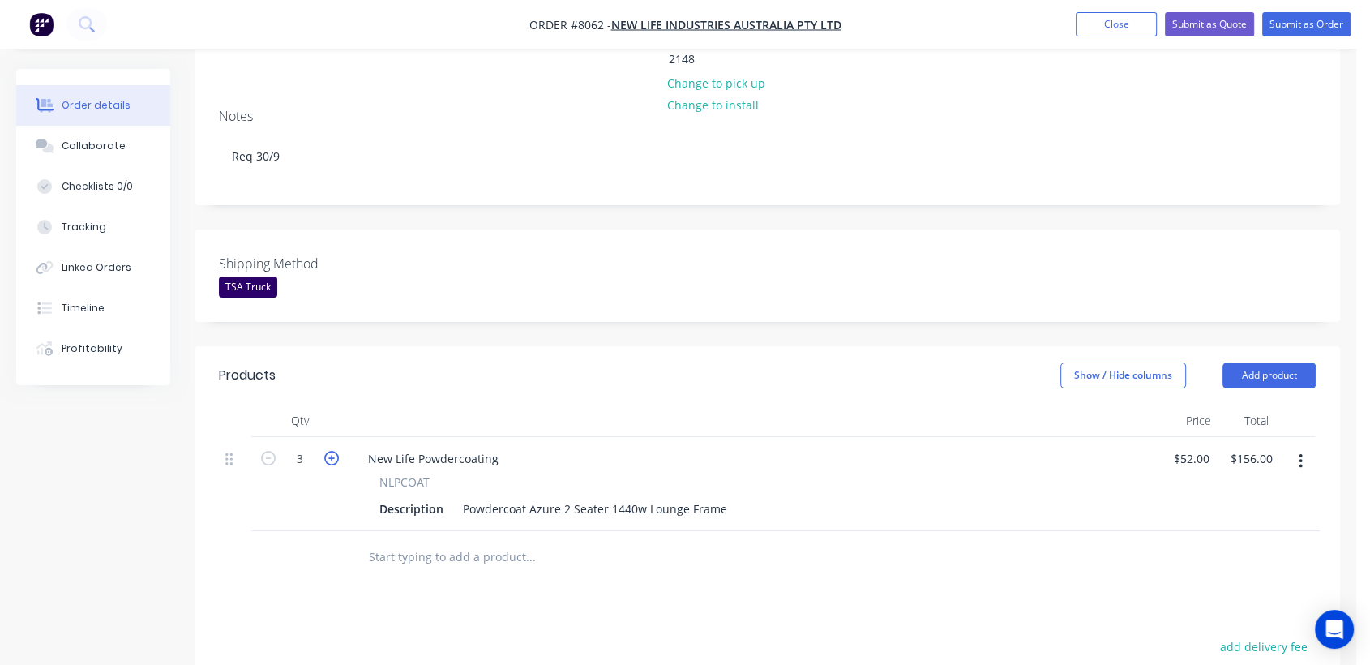
type input "4"
type input "$208.00"
click at [331, 451] on icon "button" at bounding box center [331, 458] width 15 height 15
type input "5"
type input "$260.00"
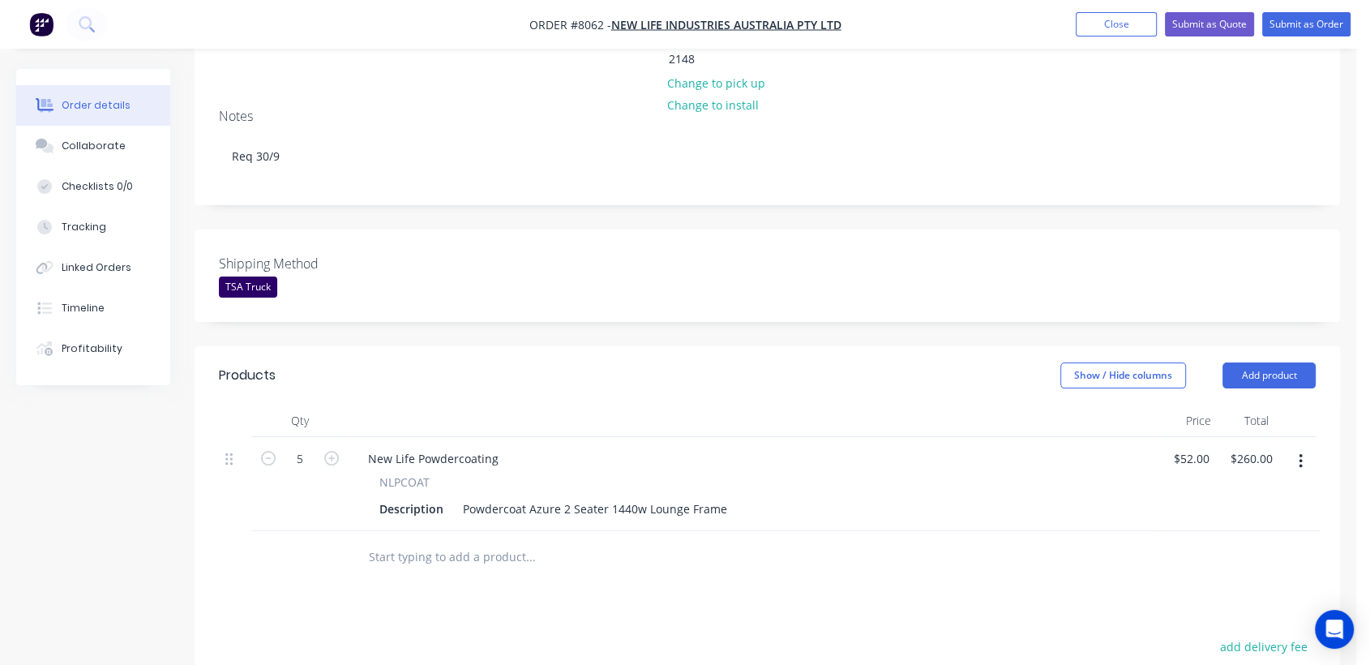
click at [441, 541] on input "text" at bounding box center [530, 557] width 324 height 32
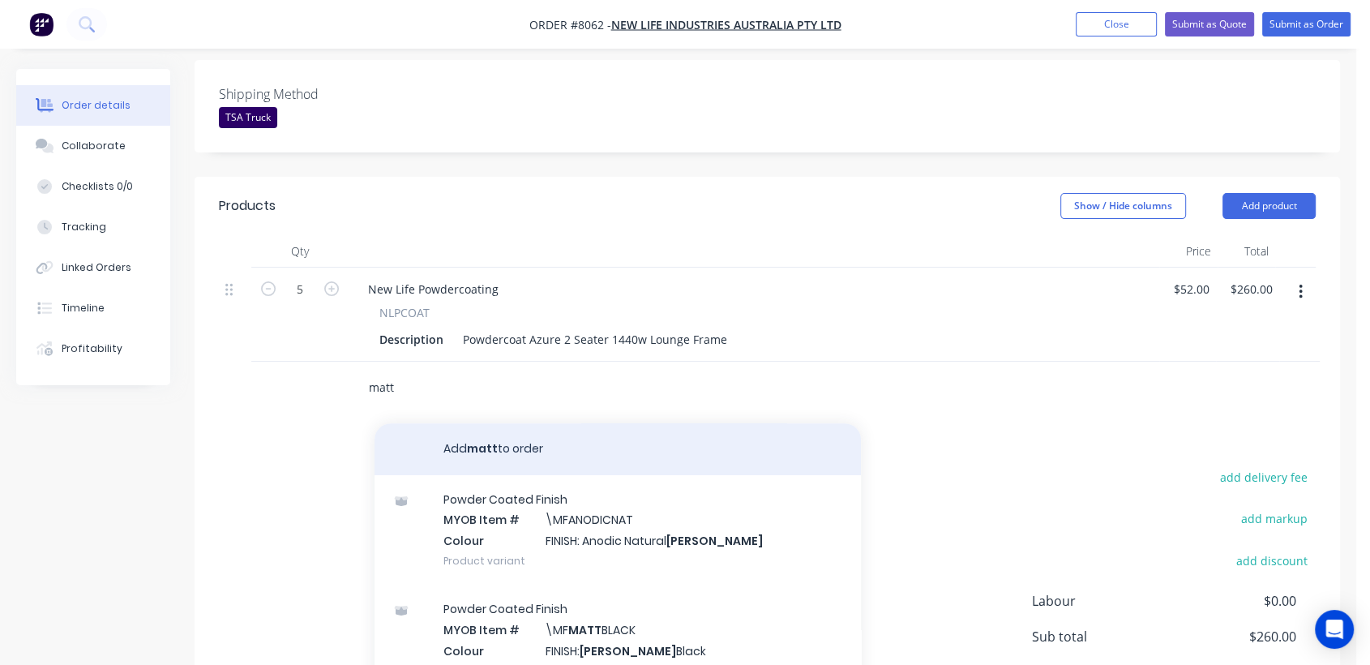
scroll to position [450, 0]
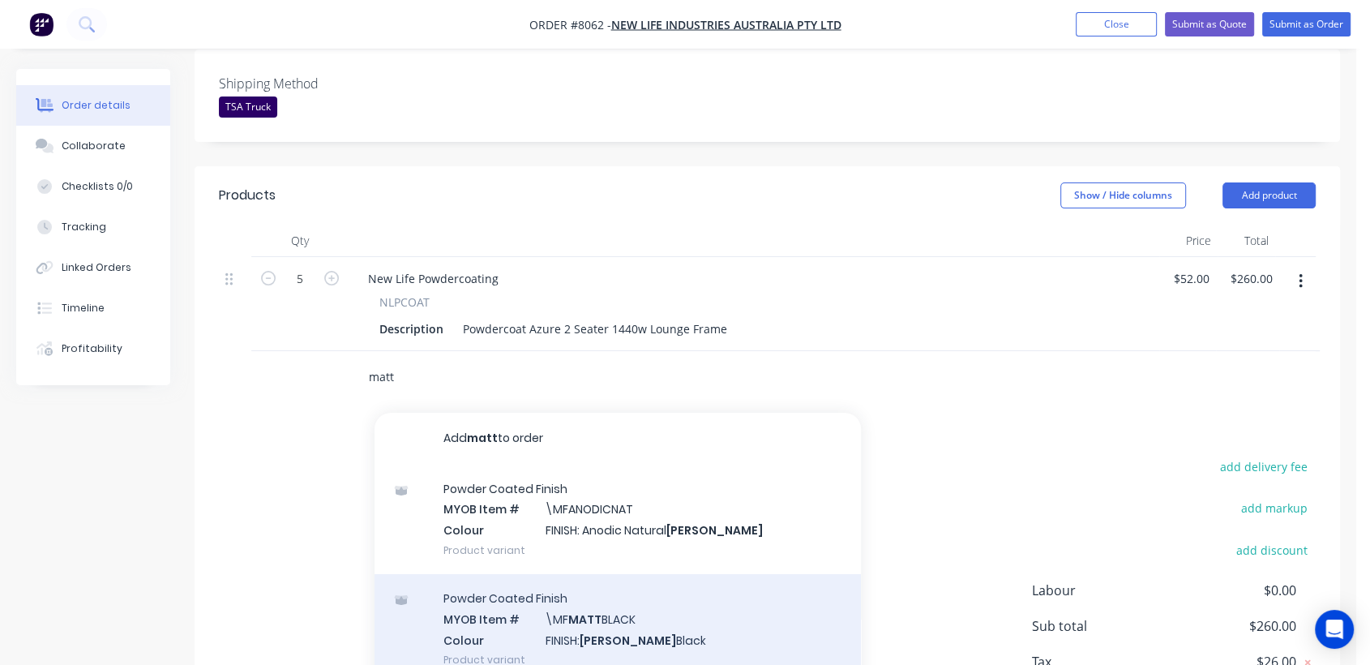
type input "matt"
click at [664, 574] on div "Powder Coated Finish MYOB Item # \MF MATT BLACK Colour FINISH: Matt Black Produ…" at bounding box center [617, 628] width 486 height 109
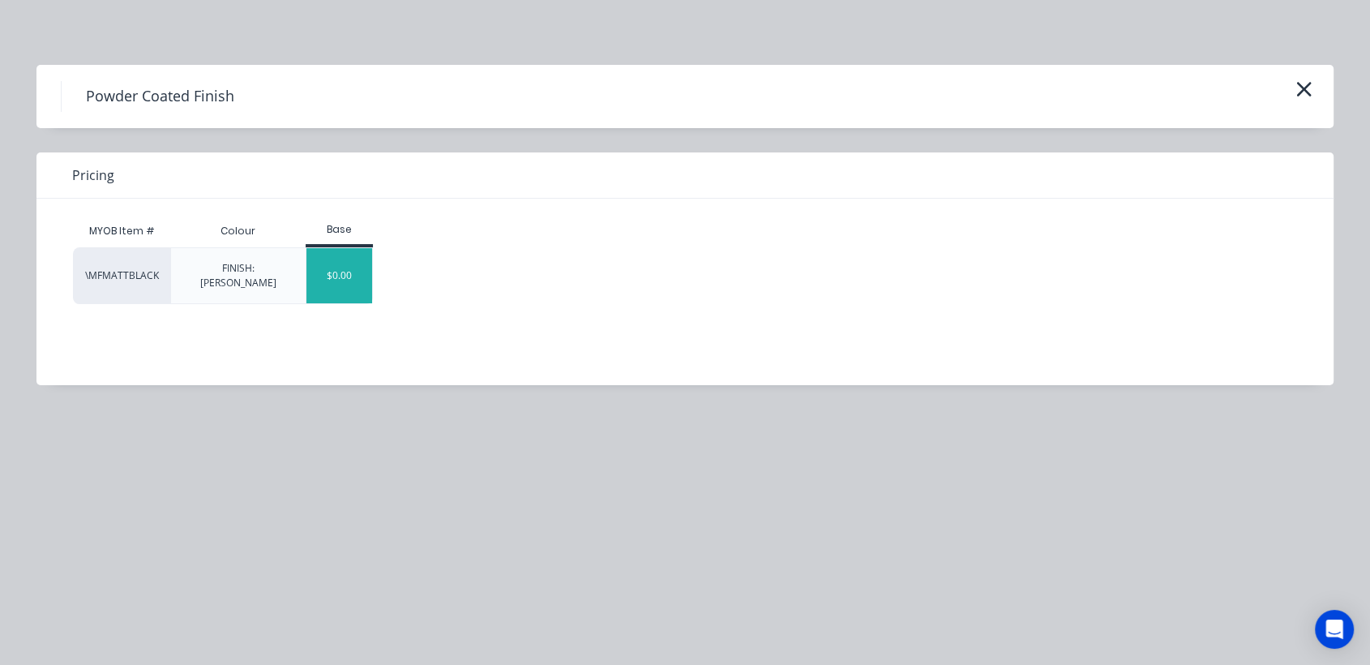
click at [351, 264] on div "$0.00" at bounding box center [339, 275] width 66 height 55
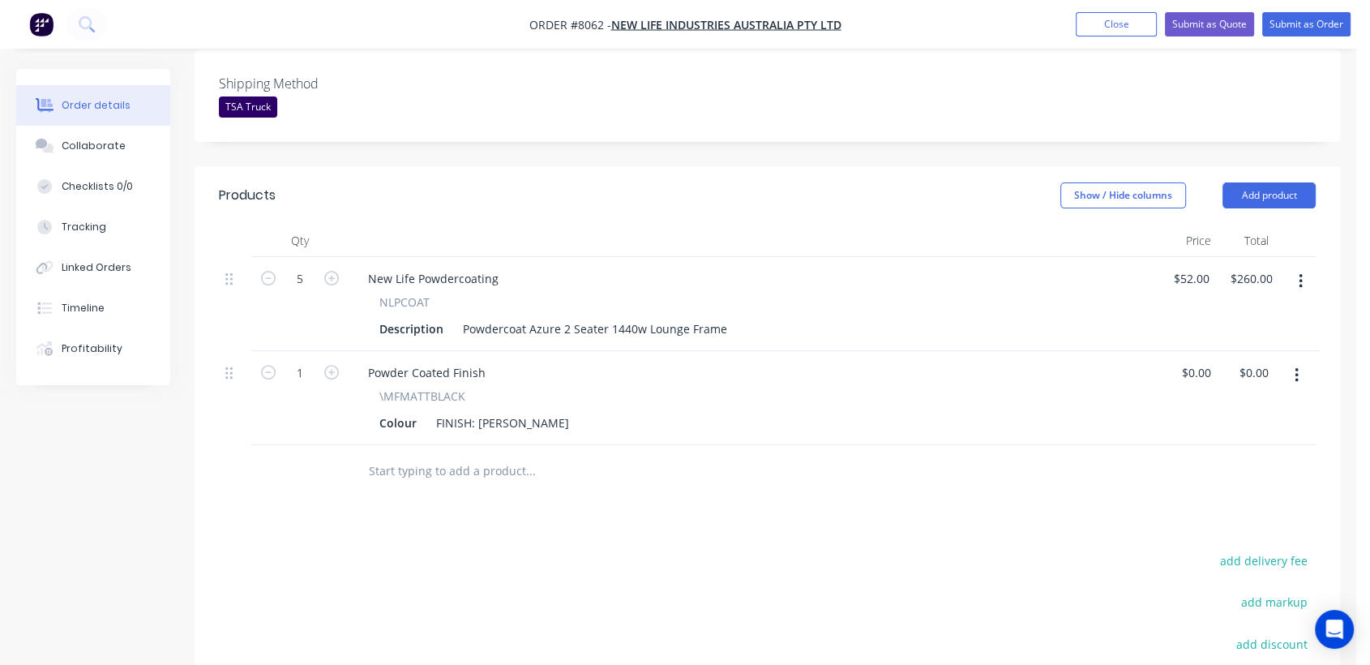
click at [494, 455] on input "text" at bounding box center [530, 471] width 324 height 32
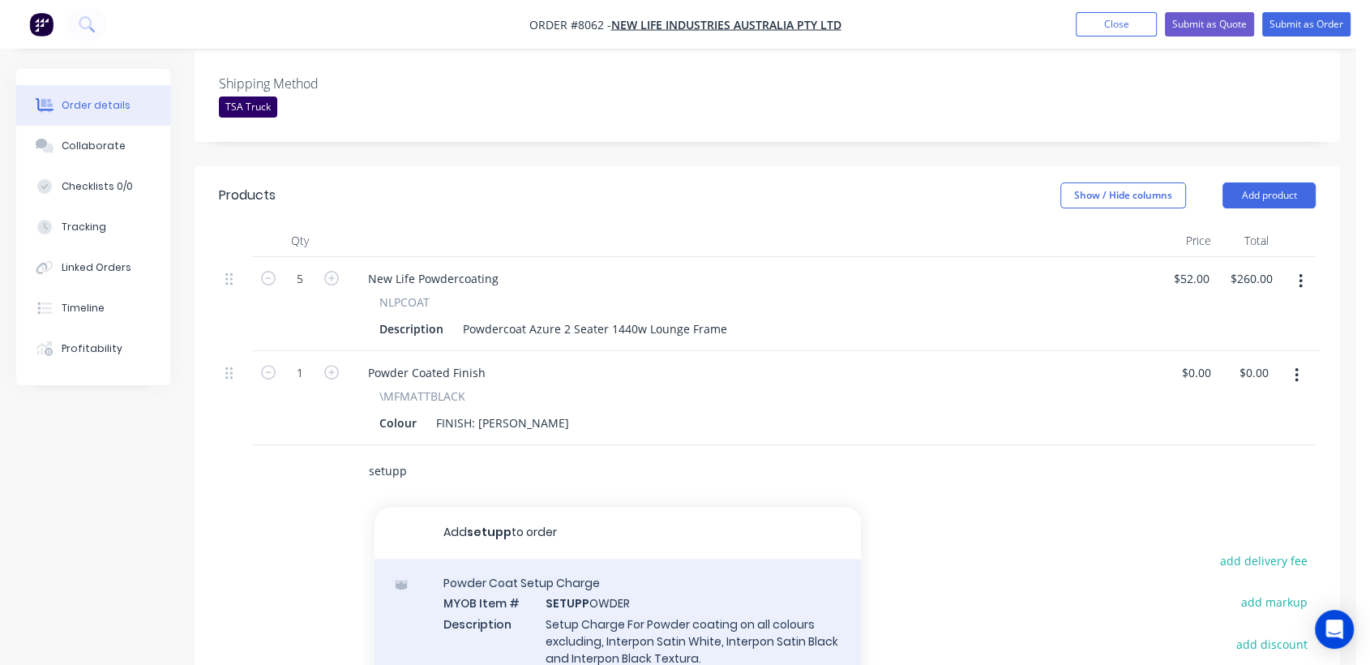
type input "setupp"
click at [651, 577] on div "Powder Coat Setup Charge MYOB Item # SETUPP OWDER Description Setup Charge For …" at bounding box center [617, 629] width 486 height 143
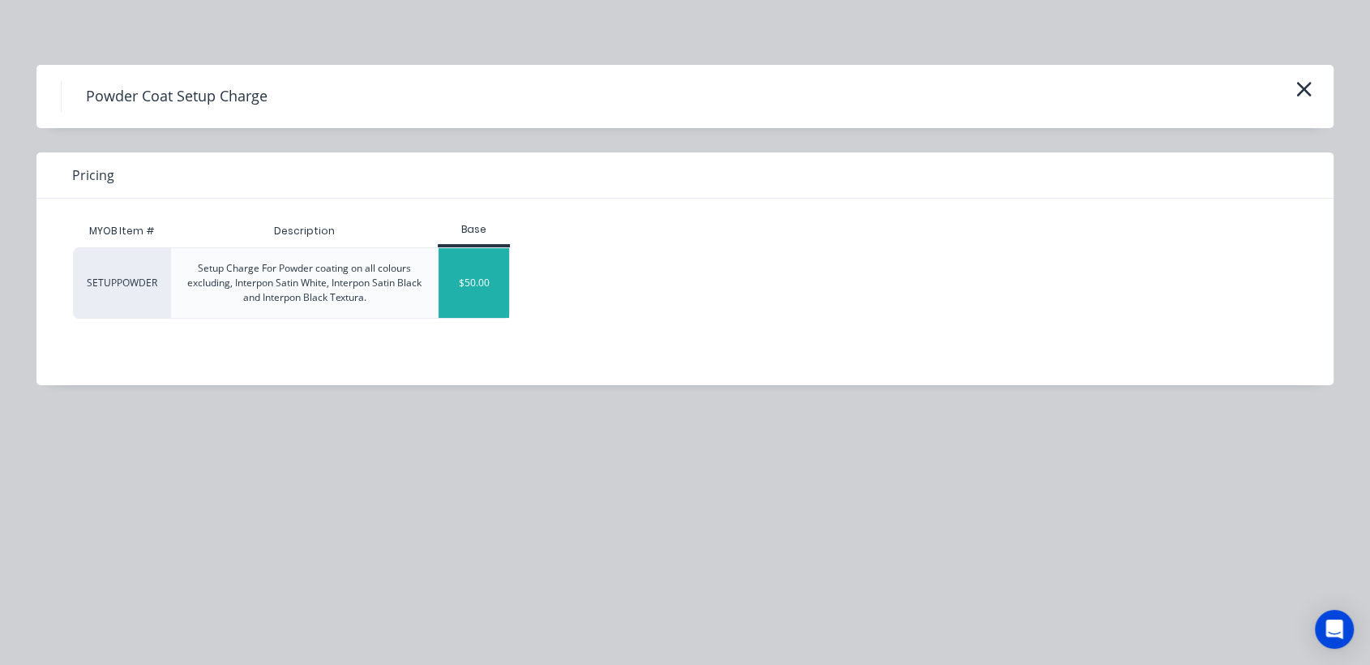
click at [470, 268] on div "$50.00" at bounding box center [473, 283] width 71 height 70
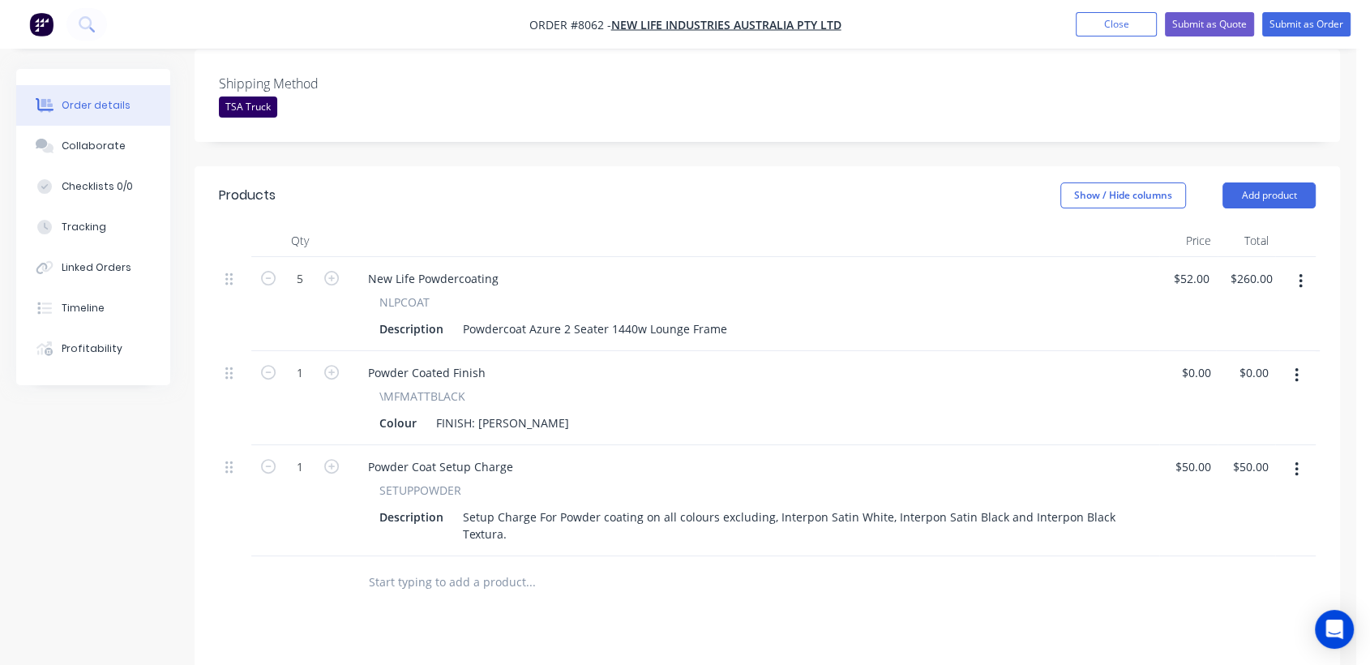
click at [471, 556] on div at bounding box center [640, 582] width 584 height 53
click at [441, 566] on input "text" at bounding box center [530, 582] width 324 height 32
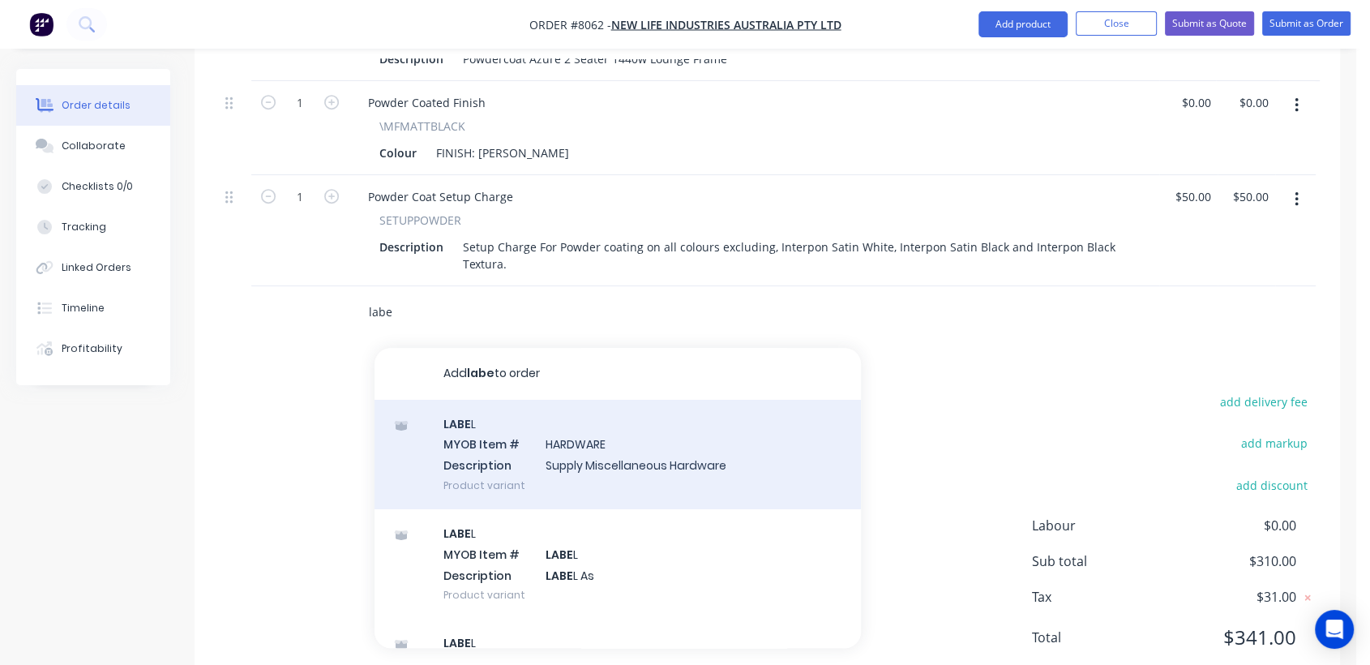
scroll to position [720, 0]
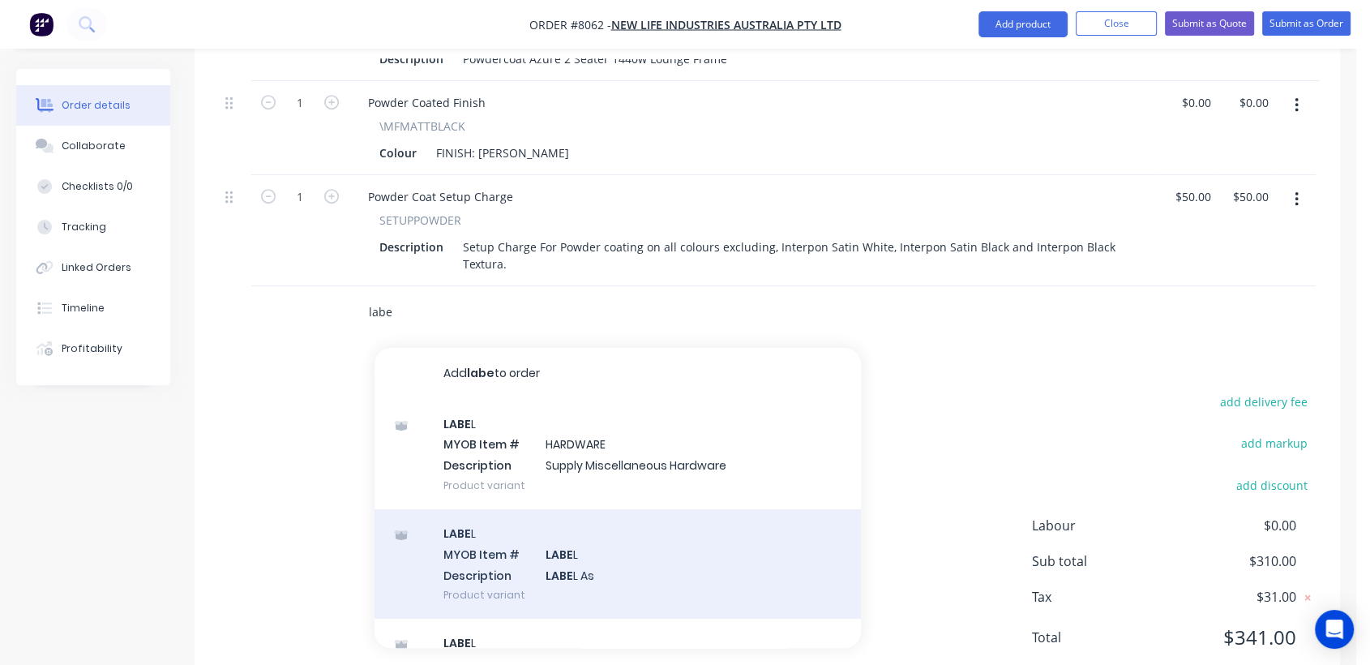
type input "labe"
click at [561, 542] on div "LABE L MYOB Item # LABE L Description LABE L As Product variant" at bounding box center [617, 563] width 486 height 109
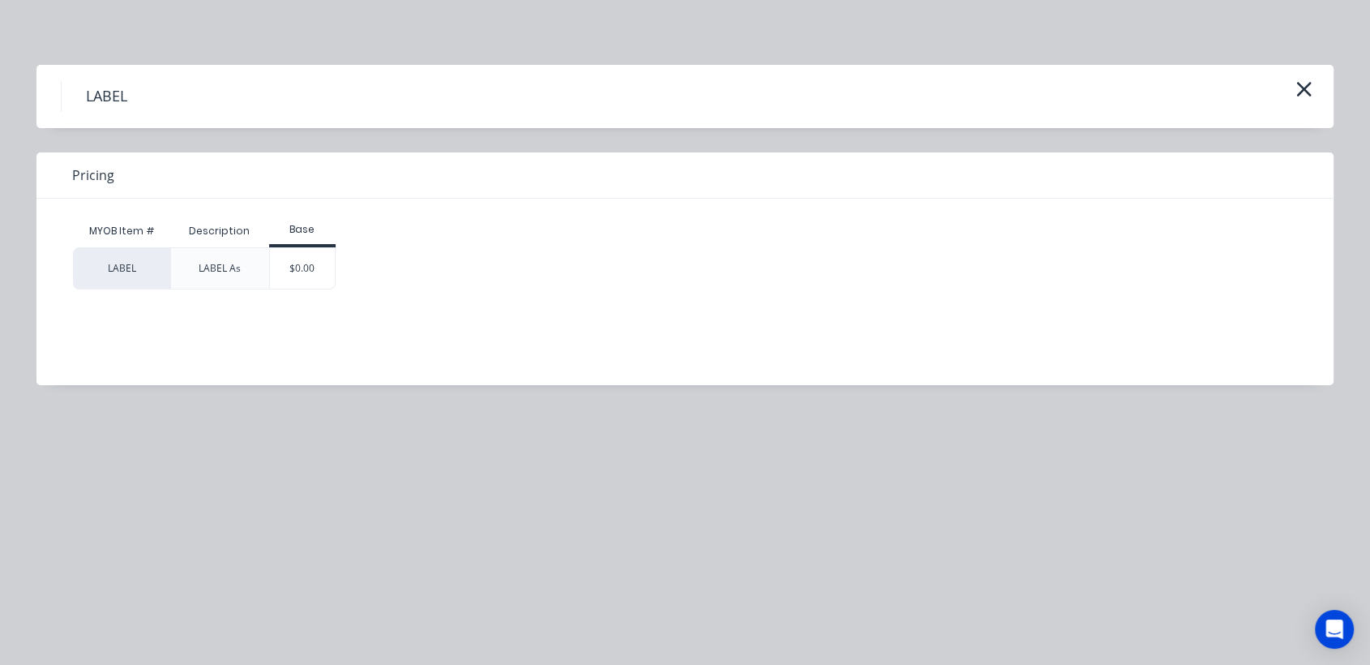
drag, startPoint x: 287, startPoint y: 270, endPoint x: 297, endPoint y: 276, distance: 12.4
click at [289, 270] on div "$0.00" at bounding box center [303, 268] width 66 height 41
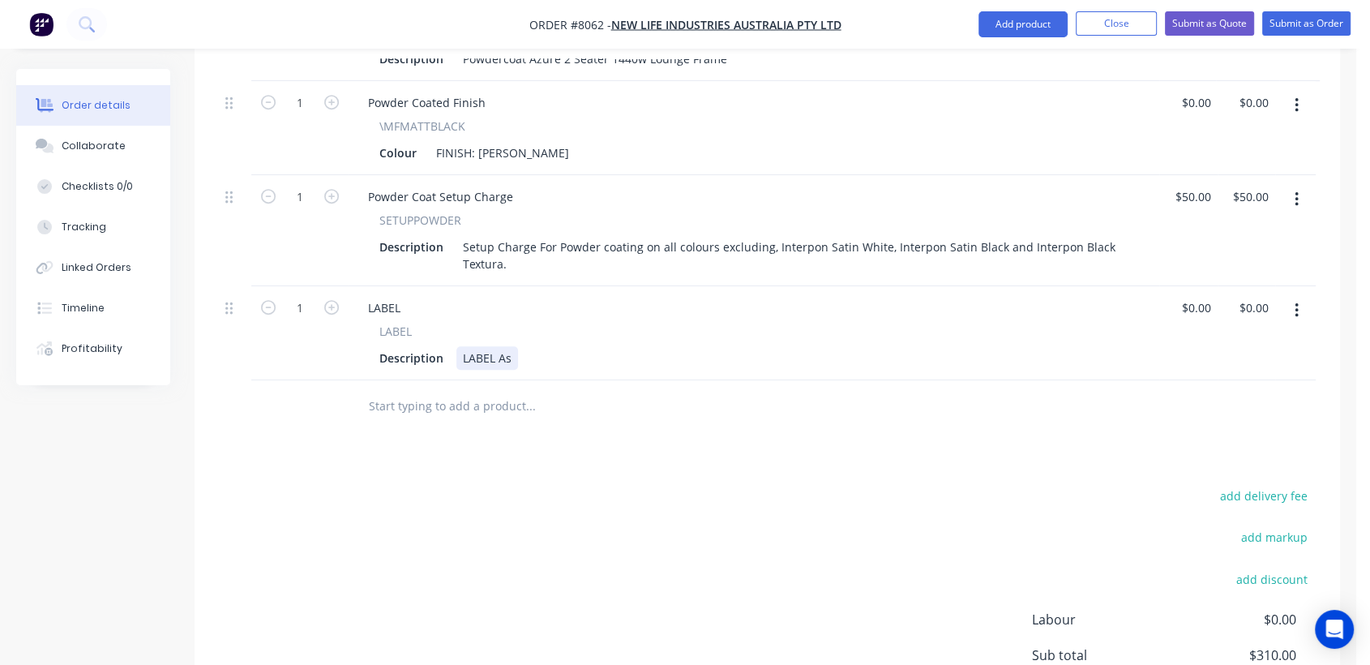
click at [512, 346] on div "LABEL As" at bounding box center [487, 358] width 62 height 24
type input "$0.00"
click at [59, 151] on button "Collaborate" at bounding box center [93, 146] width 154 height 41
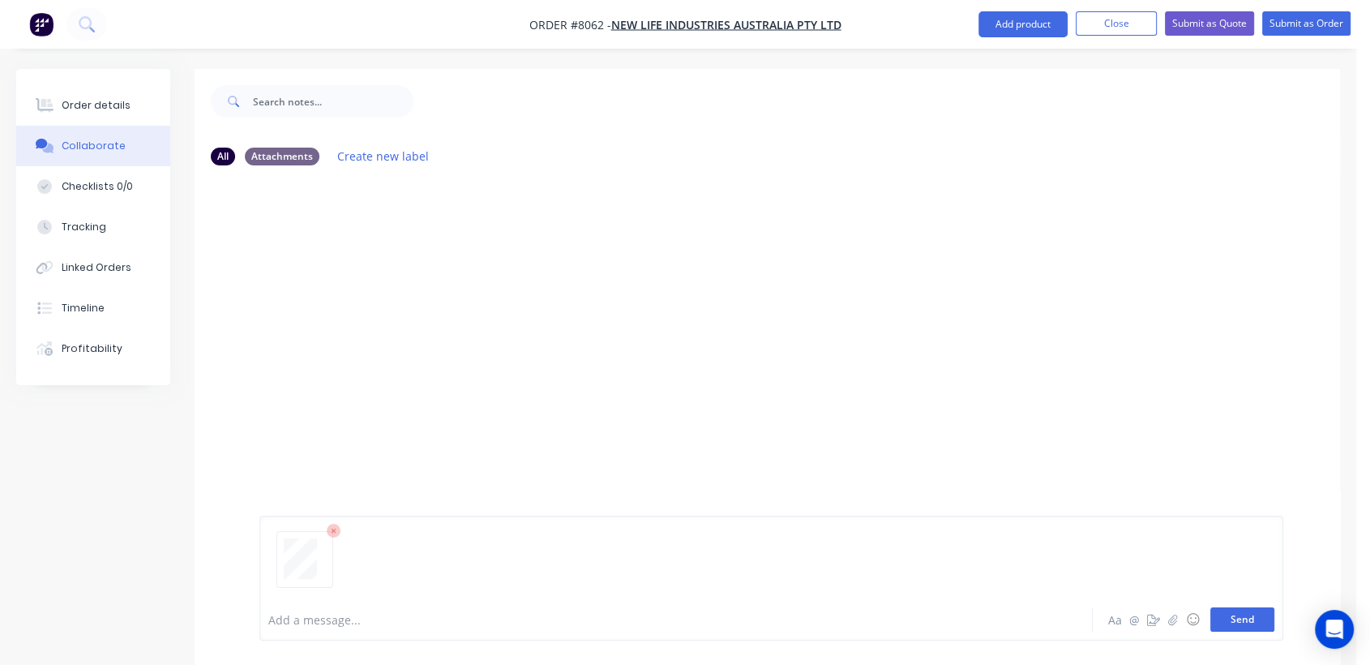
click at [1258, 627] on button "Send" at bounding box center [1242, 619] width 64 height 24
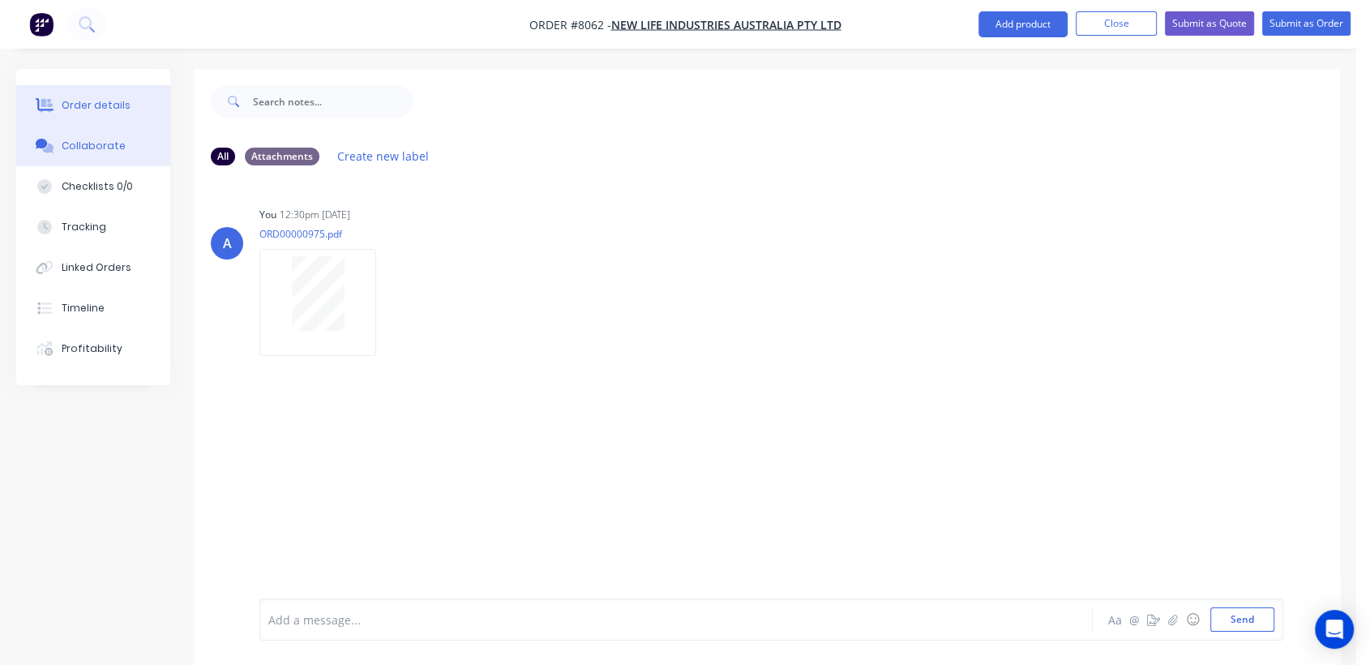
click at [119, 98] on div "Order details" at bounding box center [96, 105] width 69 height 15
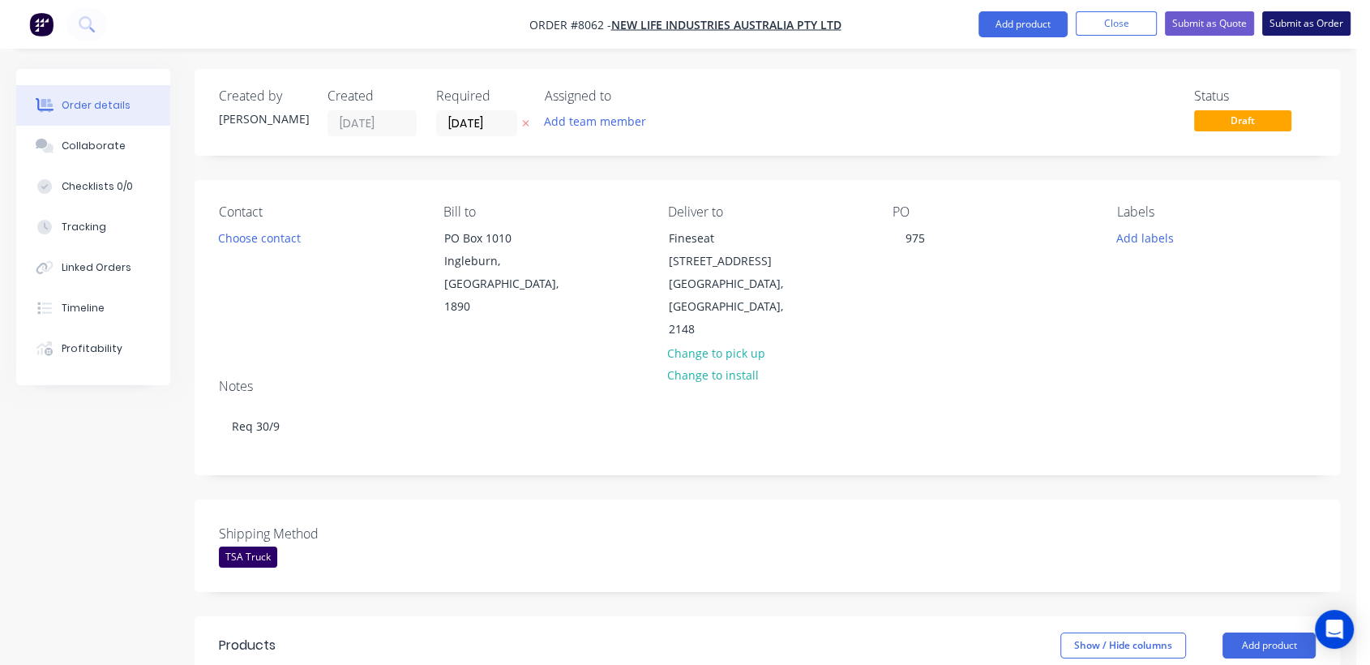
click at [1291, 28] on button "Submit as Order" at bounding box center [1306, 23] width 88 height 24
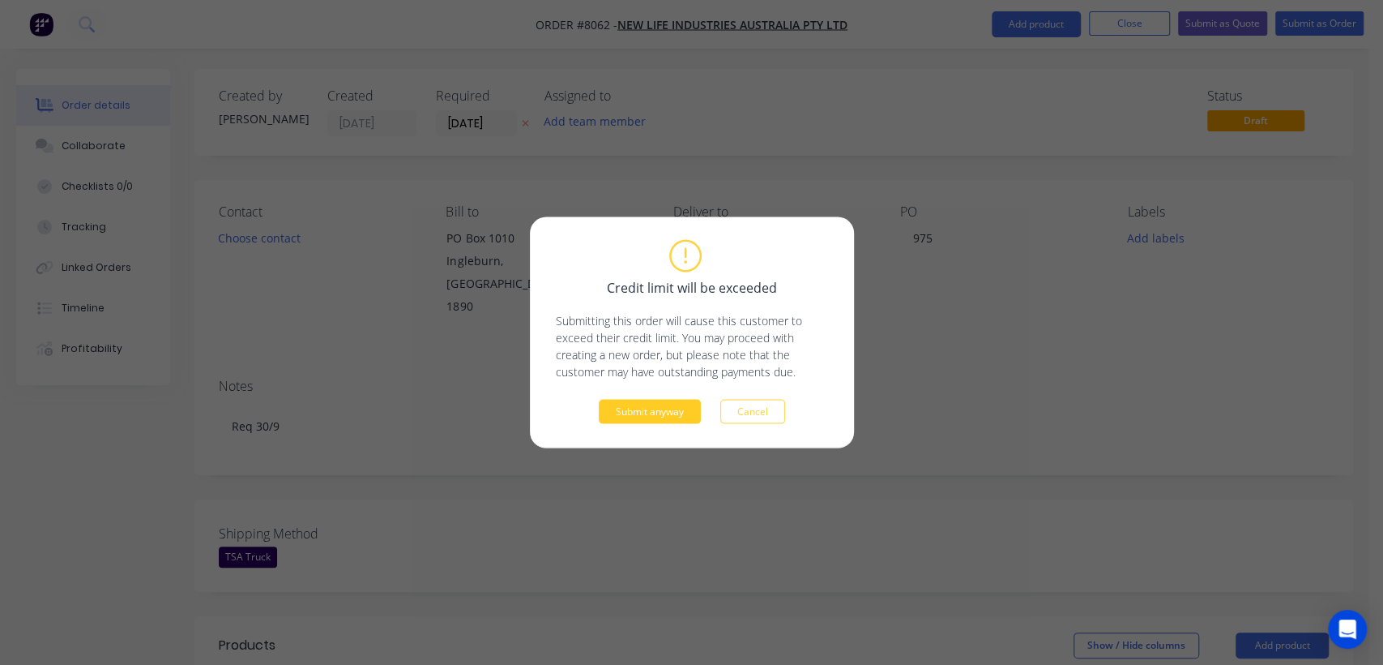
click at [665, 406] on button "Submit anyway" at bounding box center [650, 412] width 102 height 24
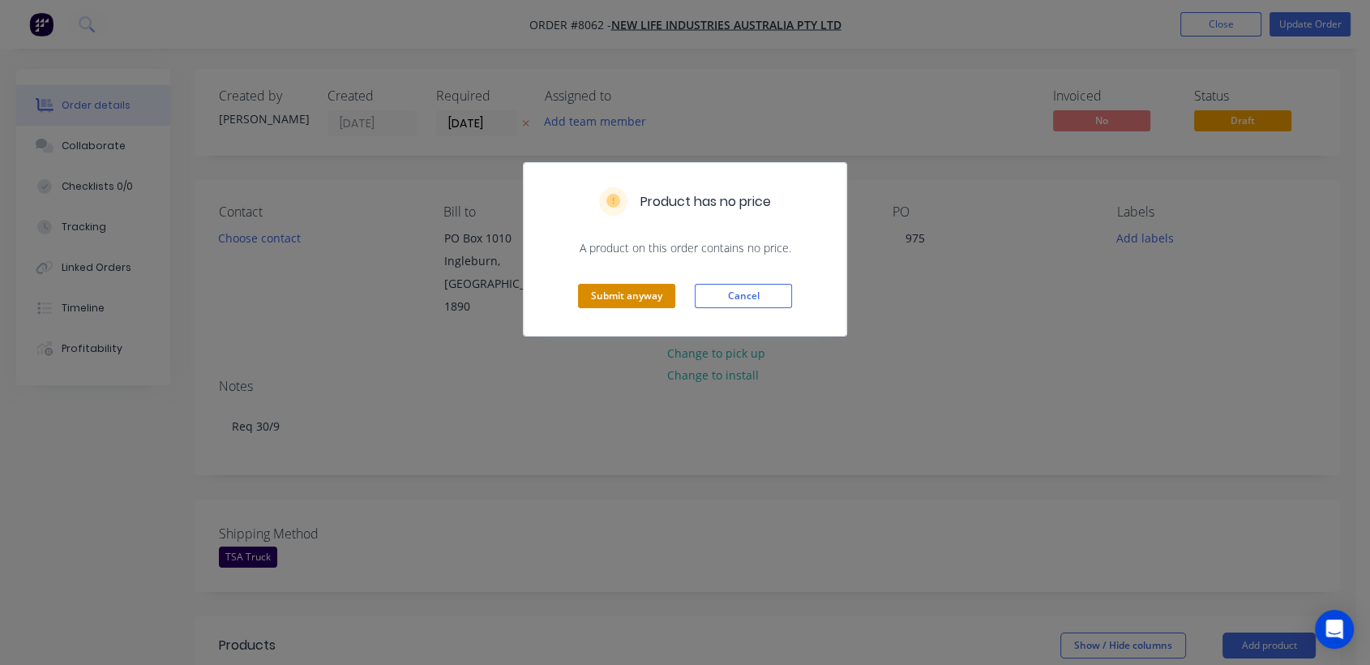
click at [610, 298] on button "Submit anyway" at bounding box center [626, 296] width 97 height 24
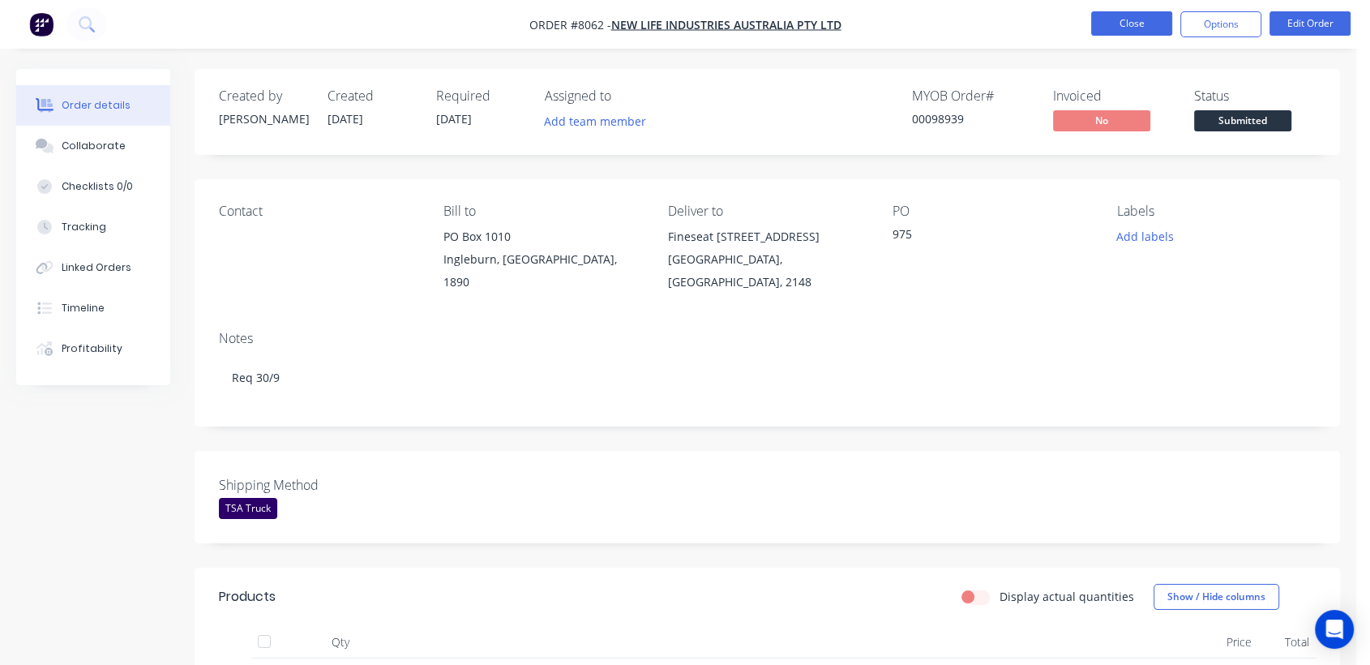
click at [1135, 19] on button "Close" at bounding box center [1131, 23] width 81 height 24
